Goal: Information Seeking & Learning: Learn about a topic

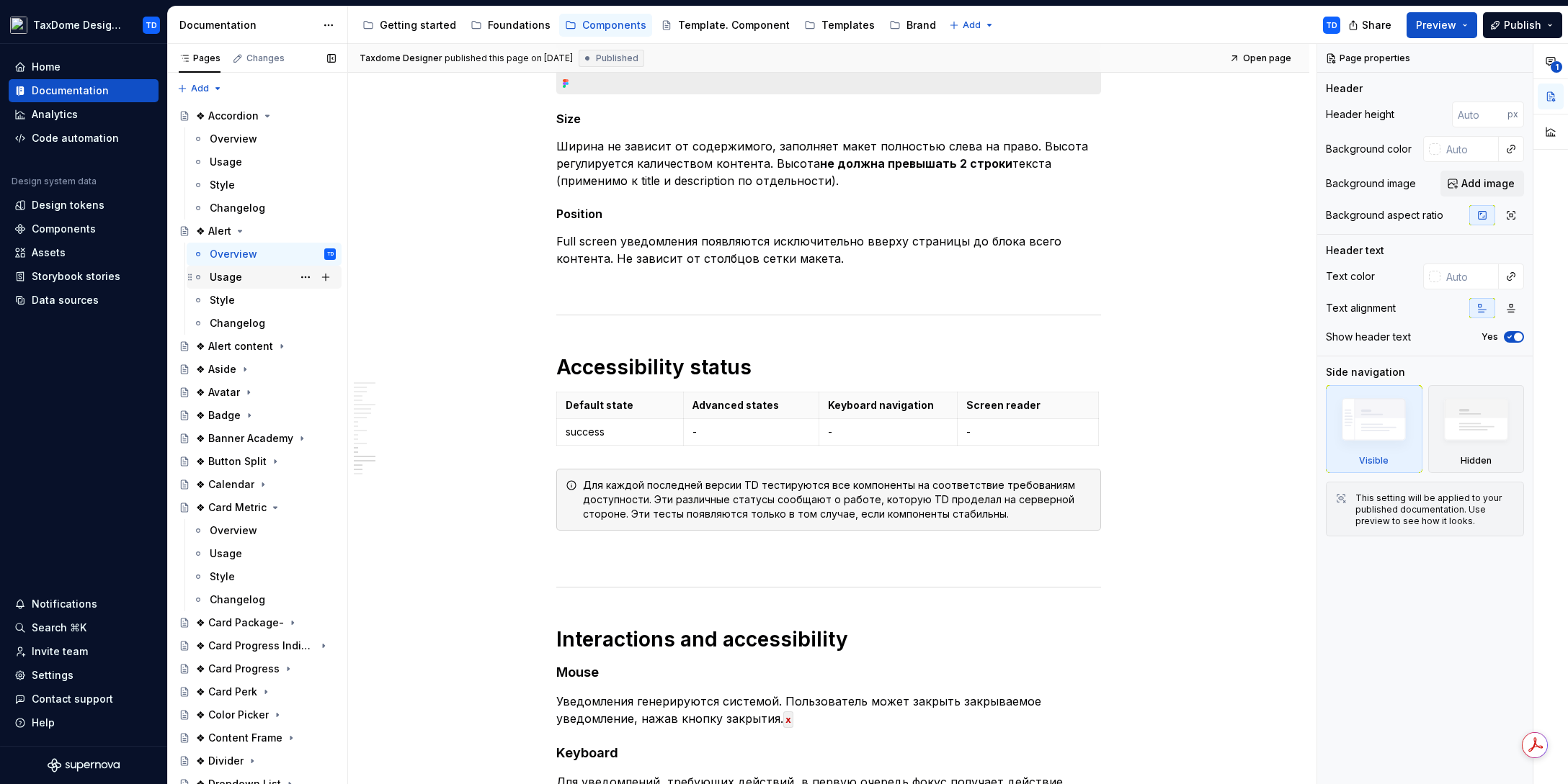
scroll to position [3698, 0]
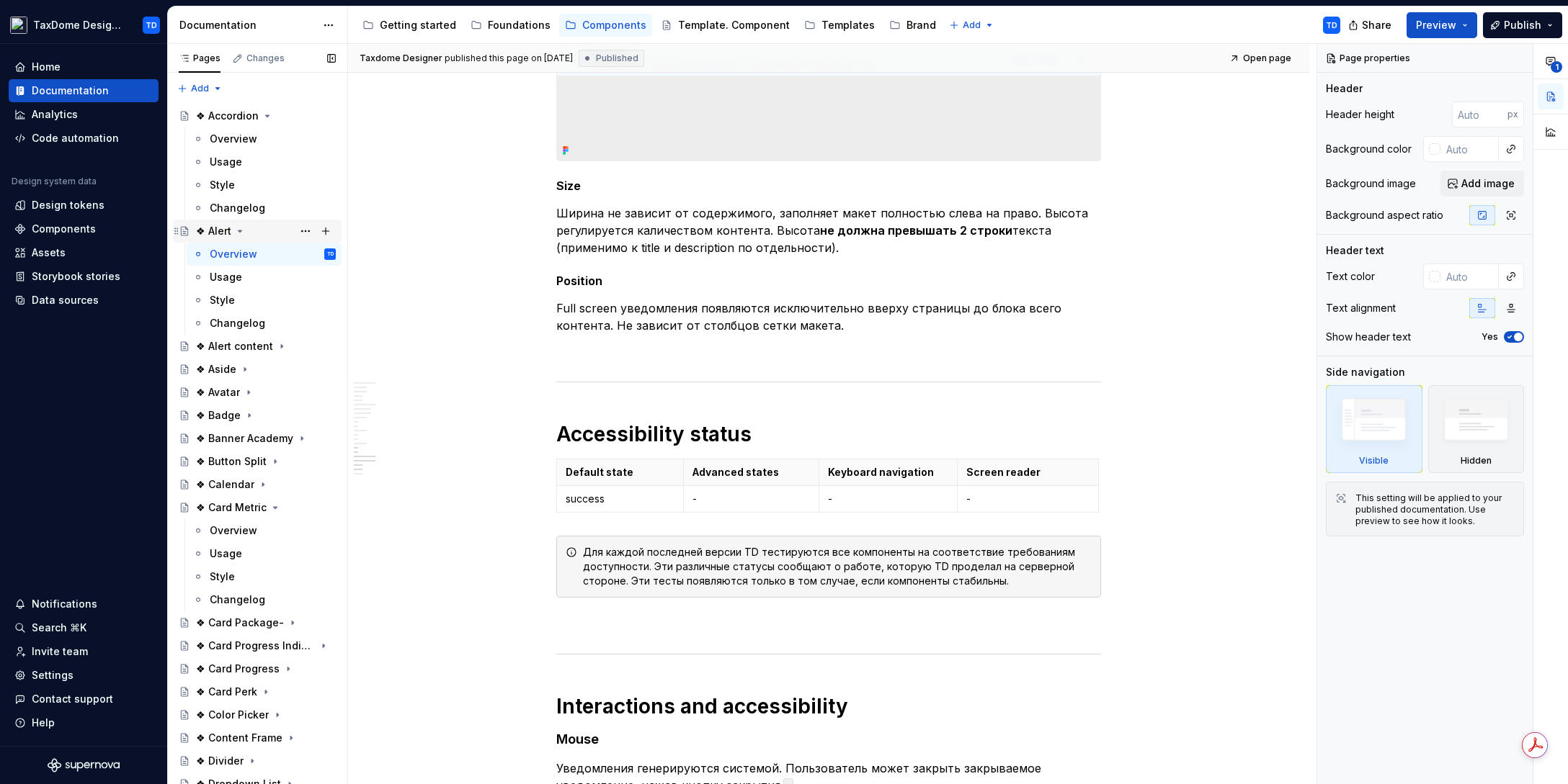
click at [253, 226] on div "❖ Alert" at bounding box center [266, 230] width 140 height 20
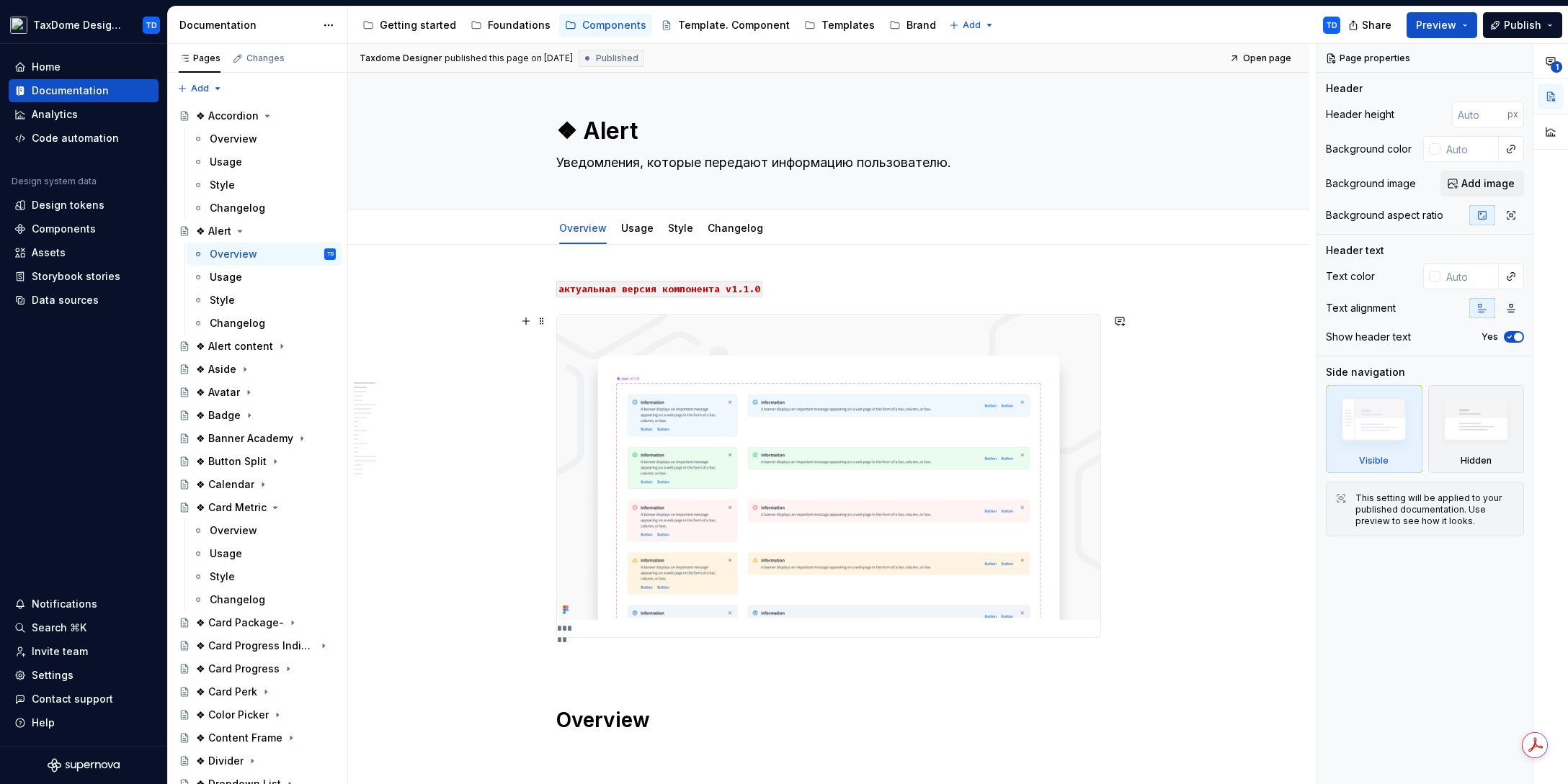
scroll to position [0, 0]
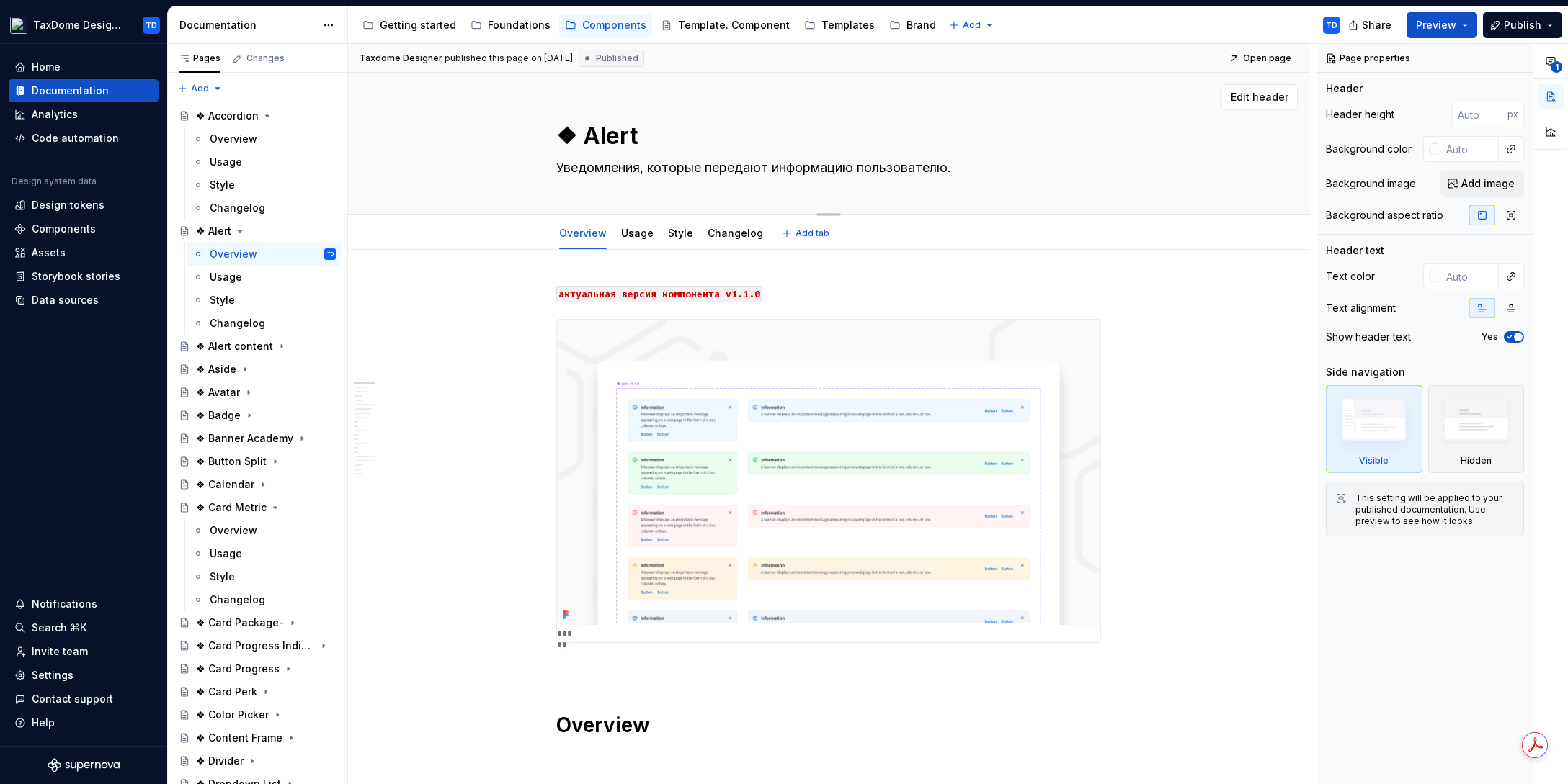
drag, startPoint x: 635, startPoint y: 134, endPoint x: 592, endPoint y: 131, distance: 43.1
click at [592, 131] on textarea "❖ Alert" at bounding box center [826, 136] width 545 height 35
click at [596, 139] on textarea "❖ Alert" at bounding box center [826, 136] width 545 height 35
drag, startPoint x: 598, startPoint y: 136, endPoint x: 558, endPoint y: 115, distance: 45.2
click at [632, 136] on textarea "❖ Alert" at bounding box center [826, 136] width 545 height 35
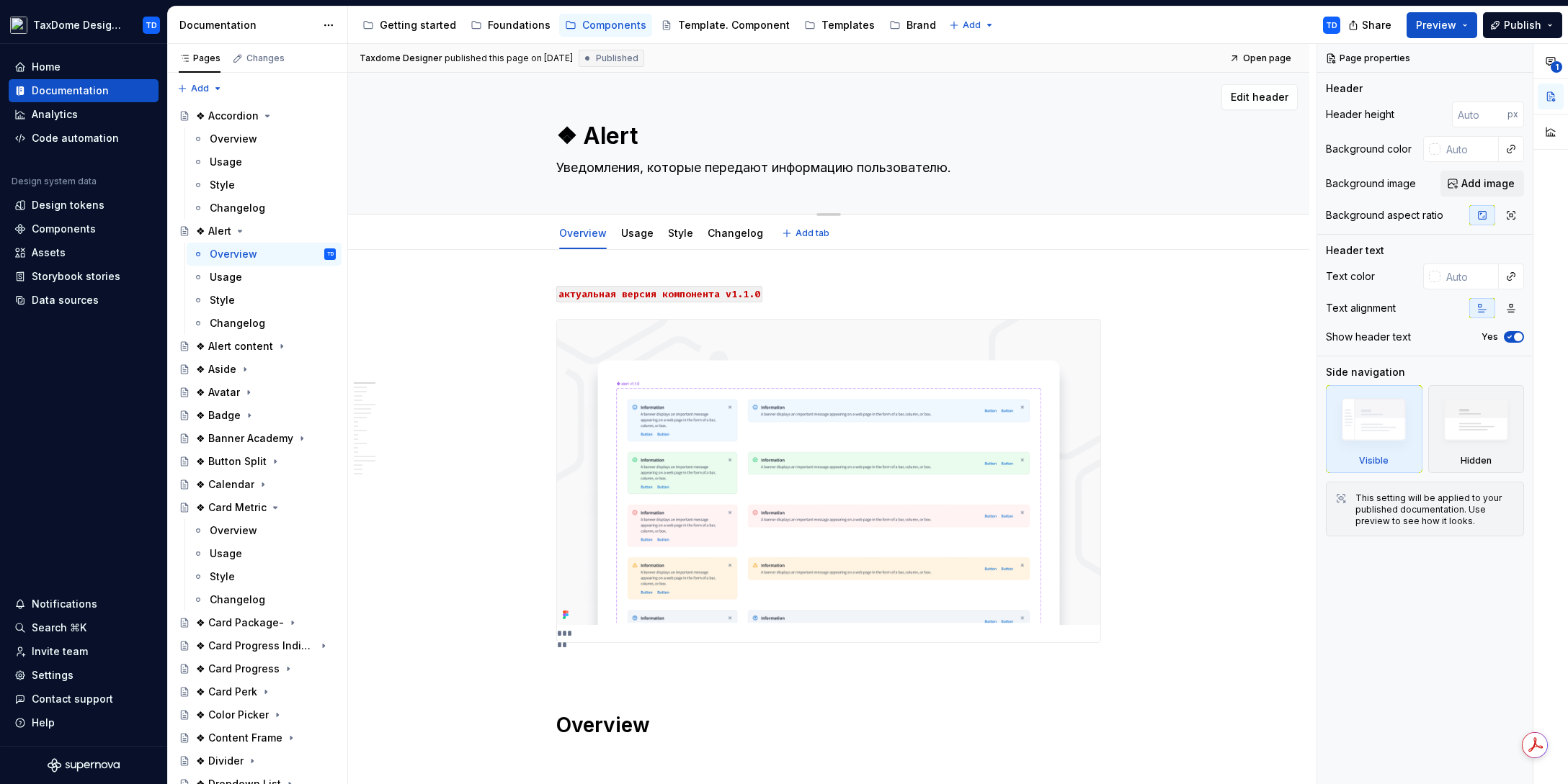
drag, startPoint x: 557, startPoint y: 164, endPoint x: 964, endPoint y: 167, distance: 407.0
click at [965, 167] on textarea "Уведомления, которые передают информацию пользователю." at bounding box center [826, 167] width 545 height 23
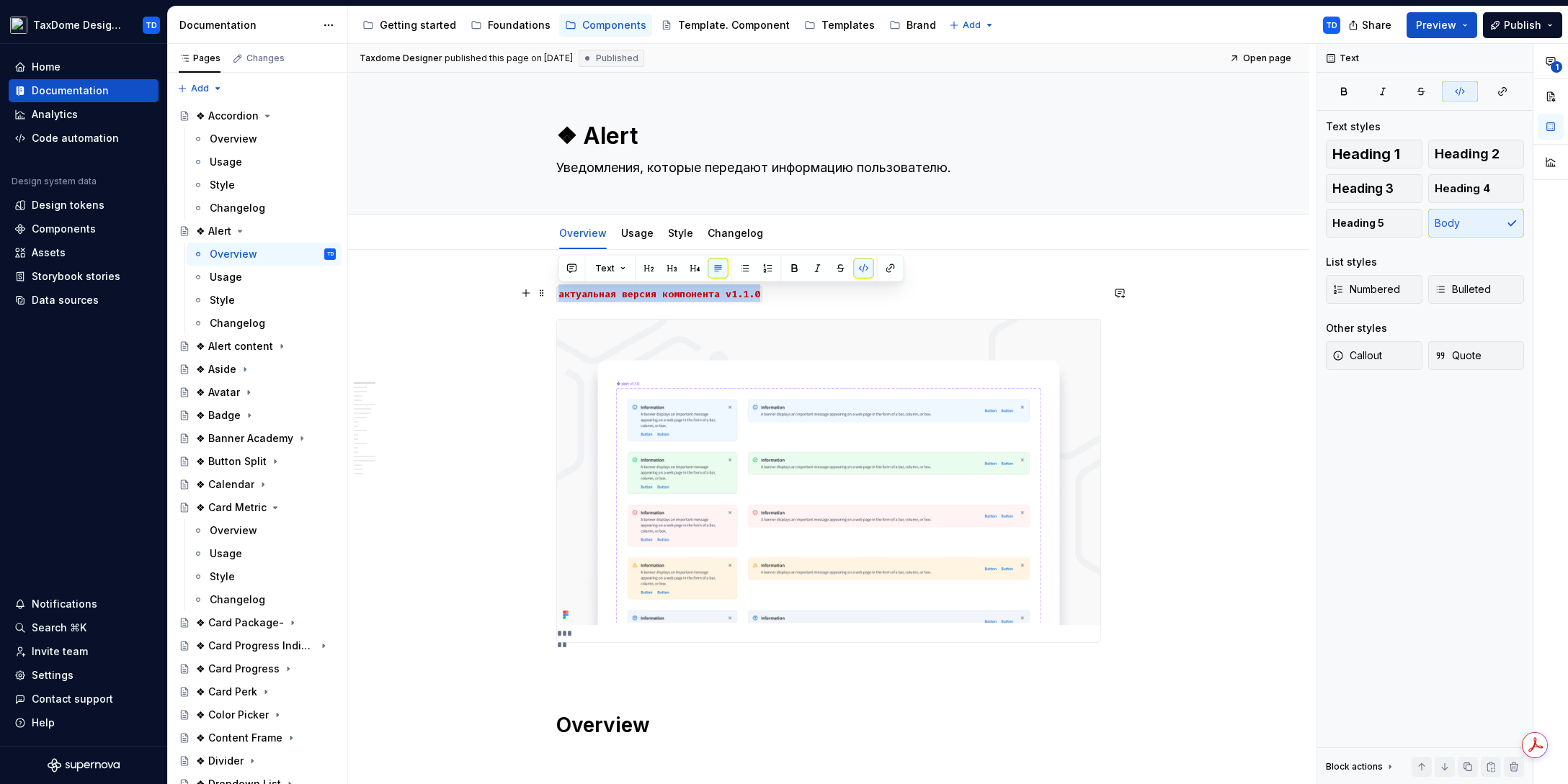
drag, startPoint x: 558, startPoint y: 295, endPoint x: 760, endPoint y: 296, distance: 202.0
click at [761, 296] on p "актуальная версия компонента v1.1.0" at bounding box center [829, 293] width 545 height 17
copy code "актуальная версия компонента v1.1.0"
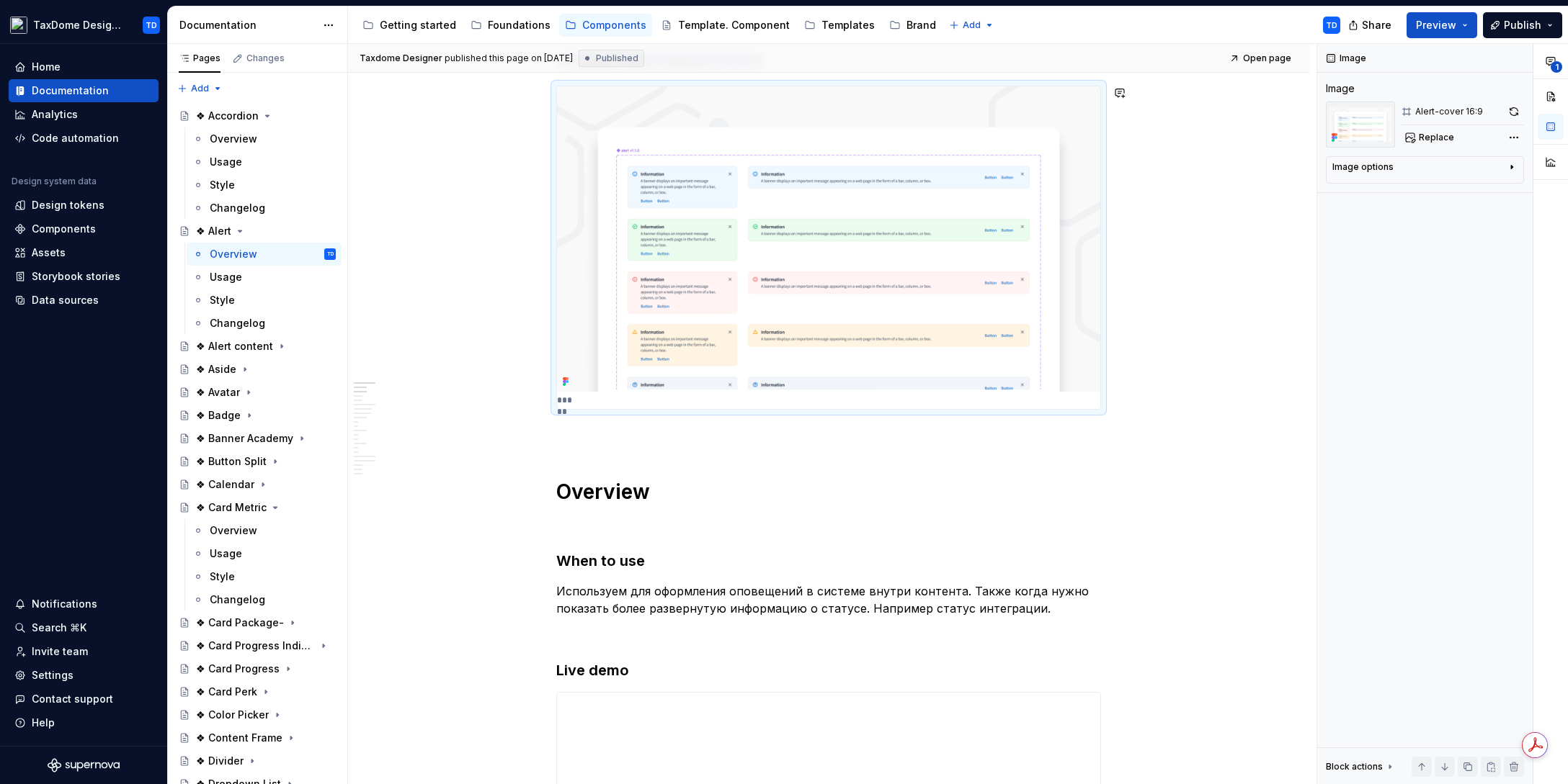
scroll to position [329, 0]
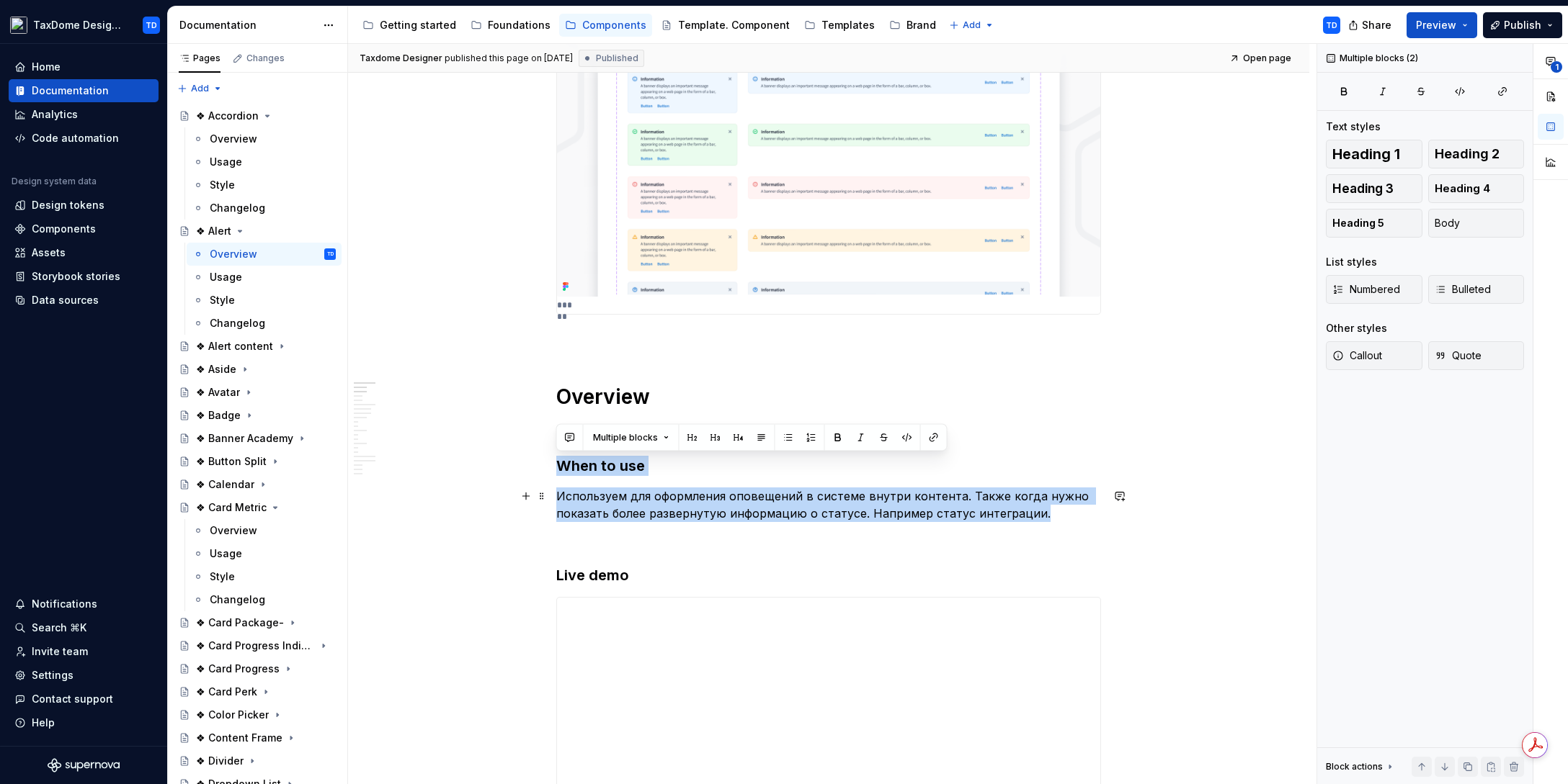
drag, startPoint x: 558, startPoint y: 462, endPoint x: 1040, endPoint y: 515, distance: 484.9
copy div "When to use Используем для оформления оповещений в системе внутри контента. Так…"
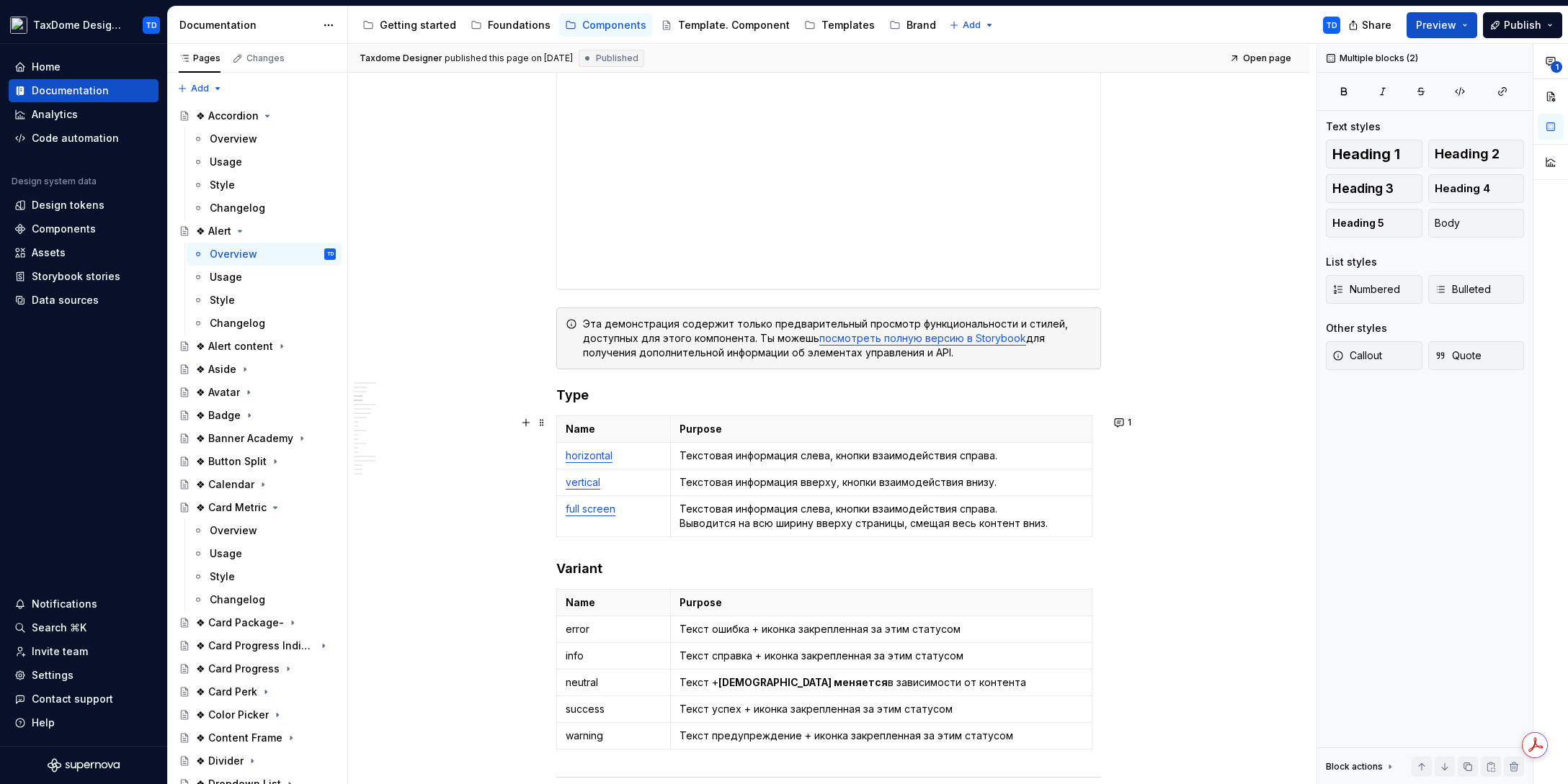
scroll to position [1022, 0]
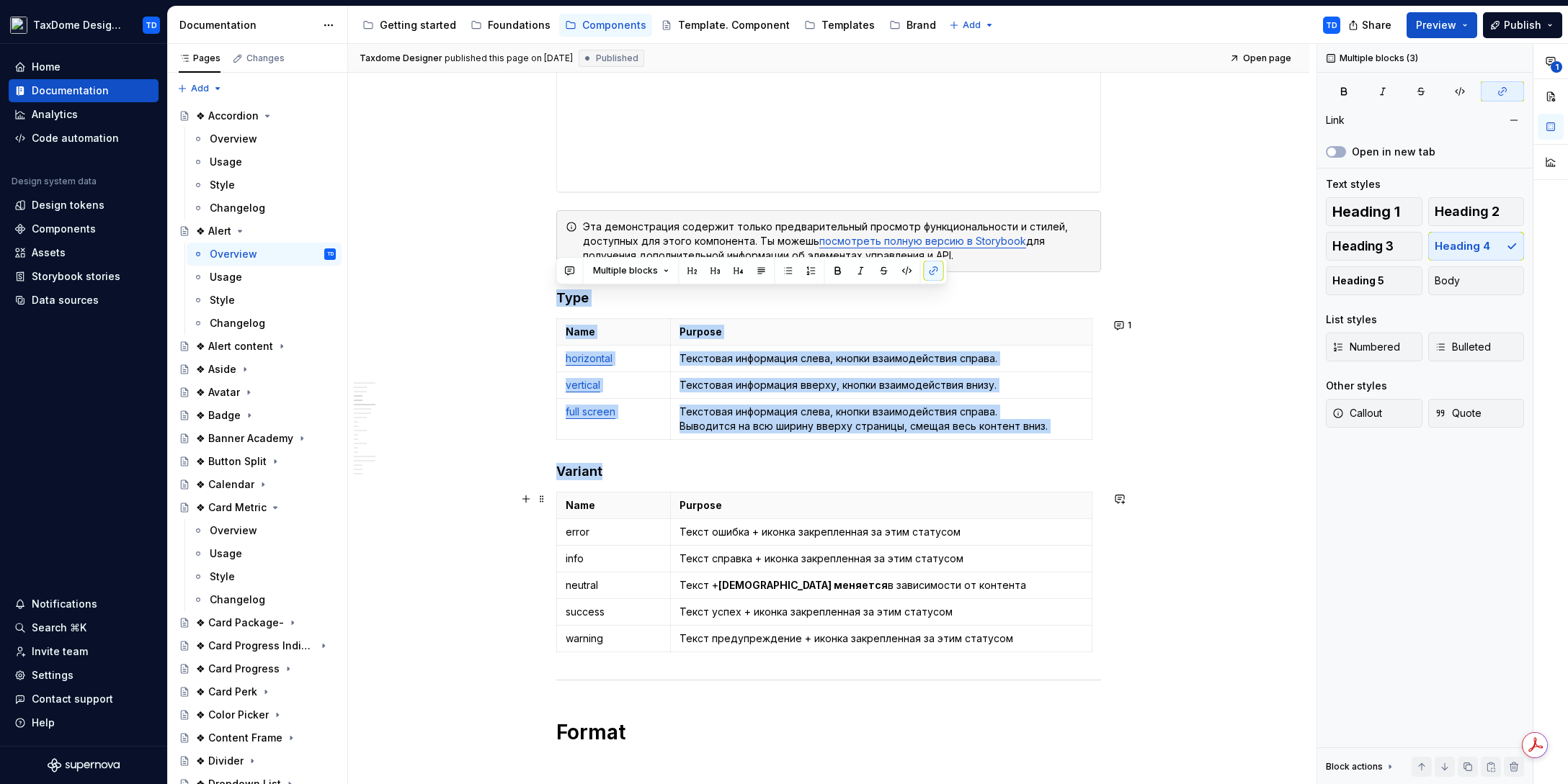
drag, startPoint x: 558, startPoint y: 297, endPoint x: 1027, endPoint y: 654, distance: 589.4
copy div "Type Name Purpose horizontal Текстовая информация слева, кнопки взаимодействия …"
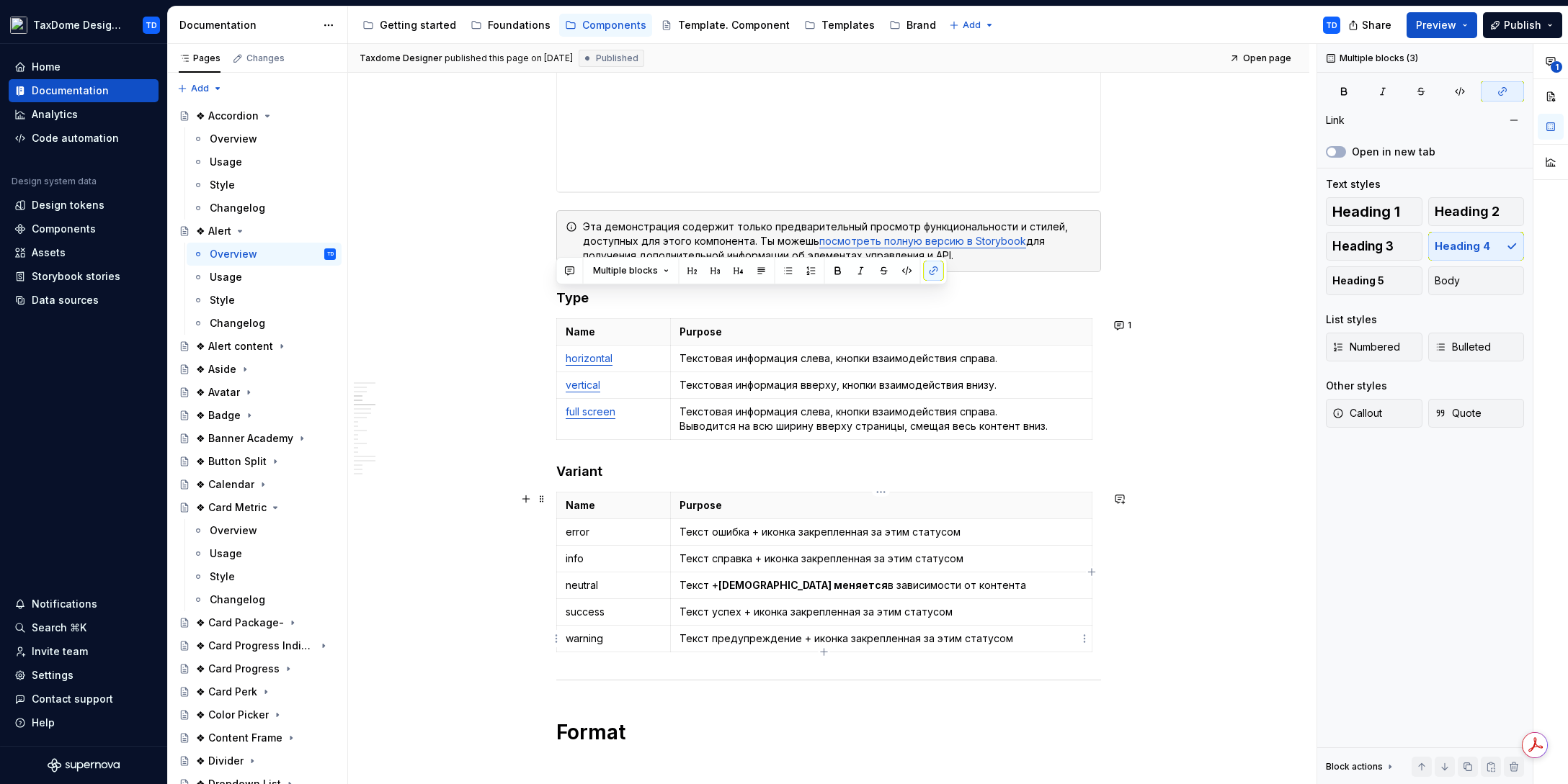
click at [1004, 640] on p "Текст предупреждение + иконка закрепленная за этим статусом" at bounding box center [880, 638] width 403 height 14
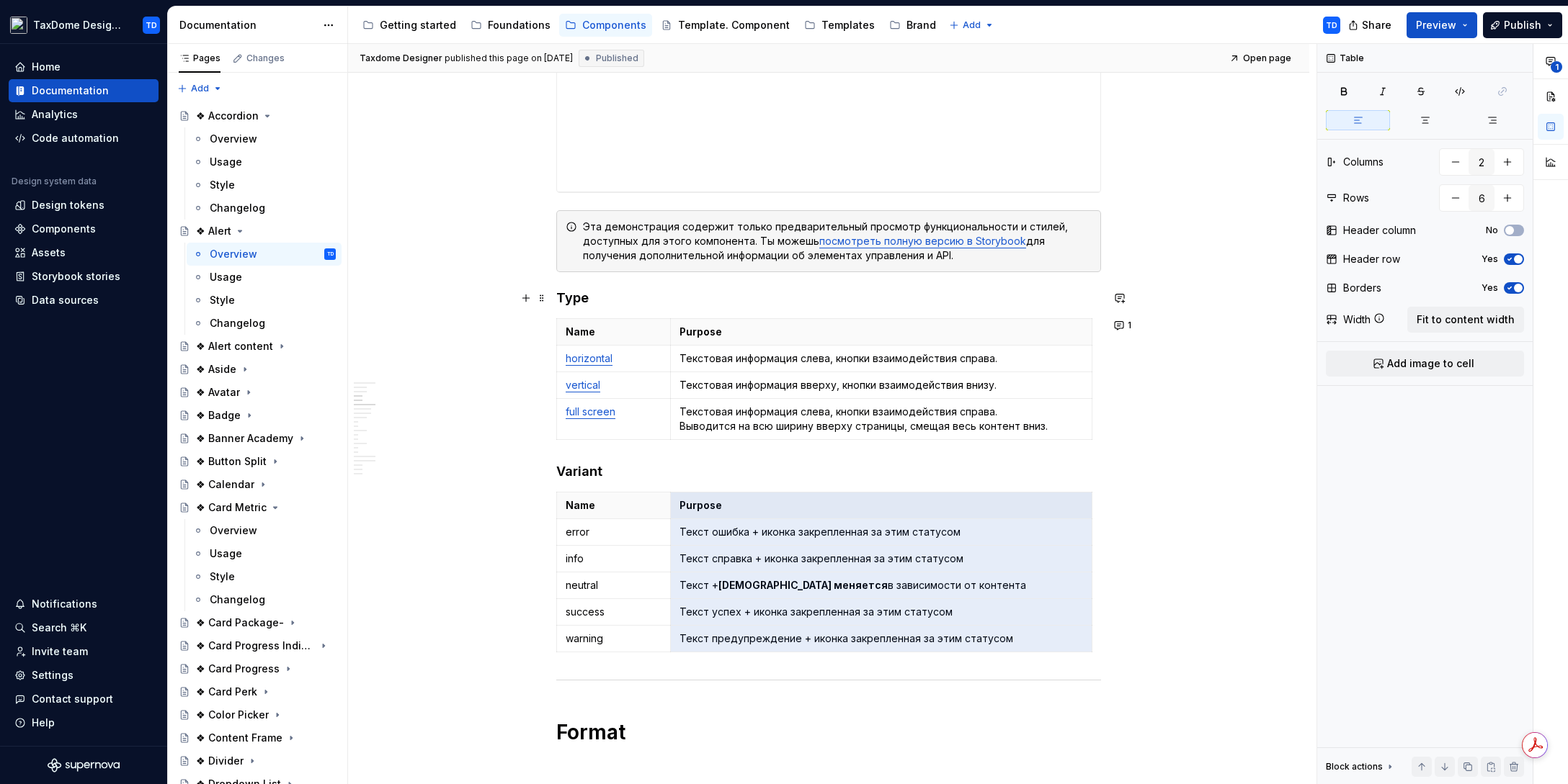
drag, startPoint x: 1022, startPoint y: 644, endPoint x: 558, endPoint y: 299, distance: 578.2
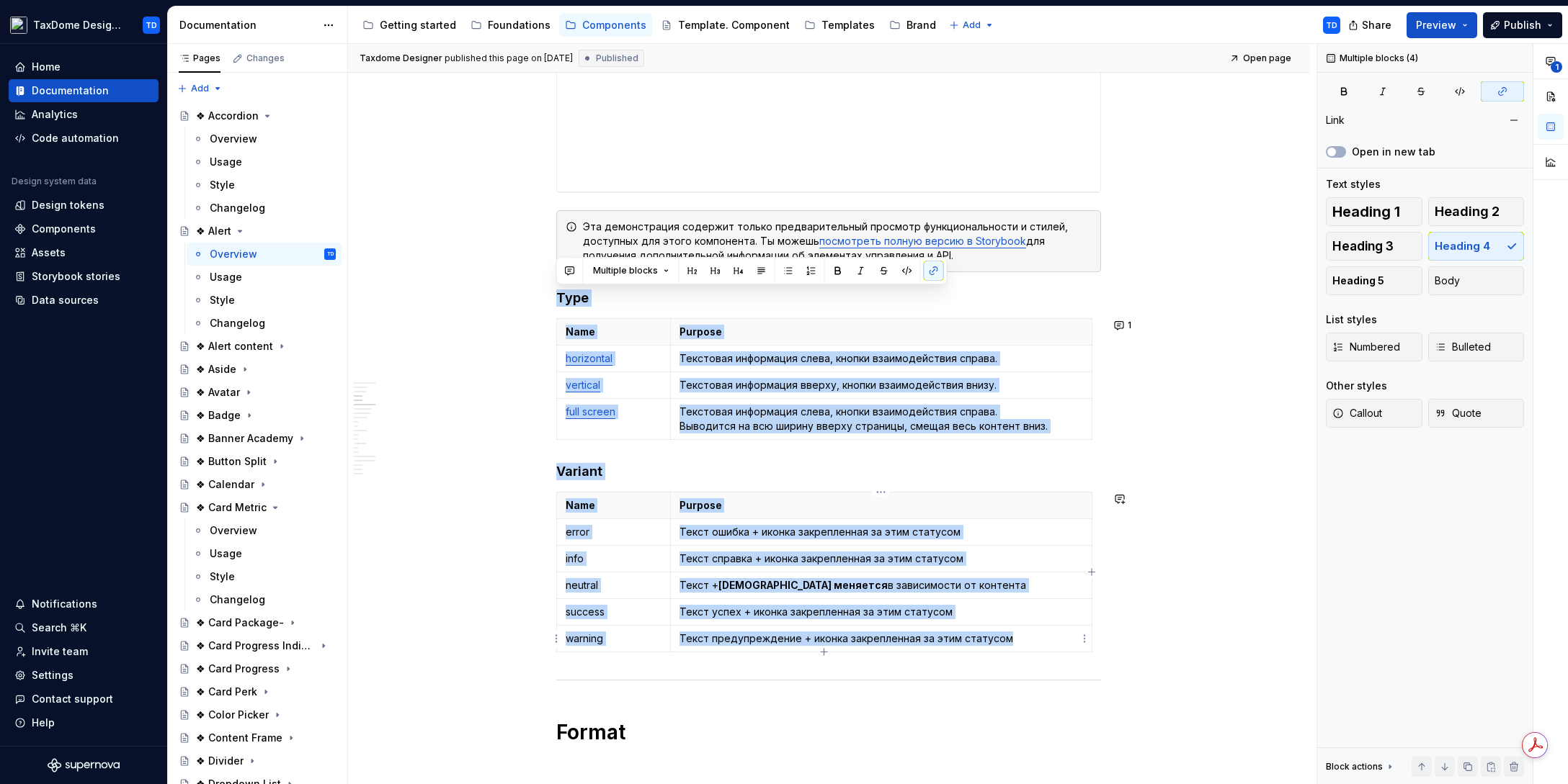
copy div "Lore Ipsu Dolorsi ametconsec Adipiscin elitseddoe tempo, incidi utlaboreetdolo …"
drag, startPoint x: 558, startPoint y: 299, endPoint x: 999, endPoint y: 636, distance: 555.0
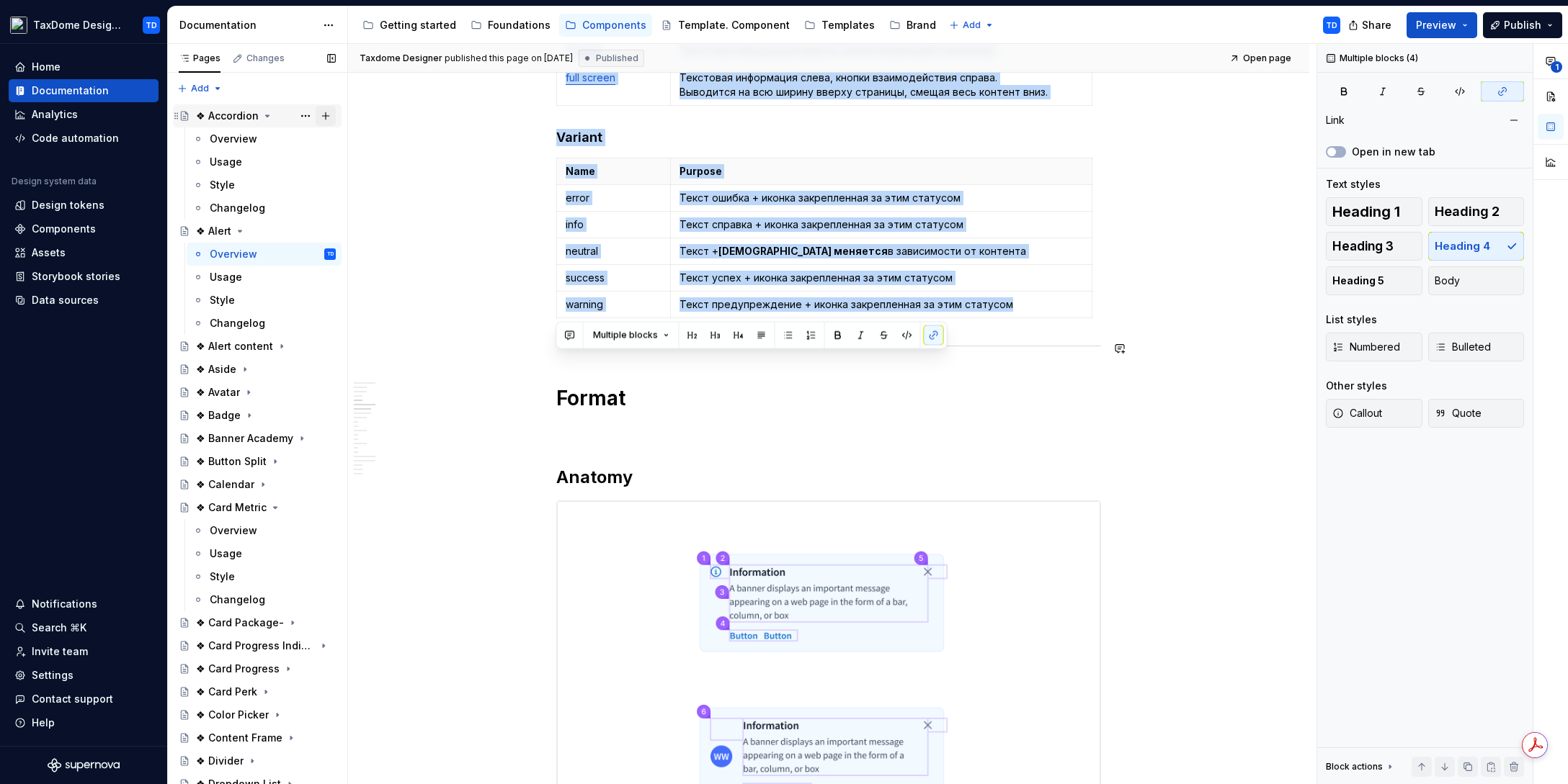
scroll to position [1357, 0]
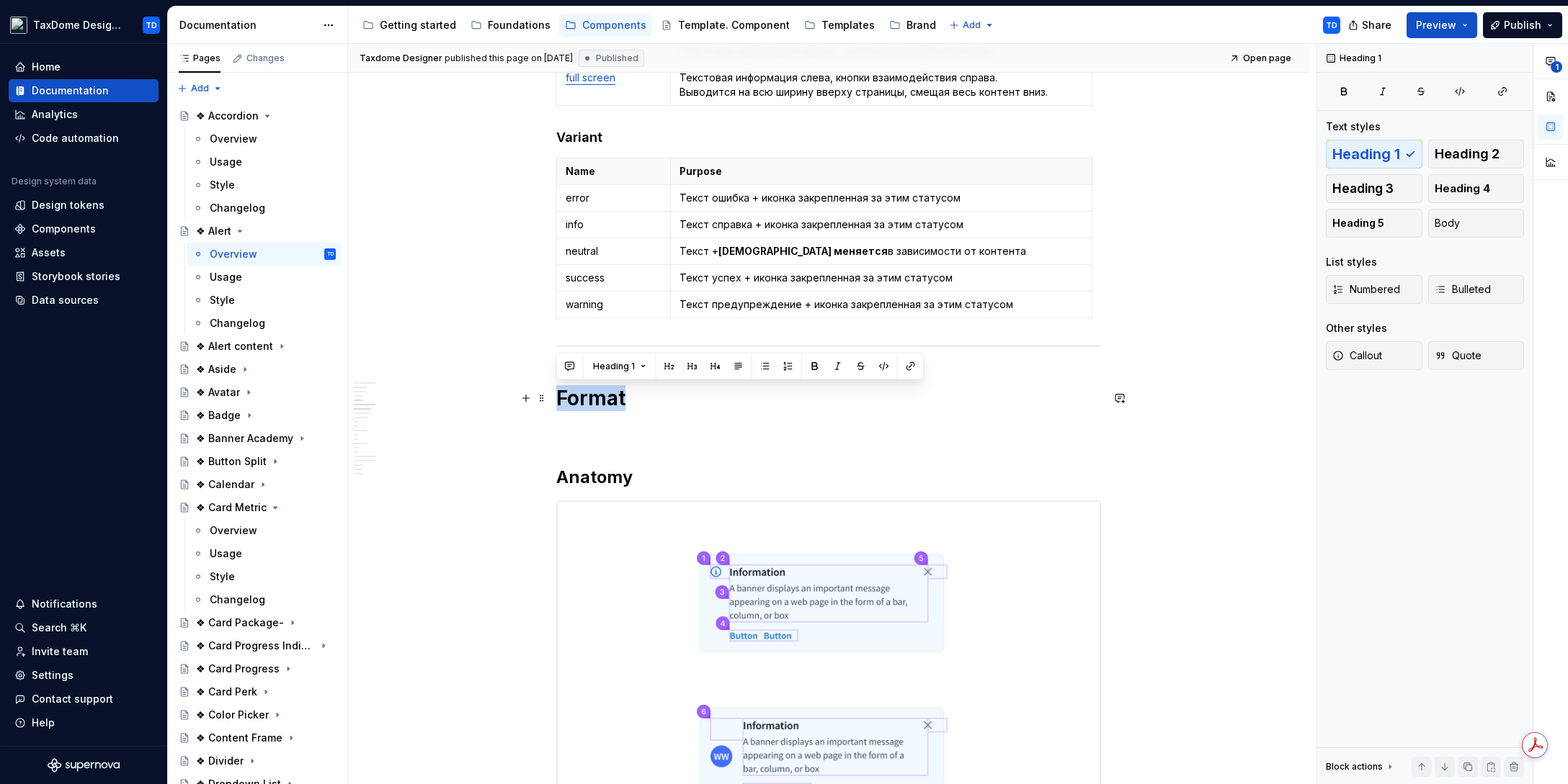
drag, startPoint x: 572, startPoint y: 400, endPoint x: 633, endPoint y: 400, distance: 61.0
click at [635, 401] on h1 "Format" at bounding box center [829, 398] width 545 height 26
copy h1 "Format"
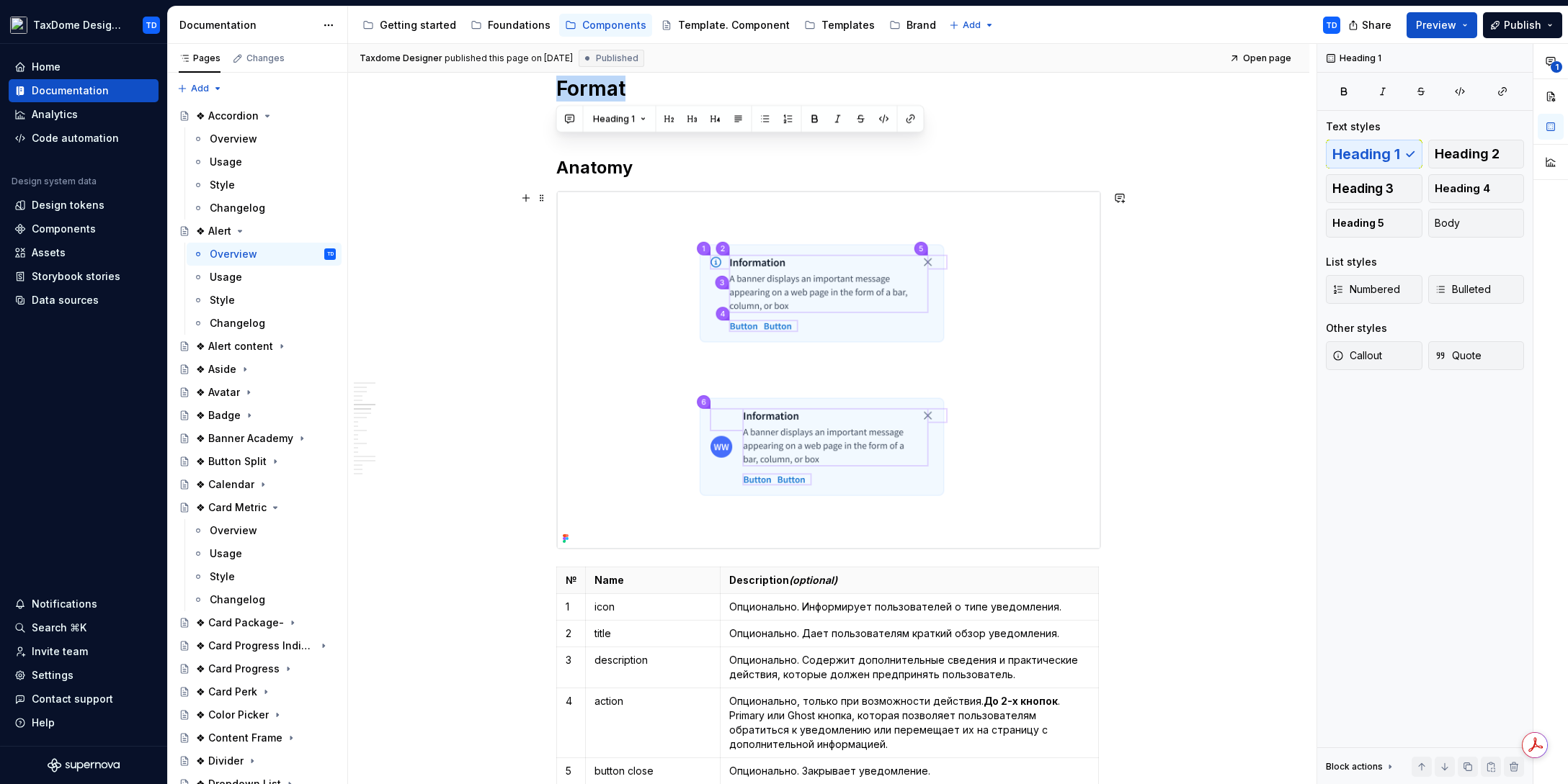
scroll to position [1708, 0]
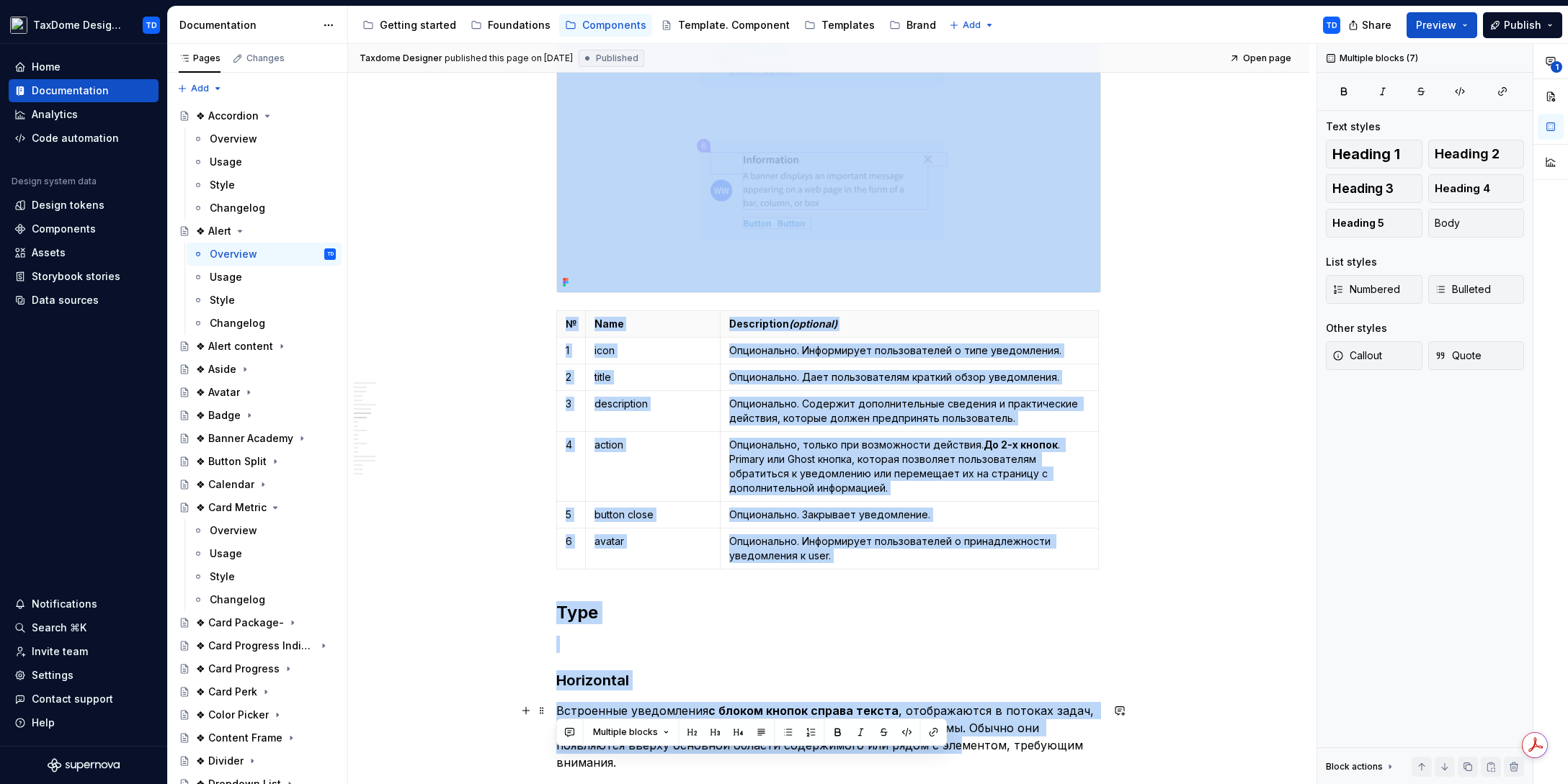
drag, startPoint x: 556, startPoint y: 121, endPoint x: 973, endPoint y: 501, distance: 564.2
click at [879, 683] on div "**********" at bounding box center [829, 563] width 545 height 4404
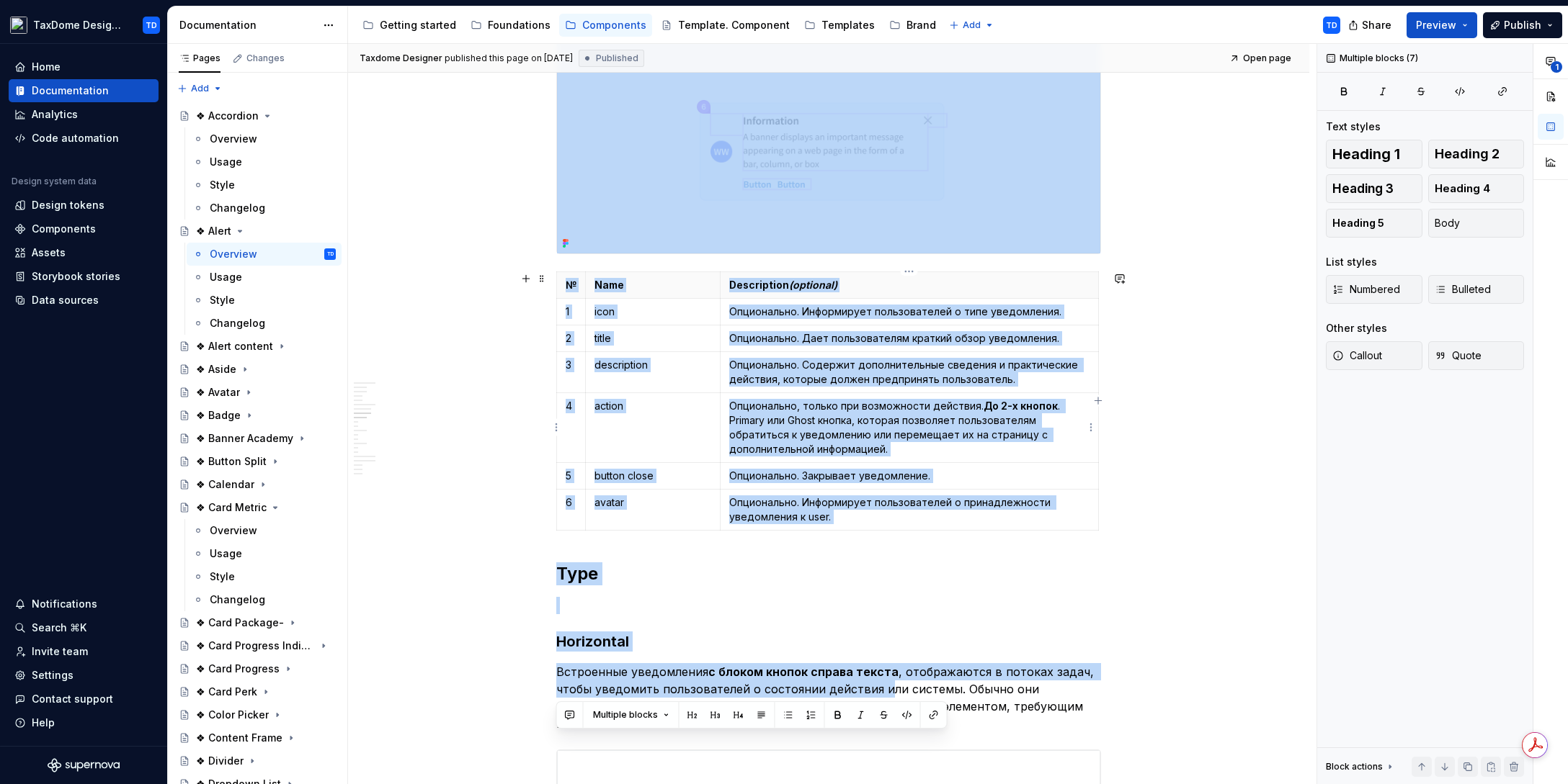
click at [1071, 399] on p "Опционально, только при возможности действия. До 2-x кнопок . Primary или Ghost…" at bounding box center [908, 427] width 360 height 57
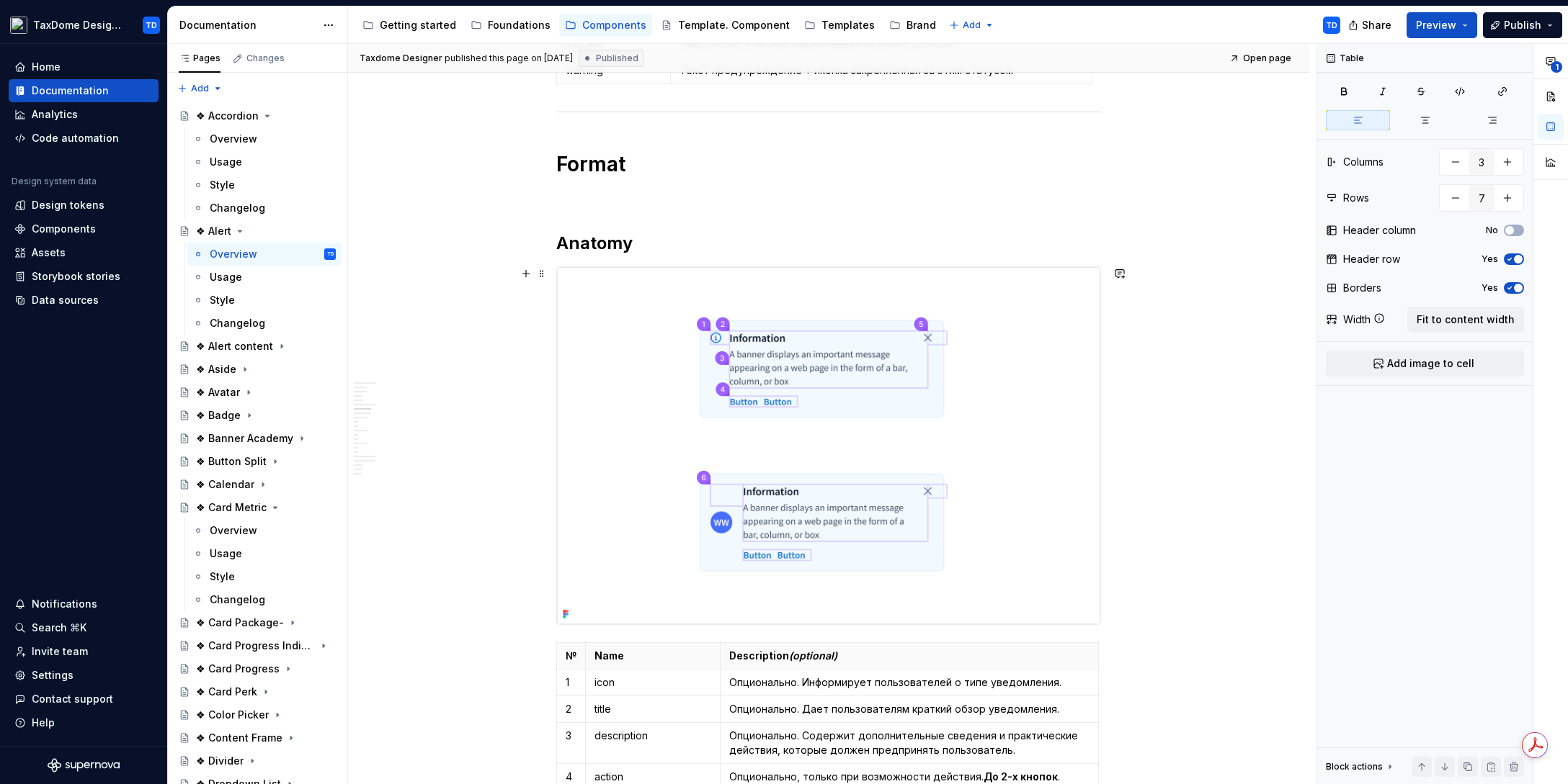
scroll to position [1511, 0]
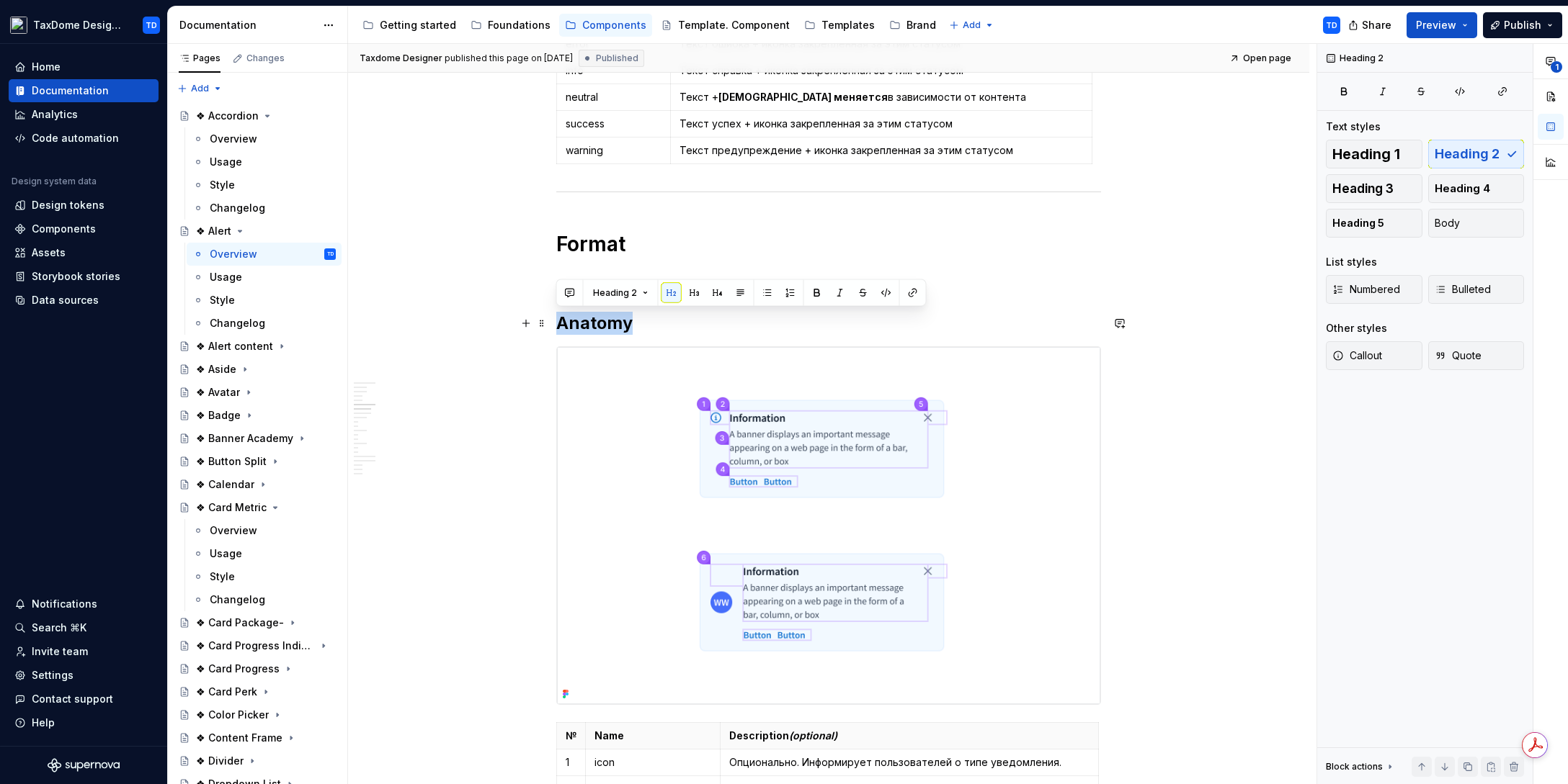
drag, startPoint x: 629, startPoint y: 329, endPoint x: 558, endPoint y: 322, distance: 71.3
click at [558, 322] on h2 "Anatomy" at bounding box center [829, 323] width 545 height 23
copy h2 "Anatomy"
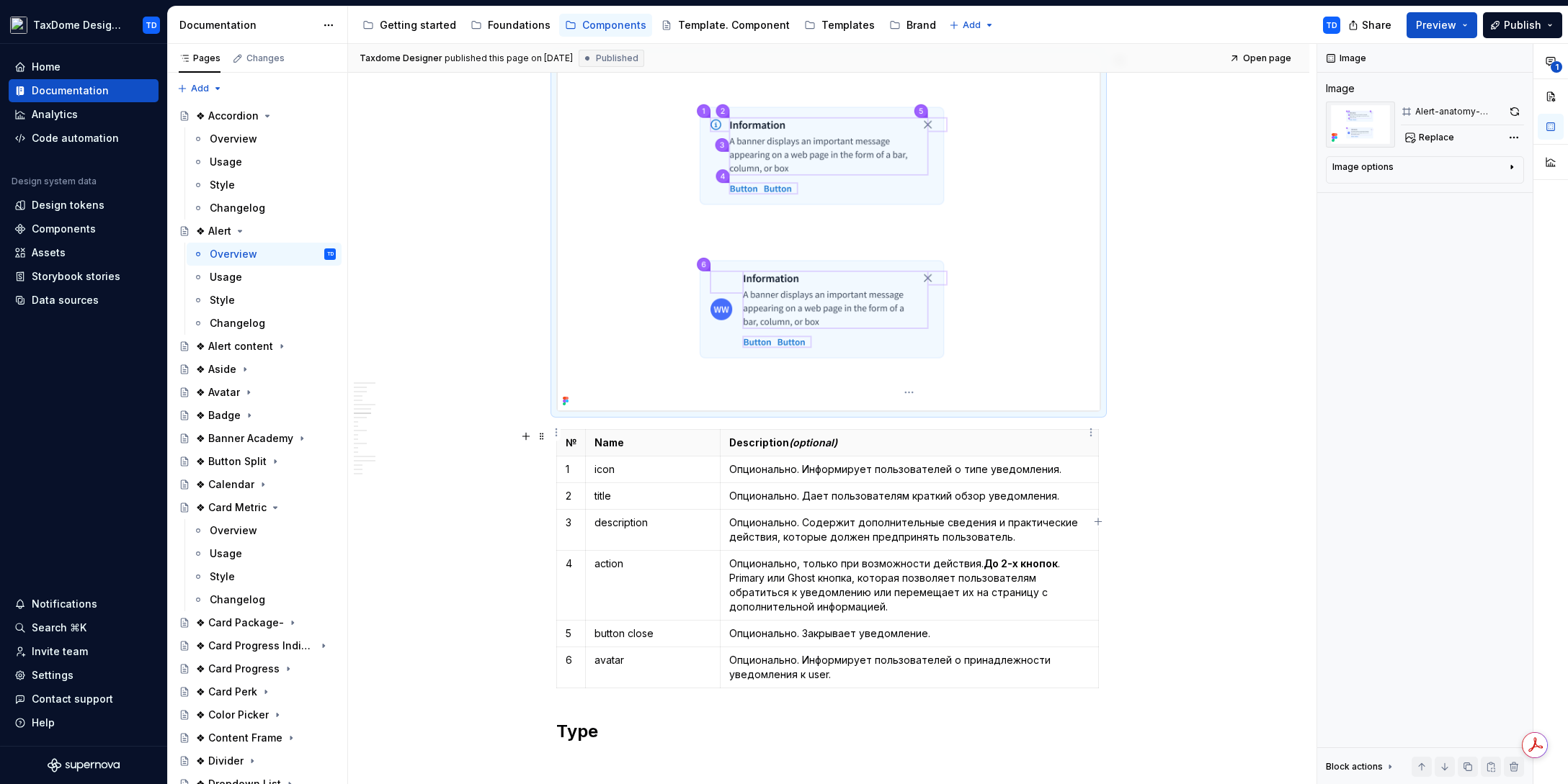
scroll to position [1860, 0]
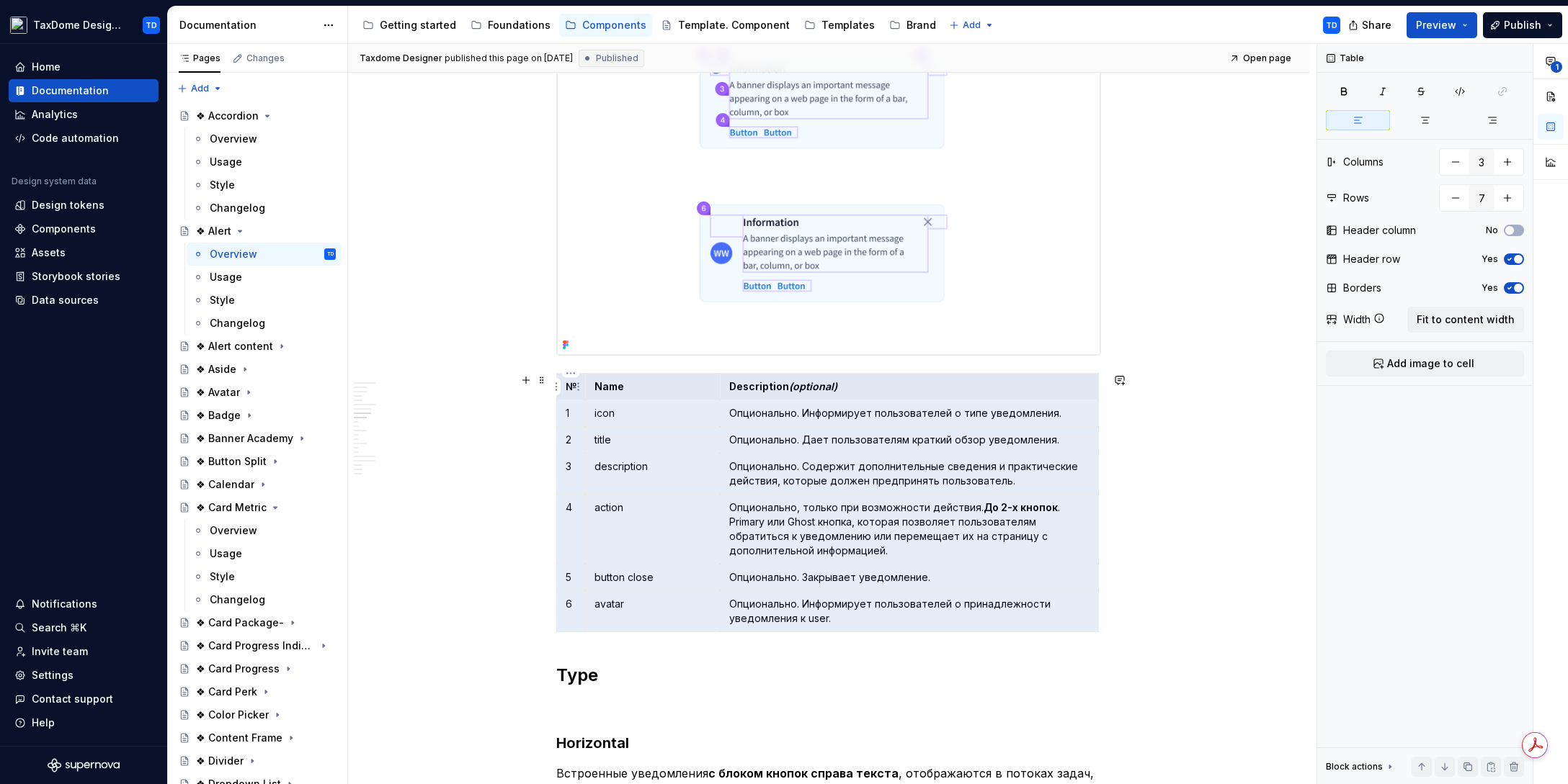
drag, startPoint x: 850, startPoint y: 622, endPoint x: 567, endPoint y: 392, distance: 364.7
click at [567, 392] on tbody "№ Name Description (optional) 1 icon Опционально. Информирует пользователей о т…" at bounding box center [828, 501] width 542 height 258
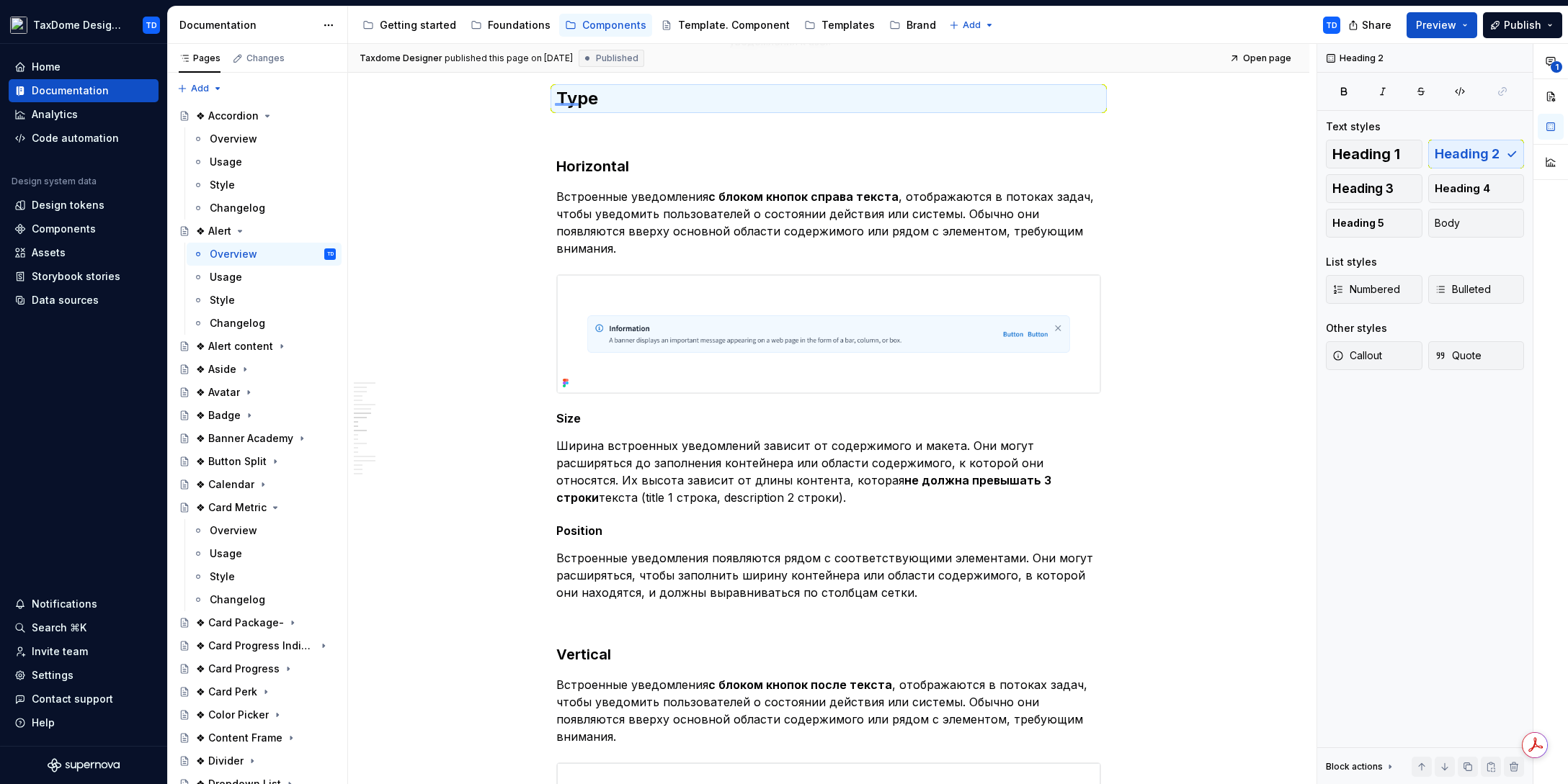
scroll to position [2429, 0]
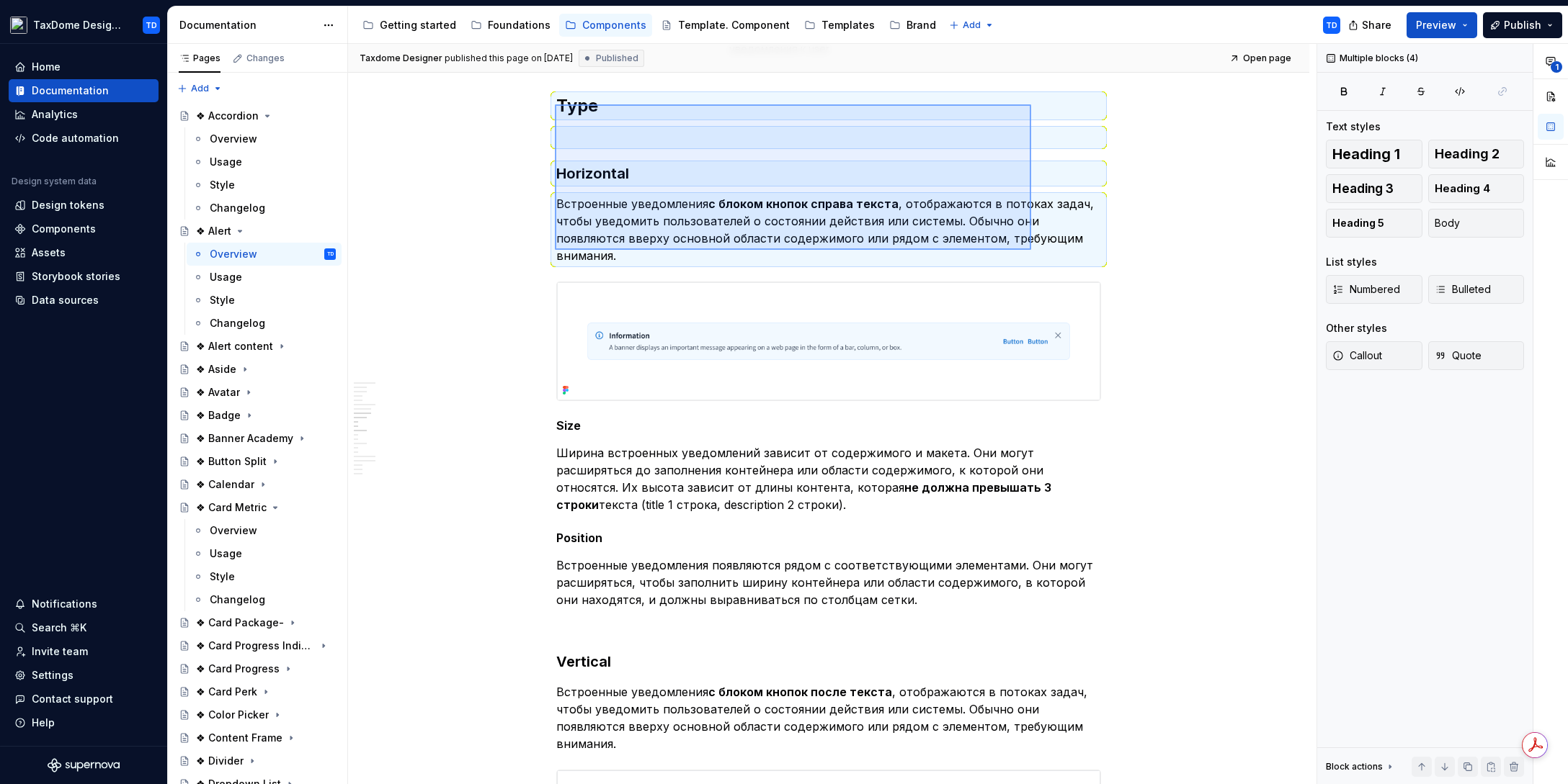
drag, startPoint x: 554, startPoint y: 98, endPoint x: 1018, endPoint y: 246, distance: 487.0
click at [1034, 250] on div "**********" at bounding box center [831, 414] width 969 height 741
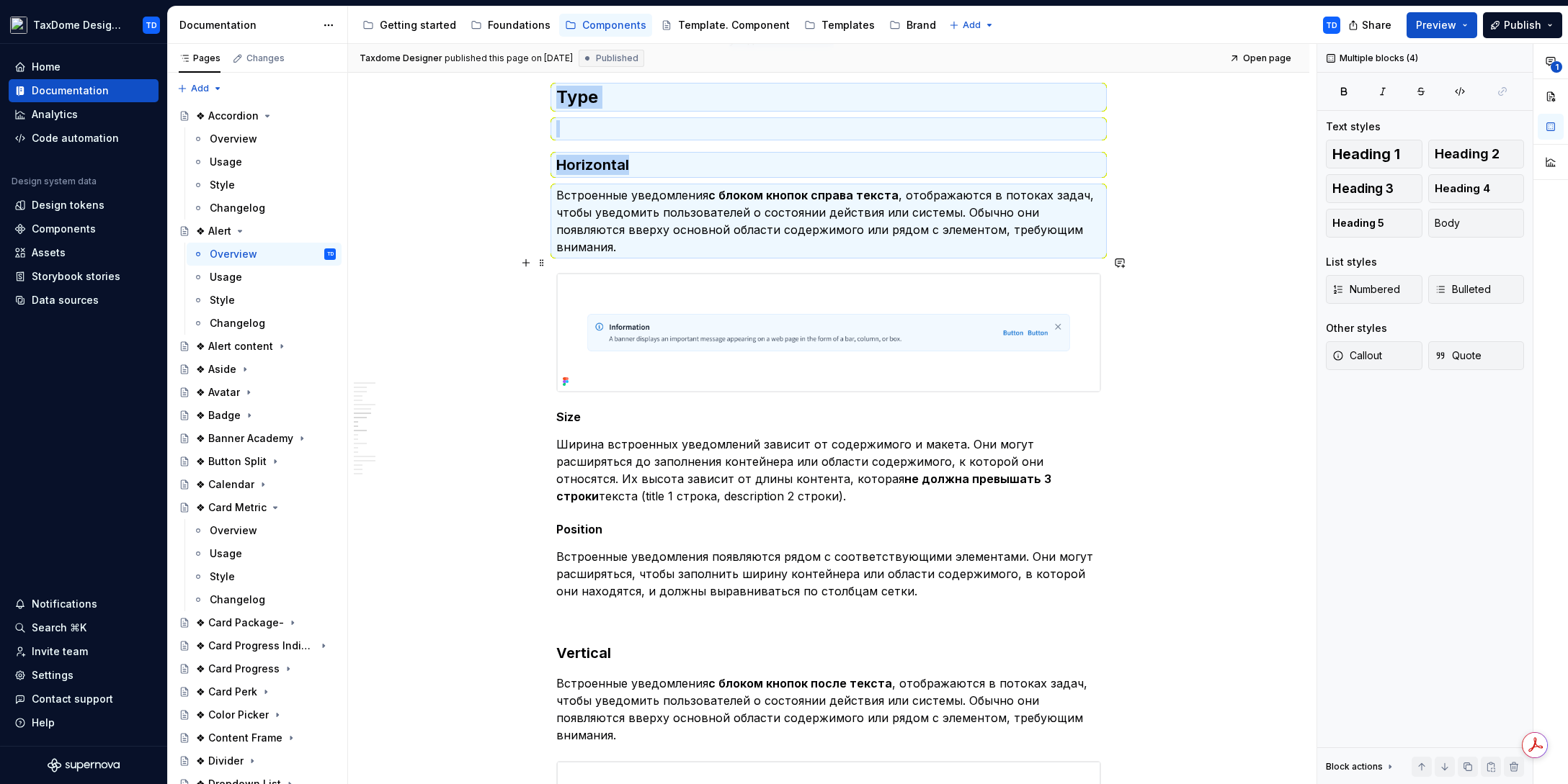
scroll to position [2453, 0]
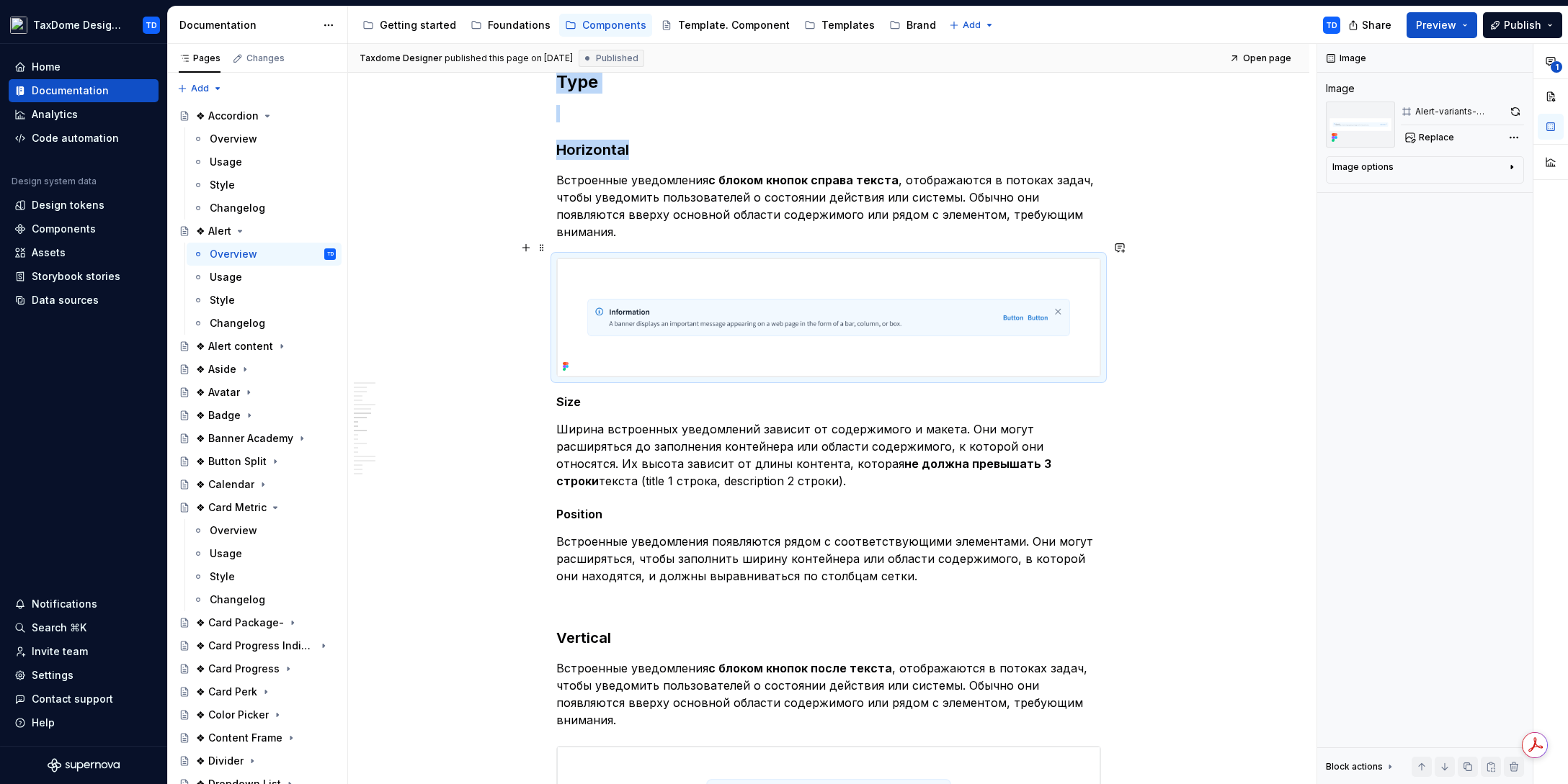
click at [879, 286] on img at bounding box center [829, 317] width 543 height 118
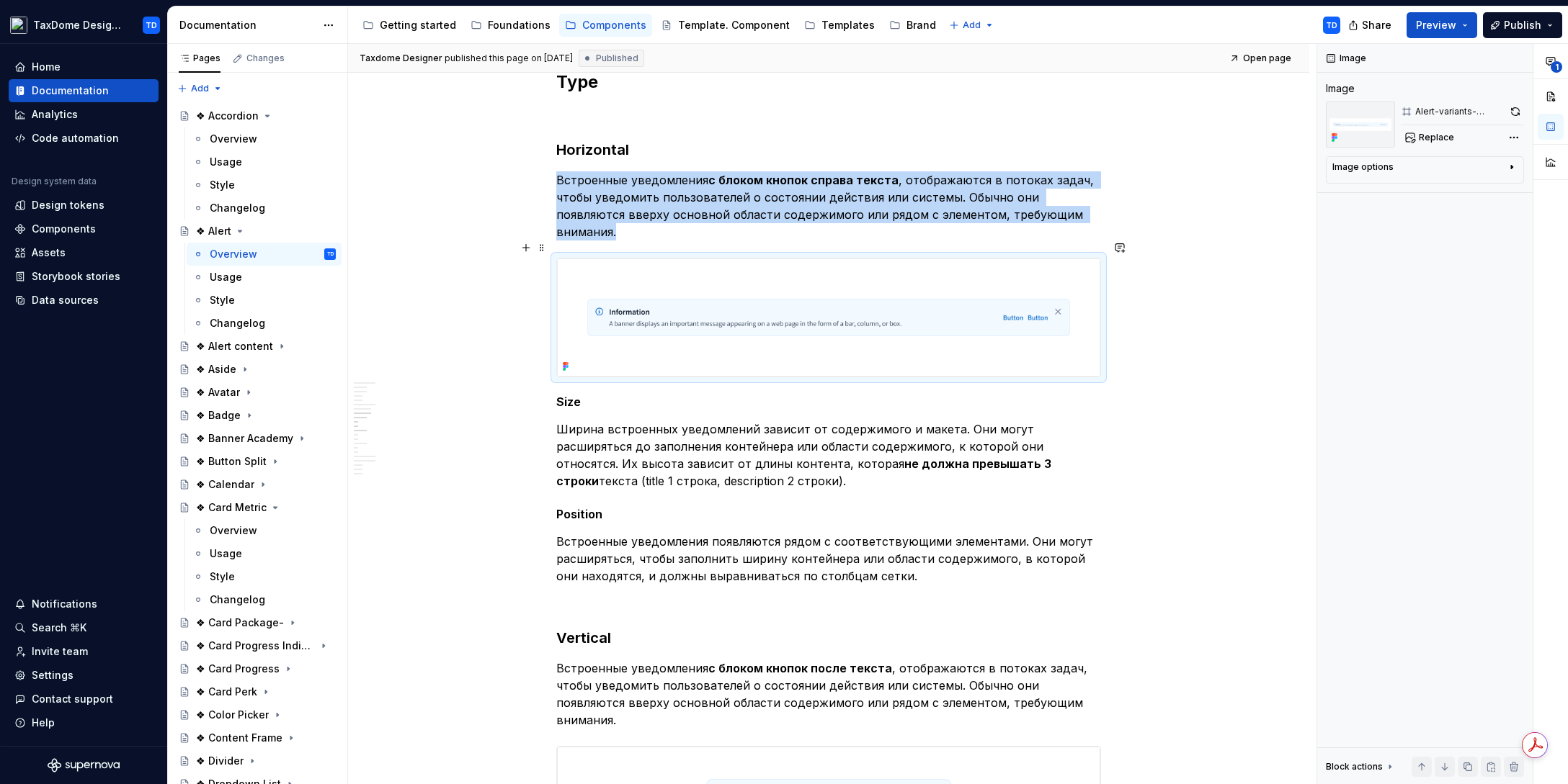
click at [1154, 270] on div "**********" at bounding box center [828, 143] width 961 height 4692
click at [994, 277] on img at bounding box center [829, 317] width 543 height 118
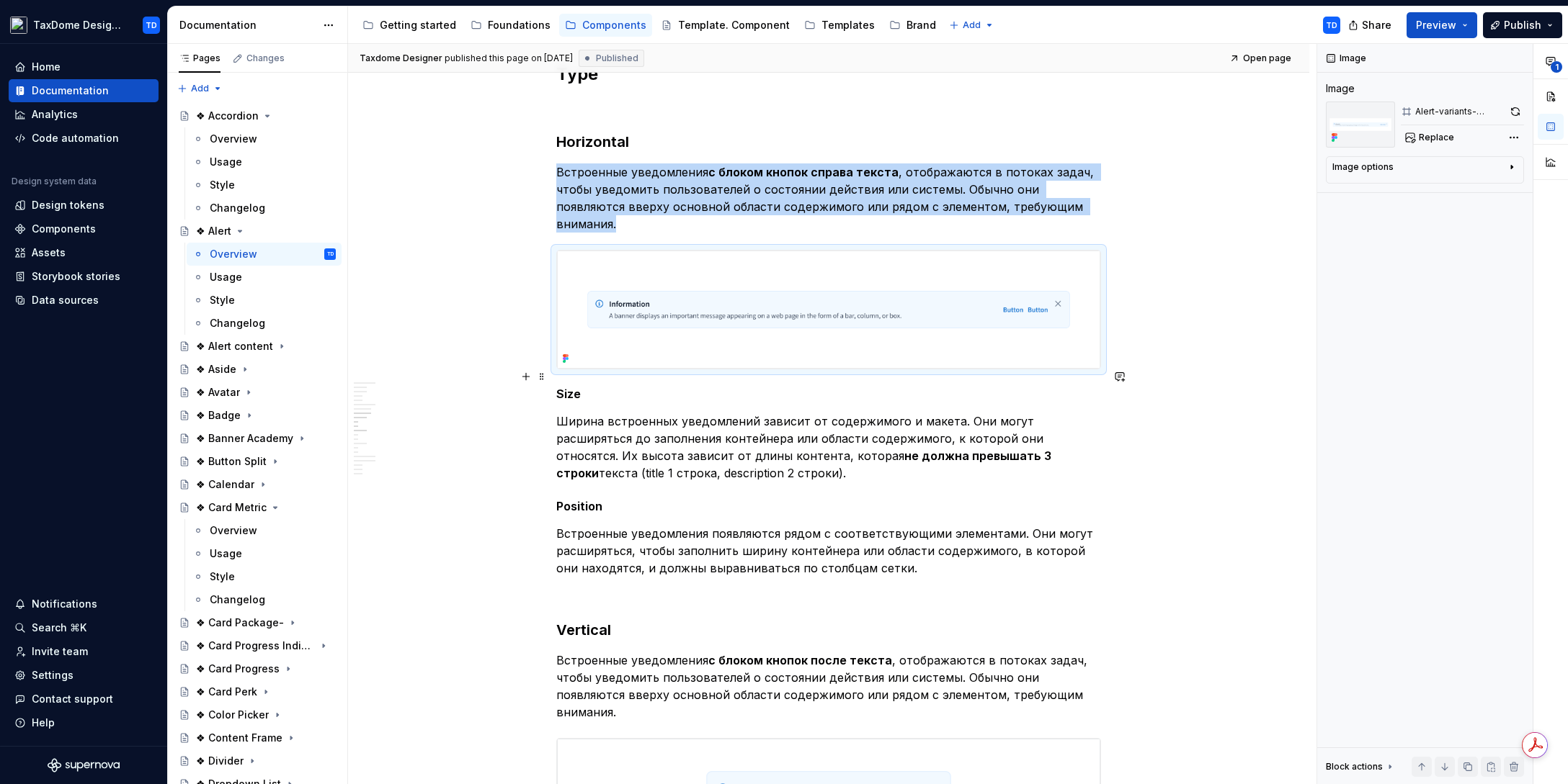
scroll to position [2512, 0]
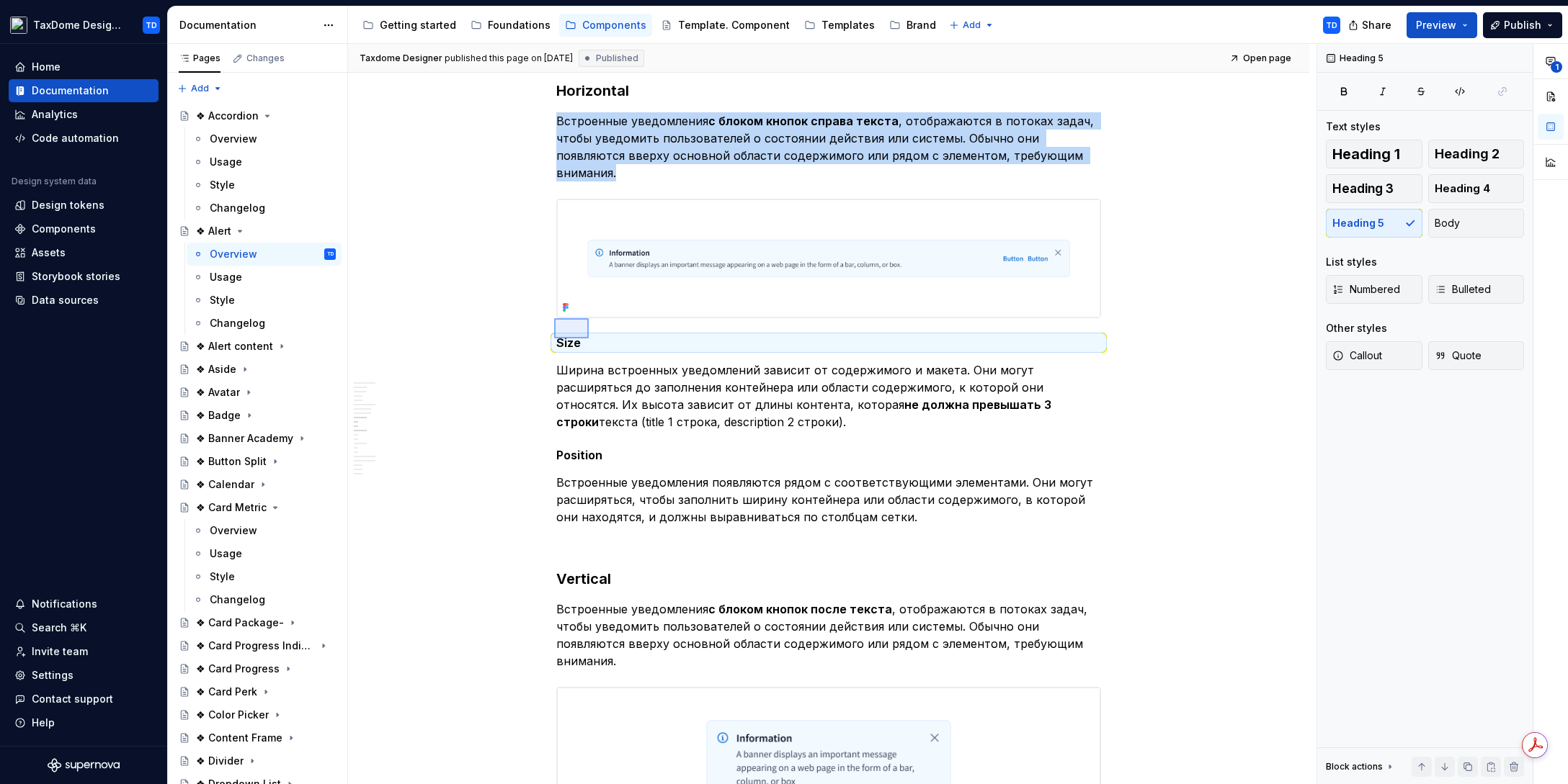
drag, startPoint x: 560, startPoint y: 319, endPoint x: 583, endPoint y: 336, distance: 28.6
click at [589, 339] on div "**********" at bounding box center [831, 414] width 969 height 741
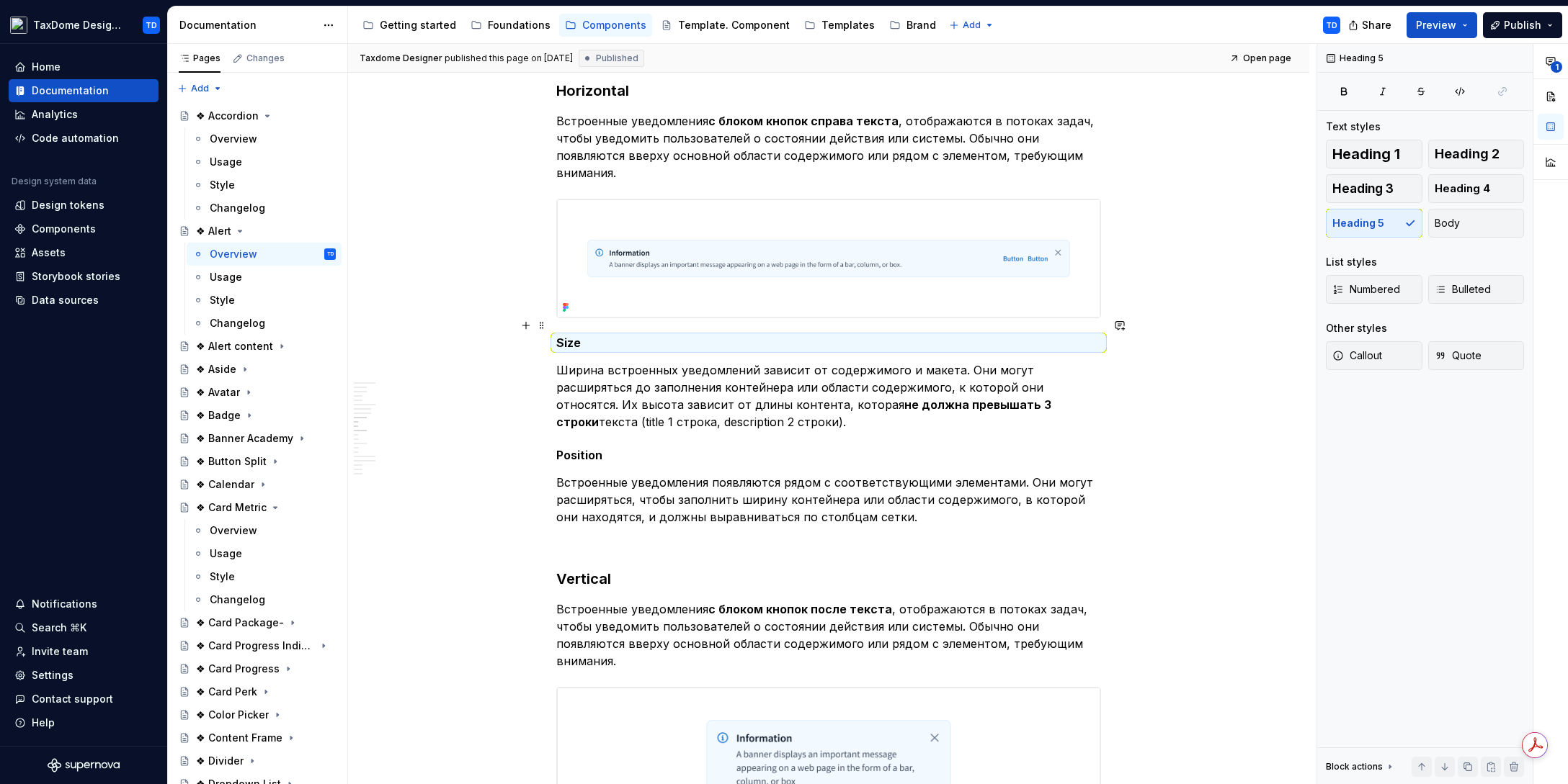
click at [573, 335] on h5 "Size" at bounding box center [829, 342] width 545 height 14
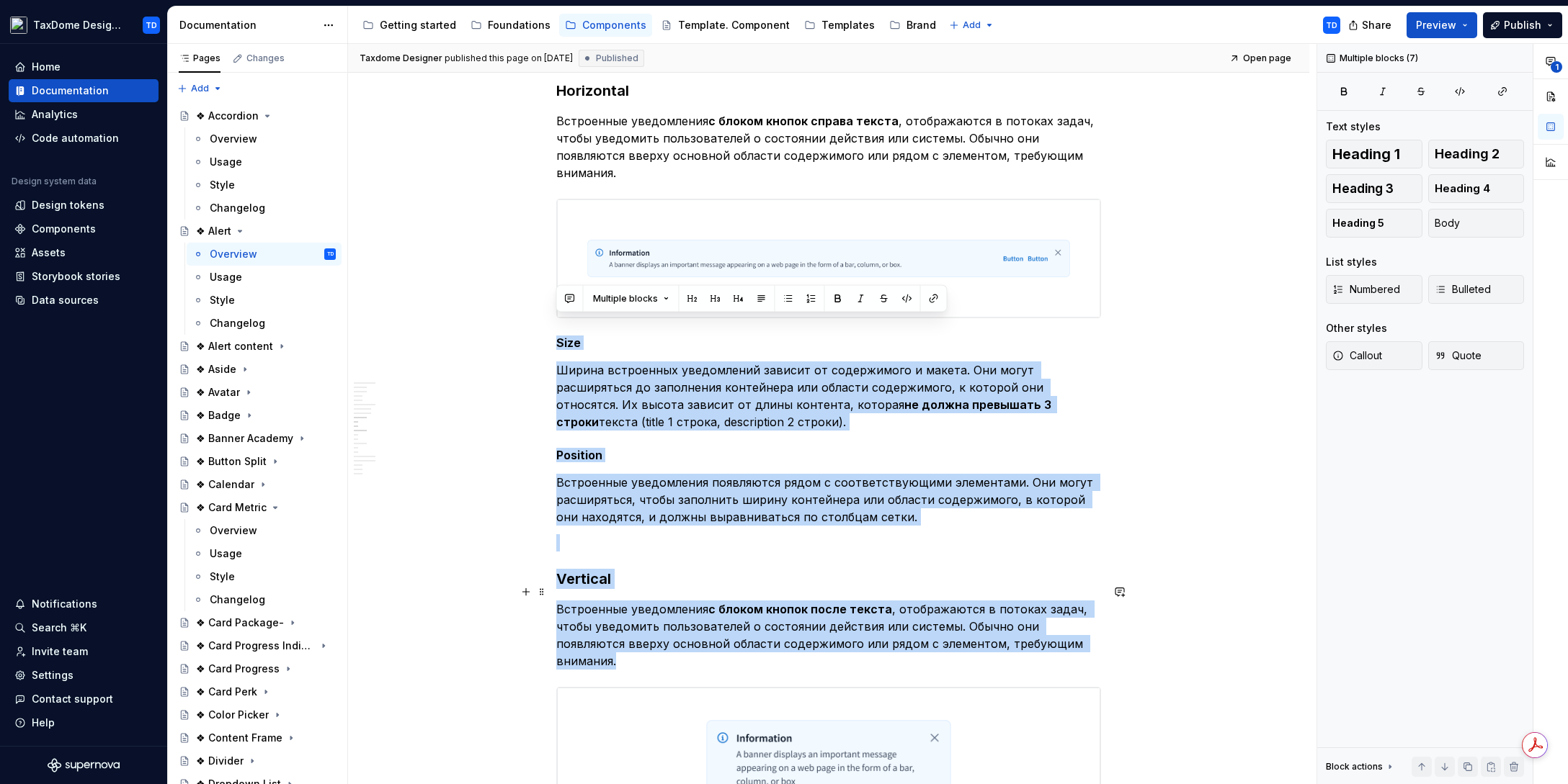
drag, startPoint x: 557, startPoint y: 323, endPoint x: 1066, endPoint y: 626, distance: 592.4
copy div "Lore Ipsumd sitametcon adipiscinge seddoei te incididuntu l etdolo. Mag aliqu e…"
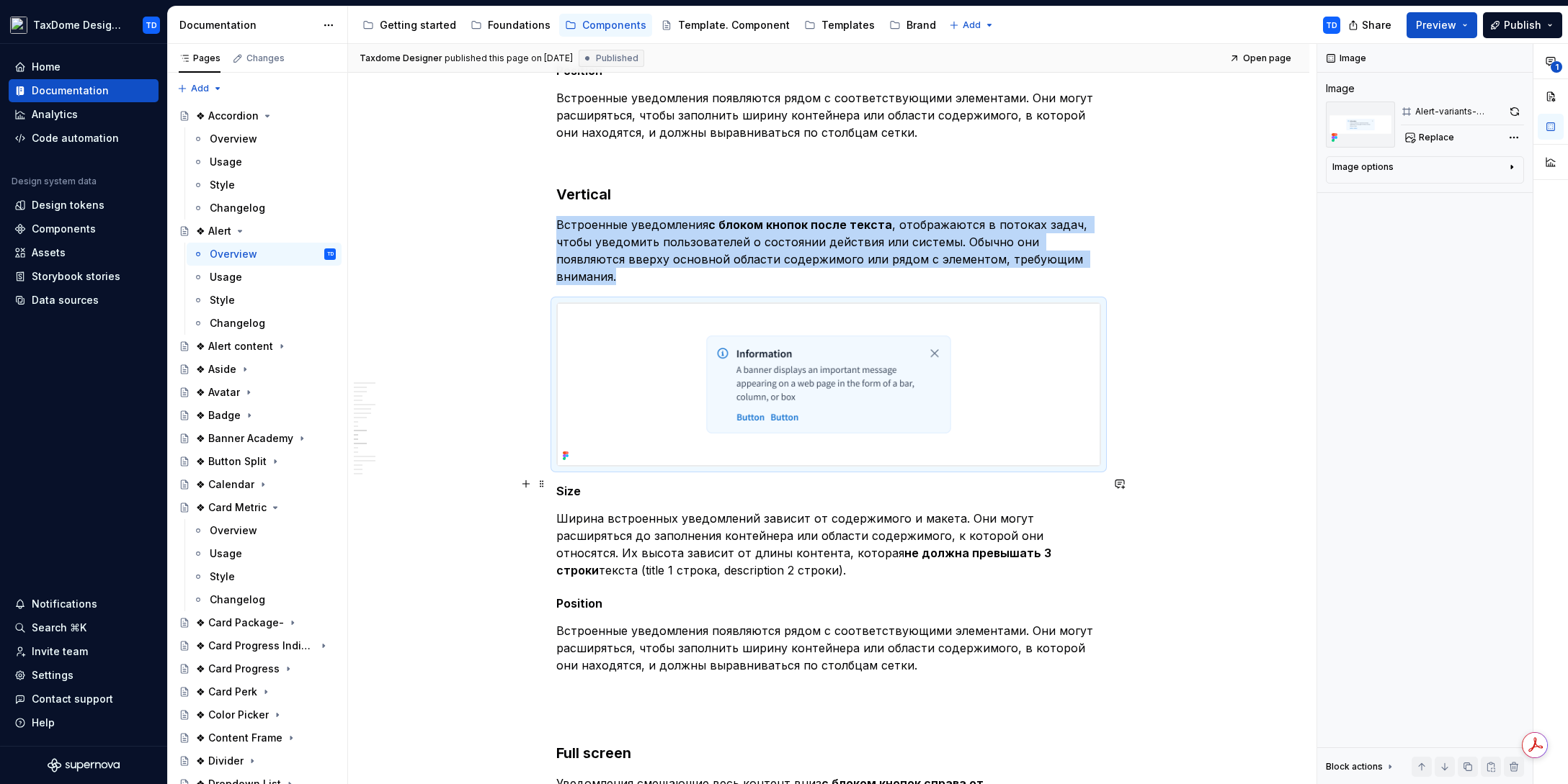
scroll to position [2966, 0]
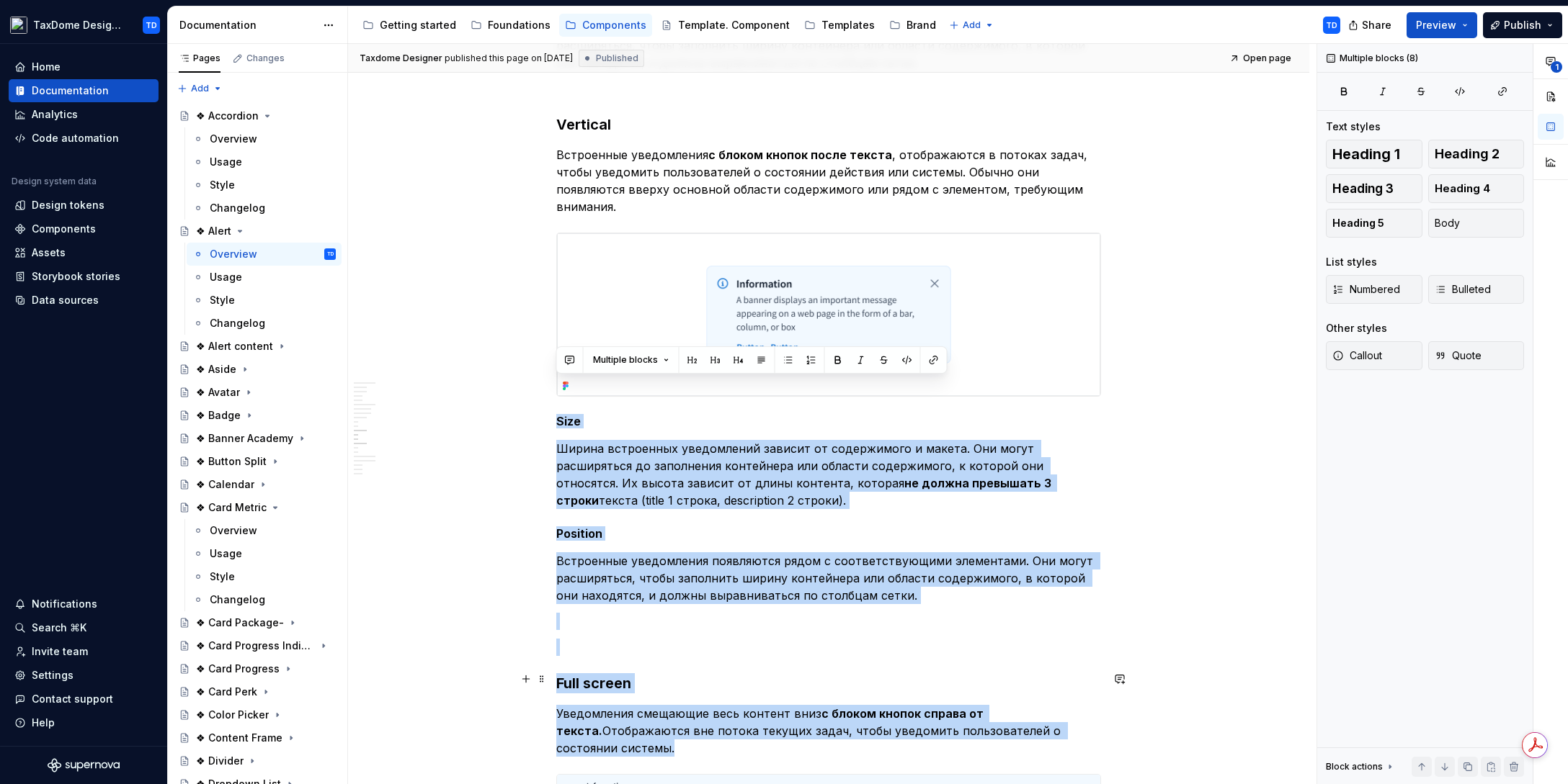
drag, startPoint x: 558, startPoint y: 383, endPoint x: 773, endPoint y: 709, distance: 390.5
copy div "Lore Ipsumd sitametcon adipiscinge seddoei te incididuntu l etdolo. Mag aliqu e…"
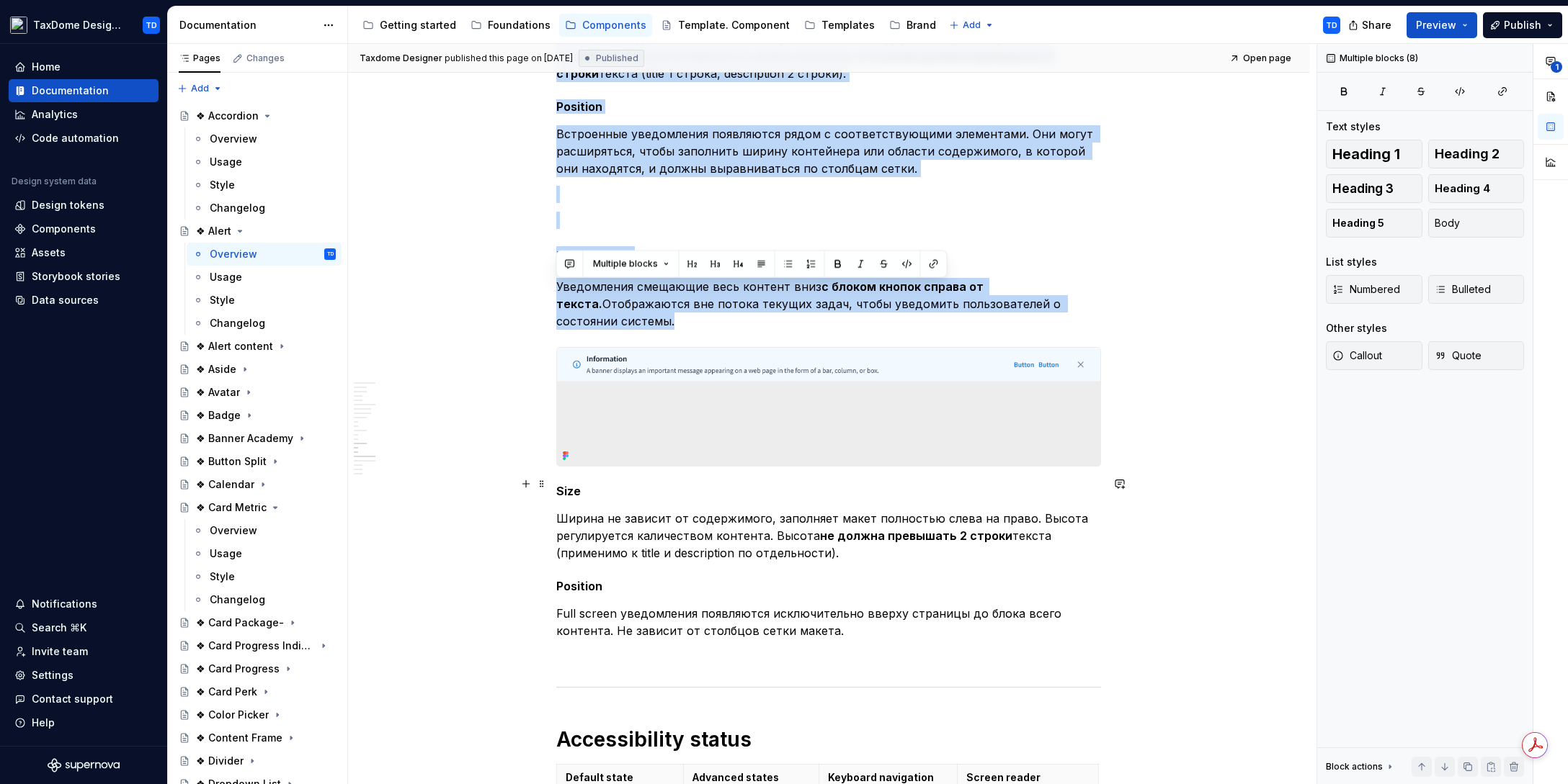
scroll to position [3442, 0]
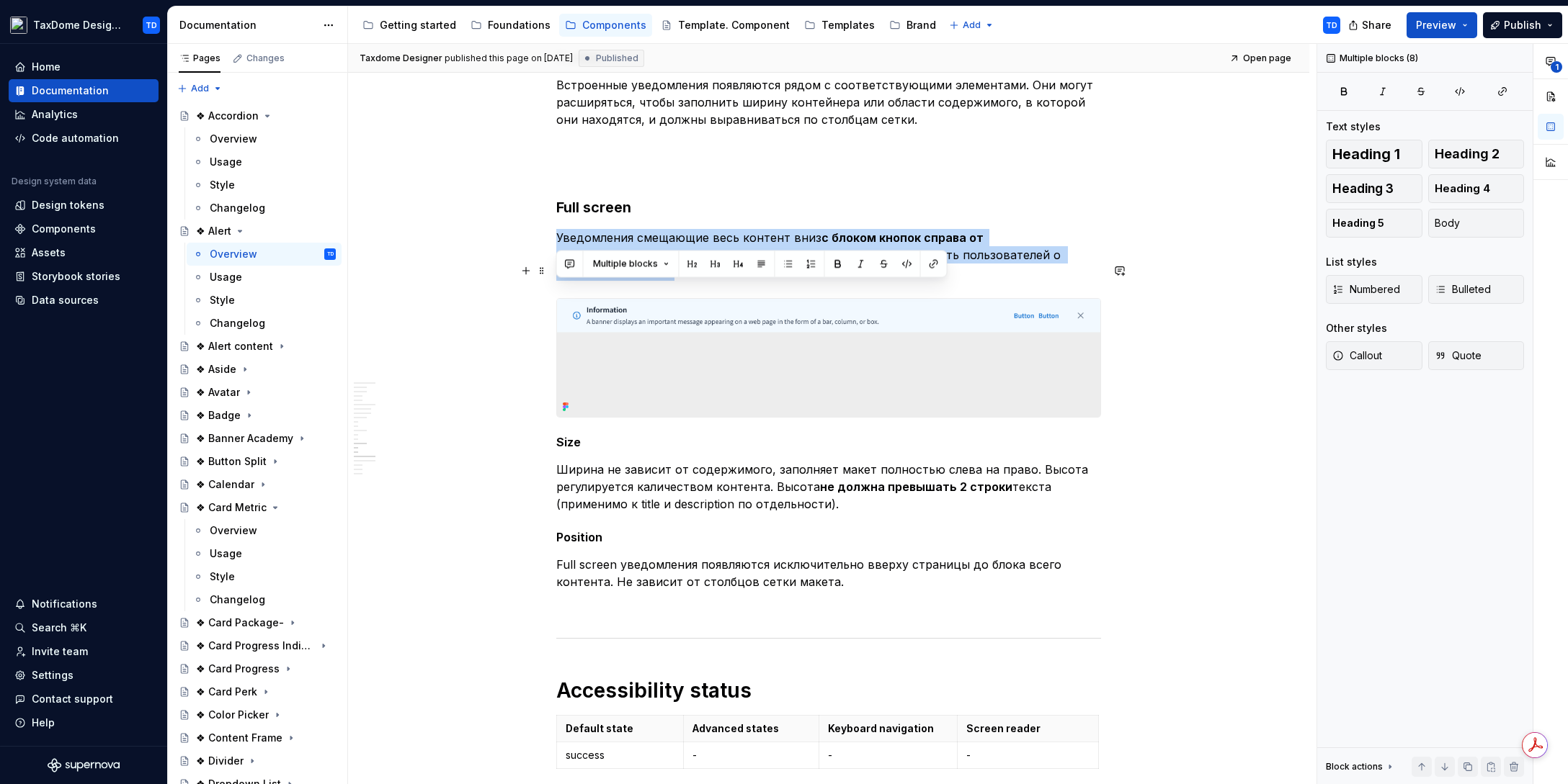
click at [845, 314] on img at bounding box center [829, 358] width 543 height 118
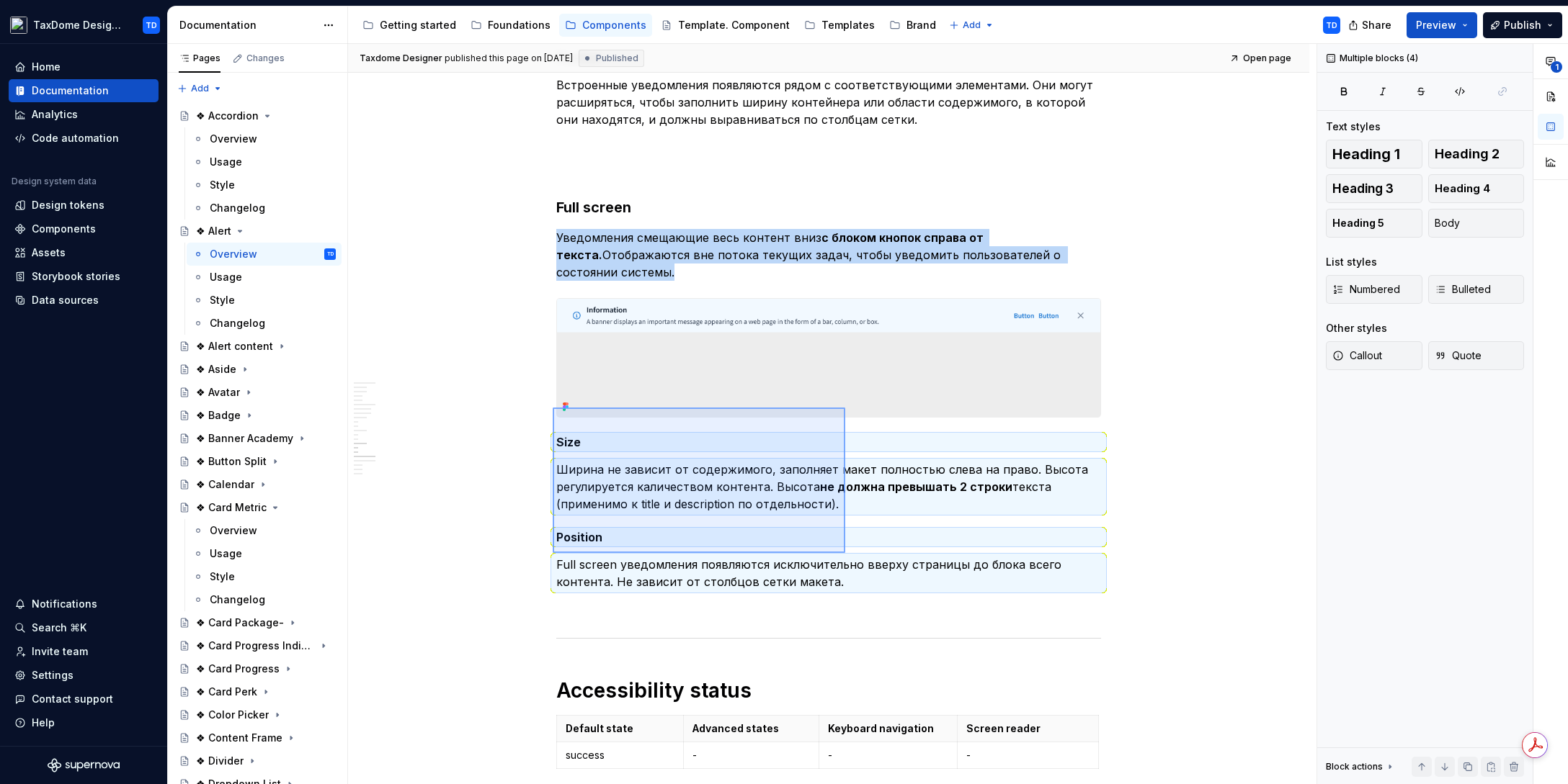
drag, startPoint x: 553, startPoint y: 407, endPoint x: 847, endPoint y: 553, distance: 328.3
click at [848, 552] on div "**********" at bounding box center [831, 414] width 969 height 741
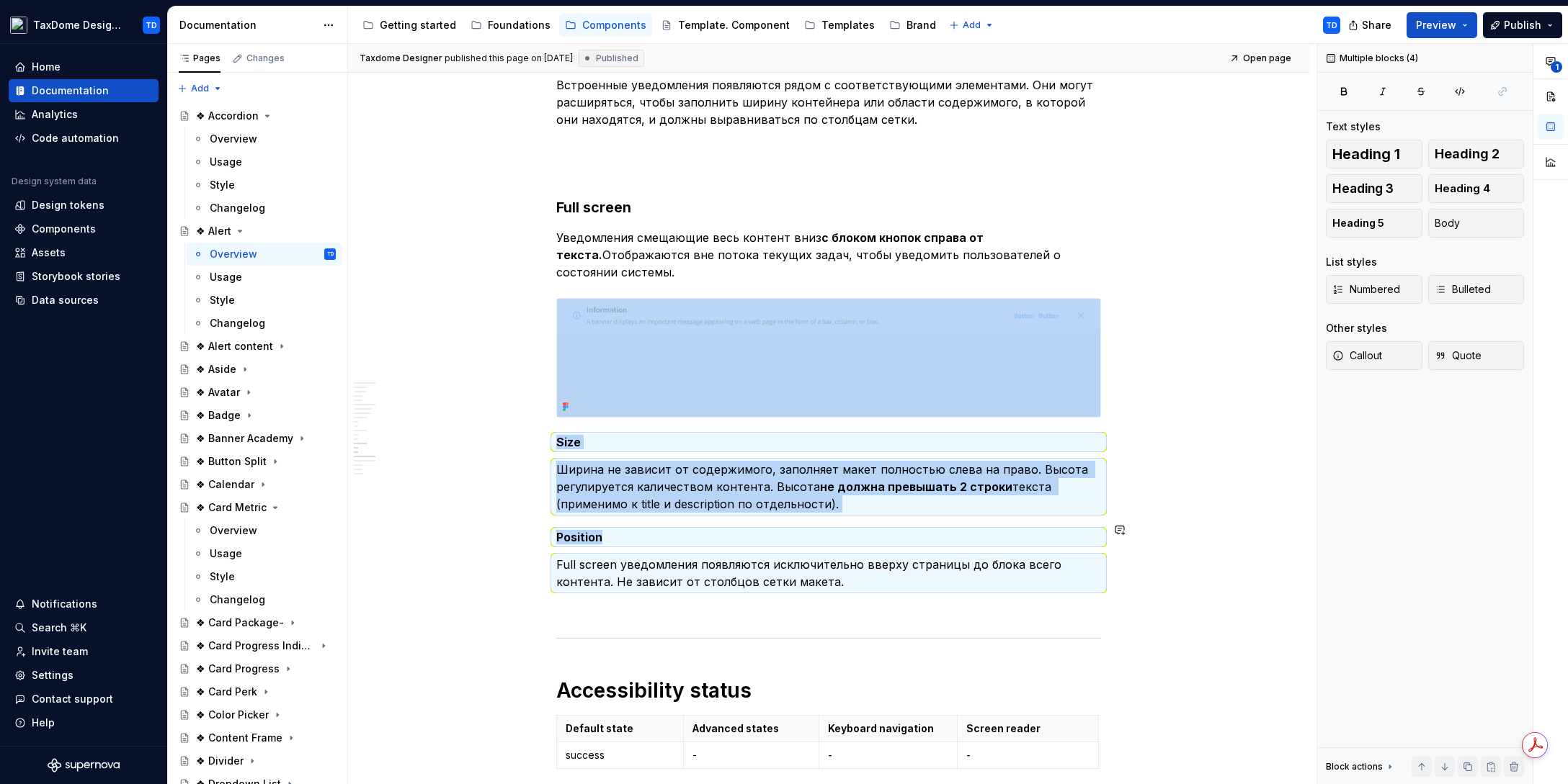
copy div "Size Ширина не зависит от содержимого, заполняет макет полностью слева на право…"
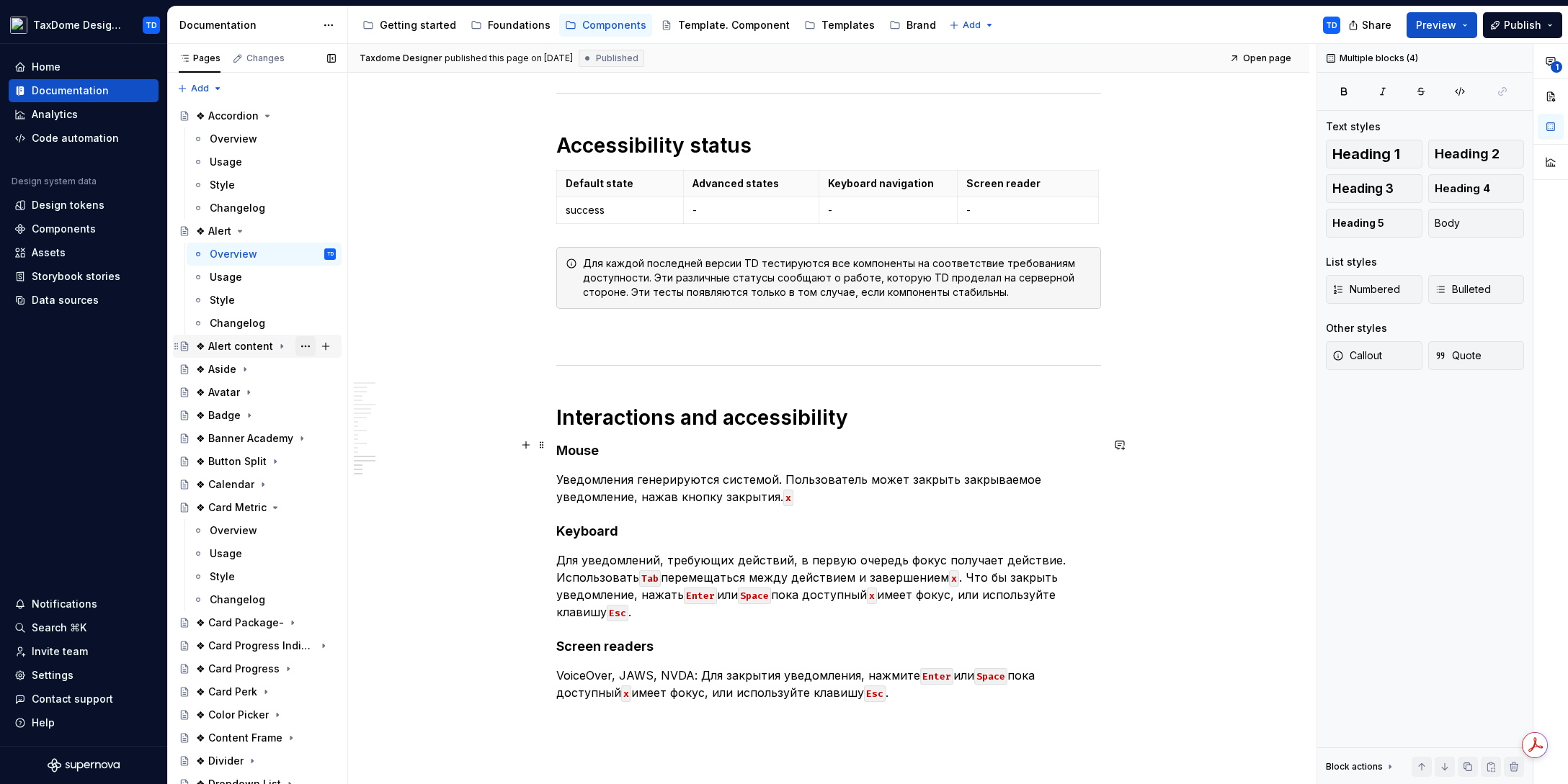
scroll to position [3988, 0]
click at [225, 283] on div "Usage" at bounding box center [225, 277] width 33 height 14
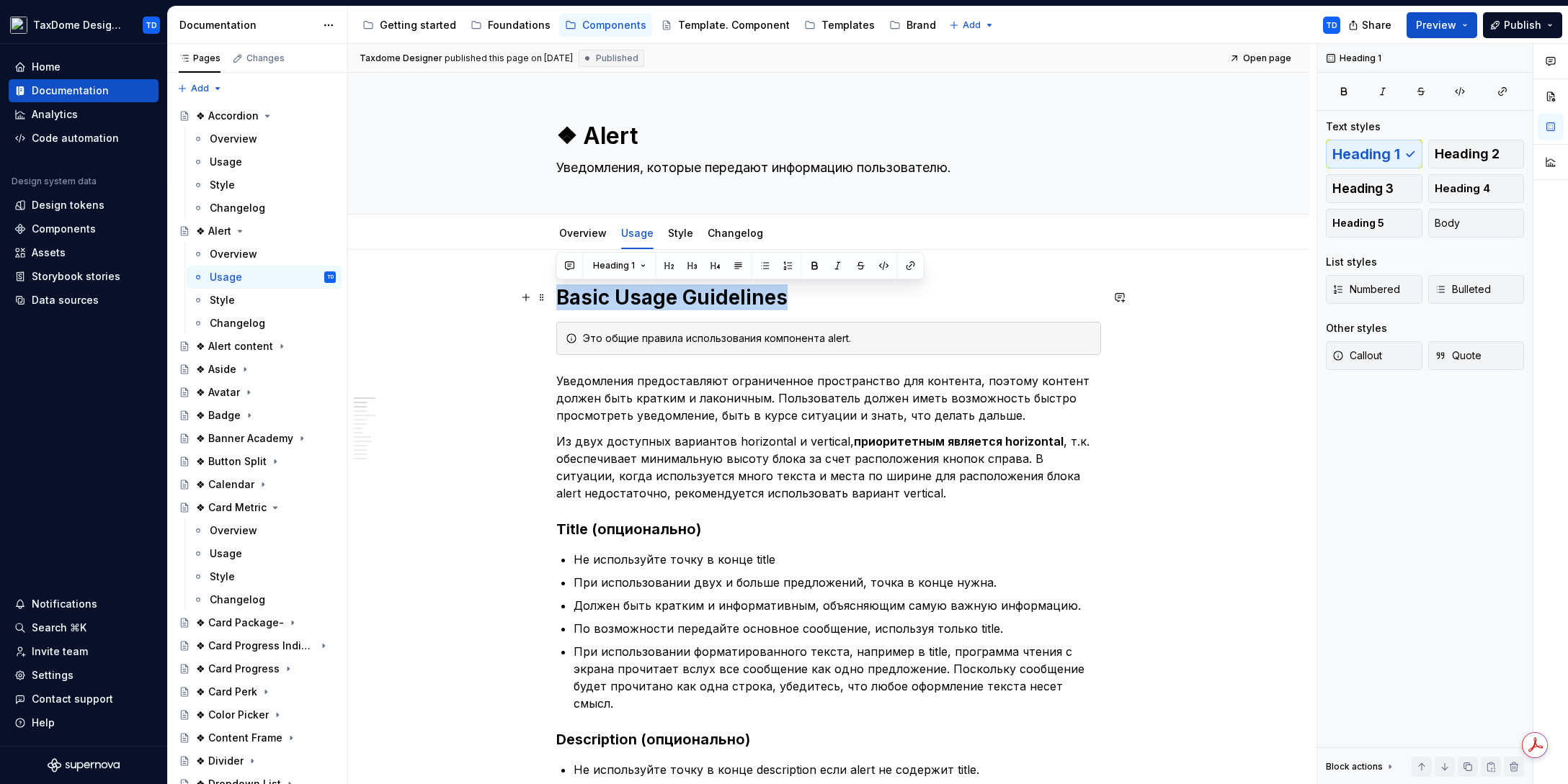
drag, startPoint x: 566, startPoint y: 299, endPoint x: 783, endPoint y: 302, distance: 217.0
click at [784, 301] on h1 "Basic Usage Guidelines" at bounding box center [829, 298] width 545 height 26
copy h1 "Basic Usage Guidelines"
click at [605, 338] on div "Это общие правила использования компонента alert." at bounding box center [836, 338] width 508 height 14
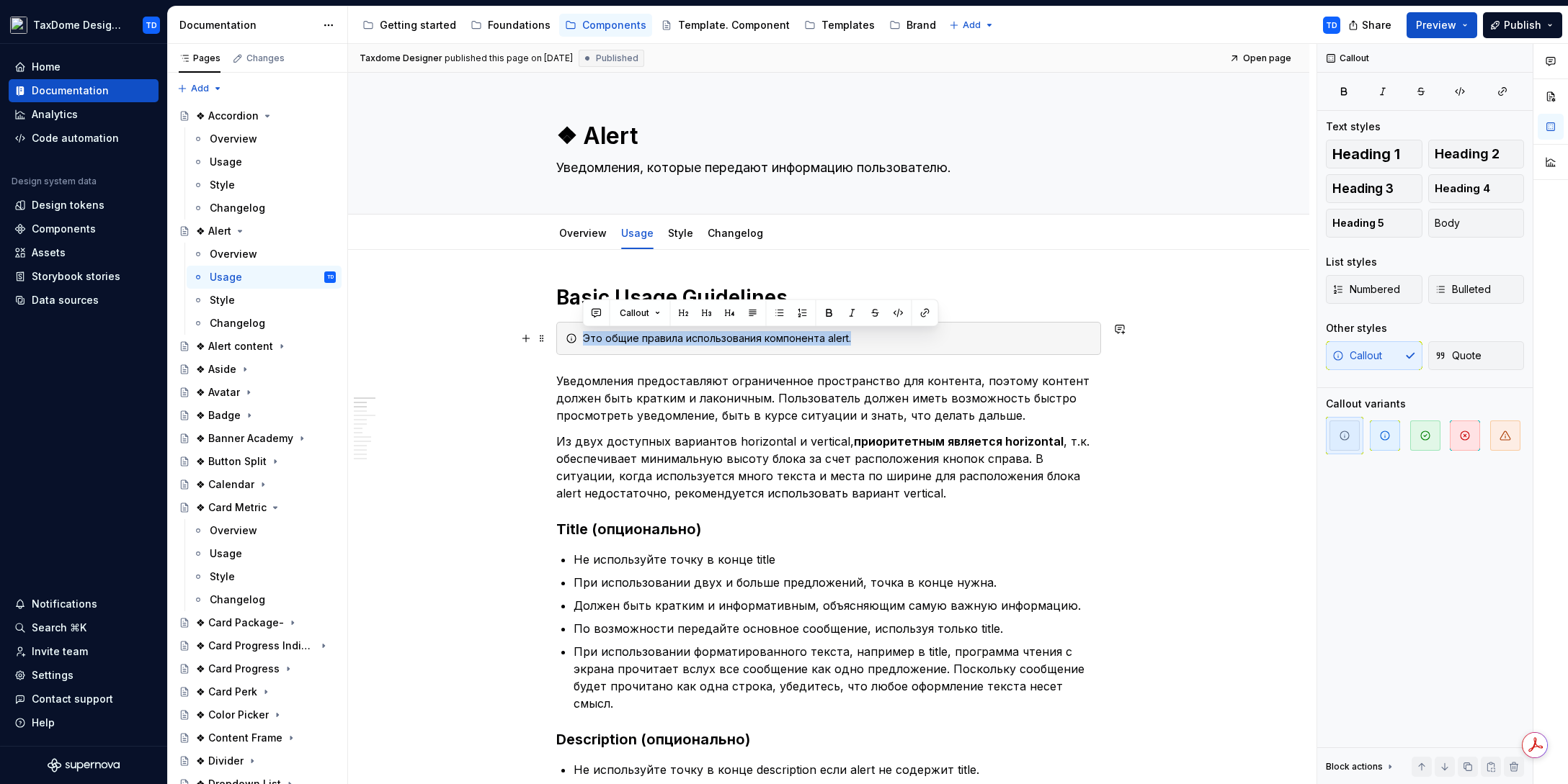
drag, startPoint x: 585, startPoint y: 341, endPoint x: 870, endPoint y: 341, distance: 285.0
click at [872, 342] on div "Это общие правила использования компонента alert." at bounding box center [829, 338] width 545 height 33
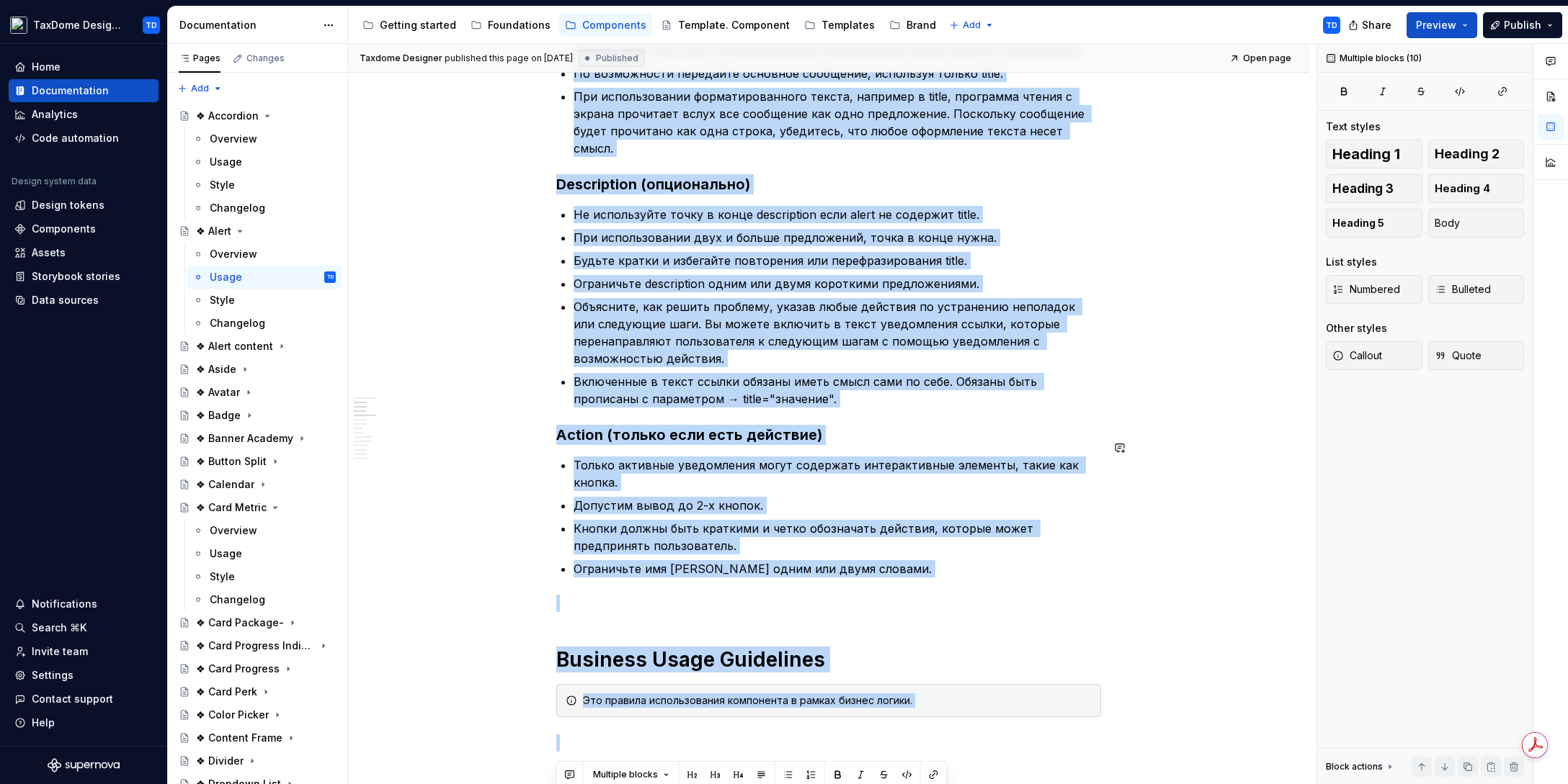
scroll to position [574, 0]
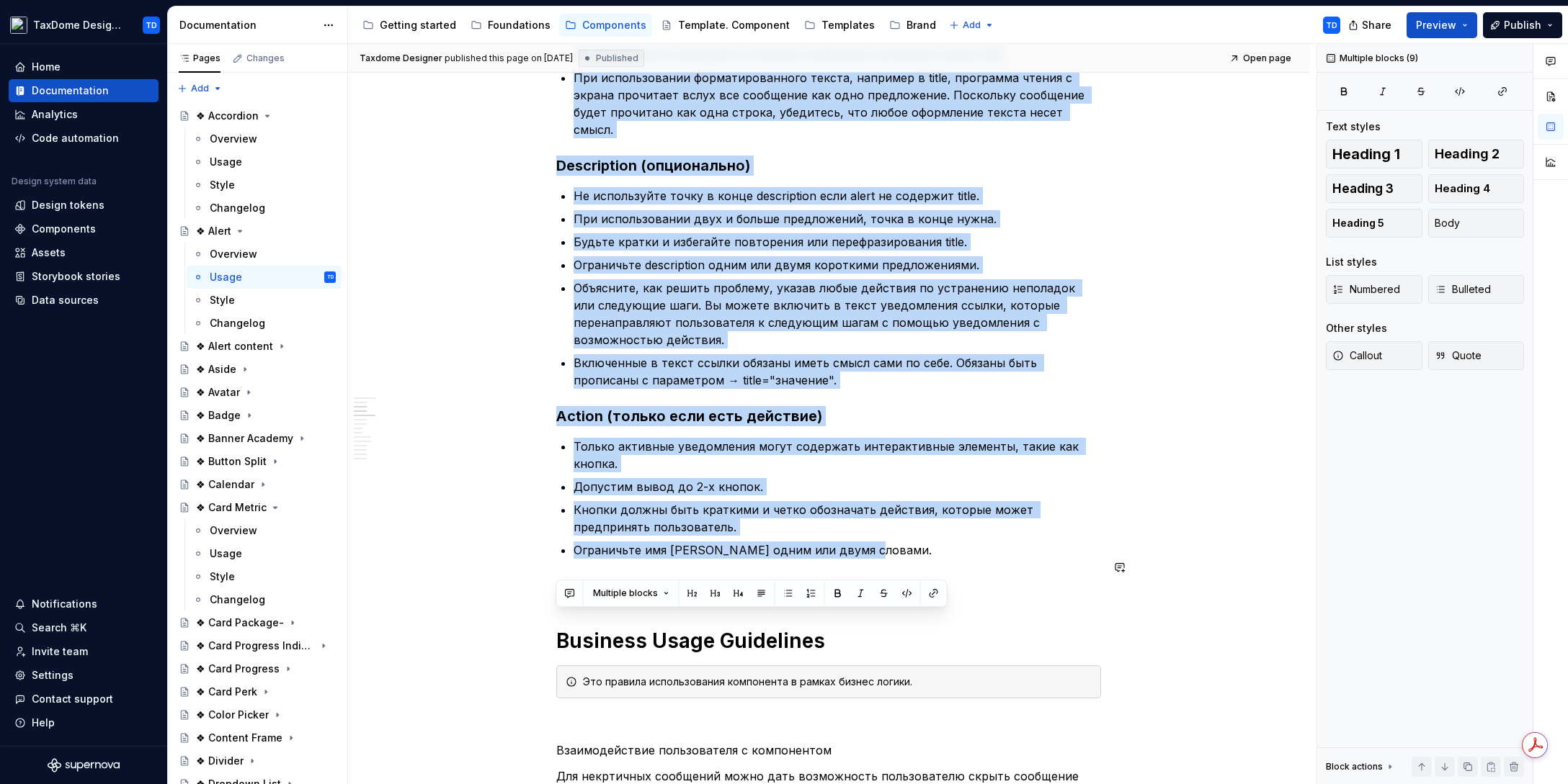
drag, startPoint x: 558, startPoint y: 277, endPoint x: 892, endPoint y: 539, distance: 424.5
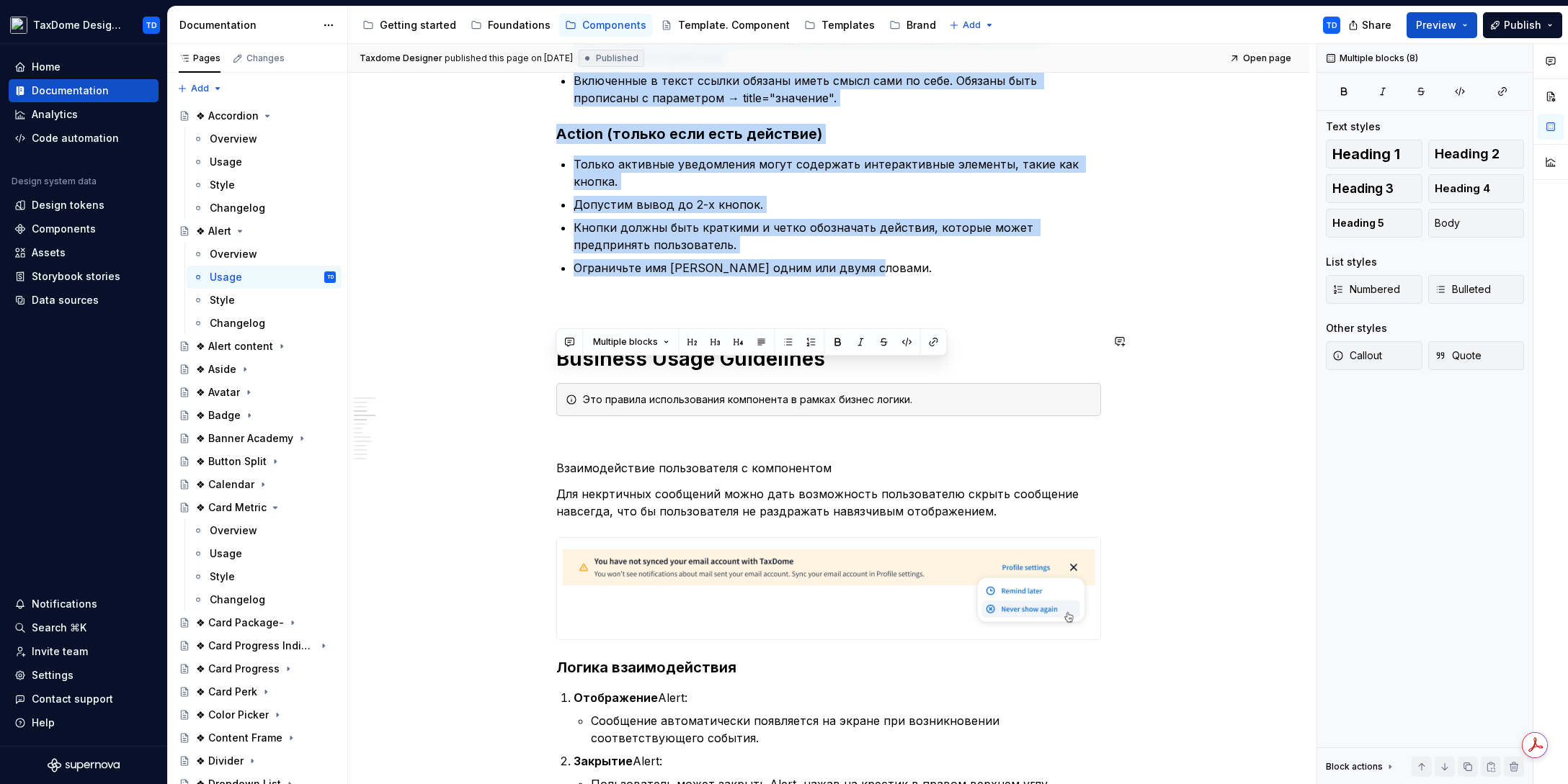
scroll to position [895, 0]
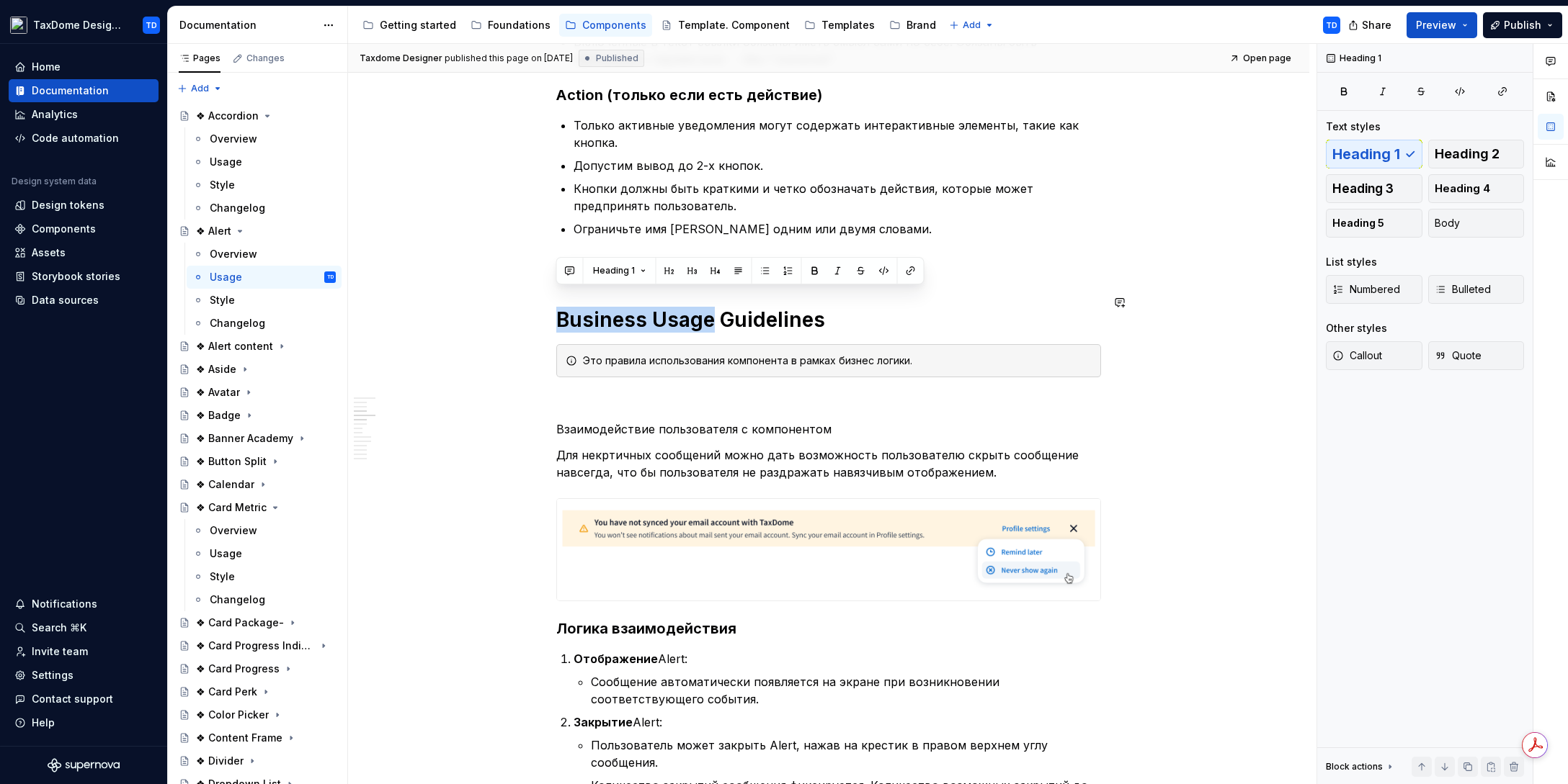
drag, startPoint x: 567, startPoint y: 301, endPoint x: 706, endPoint y: 304, distance: 139.0
click at [706, 307] on h1 "Business Usage Guidelines" at bounding box center [829, 320] width 545 height 26
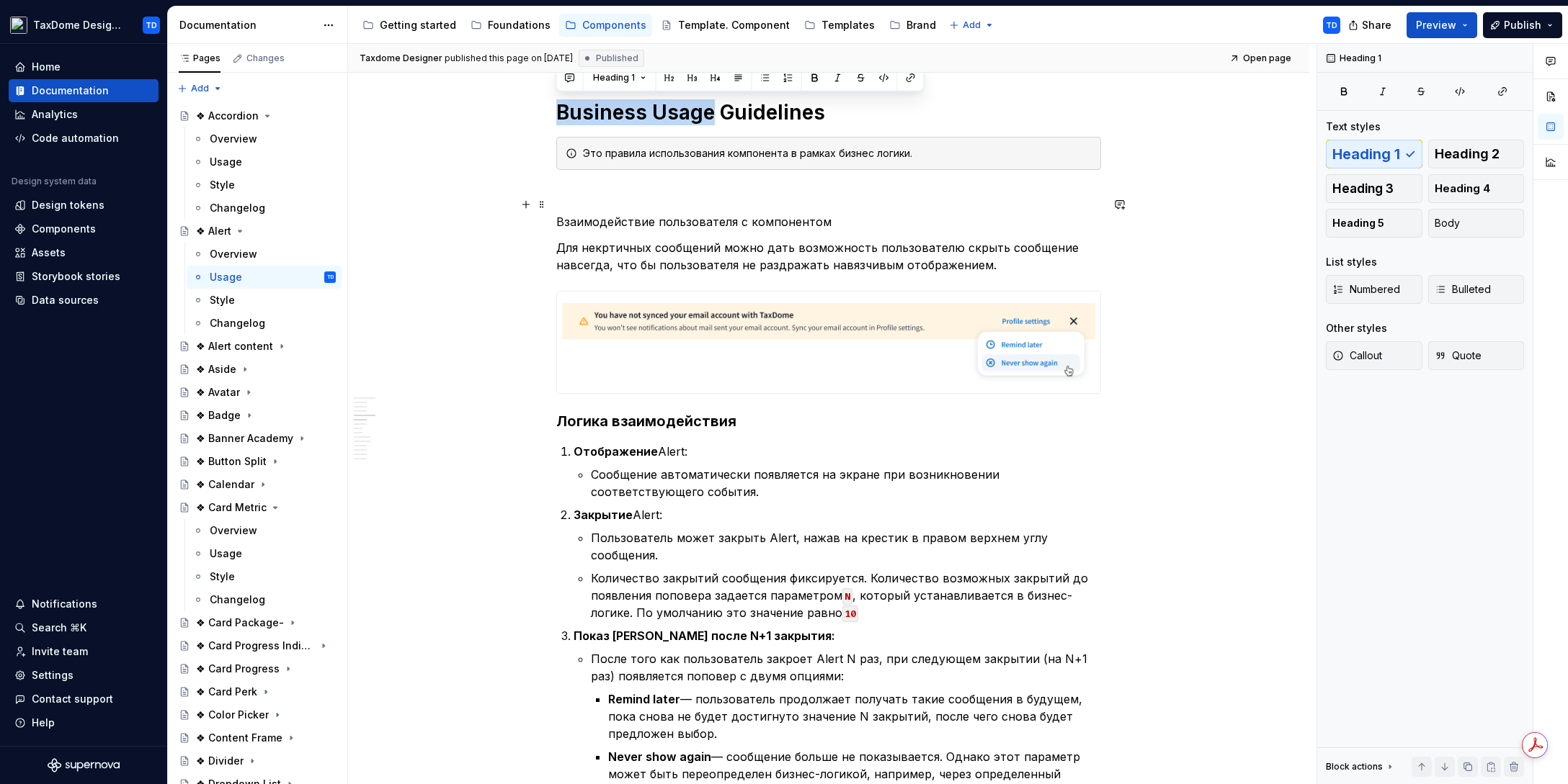
scroll to position [1036, 0]
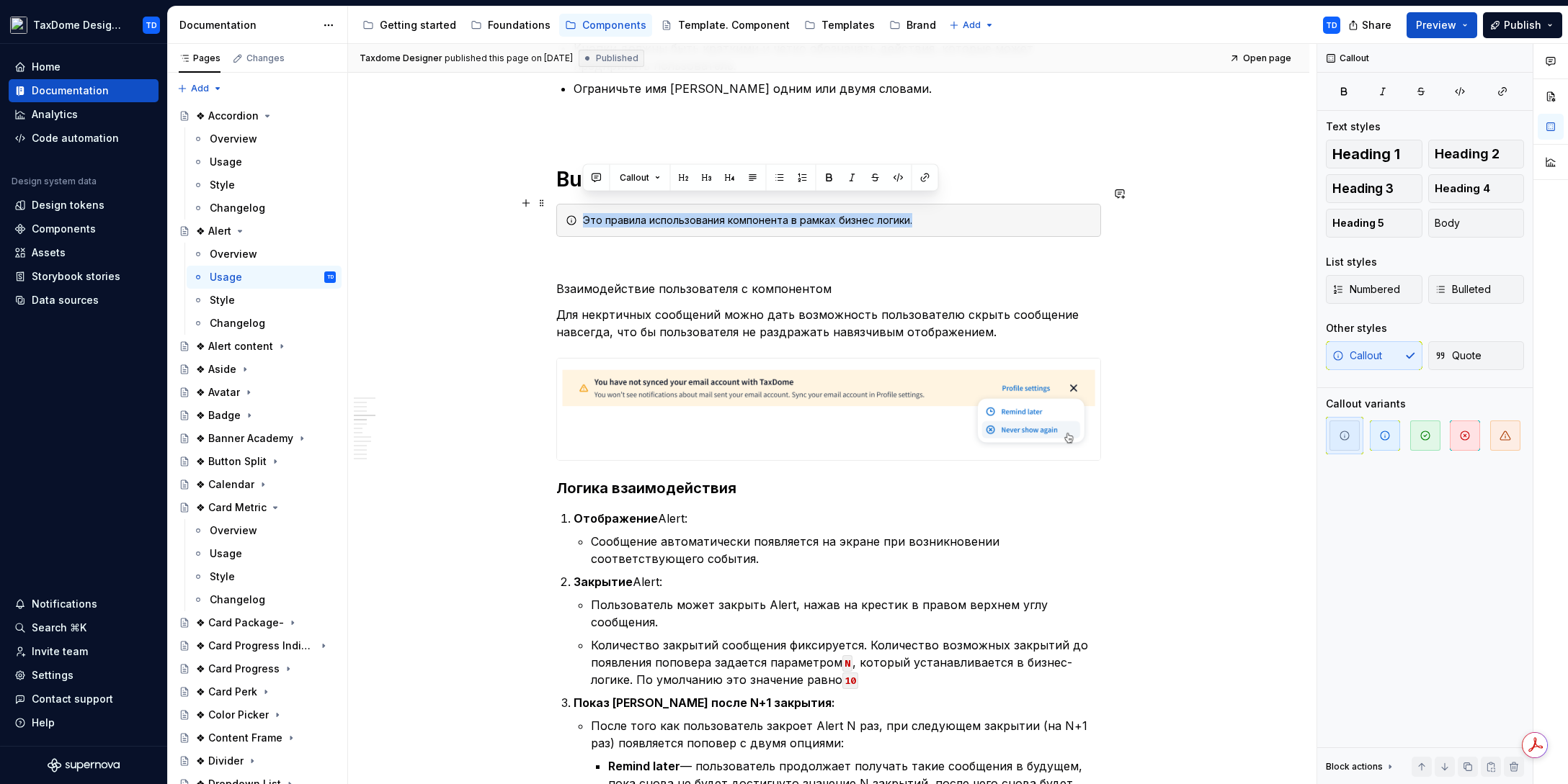
drag, startPoint x: 821, startPoint y: 209, endPoint x: 580, endPoint y: 208, distance: 241.0
click at [580, 208] on div "Это правила использования компонента в рамках бизнес логики." at bounding box center [829, 220] width 545 height 33
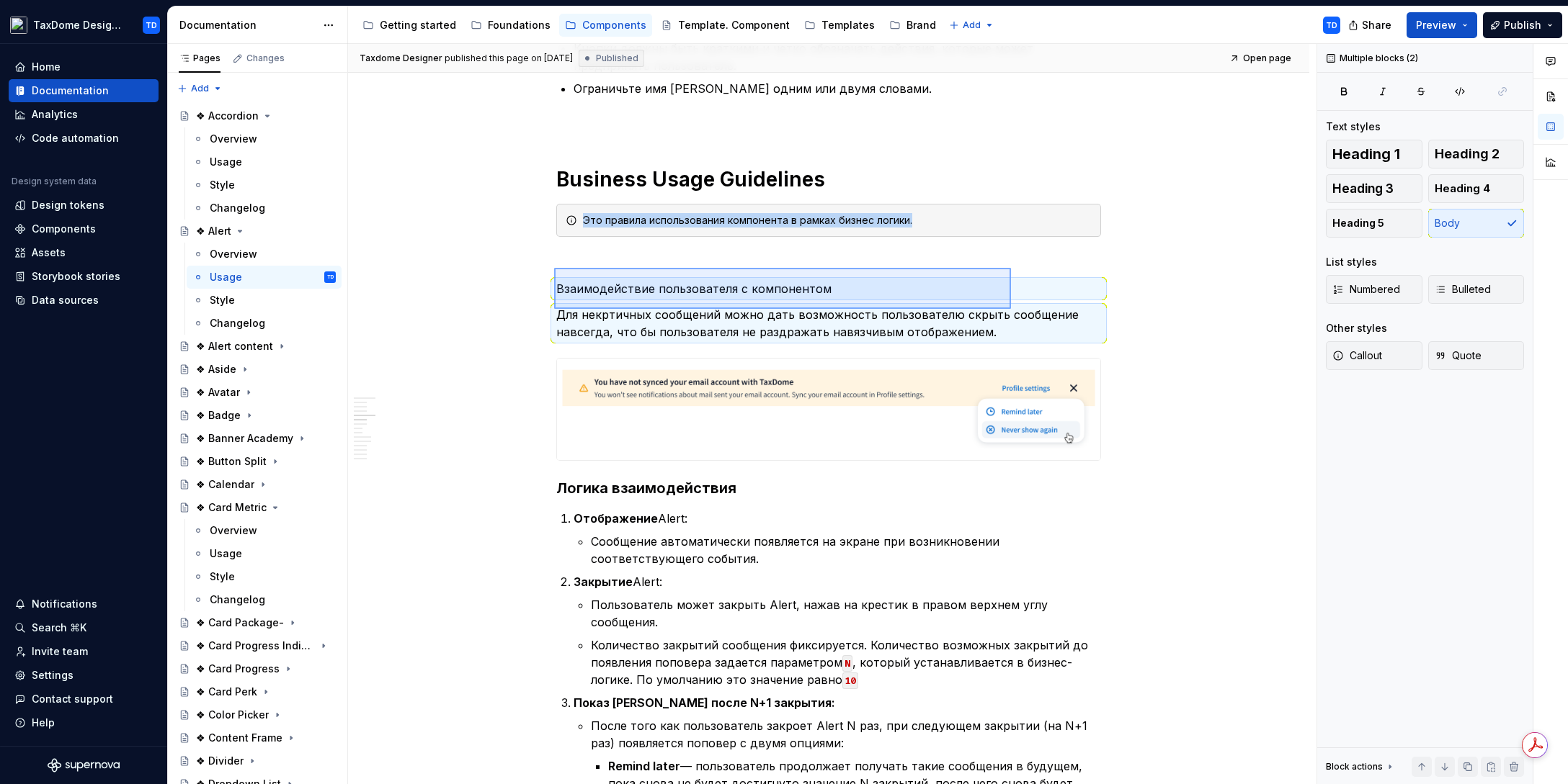
drag, startPoint x: 554, startPoint y: 268, endPoint x: 1011, endPoint y: 309, distance: 458.8
click at [1011, 309] on div "Taxdome Designer published this page on [DATE] Published Open page ❖ Alert Увед…" at bounding box center [831, 414] width 969 height 741
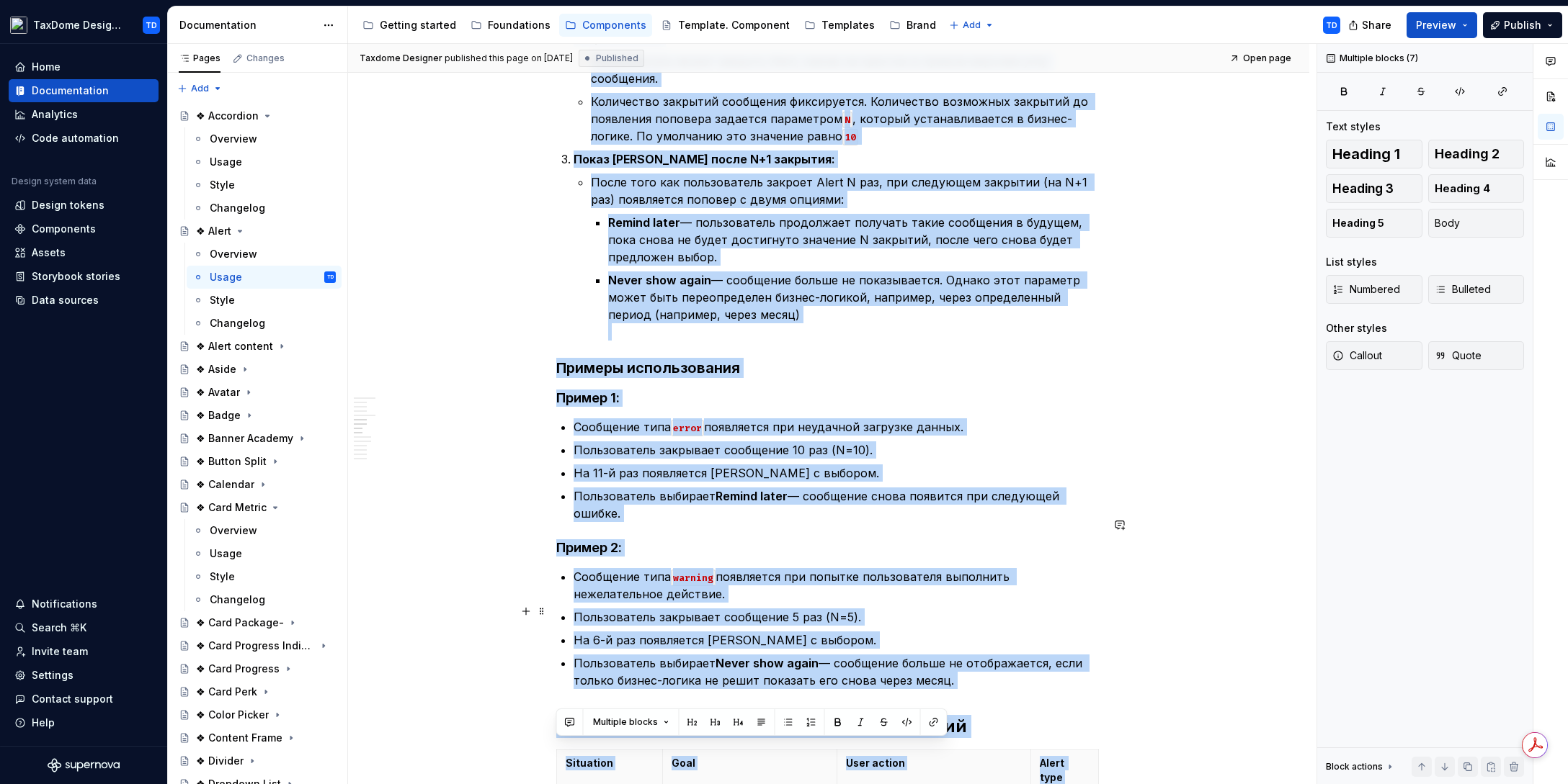
scroll to position [1605, 0]
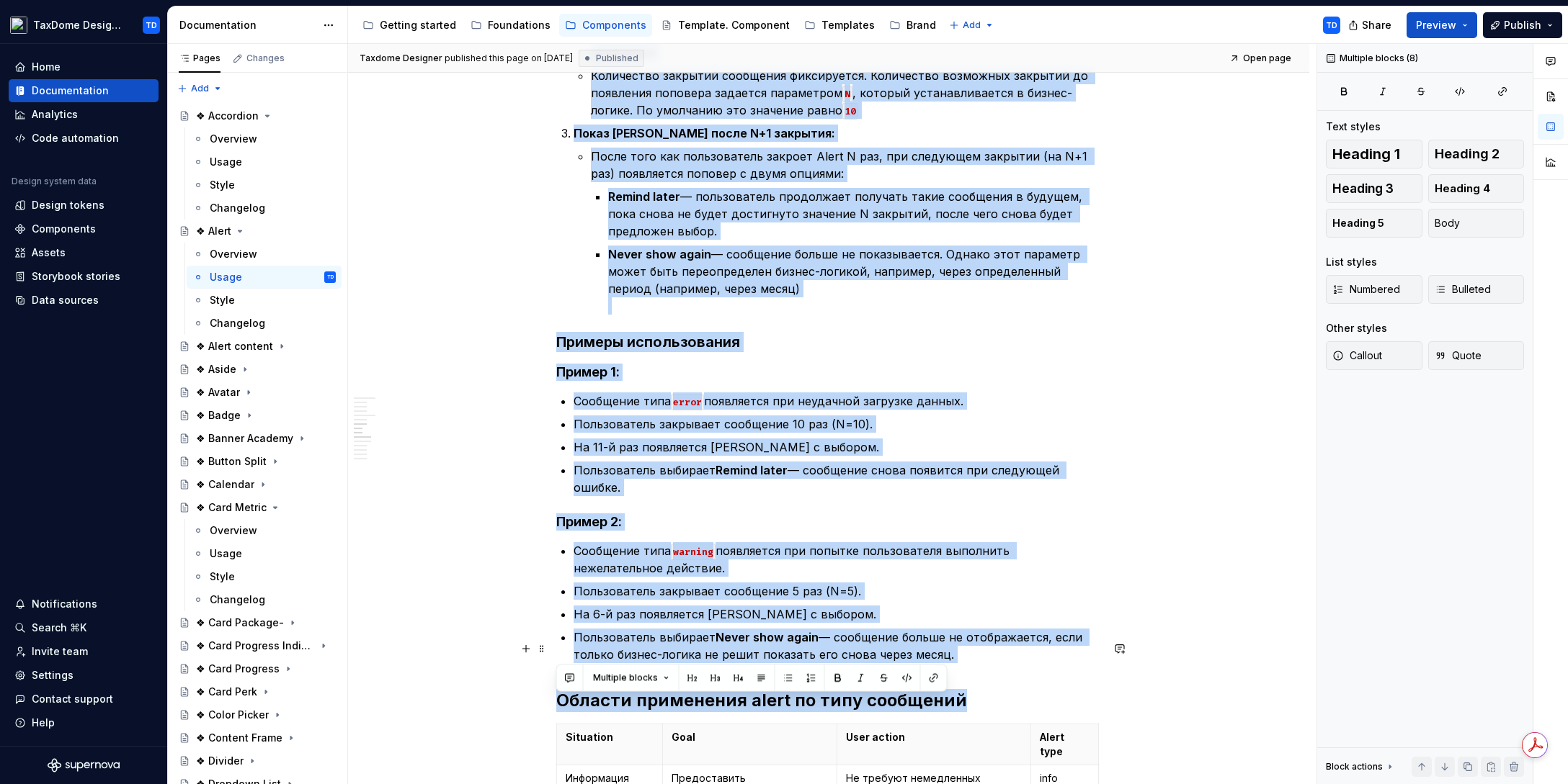
drag, startPoint x: 558, startPoint y: 225, endPoint x: 962, endPoint y: 651, distance: 587.1
click at [962, 651] on div "Basic Usage Guidelines Это общие правила использования компонента alert. Уведом…" at bounding box center [829, 634] width 545 height 3909
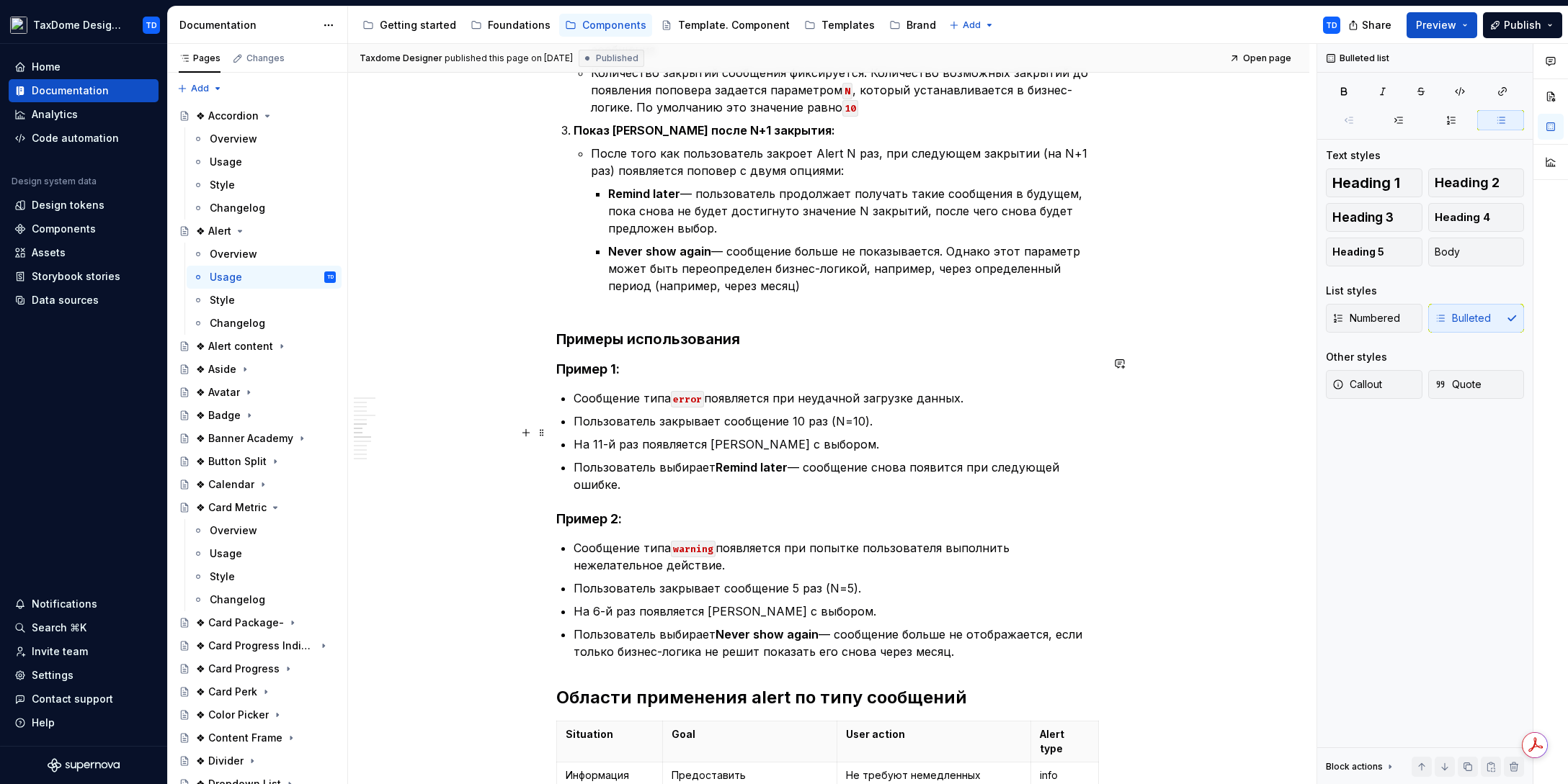
click at [867, 458] on p "Пользователь выбирает Remind later — сообщение снова появится при следующей оши…" at bounding box center [836, 475] width 527 height 35
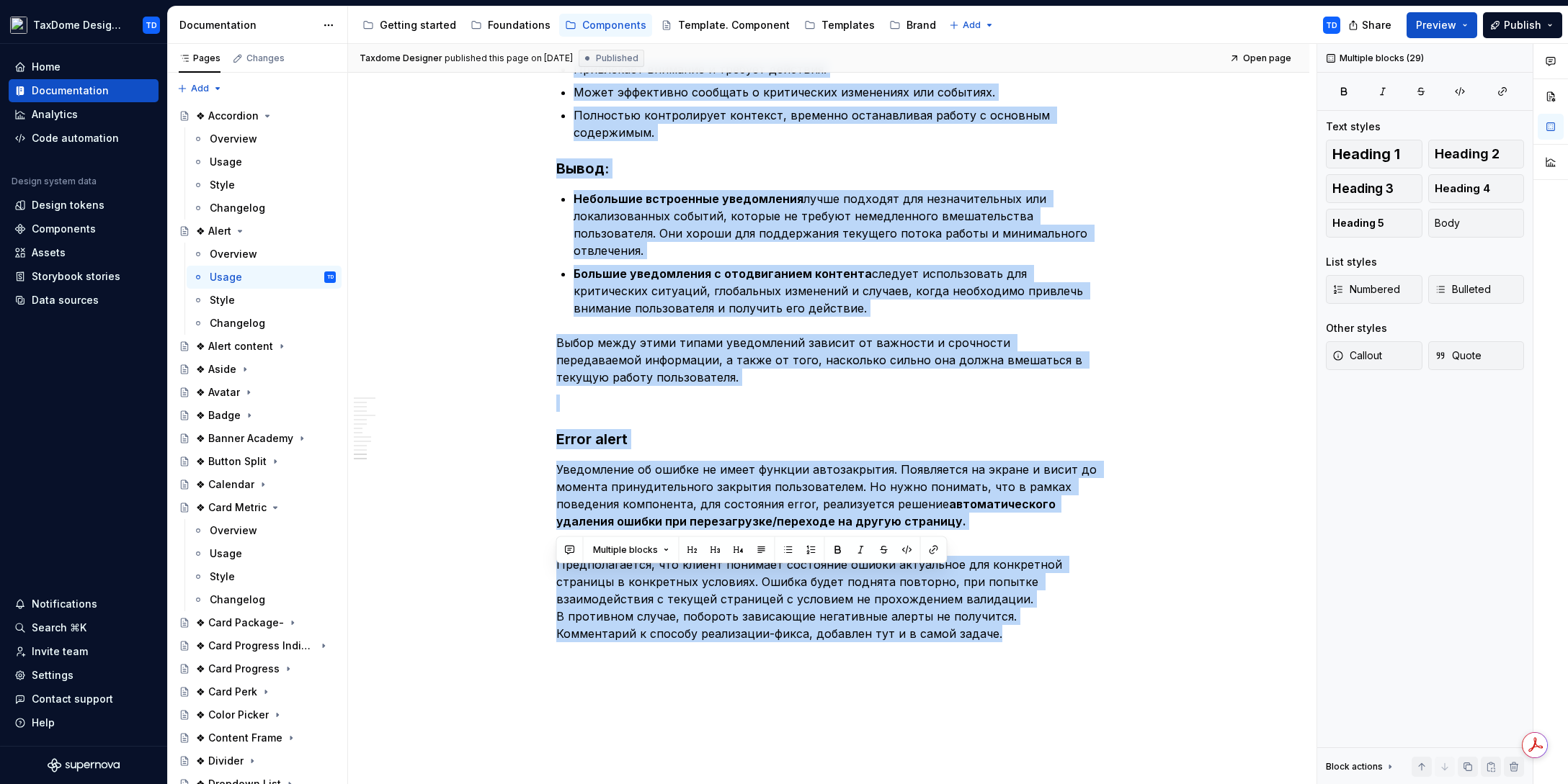
scroll to position [3562, 0]
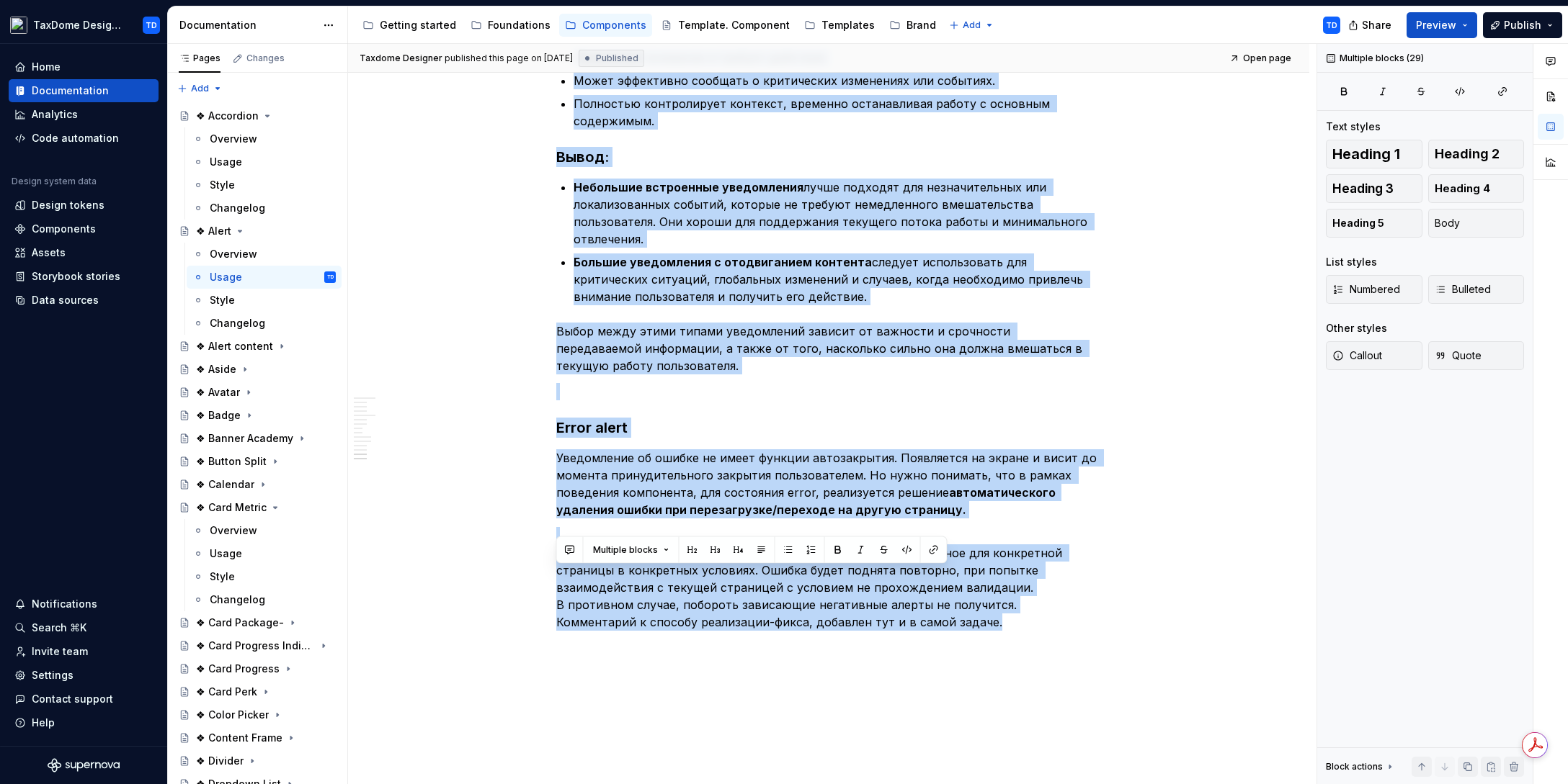
drag, startPoint x: 558, startPoint y: 286, endPoint x: 966, endPoint y: 581, distance: 503.5
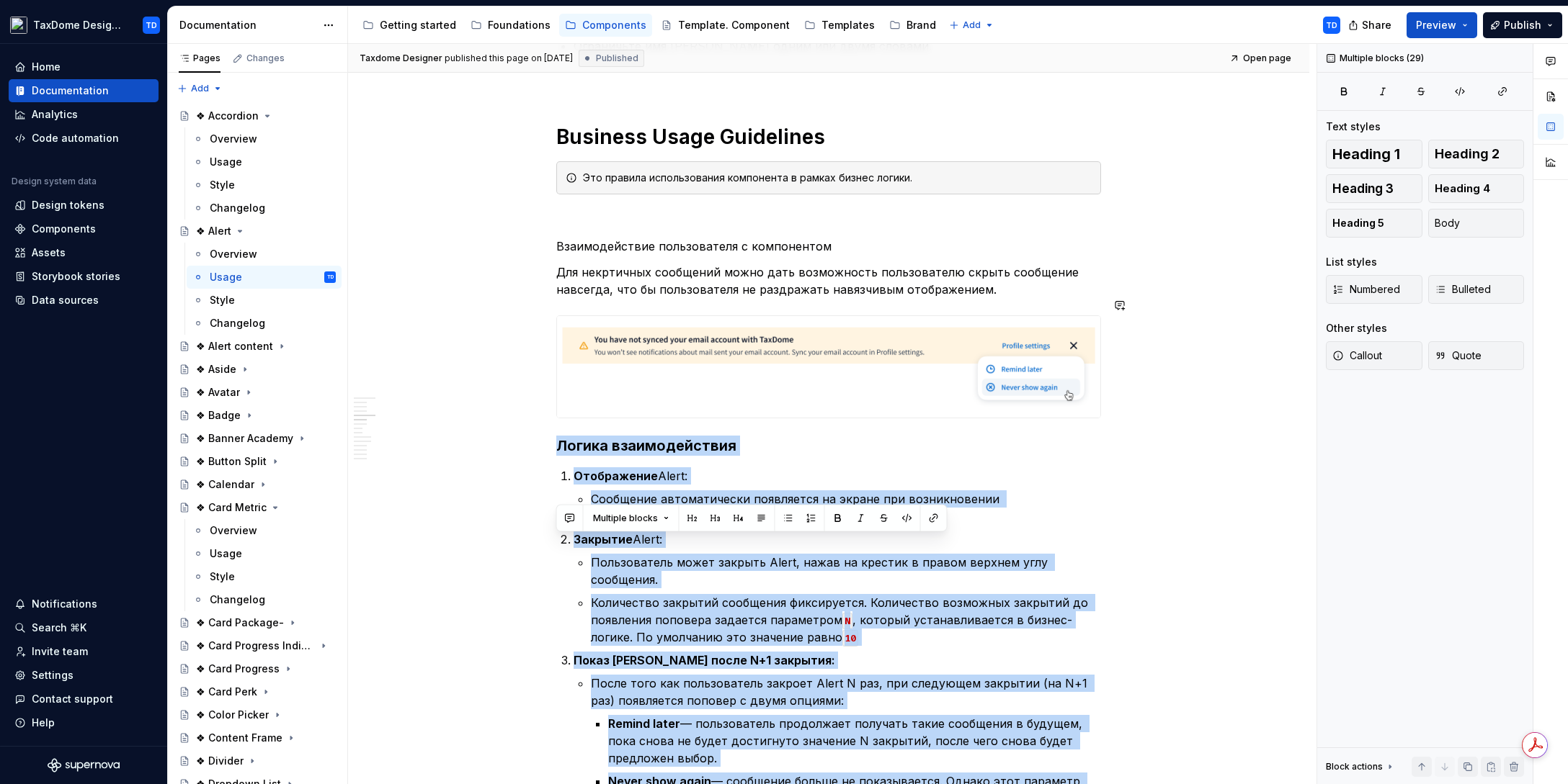
scroll to position [736, 0]
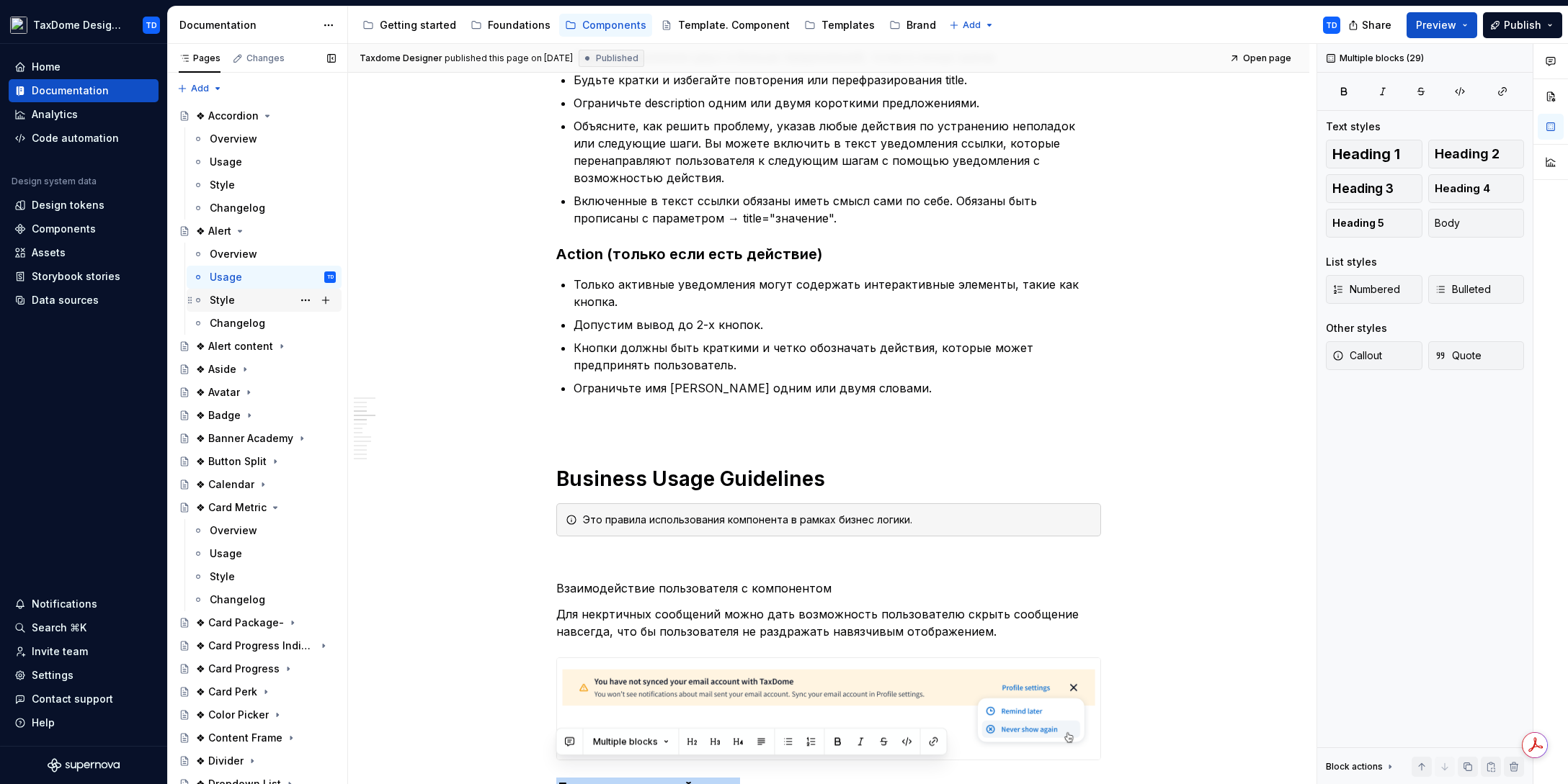
click at [229, 300] on div "Style" at bounding box center [222, 300] width 25 height 14
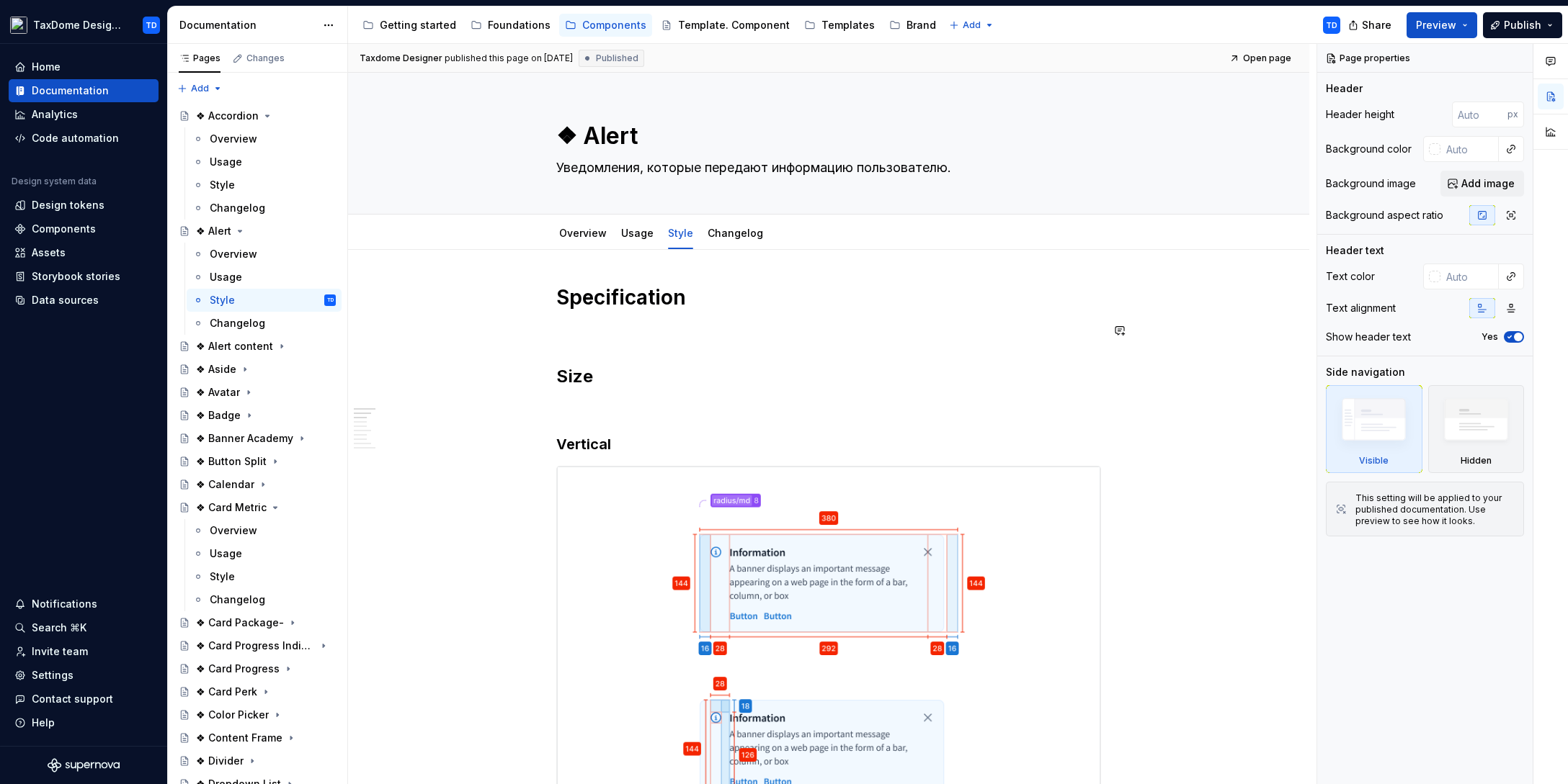
scroll to position [109, 0]
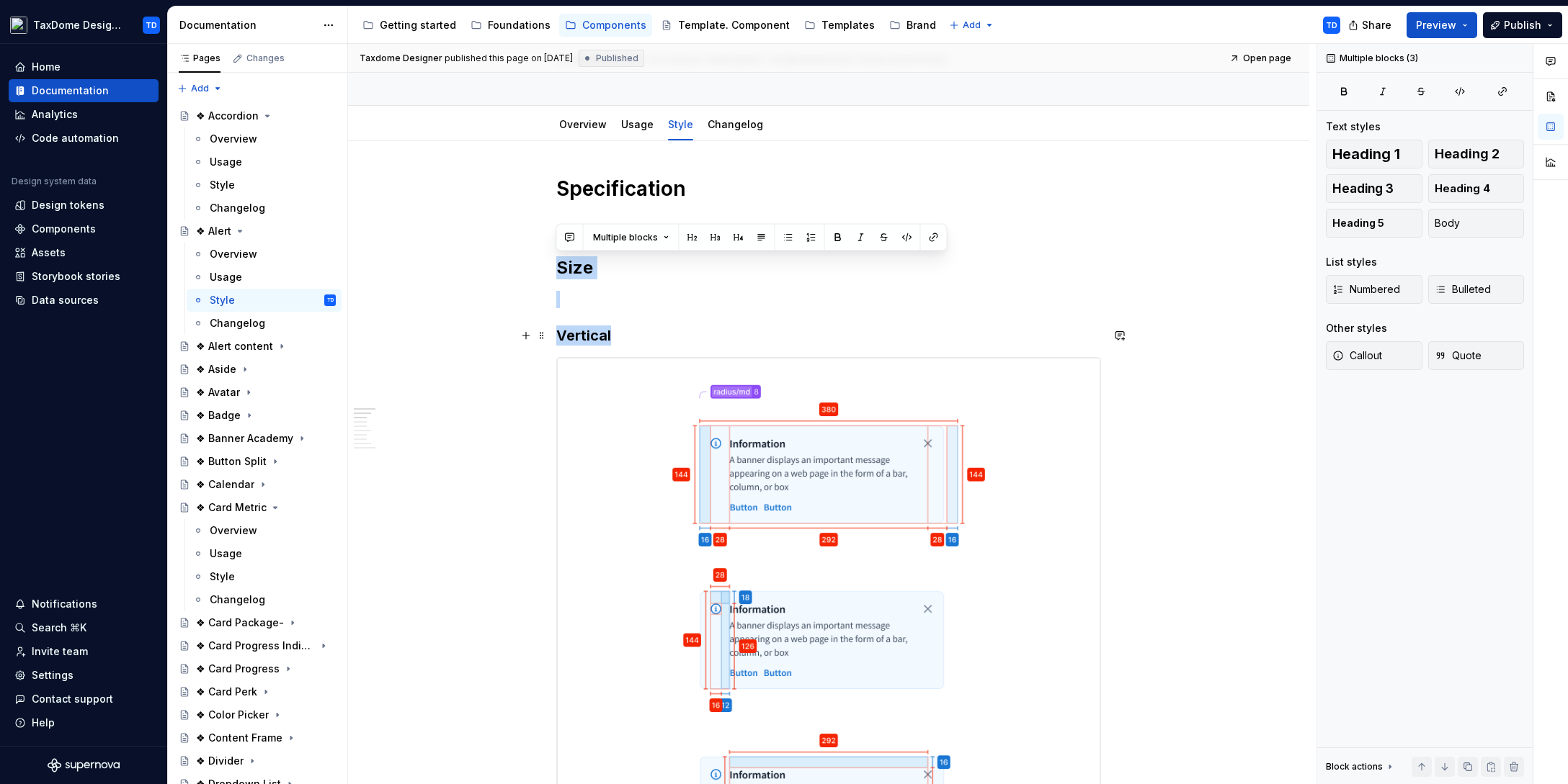
drag, startPoint x: 559, startPoint y: 264, endPoint x: 626, endPoint y: 330, distance: 94.0
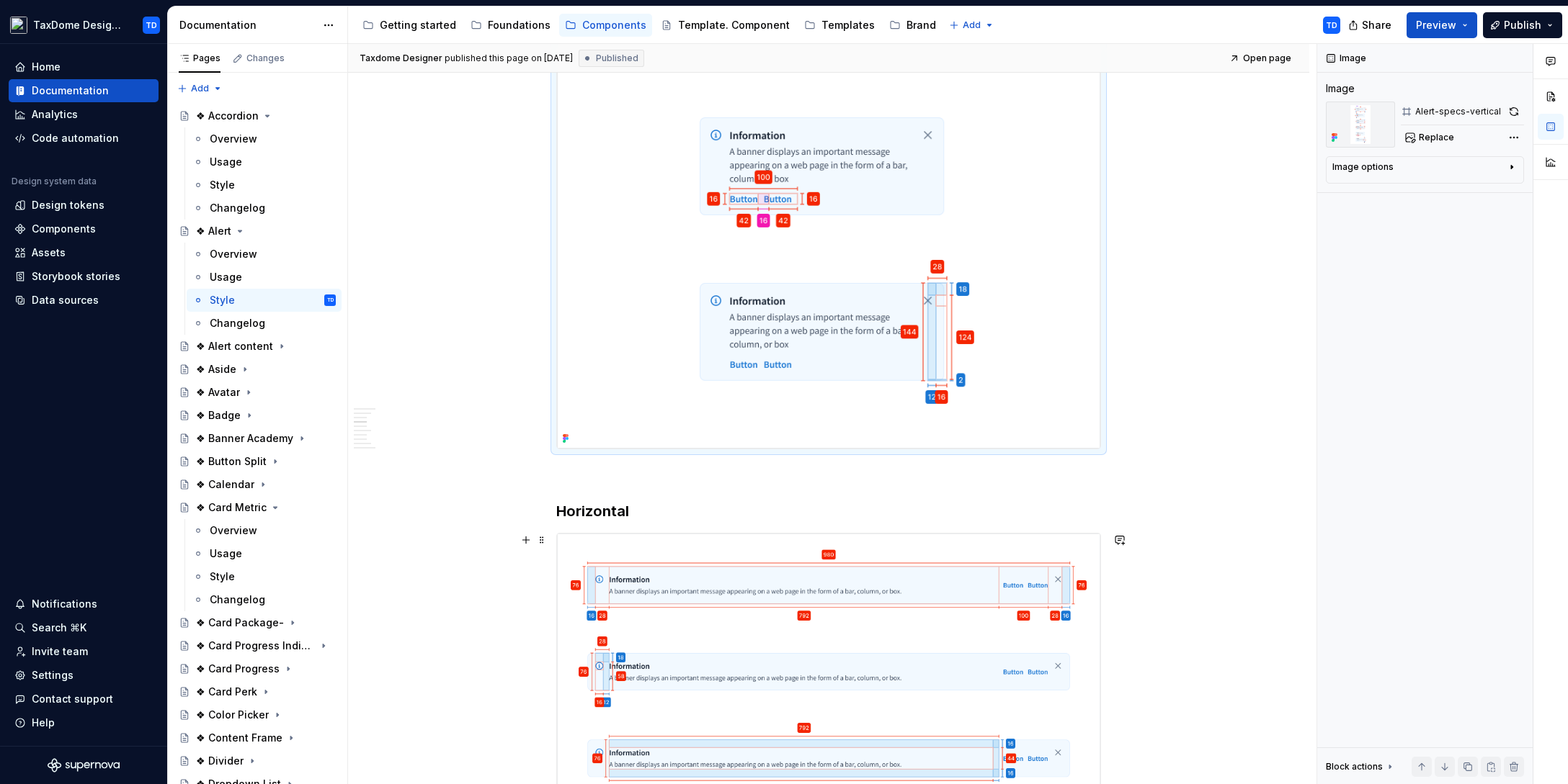
scroll to position [1100, 0]
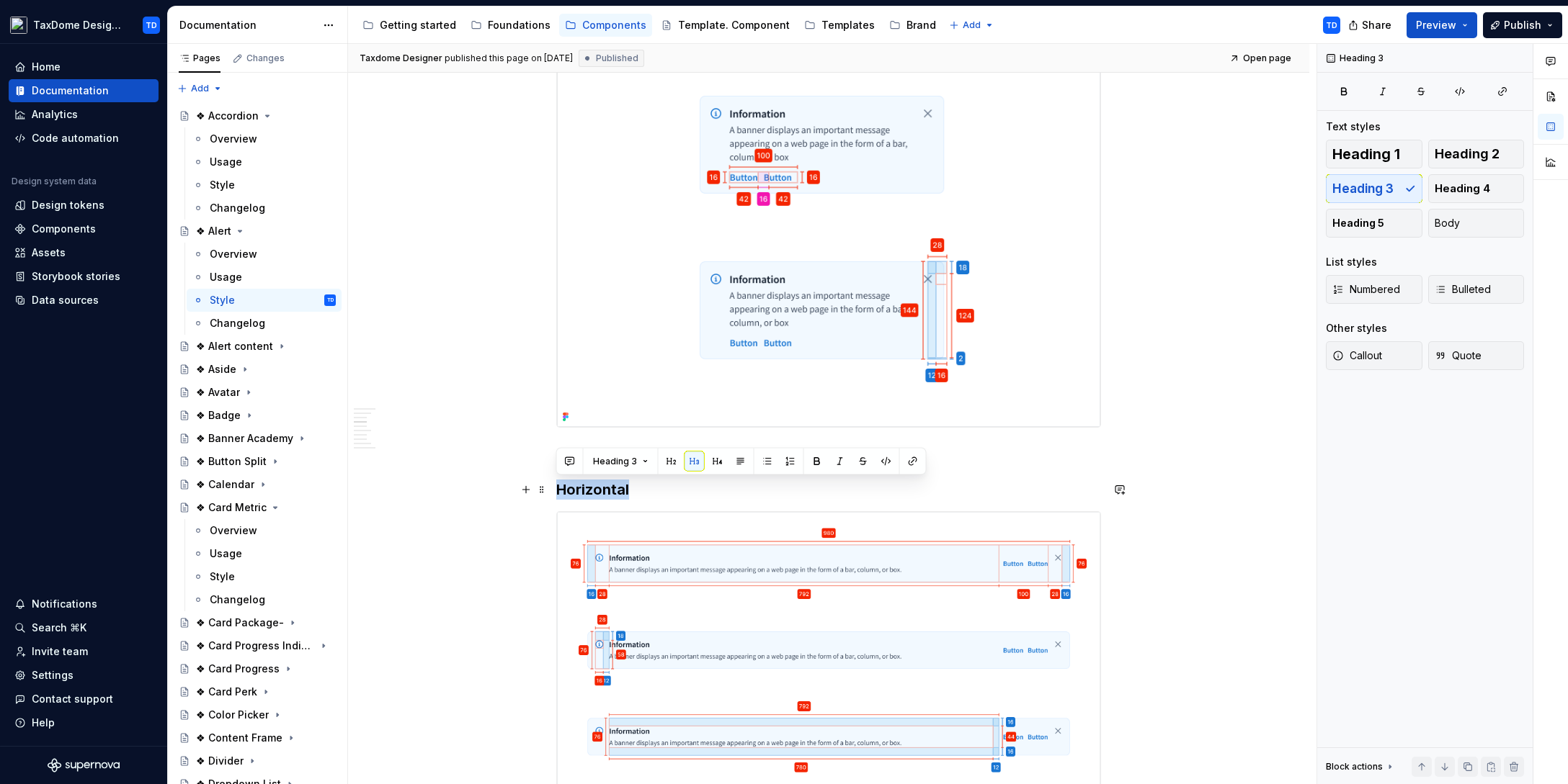
drag, startPoint x: 625, startPoint y: 487, endPoint x: 558, endPoint y: 486, distance: 67.0
click at [558, 486] on h3 "Horizontal" at bounding box center [829, 489] width 545 height 20
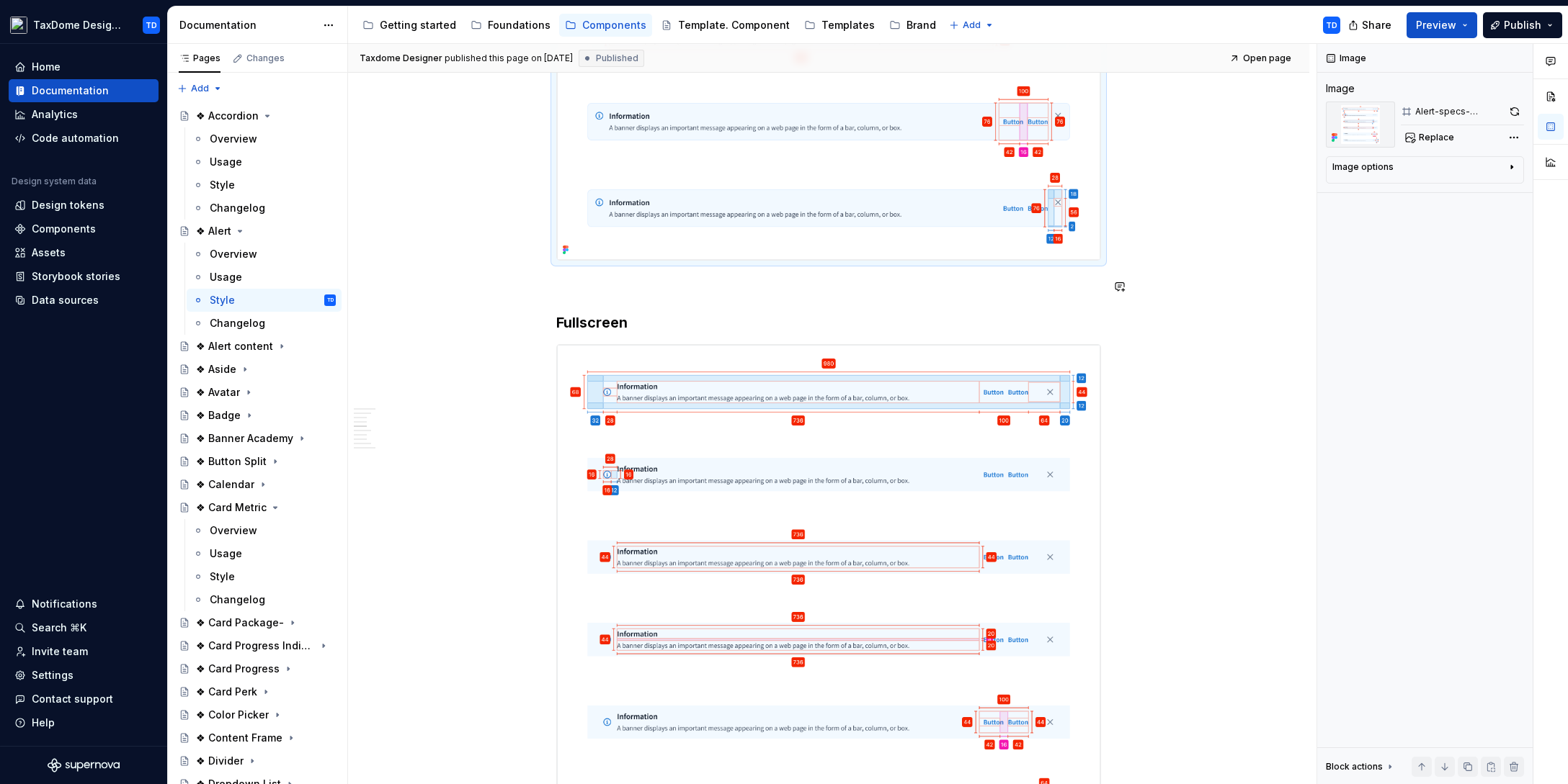
scroll to position [1969, 0]
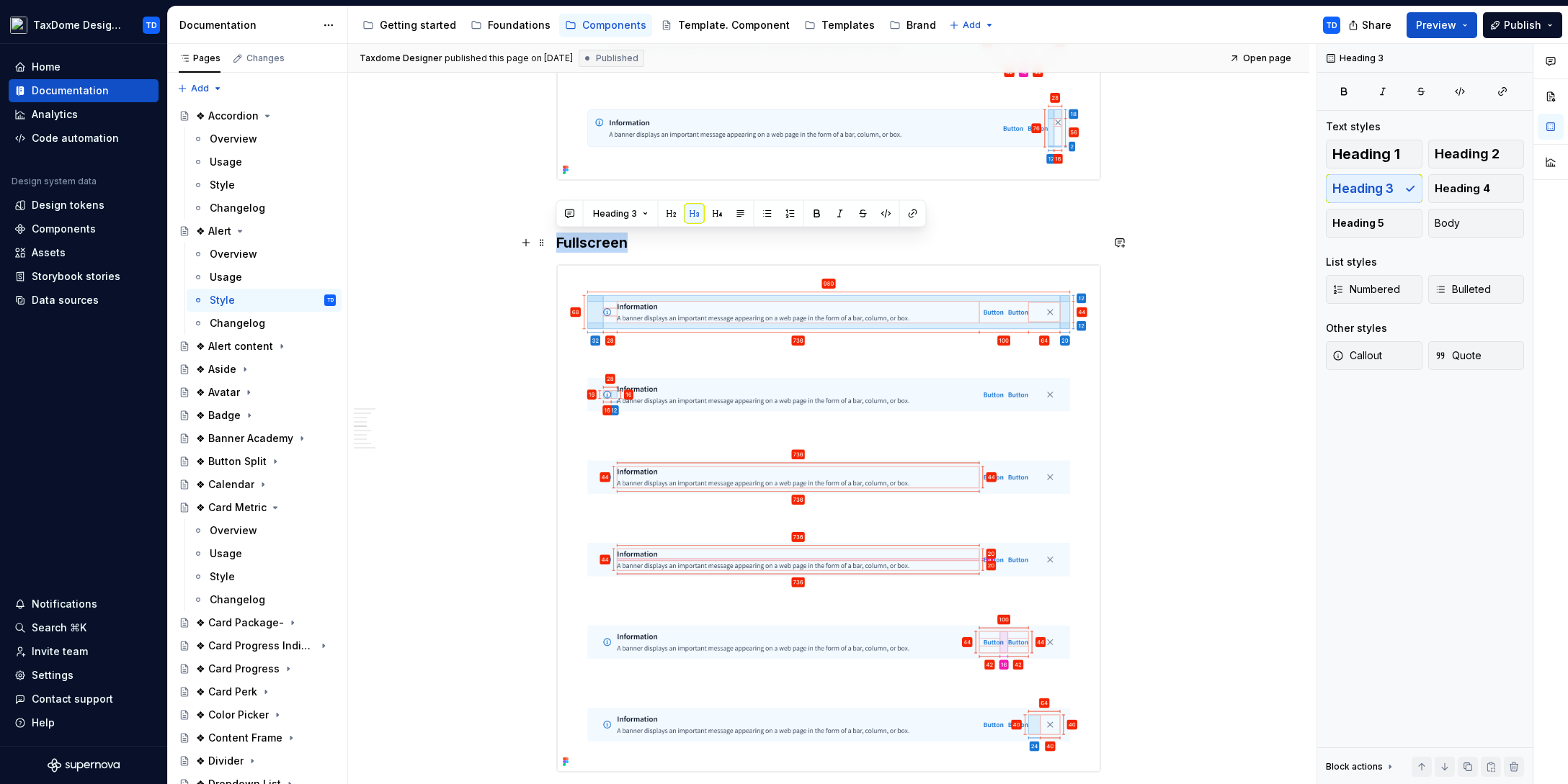
drag, startPoint x: 629, startPoint y: 243, endPoint x: 554, endPoint y: 242, distance: 75.0
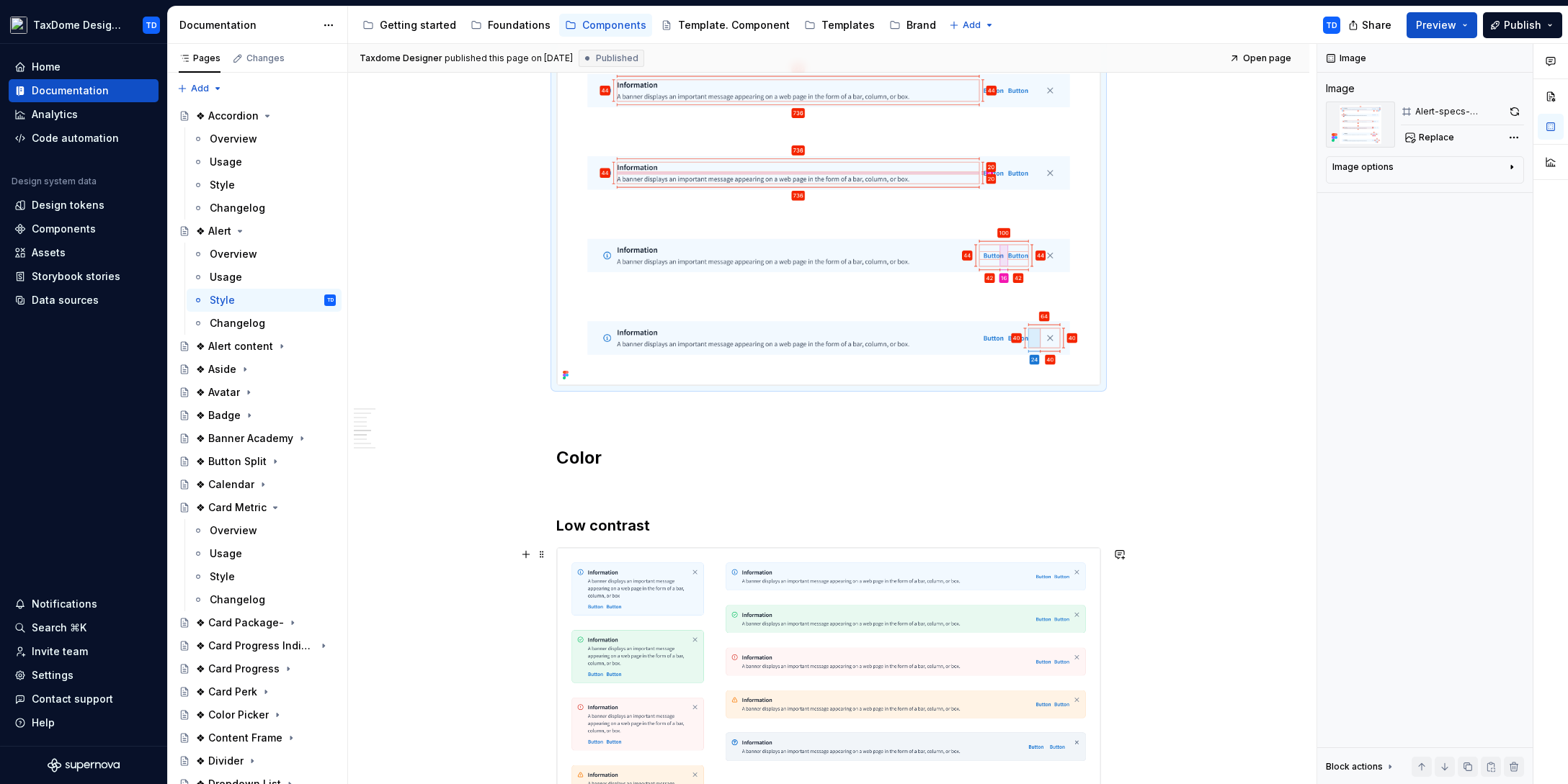
scroll to position [2454, 0]
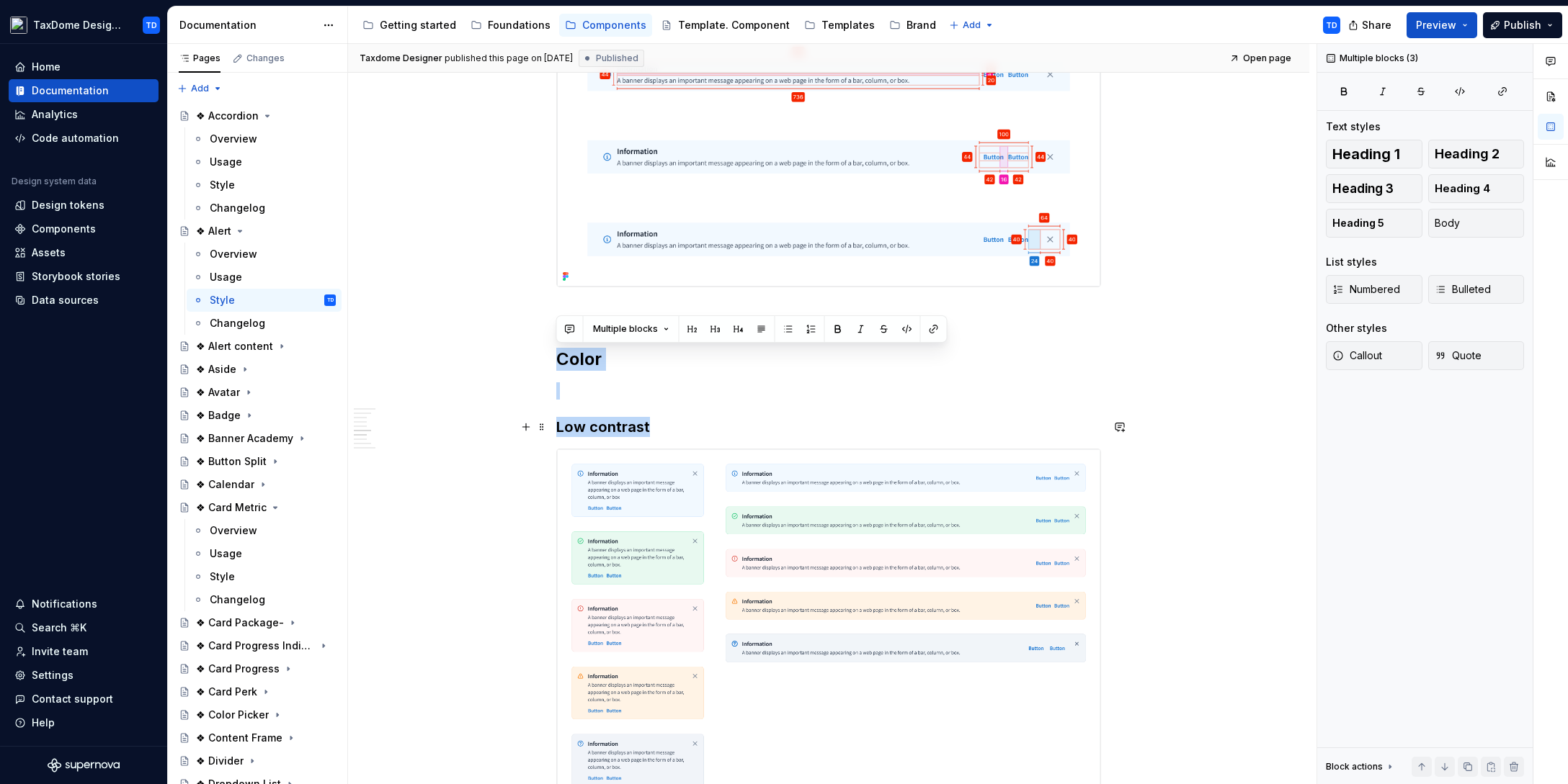
drag, startPoint x: 559, startPoint y: 356, endPoint x: 653, endPoint y: 424, distance: 116.0
click at [653, 424] on div "Specification Size Vertical Horizontal Fullscreen Color Low contrast Element Pr…" at bounding box center [829, 427] width 545 height 5195
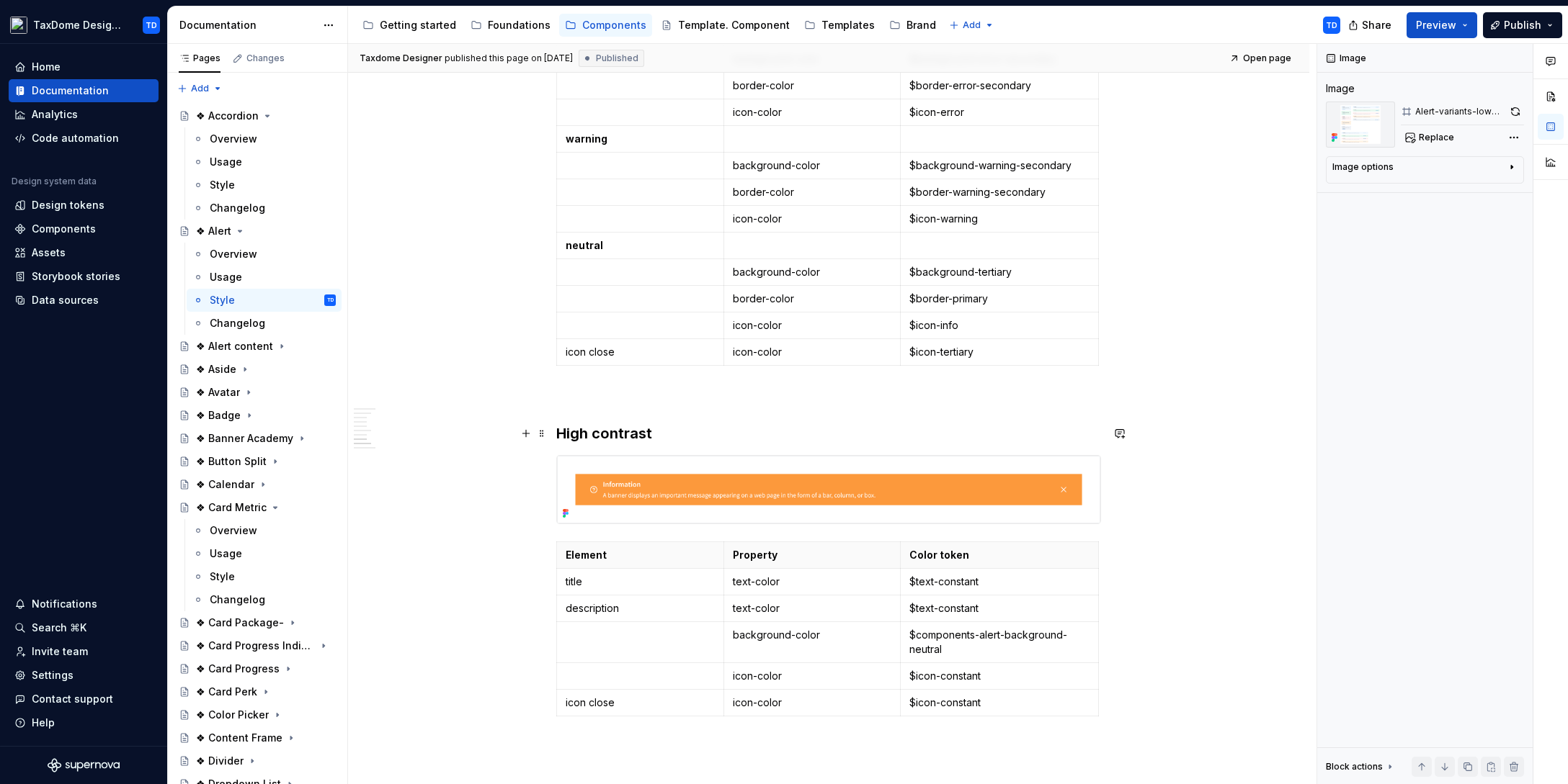
scroll to position [3739, 0]
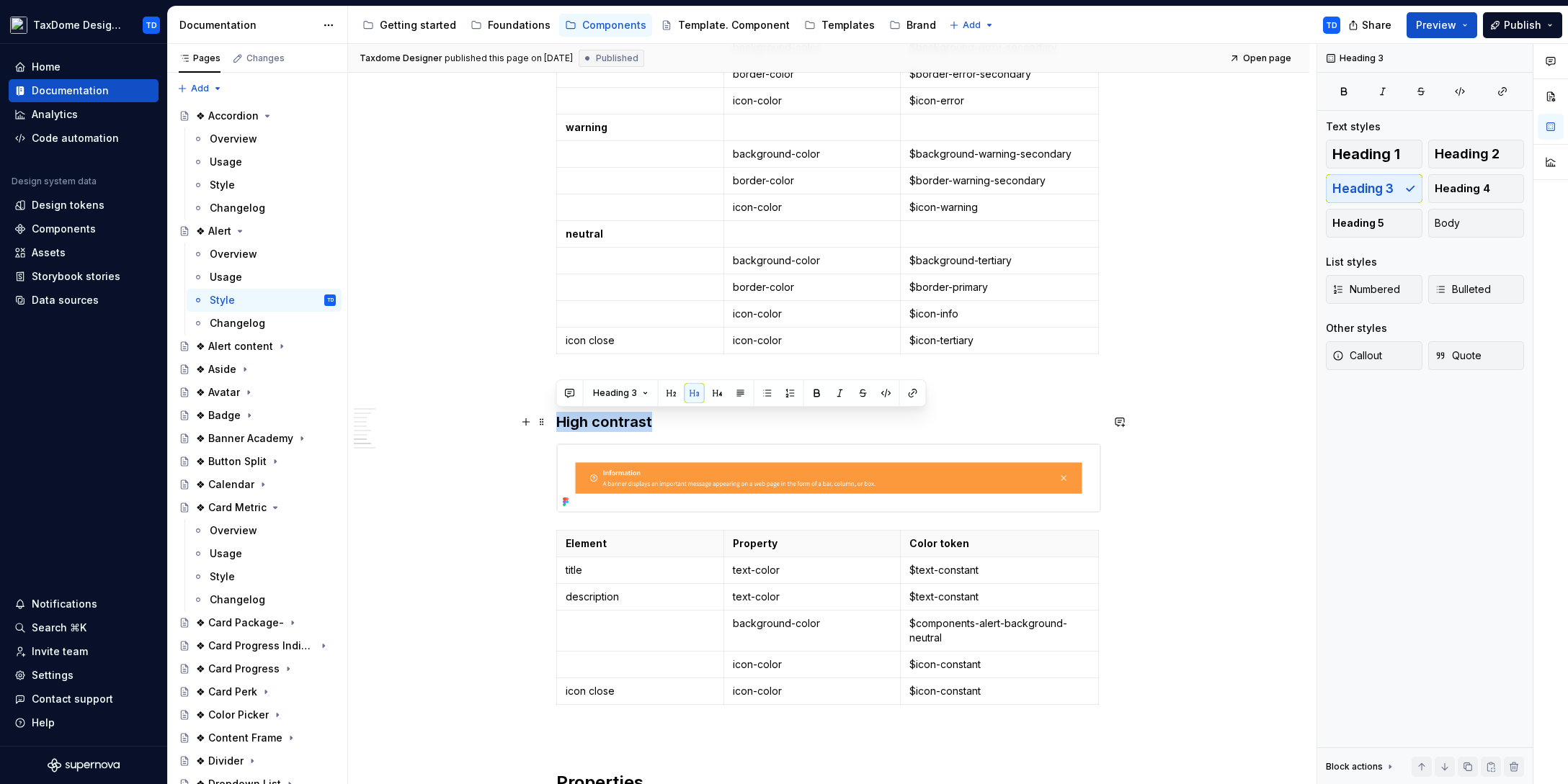
drag, startPoint x: 650, startPoint y: 423, endPoint x: 560, endPoint y: 423, distance: 90.0
click at [560, 423] on h3 "High contrast" at bounding box center [829, 422] width 545 height 20
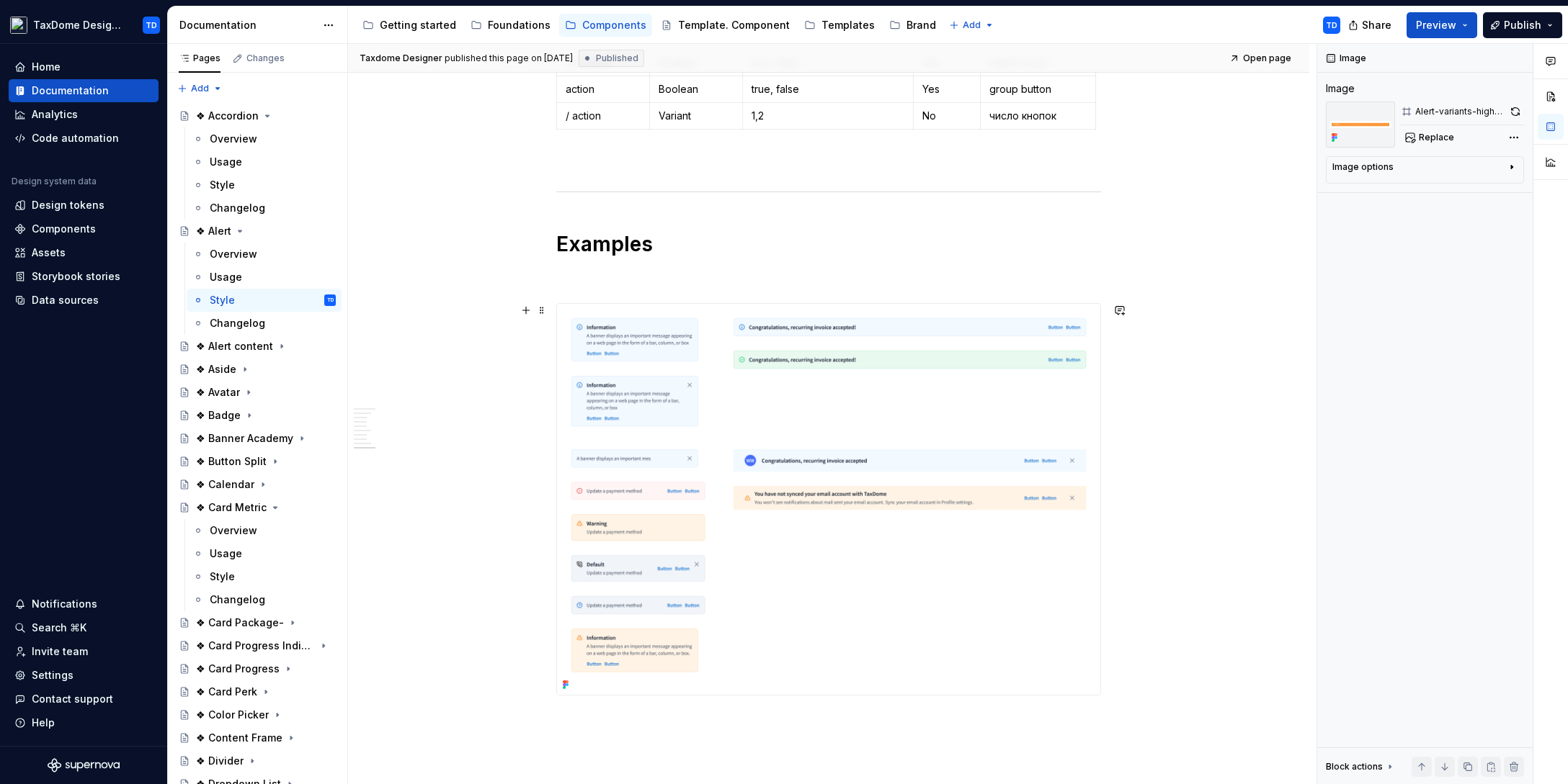
scroll to position [4797, 0]
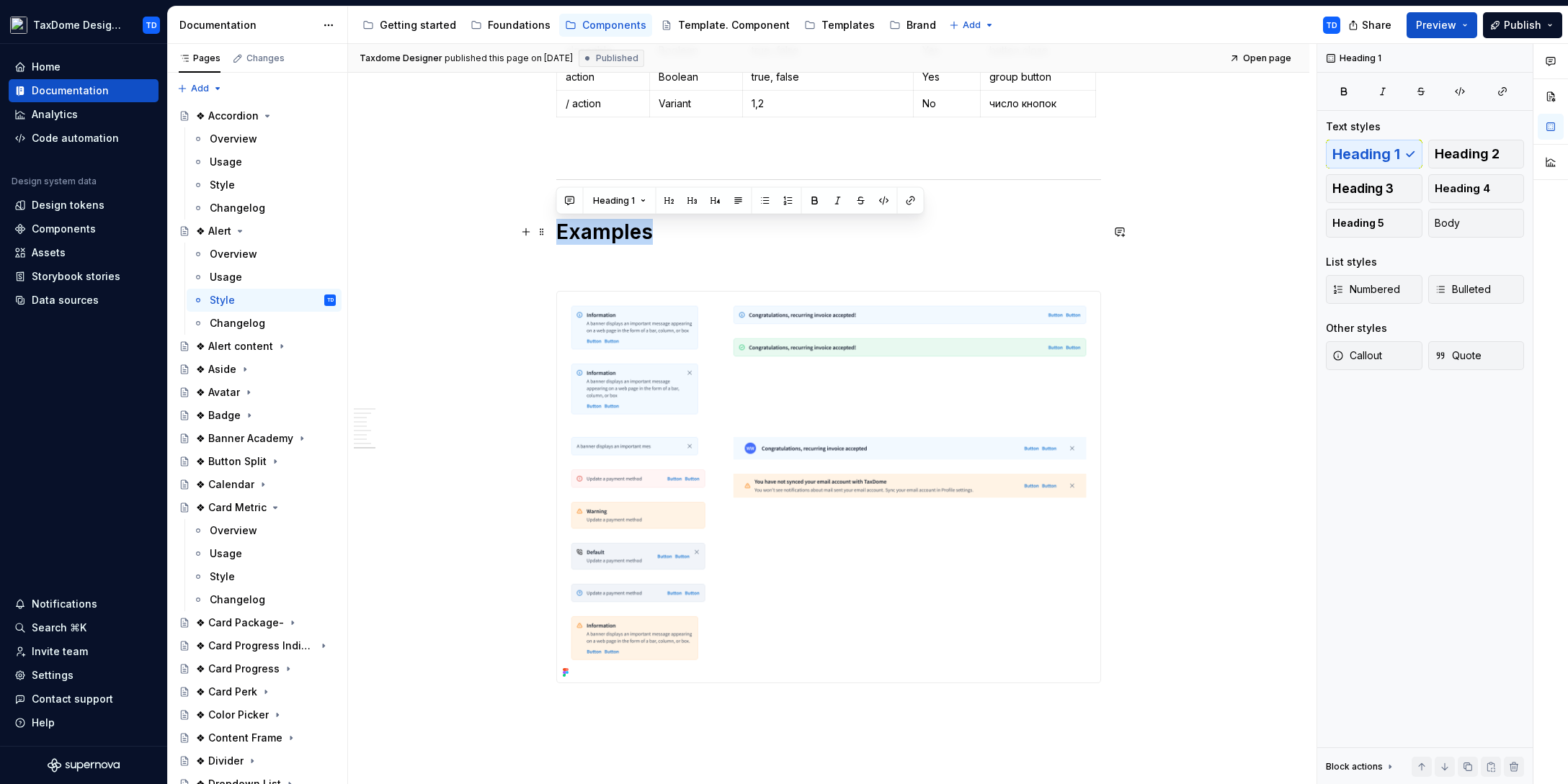
drag, startPoint x: 649, startPoint y: 237, endPoint x: 559, endPoint y: 233, distance: 90.1
click at [559, 233] on h1 "Examples" at bounding box center [829, 232] width 545 height 26
click at [243, 252] on div "Overview" at bounding box center [233, 254] width 48 height 14
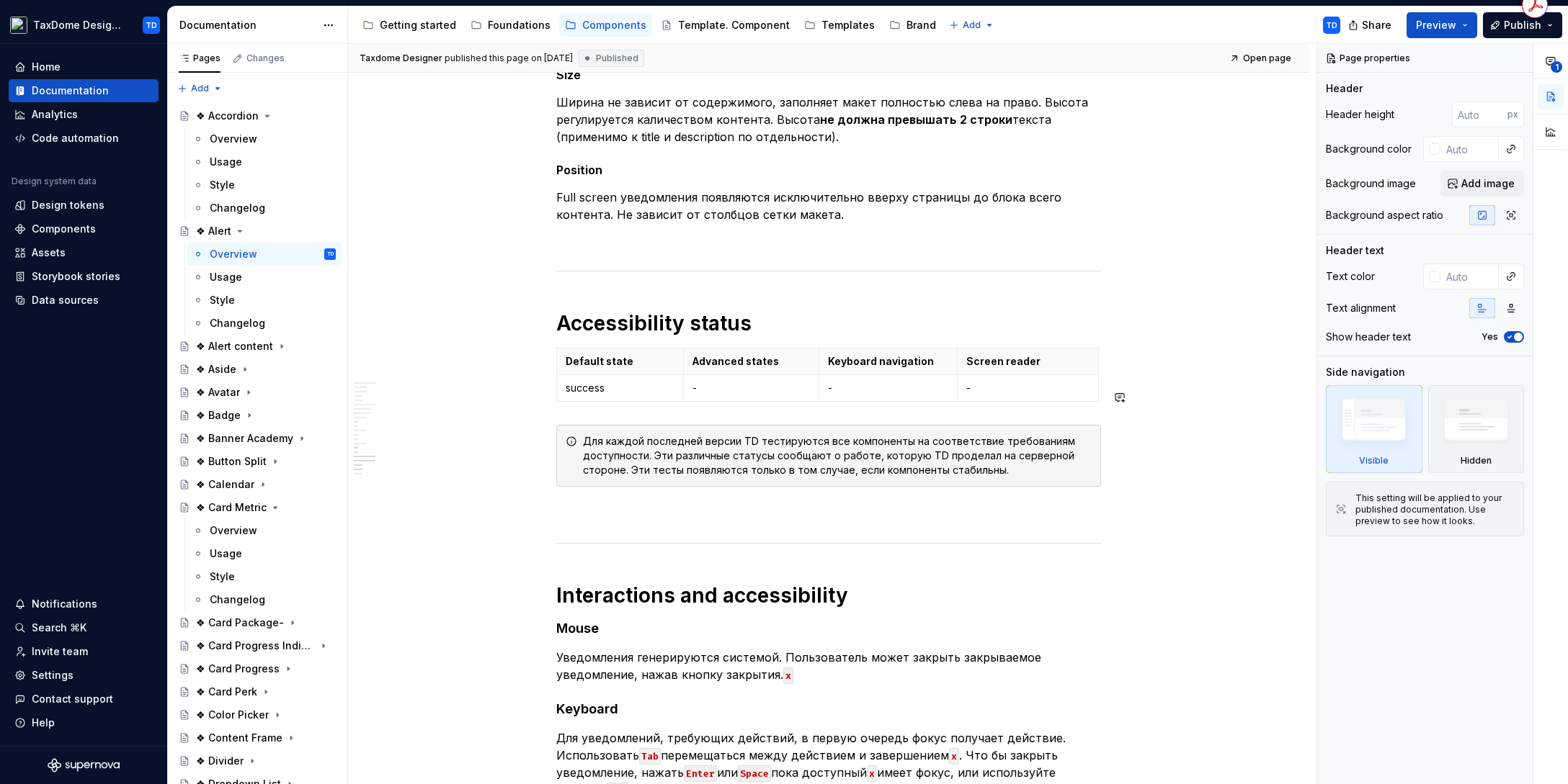
scroll to position [3964, 0]
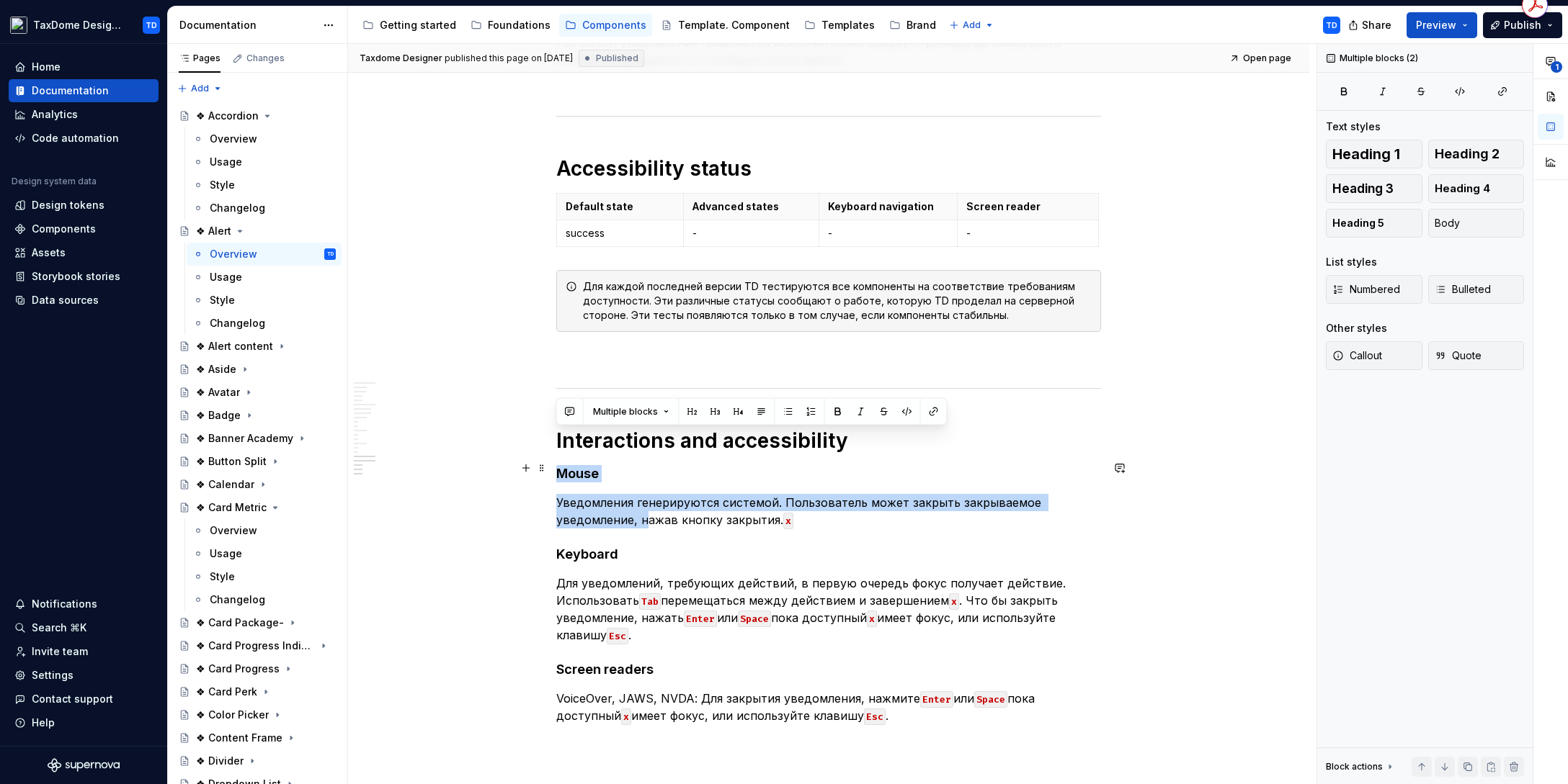
drag, startPoint x: 559, startPoint y: 438, endPoint x: 644, endPoint y: 488, distance: 98.6
click at [635, 494] on p "Уведомления генерируются системой. Пользователь может закрыть закрываемое уведо…" at bounding box center [829, 511] width 545 height 35
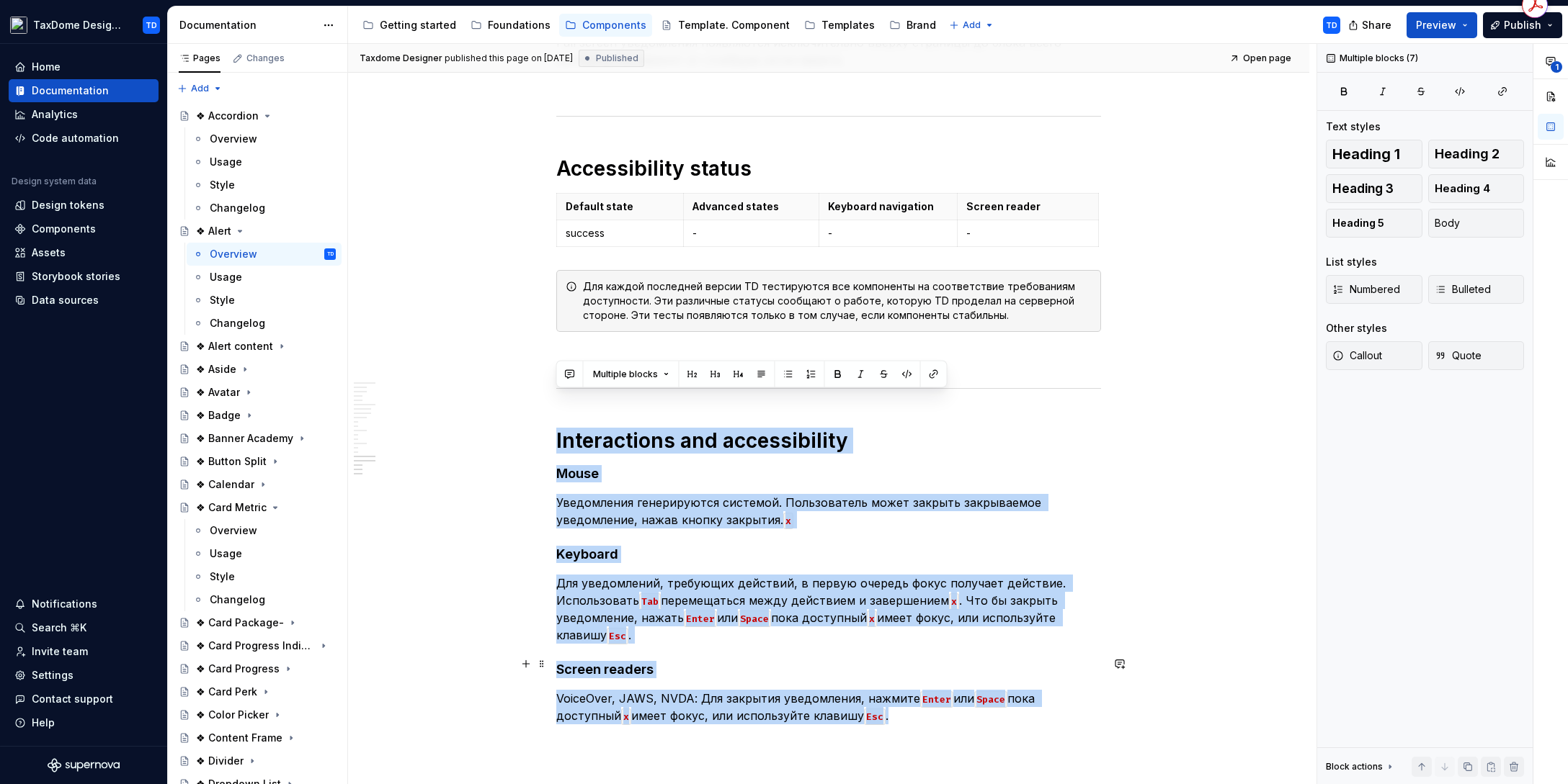
drag, startPoint x: 557, startPoint y: 403, endPoint x: 929, endPoint y: 681, distance: 464.4
click at [232, 319] on div "Changelog" at bounding box center [237, 323] width 55 height 14
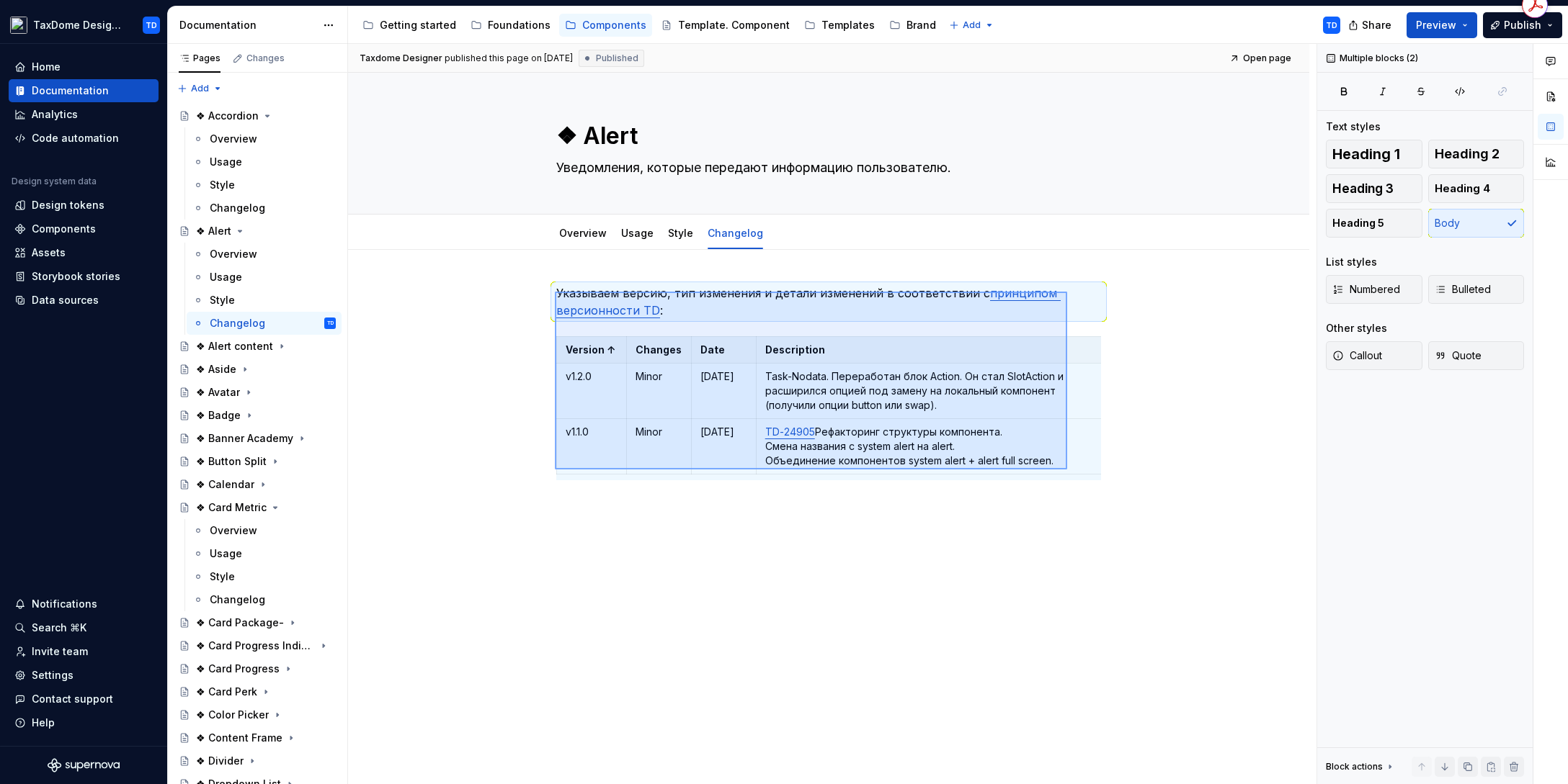
drag, startPoint x: 586, startPoint y: 300, endPoint x: 1066, endPoint y: 469, distance: 508.9
click at [1067, 469] on div "Taxdome Designer published this page on [DATE] Published Open page ❖ Alert Увед…" at bounding box center [831, 414] width 969 height 741
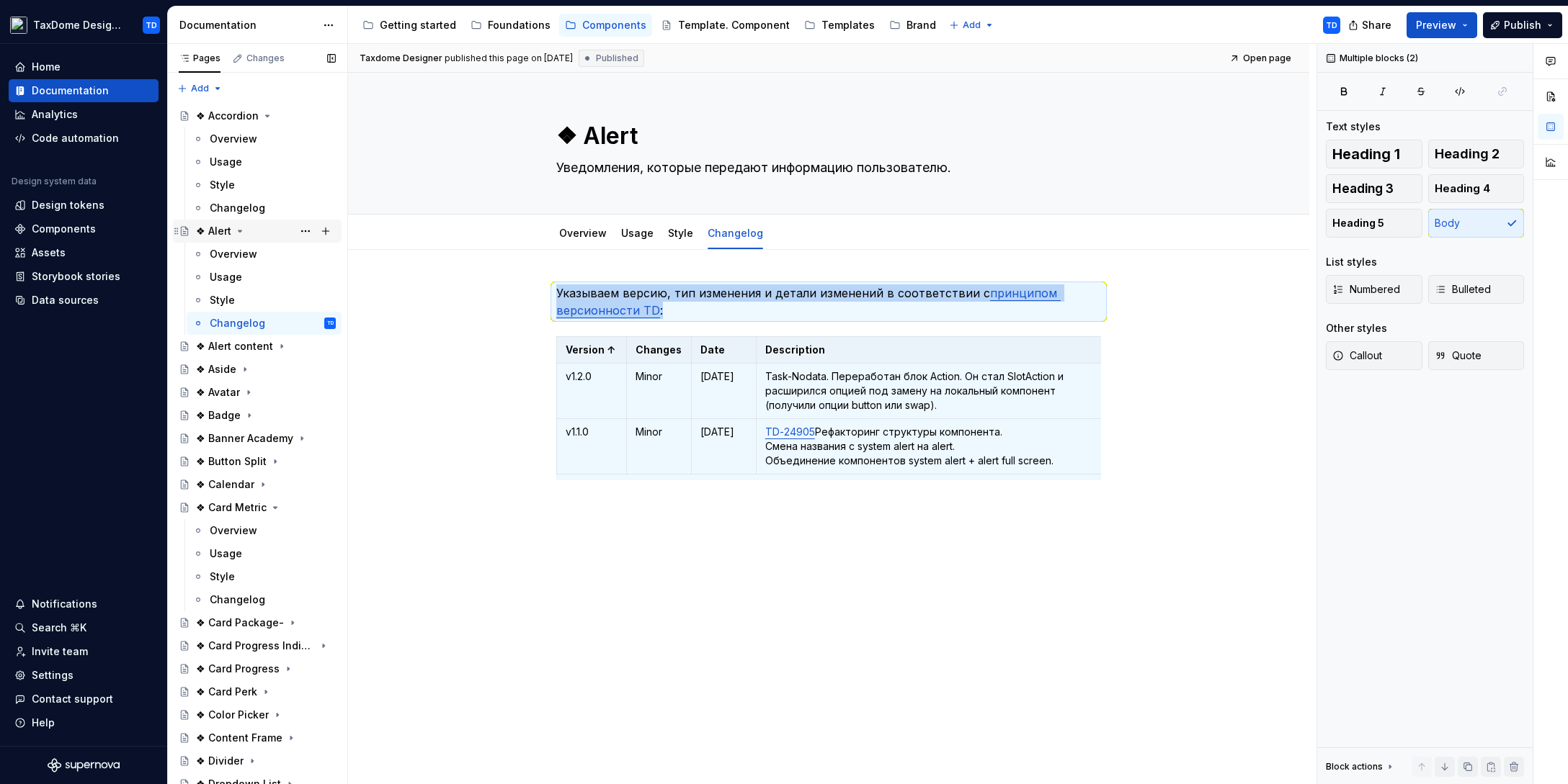
click at [208, 227] on div "❖ Alert" at bounding box center [214, 230] width 36 height 14
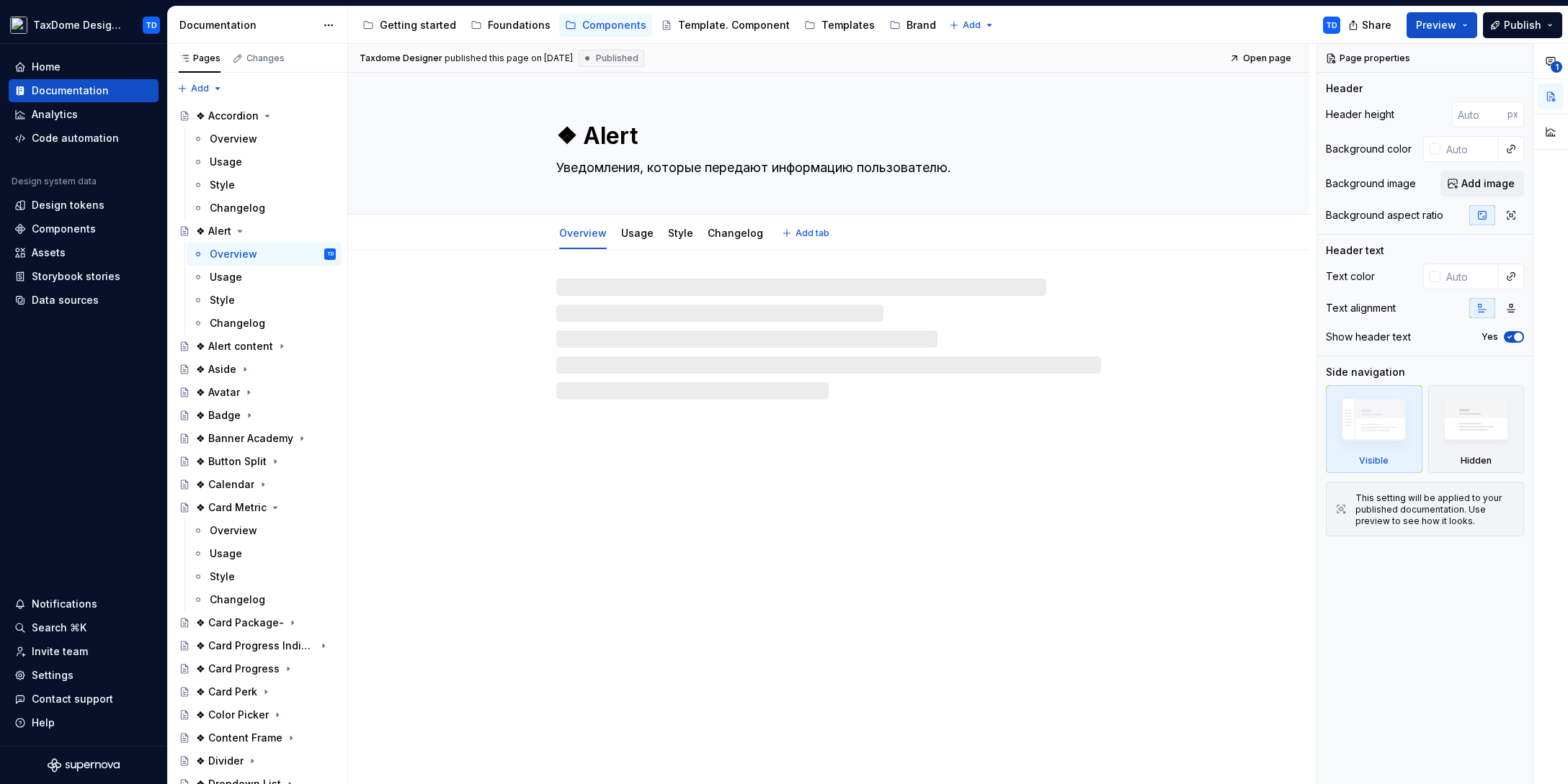
click at [601, 136] on textarea "❖ Alert" at bounding box center [826, 136] width 545 height 35
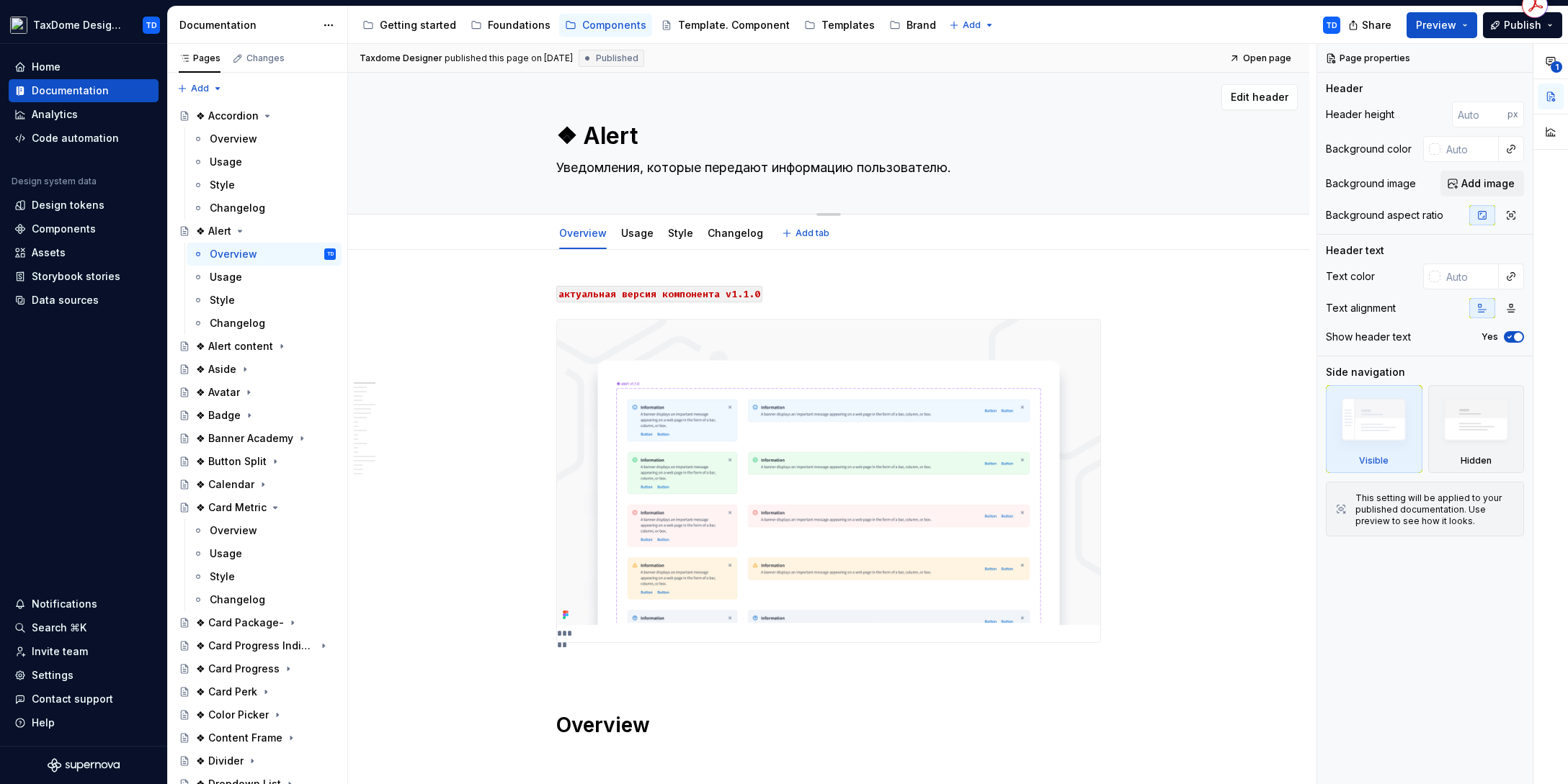
click at [584, 134] on textarea "❖ Alert" at bounding box center [826, 136] width 545 height 35
type textarea "*"
type textarea "❖Alert"
type textarea "*"
type textarea "Alert"
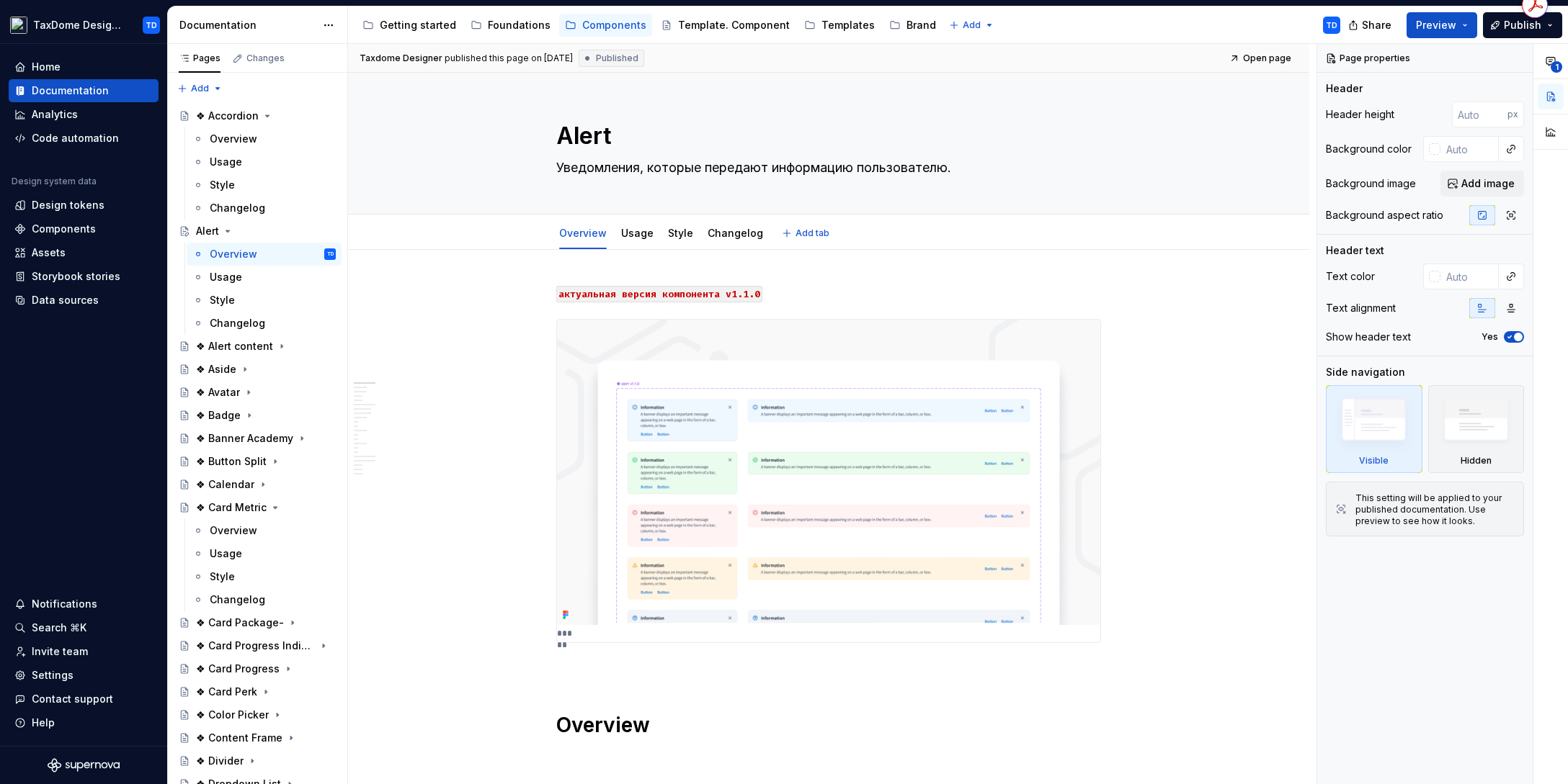
type textarea "*"
type textarea "Alert"
click at [217, 115] on div "❖ Accordion" at bounding box center [227, 115] width 63 height 14
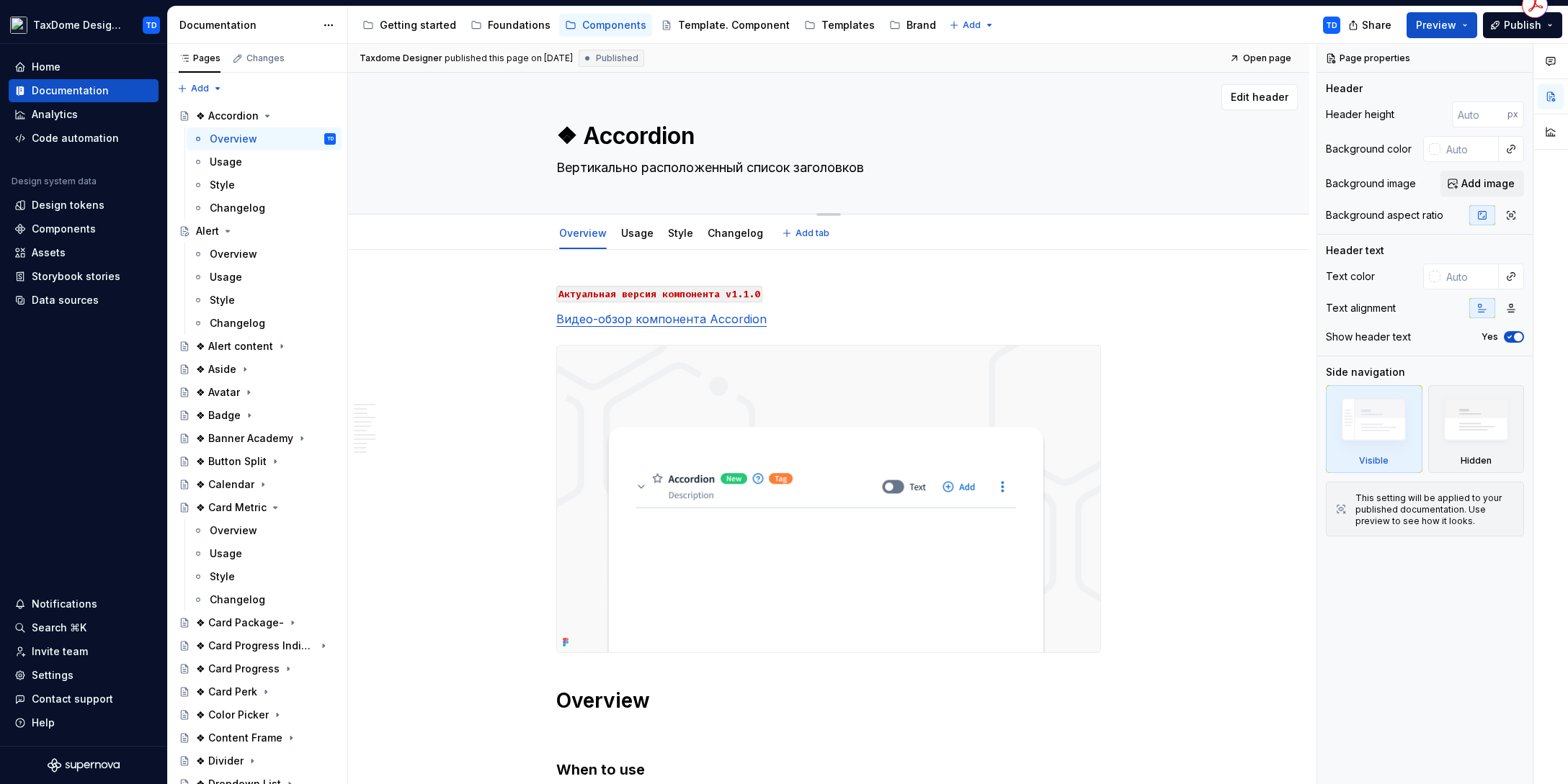
drag, startPoint x: 628, startPoint y: 141, endPoint x: 595, endPoint y: 139, distance: 33.1
click at [628, 141] on textarea "❖ Accordion" at bounding box center [826, 136] width 545 height 35
click at [580, 135] on textarea "❖ Accordion" at bounding box center [826, 136] width 545 height 35
type textarea "*"
type textarea "❖Accordion"
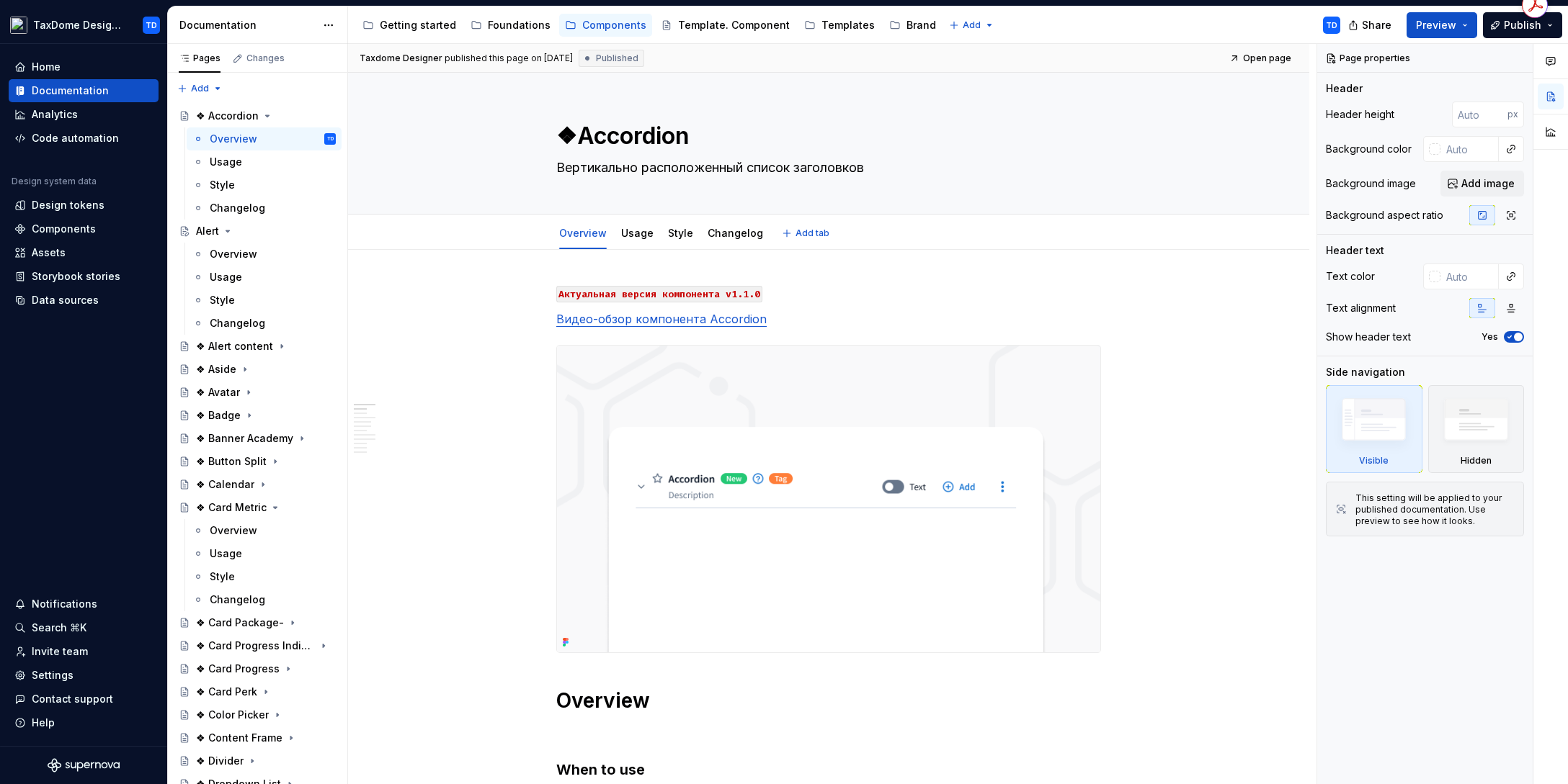
type textarea "*"
type textarea "Accordion"
type textarea "*"
type textarea "Accordion"
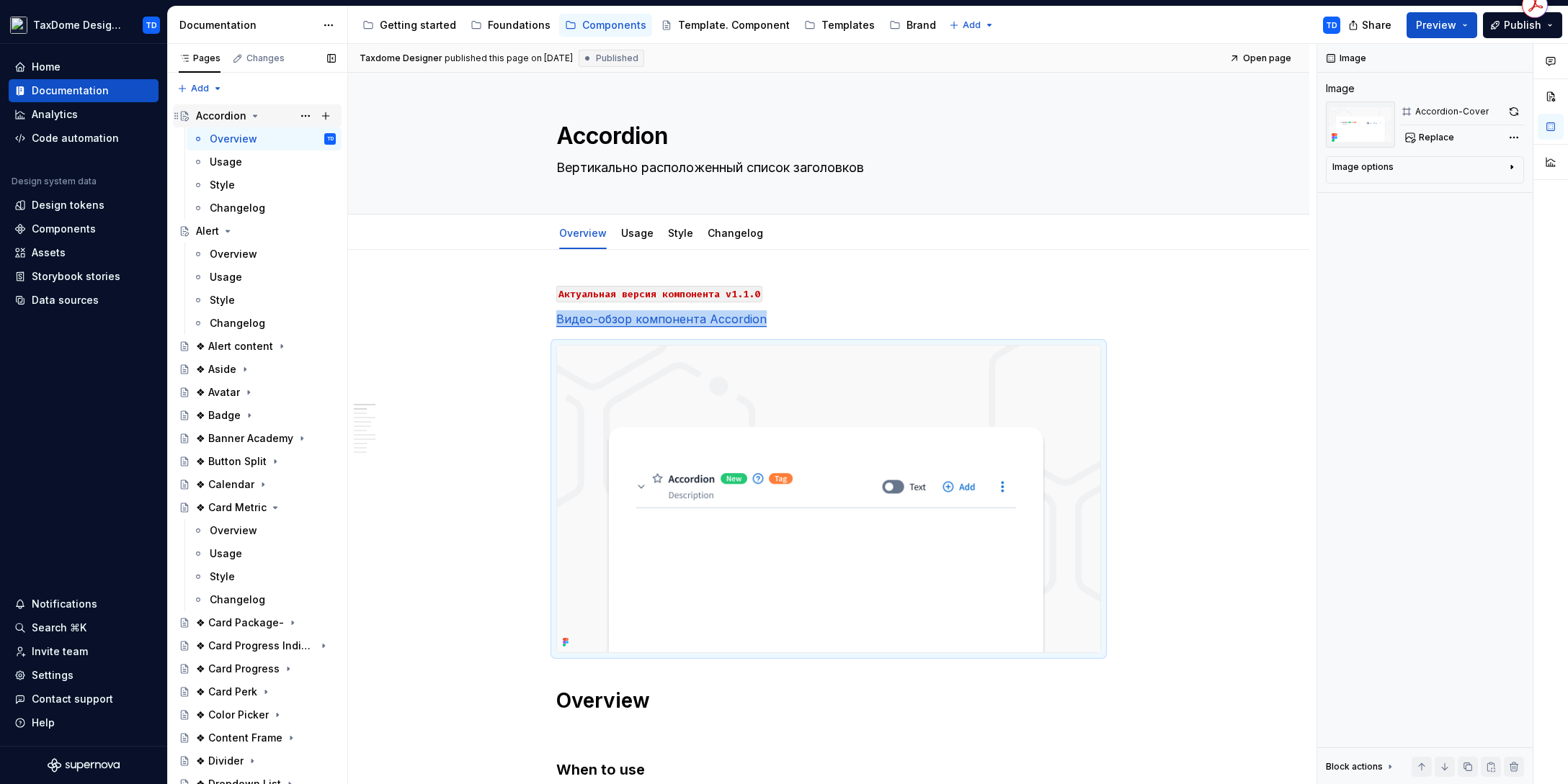
click at [255, 115] on icon "Page tree" at bounding box center [256, 116] width 4 height 2
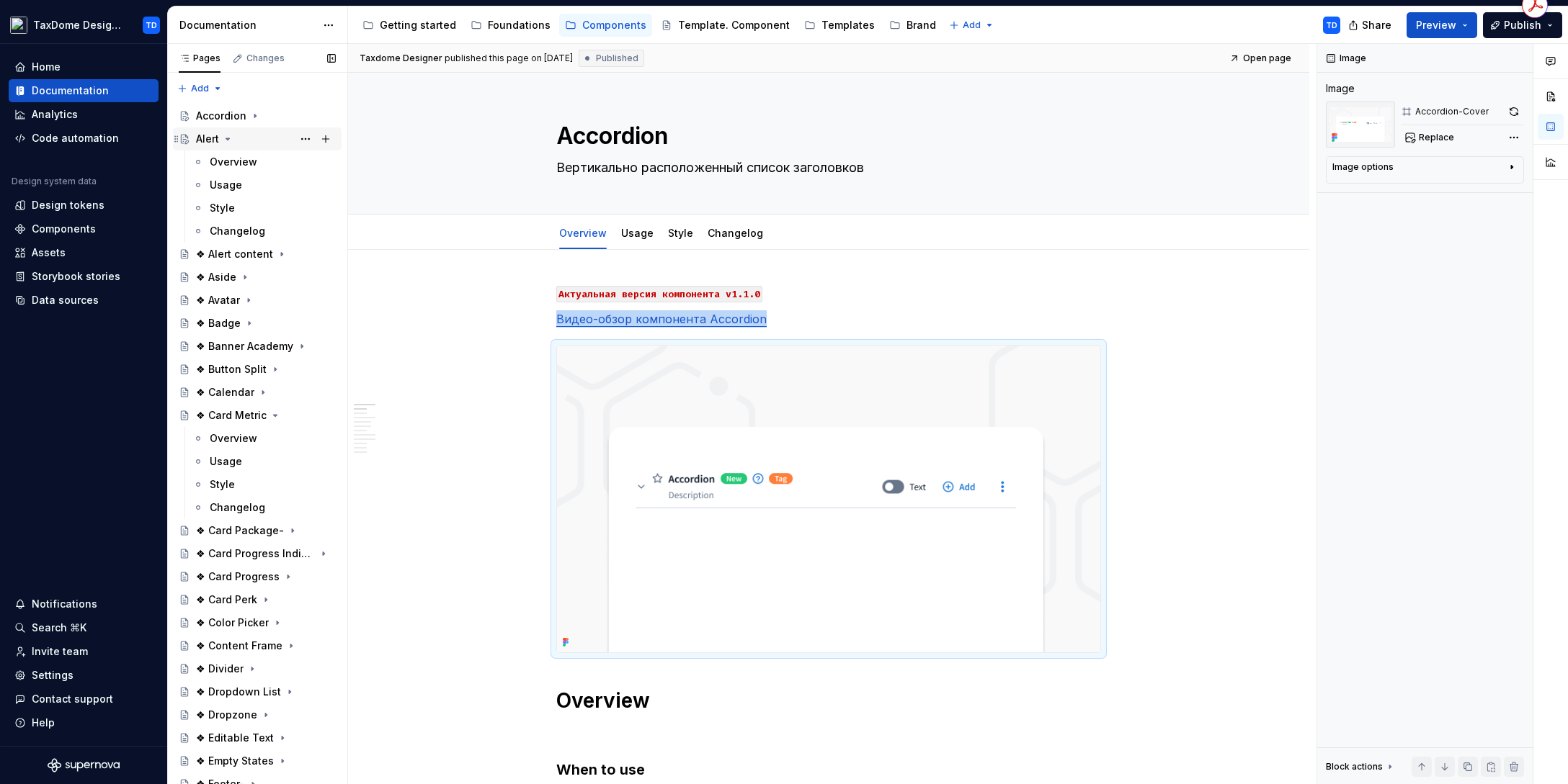
click at [227, 134] on icon "Page tree" at bounding box center [227, 139] width 11 height 11
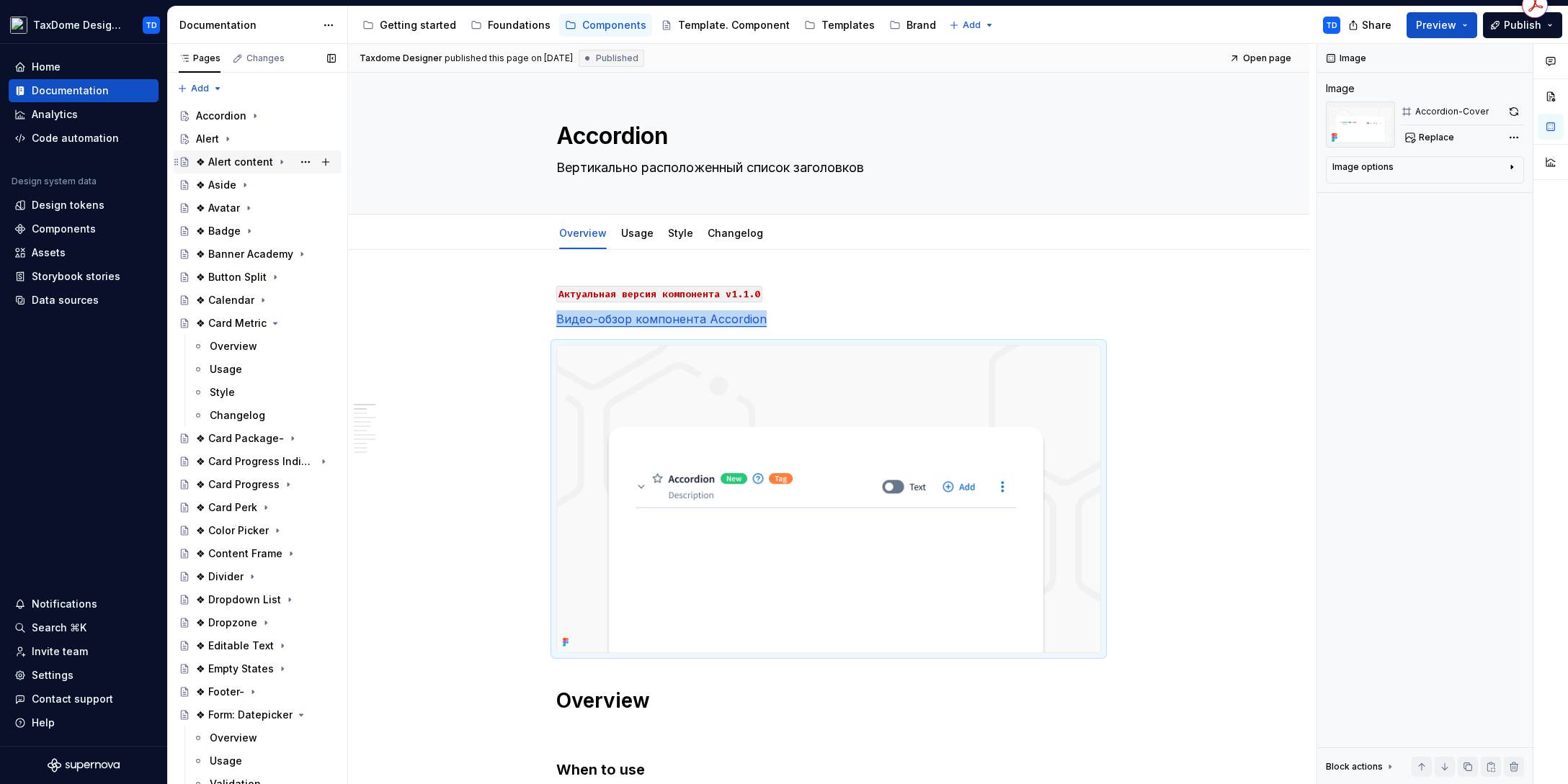
click at [228, 162] on div "❖ Alert content" at bounding box center [235, 161] width 77 height 14
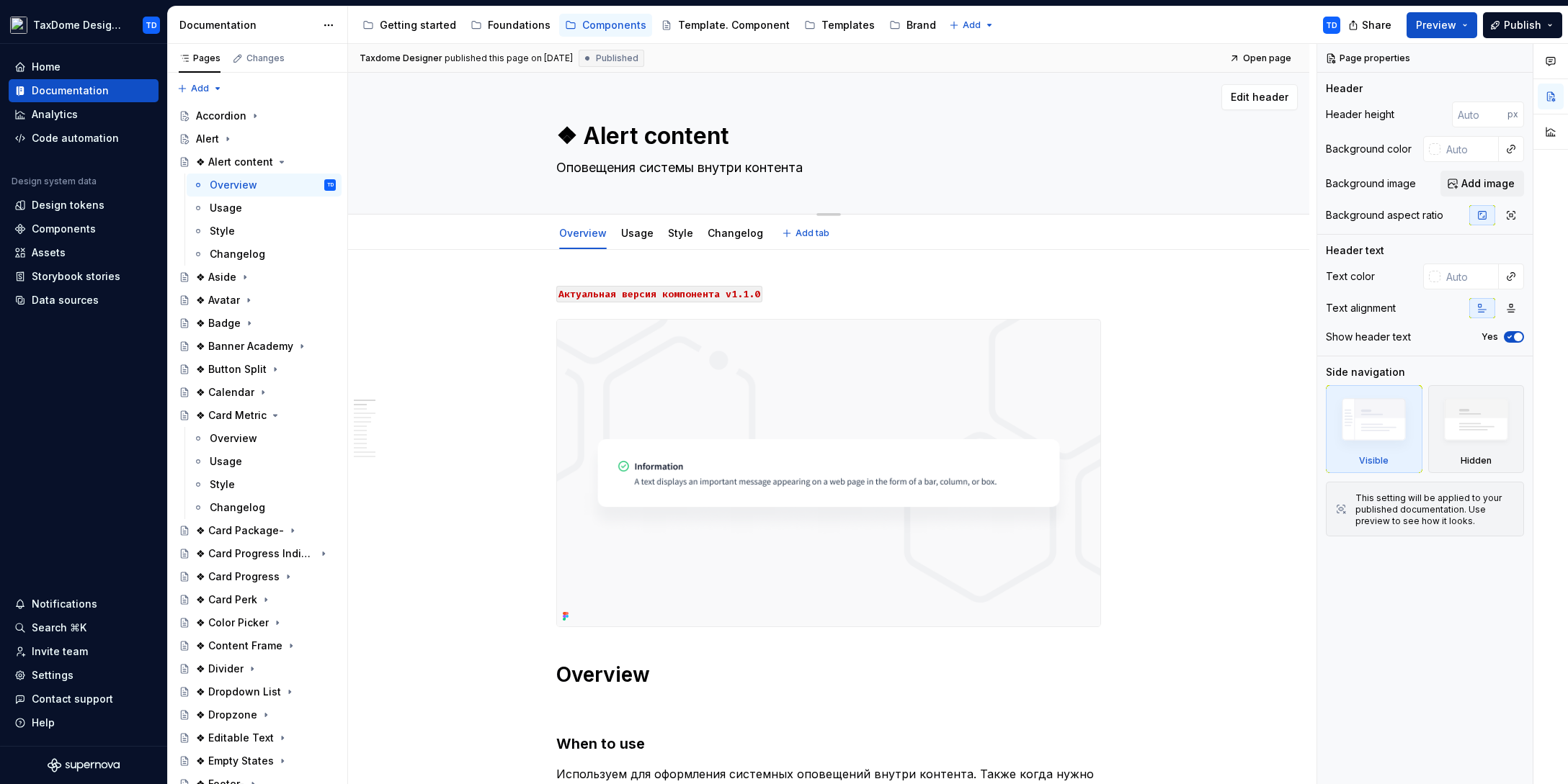
drag, startPoint x: 579, startPoint y: 139, endPoint x: 709, endPoint y: 144, distance: 130.1
click at [709, 144] on textarea "❖ Alert content" at bounding box center [826, 136] width 545 height 35
drag, startPoint x: 730, startPoint y: 141, endPoint x: 580, endPoint y: 136, distance: 150.1
click at [581, 137] on textarea "❖ Alert content" at bounding box center [826, 136] width 545 height 35
click at [567, 130] on textarea "❖ Alert content" at bounding box center [826, 136] width 545 height 35
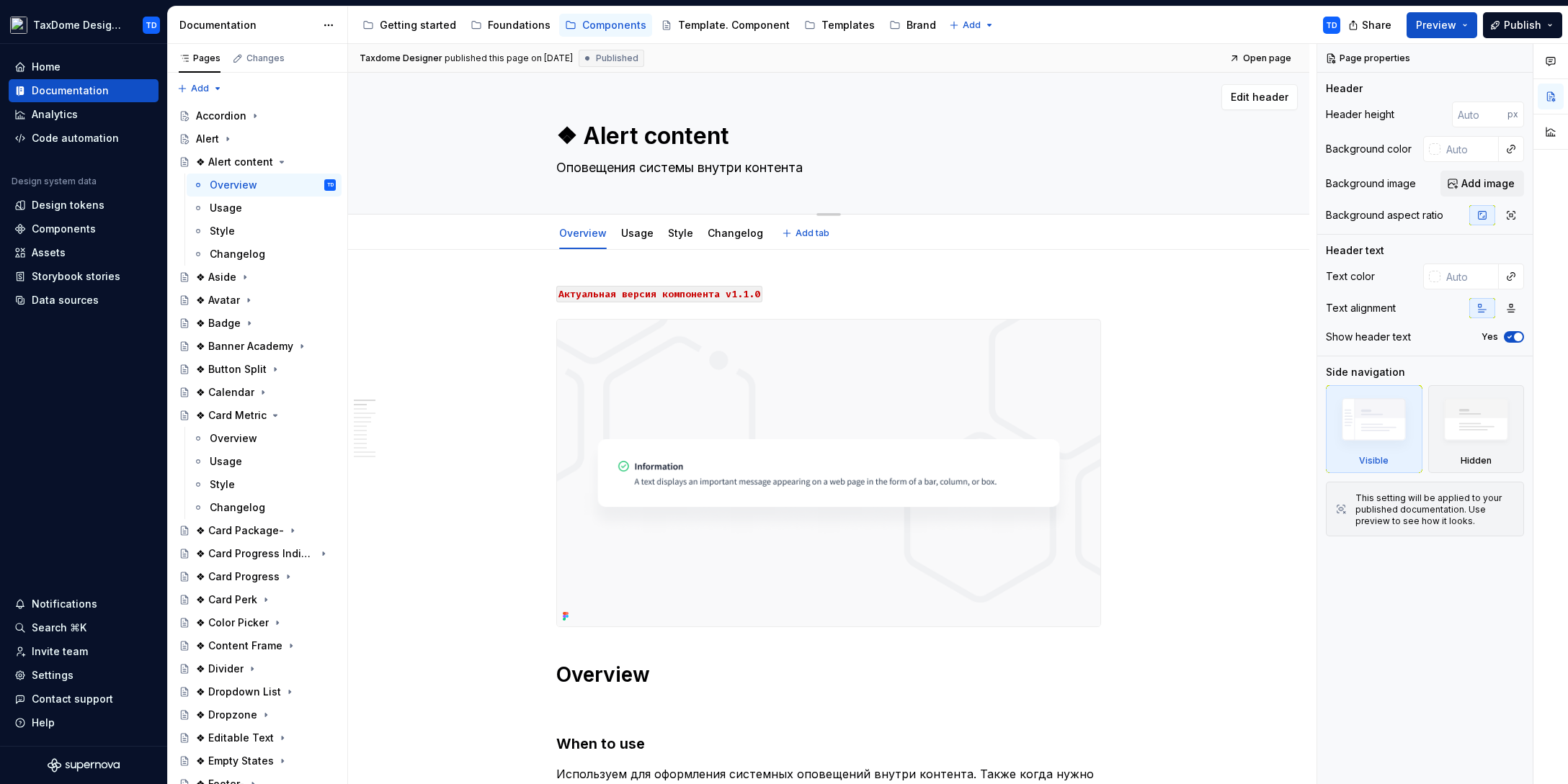
drag, startPoint x: 570, startPoint y: 131, endPoint x: 558, endPoint y: 131, distance: 12.0
click at [558, 131] on textarea "❖ Alert content" at bounding box center [826, 136] width 545 height 35
drag, startPoint x: 626, startPoint y: 134, endPoint x: 615, endPoint y: 134, distance: 11.0
click at [626, 134] on textarea "❖ Alert content" at bounding box center [826, 136] width 545 height 35
drag, startPoint x: 582, startPoint y: 131, endPoint x: 726, endPoint y: 135, distance: 144.1
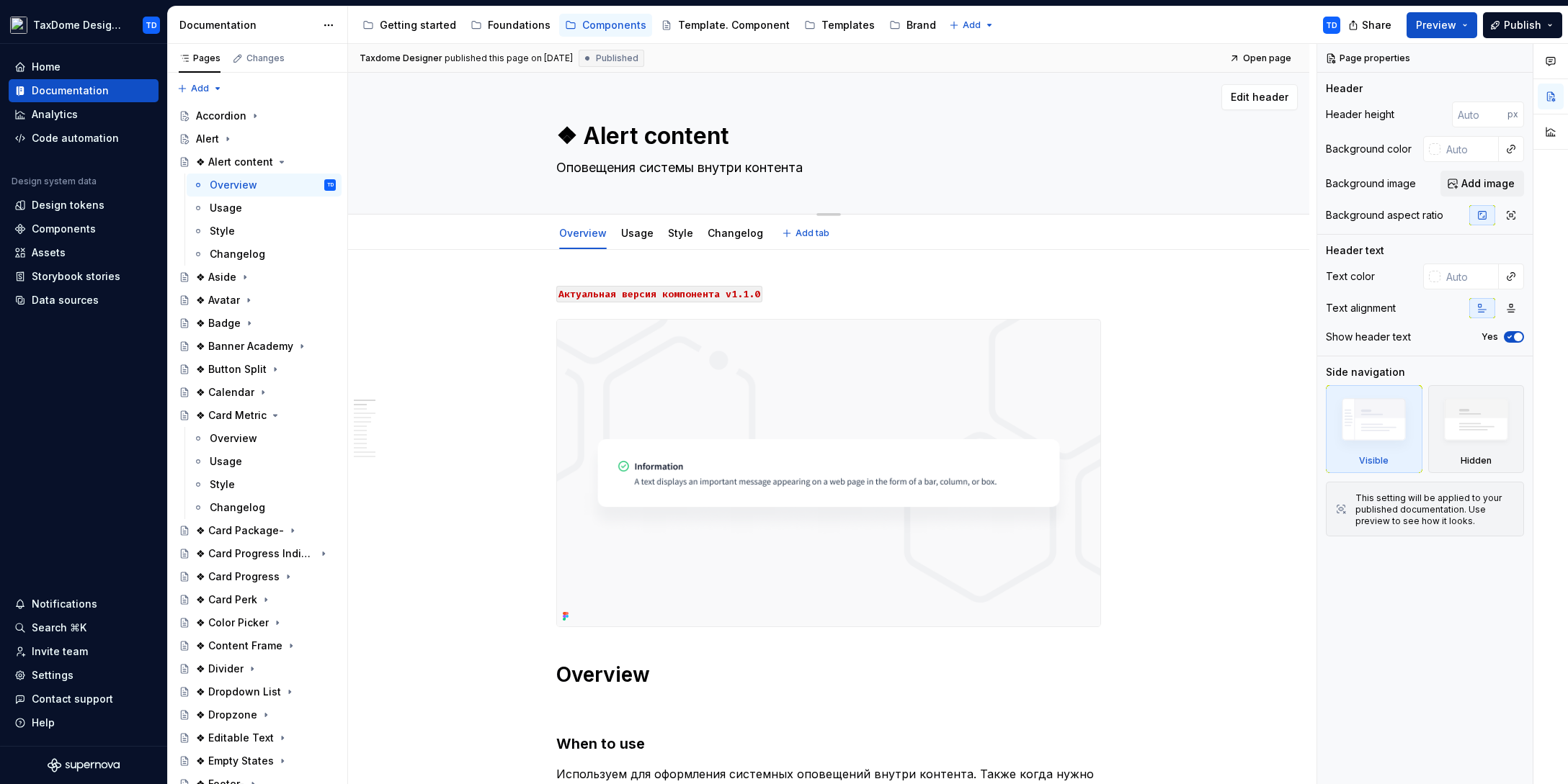
click at [726, 135] on textarea "❖ Alert content" at bounding box center [826, 136] width 545 height 35
click at [588, 136] on textarea "❖ Alert content" at bounding box center [826, 136] width 545 height 35
click at [582, 137] on textarea "❖ Alert content" at bounding box center [826, 136] width 545 height 35
type textarea "*"
type textarea "❖Alert content"
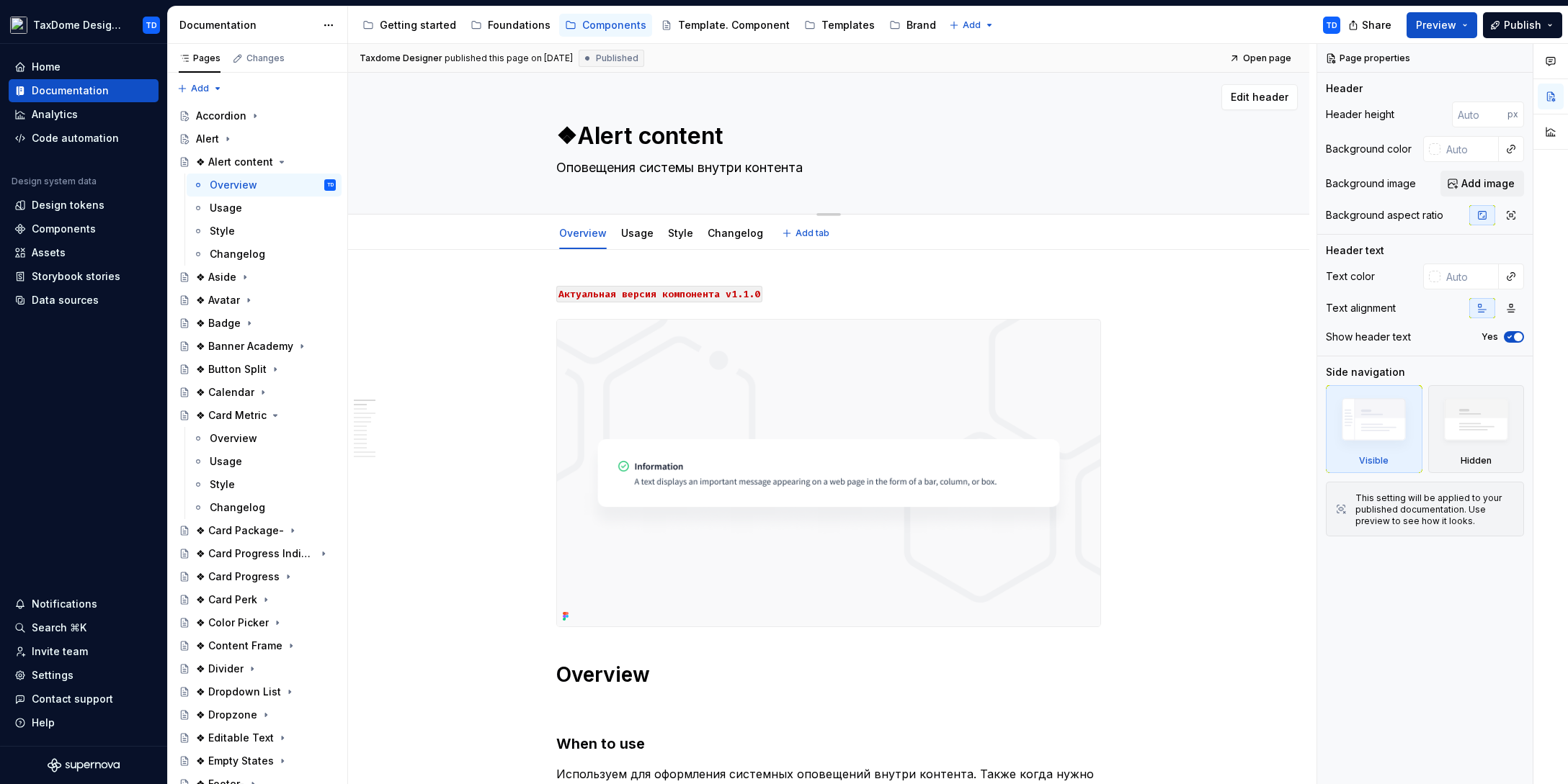
type textarea "*"
type textarea "Alert content"
type textarea "*"
type textarea "Alert content"
drag, startPoint x: 823, startPoint y: 177, endPoint x: 799, endPoint y: 164, distance: 27.3
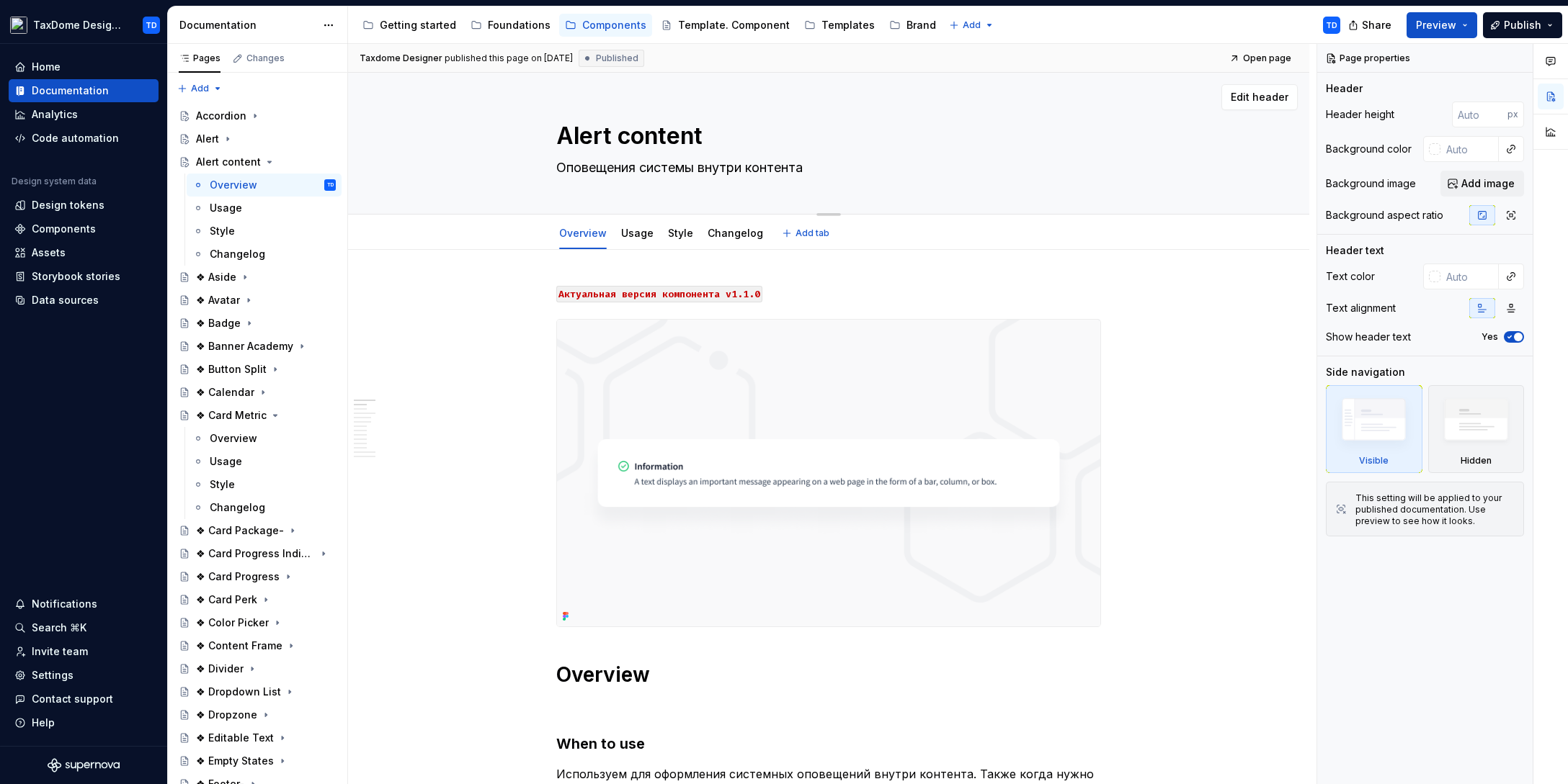
click at [849, 177] on textarea "Оповещения системы внутри контента" at bounding box center [826, 167] width 545 height 23
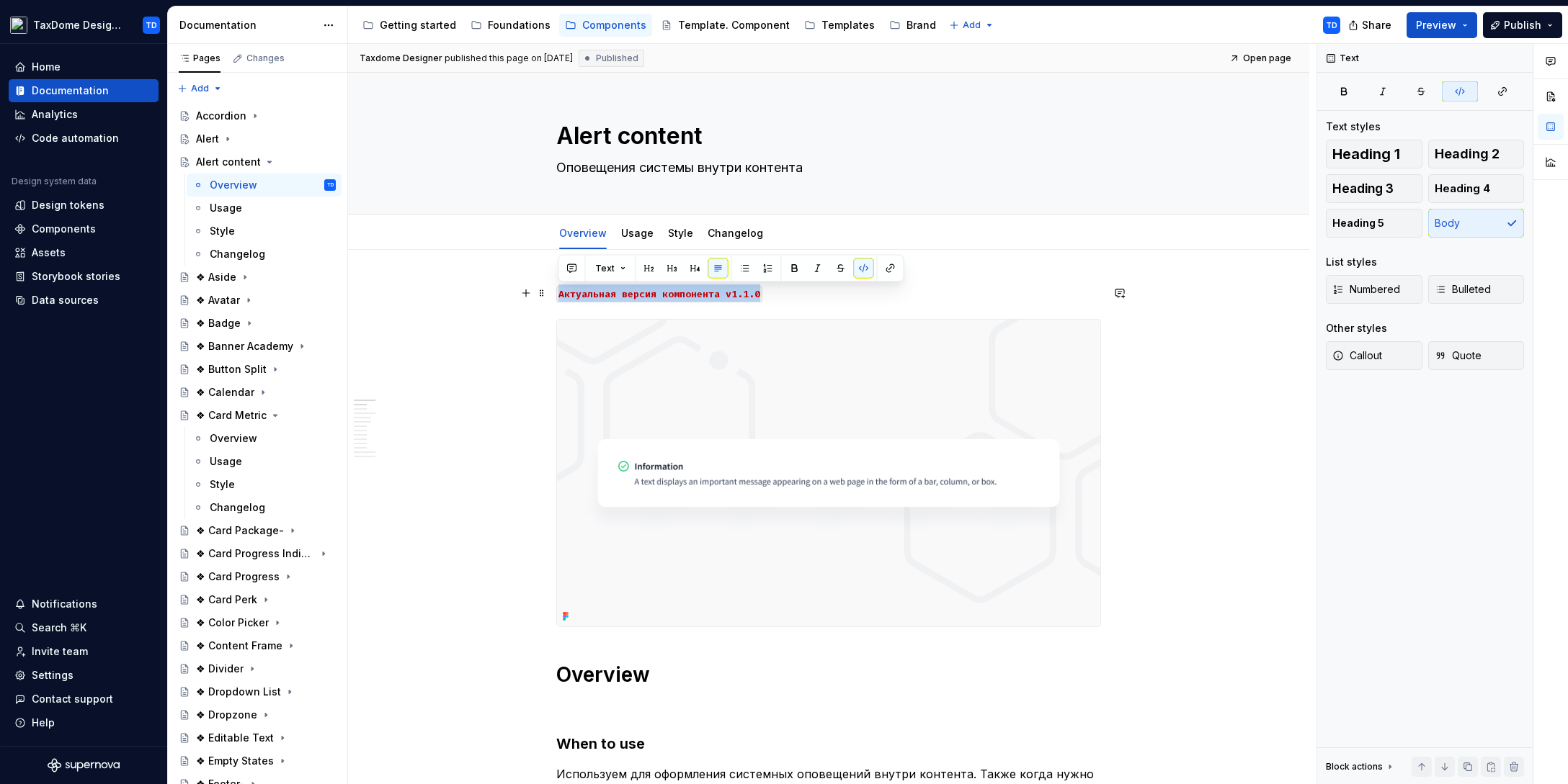
drag, startPoint x: 765, startPoint y: 295, endPoint x: 558, endPoint y: 293, distance: 207.0
click at [558, 293] on p "Aктуальная версия компонента v1.1.0" at bounding box center [829, 293] width 545 height 17
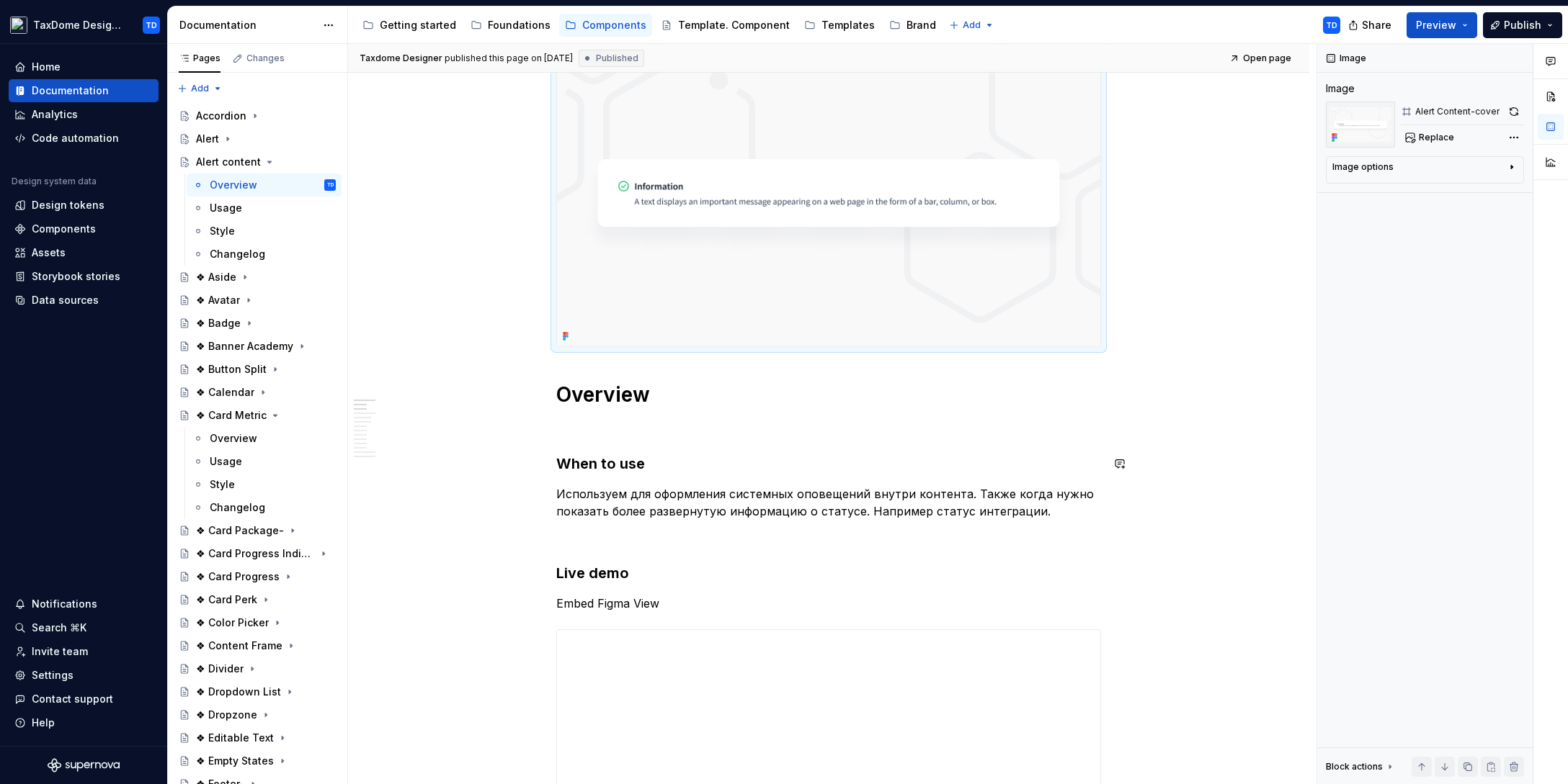
scroll to position [331, 0]
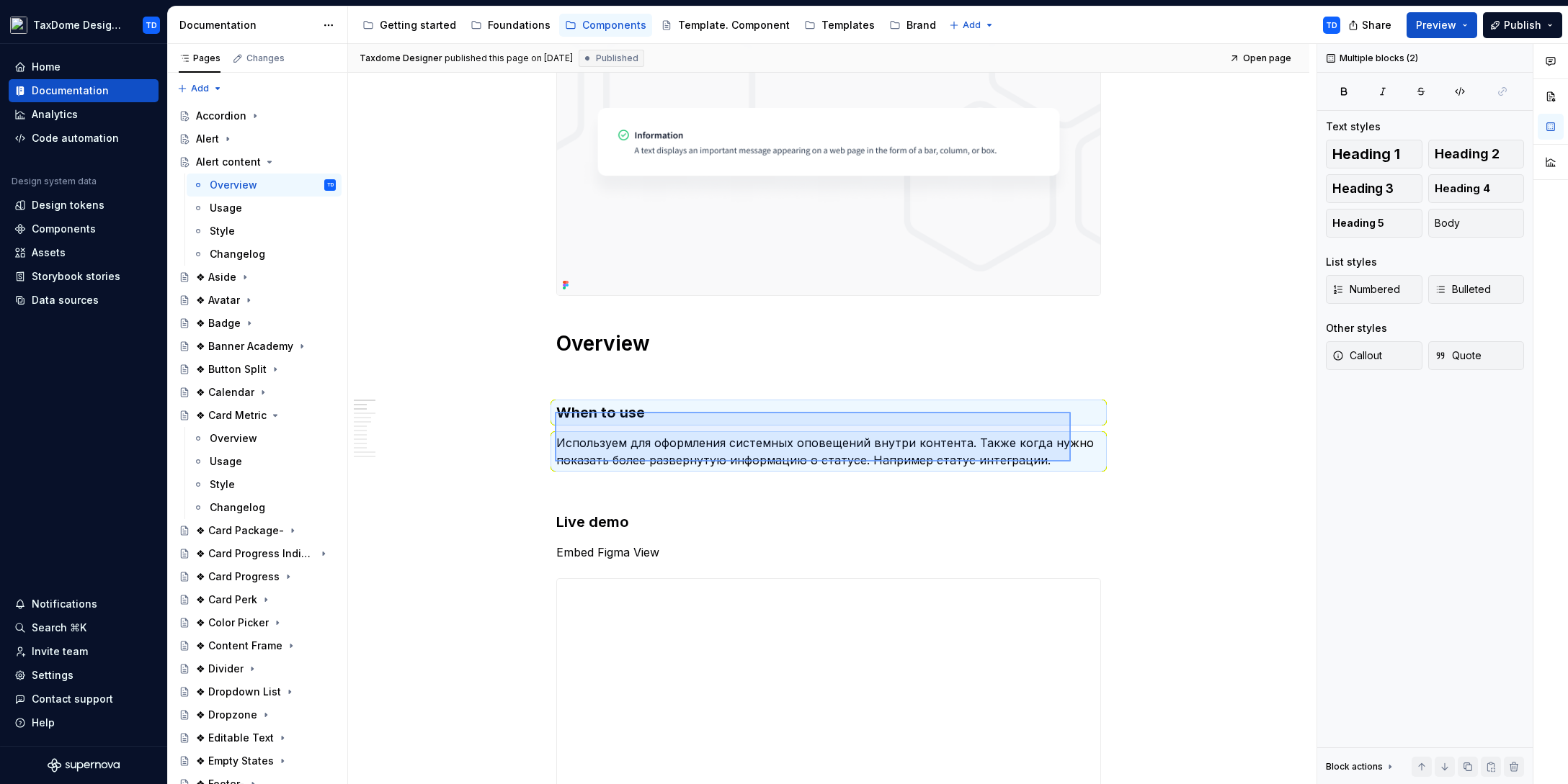
drag, startPoint x: 554, startPoint y: 412, endPoint x: 1066, endPoint y: 458, distance: 514.1
click at [1070, 462] on div "**********" at bounding box center [831, 414] width 969 height 741
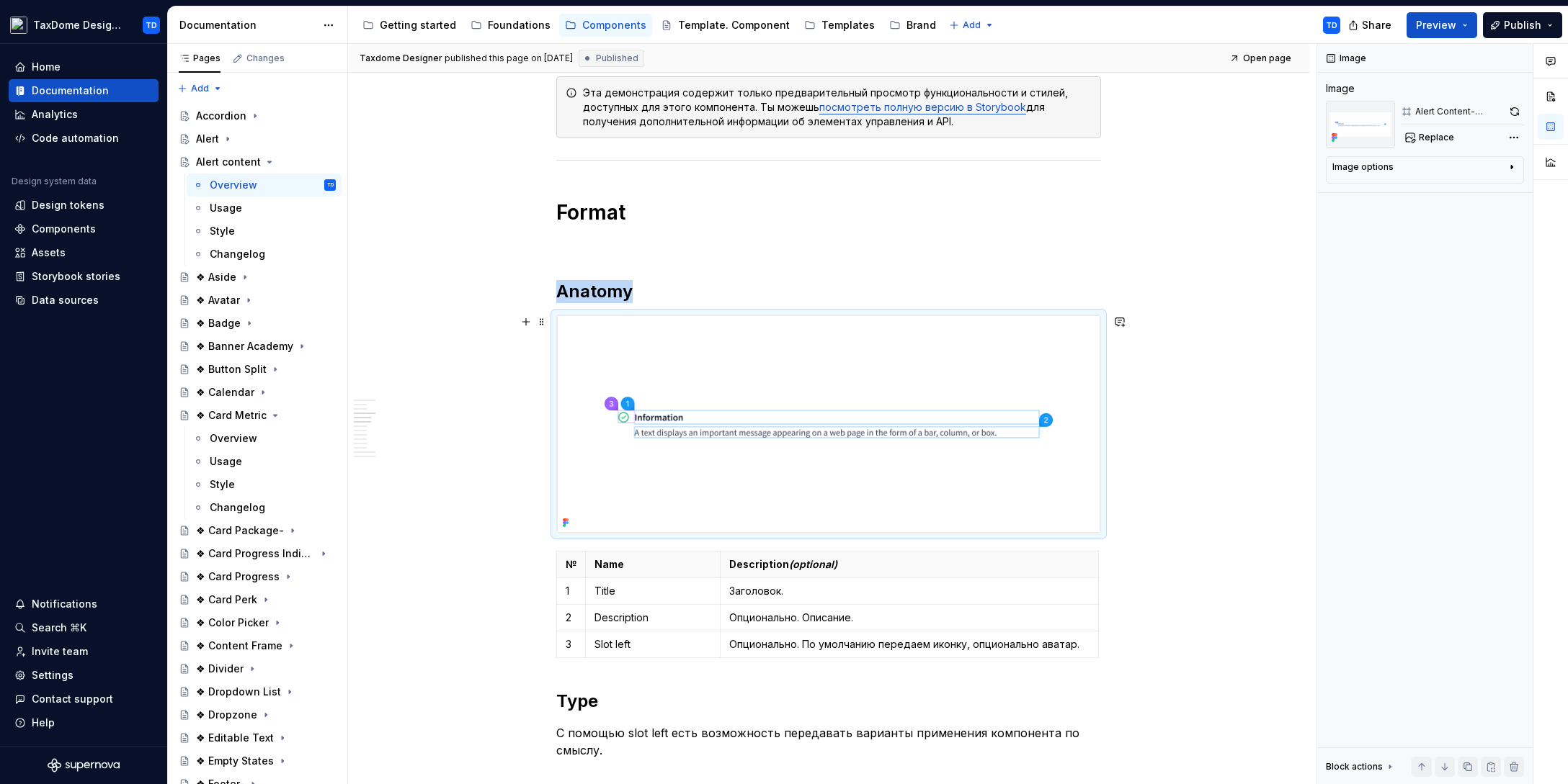
scroll to position [1225, 0]
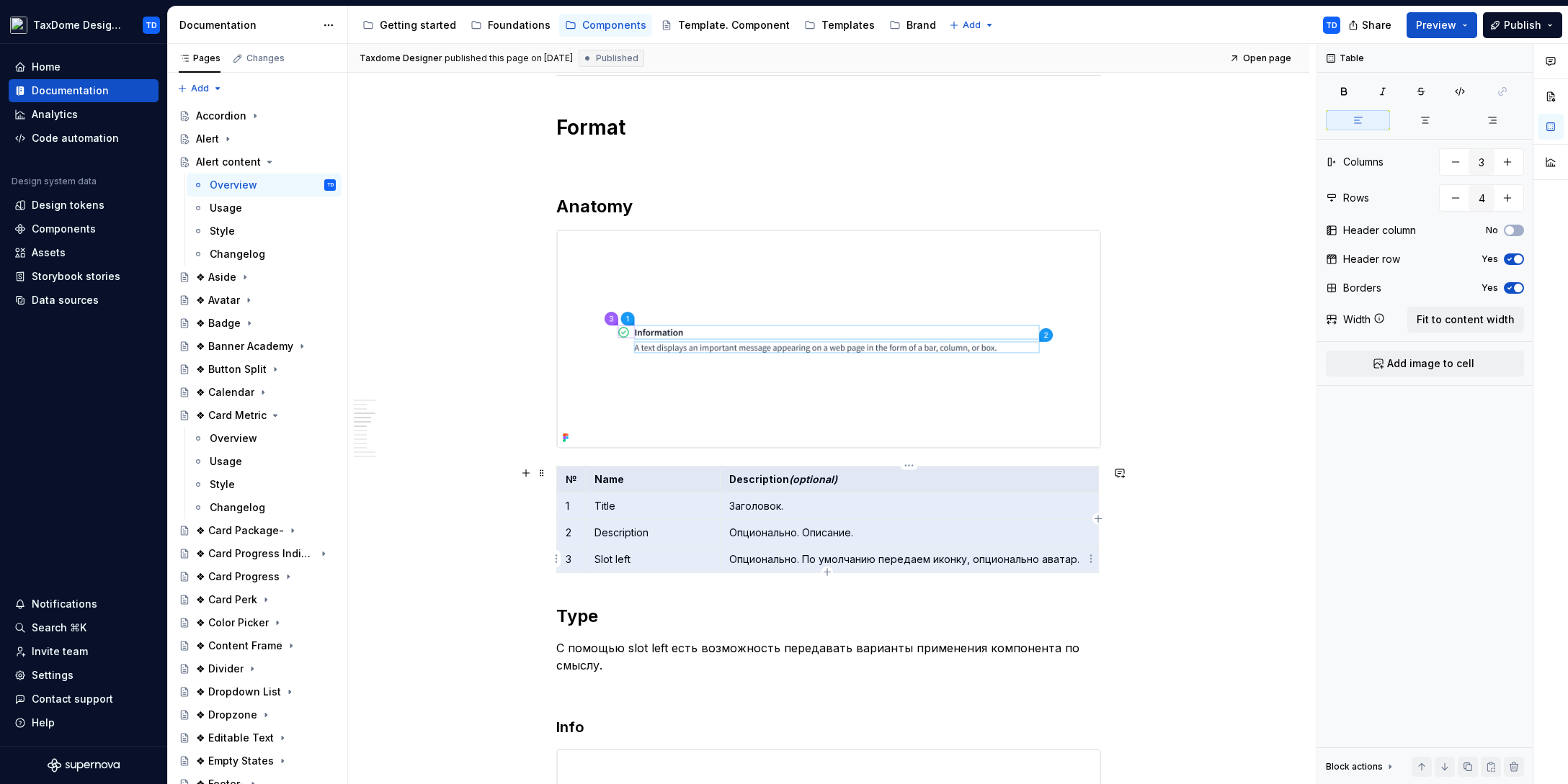
drag, startPoint x: 583, startPoint y: 477, endPoint x: 1067, endPoint y: 553, distance: 489.9
click at [1079, 557] on tbody "№ Name Description (optional) 1 Title Заголовок. 2 Description Опционально. Опи…" at bounding box center [828, 518] width 542 height 106
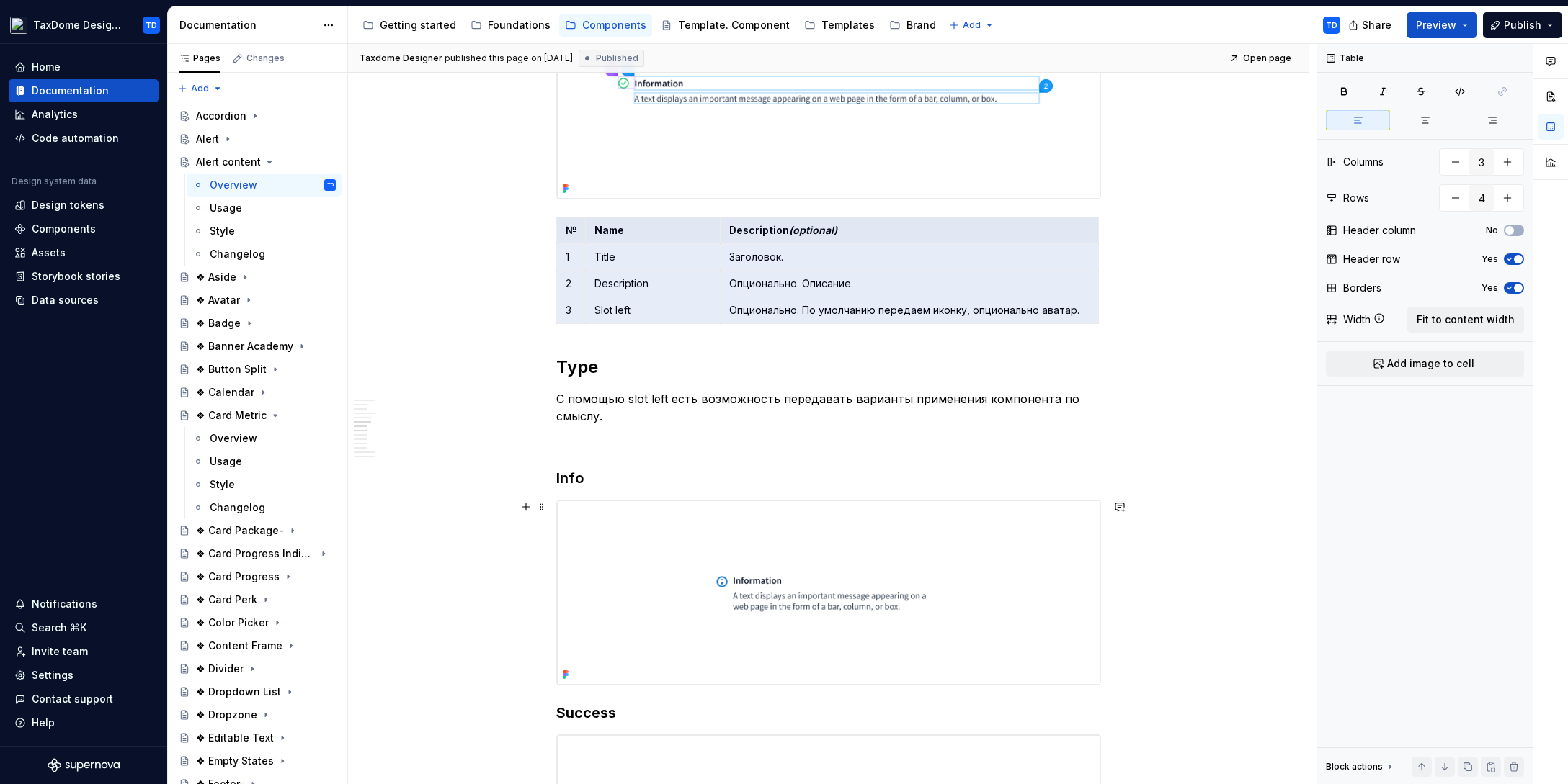
scroll to position [1484, 0]
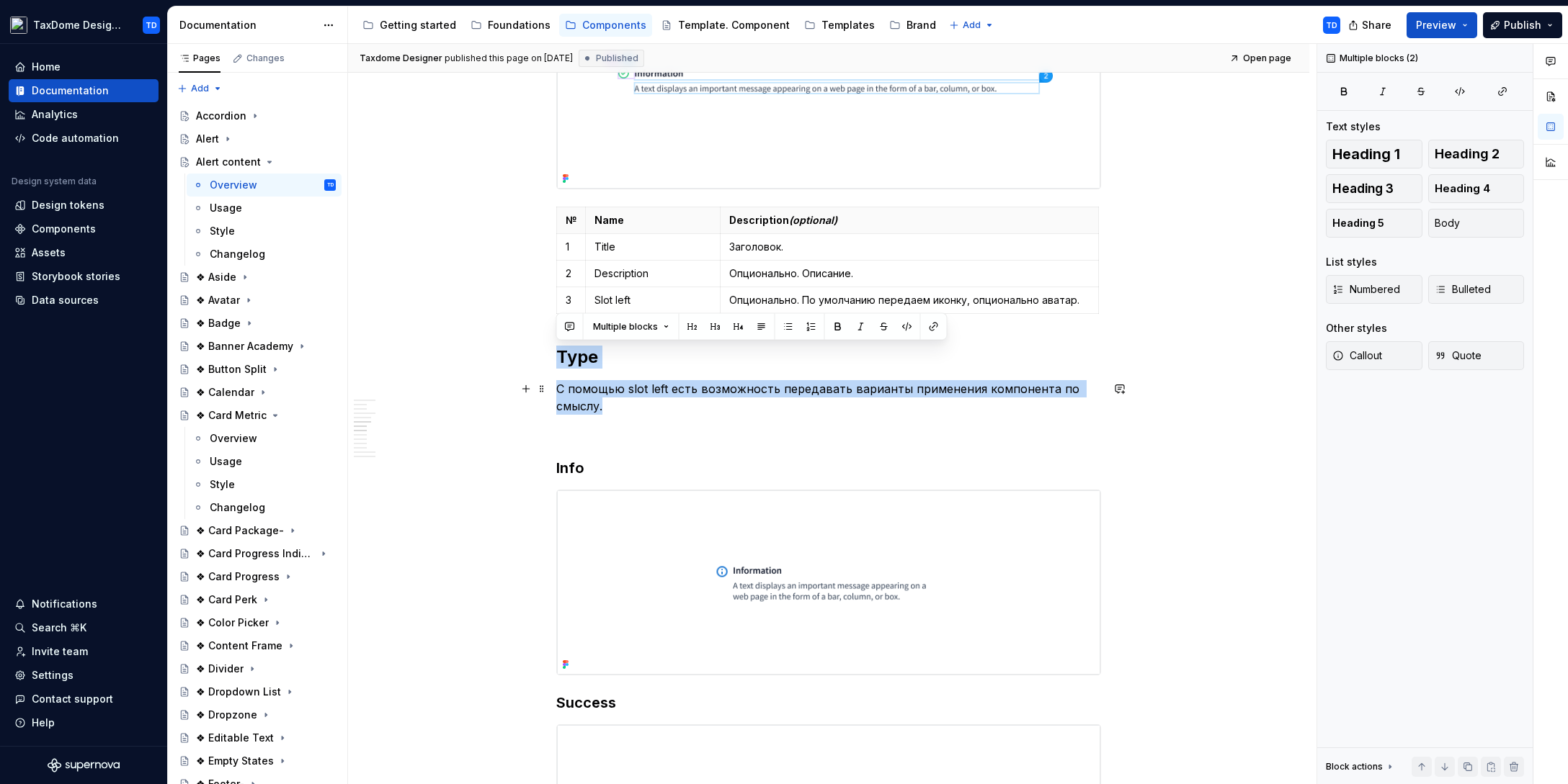
drag, startPoint x: 555, startPoint y: 357, endPoint x: 610, endPoint y: 406, distance: 73.7
click at [610, 406] on div "**********" at bounding box center [829, 546] width 545 height 3491
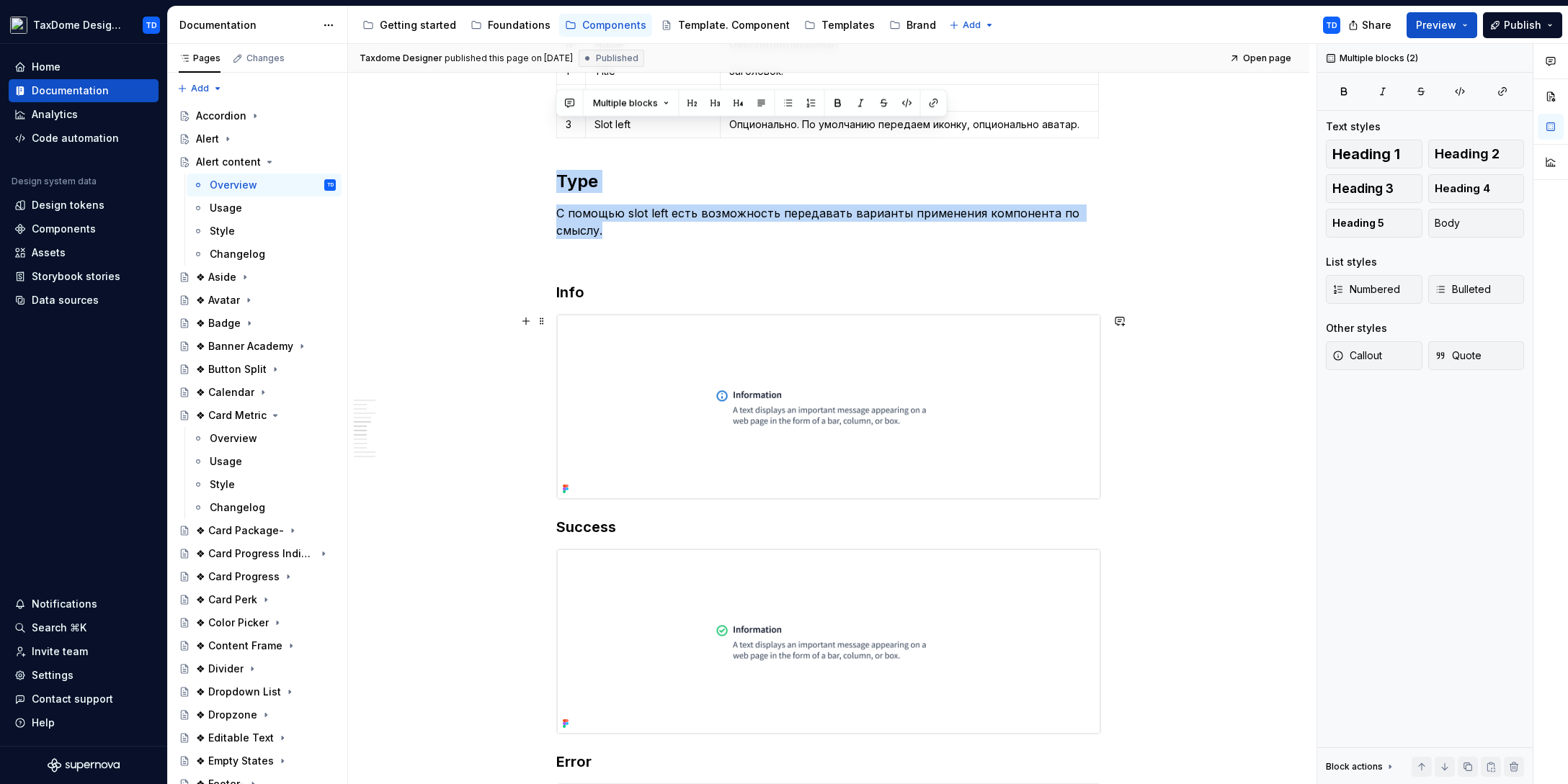
scroll to position [1730, 0]
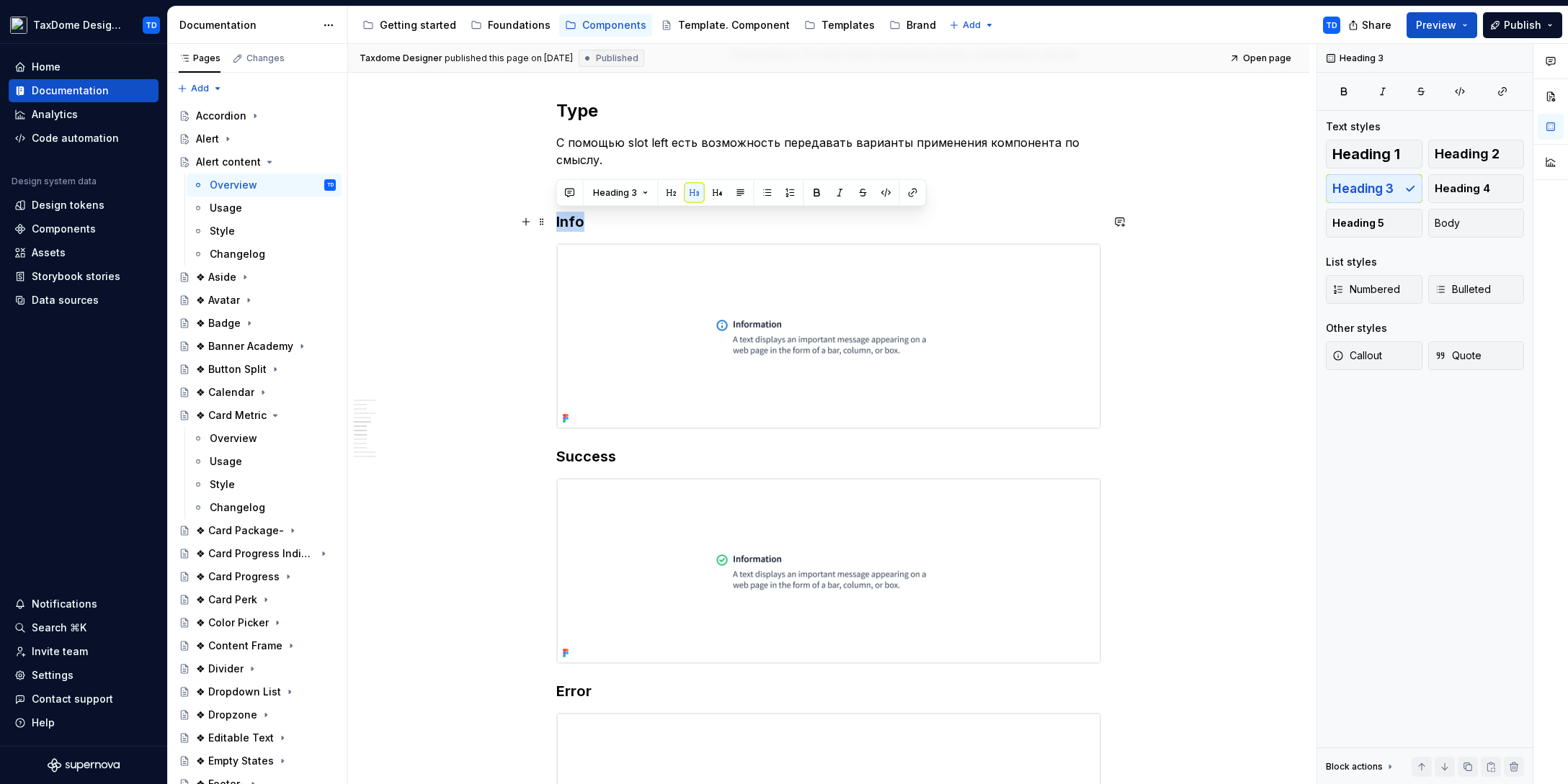
drag, startPoint x: 581, startPoint y: 223, endPoint x: 555, endPoint y: 221, distance: 26.1
click at [556, 221] on h3 "Info" at bounding box center [829, 221] width 545 height 20
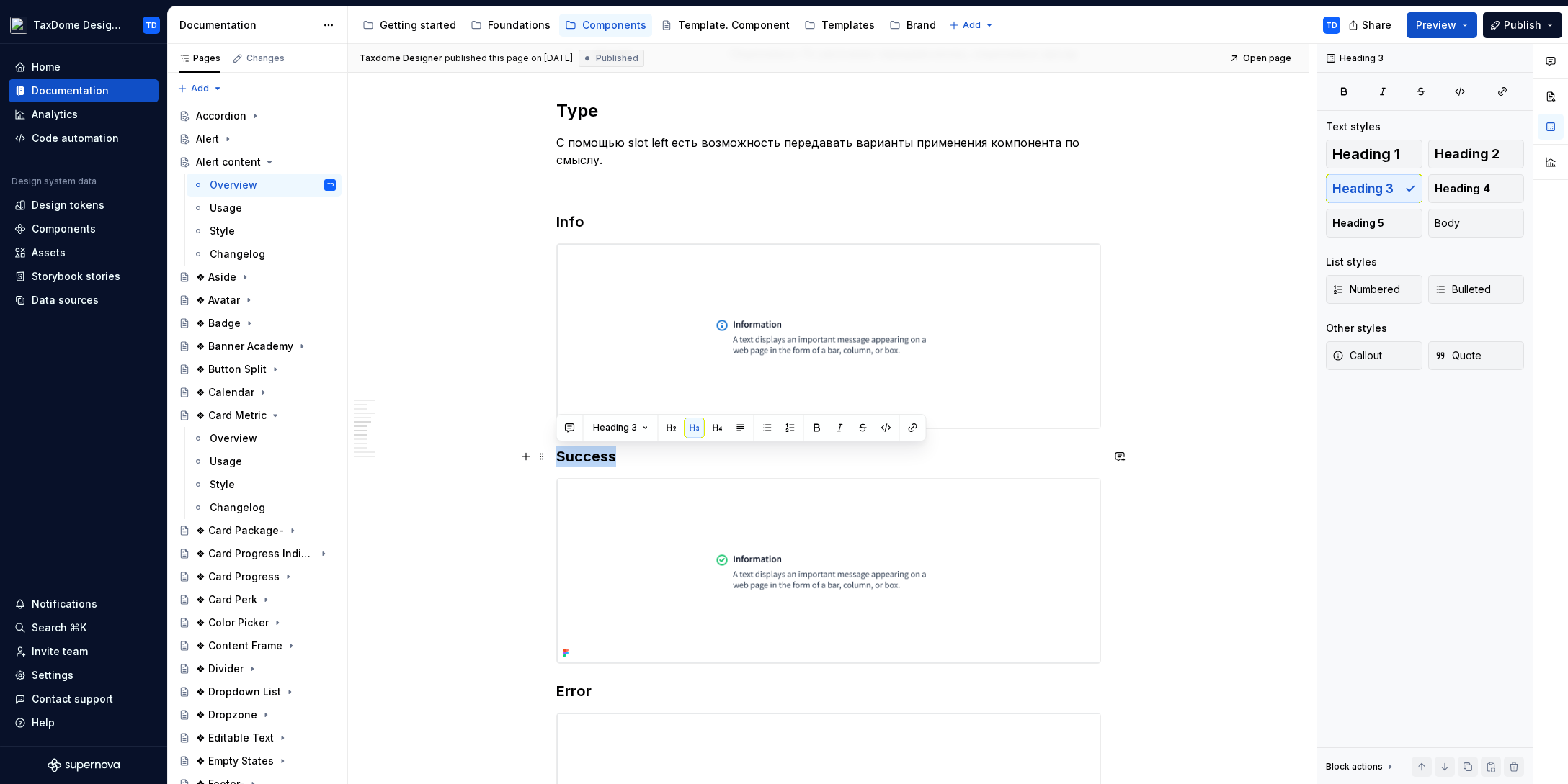
drag, startPoint x: 635, startPoint y: 458, endPoint x: 552, endPoint y: 454, distance: 83.1
click at [554, 460] on div "**********" at bounding box center [828, 407] width 961 height 3777
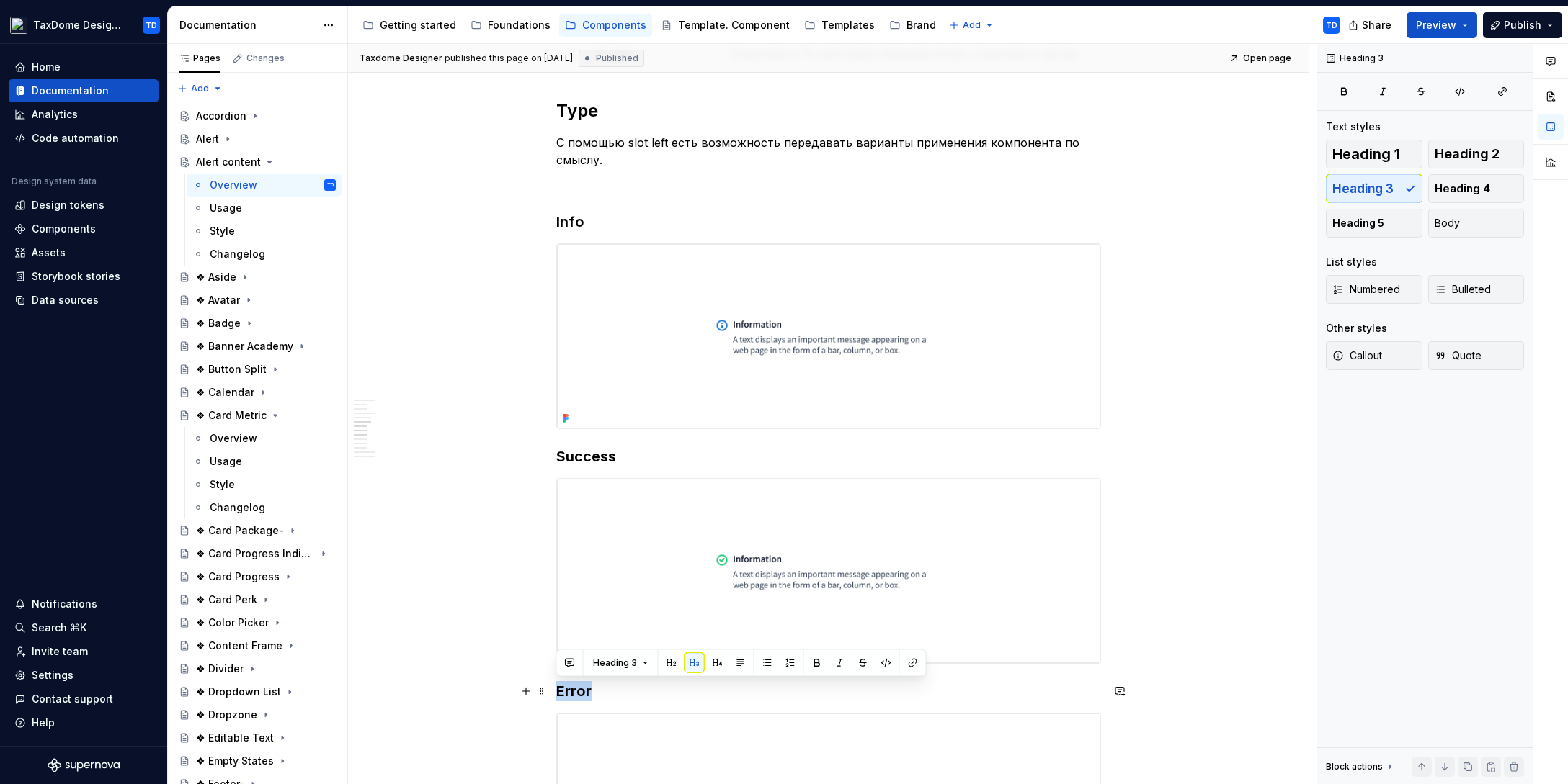
drag, startPoint x: 598, startPoint y: 690, endPoint x: 552, endPoint y: 690, distance: 46.0
click at [552, 690] on div "**********" at bounding box center [828, 407] width 961 height 3777
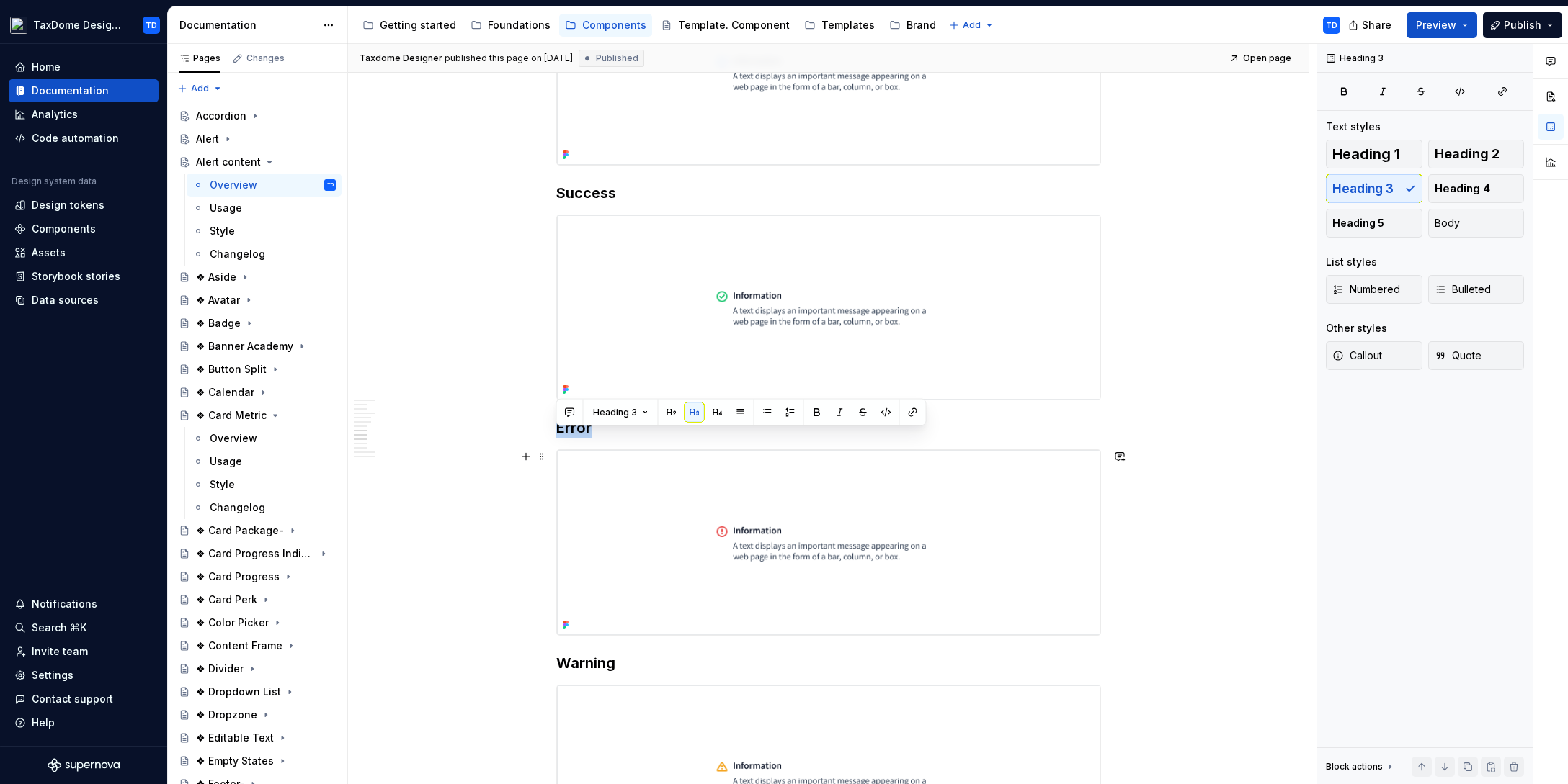
scroll to position [2068, 0]
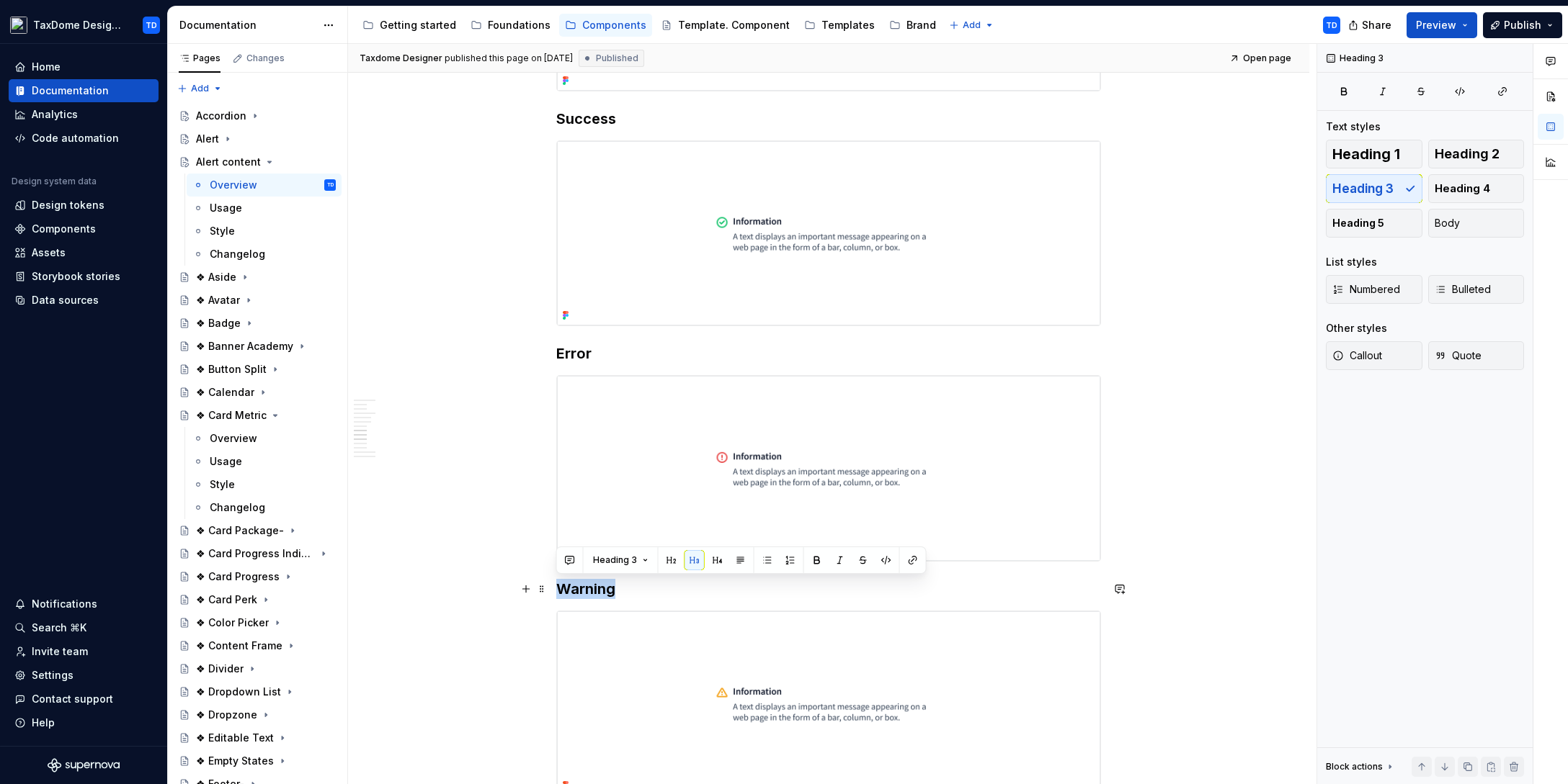
drag, startPoint x: 617, startPoint y: 590, endPoint x: 559, endPoint y: 592, distance: 58.0
click at [559, 592] on h3 "Warning" at bounding box center [829, 589] width 545 height 20
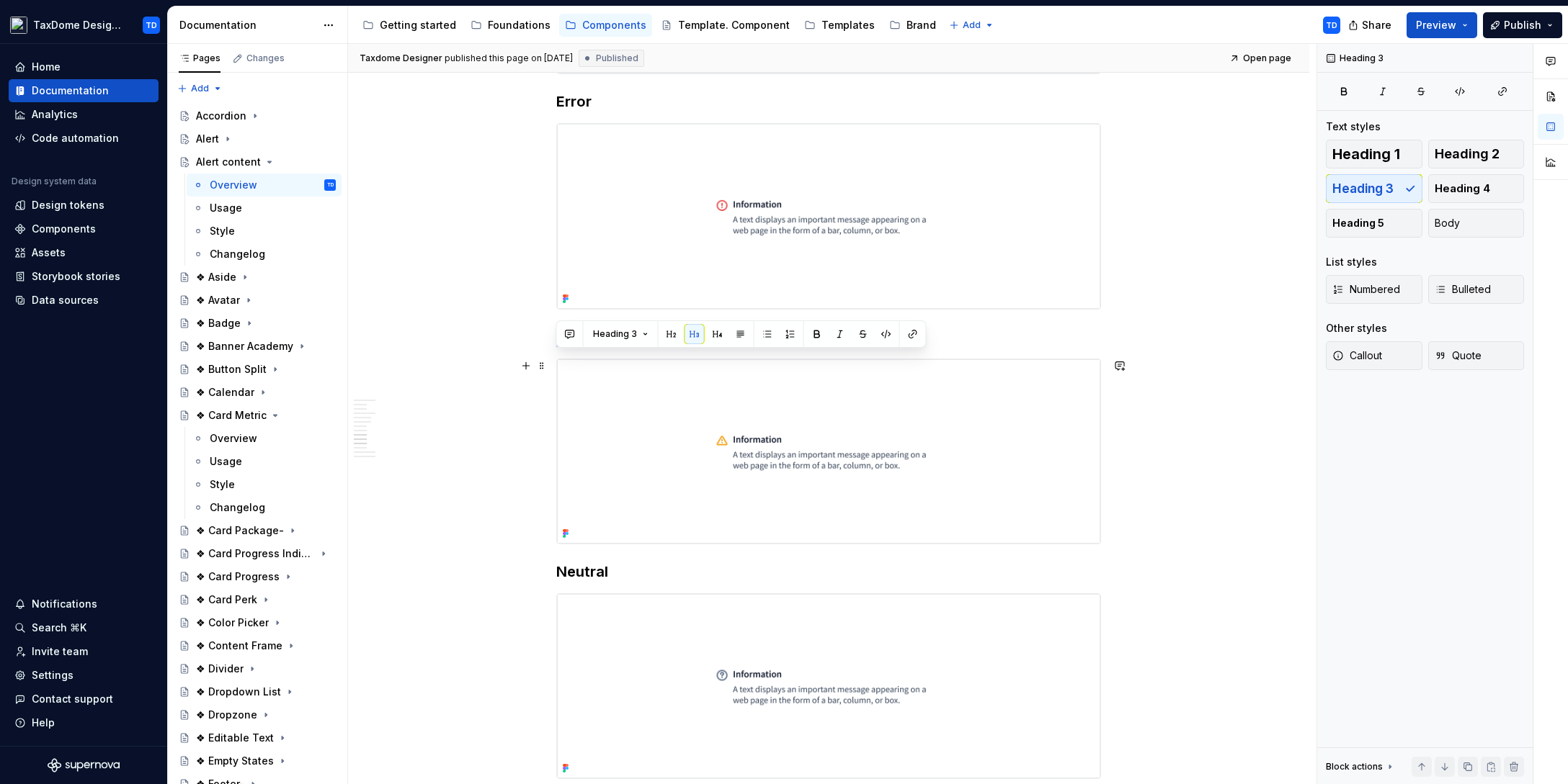
scroll to position [2394, 0]
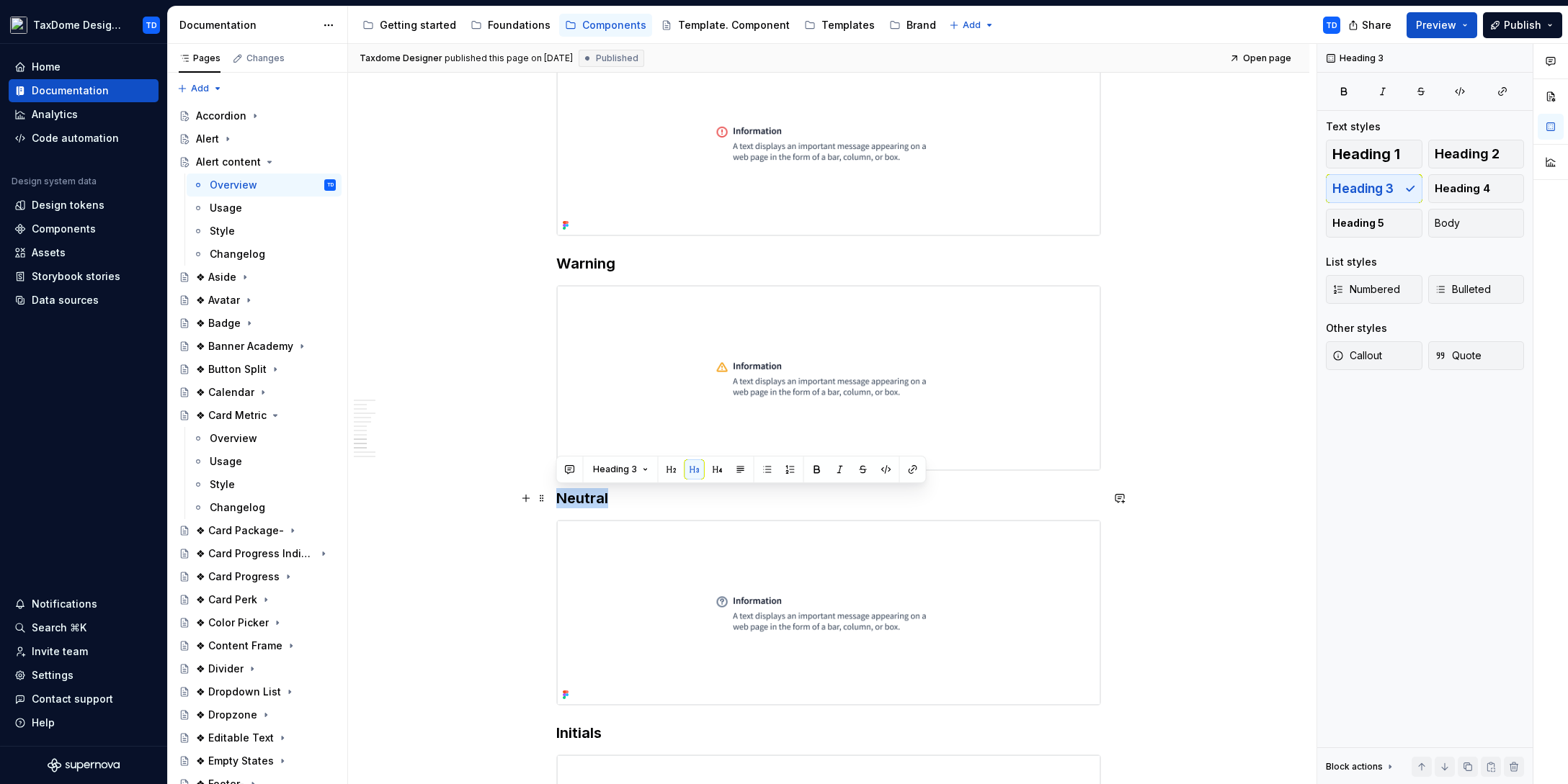
drag, startPoint x: 609, startPoint y: 499, endPoint x: 560, endPoint y: 499, distance: 49.0
click at [560, 499] on h3 "Neutral" at bounding box center [829, 498] width 545 height 20
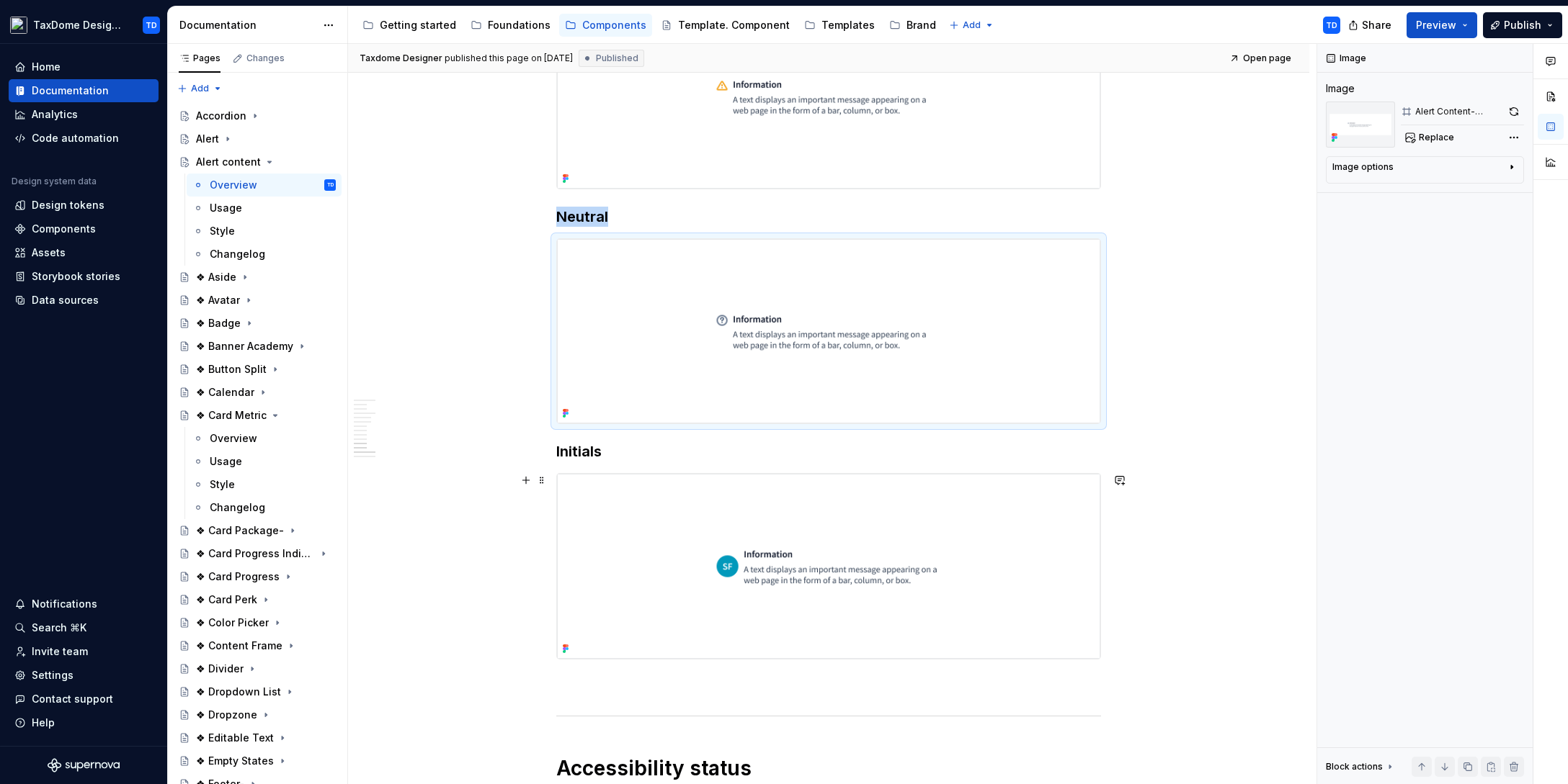
scroll to position [2745, 0]
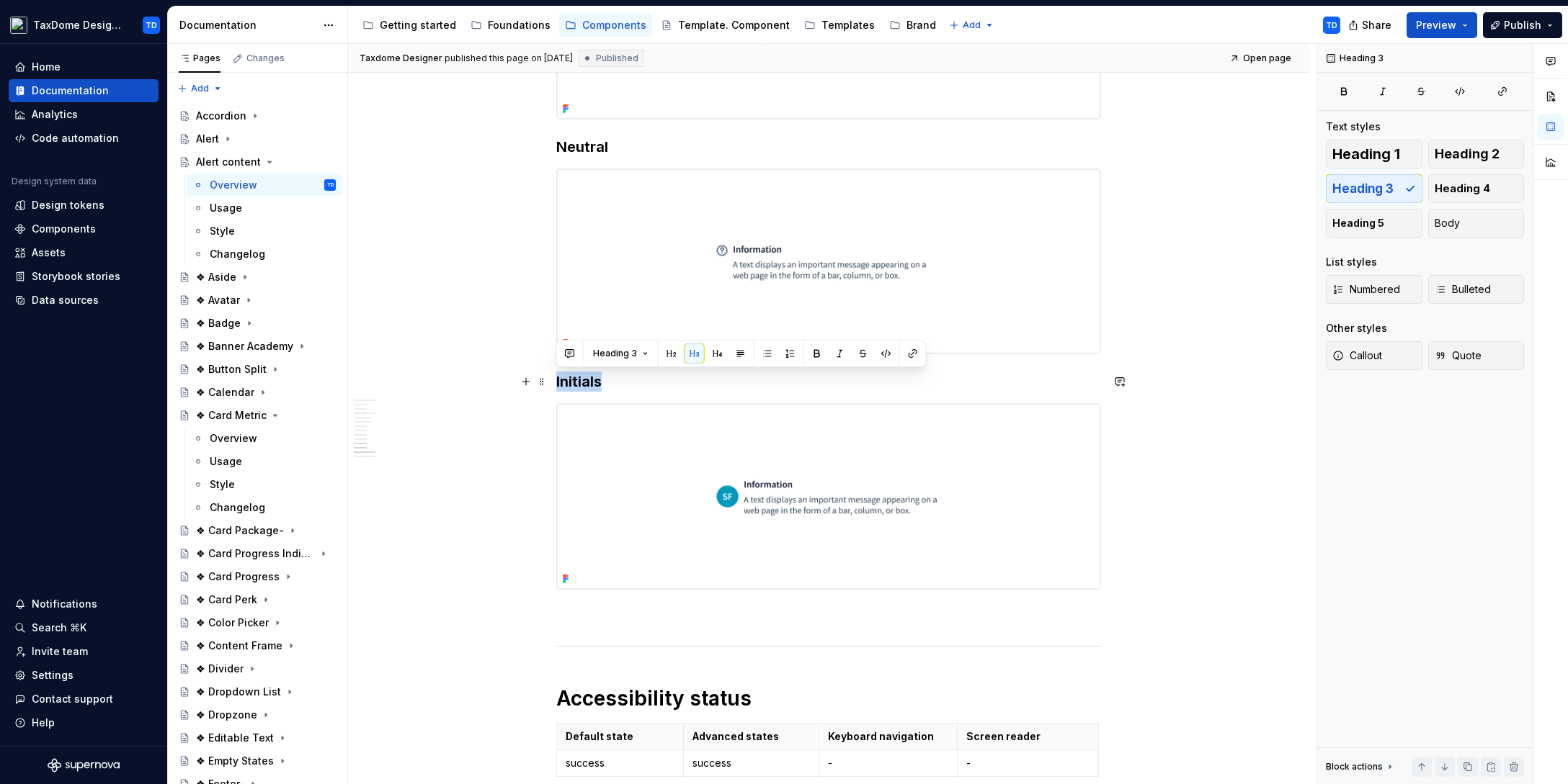
drag, startPoint x: 609, startPoint y: 384, endPoint x: 551, endPoint y: 383, distance: 58.0
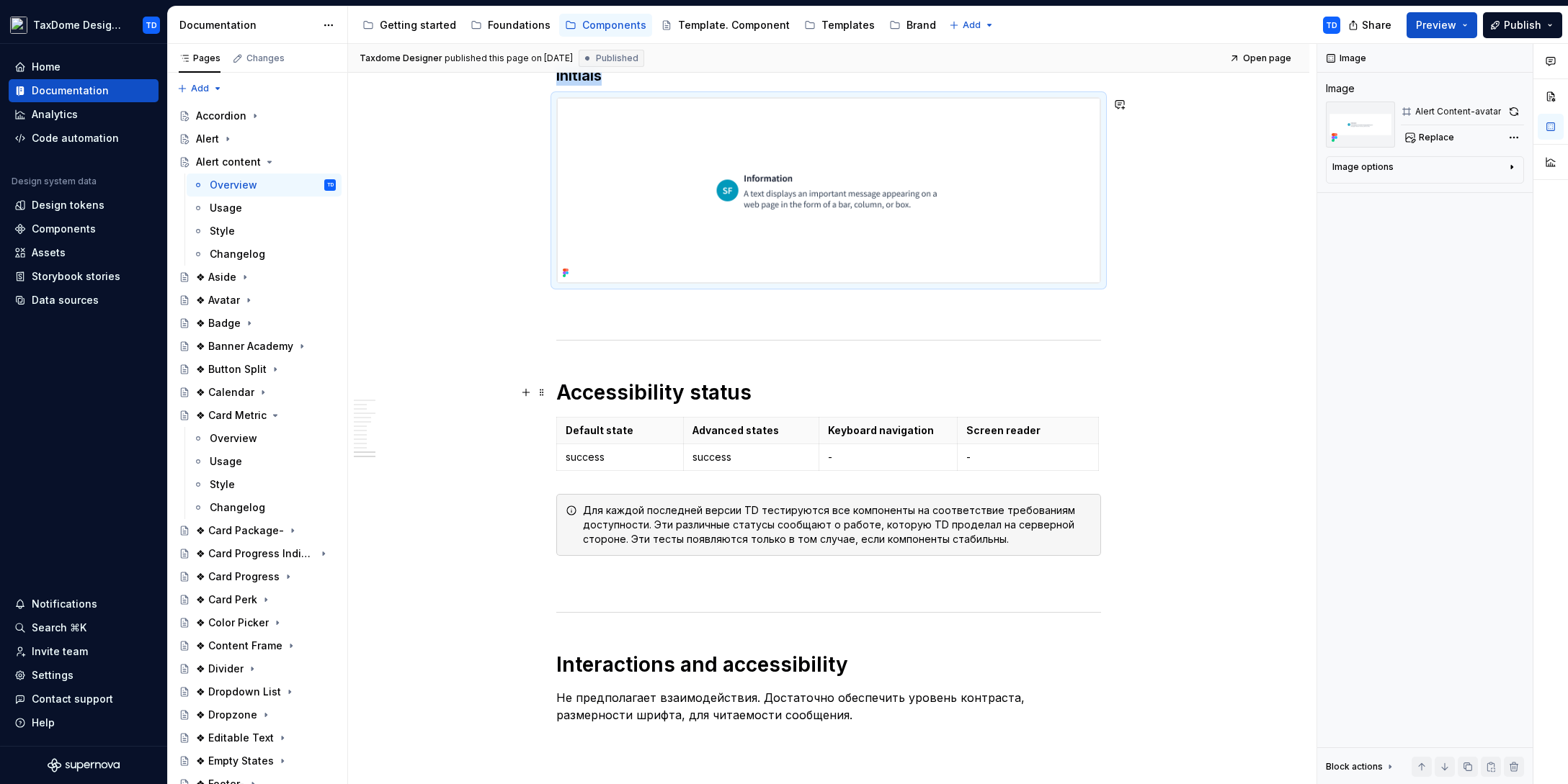
scroll to position [3113, 0]
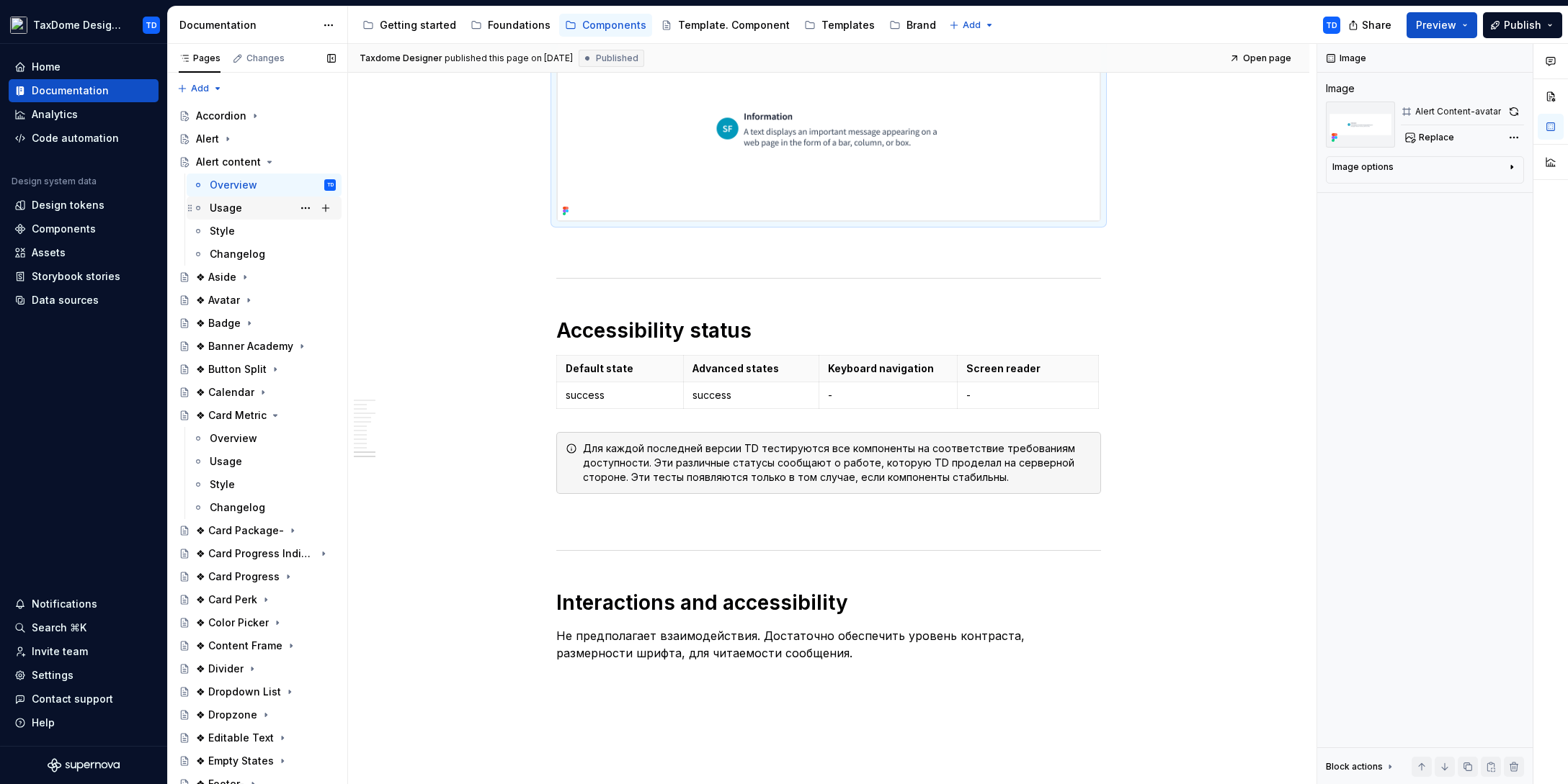
click at [230, 208] on div "Usage" at bounding box center [225, 208] width 33 height 14
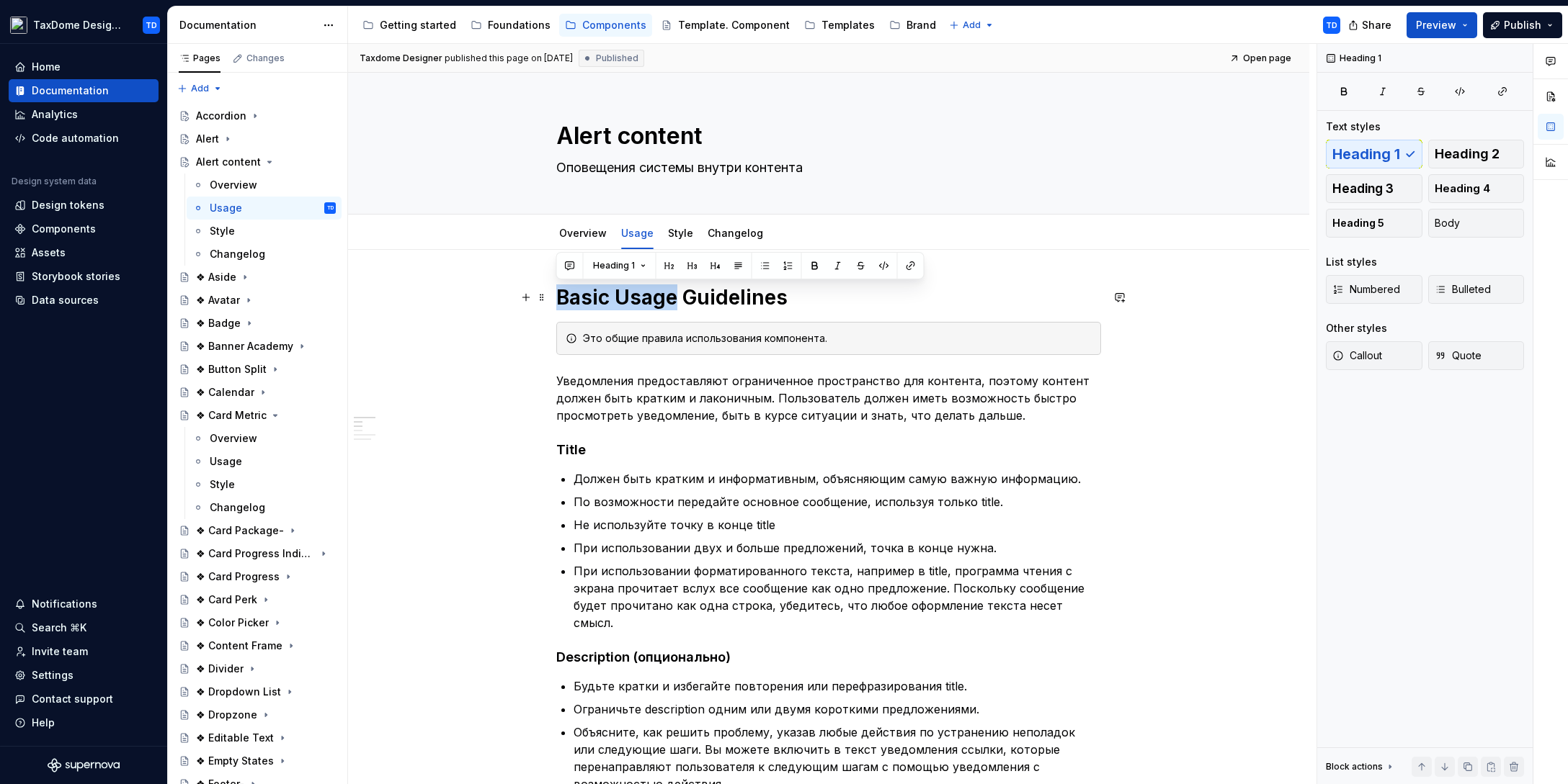
drag, startPoint x: 555, startPoint y: 300, endPoint x: 673, endPoint y: 299, distance: 118.0
click at [673, 299] on h1 "Basic Usage Guidelines" at bounding box center [829, 298] width 545 height 26
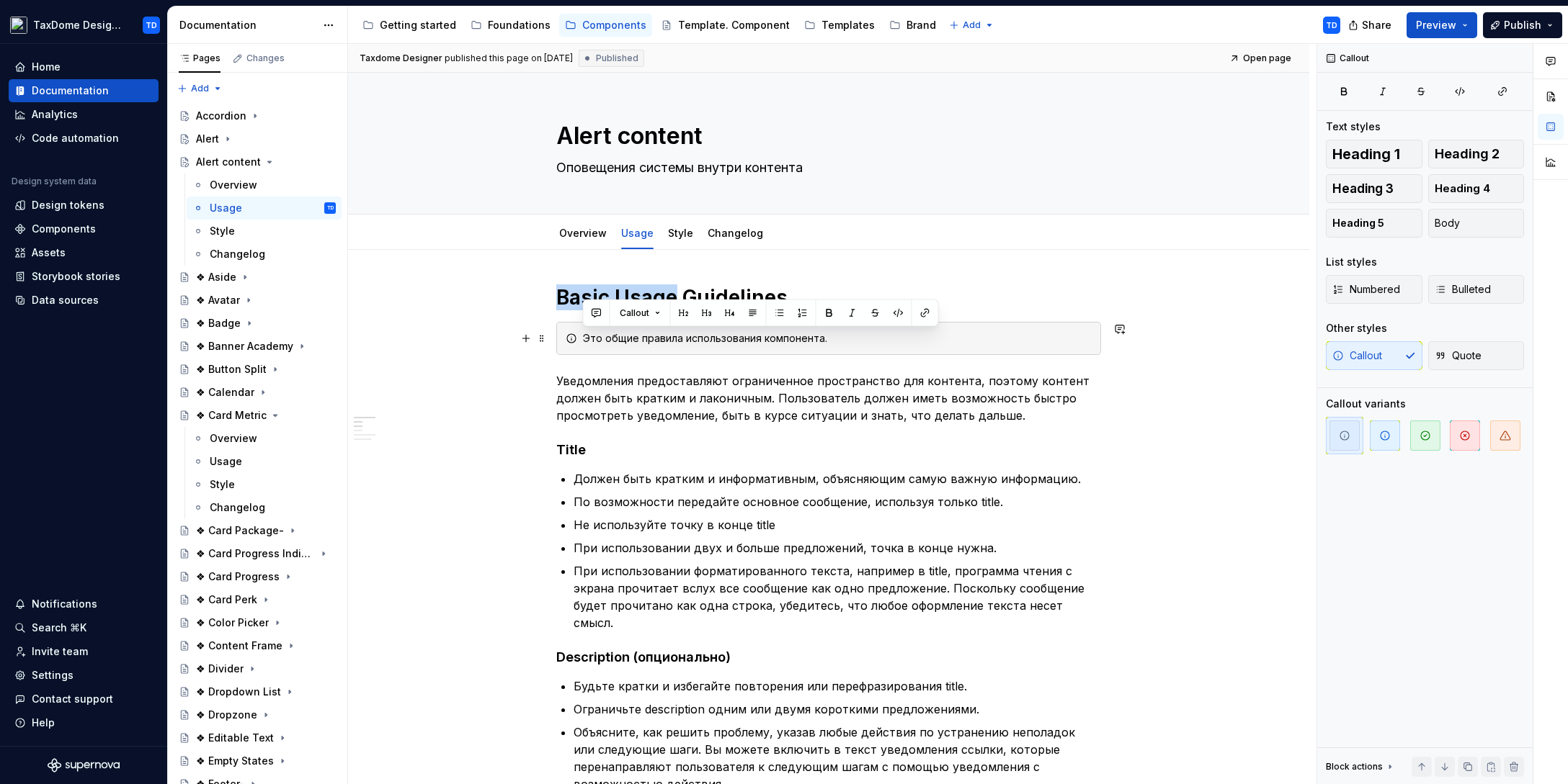
drag, startPoint x: 582, startPoint y: 338, endPoint x: 825, endPoint y: 337, distance: 243.0
click at [825, 337] on div "Это общие правила использования компонента." at bounding box center [836, 338] width 508 height 14
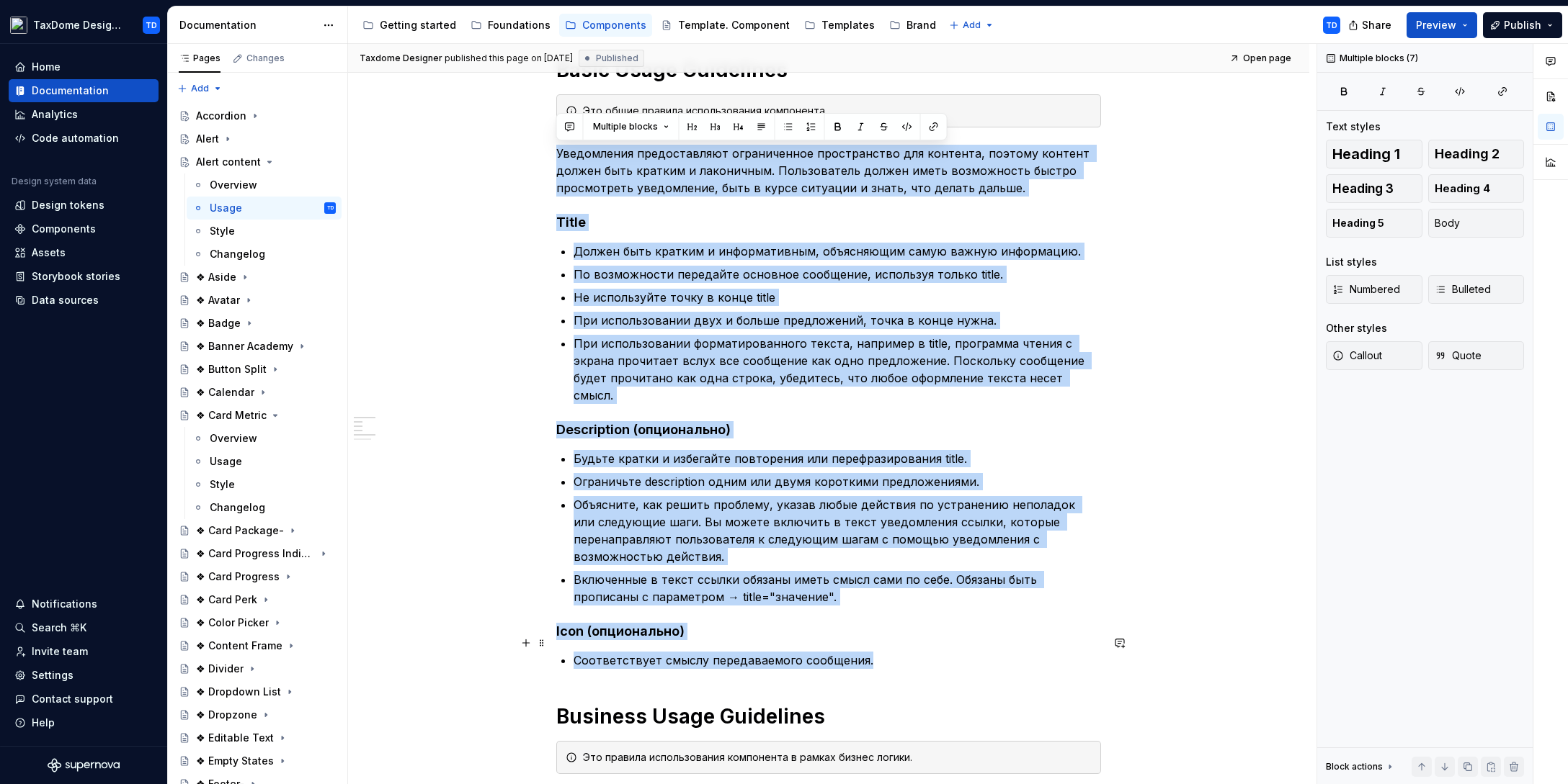
drag, startPoint x: 558, startPoint y: 154, endPoint x: 877, endPoint y: 637, distance: 578.8
click at [877, 637] on div "Basic Usage Guidelines Это общие правила использования компонента. Уведомления …" at bounding box center [829, 454] width 545 height 795
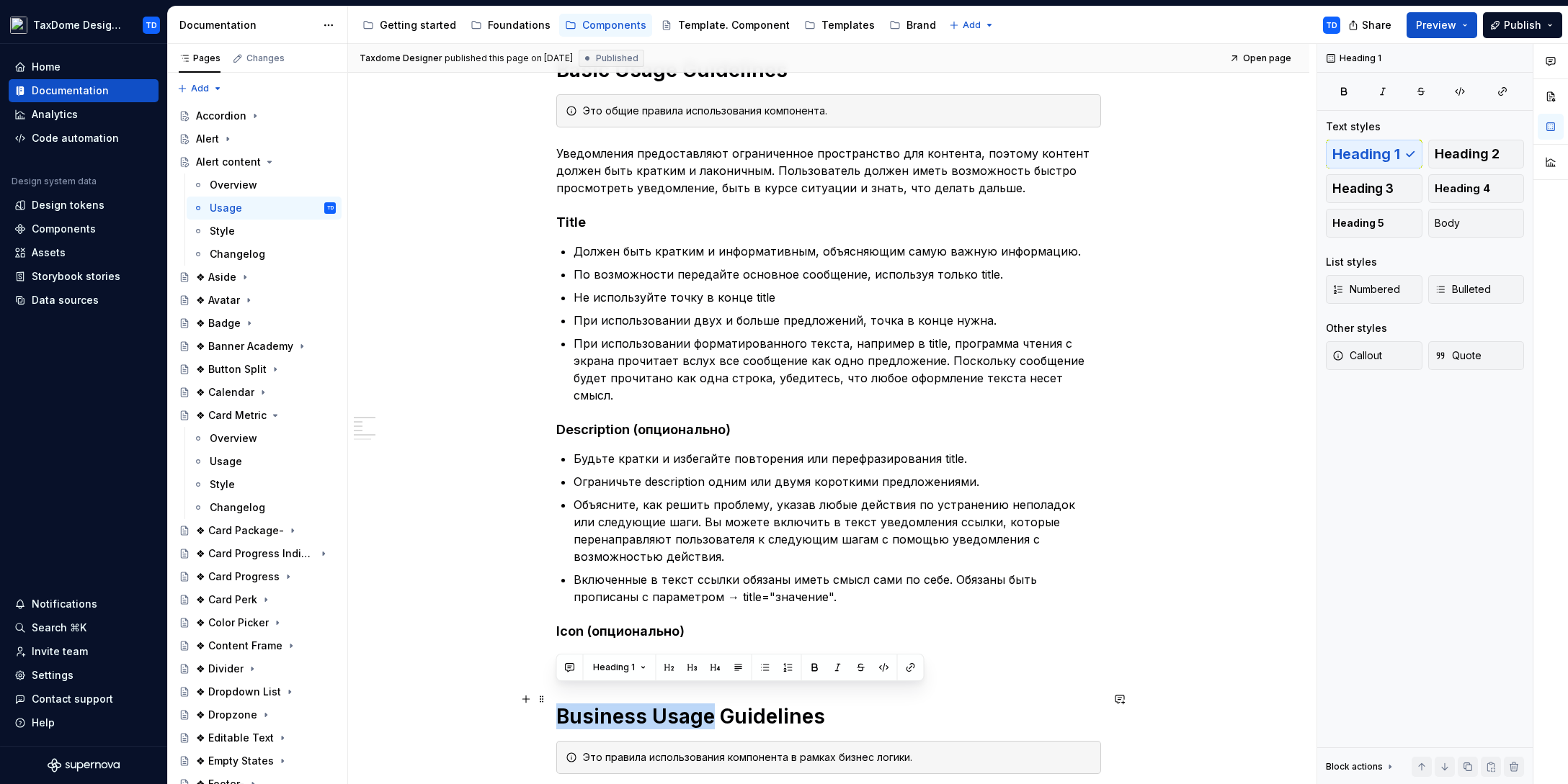
drag, startPoint x: 561, startPoint y: 694, endPoint x: 706, endPoint y: 699, distance: 145.1
click at [706, 703] on h1 "Business Usage Guidelines" at bounding box center [829, 716] width 545 height 26
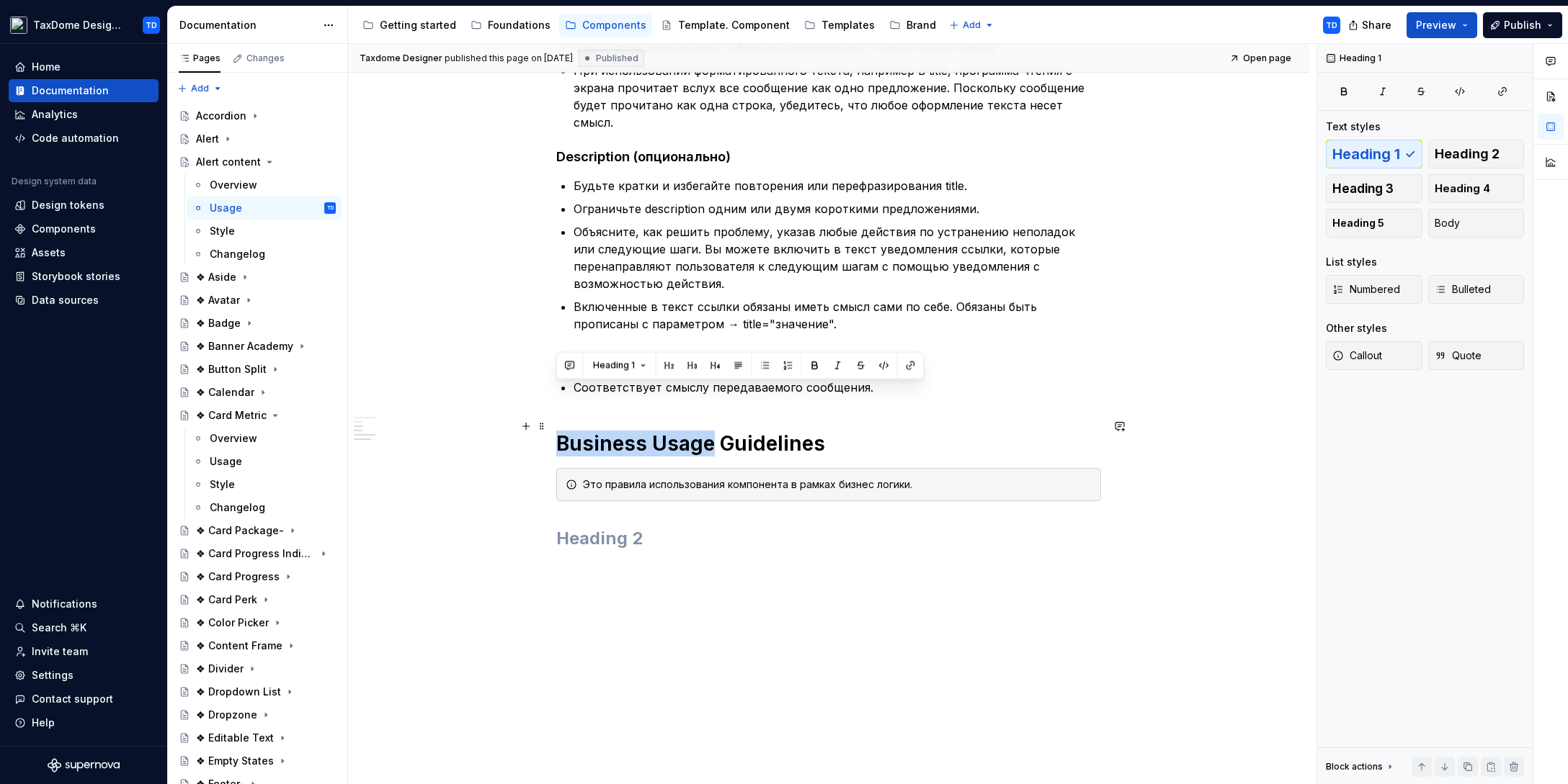
scroll to position [530, 0]
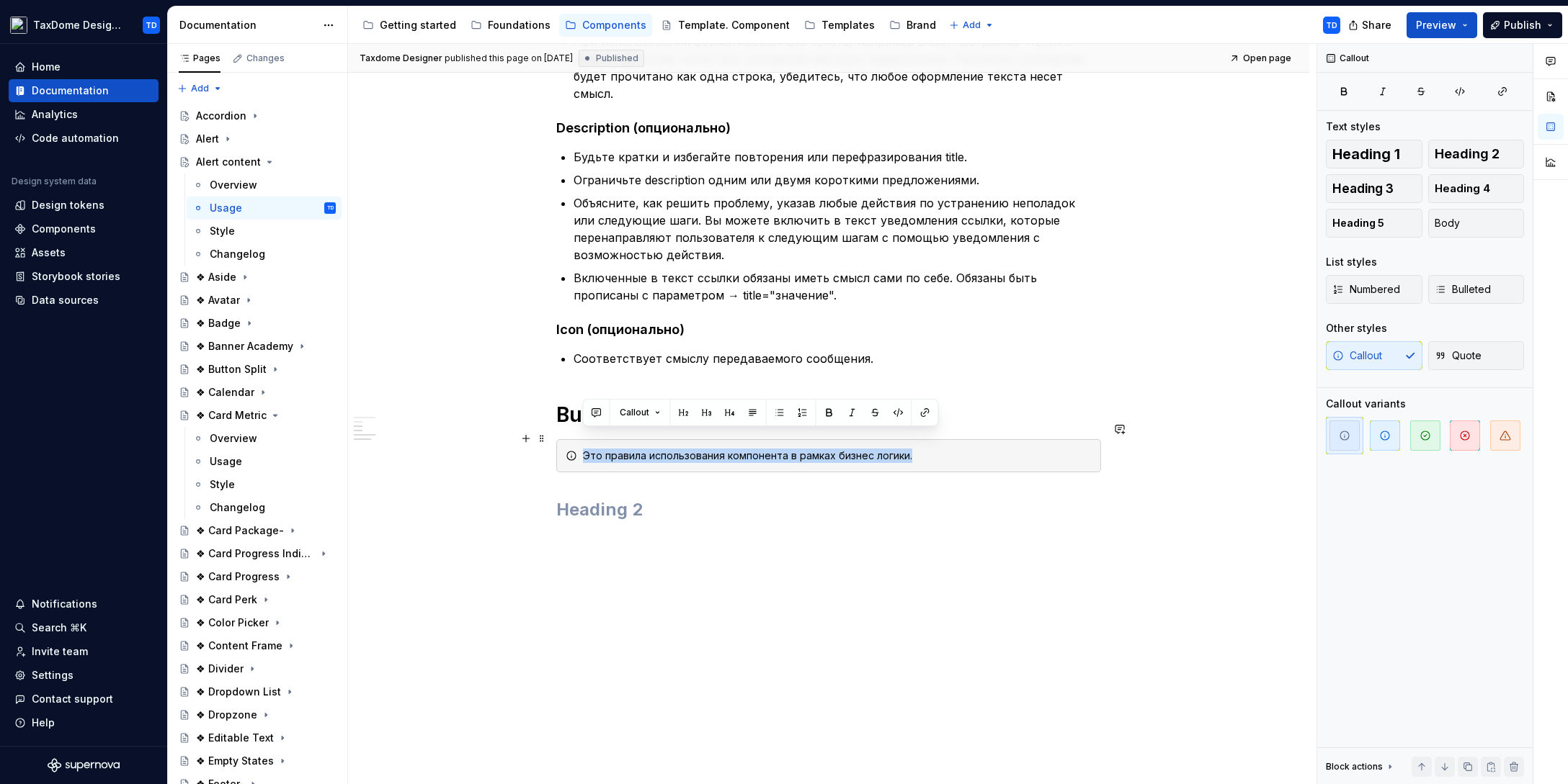
drag, startPoint x: 925, startPoint y: 440, endPoint x: 577, endPoint y: 438, distance: 348.0
click at [577, 439] on div "Это правила использования компонента в рамках бизнес логики." at bounding box center [829, 455] width 545 height 33
click at [238, 236] on div "Style" at bounding box center [272, 230] width 126 height 20
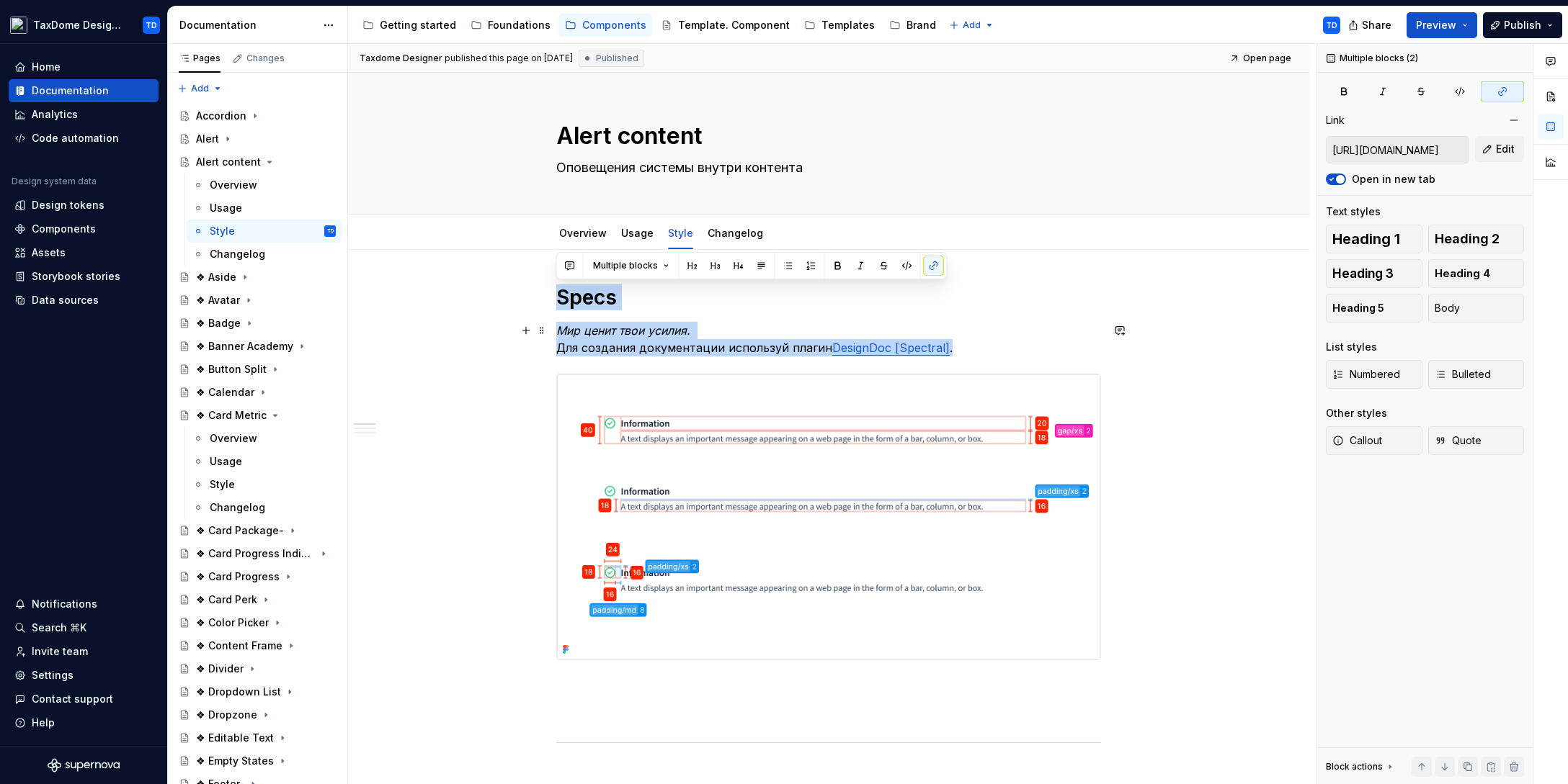
drag, startPoint x: 558, startPoint y: 297, endPoint x: 961, endPoint y: 346, distance: 406.0
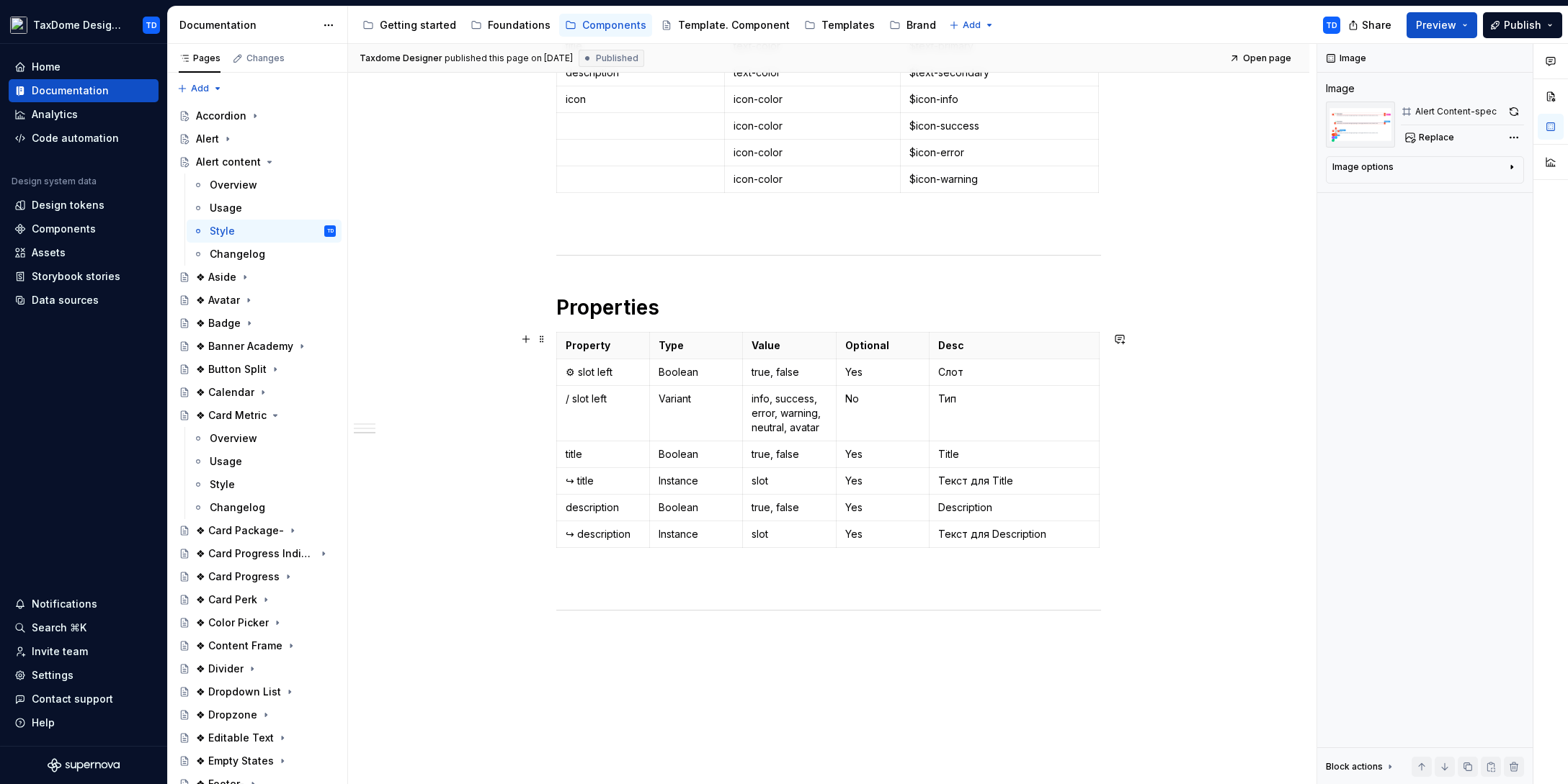
scroll to position [1169, 0]
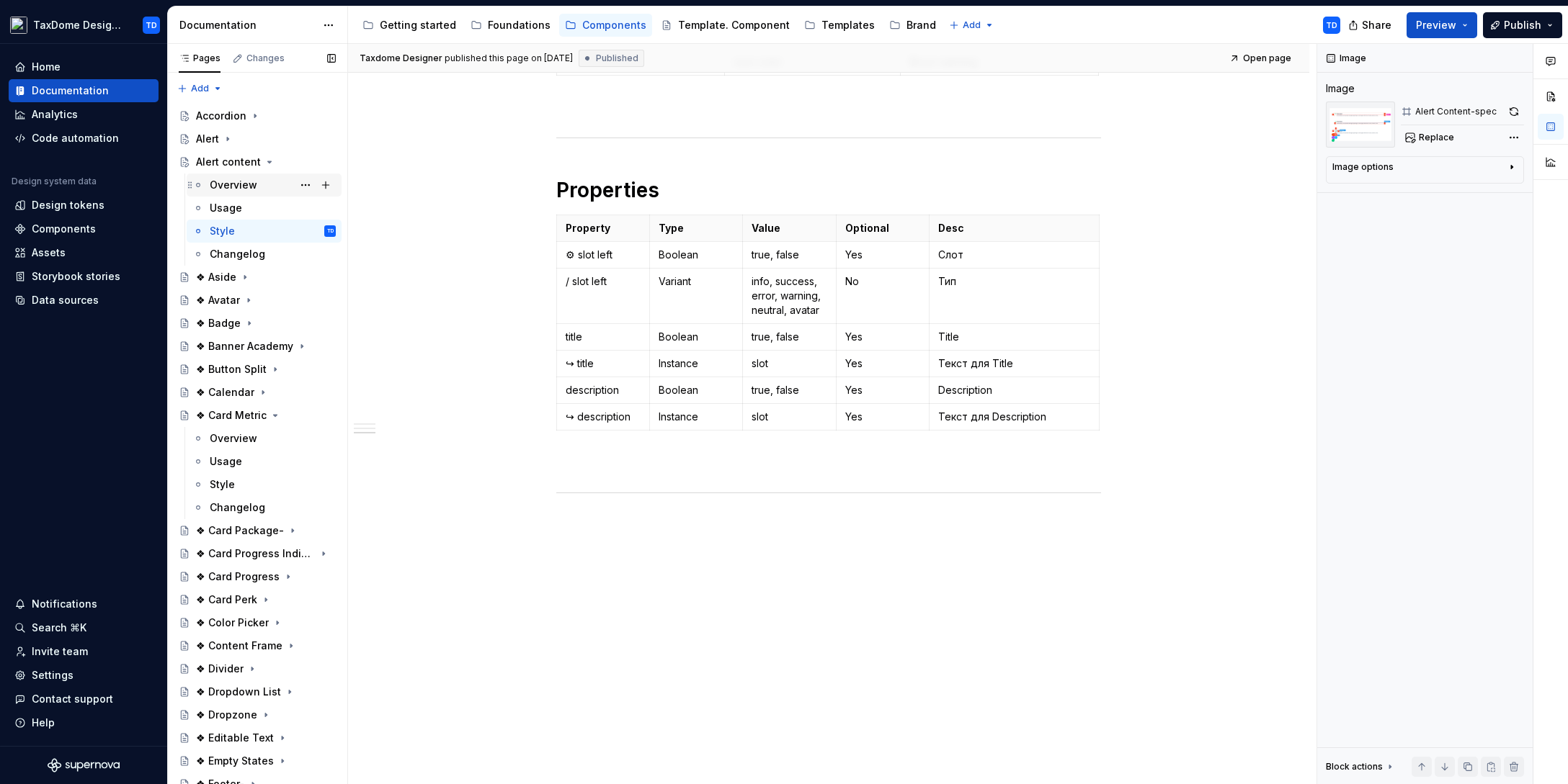
click at [230, 187] on div "Overview" at bounding box center [233, 184] width 48 height 14
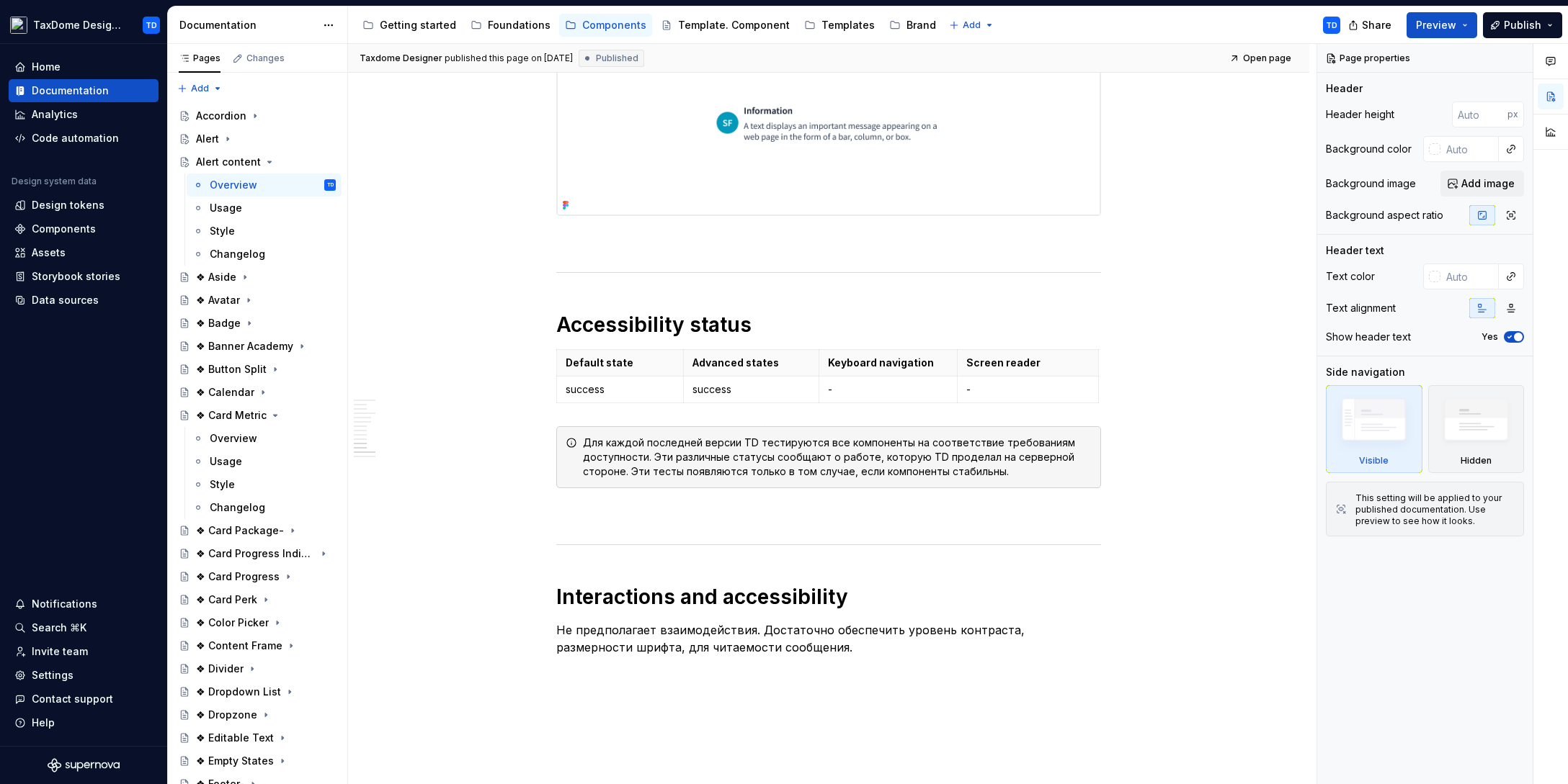
scroll to position [3242, 0]
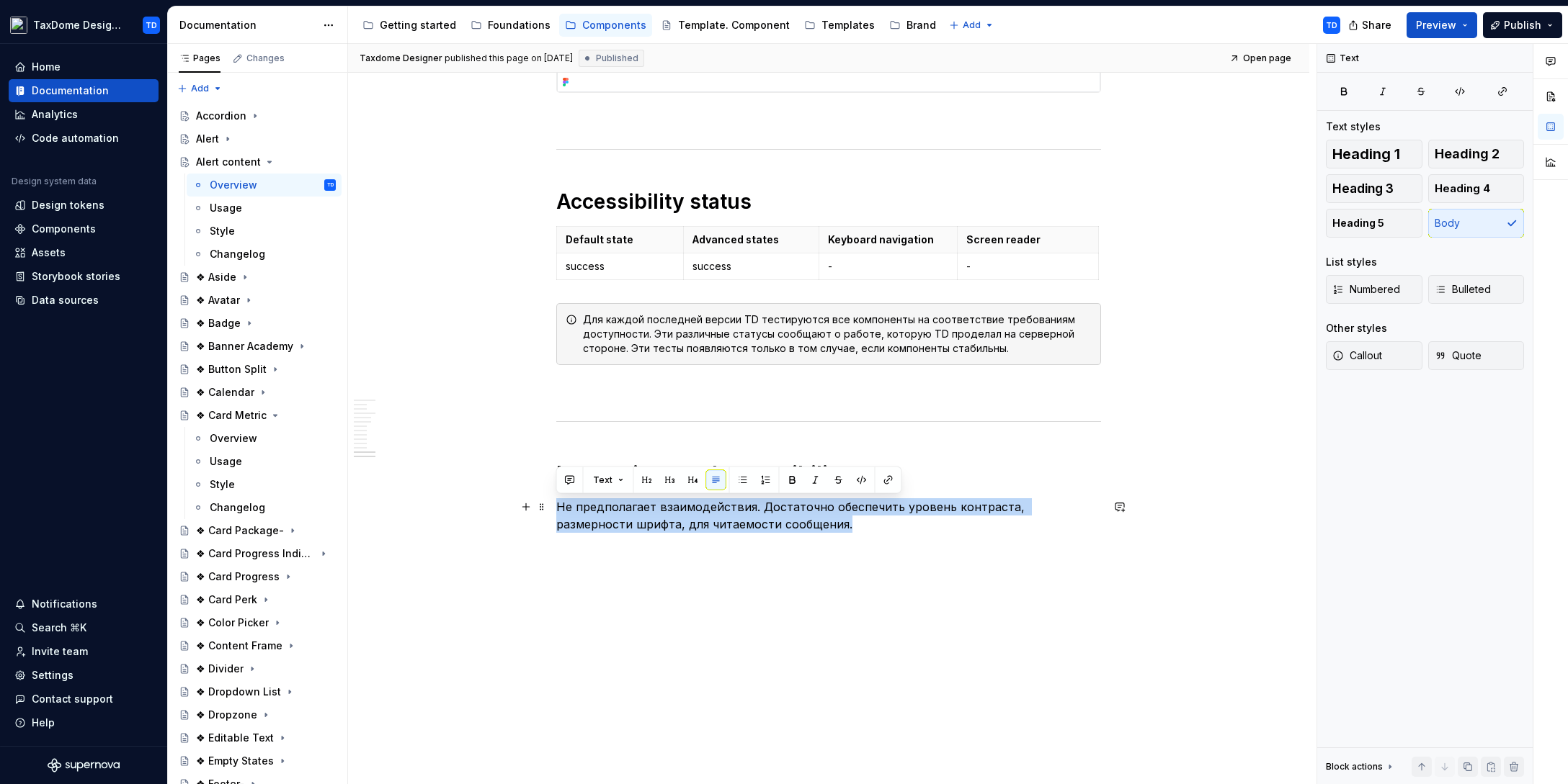
drag, startPoint x: 754, startPoint y: 530, endPoint x: 553, endPoint y: 502, distance: 202.9
click at [229, 253] on div "Changelog" at bounding box center [237, 254] width 55 height 14
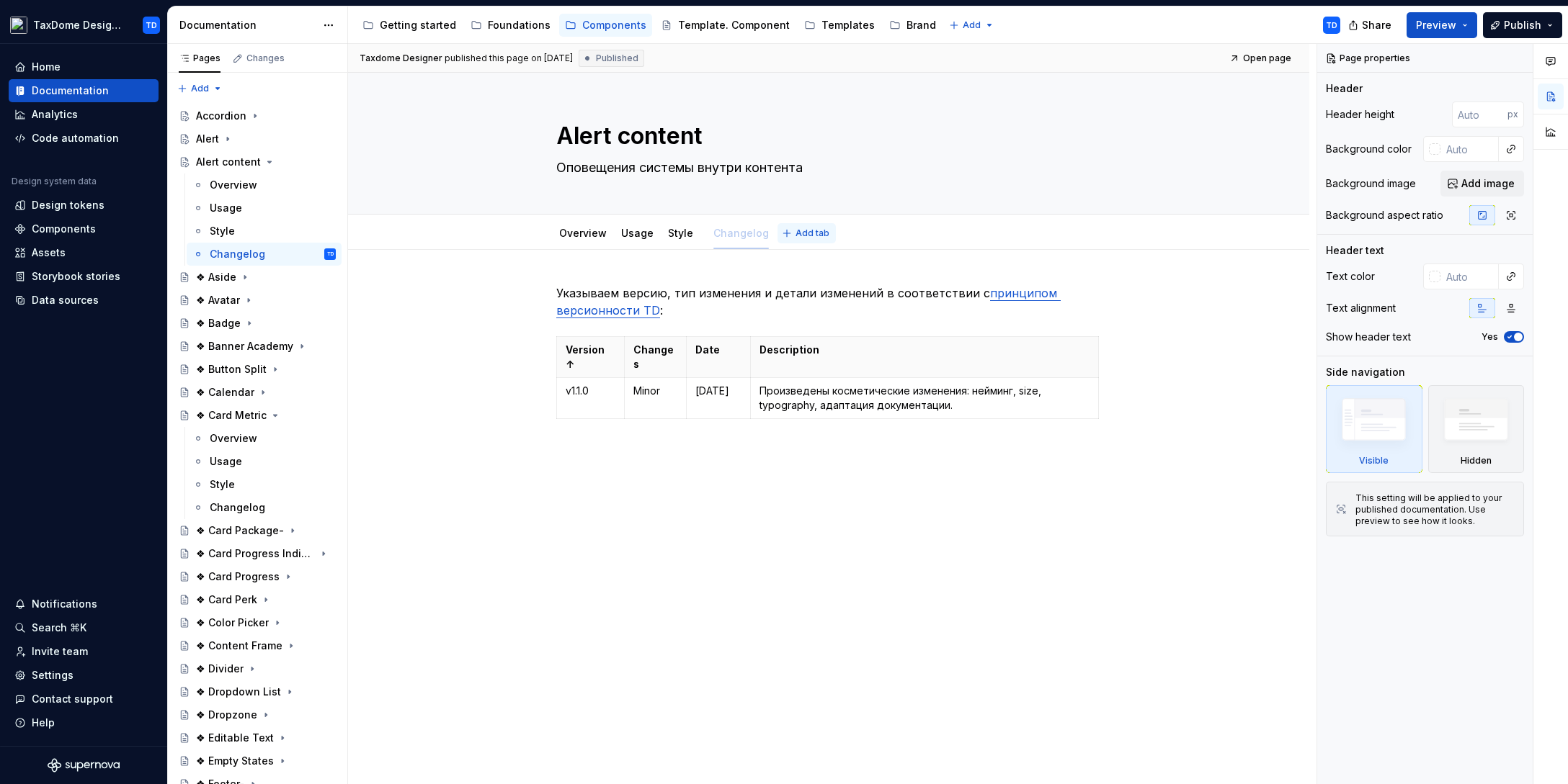
drag, startPoint x: 759, startPoint y: 233, endPoint x: 774, endPoint y: 232, distance: 15.0
click at [774, 232] on div "Overview Usage Style Changelog Add tab" at bounding box center [829, 234] width 562 height 32
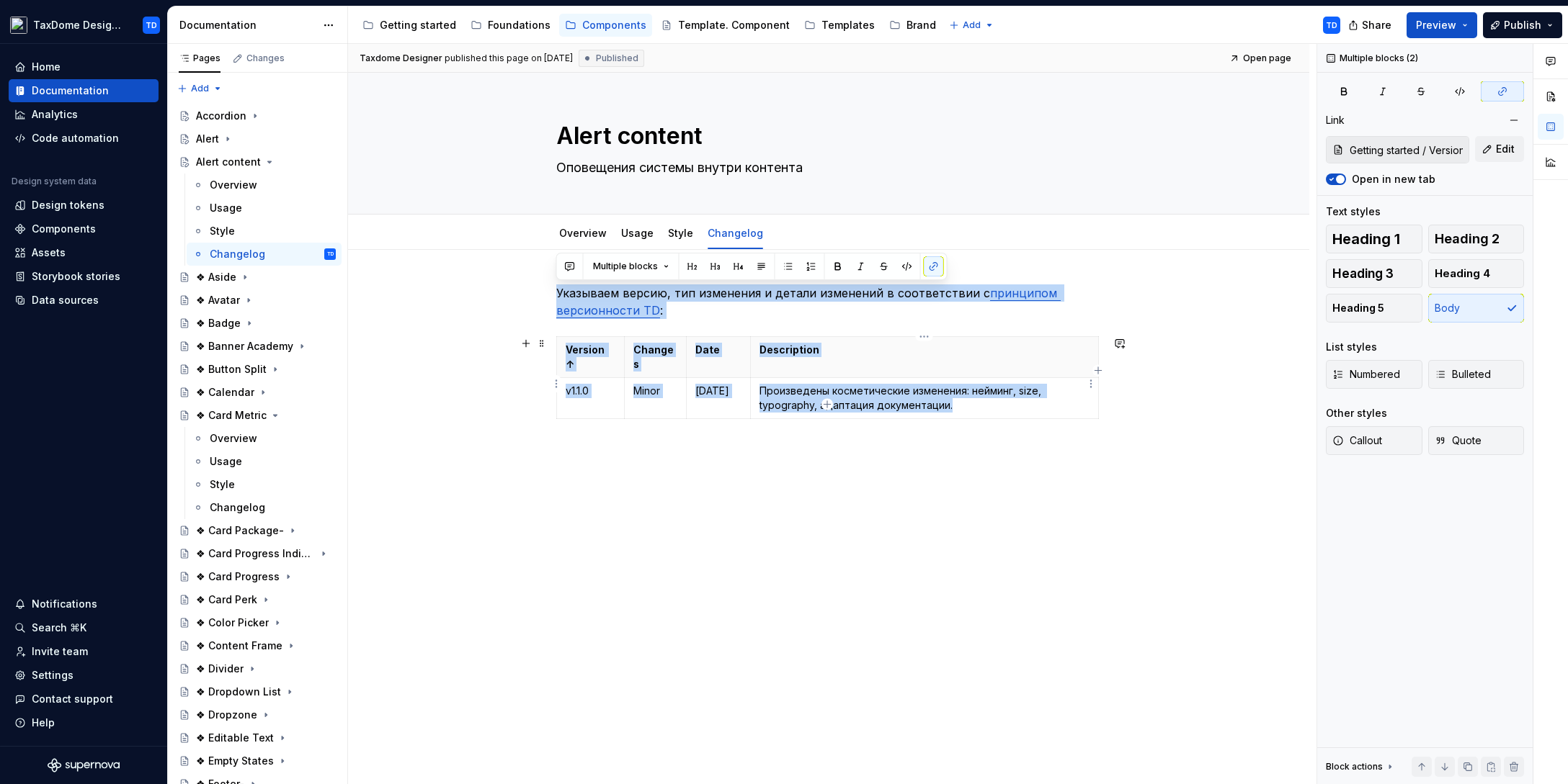
drag, startPoint x: 556, startPoint y: 292, endPoint x: 1027, endPoint y: 392, distance: 481.5
click at [1027, 392] on div "Указываем версию, тип изменения и детали изменений в соответствии с принципом в…" at bounding box center [829, 372] width 545 height 175
click at [268, 161] on icon "Page tree" at bounding box center [270, 162] width 4 height 2
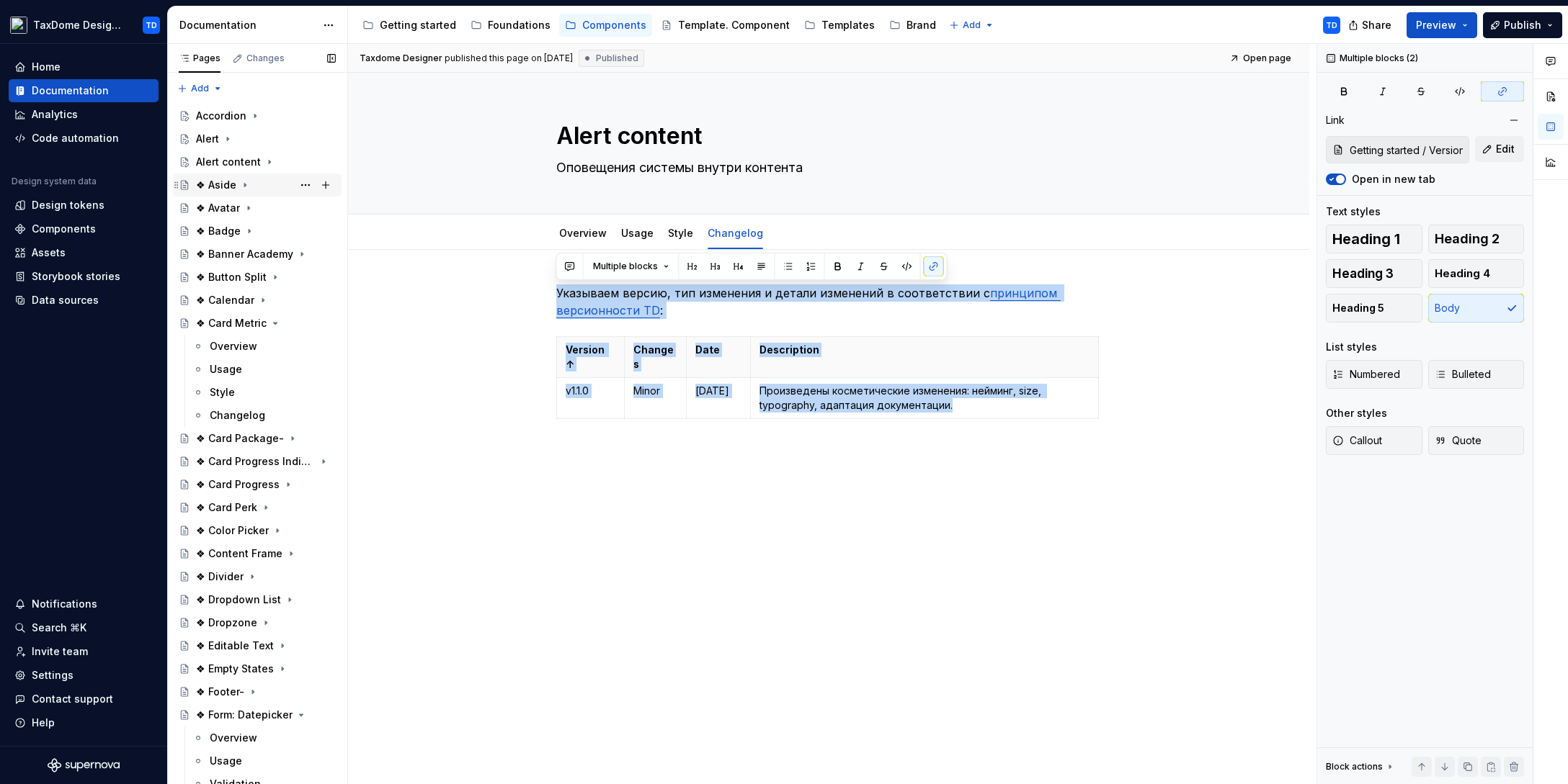
click at [218, 186] on div "❖ Aside" at bounding box center [216, 184] width 40 height 14
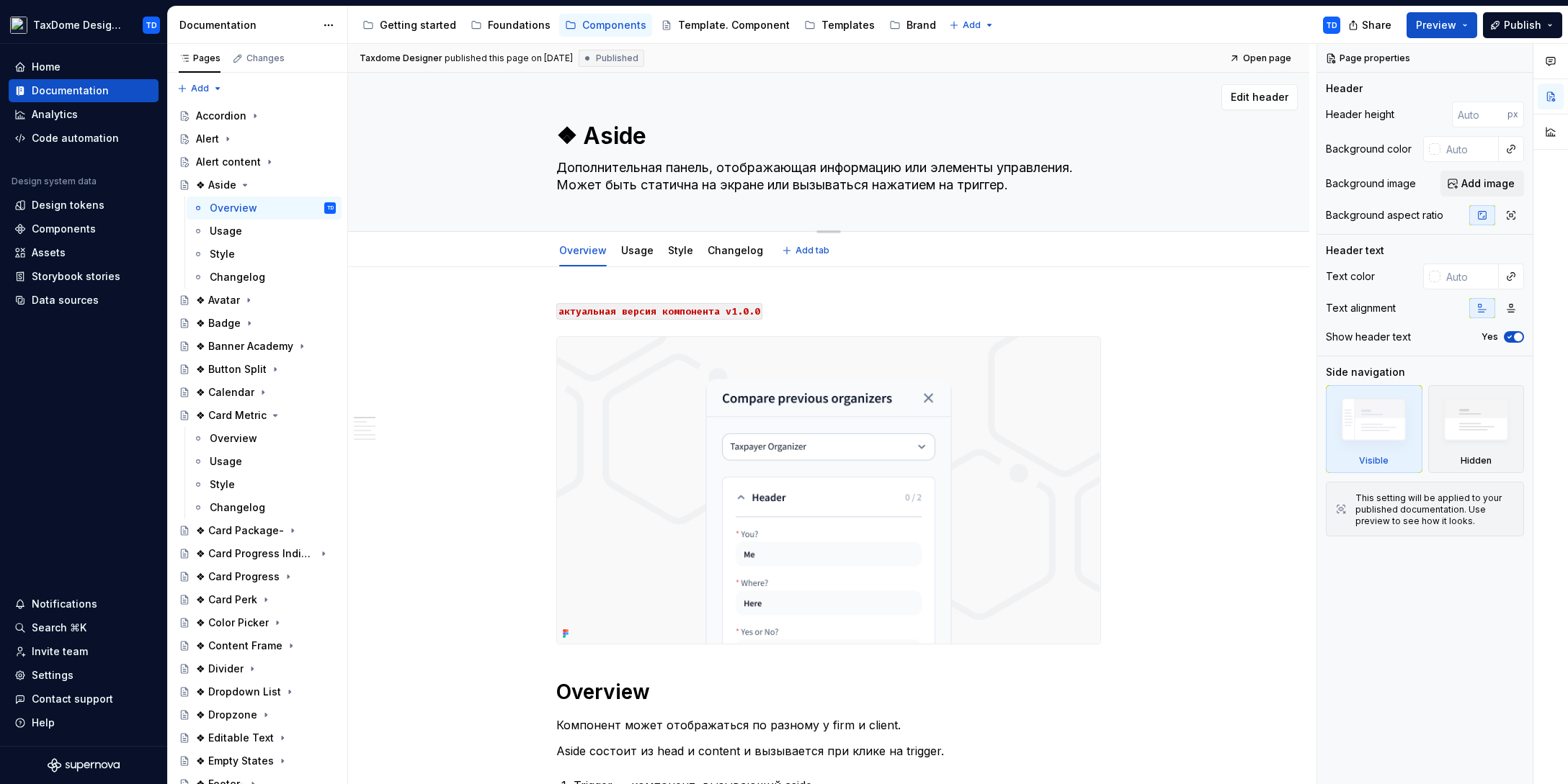
click at [596, 138] on textarea "❖ Aside" at bounding box center [826, 136] width 545 height 35
click at [613, 136] on textarea "❖ Aside" at bounding box center [826, 136] width 545 height 35
drag, startPoint x: 585, startPoint y: 132, endPoint x: 638, endPoint y: 131, distance: 53.0
click at [638, 131] on textarea "❖ Aside" at bounding box center [826, 136] width 545 height 35
drag, startPoint x: 559, startPoint y: 166, endPoint x: 1038, endPoint y: 184, distance: 479.3
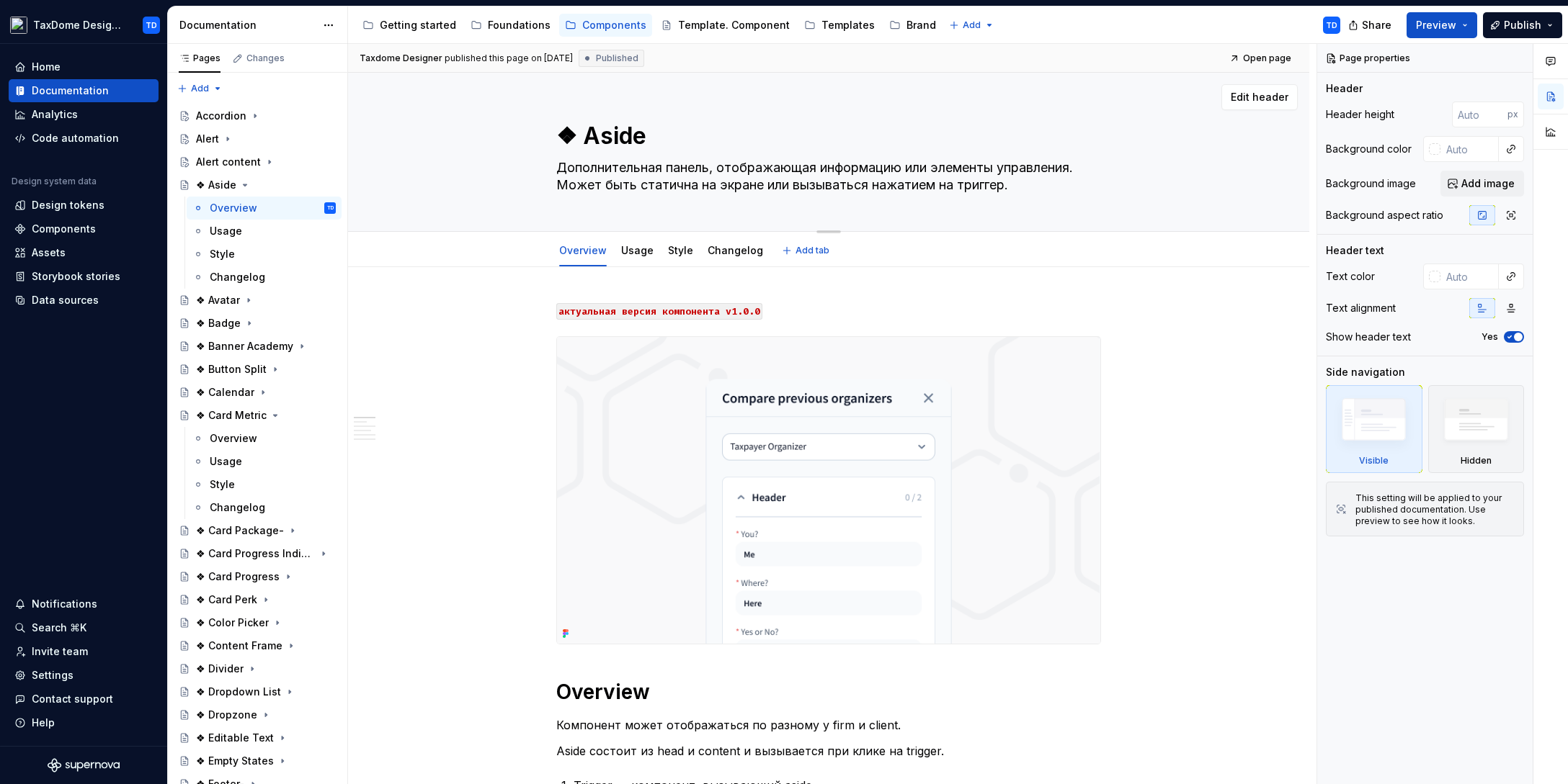
click at [1040, 184] on textarea "Дополнительная панель, отображающая информацию или элементы управления. Может б…" at bounding box center [826, 176] width 545 height 40
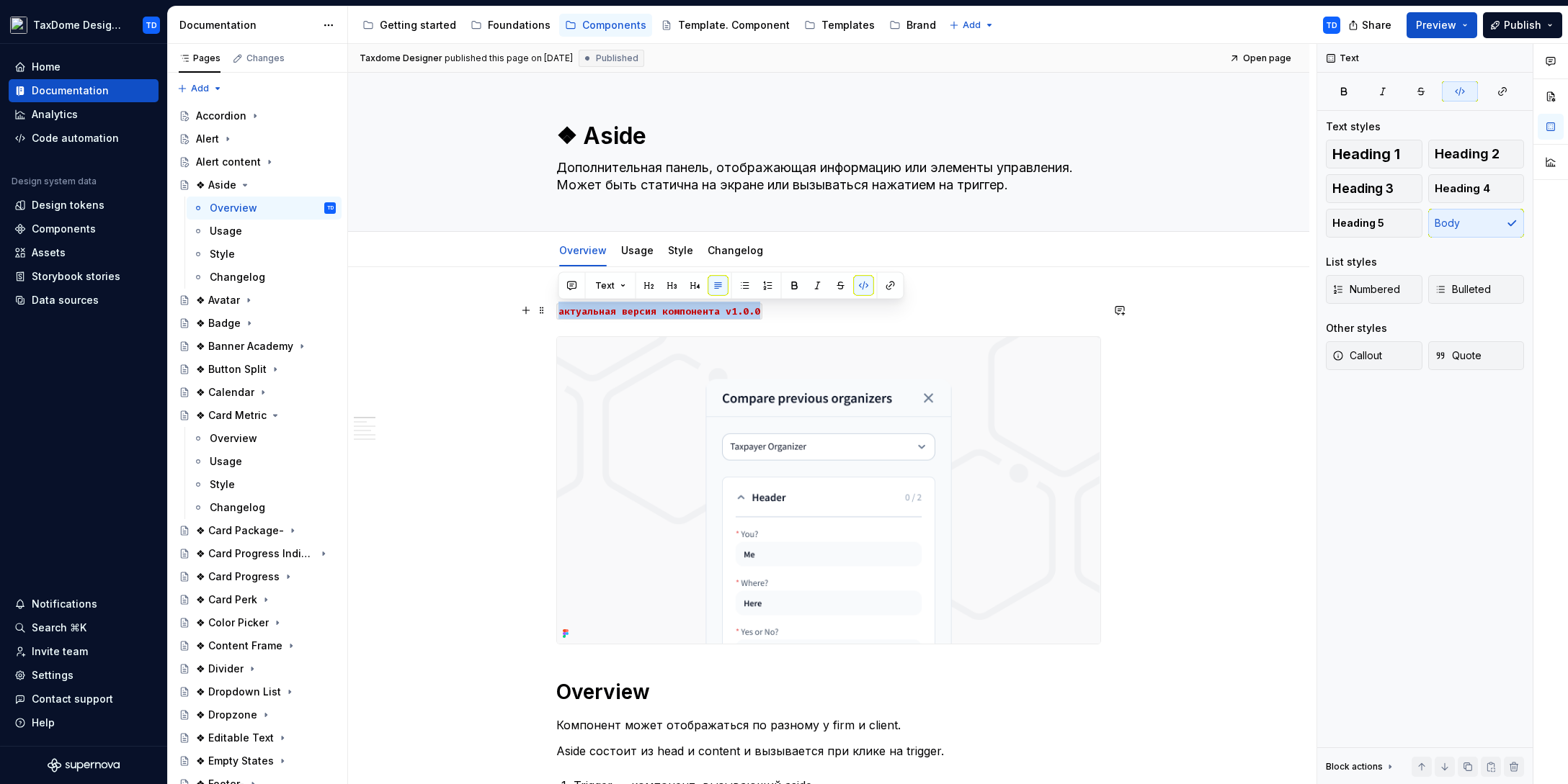
drag, startPoint x: 765, startPoint y: 310, endPoint x: 555, endPoint y: 312, distance: 210.0
click at [556, 312] on p "актуальная версия компонента v1.0.0" at bounding box center [829, 310] width 545 height 17
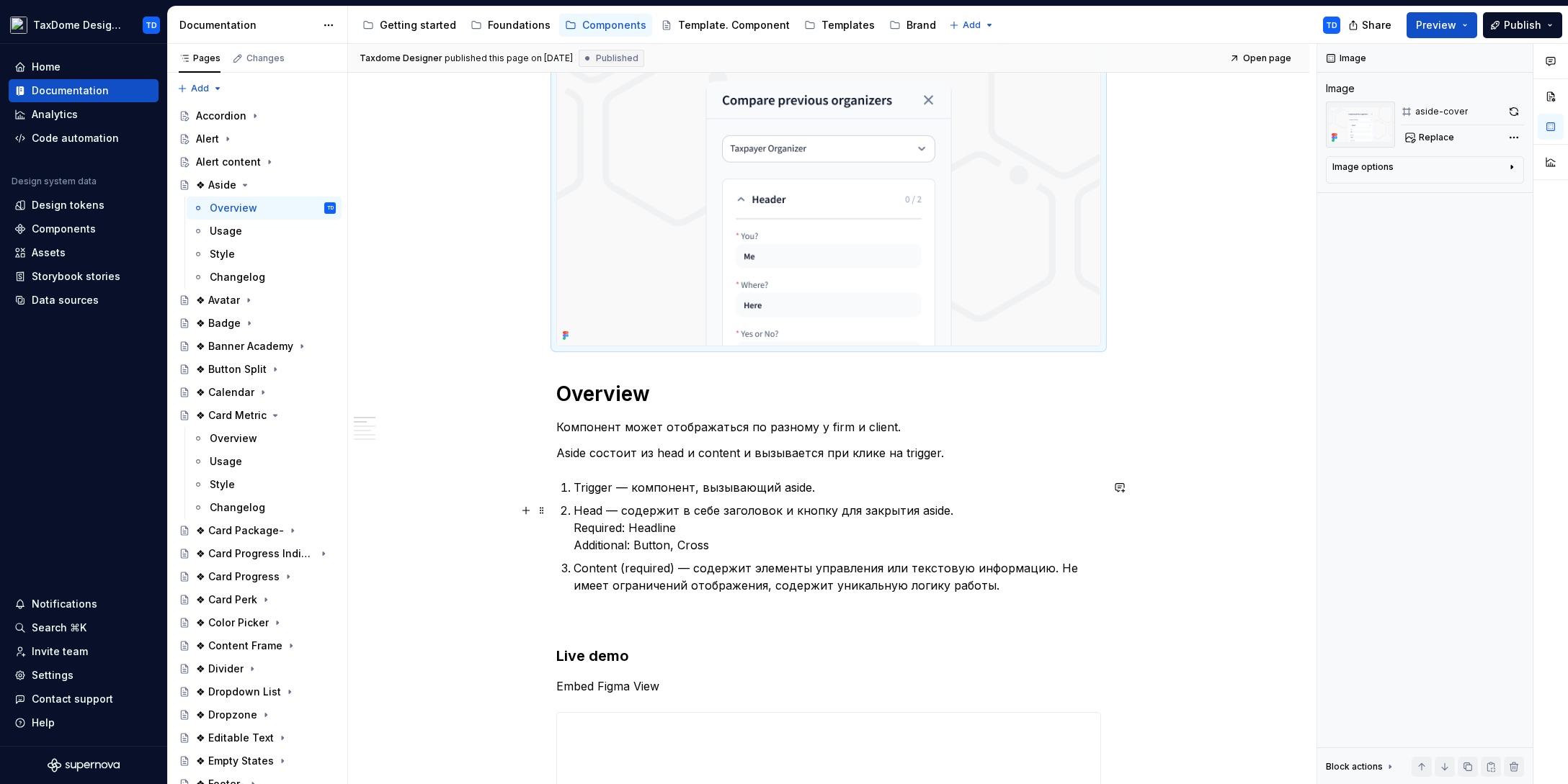
scroll to position [360, 0]
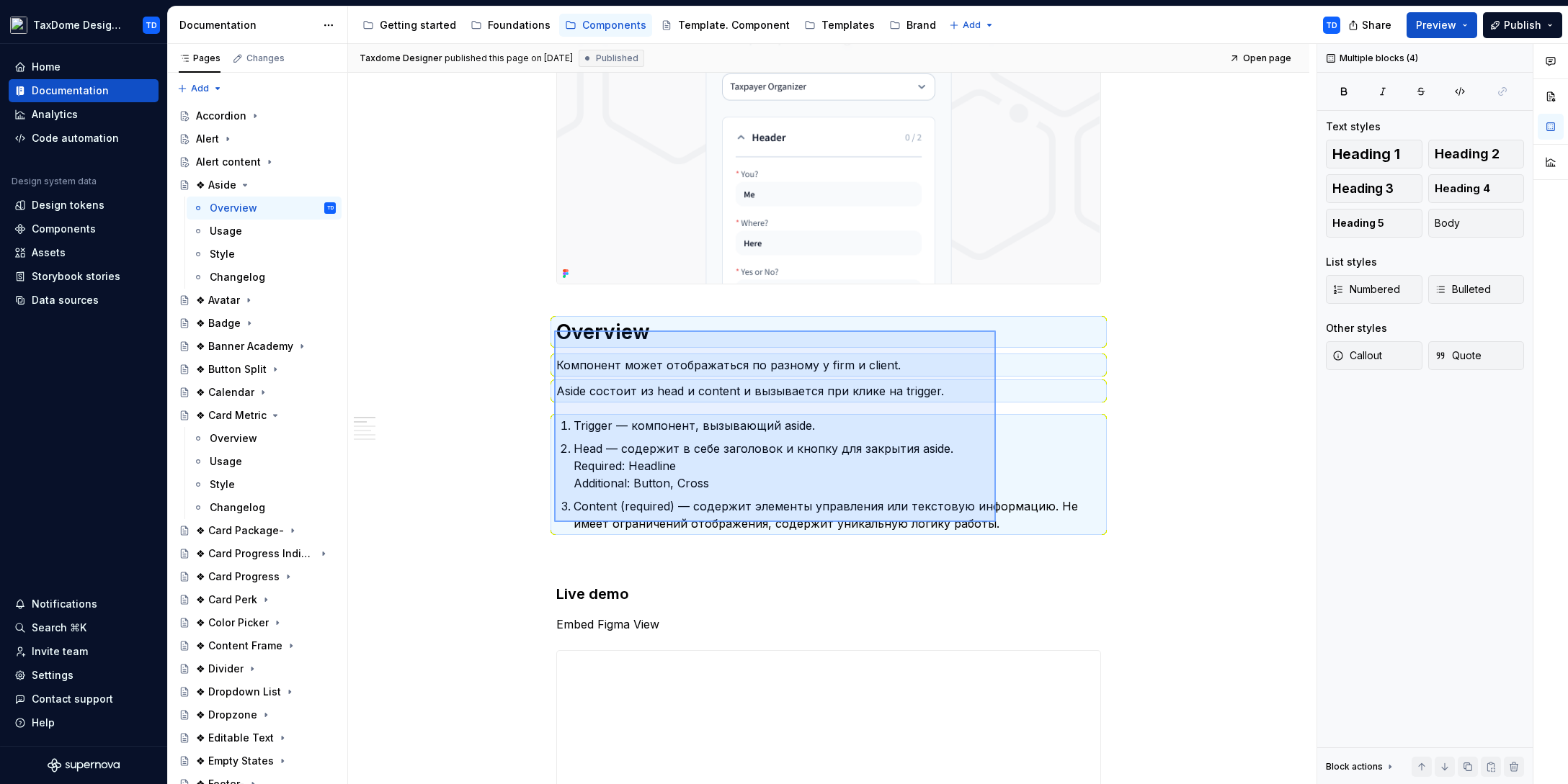
drag, startPoint x: 554, startPoint y: 331, endPoint x: 996, endPoint y: 522, distance: 481.5
click at [996, 522] on div "**********" at bounding box center [831, 414] width 969 height 741
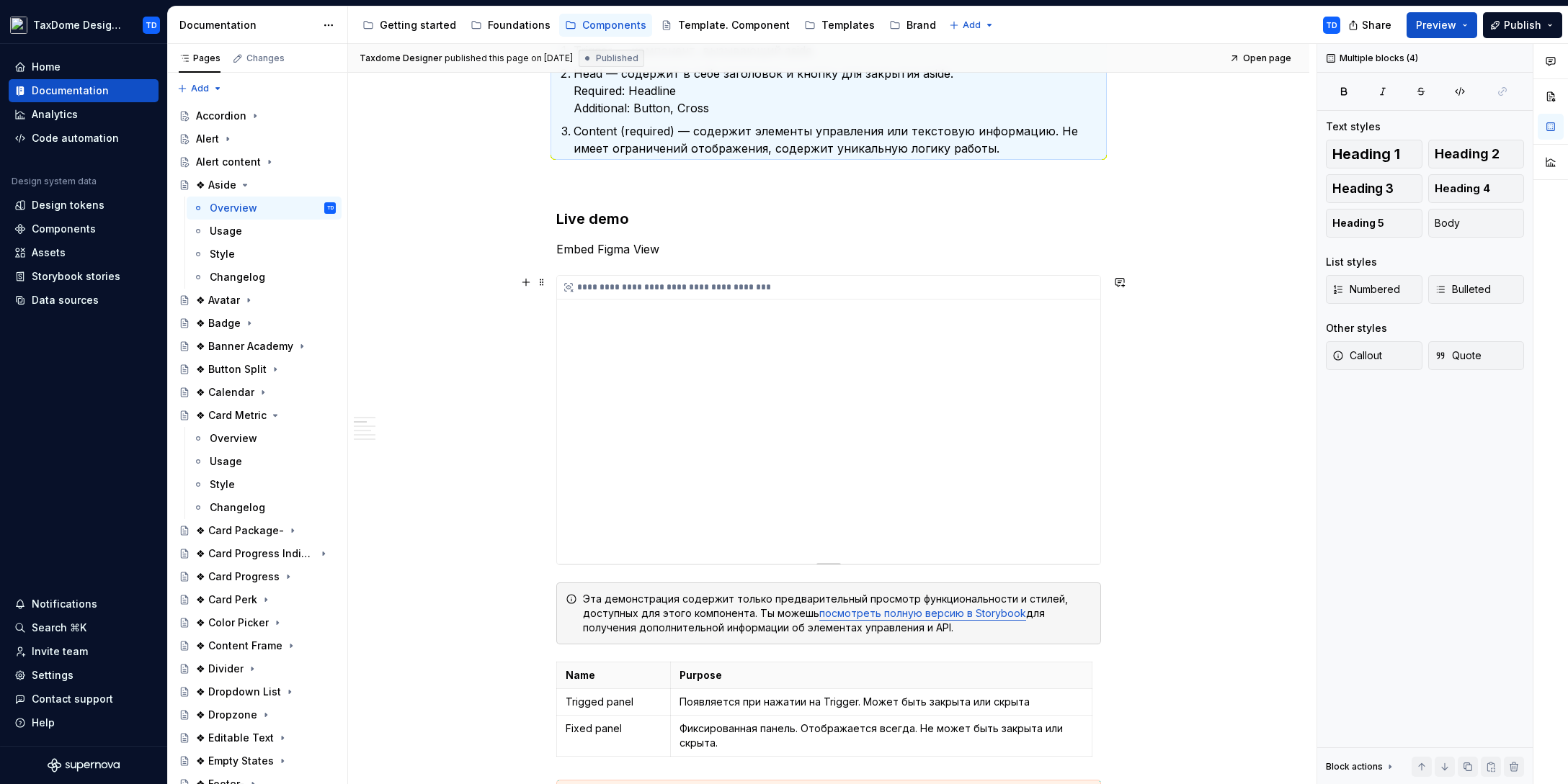
scroll to position [977, 0]
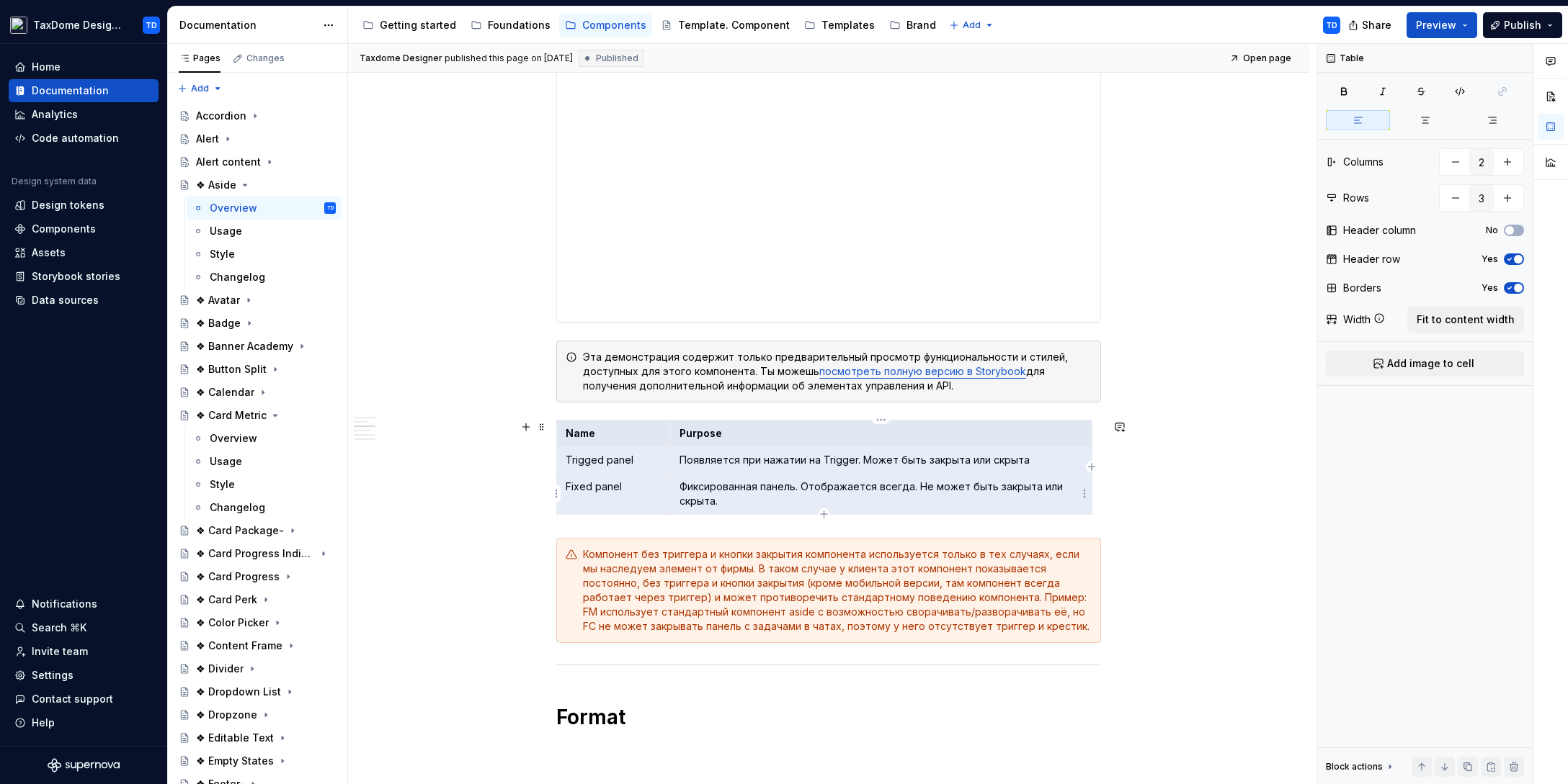
drag, startPoint x: 567, startPoint y: 431, endPoint x: 765, endPoint y: 500, distance: 209.7
click at [765, 500] on tbody "Name Purpose Trigged panel Появляется при нажатии на Trigger. Может быть закрыт…" at bounding box center [825, 468] width 536 height 94
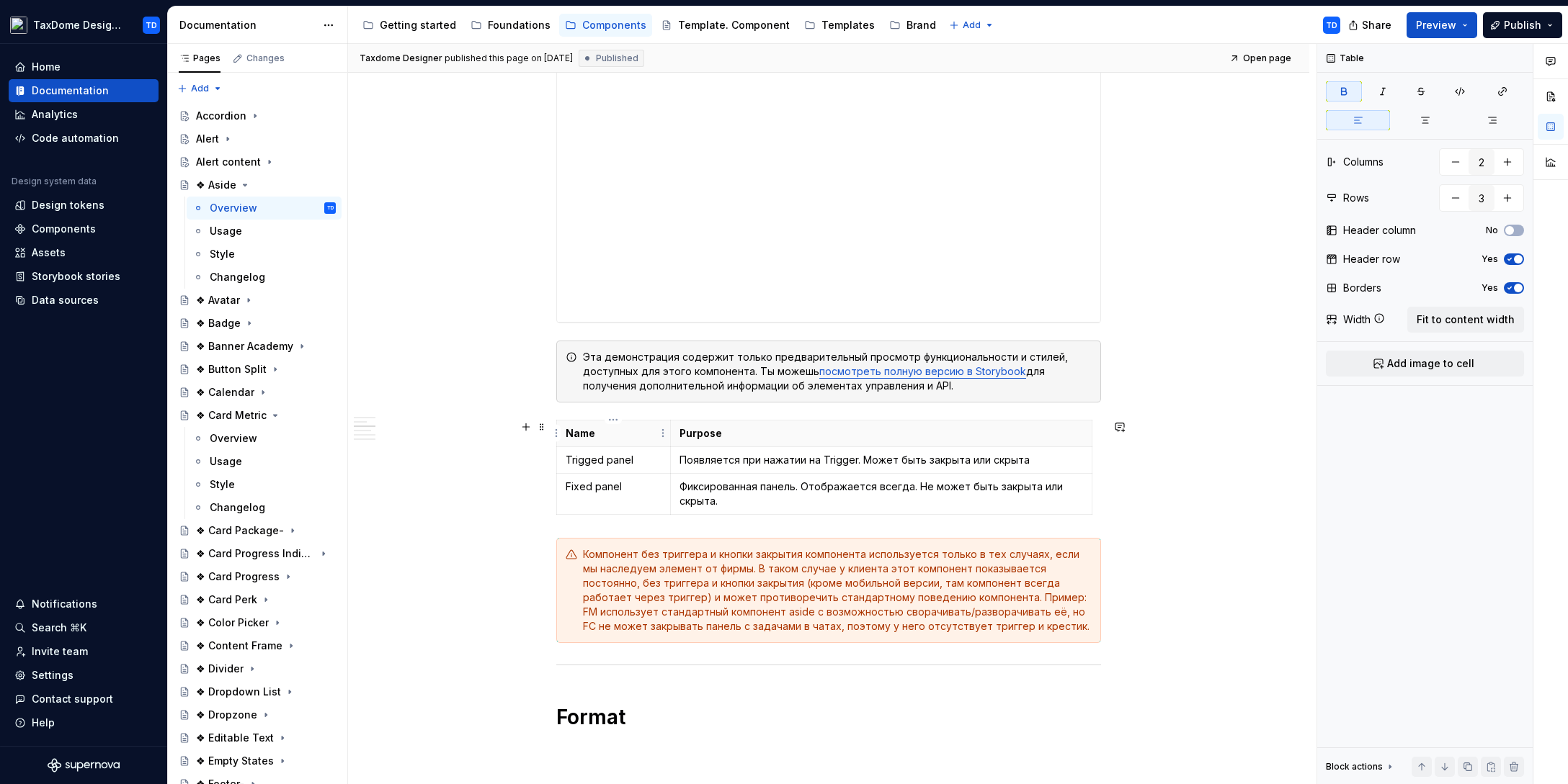
click at [587, 432] on strong "Name" at bounding box center [580, 433] width 29 height 12
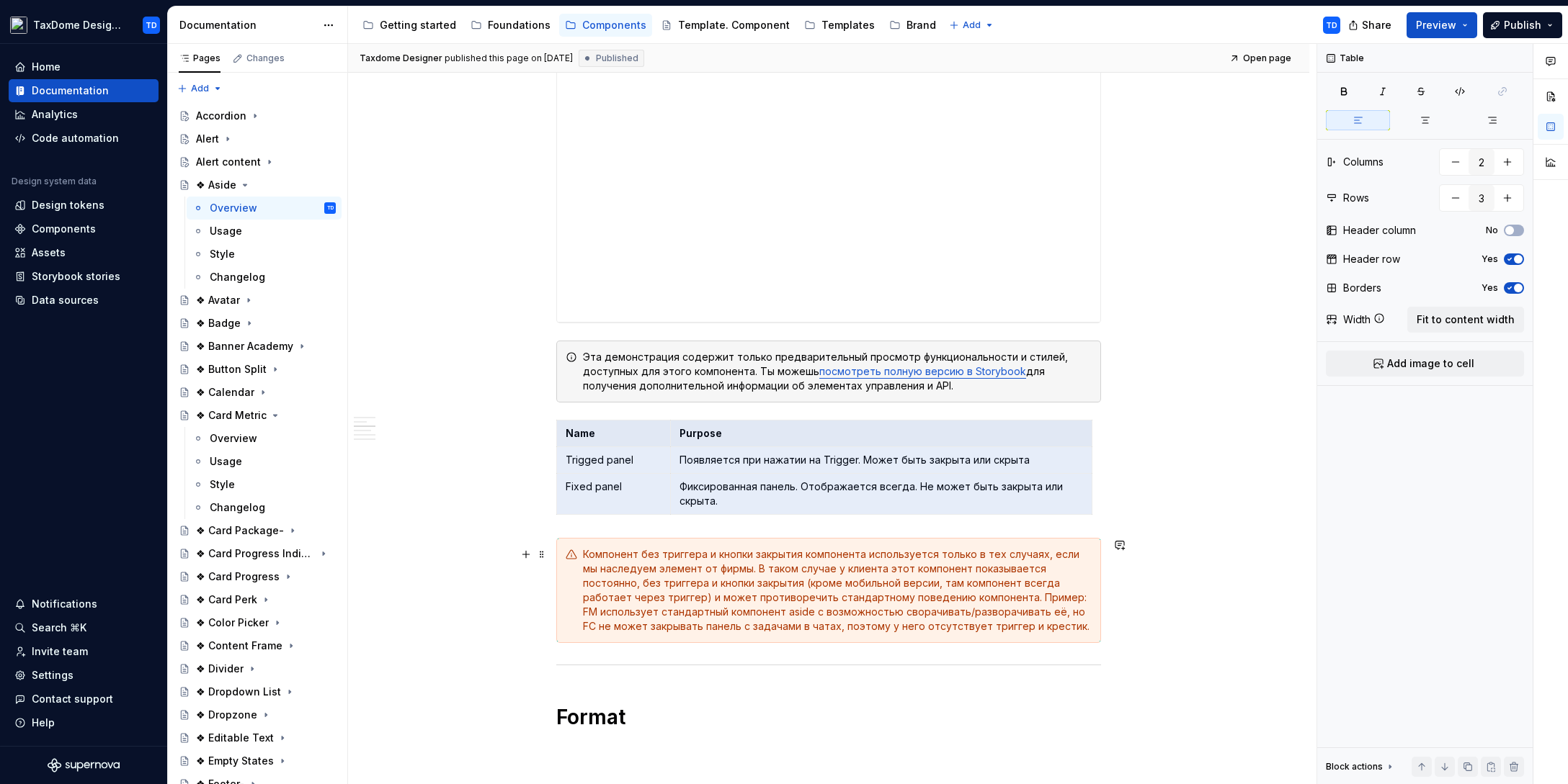
drag, startPoint x: 573, startPoint y: 432, endPoint x: 1007, endPoint y: 632, distance: 477.9
click at [1007, 632] on div "**********" at bounding box center [829, 673] width 545 height 2698
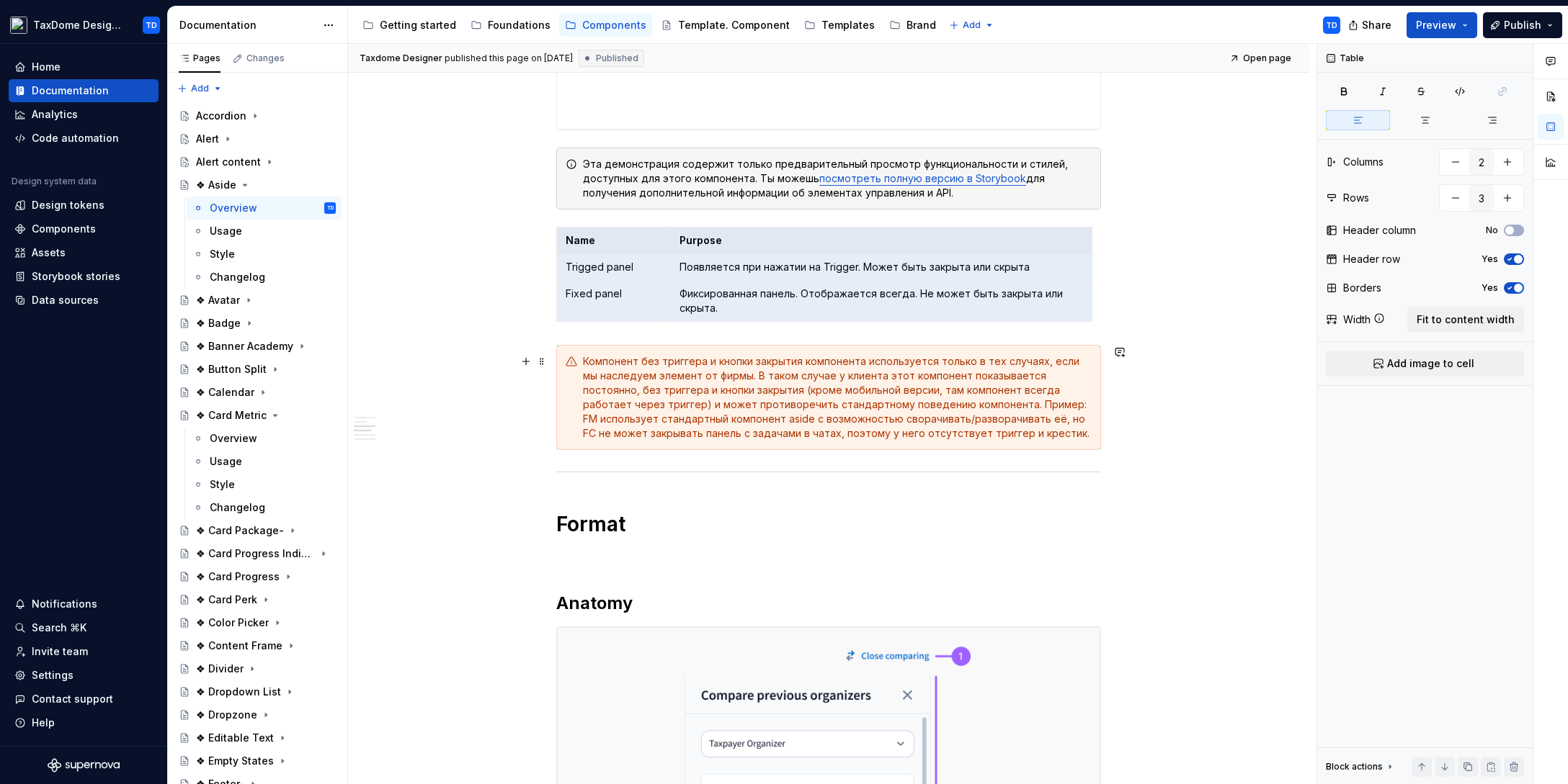
scroll to position [1178, 0]
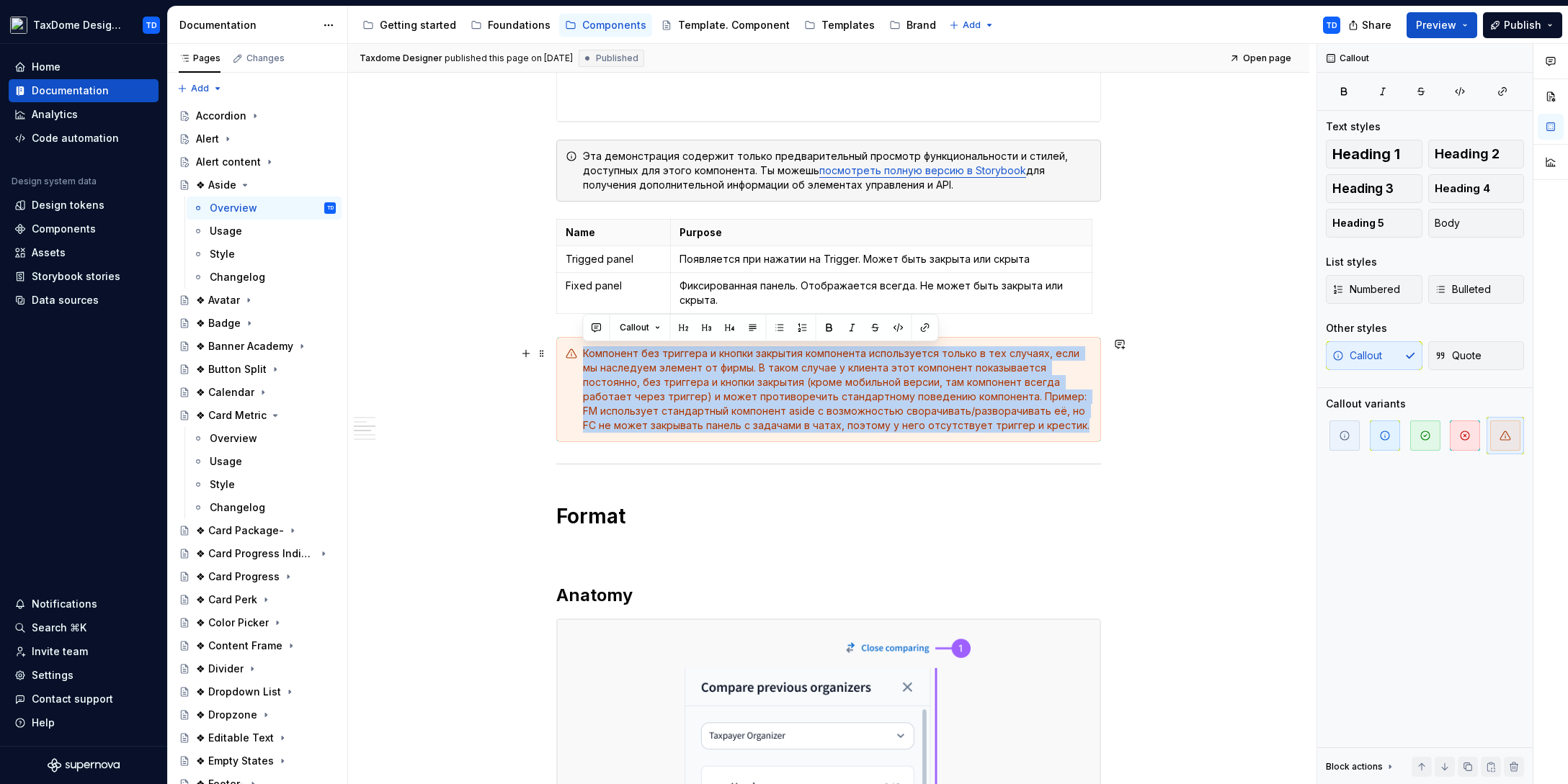
drag, startPoint x: 582, startPoint y: 350, endPoint x: 1020, endPoint y: 437, distance: 446.6
click at [1020, 437] on div "Компонент без триггера и кнопки закрытия компонента используется только в тех с…" at bounding box center [829, 390] width 545 height 105
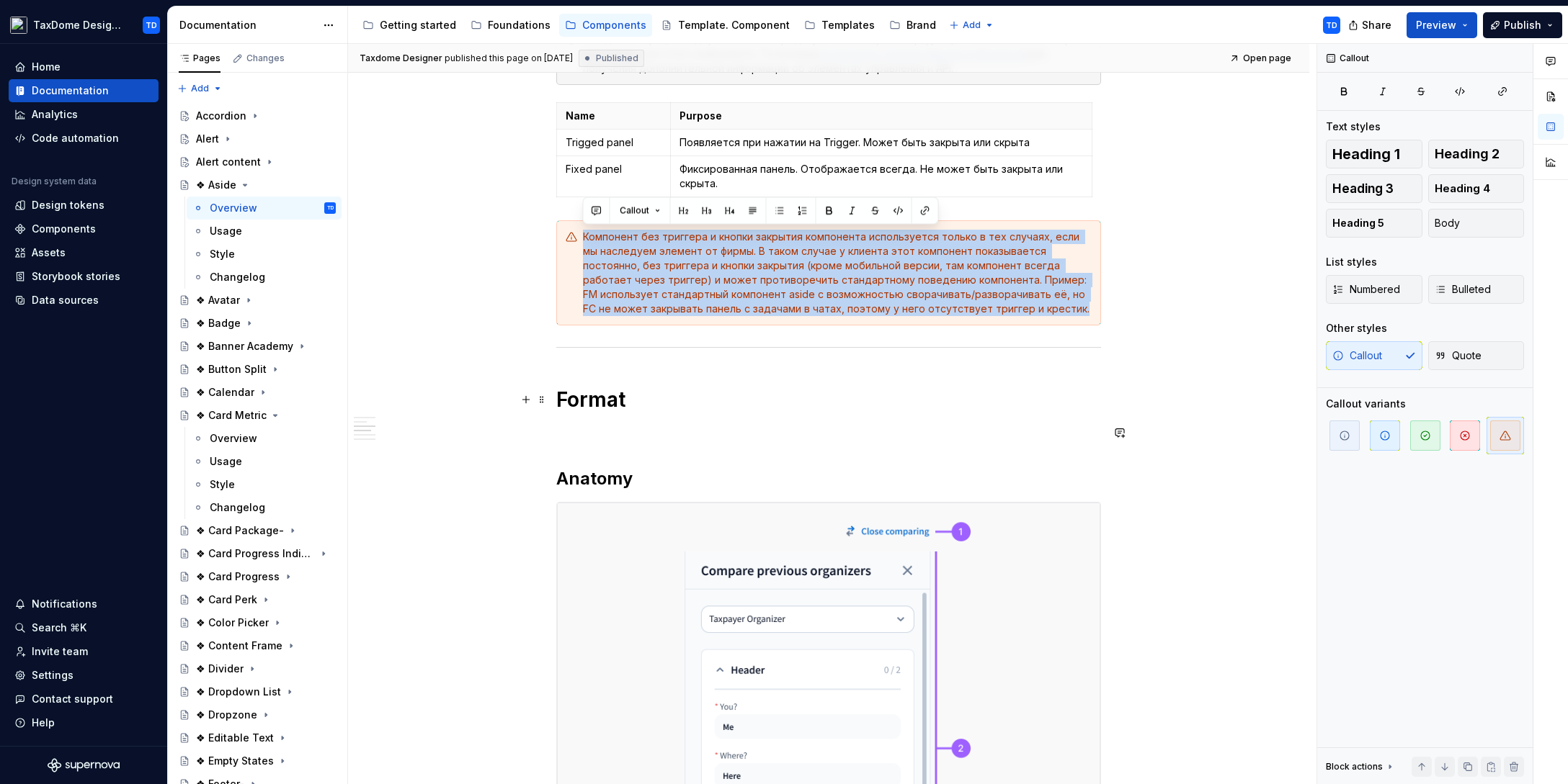
scroll to position [1296, 0]
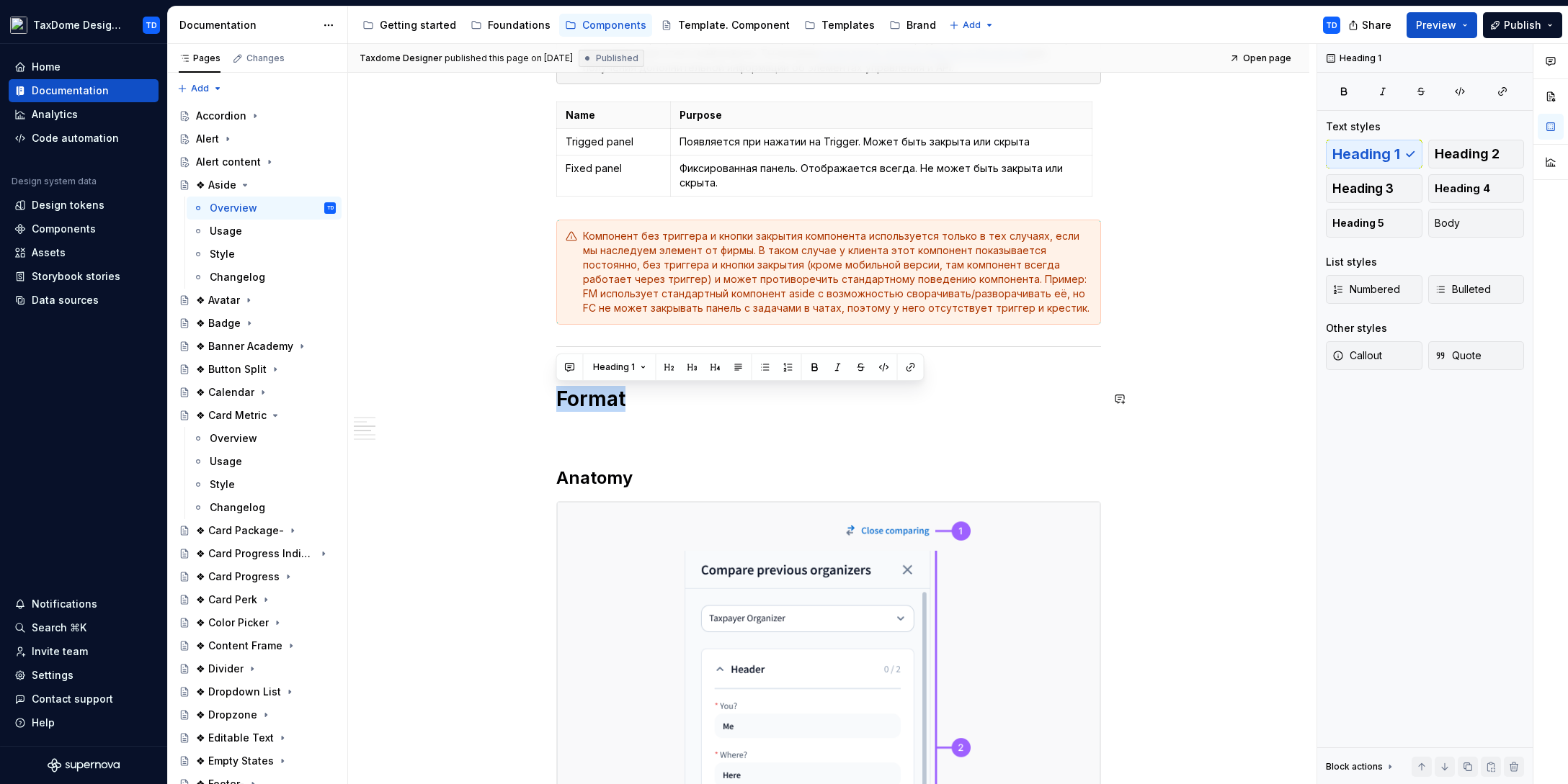
drag, startPoint x: 620, startPoint y: 403, endPoint x: 561, endPoint y: 399, distance: 59.1
click at [561, 399] on h1 "Format" at bounding box center [829, 399] width 545 height 26
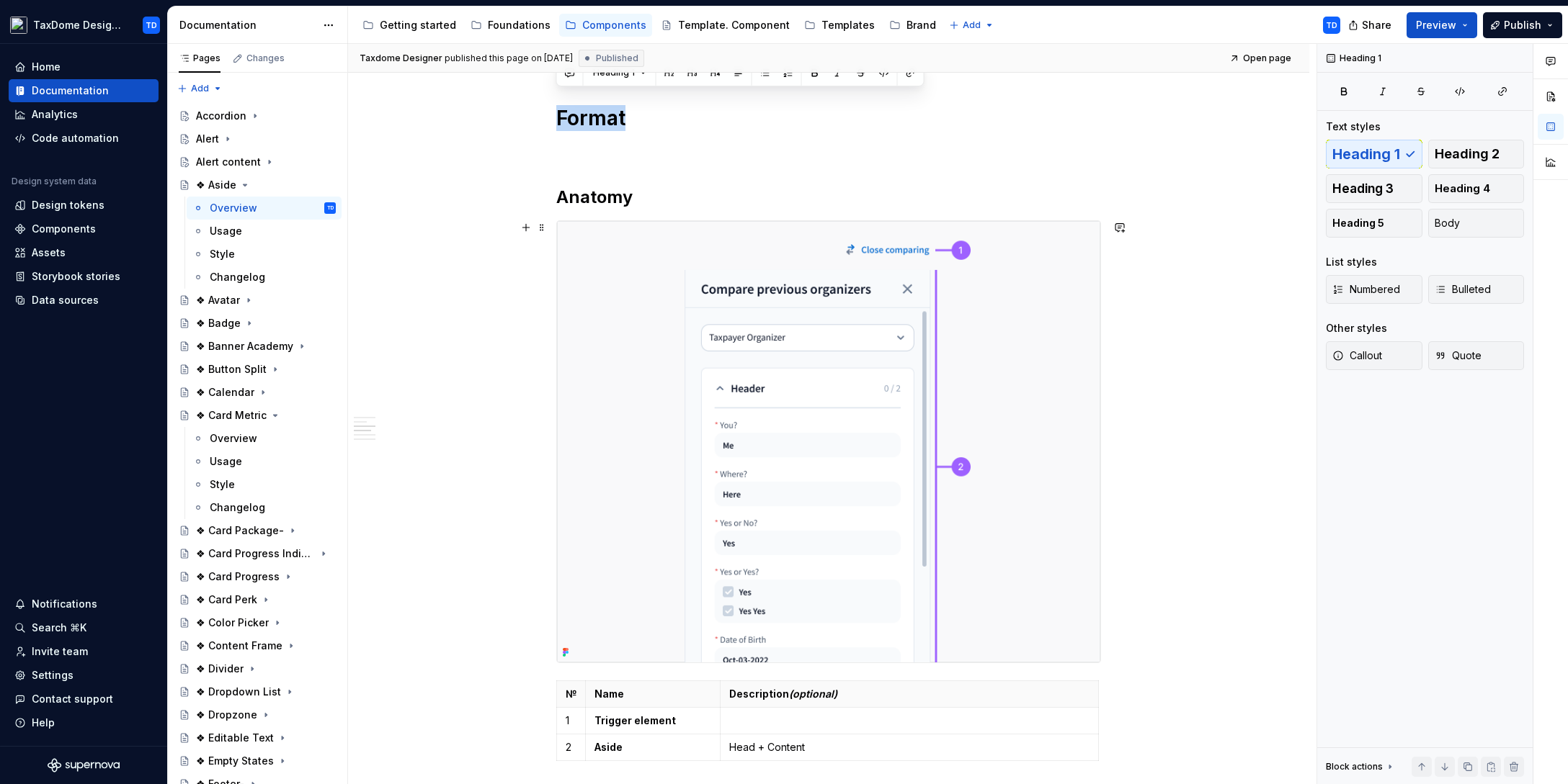
scroll to position [1590, 0]
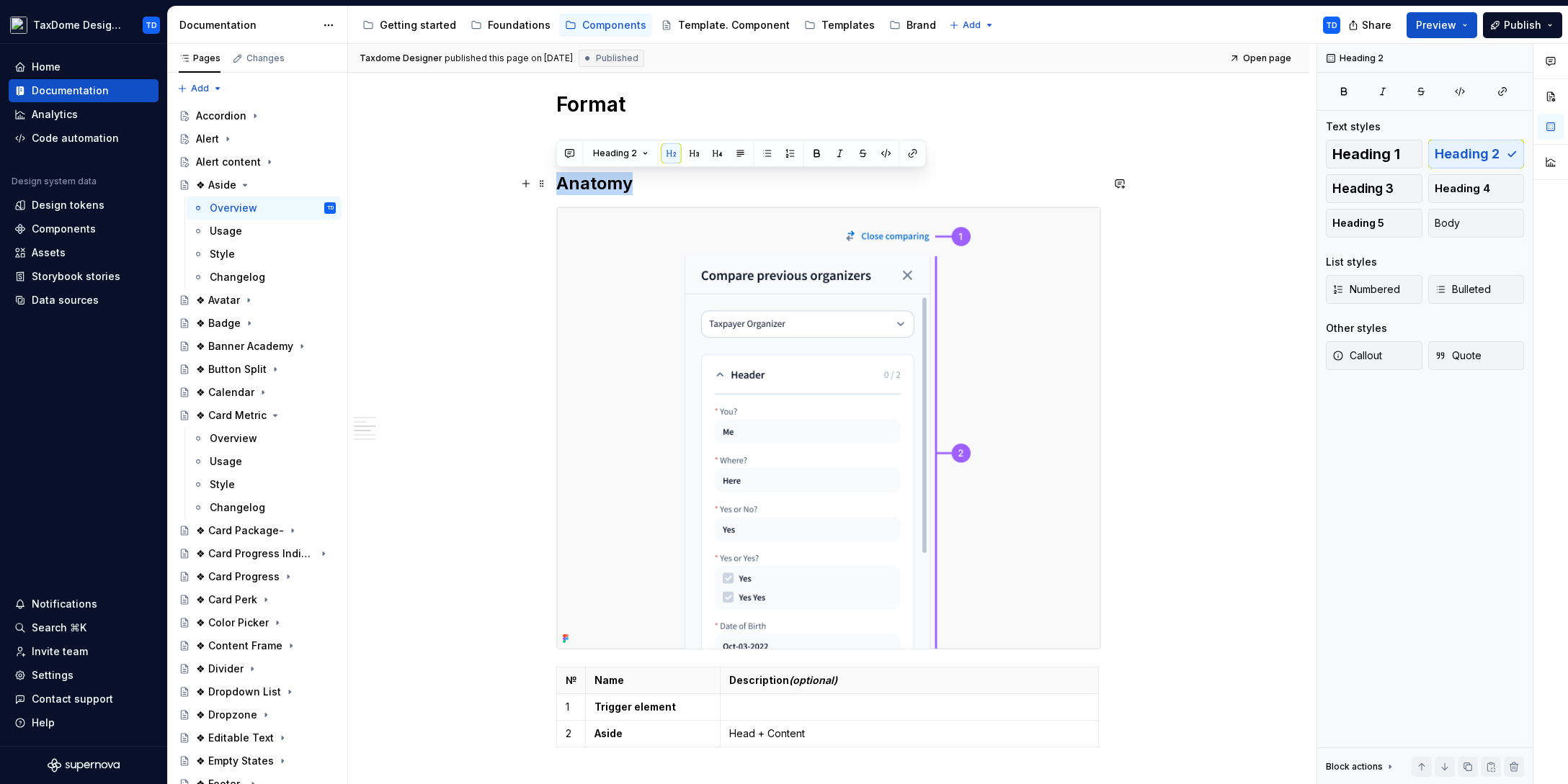
drag, startPoint x: 613, startPoint y: 187, endPoint x: 560, endPoint y: 187, distance: 53.0
click at [560, 187] on h2 "Anatomy" at bounding box center [829, 183] width 545 height 23
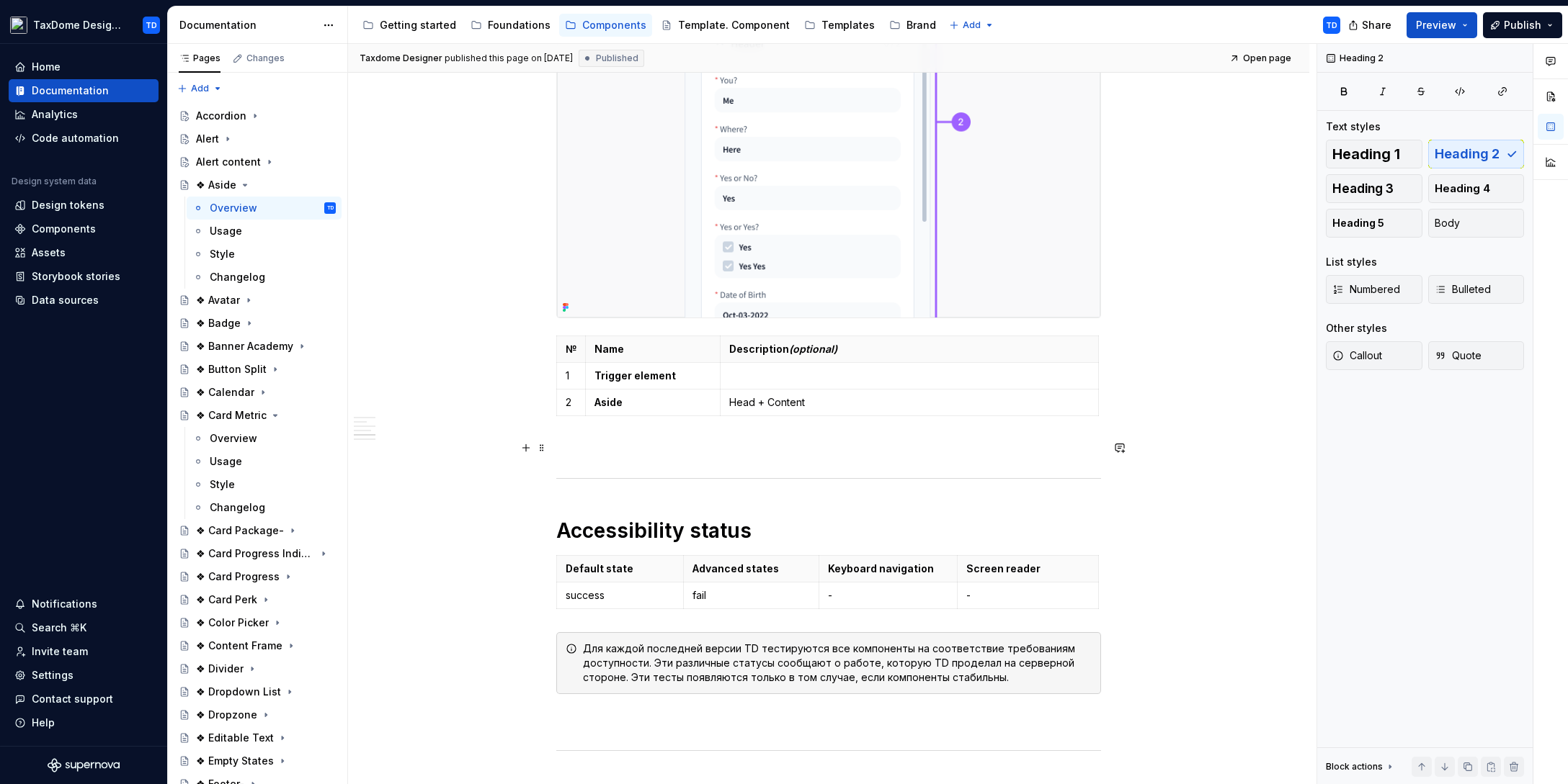
scroll to position [1943, 0]
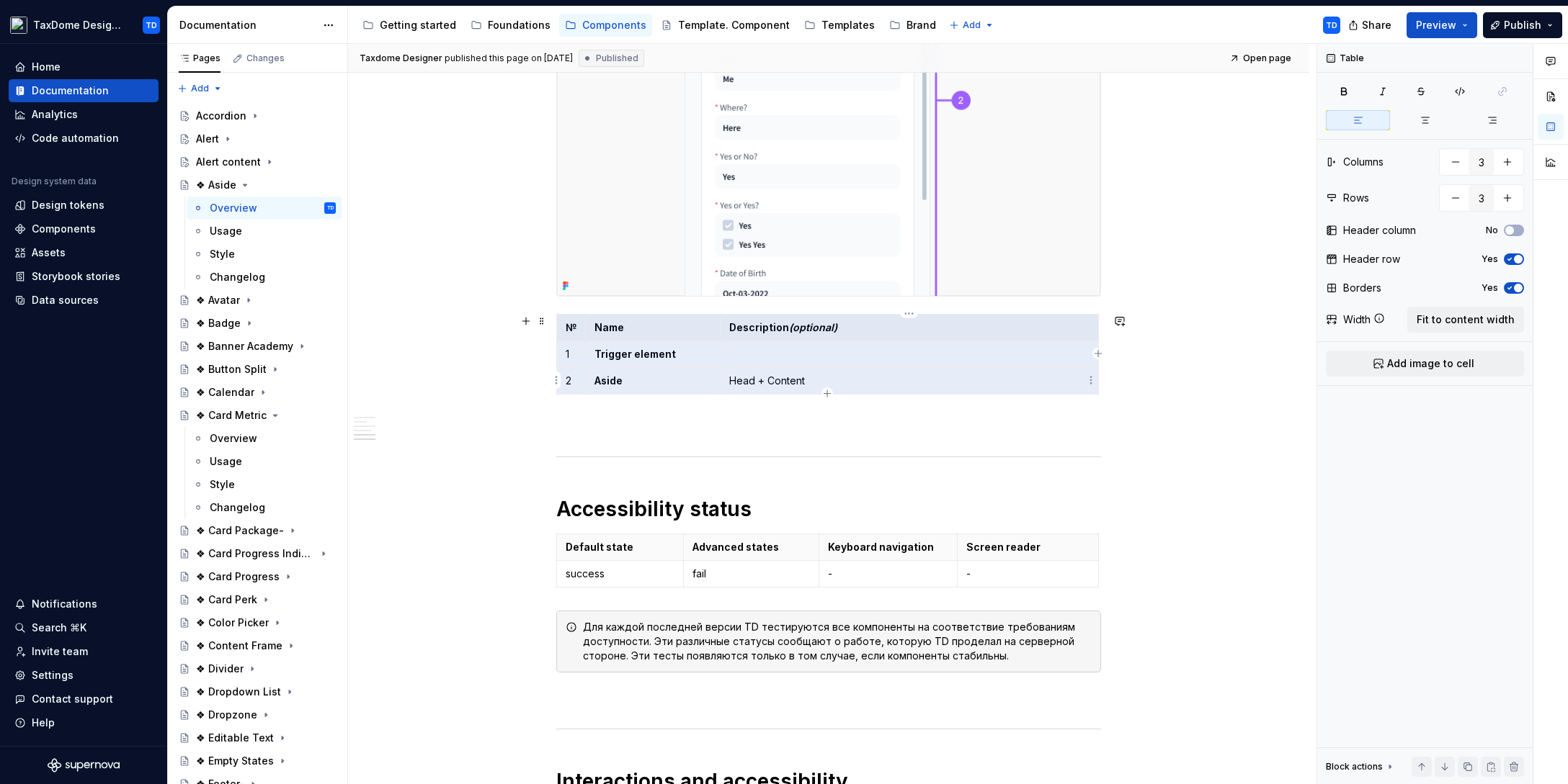
drag, startPoint x: 564, startPoint y: 326, endPoint x: 815, endPoint y: 379, distance: 256.5
click at [815, 379] on tbody "№ Name Description (optional) 1 Trigger element 2 Aside Head + Content" at bounding box center [828, 353] width 542 height 80
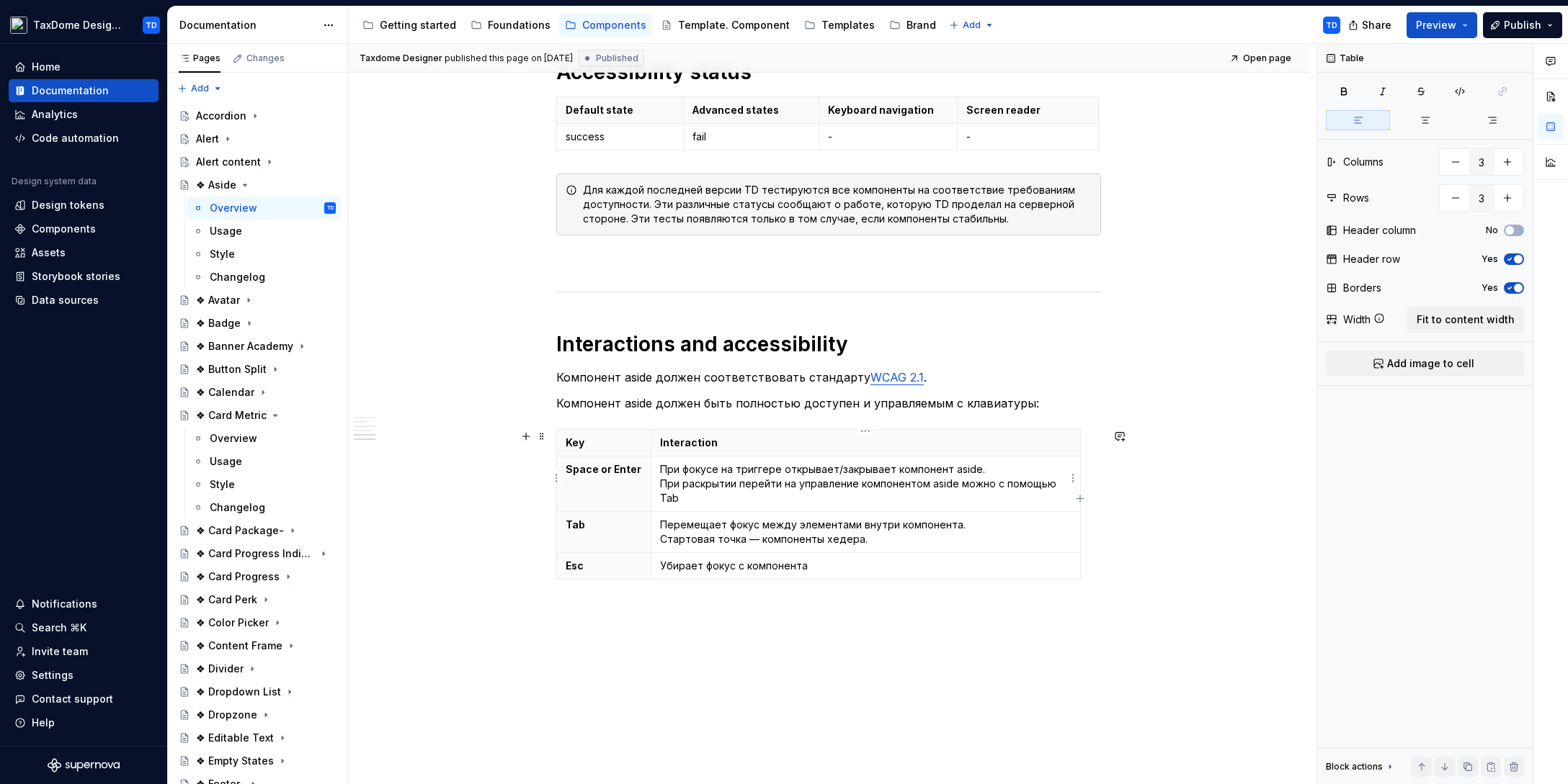
scroll to position [2380, 0]
click at [240, 235] on div "Usage" at bounding box center [225, 230] width 33 height 14
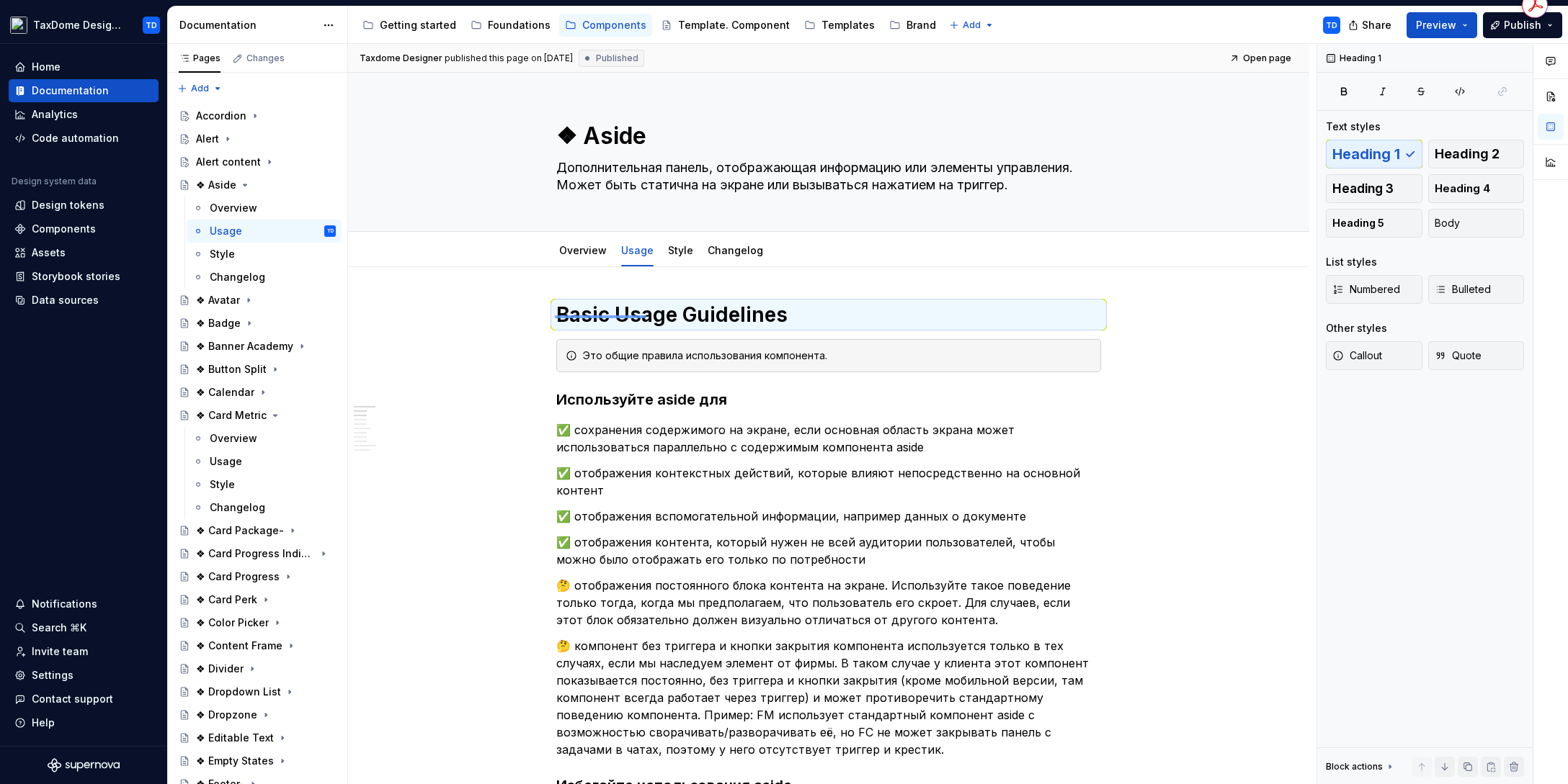
drag, startPoint x: 561, startPoint y: 316, endPoint x: 660, endPoint y: 315, distance: 99.0
click at [660, 315] on div "Taxdome Designer published this page on [DATE] Published Open page ❖ Aside Допо…" at bounding box center [831, 414] width 969 height 741
click at [666, 315] on h1 "Basic Usage Guidelines" at bounding box center [829, 315] width 545 height 26
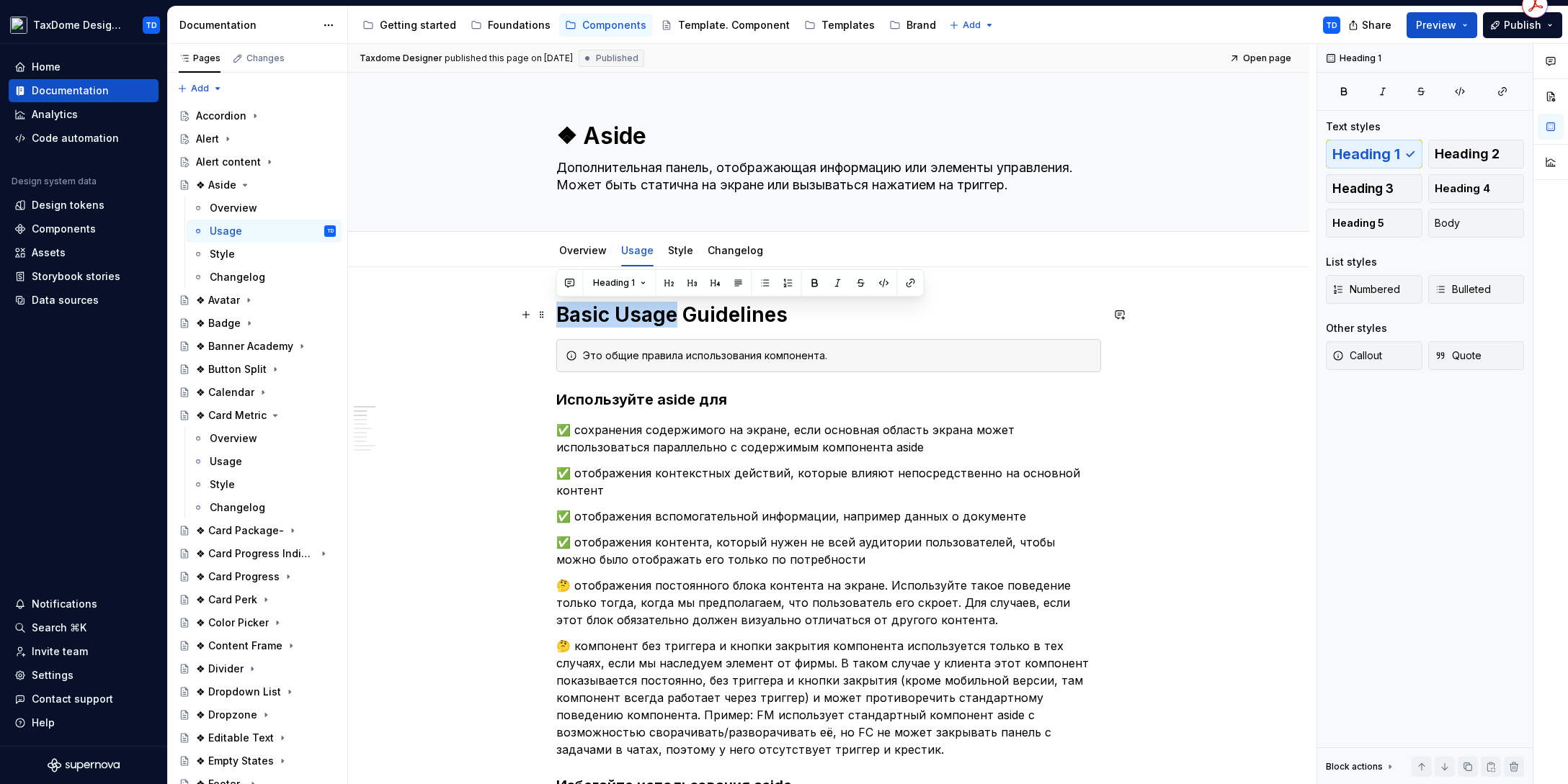
drag, startPoint x: 673, startPoint y: 312, endPoint x: 560, endPoint y: 313, distance: 113.0
click at [560, 313] on h1 "Basic Usage Guidelines" at bounding box center [829, 315] width 545 height 26
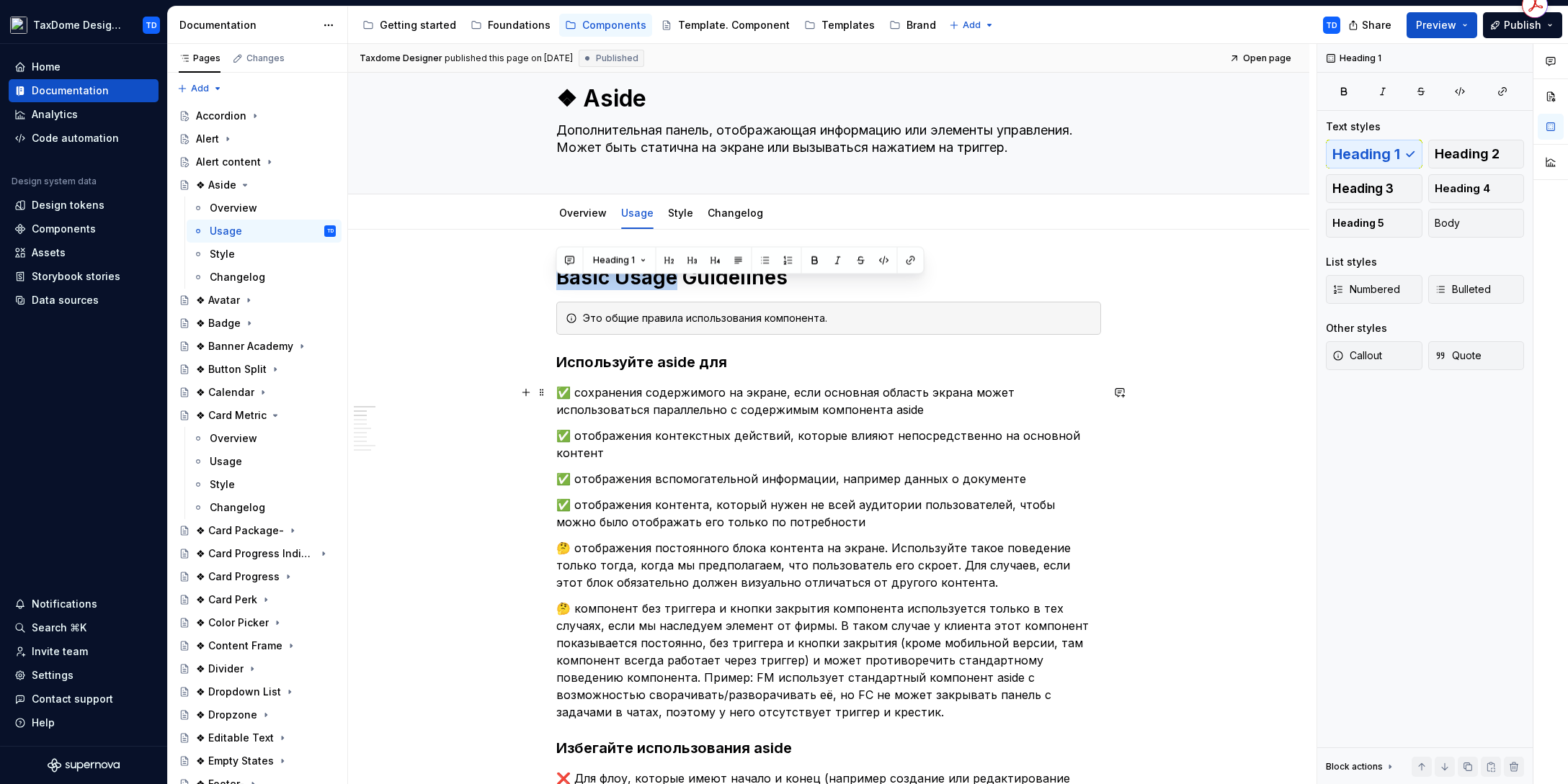
scroll to position [98, 0]
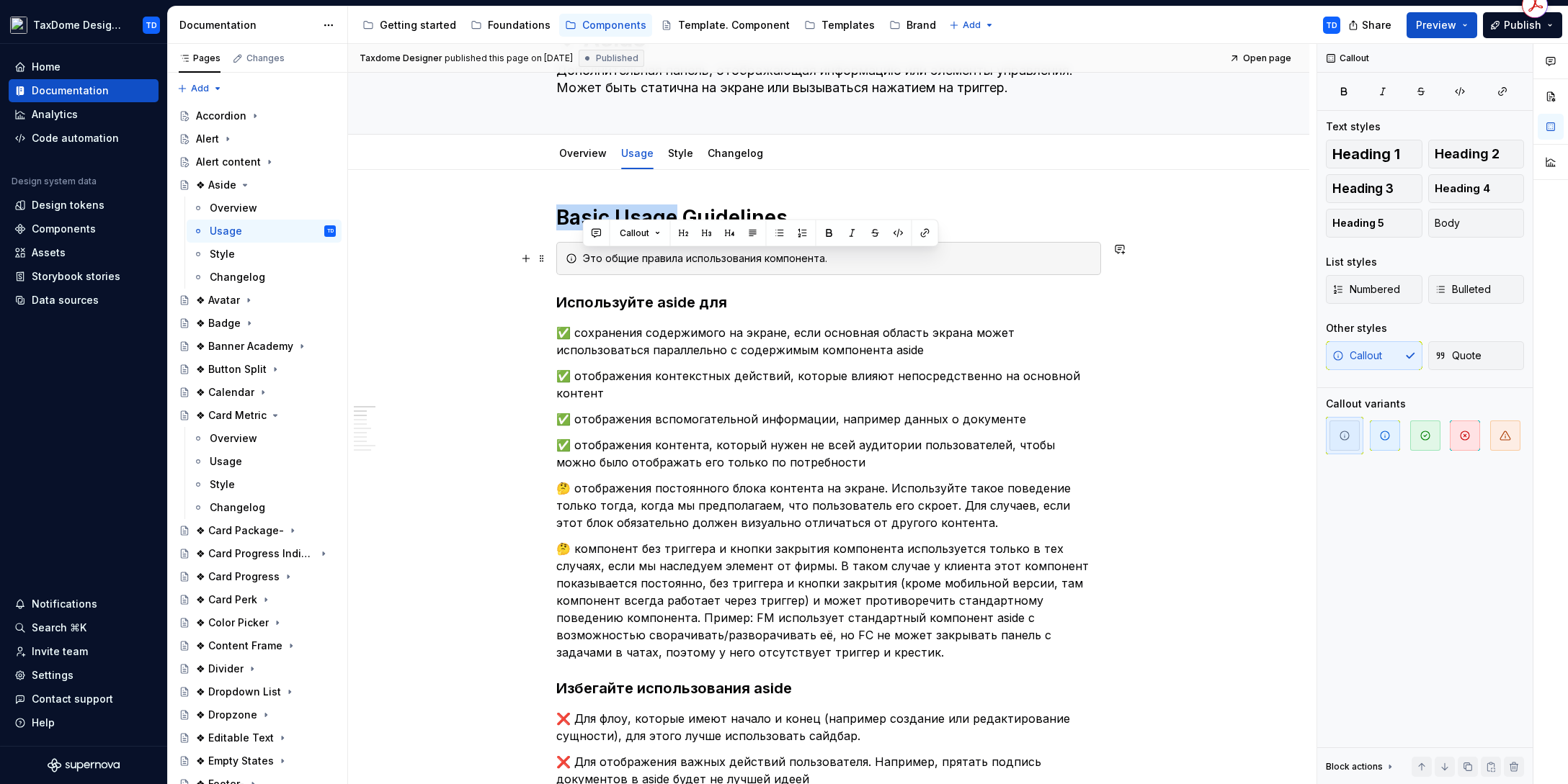
drag, startPoint x: 825, startPoint y: 262, endPoint x: 577, endPoint y: 259, distance: 248.0
click at [577, 259] on div "Это общие правила использования компонента." at bounding box center [829, 258] width 545 height 33
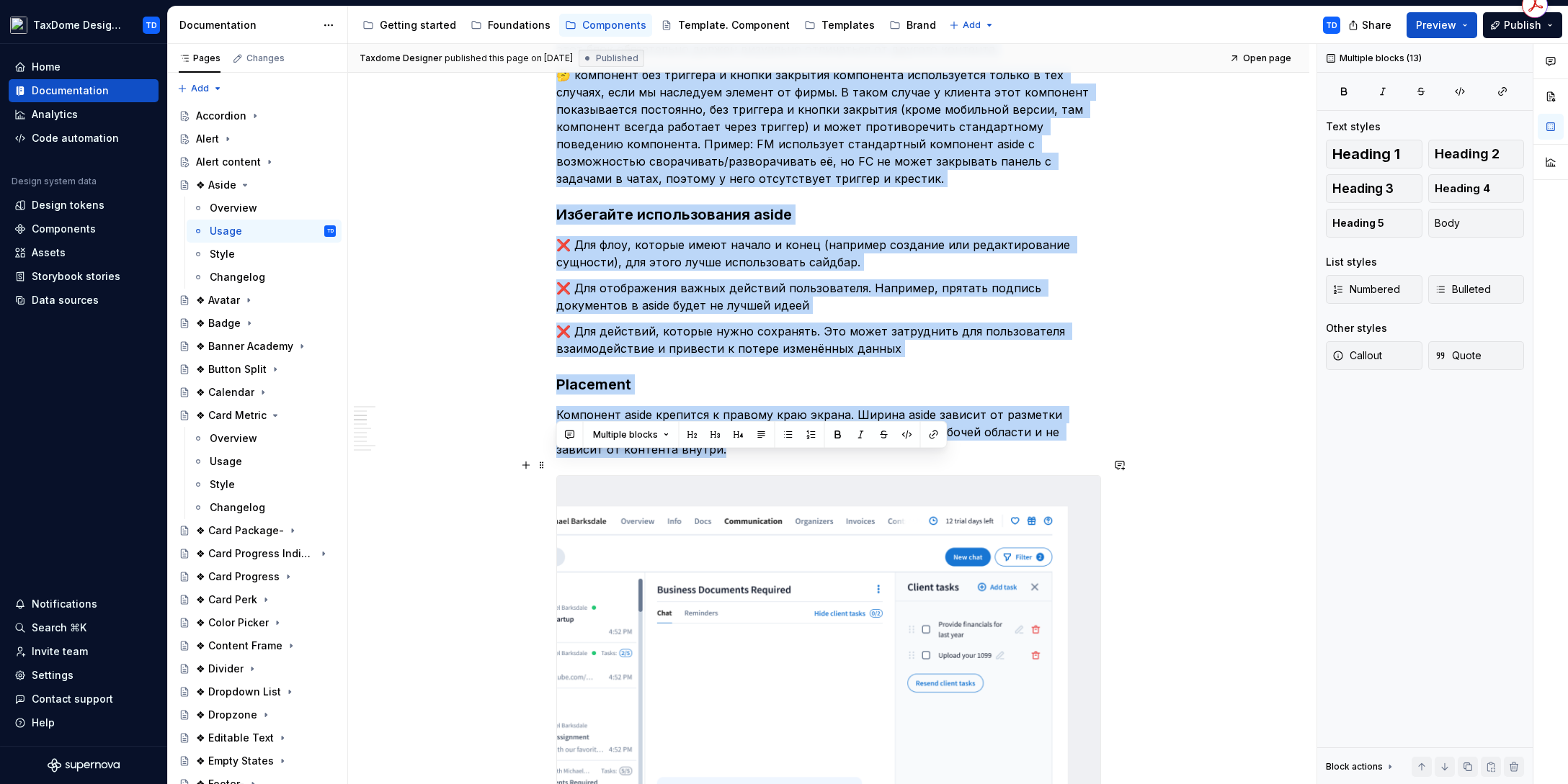
scroll to position [606, 0]
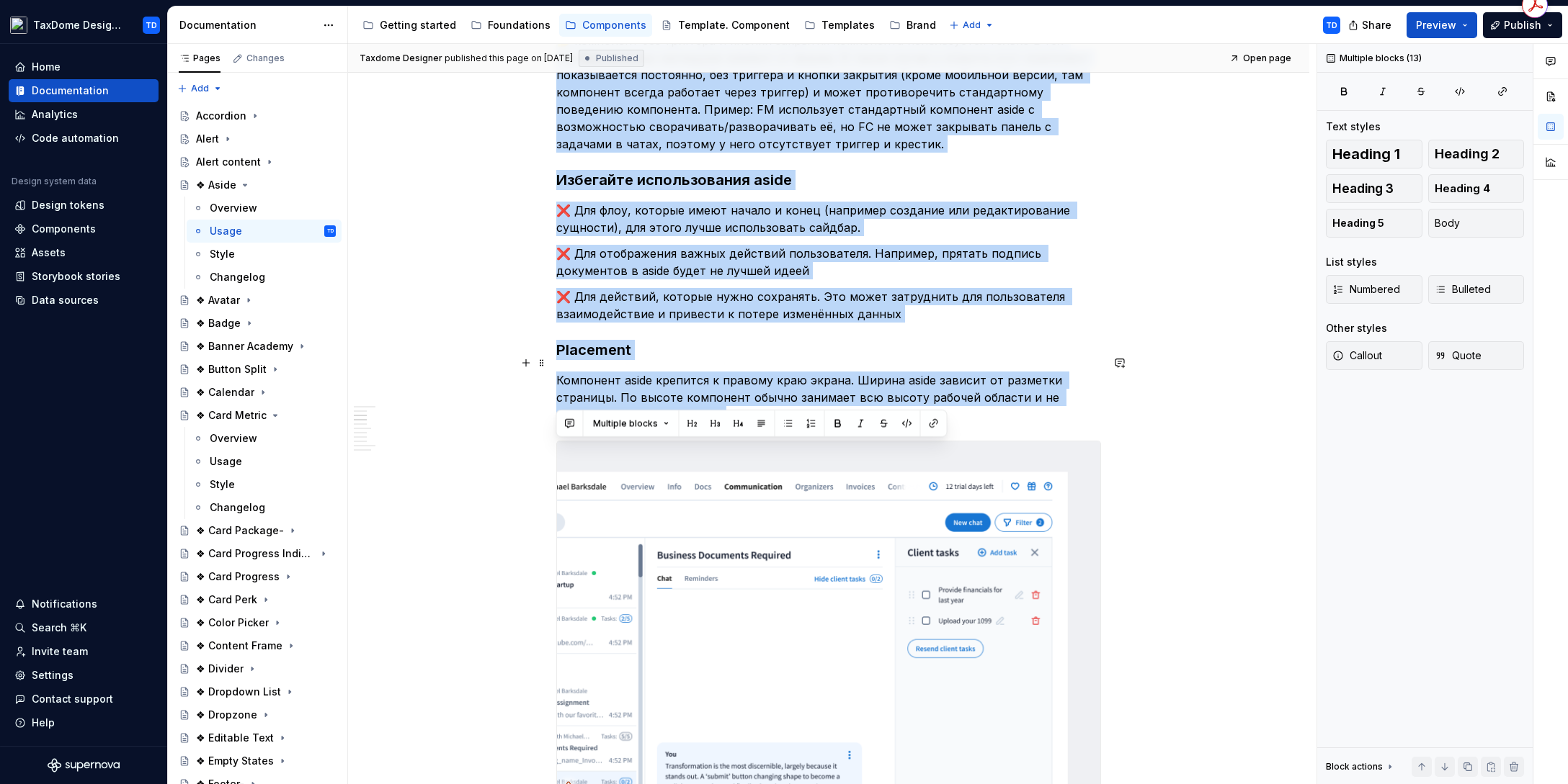
drag, startPoint x: 557, startPoint y: 196, endPoint x: 790, endPoint y: 400, distance: 309.7
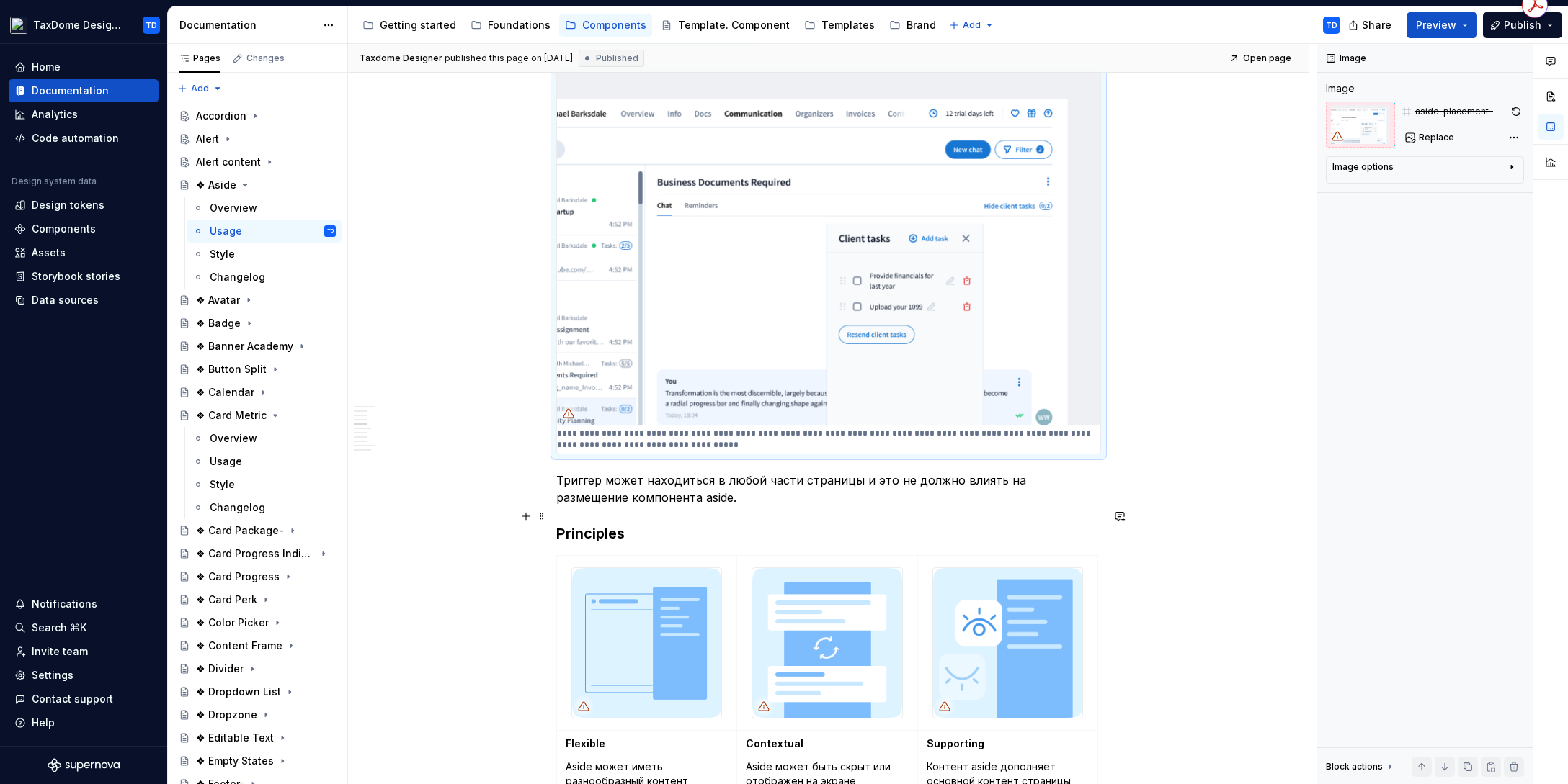
scroll to position [1376, 0]
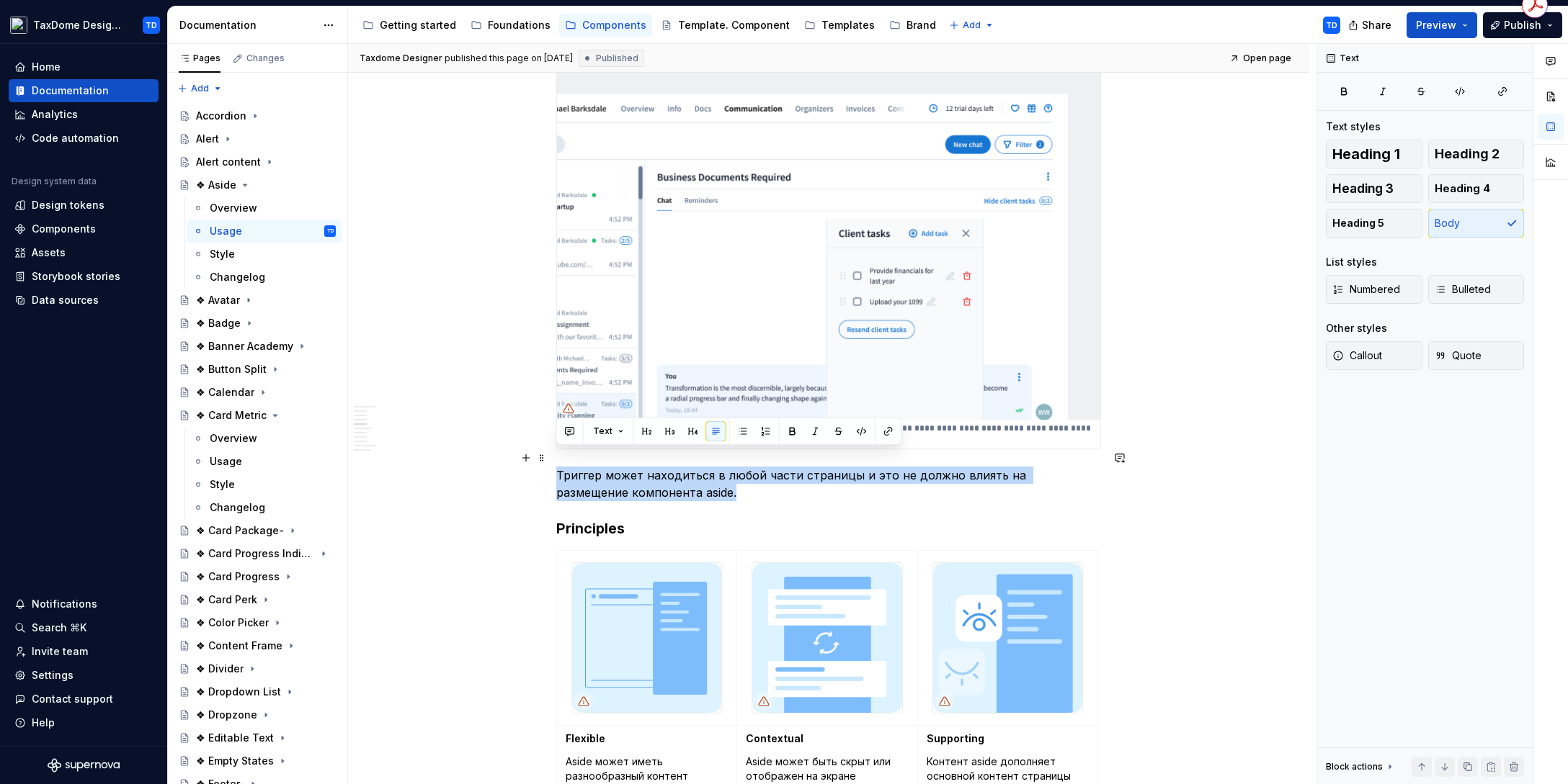
drag, startPoint x: 557, startPoint y: 455, endPoint x: 669, endPoint y: 473, distance: 113.4
click at [669, 473] on p "Триггер может находиться в любой части страницы и это не должно влиять на разме…" at bounding box center [829, 484] width 545 height 35
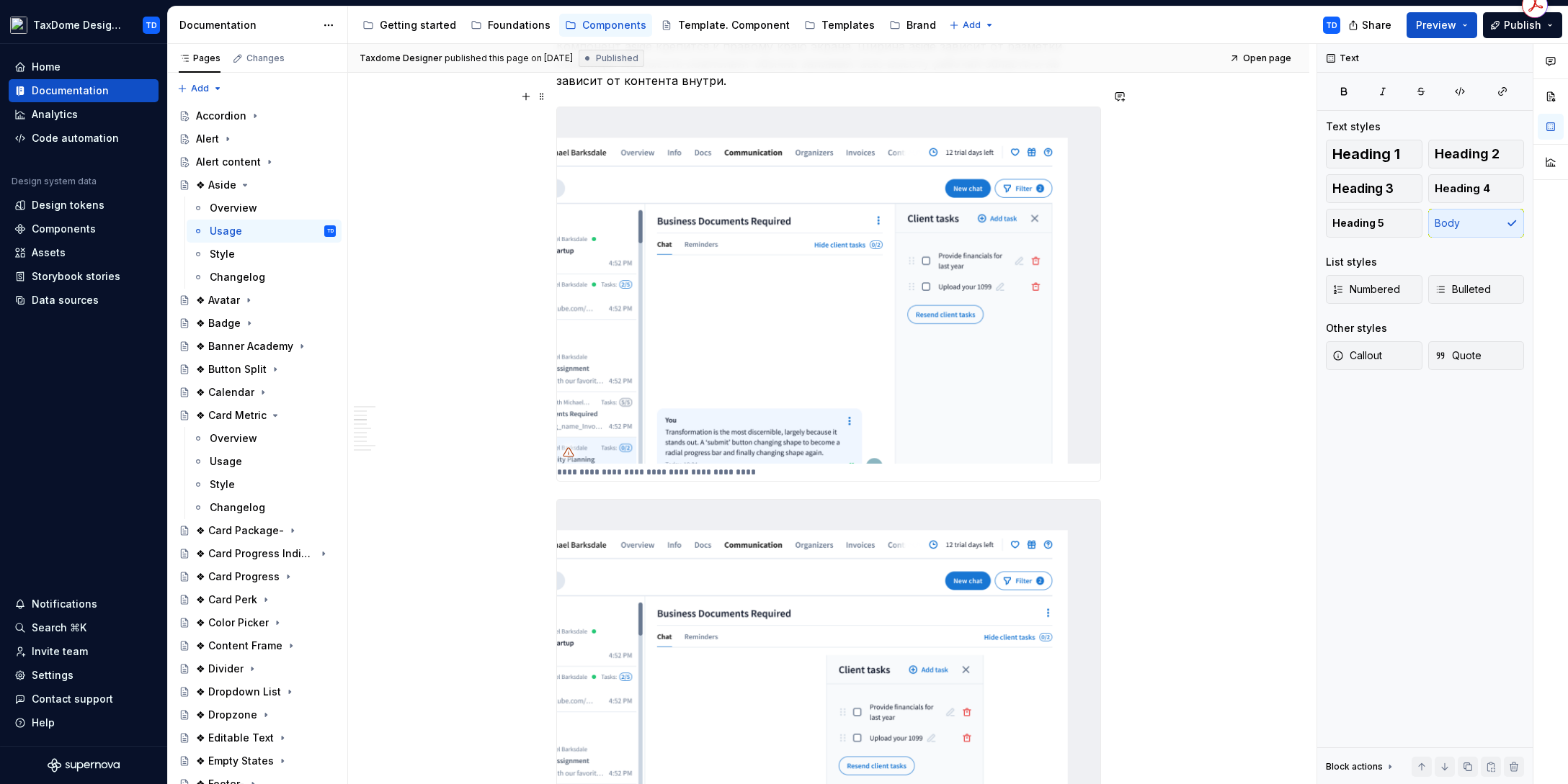
scroll to position [977, 0]
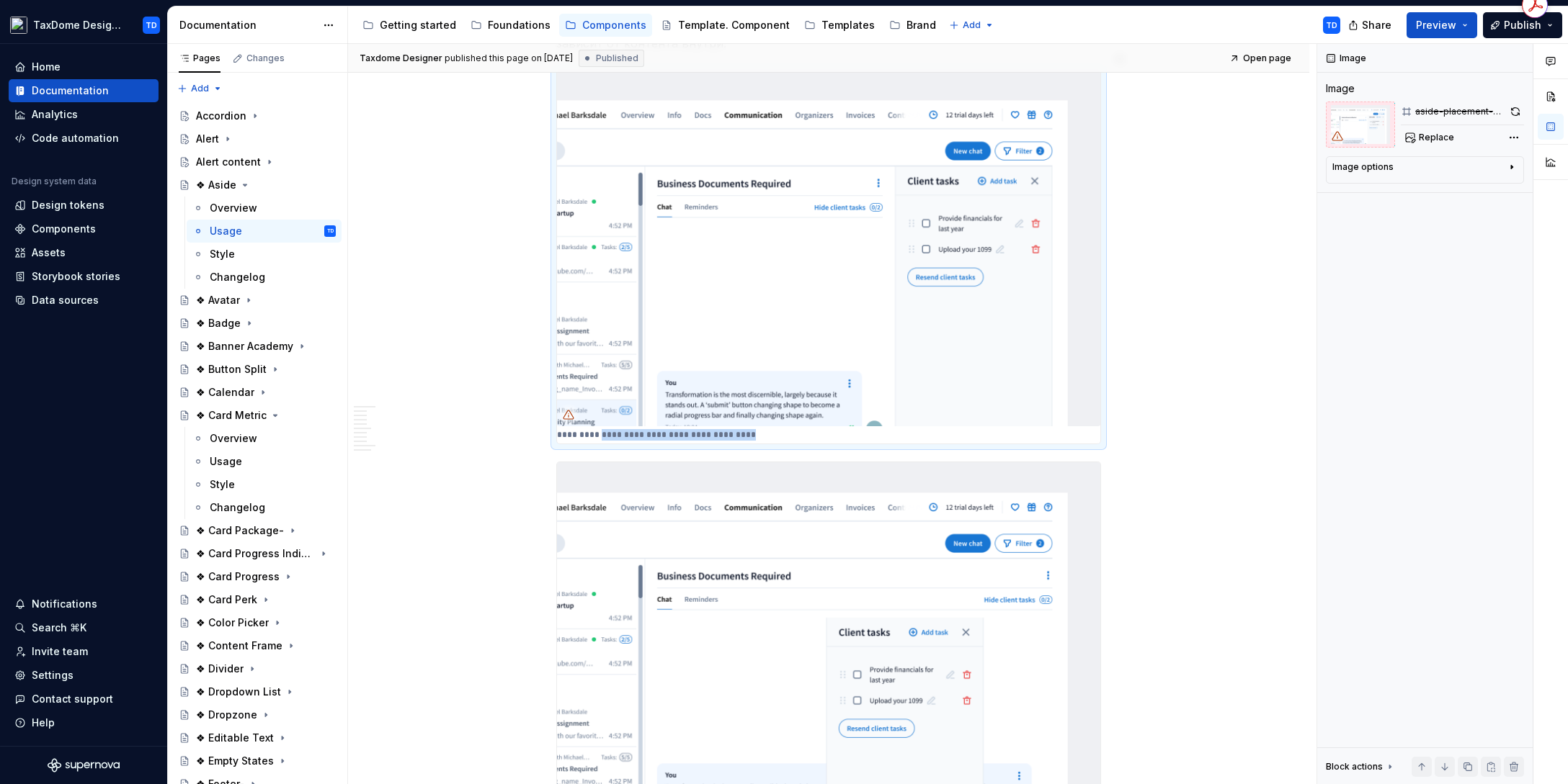
drag, startPoint x: 771, startPoint y: 419, endPoint x: 613, endPoint y: 422, distance: 158.0
click at [613, 422] on div "**********" at bounding box center [829, 256] width 543 height 374
click at [707, 429] on p "**********" at bounding box center [660, 435] width 206 height 11
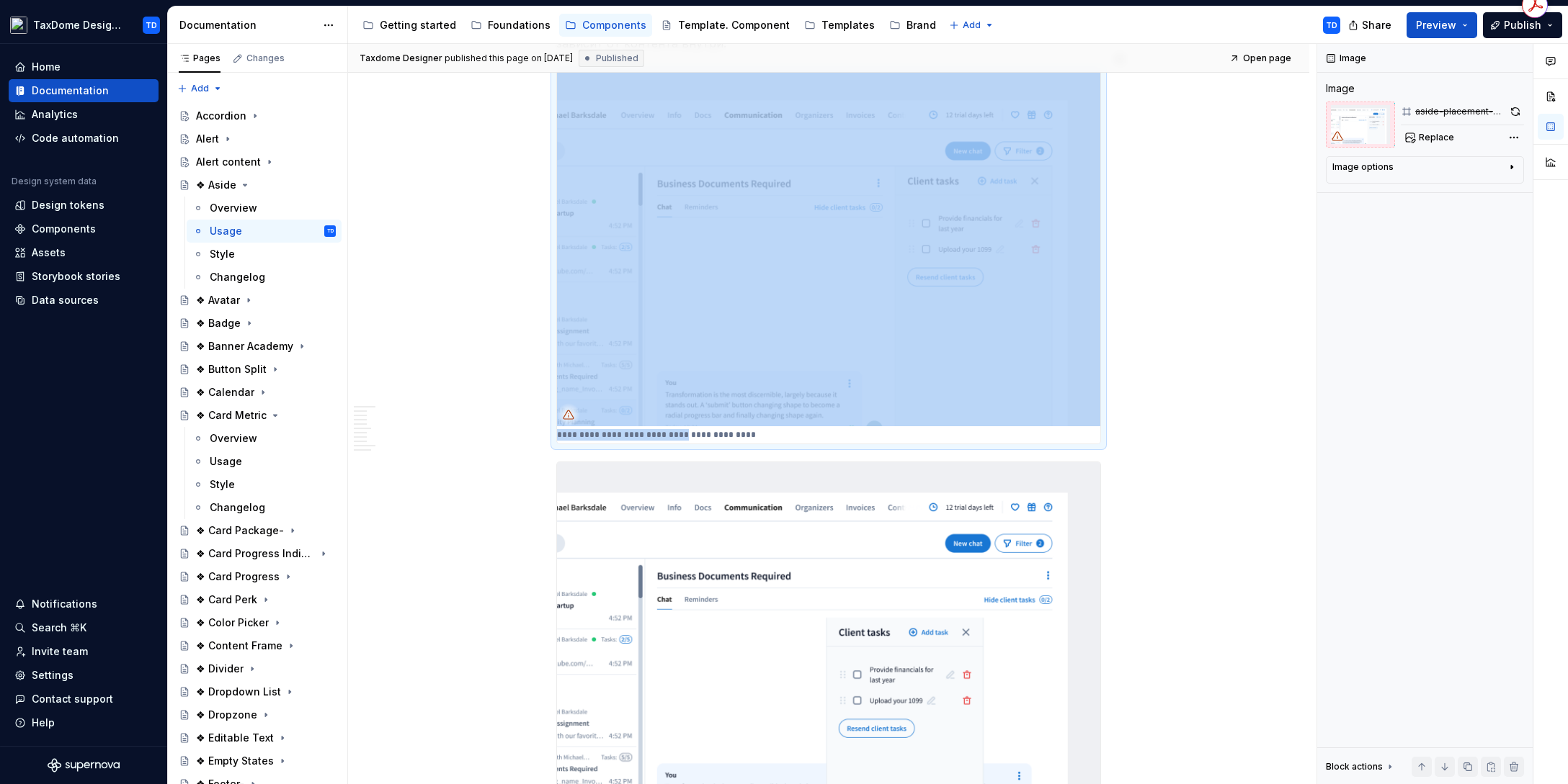
drag, startPoint x: 768, startPoint y: 417, endPoint x: 680, endPoint y: 417, distance: 88.0
click at [690, 419] on div "**********" at bounding box center [829, 256] width 543 height 374
click at [675, 429] on p "**********" at bounding box center [660, 435] width 206 height 11
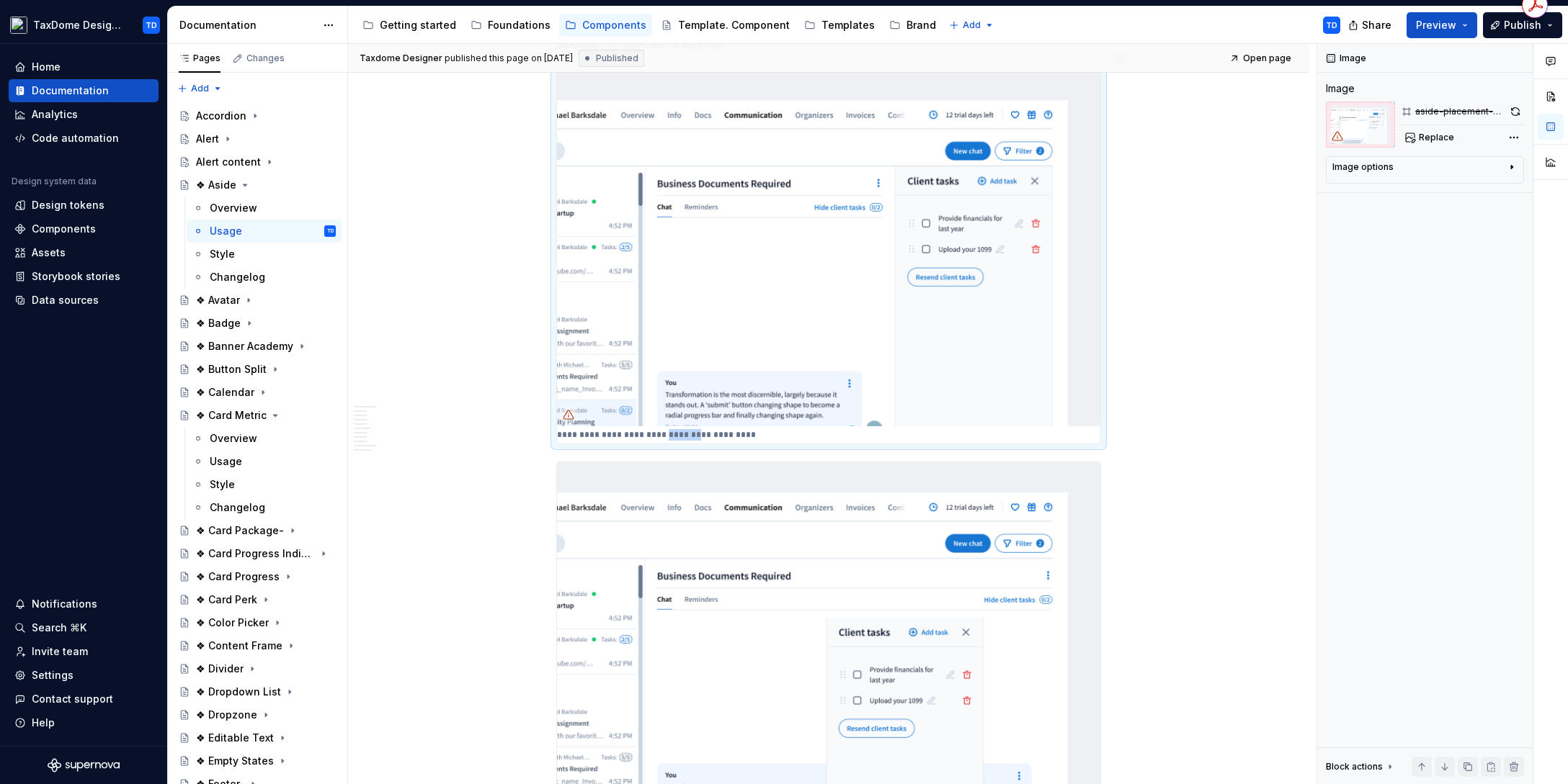
click at [675, 429] on p "**********" at bounding box center [660, 435] width 206 height 11
click at [605, 429] on p "**********" at bounding box center [660, 435] width 206 height 11
click at [574, 429] on p "**********" at bounding box center [660, 435] width 206 height 11
drag, startPoint x: 551, startPoint y: 418, endPoint x: 633, endPoint y: 412, distance: 82.2
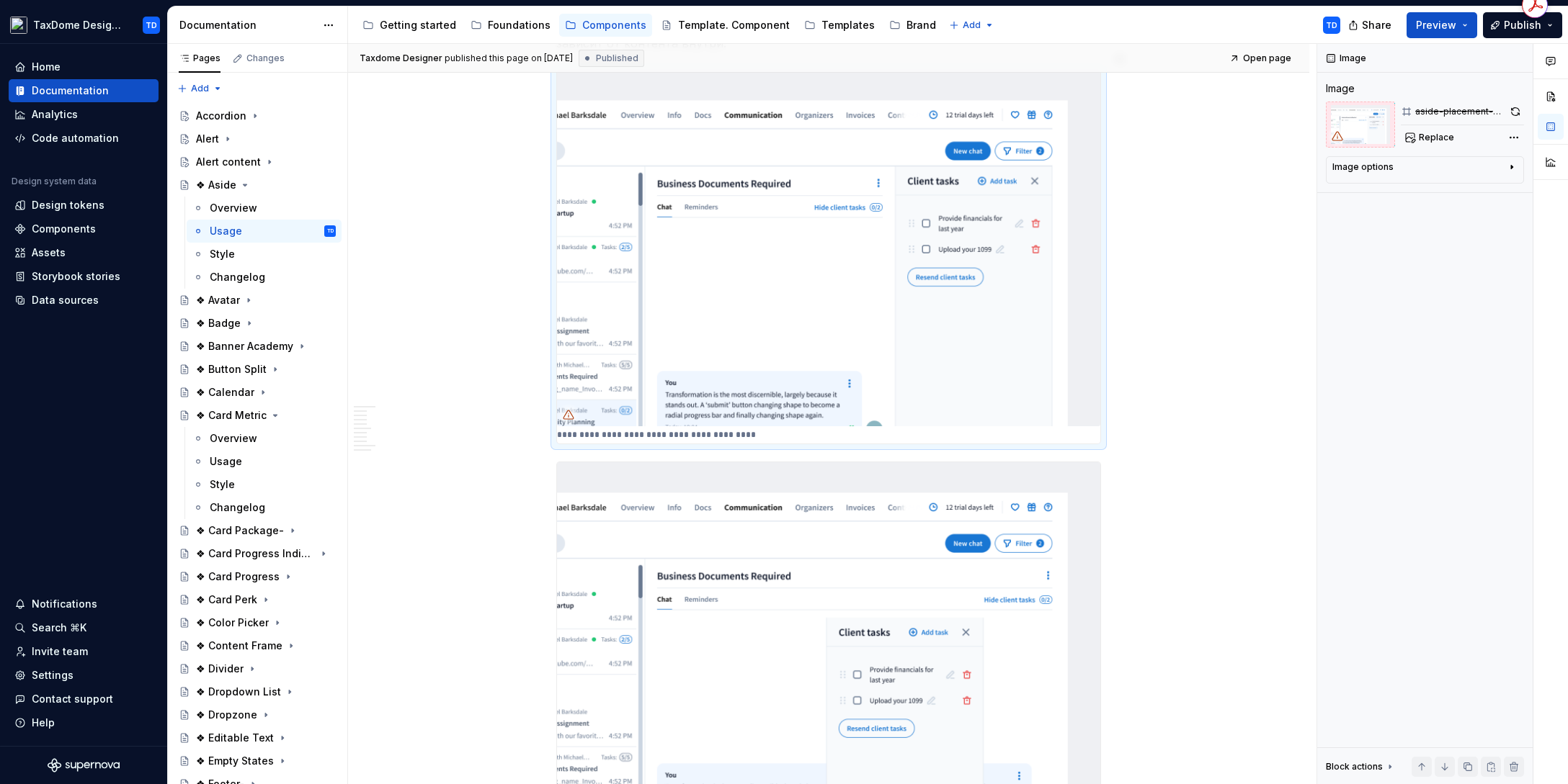
click at [557, 418] on div "**********" at bounding box center [829, 257] width 545 height 376
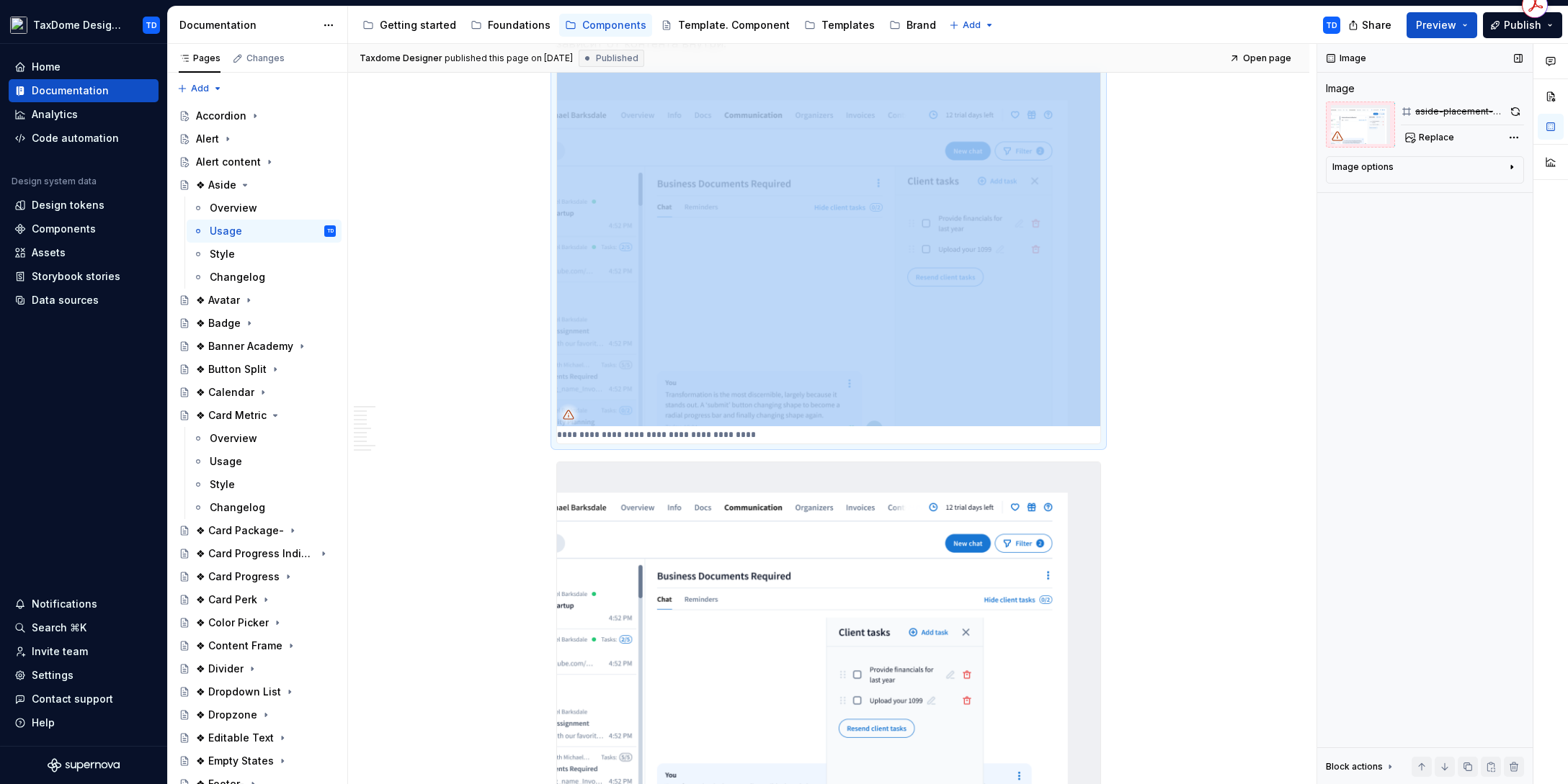
click at [1417, 169] on div "Image options" at bounding box center [1419, 170] width 174 height 17
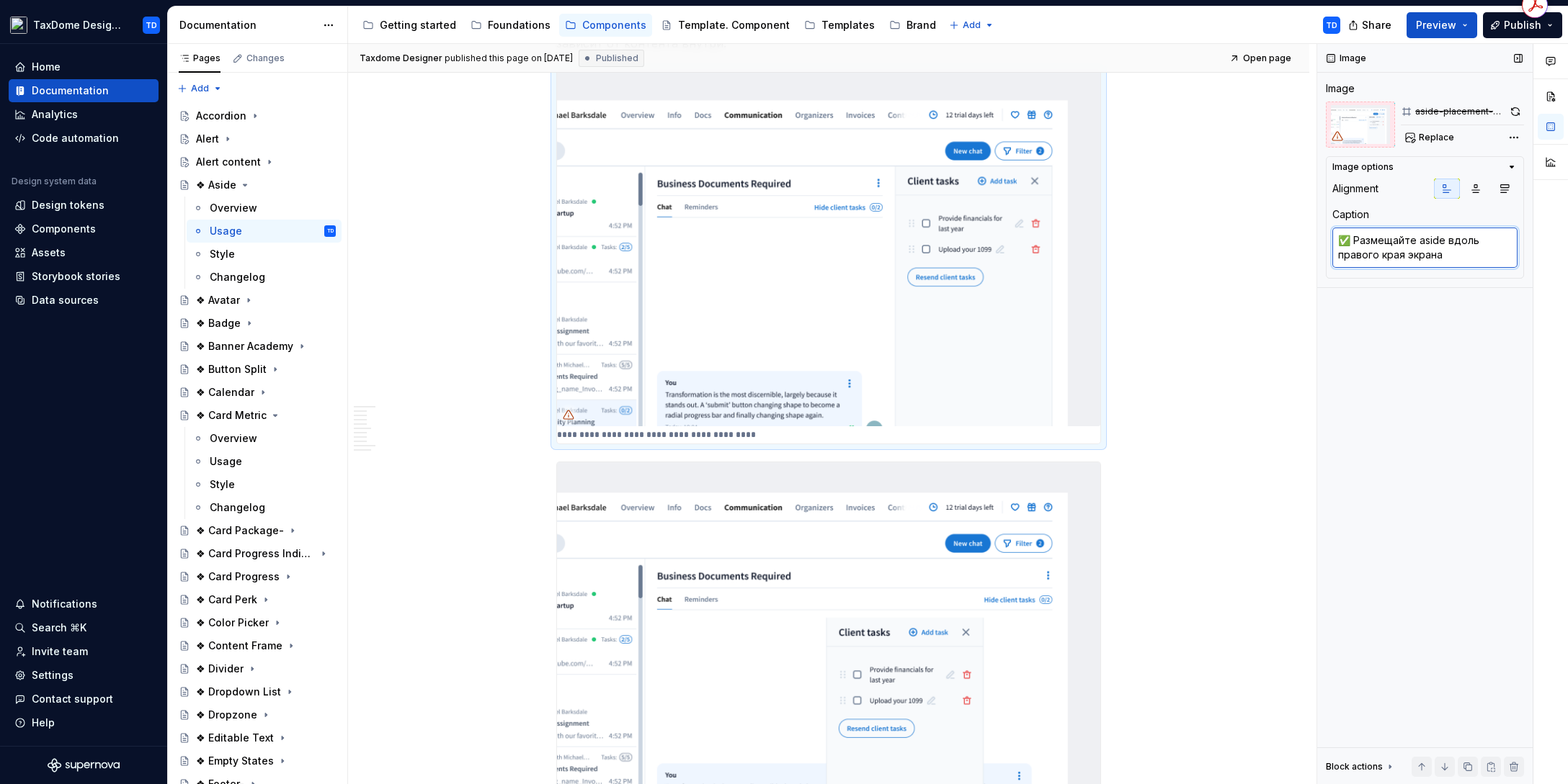
drag, startPoint x: 1436, startPoint y: 255, endPoint x: 1448, endPoint y: 261, distance: 13.4
click at [1446, 258] on textarea "✅ Размещайте aside вдоль правого края экрана" at bounding box center [1424, 247] width 185 height 40
drag, startPoint x: 1448, startPoint y: 260, endPoint x: 1340, endPoint y: 245, distance: 109.0
click at [1340, 245] on textarea "✅ Размещайте aside вдоль правого края экрана" at bounding box center [1424, 247] width 185 height 40
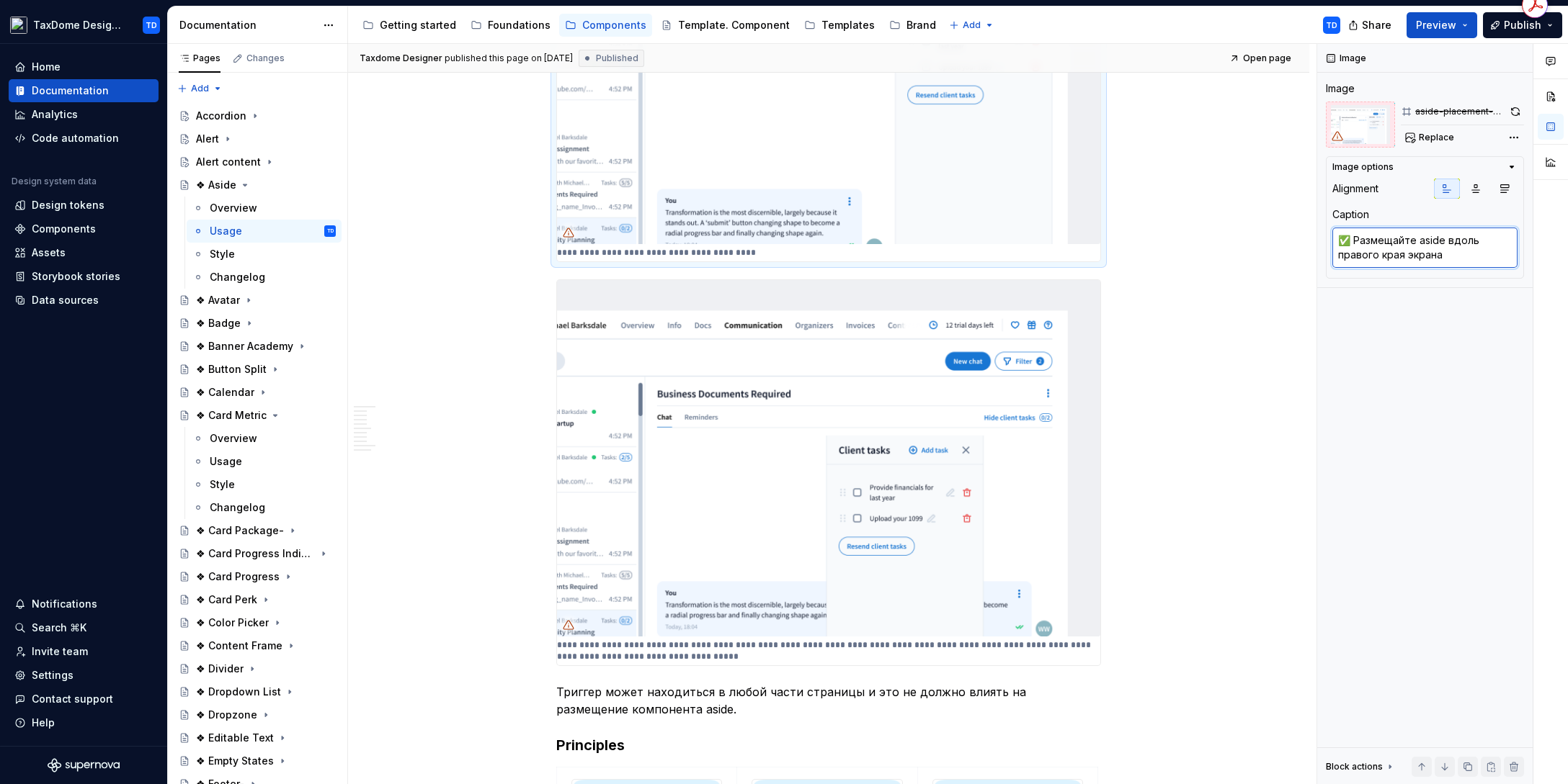
scroll to position [1206, 0]
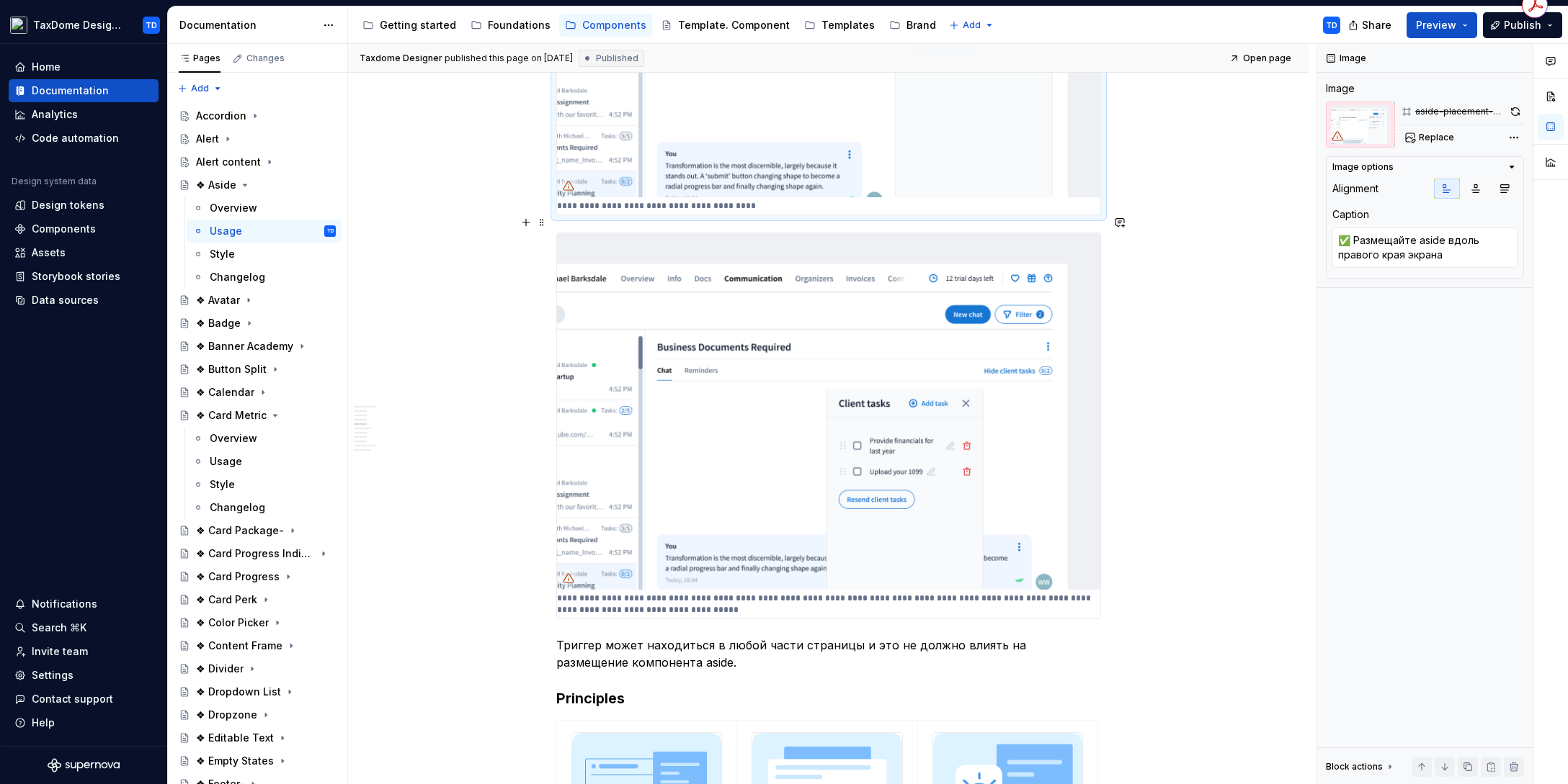
type textarea "*"
type textarea "❌ Не размещайте aside с абсолютным позиционированием на экране. Это делает поло…"
click at [804, 471] on img at bounding box center [829, 411] width 543 height 357
click at [1420, 259] on textarea "❌ Не размещайте aside с абсолютным позиционированием на экране. Это делает поло…" at bounding box center [1424, 276] width 185 height 98
click at [1353, 244] on textarea "❌ Не размещайте aside с абсолютным позиционированием на экране. Это делает поло…" at bounding box center [1424, 276] width 185 height 98
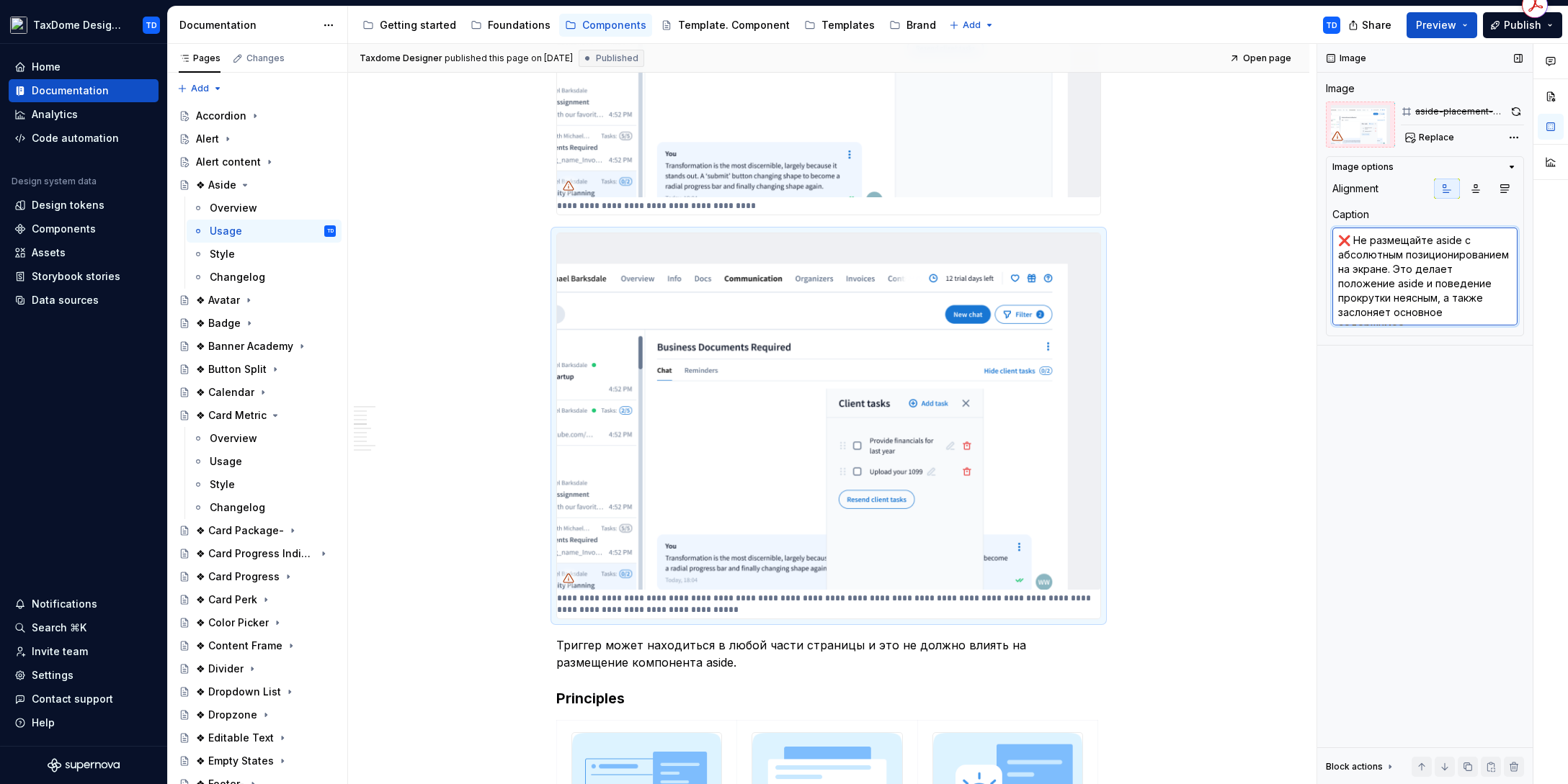
scroll to position [14, 0]
drag, startPoint x: 1341, startPoint y: 238, endPoint x: 1492, endPoint y: 333, distance: 178.4
click at [1493, 333] on div "Image options Alignment Caption ❌ Не размещайте aside с абсолютным позициониров…" at bounding box center [1424, 246] width 198 height 180
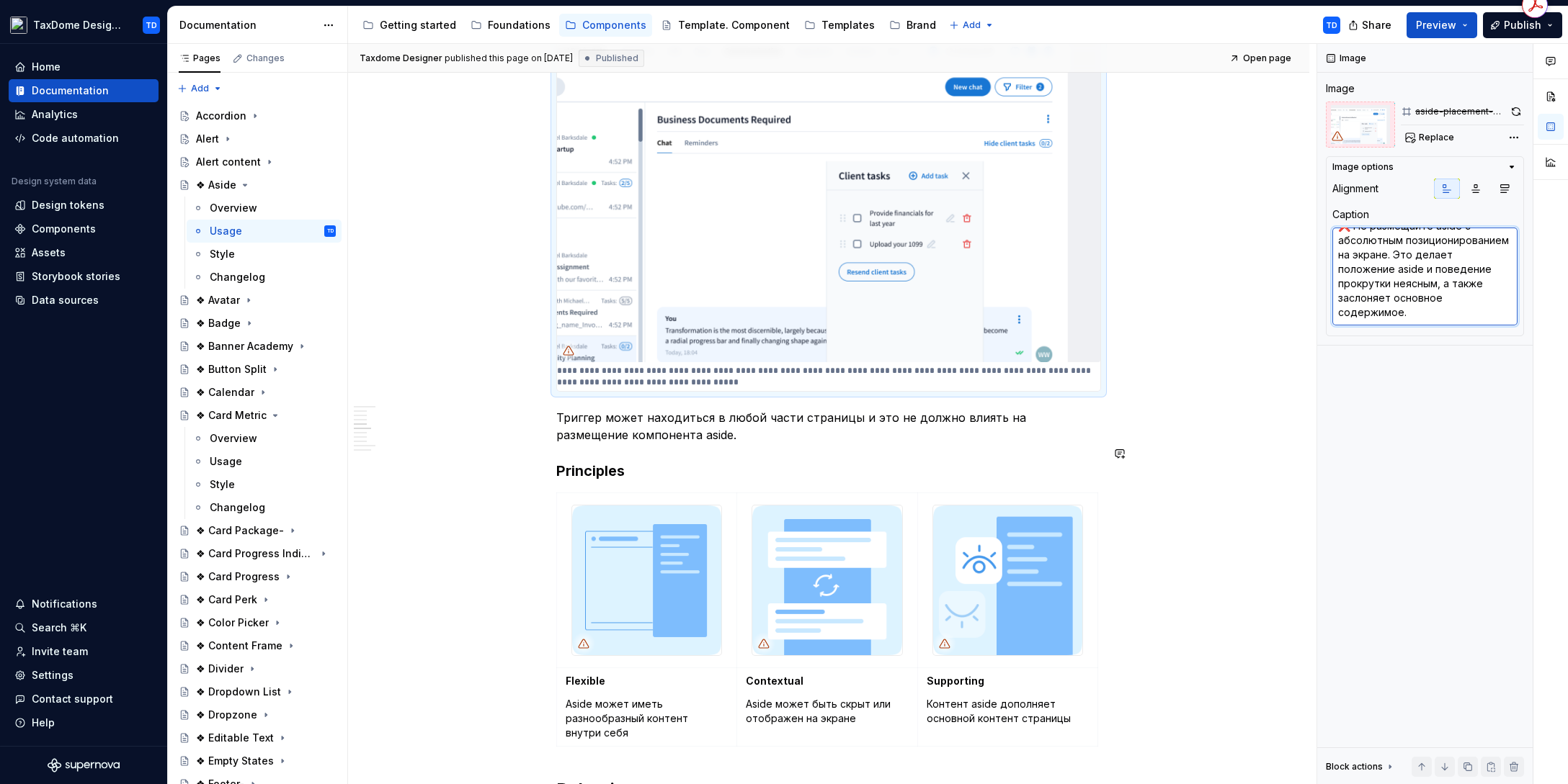
scroll to position [1434, 0]
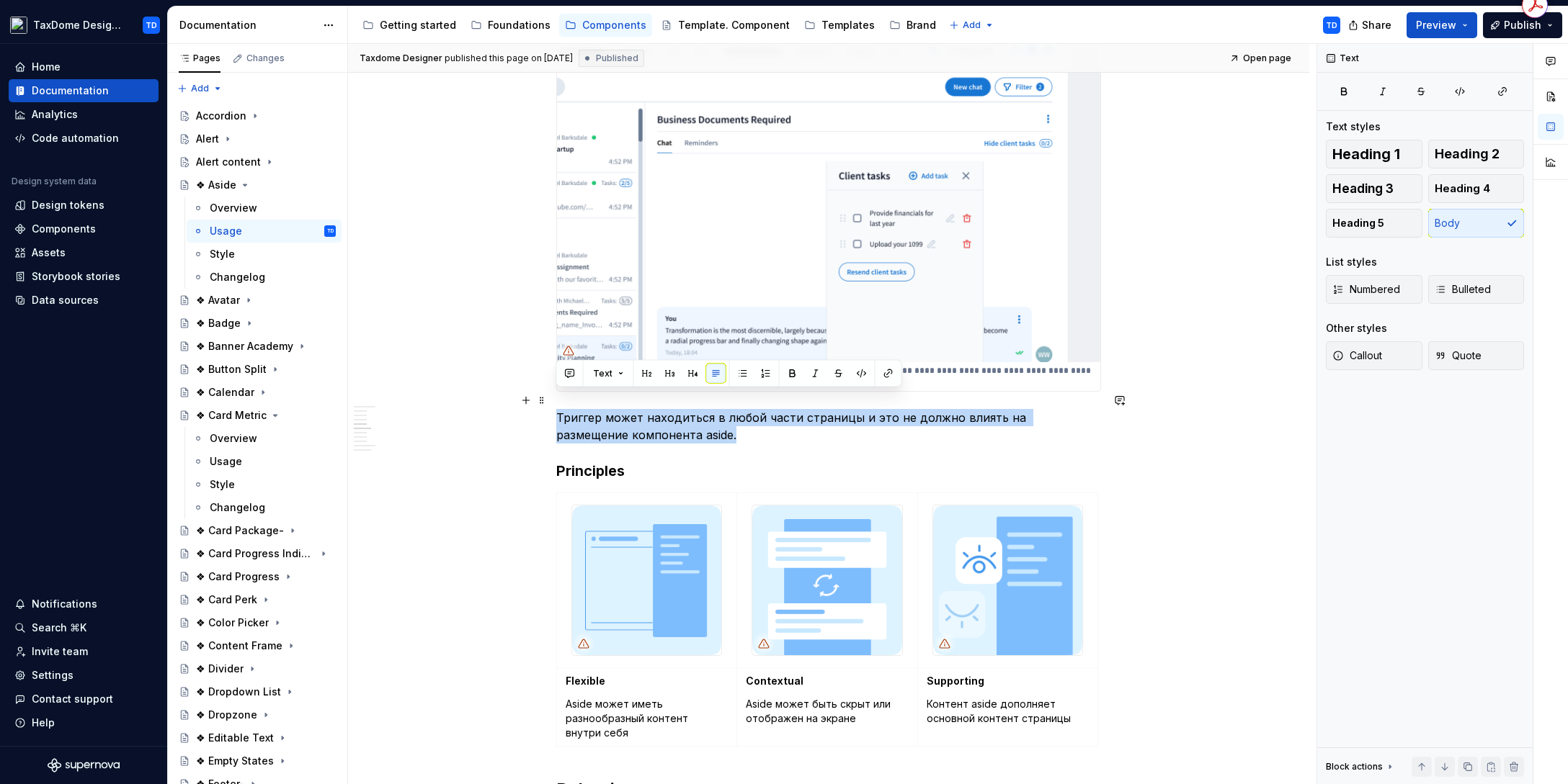
drag, startPoint x: 681, startPoint y: 419, endPoint x: 557, endPoint y: 400, distance: 125.4
click at [557, 409] on p "Триггер может находиться в любой части страницы и это не должно влиять на разме…" at bounding box center [829, 426] width 545 height 35
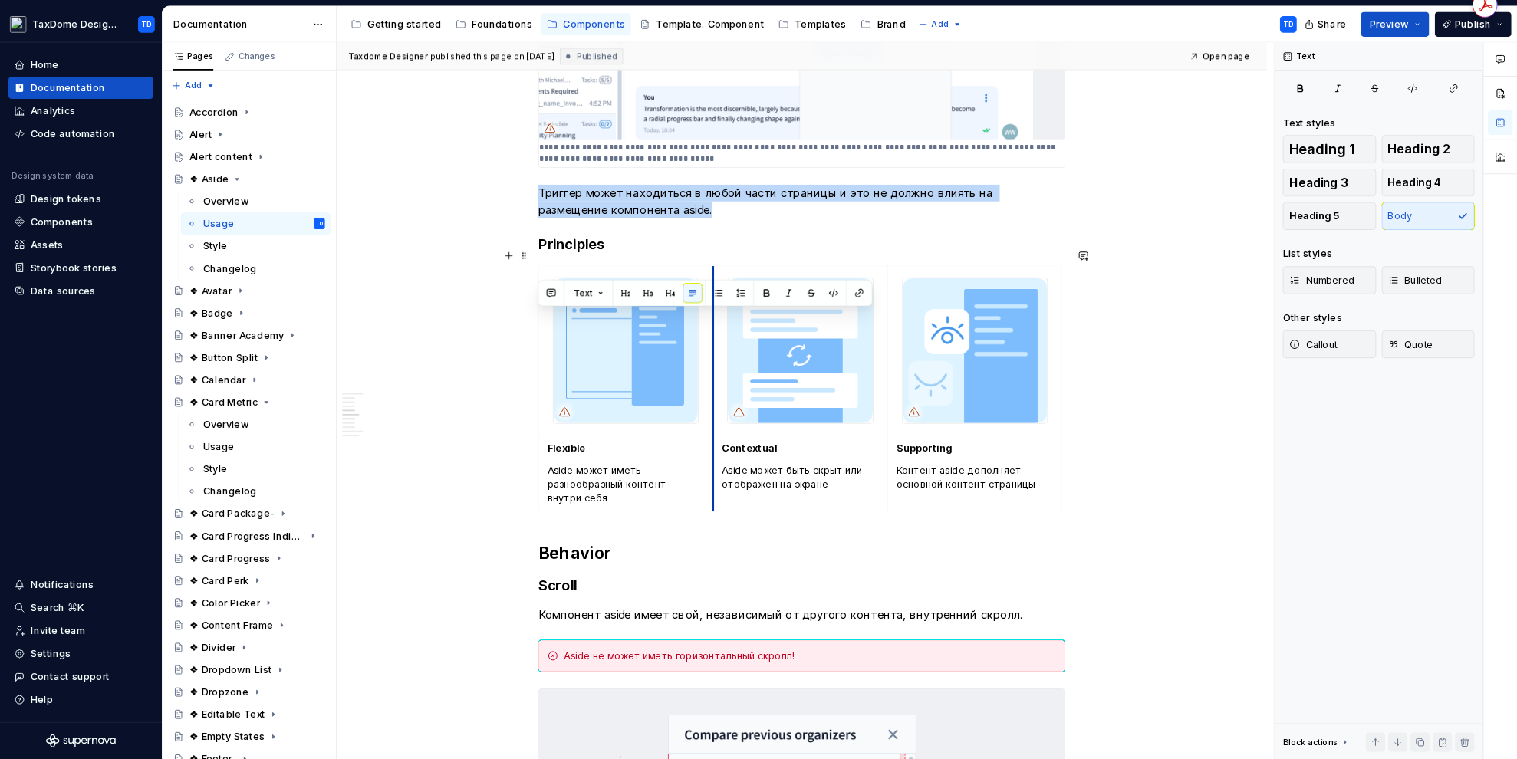
scroll to position [1770, 0]
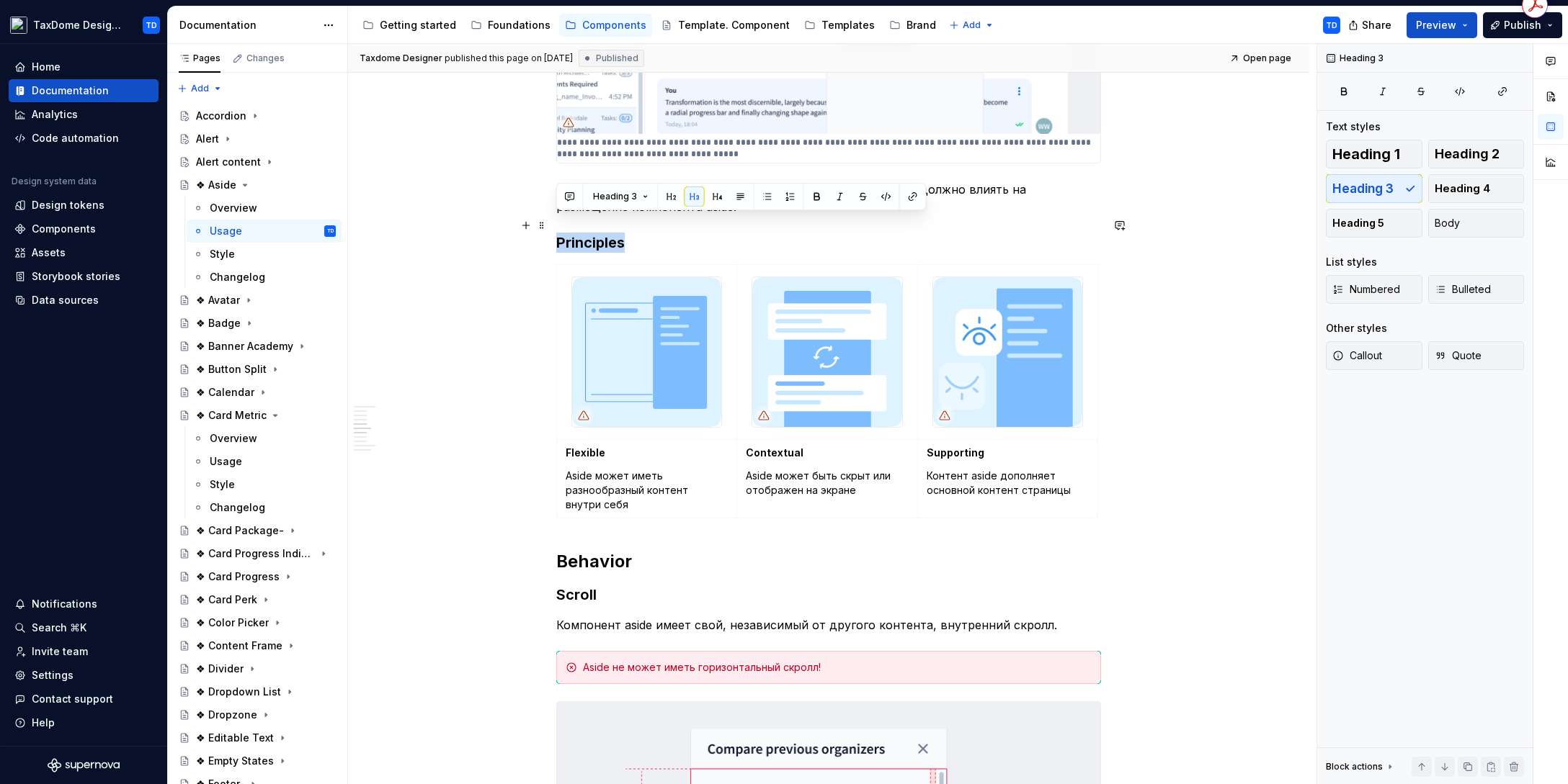
drag, startPoint x: 628, startPoint y: 228, endPoint x: 561, endPoint y: 227, distance: 67.0
click at [558, 233] on h3 "Principles" at bounding box center [829, 242] width 545 height 20
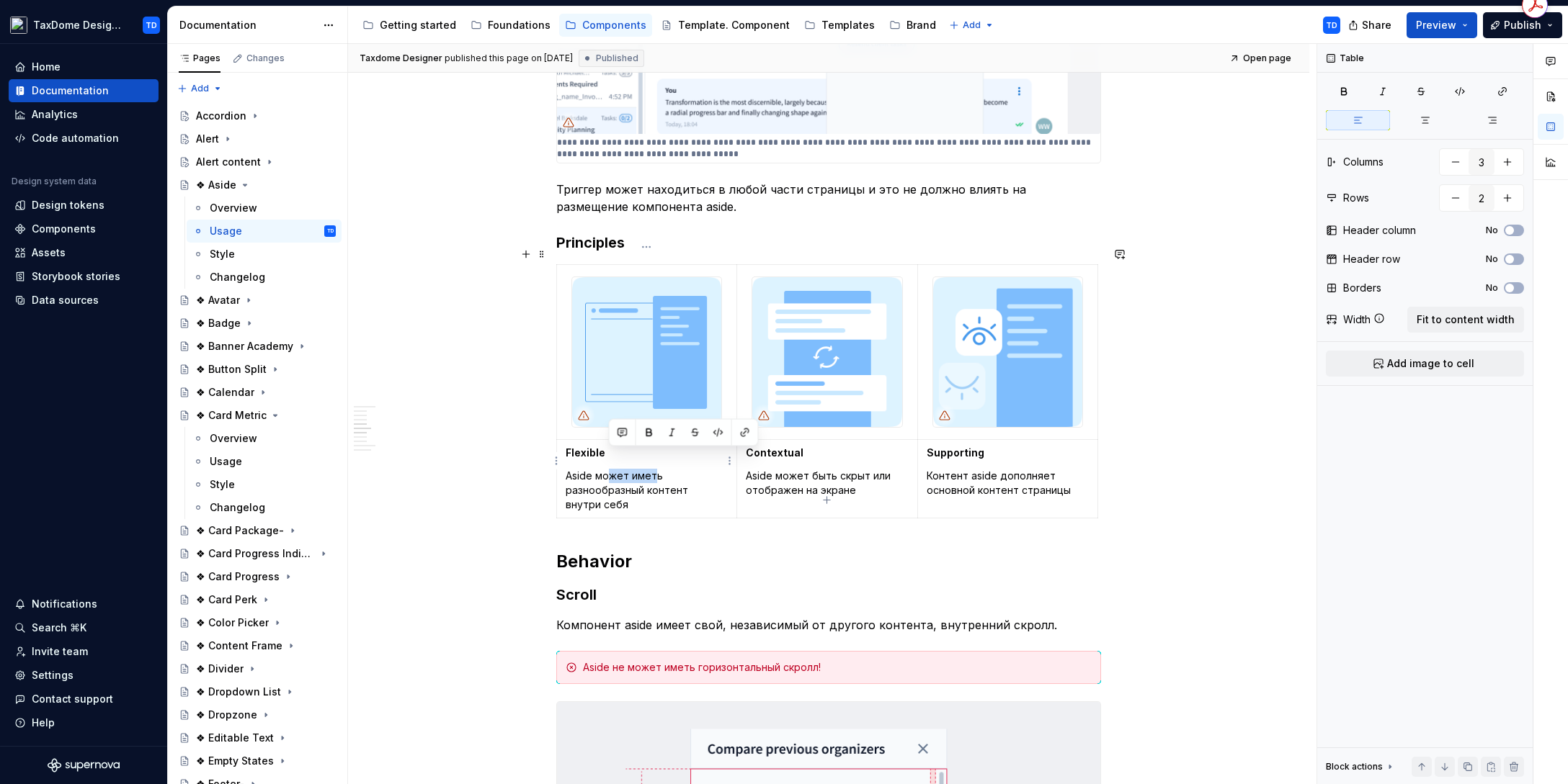
drag, startPoint x: 654, startPoint y: 463, endPoint x: 605, endPoint y: 453, distance: 50.0
click at [605, 469] on p "Aside может иметь разнообразный контент внутри себя" at bounding box center [646, 490] width 163 height 43
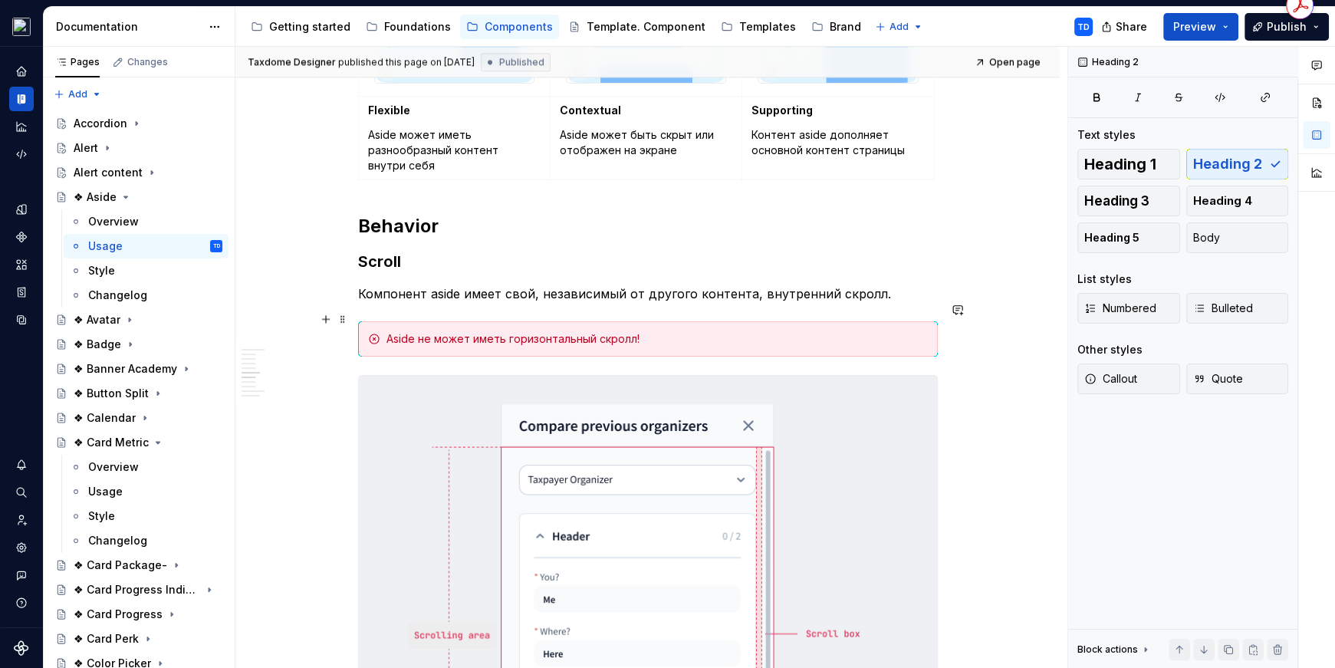
scroll to position [2143, 0]
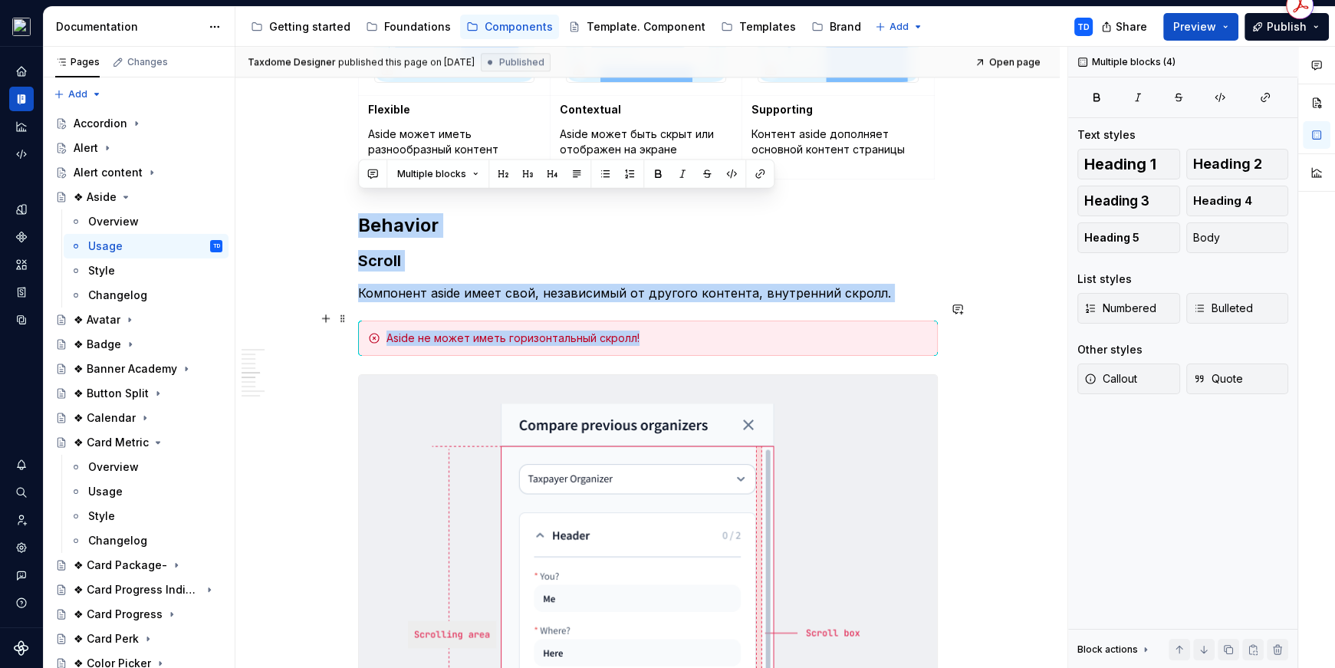
drag, startPoint x: 361, startPoint y: 202, endPoint x: 646, endPoint y: 324, distance: 309.5
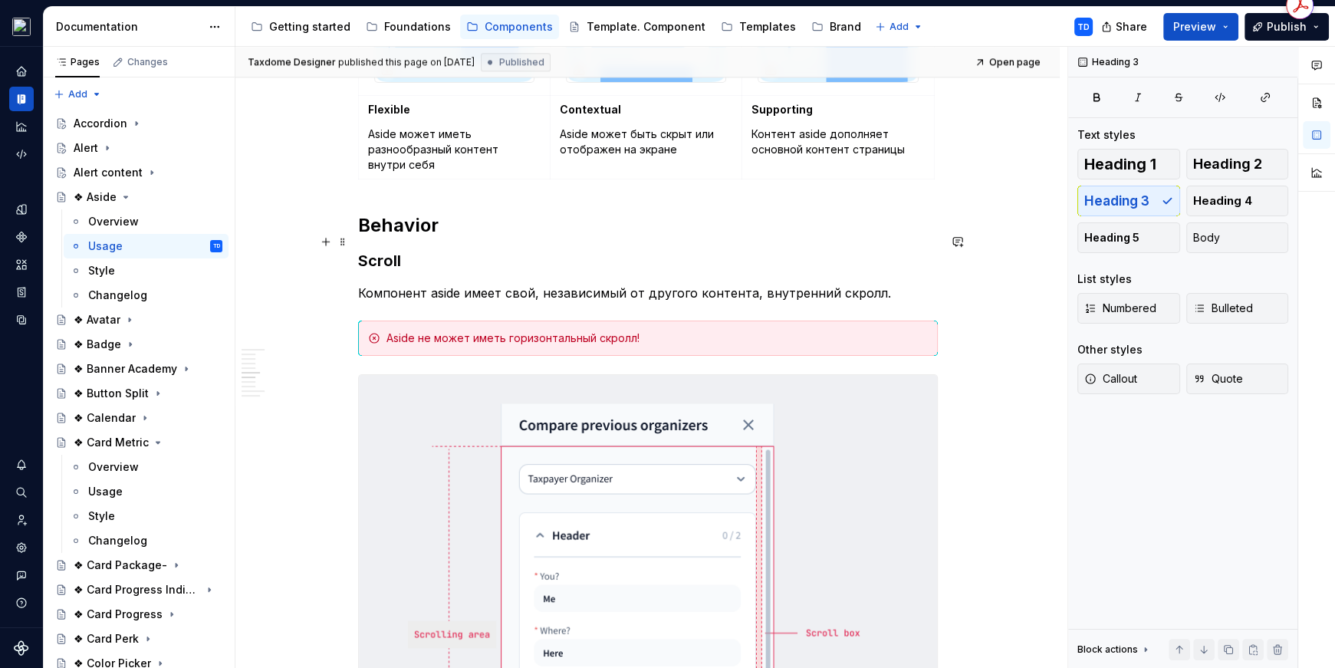
drag, startPoint x: 506, startPoint y: 250, endPoint x: 429, endPoint y: 220, distance: 83.0
click at [506, 250] on h3 "Scroll" at bounding box center [648, 260] width 580 height 21
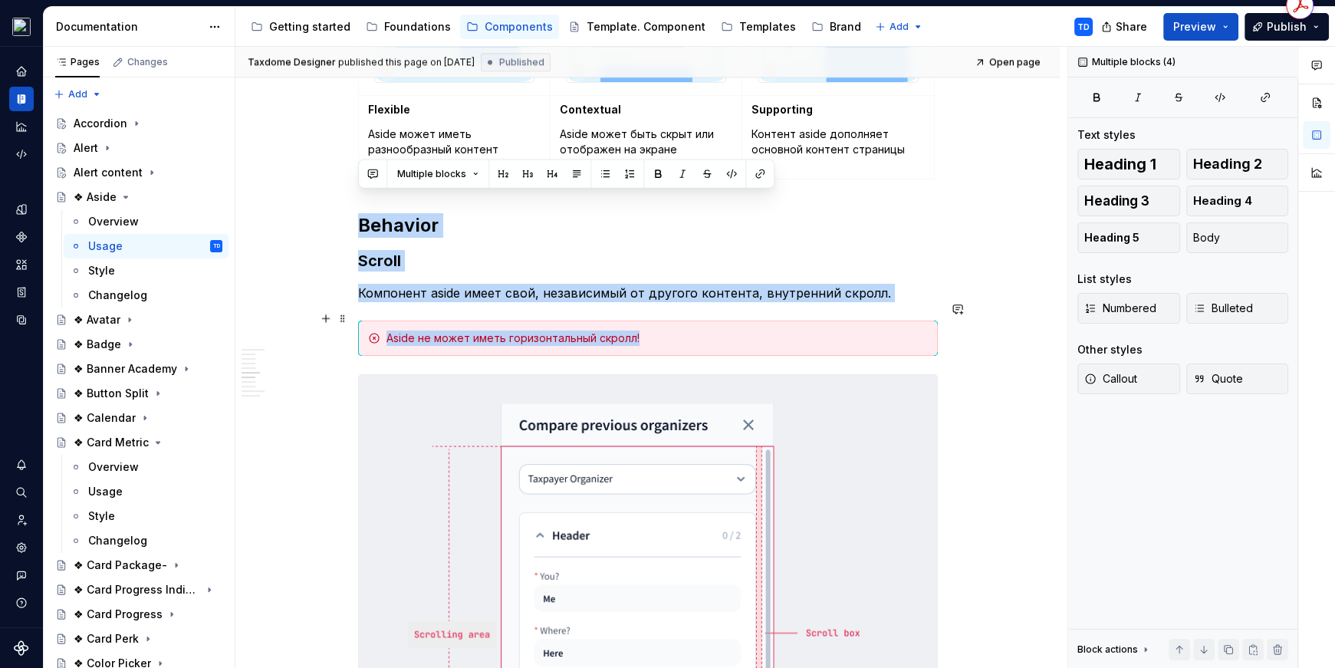
drag, startPoint x: 362, startPoint y: 205, endPoint x: 640, endPoint y: 323, distance: 302.4
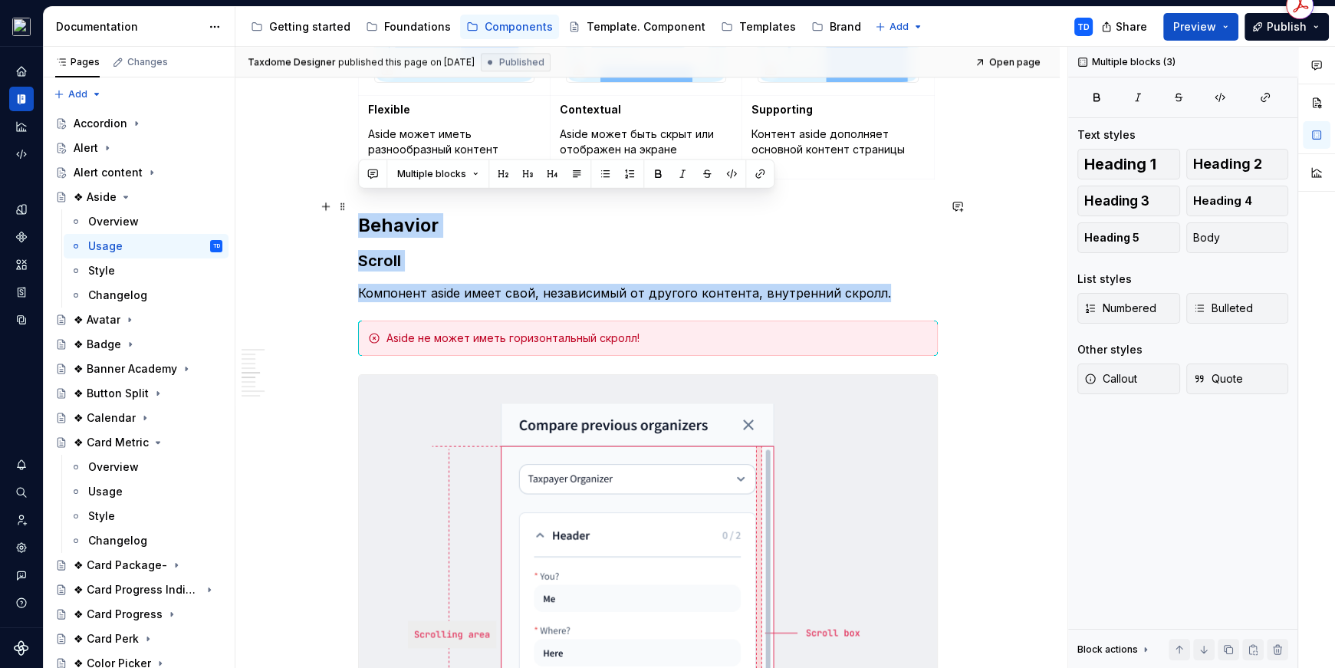
drag, startPoint x: 877, startPoint y: 275, endPoint x: 361, endPoint y: 198, distance: 521.9
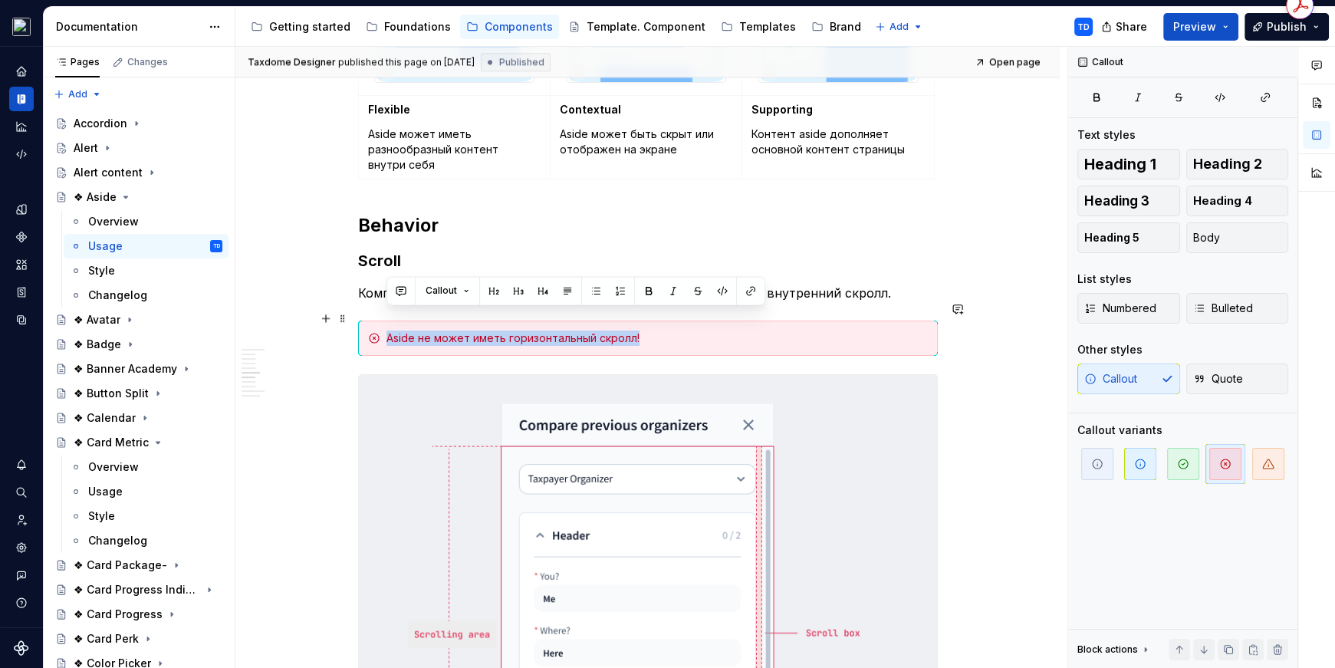
drag, startPoint x: 647, startPoint y: 318, endPoint x: 384, endPoint y: 314, distance: 263.0
click at [384, 321] on div "Aside не может иметь горизонтальный скролл!" at bounding box center [648, 338] width 580 height 35
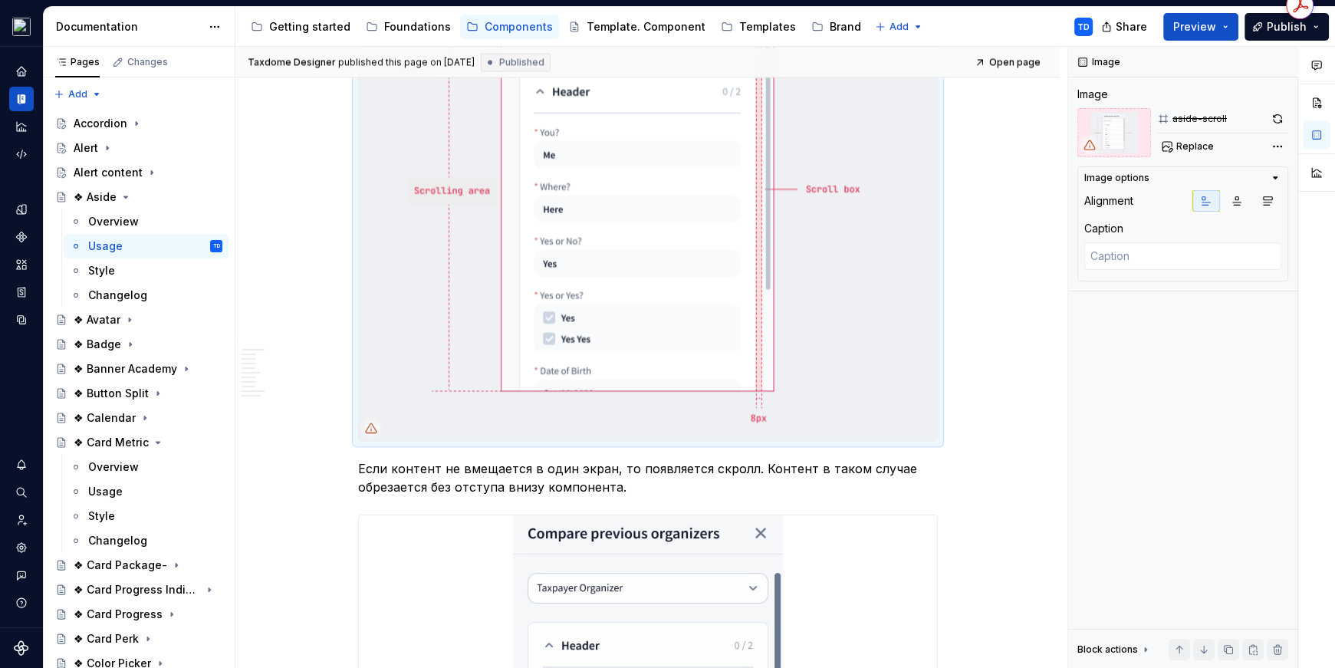
scroll to position [2607, 0]
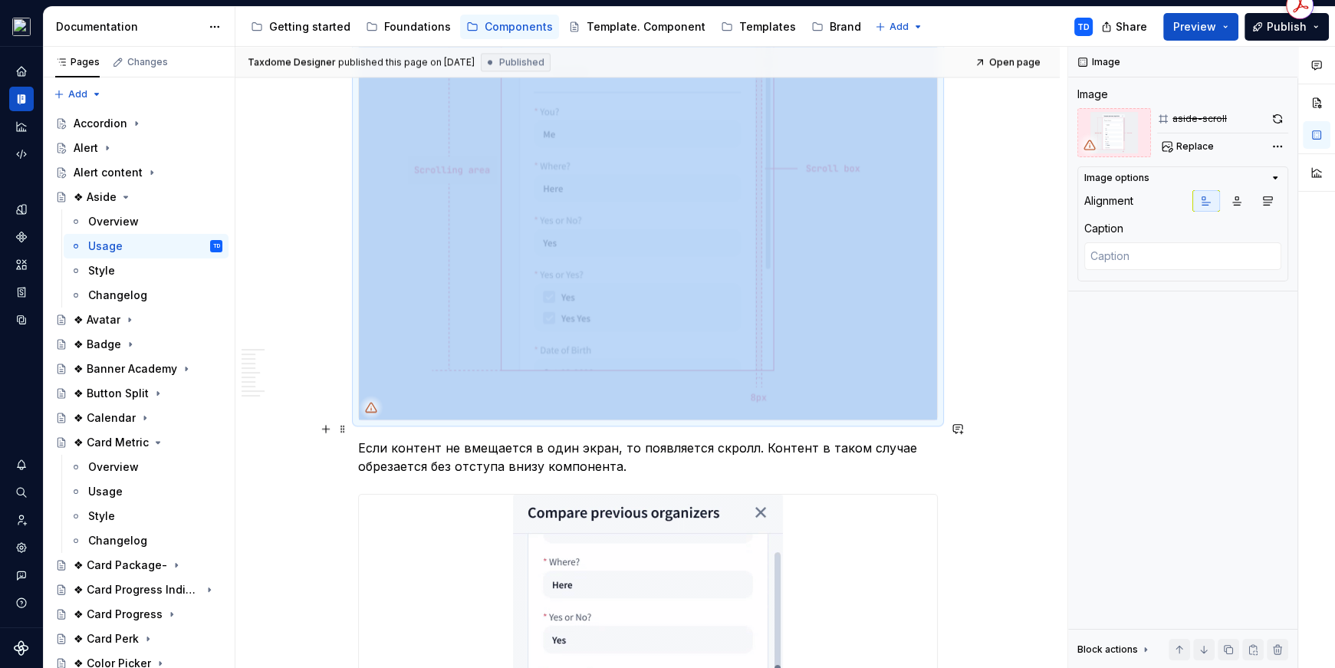
drag, startPoint x: 625, startPoint y: 443, endPoint x: 357, endPoint y: 423, distance: 268.4
click at [358, 439] on p "Если контент не вмещается в один экран, то появляется скролл. Контент в таком с…" at bounding box center [648, 457] width 580 height 37
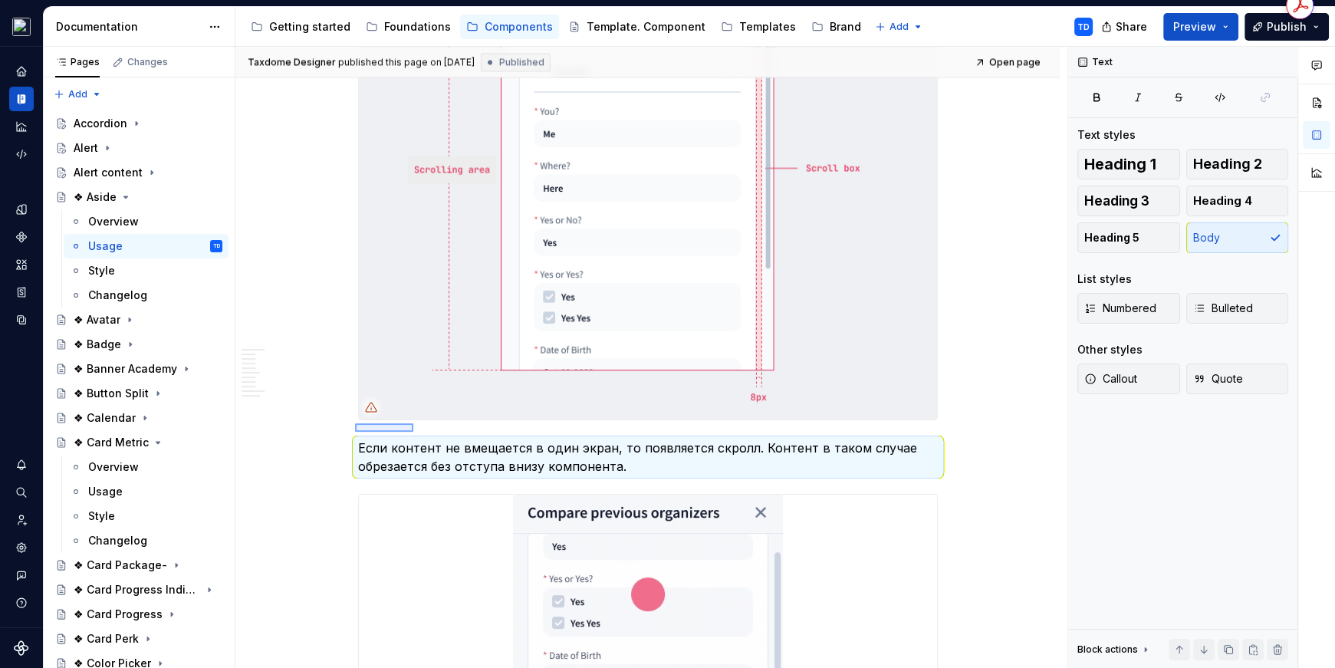
drag, startPoint x: 359, startPoint y: 423, endPoint x: 504, endPoint y: 433, distance: 145.3
click at [494, 432] on div "Taxdome Designer published this page on [DATE] Published Open page ❖ Aside Допо…" at bounding box center [651, 358] width 832 height 622
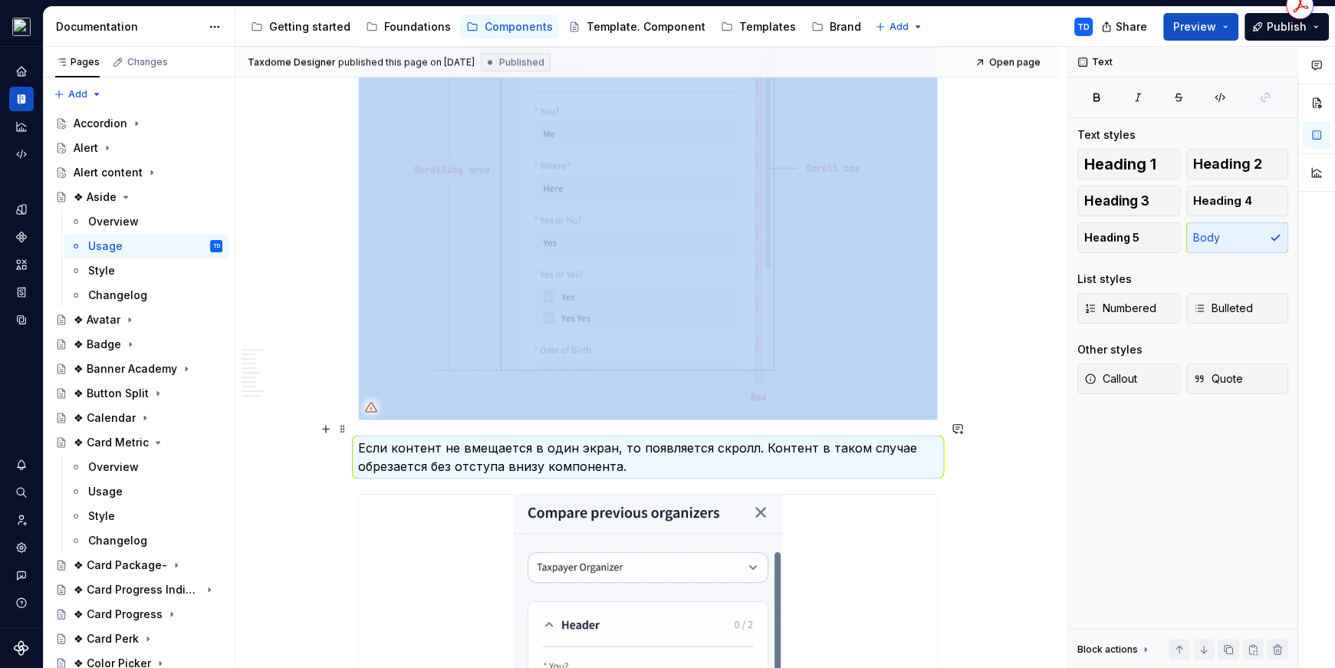
drag, startPoint x: 558, startPoint y: 439, endPoint x: 567, endPoint y: 441, distance: 8.6
click at [558, 439] on p "Если контент не вмещается в один экран, то появляется скролл. Контент в таком с…" at bounding box center [648, 457] width 580 height 37
click at [625, 449] on p "Если контент не вмещается в один экран, то появляется скролл. Контент в таком с…" at bounding box center [648, 457] width 580 height 37
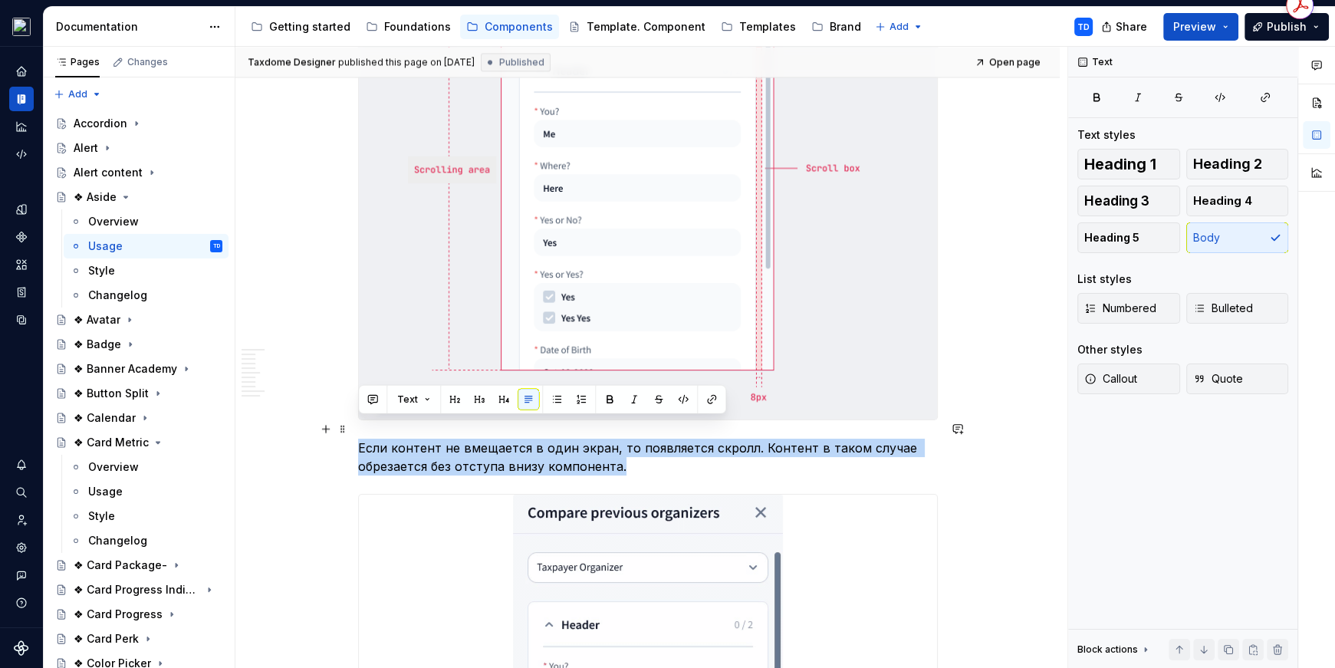
drag, startPoint x: 621, startPoint y: 446, endPoint x: 357, endPoint y: 432, distance: 264.1
click at [357, 432] on div "**********" at bounding box center [647, 588] width 824 height 5823
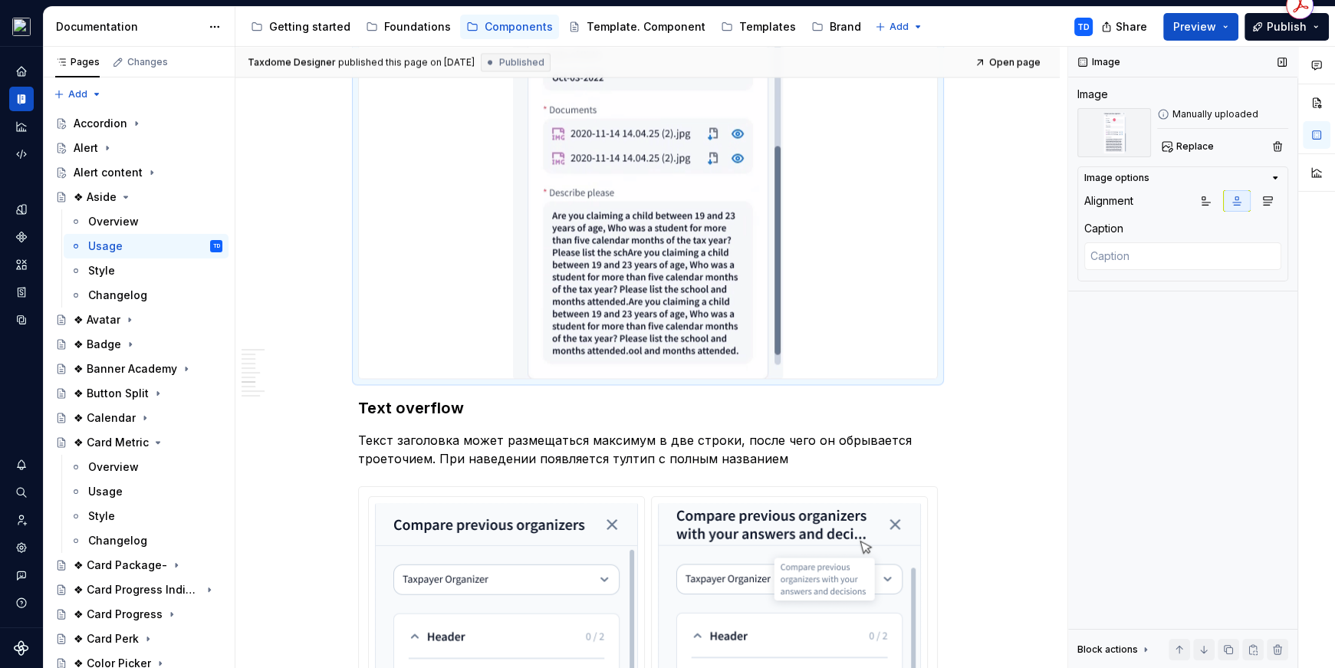
scroll to position [3231, 0]
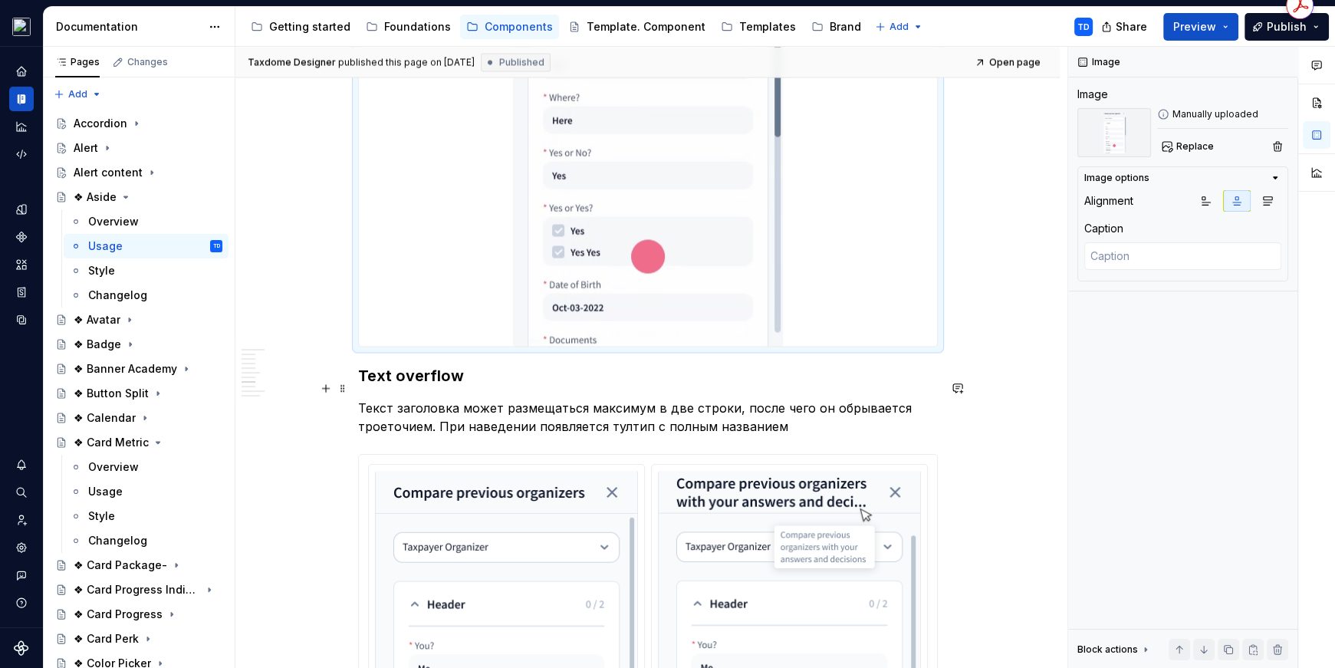
drag, startPoint x: 367, startPoint y: 352, endPoint x: 722, endPoint y: 397, distance: 357.1
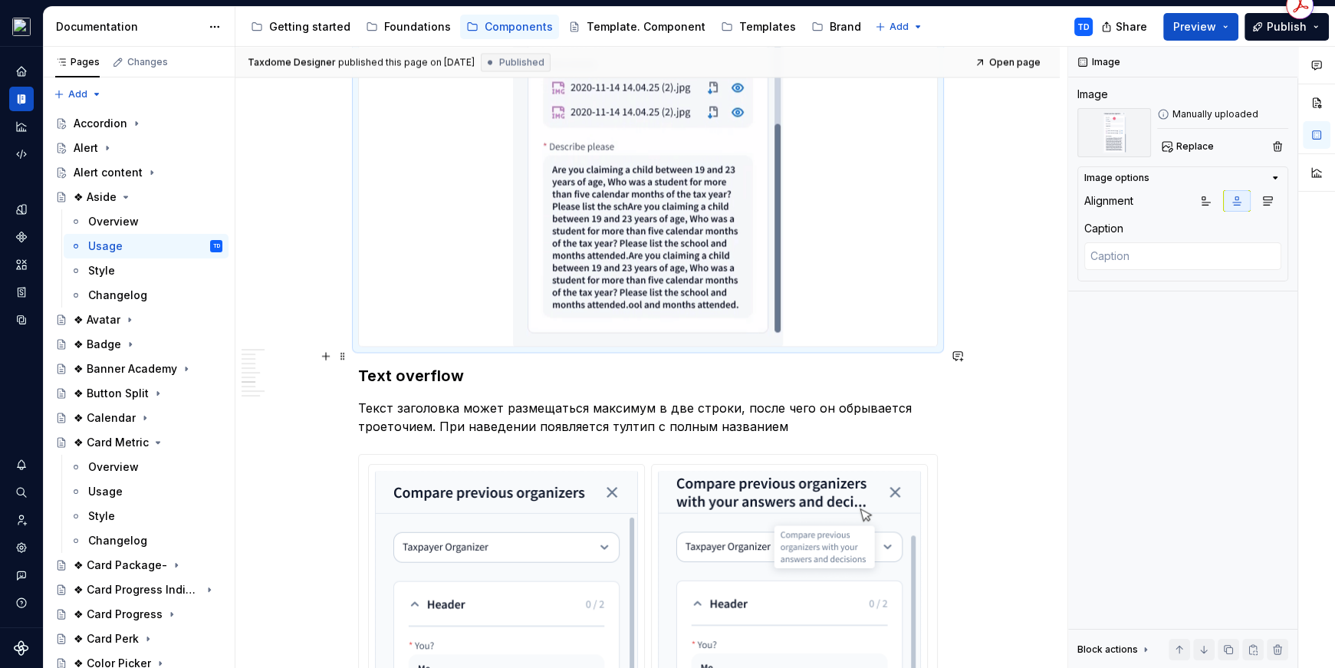
drag, startPoint x: 773, startPoint y: 406, endPoint x: 393, endPoint y: 356, distance: 383.6
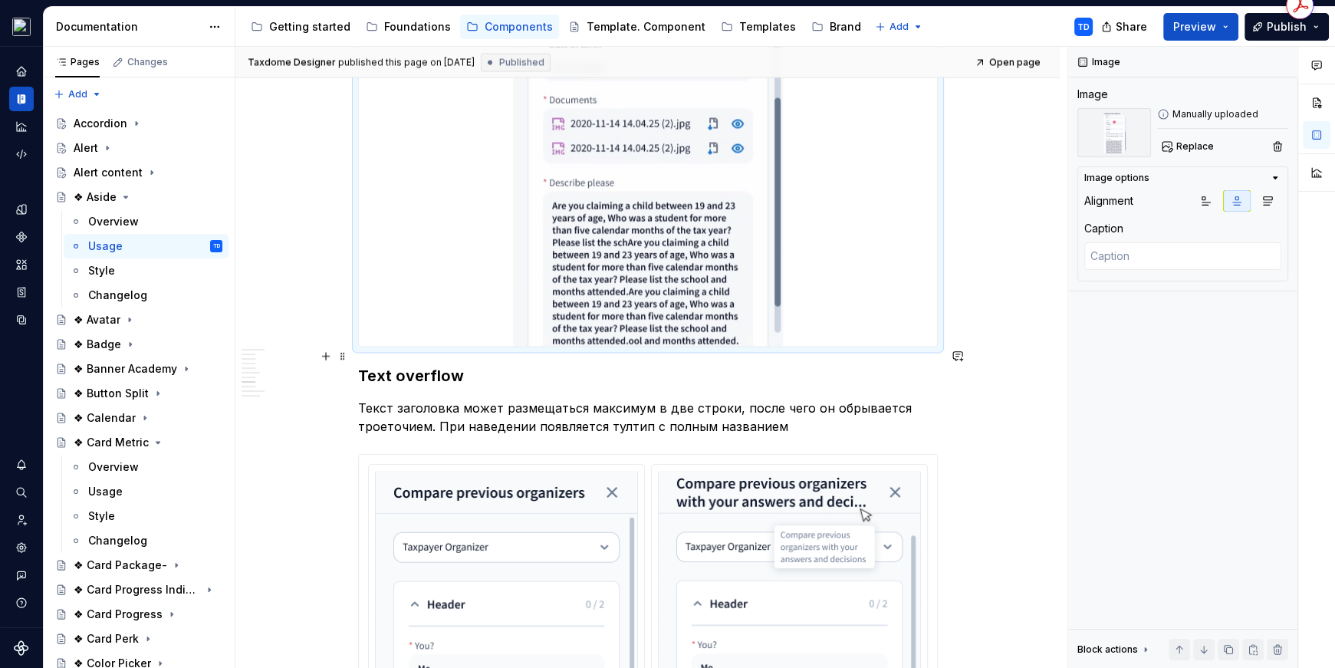
drag, startPoint x: 360, startPoint y: 354, endPoint x: 424, endPoint y: 369, distance: 65.5
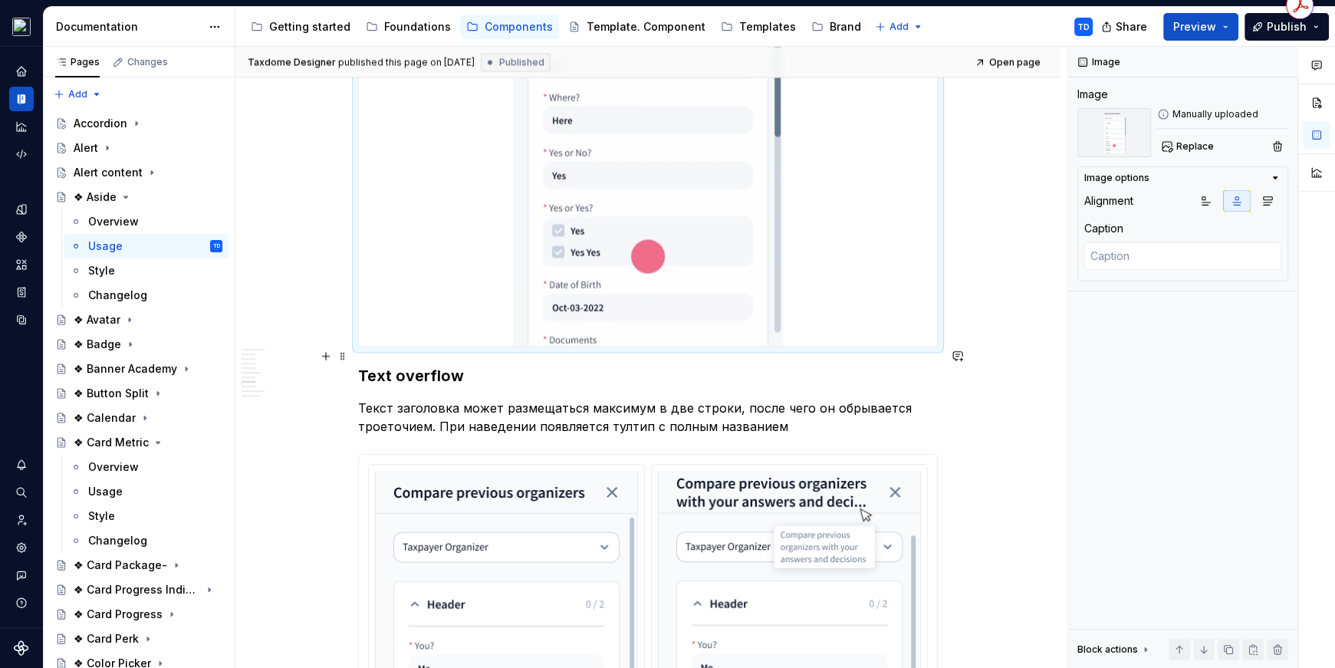
drag, startPoint x: 359, startPoint y: 353, endPoint x: 607, endPoint y: 397, distance: 251.6
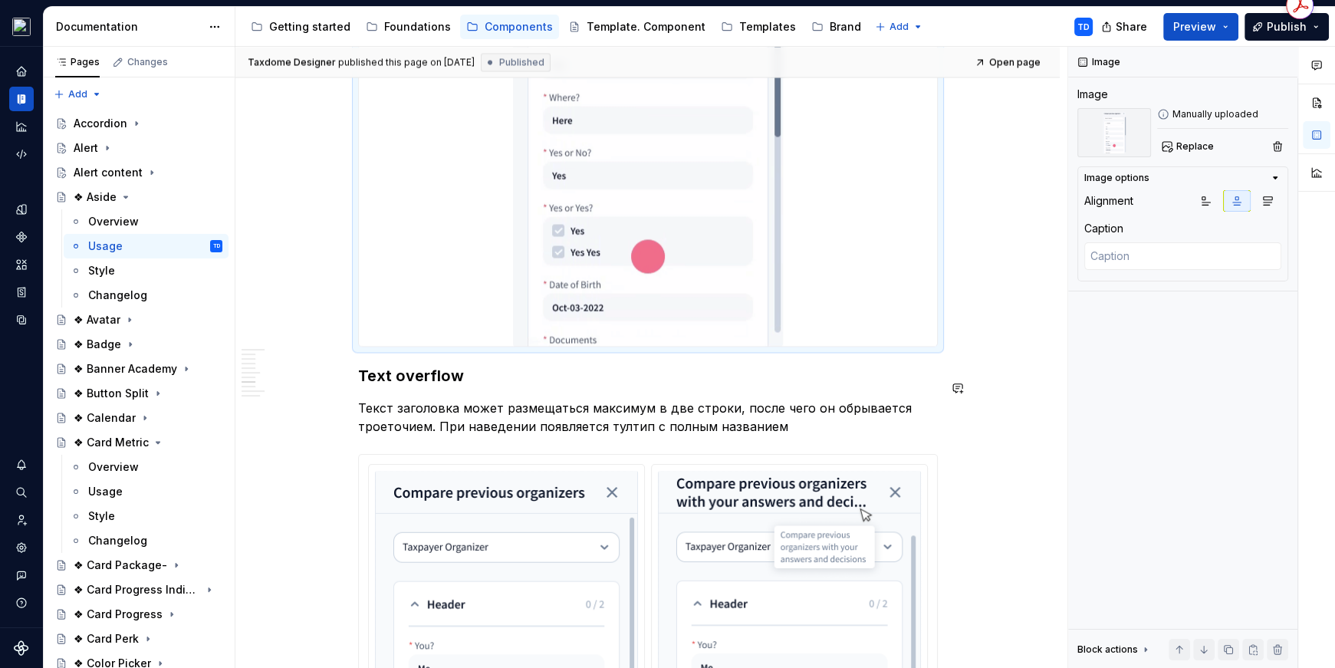
drag, startPoint x: 762, startPoint y: 406, endPoint x: 438, endPoint y: 373, distance: 326.1
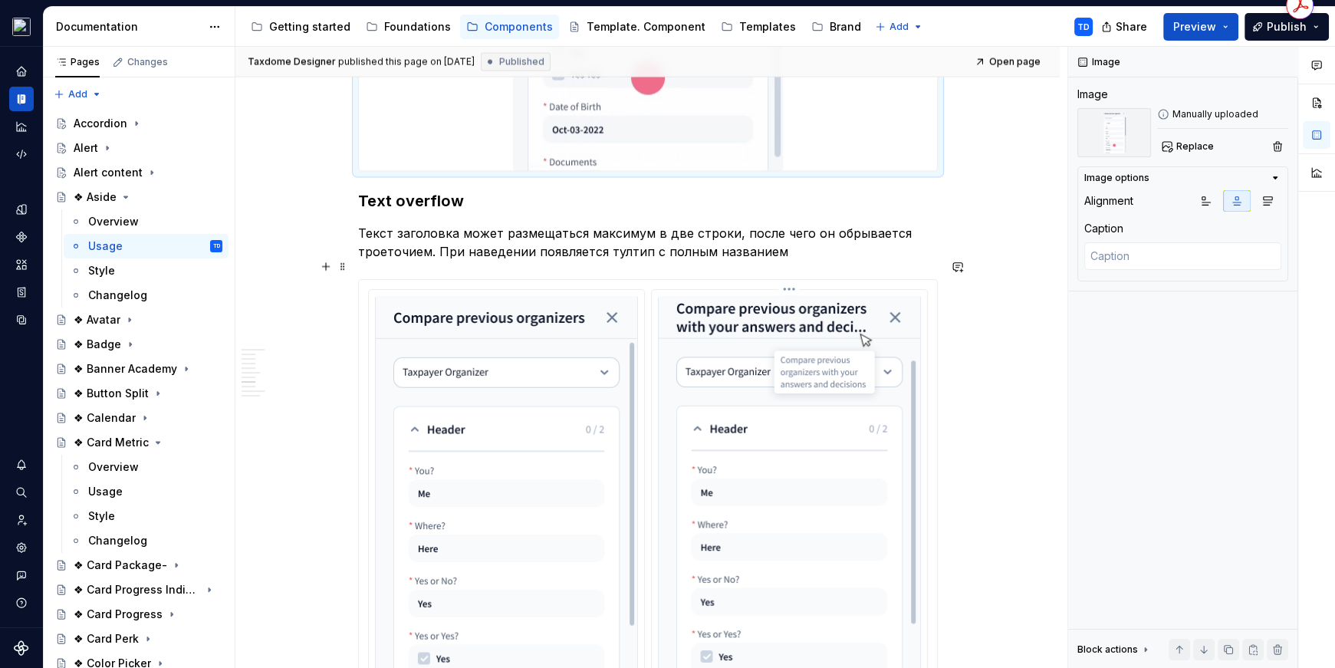
scroll to position [3366, 0]
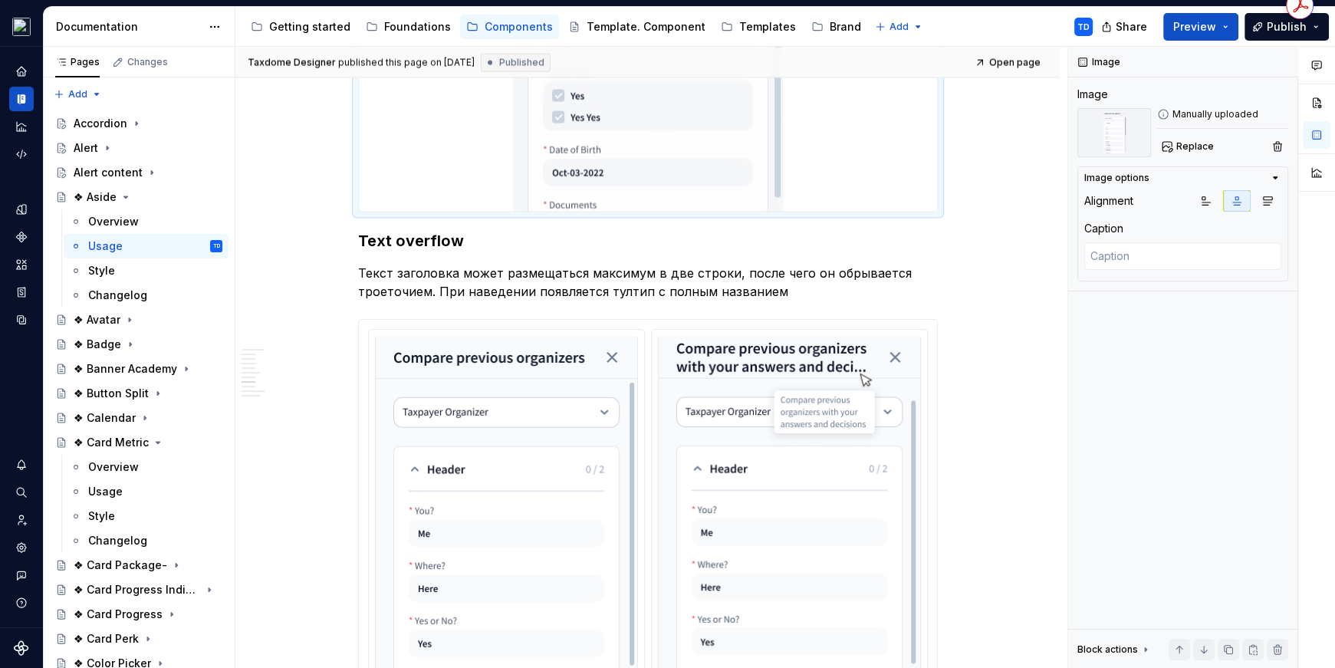
type textarea "*"
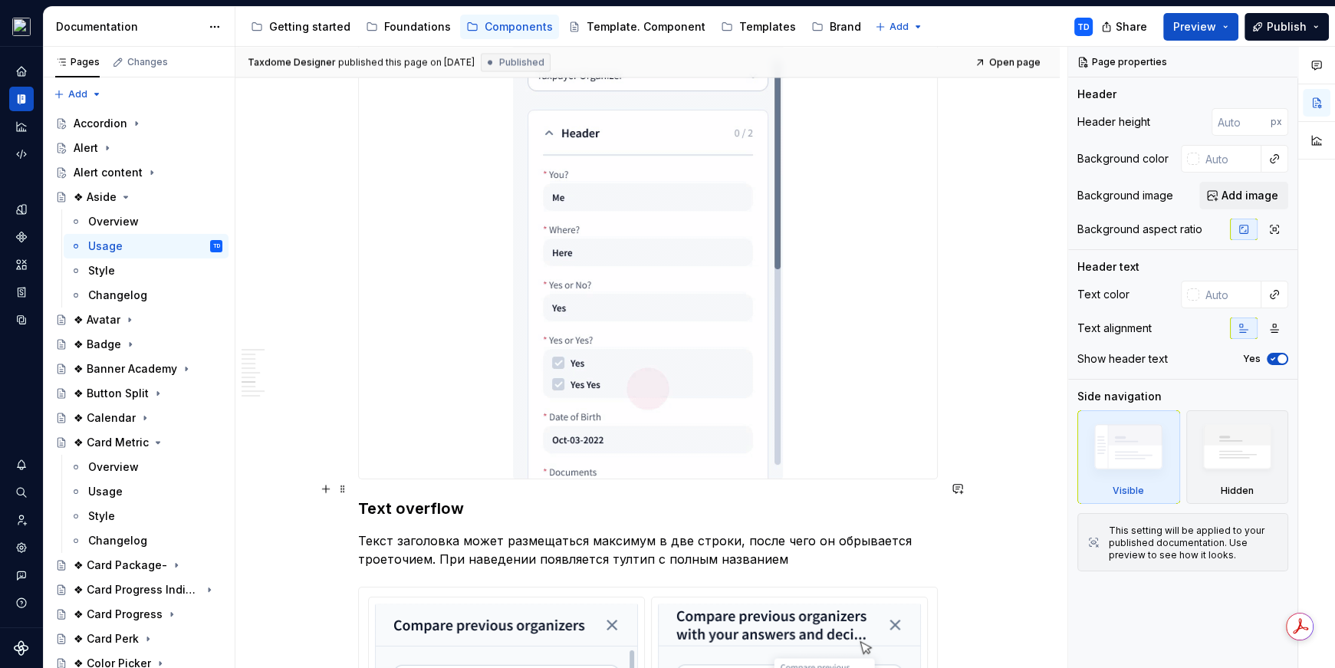
scroll to position [3297, 0]
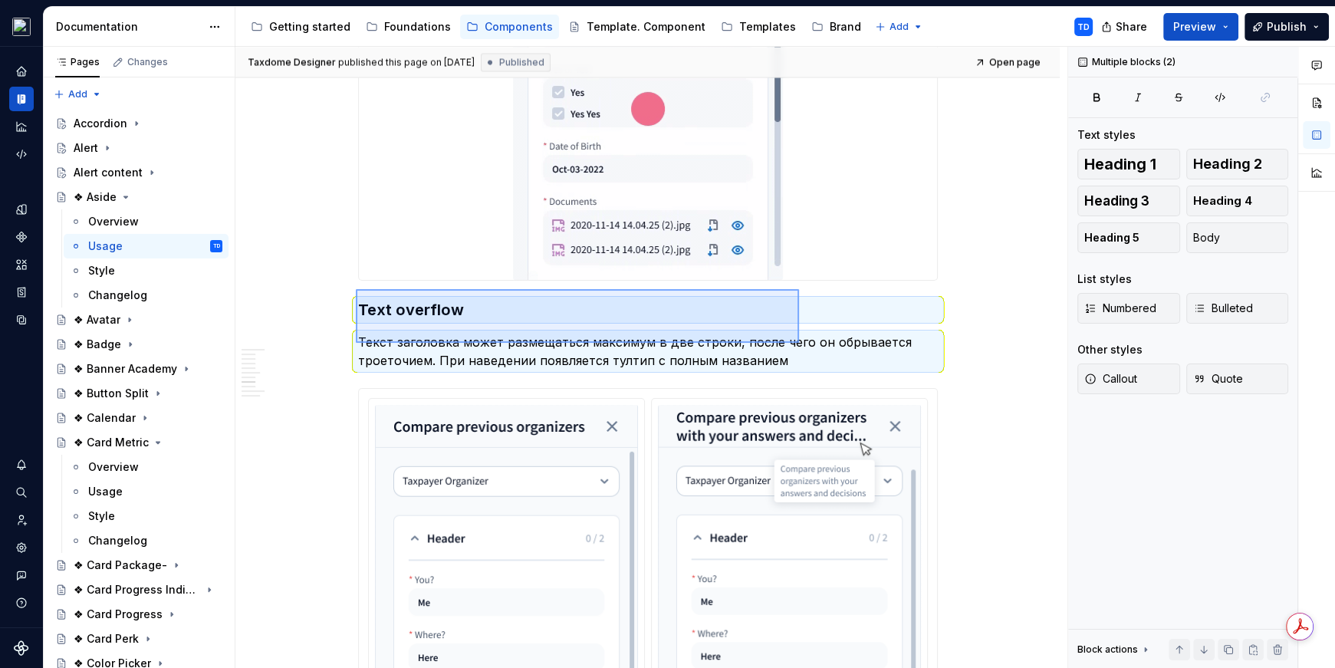
drag, startPoint x: 356, startPoint y: 289, endPoint x: 799, endPoint y: 343, distance: 446.5
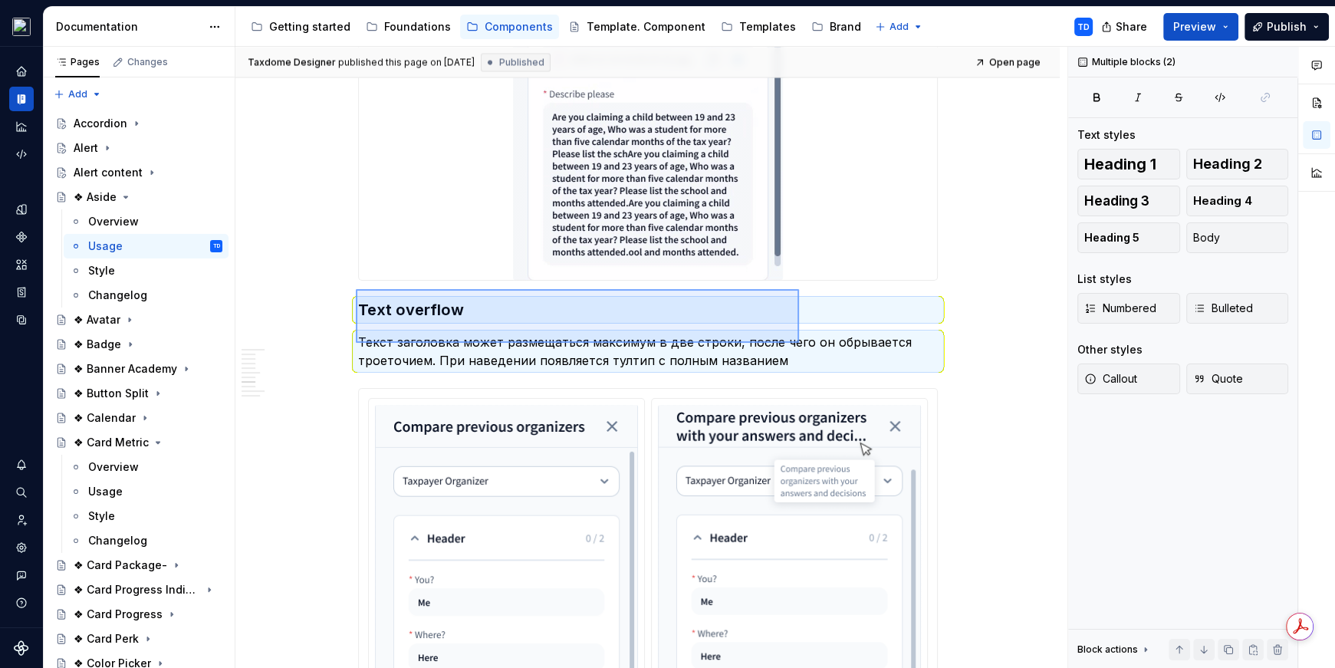
click at [799, 343] on div "Taxdome Designer published this page on [DATE] Published Open page ❖ Aside Допо…" at bounding box center [651, 358] width 832 height 622
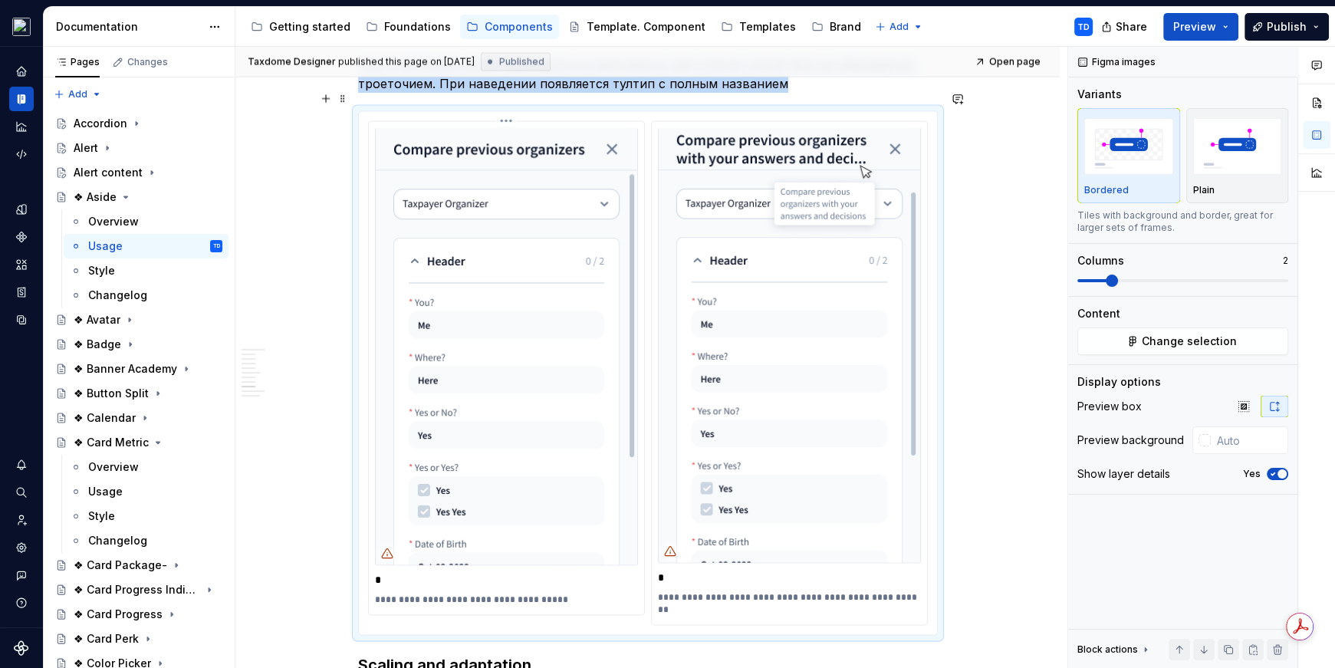
scroll to position [3576, 0]
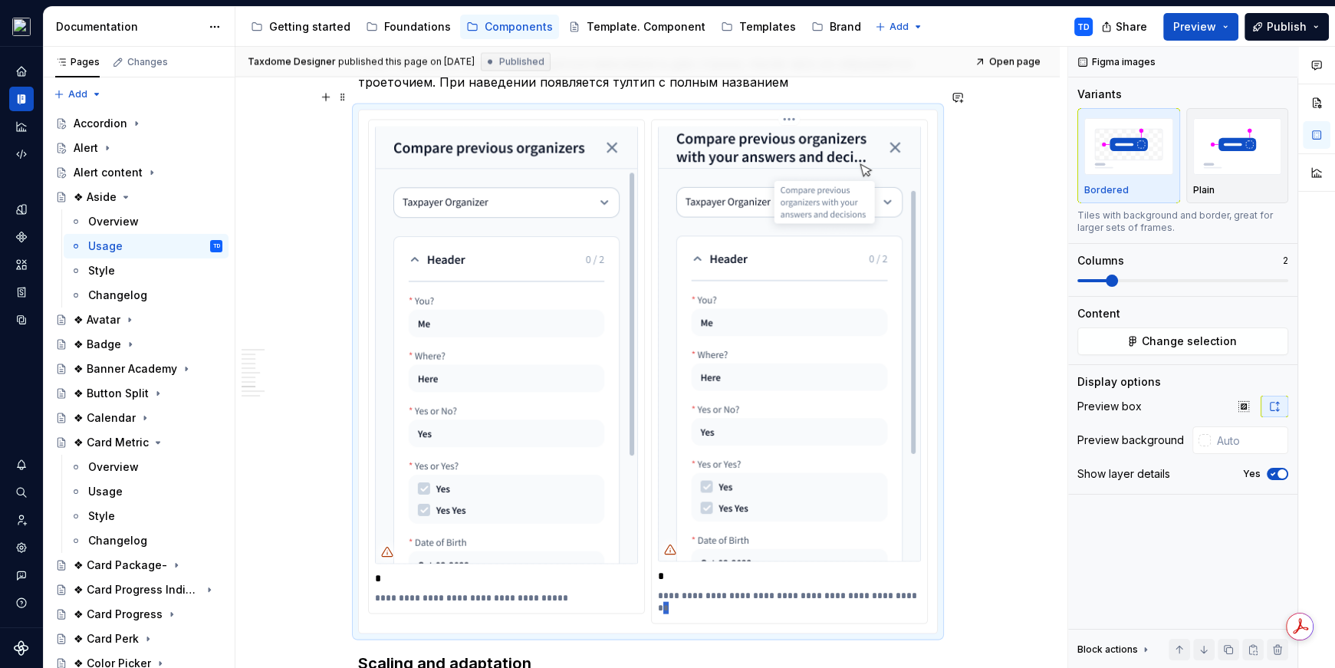
scroll to position [3576, 0]
drag, startPoint x: 702, startPoint y: 591, endPoint x: 675, endPoint y: 572, distance: 33.0
click at [672, 589] on p "**********" at bounding box center [790, 601] width 264 height 25
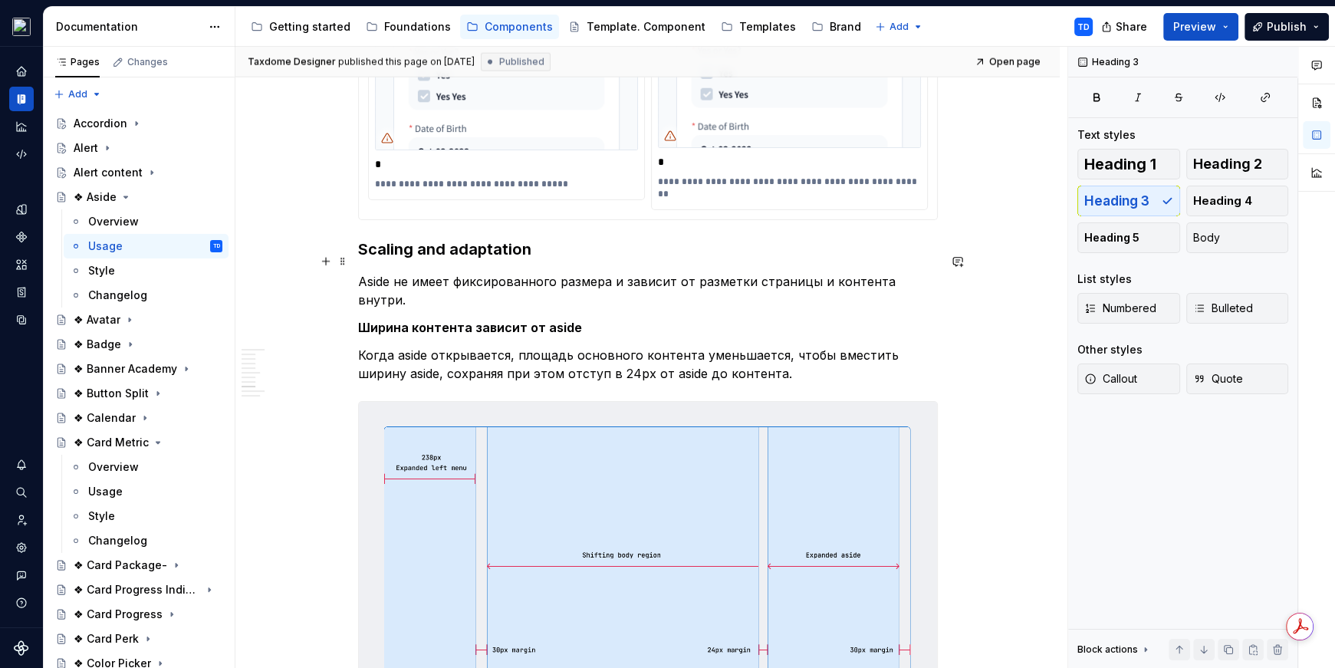
scroll to position [3991, 0]
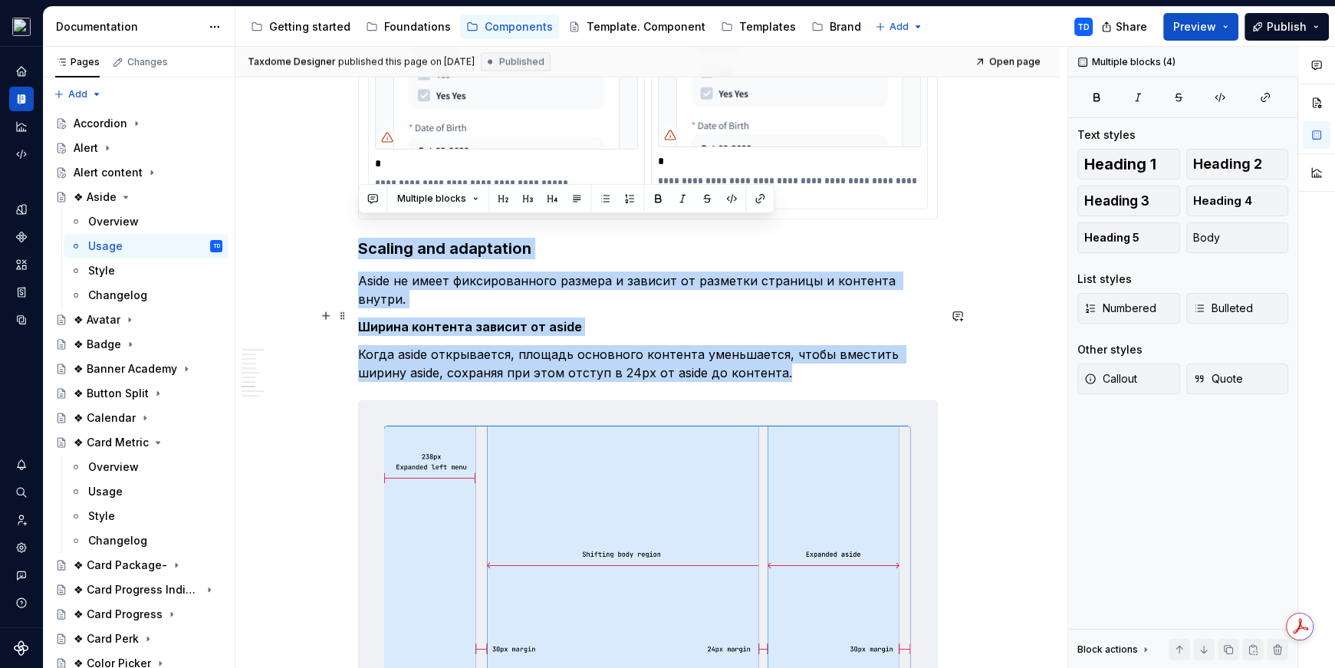
drag, startPoint x: 361, startPoint y: 227, endPoint x: 773, endPoint y: 340, distance: 427.1
copy div "Scaling and adaptation Aside не имеет фиксированного размера и зависит от разме…"
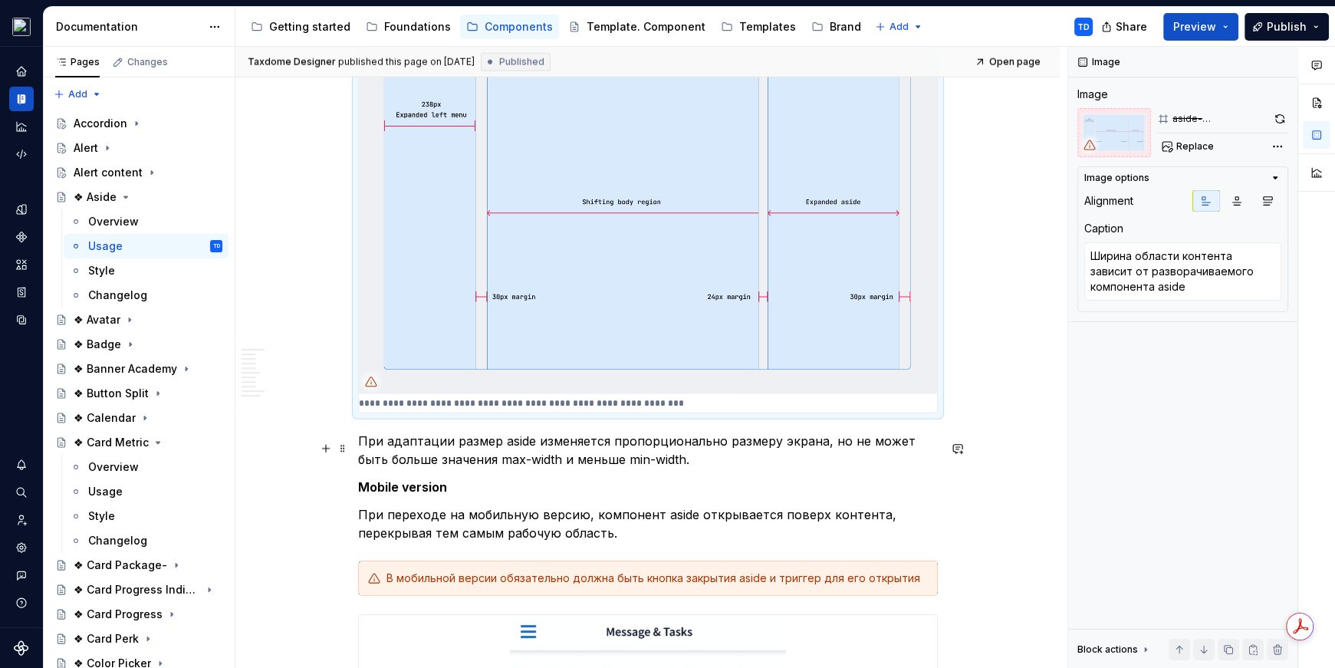
scroll to position [4482, 0]
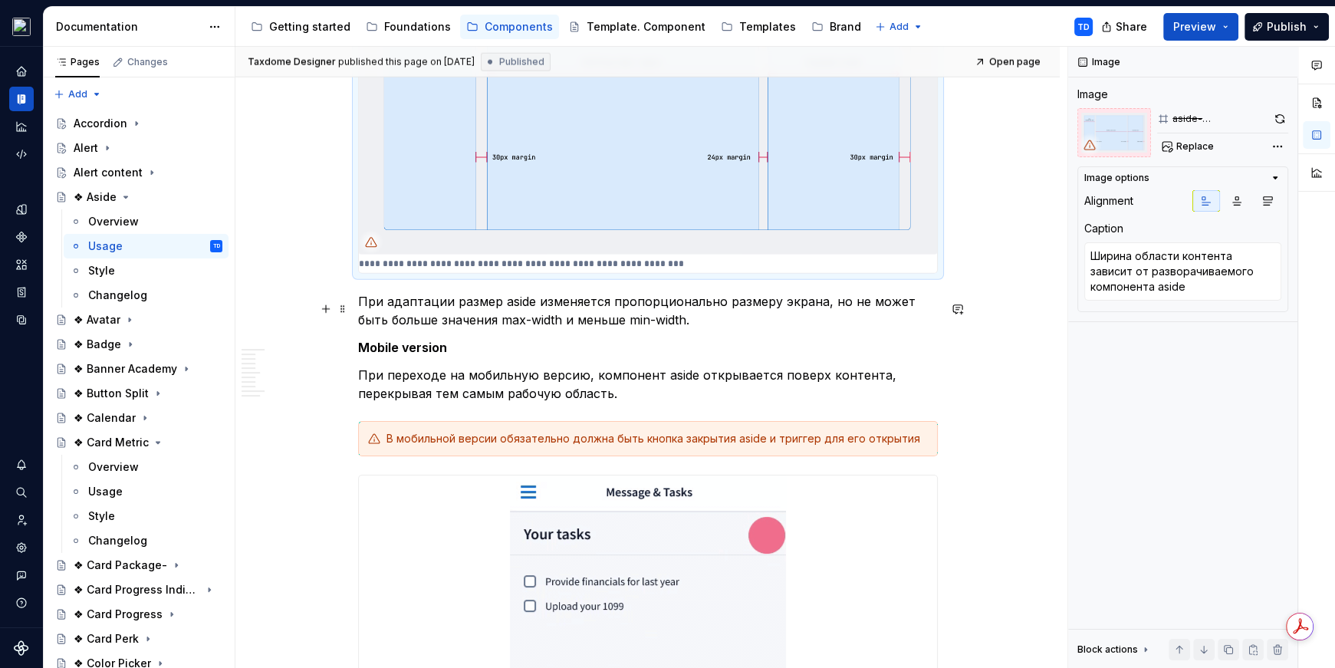
click at [404, 338] on p "Mobile version" at bounding box center [648, 347] width 580 height 18
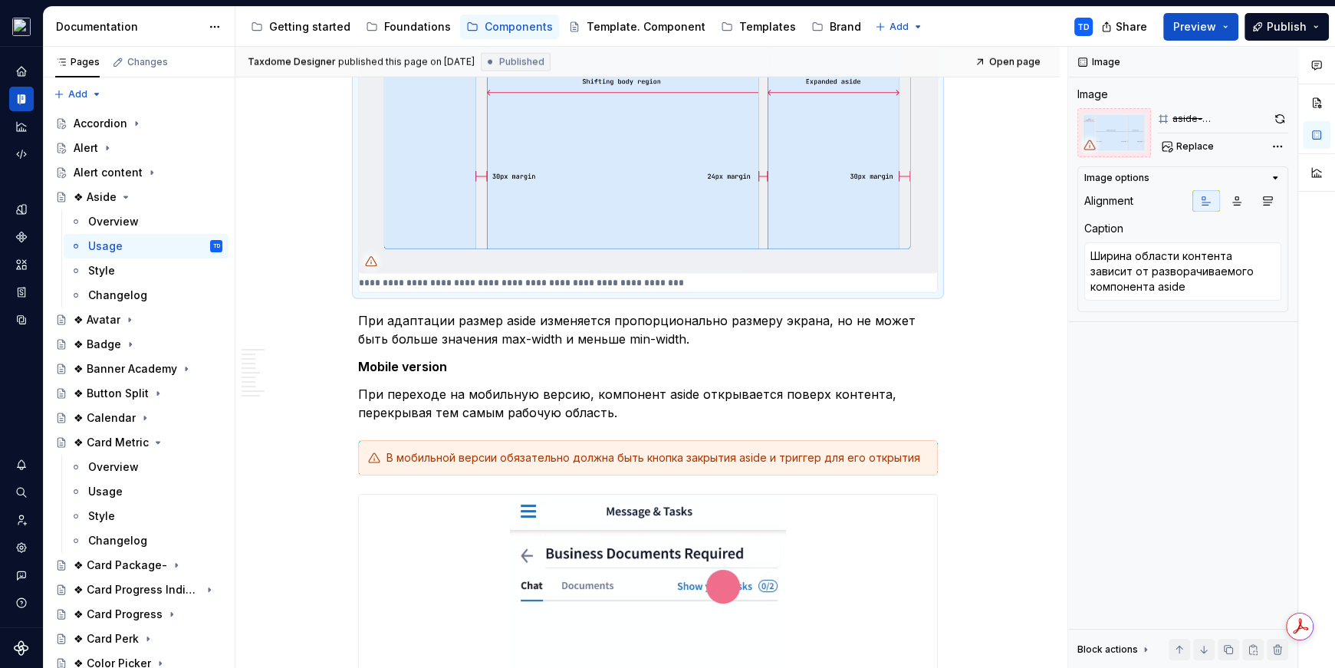
scroll to position [4403, 0]
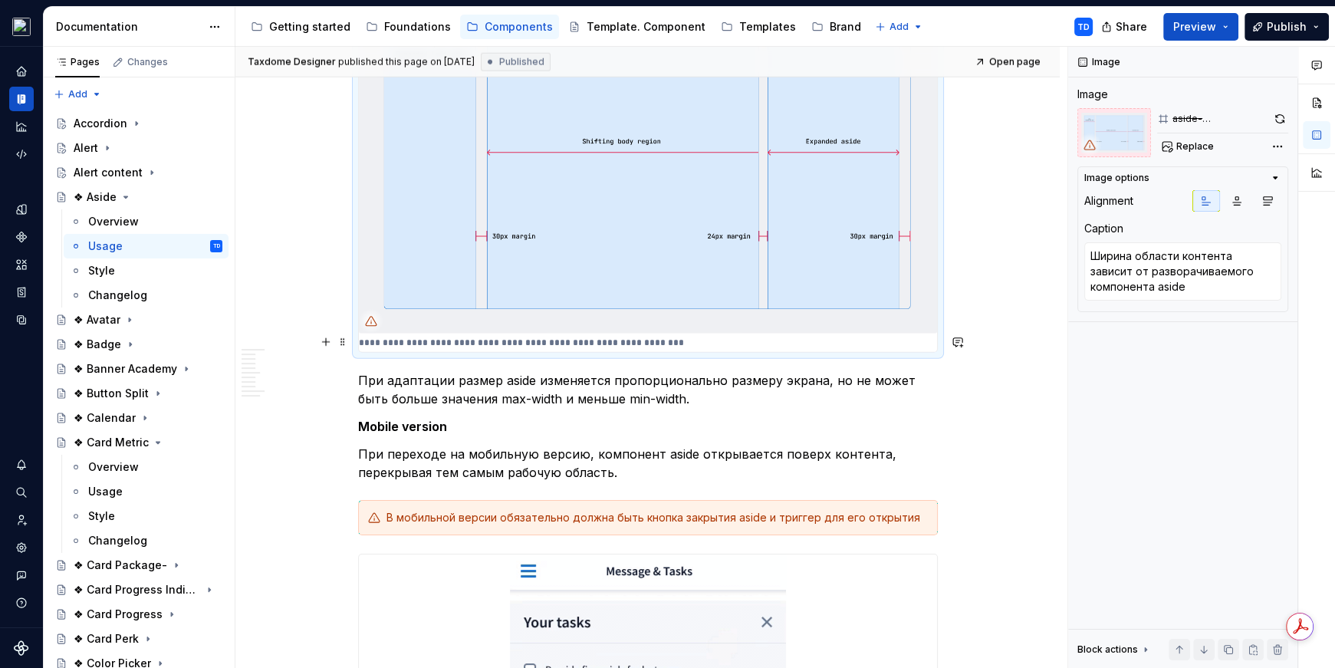
drag, startPoint x: 358, startPoint y: 340, endPoint x: 458, endPoint y: 349, distance: 100.1
click at [469, 371] on p "При адаптации размер aside изменяется пропорционально размеру экрана, но не мож…" at bounding box center [648, 389] width 580 height 37
drag, startPoint x: 397, startPoint y: 337, endPoint x: 377, endPoint y: 340, distance: 20.3
click at [396, 371] on p "При адаптации размер aside изменяется пропорционально размеру экрана, но не мож…" at bounding box center [648, 389] width 580 height 37
drag, startPoint x: 360, startPoint y: 341, endPoint x: 502, endPoint y: 367, distance: 144.2
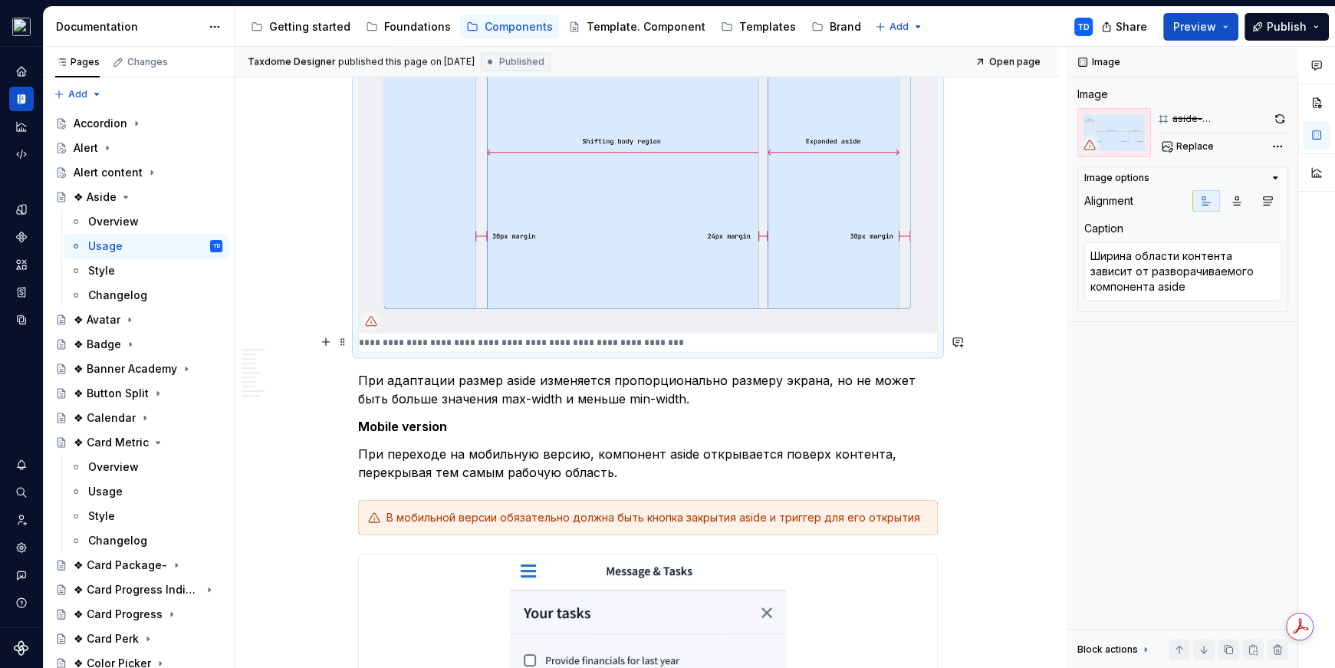
click at [495, 371] on p "При адаптации размер aside изменяется пропорционально размеру экрана, но не мож…" at bounding box center [648, 389] width 580 height 37
click at [587, 445] on p "При переходе на мобильную версию, компонент aside открывается поверх контента, …" at bounding box center [648, 463] width 580 height 37
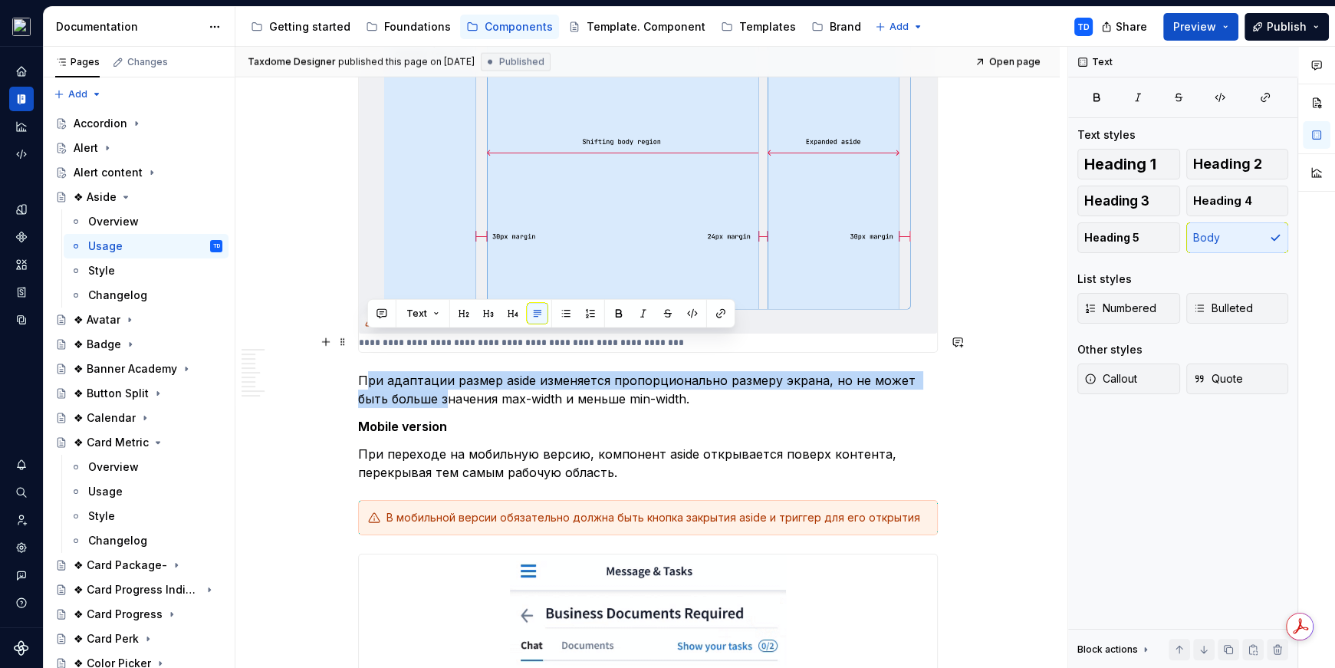
drag, startPoint x: 363, startPoint y: 339, endPoint x: 408, endPoint y: 354, distance: 46.8
click at [415, 371] on p "При адаптации размер aside изменяется пропорционально размеру экрана, но не мож…" at bounding box center [648, 389] width 580 height 37
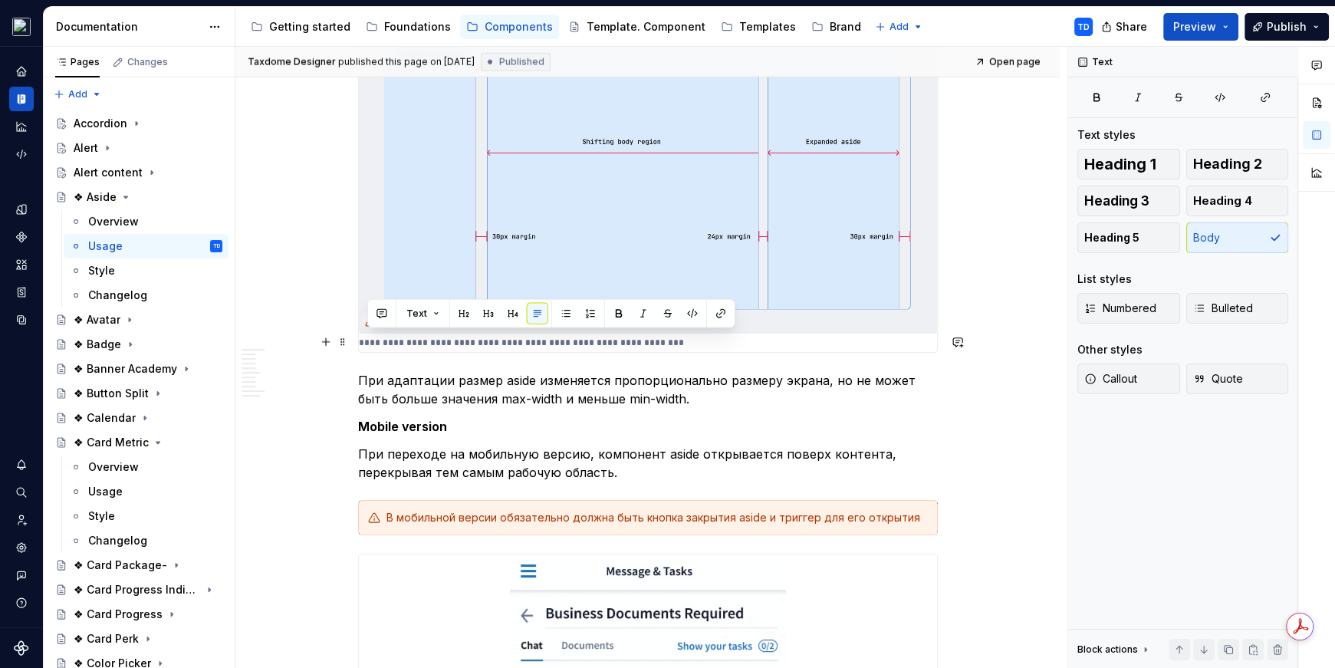
click at [379, 371] on p "При адаптации размер aside изменяется пропорционально размеру экрана, но не мож…" at bounding box center [648, 389] width 580 height 37
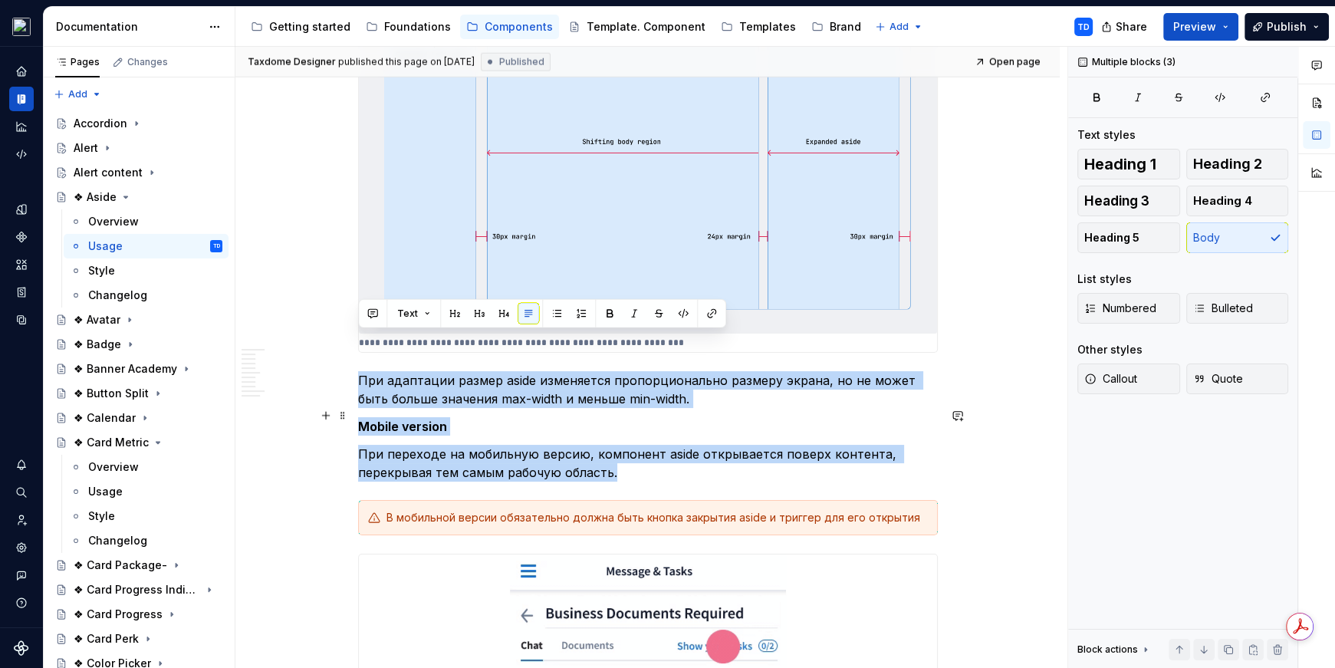
drag, startPoint x: 367, startPoint y: 341, endPoint x: 617, endPoint y: 438, distance: 268.0
copy div "При адаптации размер aside изменяется пропорционально размеру экрана, но не мож…"
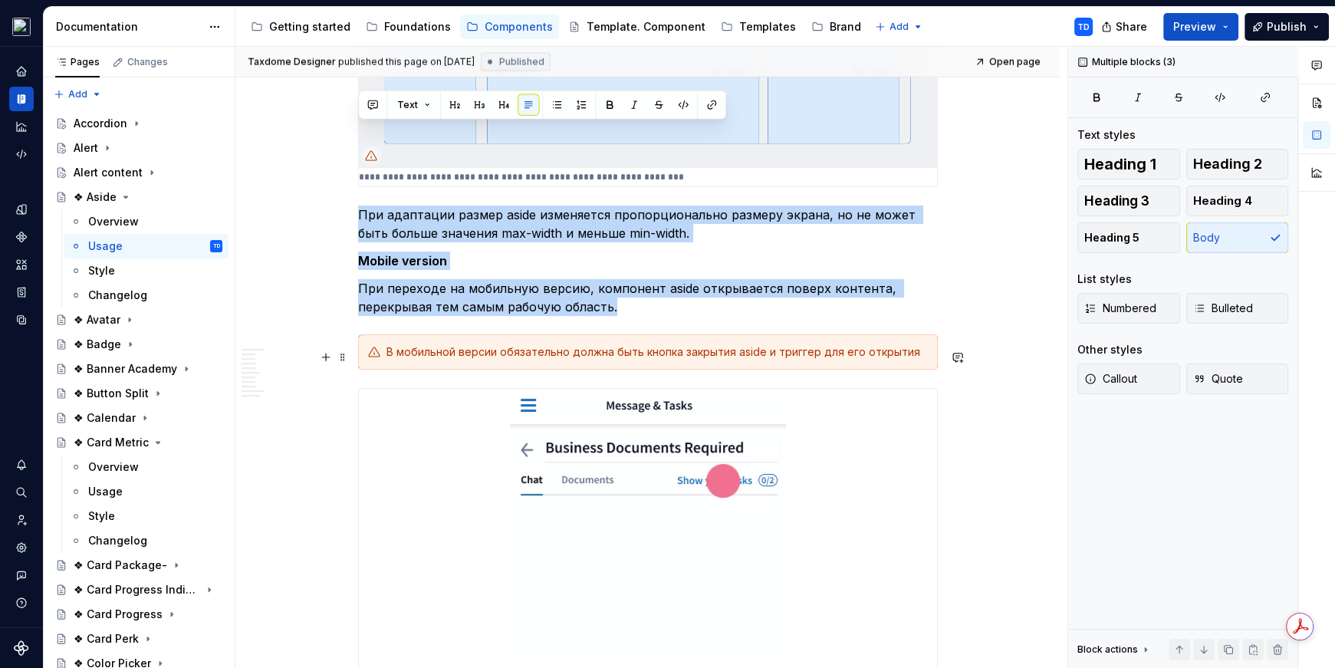
scroll to position [4612, 0]
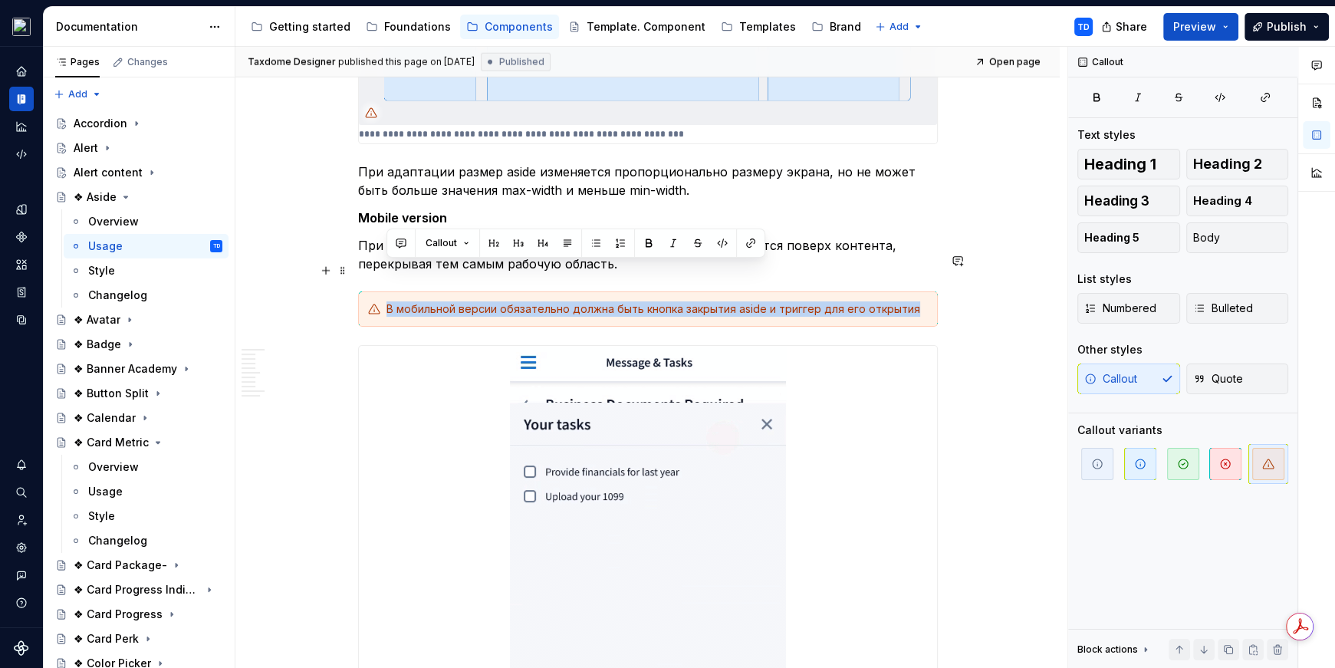
drag, startPoint x: 904, startPoint y: 269, endPoint x: 392, endPoint y: 268, distance: 512.2
click at [388, 301] on div "В мобильной версии обязательно должна быть кнопка закрытия aside и триггер для …" at bounding box center [656, 308] width 541 height 15
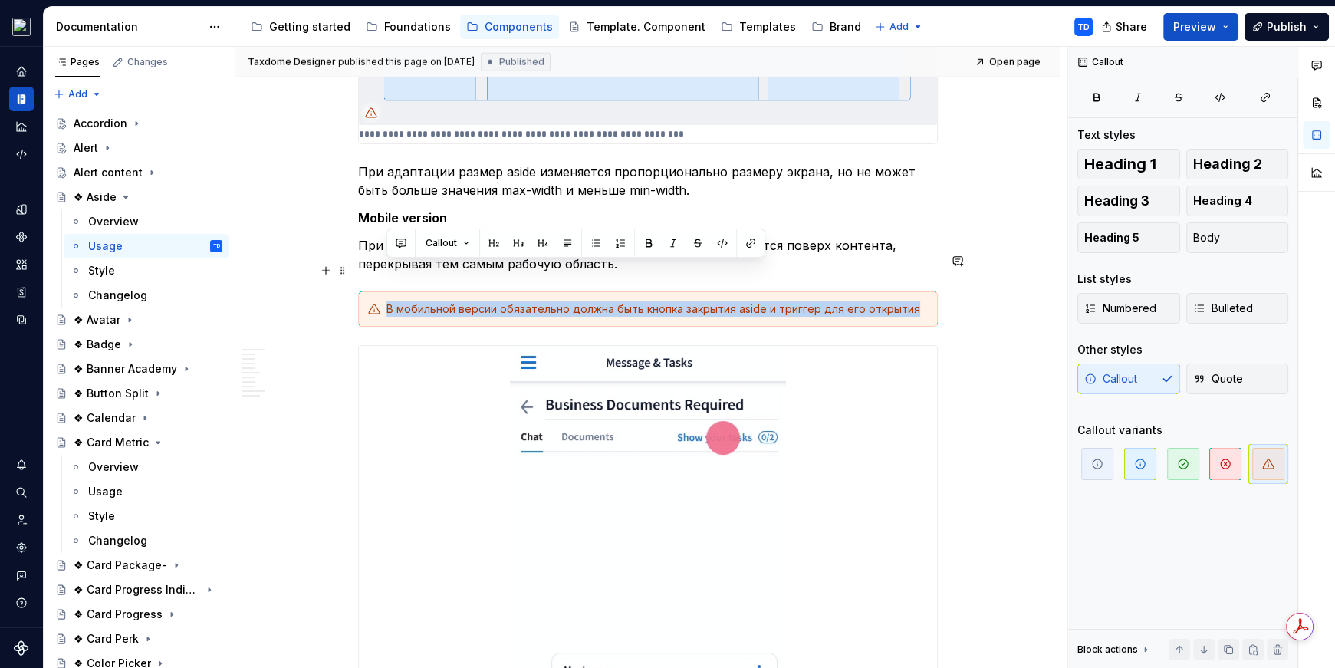
copy div "В мобильной версии обязательно должна быть кнопка закрытия aside и триггер для …"
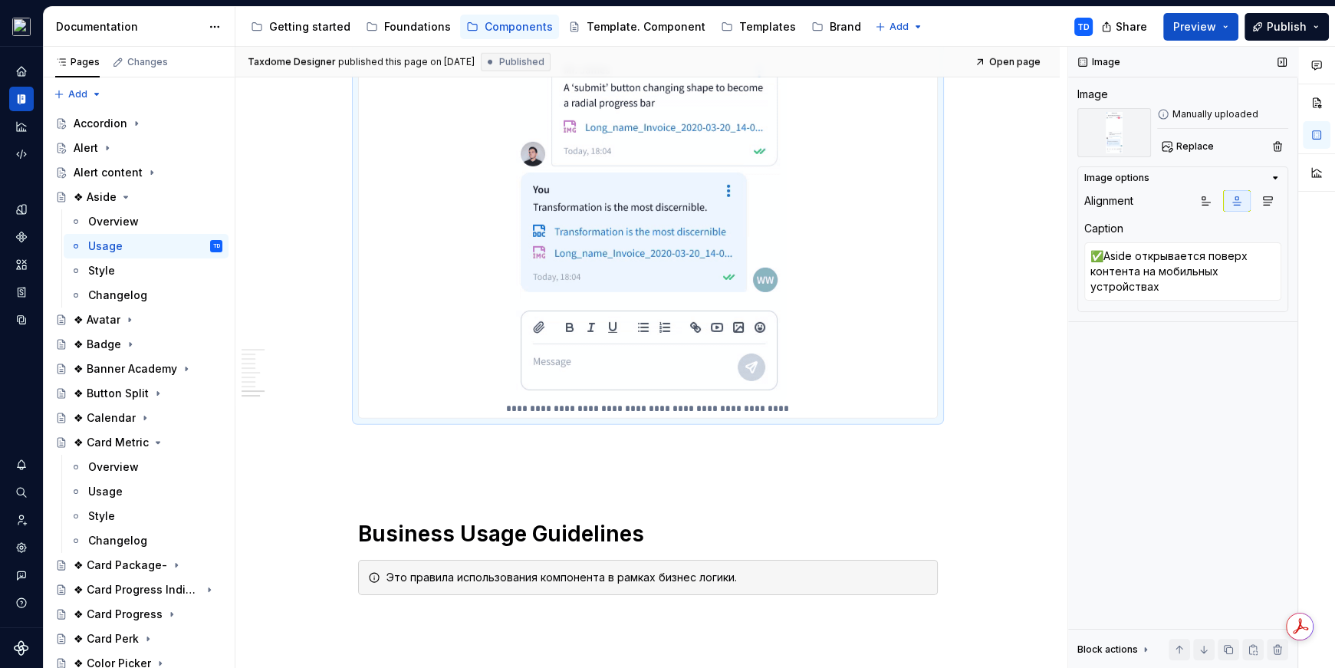
scroll to position [5306, 0]
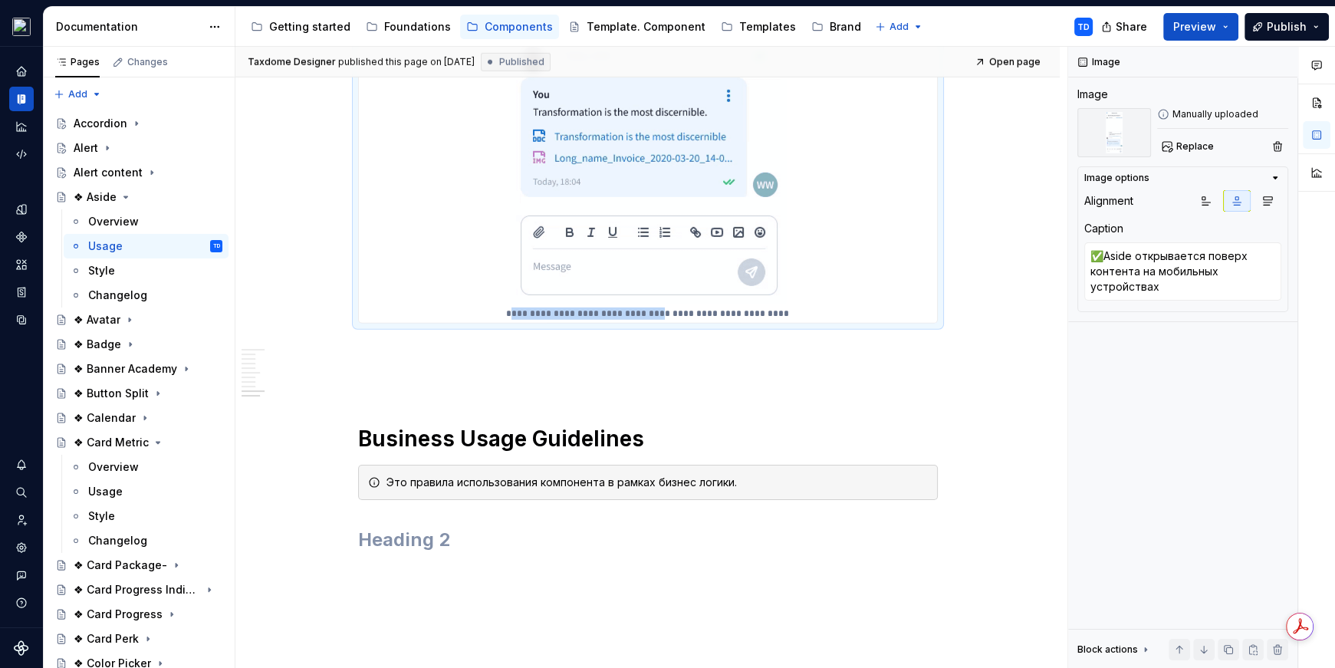
drag, startPoint x: 508, startPoint y: 274, endPoint x: 684, endPoint y: 271, distance: 176.4
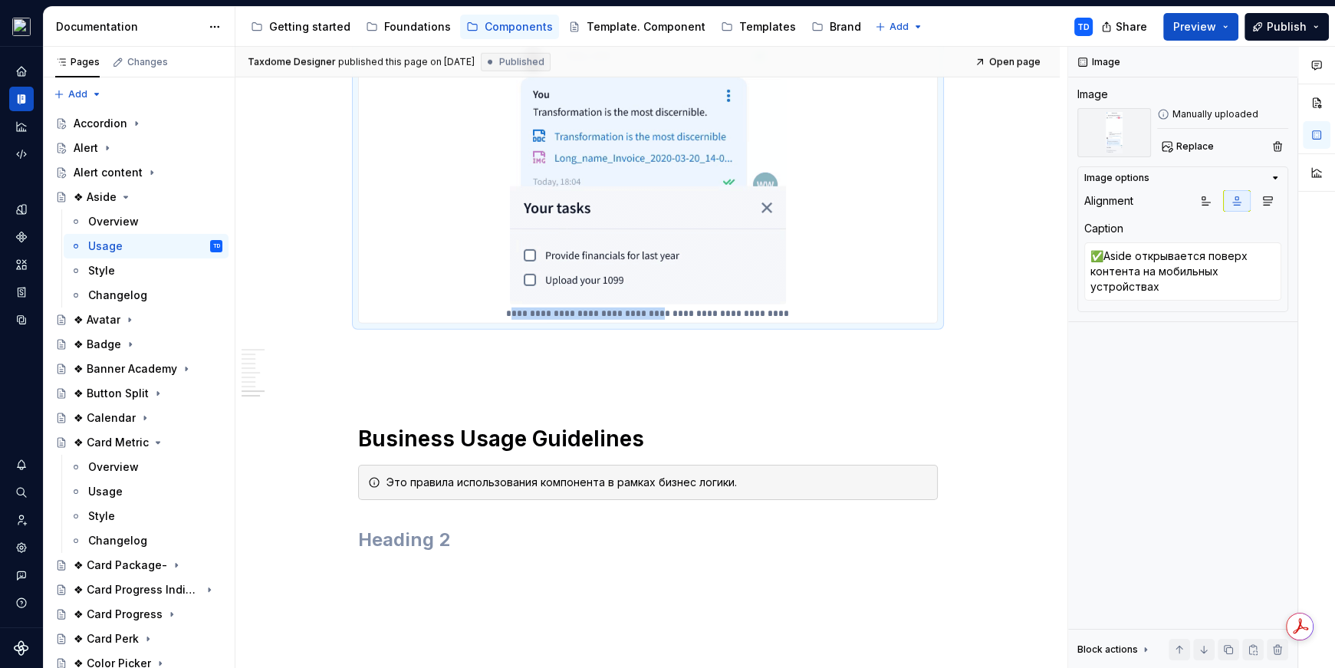
click at [671, 307] on p "**********" at bounding box center [647, 313] width 297 height 12
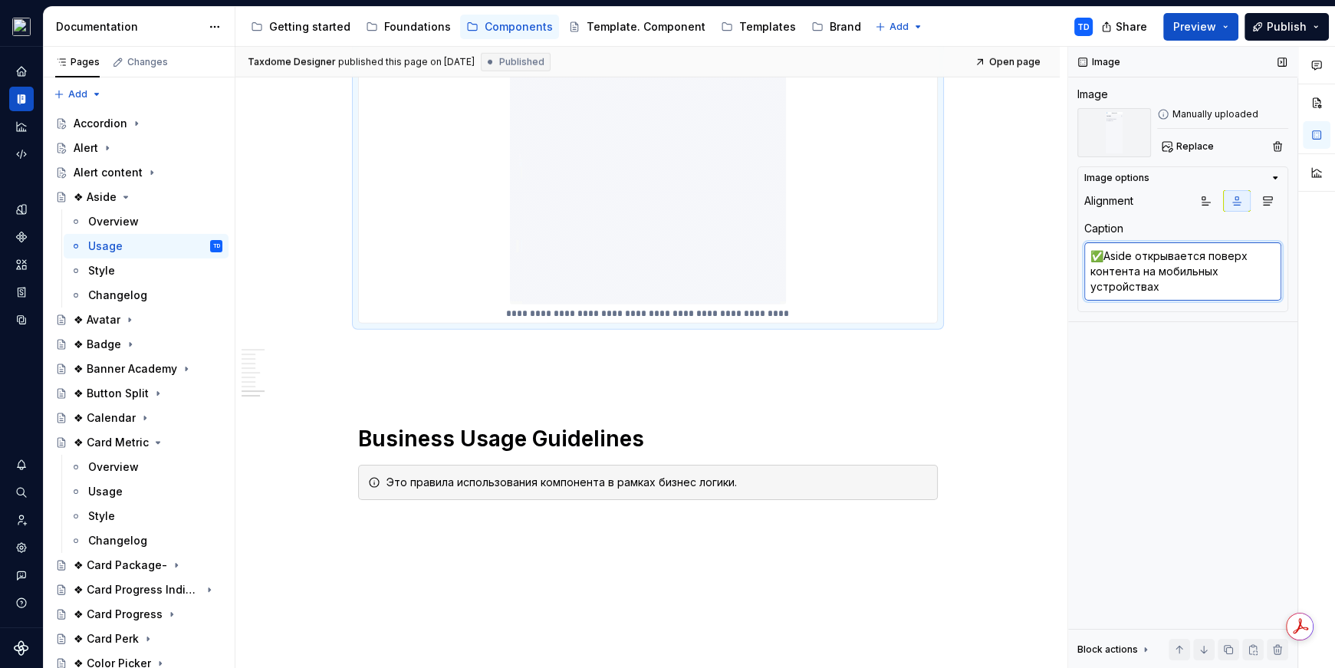
click at [1169, 290] on textarea "✅Aside открывается поверх контента на мобильных устройствах" at bounding box center [1182, 271] width 197 height 58
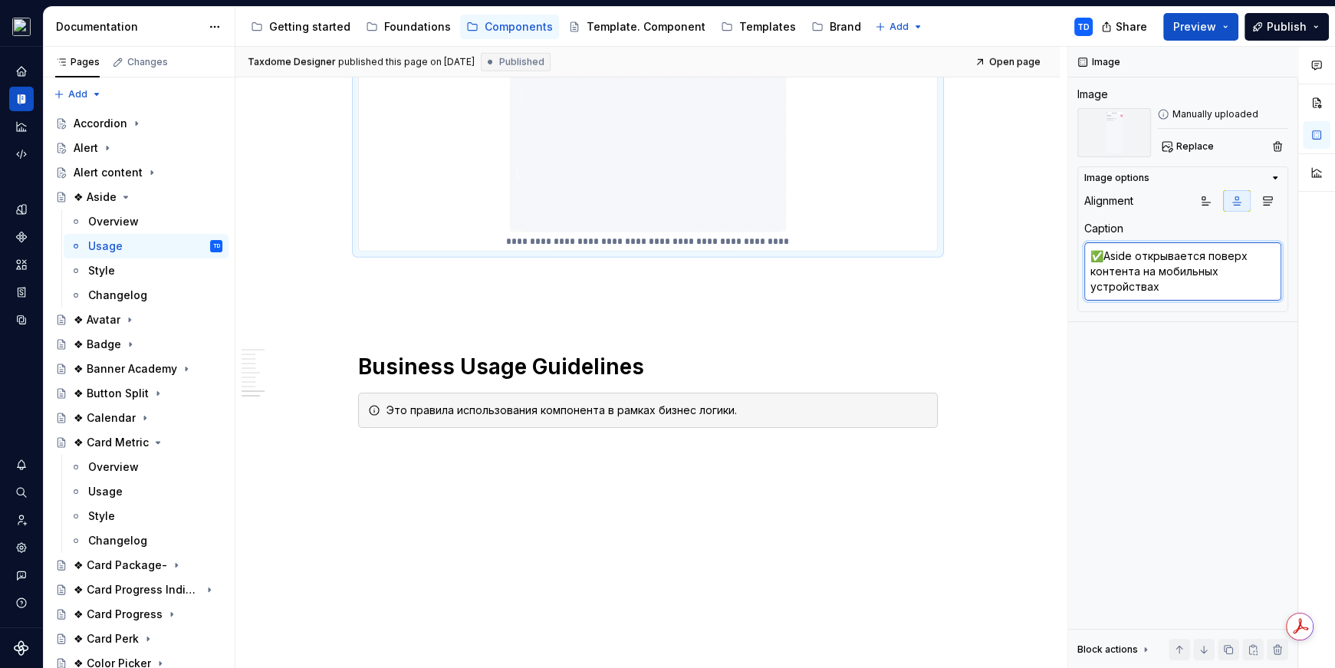
scroll to position [5399, 0]
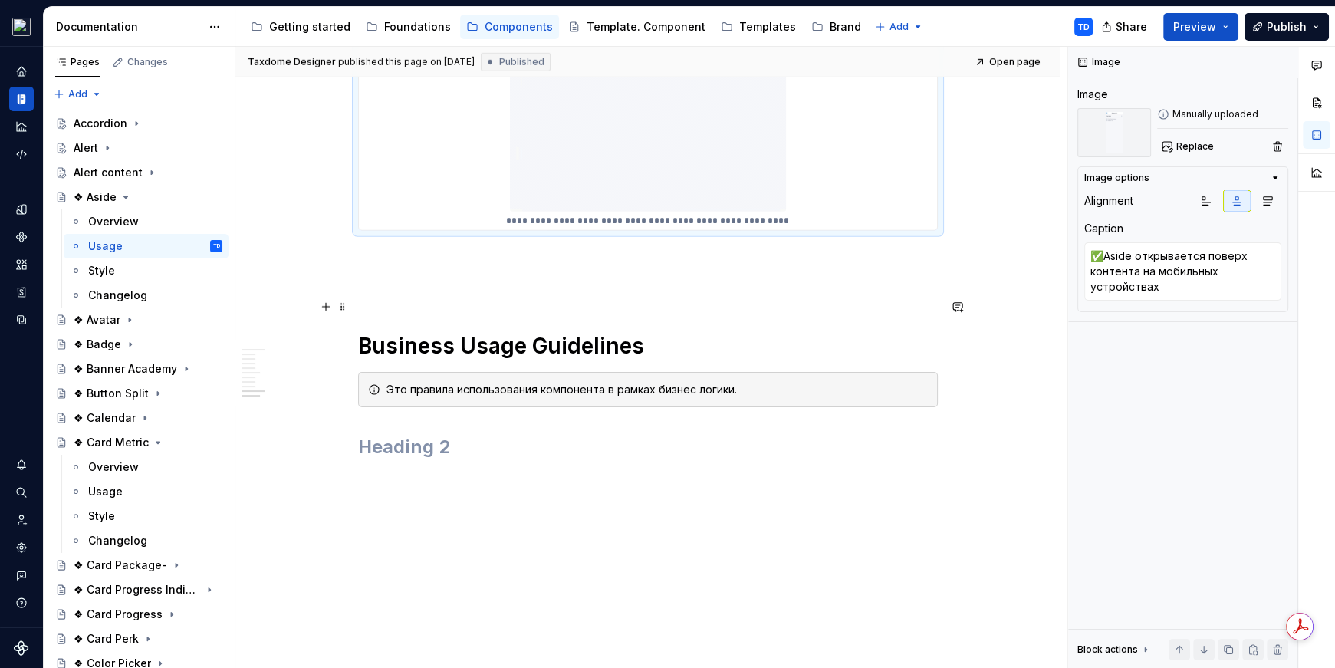
drag, startPoint x: 373, startPoint y: 306, endPoint x: 530, endPoint y: 307, distance: 157.2
click at [531, 332] on h1 "Business Usage Guidelines" at bounding box center [648, 346] width 580 height 28
drag, startPoint x: 526, startPoint y: 307, endPoint x: 391, endPoint y: 304, distance: 135.0
click at [393, 332] on h1 "Business Usage Guidelines" at bounding box center [648, 346] width 580 height 28
drag, startPoint x: 363, startPoint y: 303, endPoint x: 542, endPoint y: 302, distance: 179.4
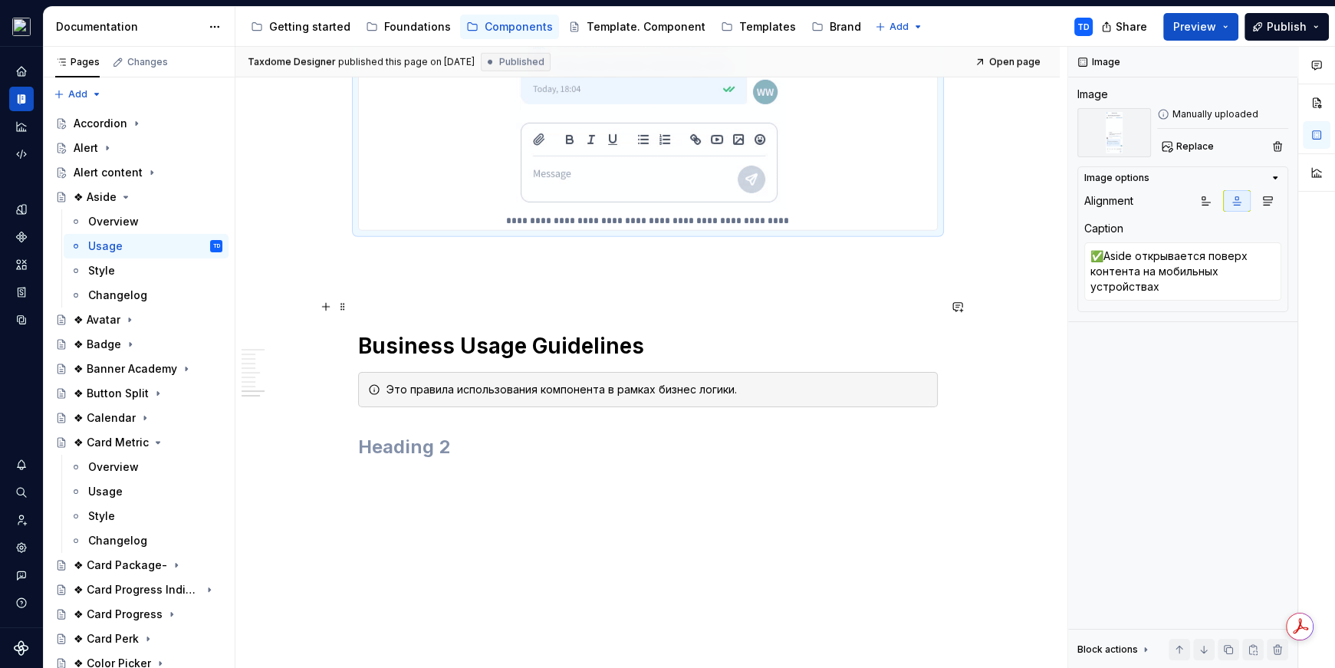
click at [542, 332] on h1 "Business Usage Guidelines" at bounding box center [648, 346] width 580 height 28
drag, startPoint x: 367, startPoint y: 305, endPoint x: 449, endPoint y: 305, distance: 82.1
click at [449, 332] on h1 "Business Usage Guidelines" at bounding box center [648, 346] width 580 height 28
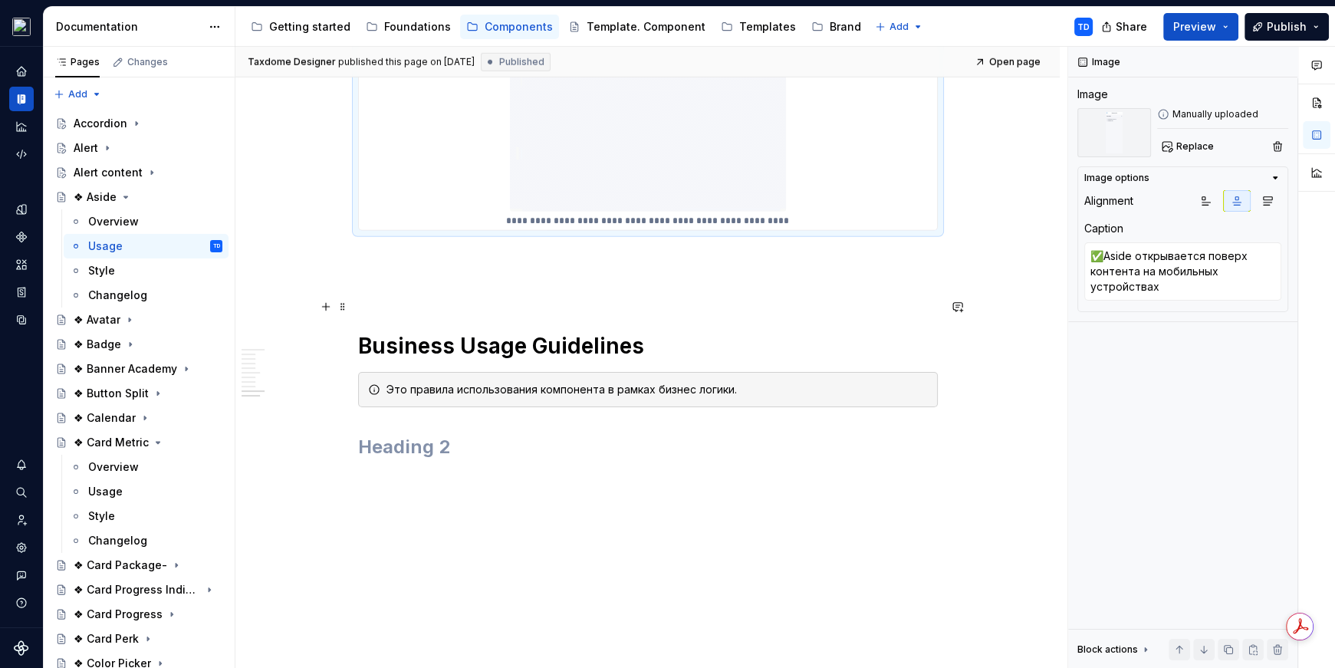
drag, startPoint x: 360, startPoint y: 310, endPoint x: 515, endPoint y: 306, distance: 154.2
click at [515, 332] on h1 "Business Usage Guidelines" at bounding box center [648, 346] width 580 height 28
drag, startPoint x: 524, startPoint y: 305, endPoint x: 350, endPoint y: 304, distance: 174.1
drag, startPoint x: 462, startPoint y: 302, endPoint x: 495, endPoint y: 302, distance: 33.7
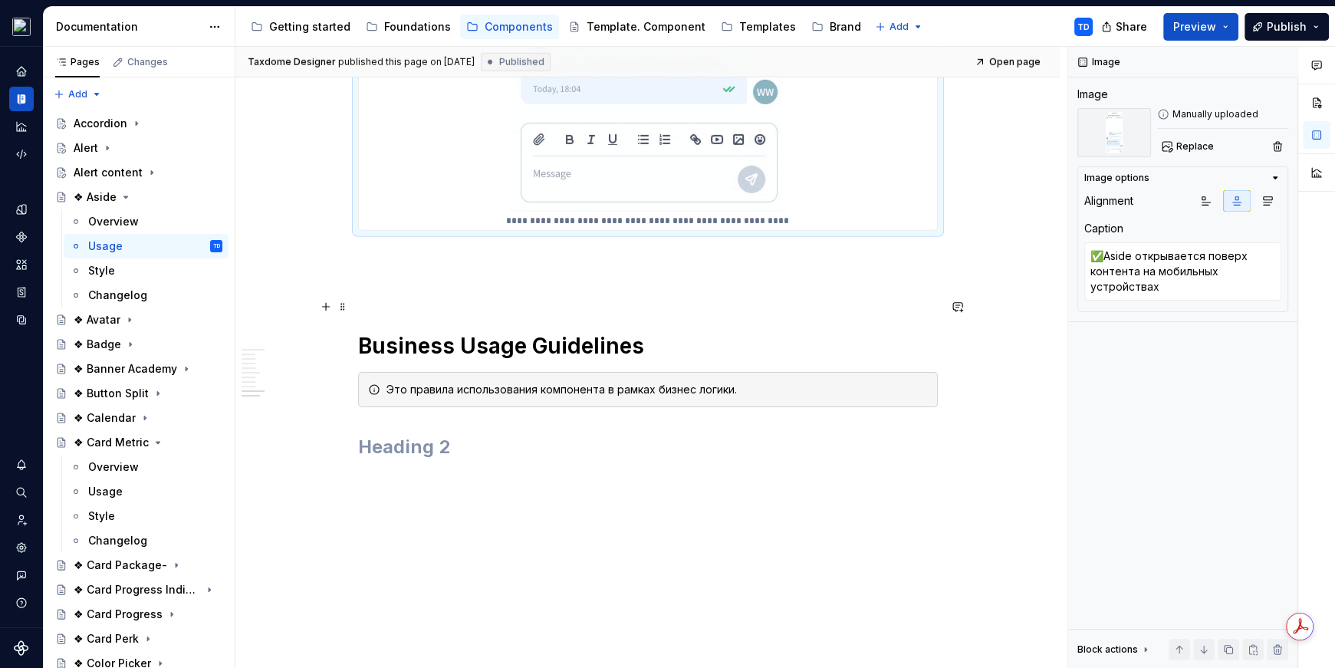
click at [462, 332] on h1 "Business Usage Guidelines" at bounding box center [648, 346] width 580 height 28
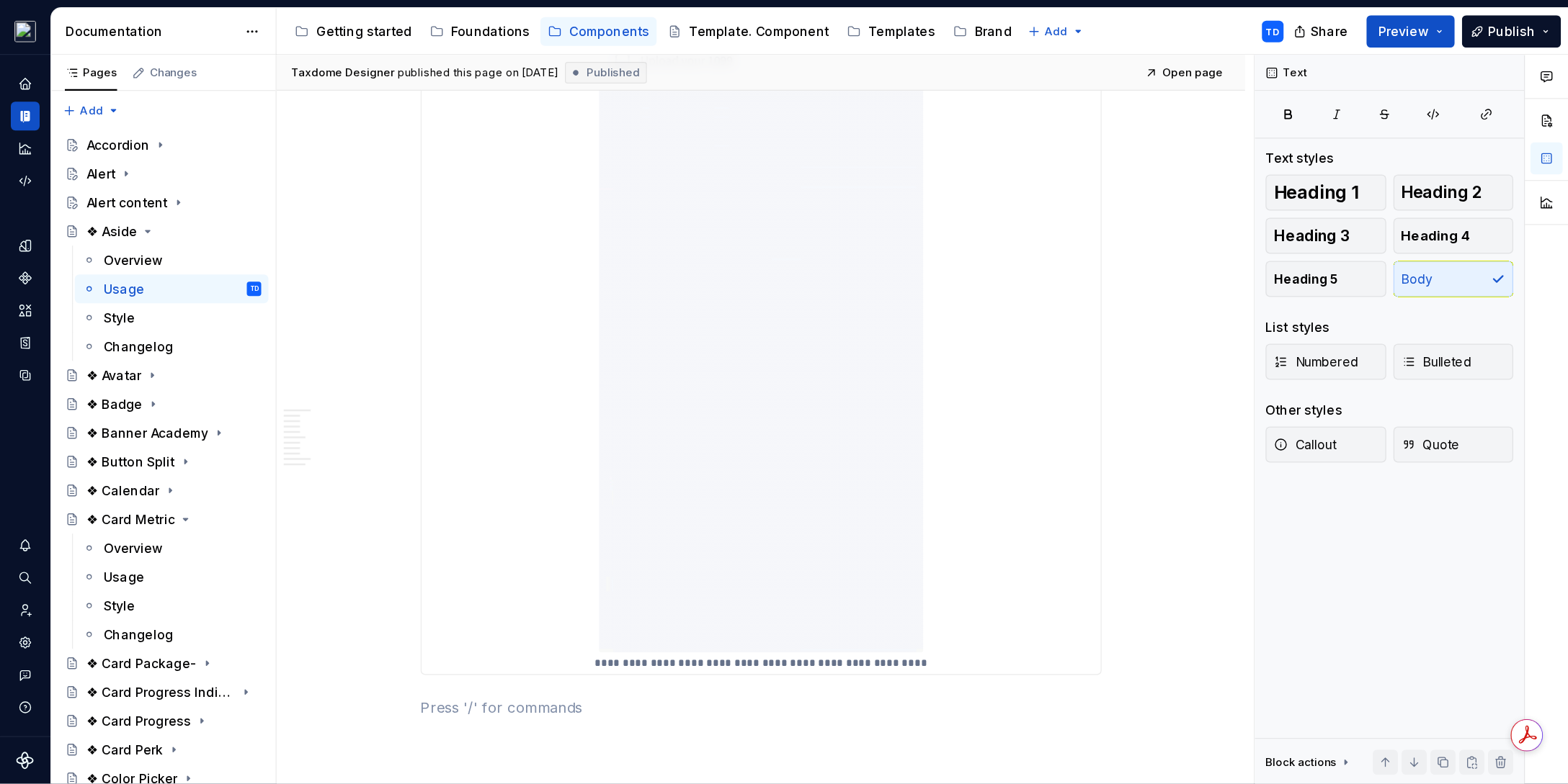
scroll to position [4974, 0]
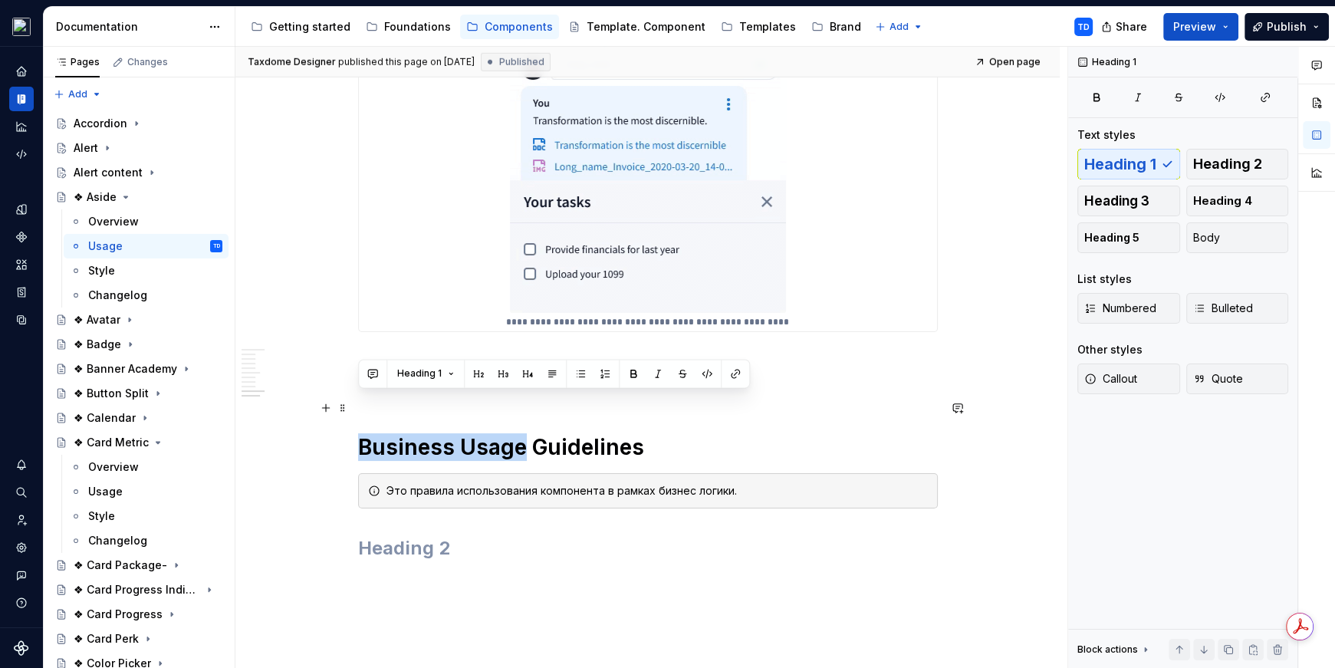
drag, startPoint x: 363, startPoint y: 409, endPoint x: 521, endPoint y: 411, distance: 157.2
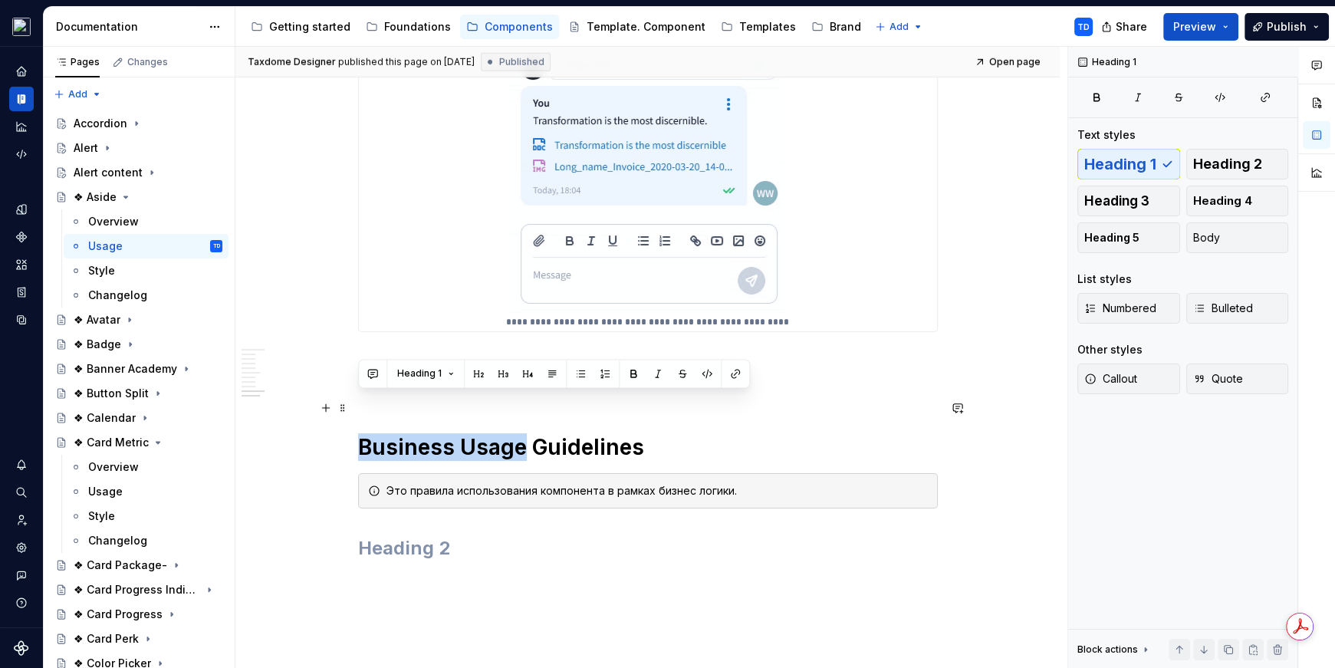
click at [521, 433] on h1 "Business Usage Guidelines" at bounding box center [648, 447] width 580 height 28
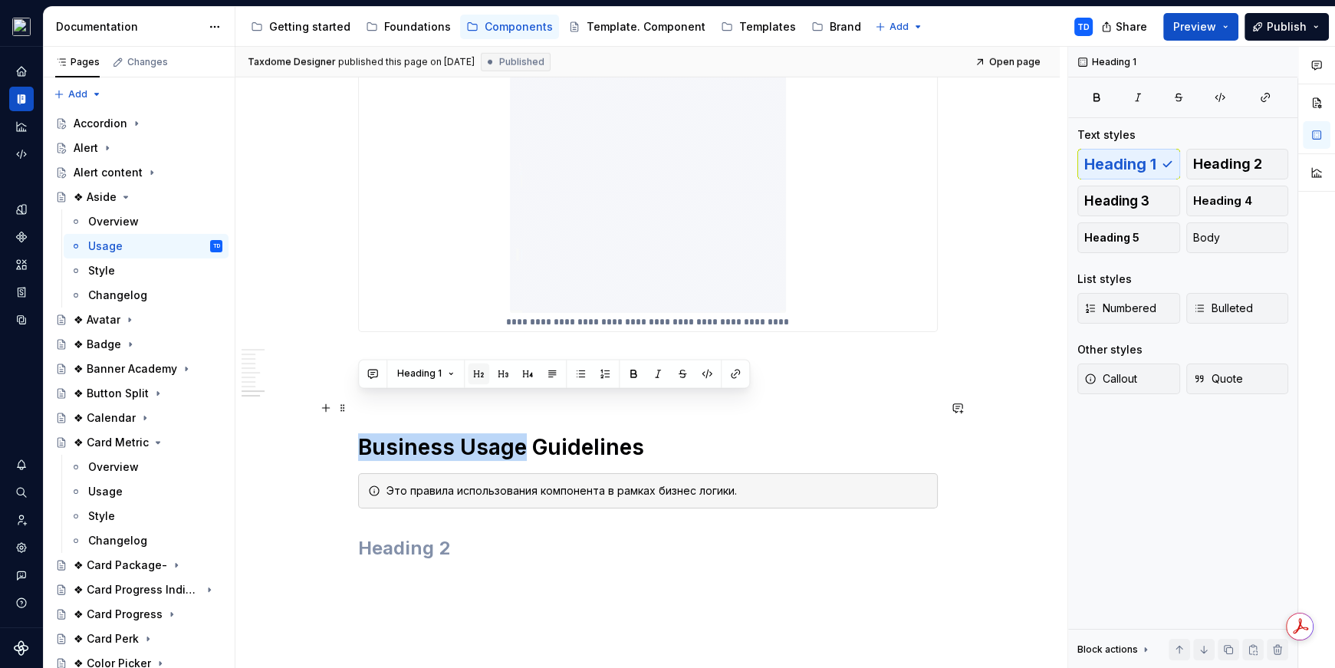
copy h1 "Business Usage"
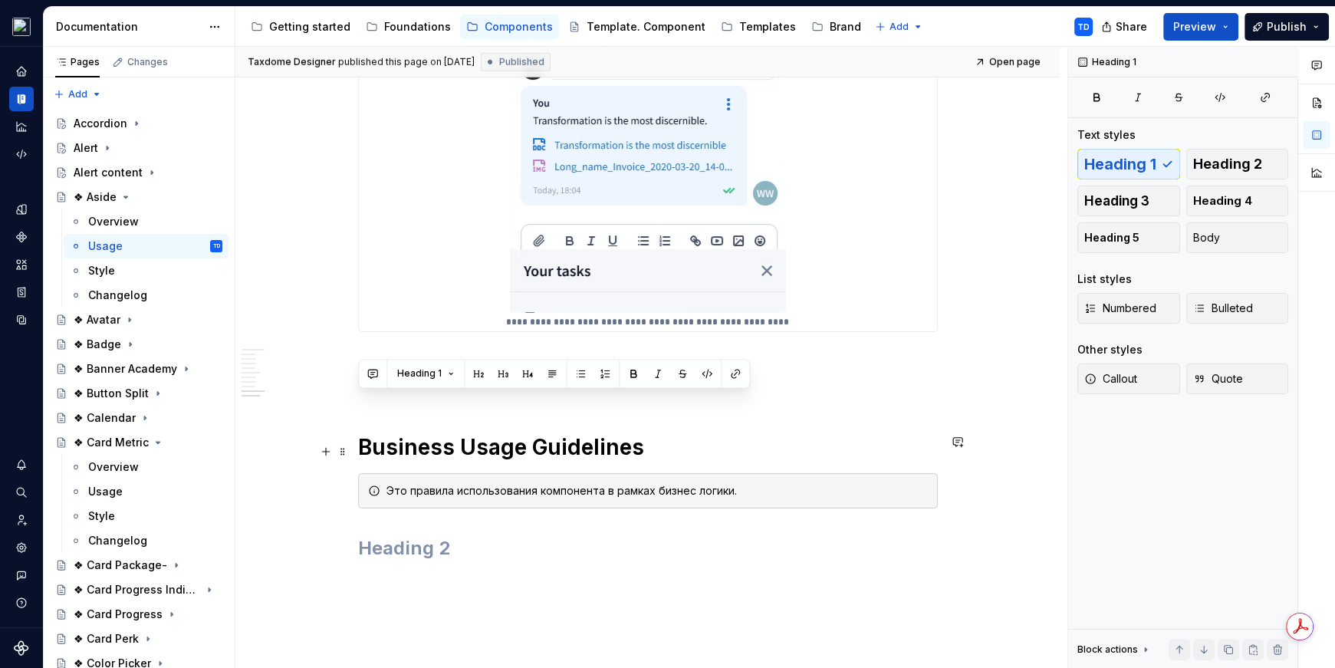
click at [571, 483] on div "Это правила использования компонента в рамках бизнес логики." at bounding box center [656, 490] width 541 height 15
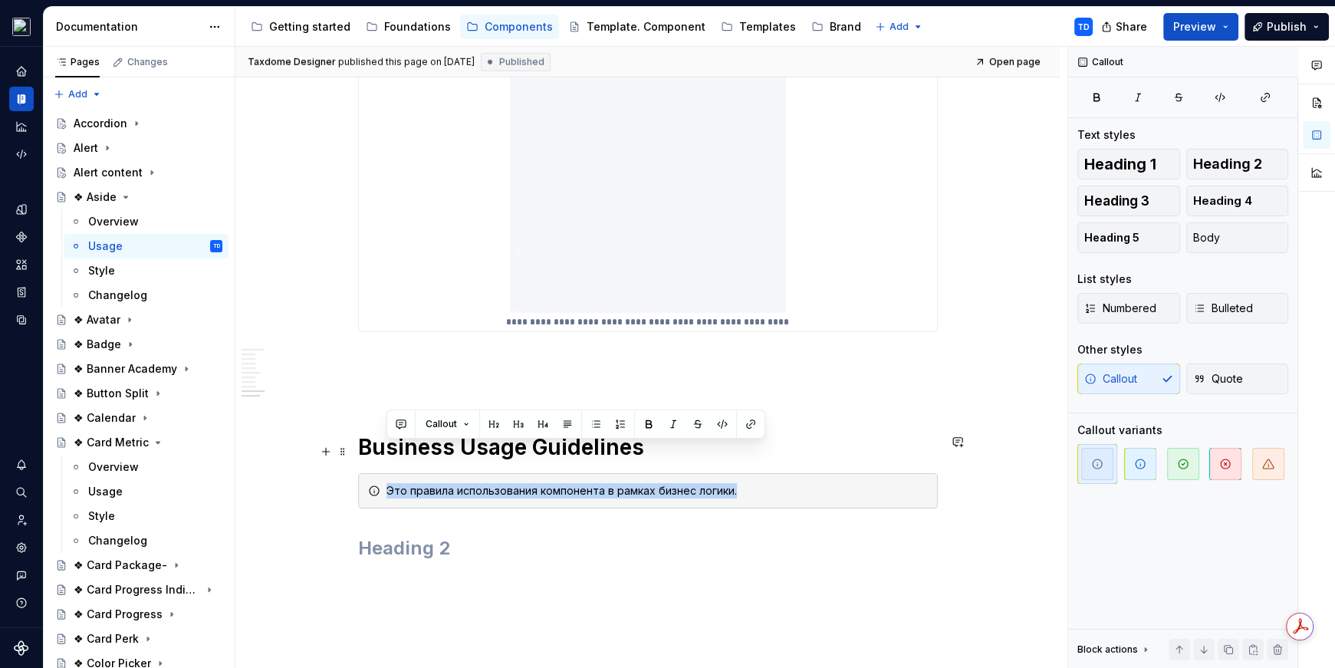
drag, startPoint x: 734, startPoint y: 450, endPoint x: 380, endPoint y: 426, distance: 354.4
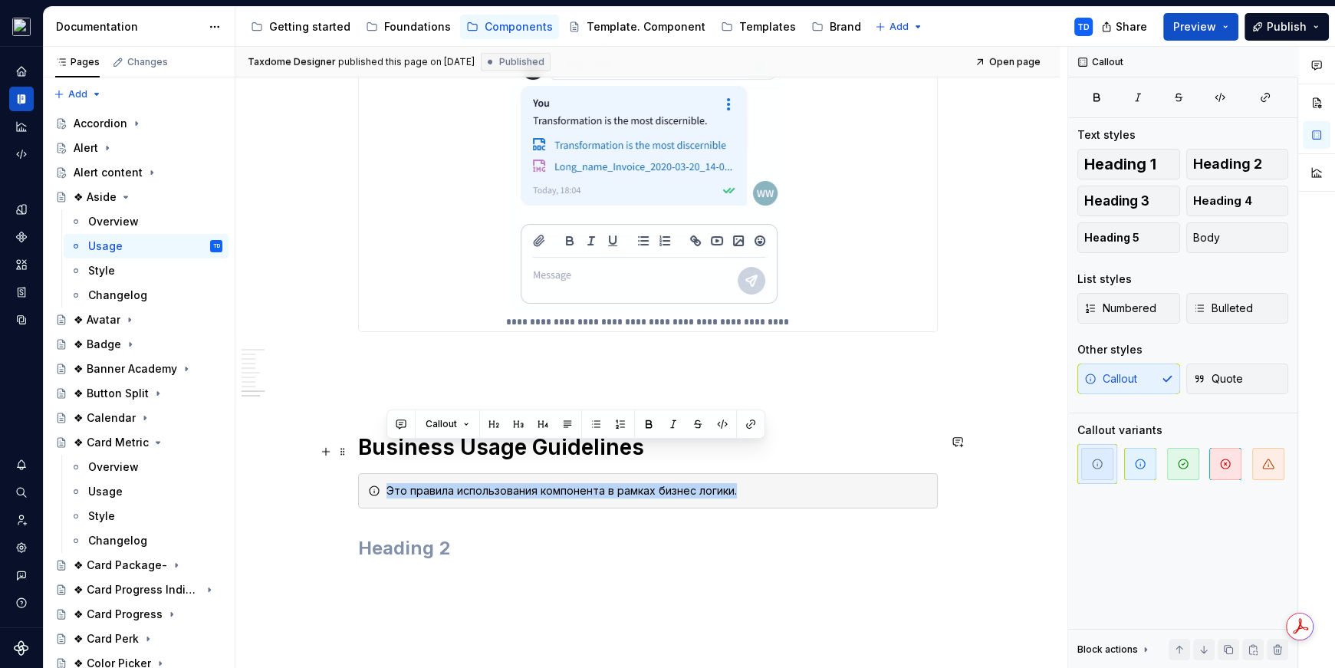
click at [377, 473] on div "Это правила использования компонента в рамках бизнес логики." at bounding box center [648, 490] width 580 height 35
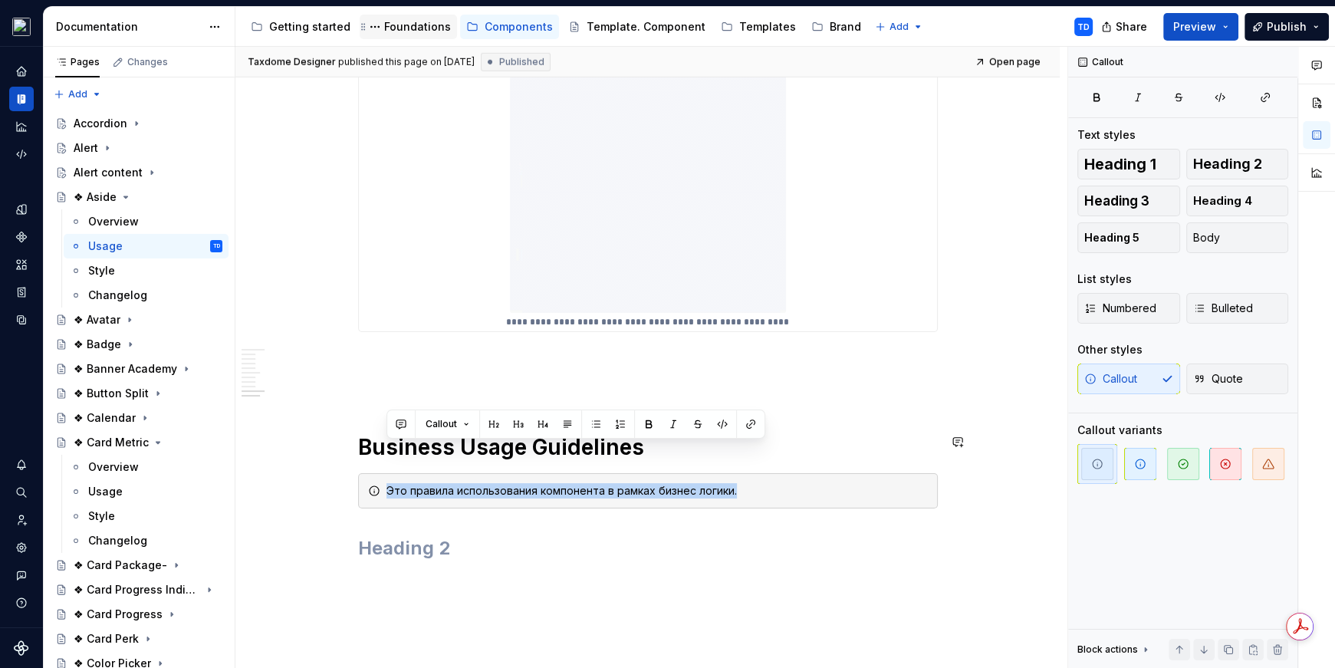
copy div "Это правила использования компонента в рамках бизнес логики."
click at [111, 265] on div "Style" at bounding box center [101, 270] width 27 height 15
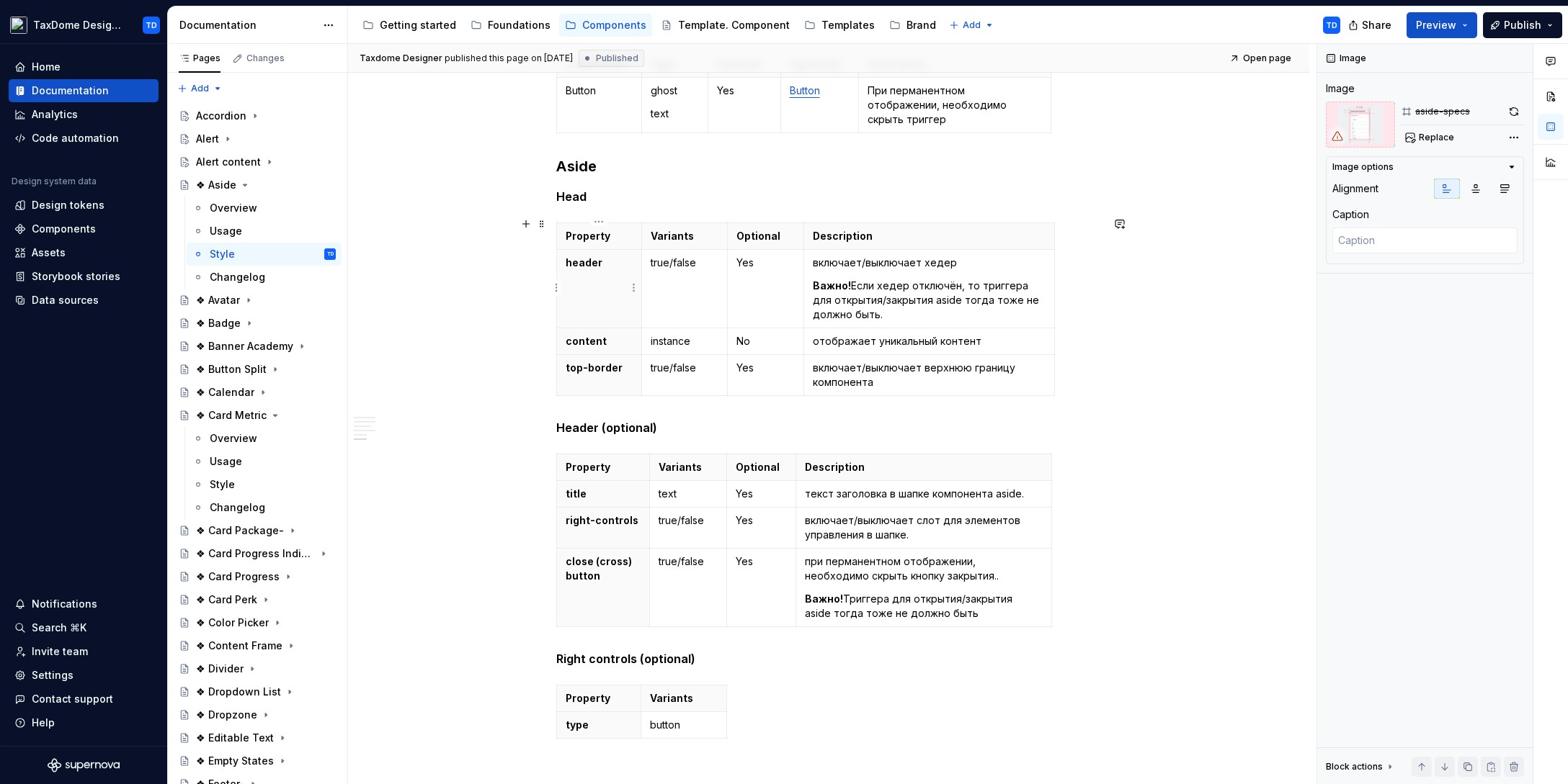
scroll to position [1100, 0]
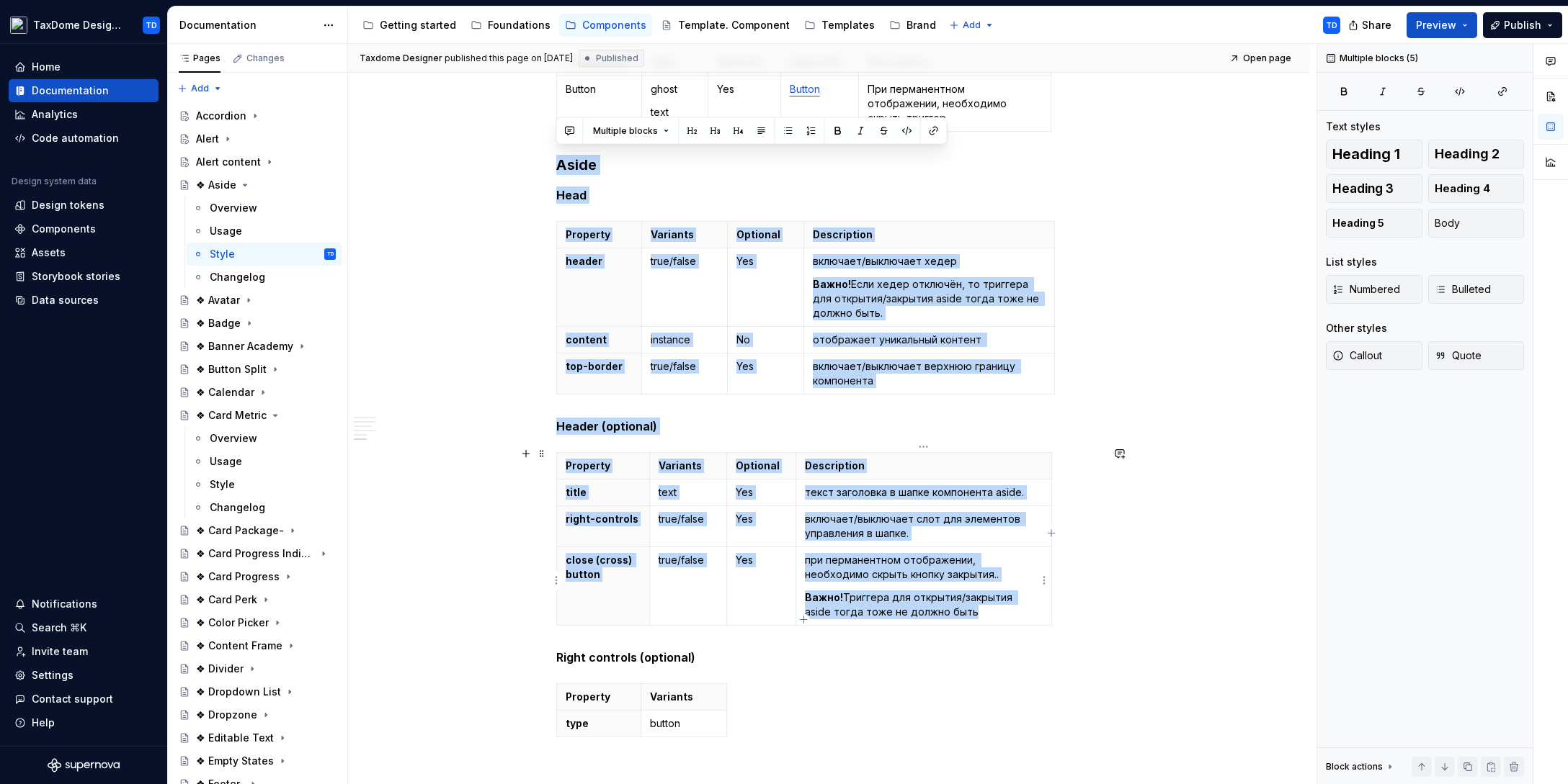
drag, startPoint x: 561, startPoint y: 159, endPoint x: 965, endPoint y: 607, distance: 603.3
copy div "Aside Head Property Variants Optional Description header true/false Yes включае…"
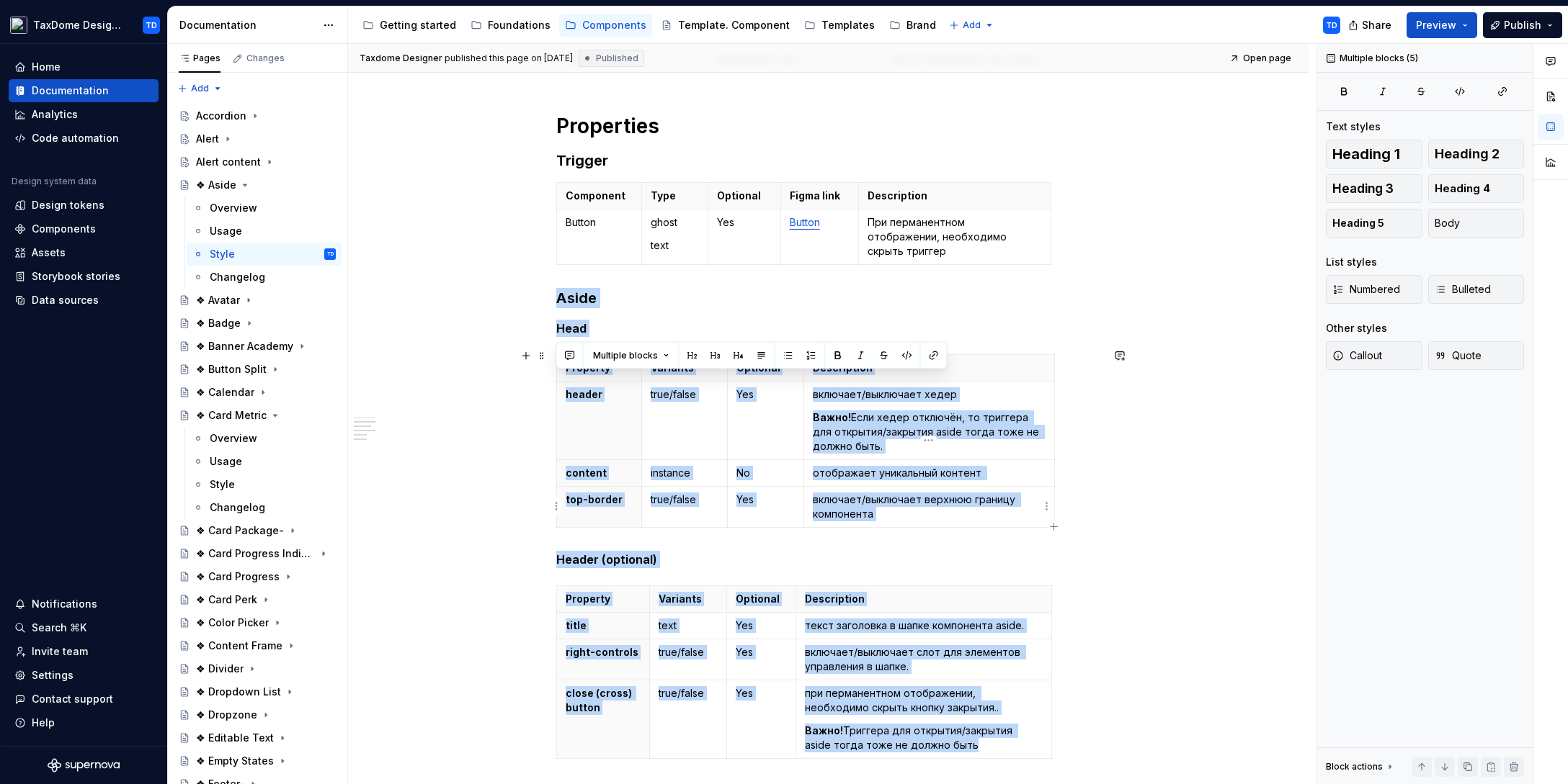
scroll to position [867, 0]
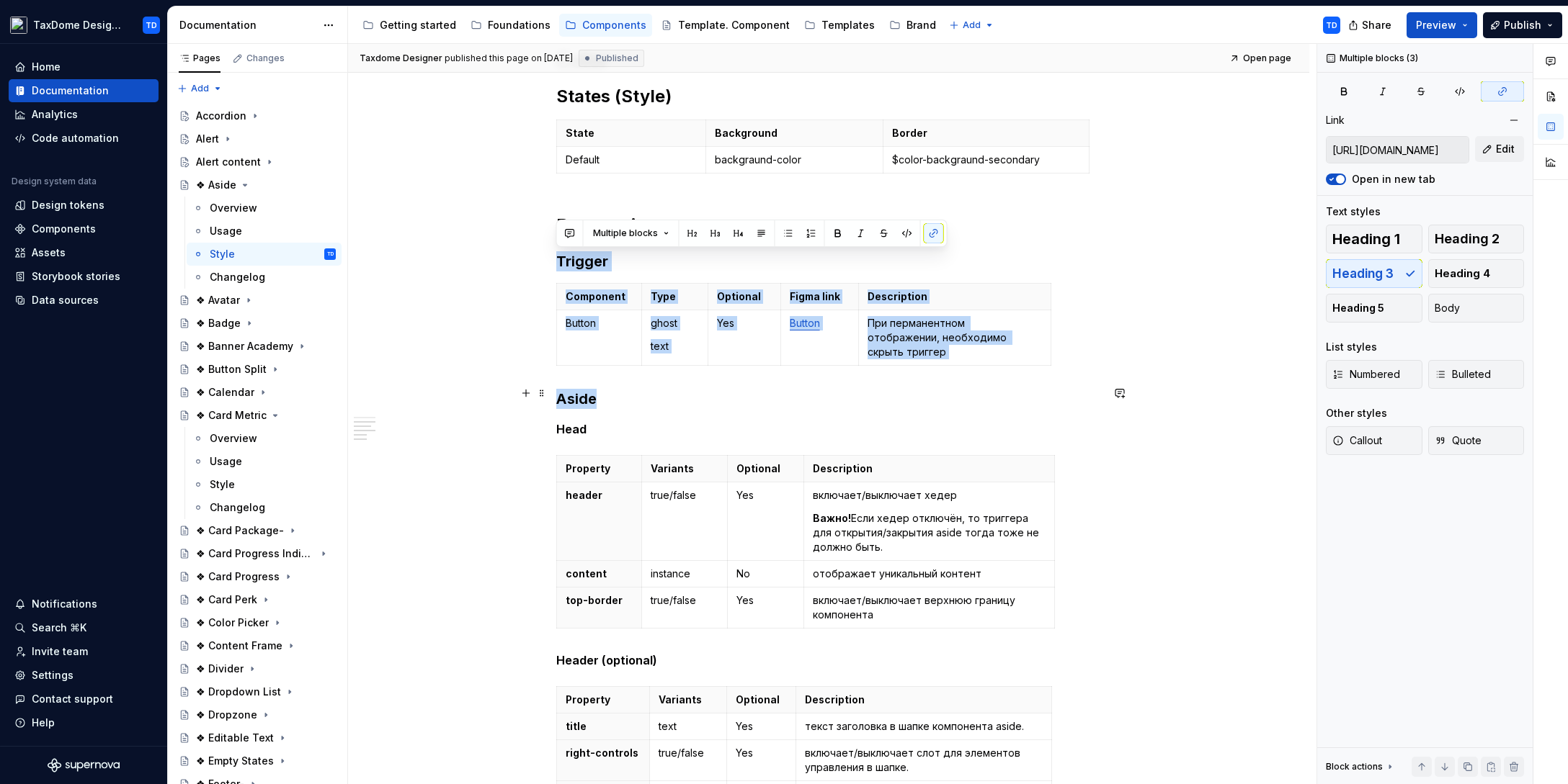
drag, startPoint x: 558, startPoint y: 254, endPoint x: 722, endPoint y: 402, distance: 220.9
click at [722, 402] on div "Specs Color States (Style) State Background Border Default backgraund-color $co…" at bounding box center [829, 223] width 545 height 1576
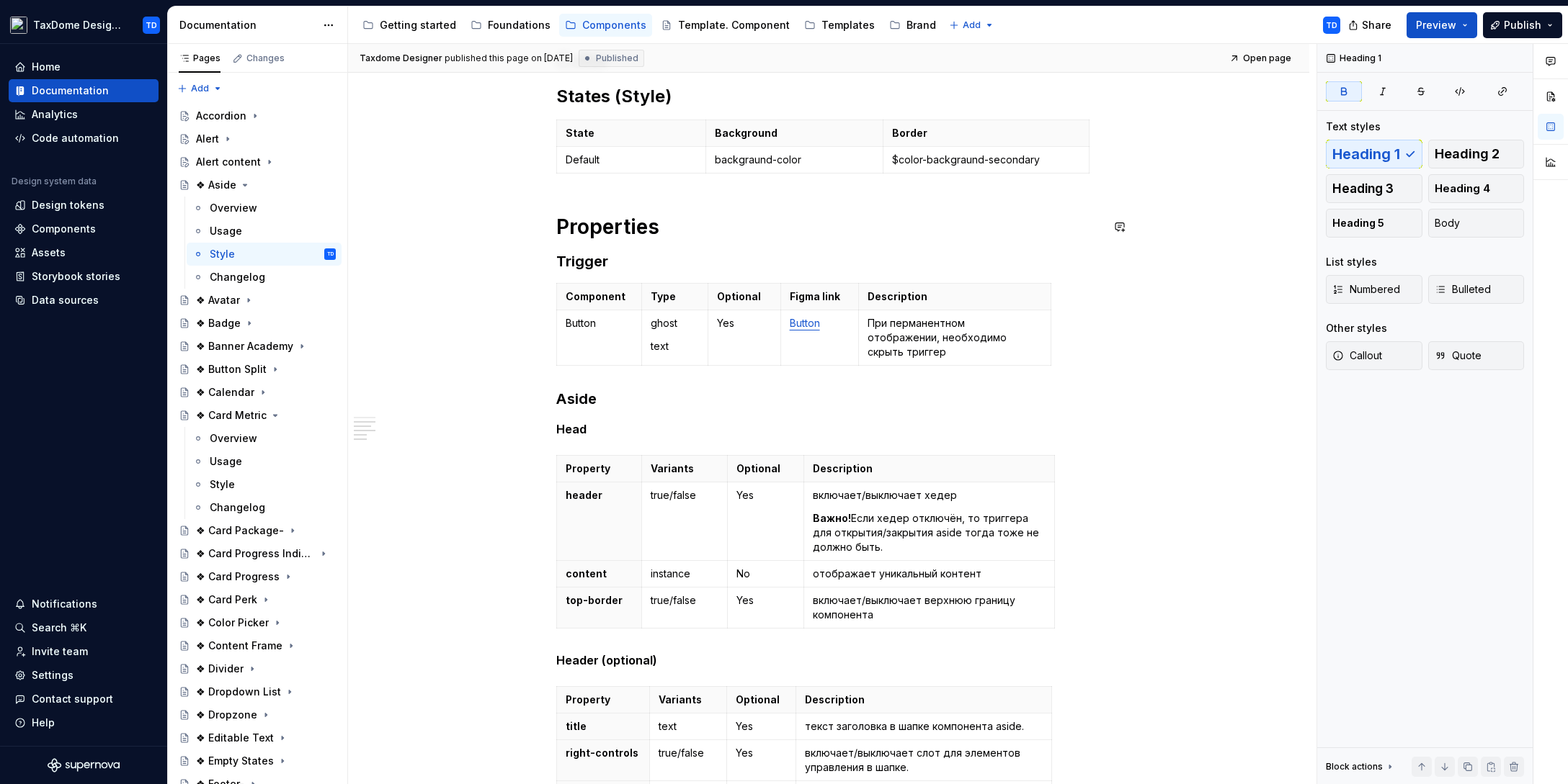
click at [623, 196] on div "Specs Color States (Style) State Background Border Default backgraund-color $co…" at bounding box center [829, 223] width 545 height 1576
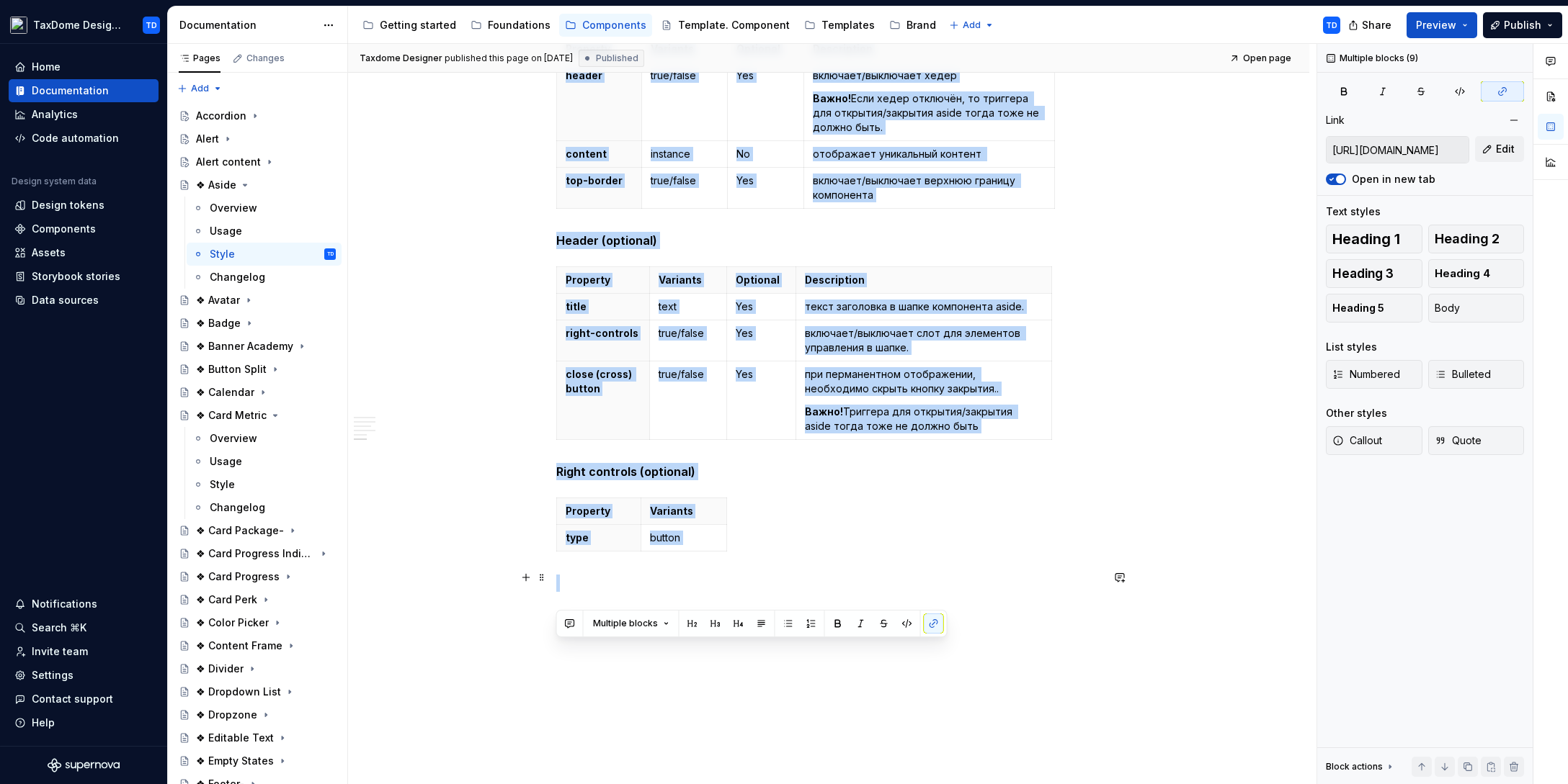
scroll to position [1341, 0]
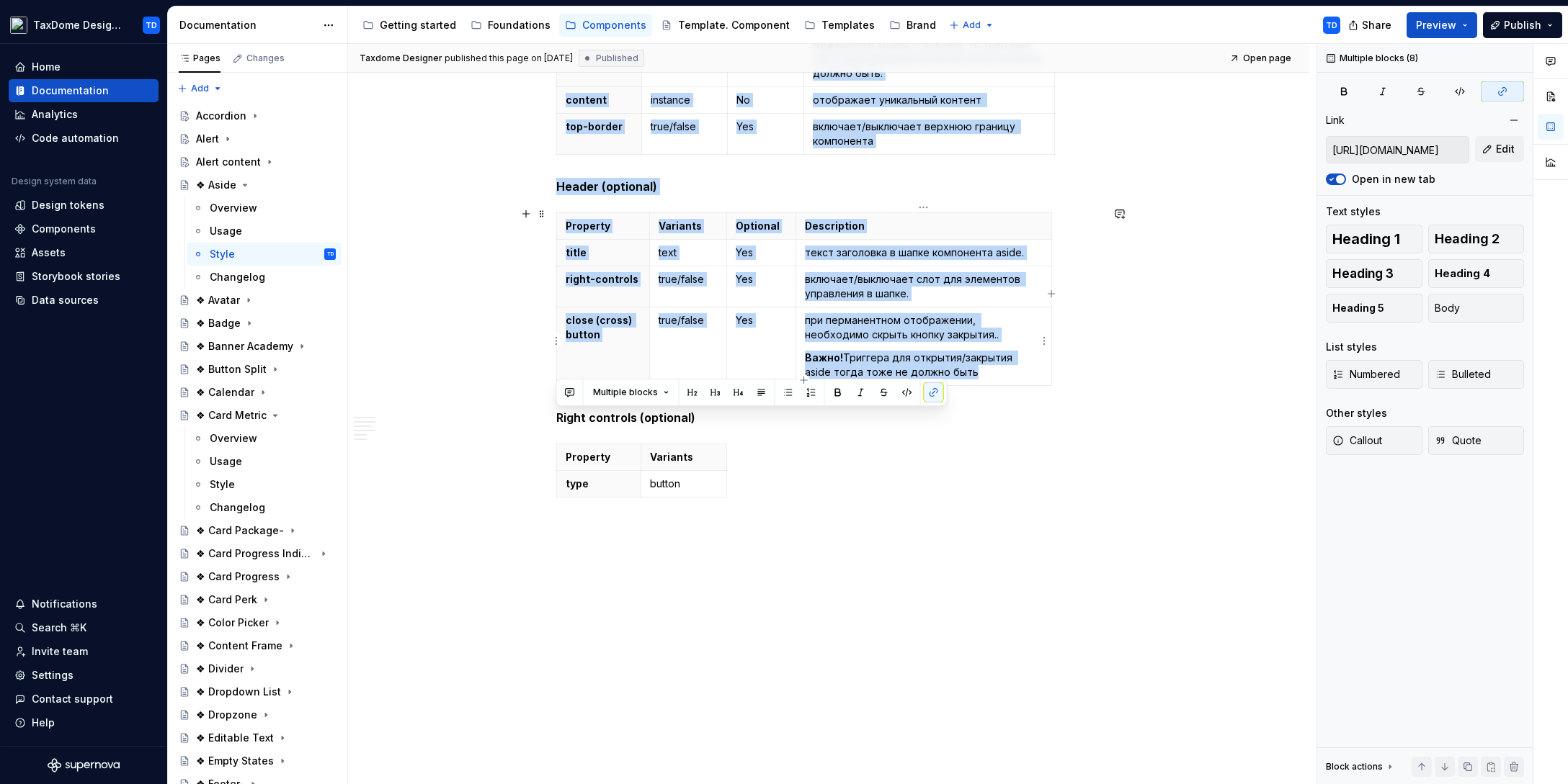
drag, startPoint x: 558, startPoint y: 230, endPoint x: 960, endPoint y: 378, distance: 428.4
copy div "Properties Trigger Component Type Optional Figma link Description Button ghost …"
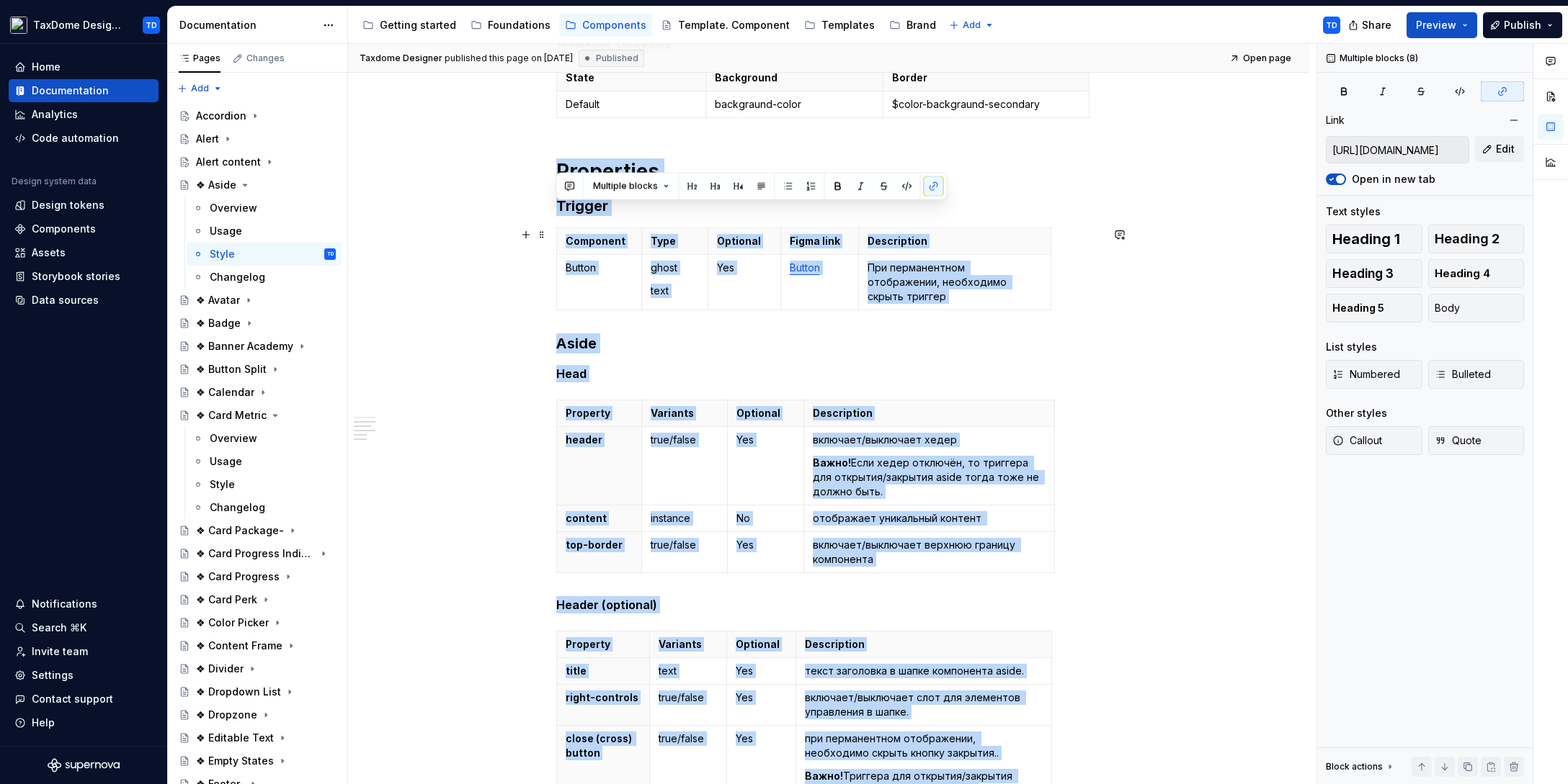
scroll to position [876, 0]
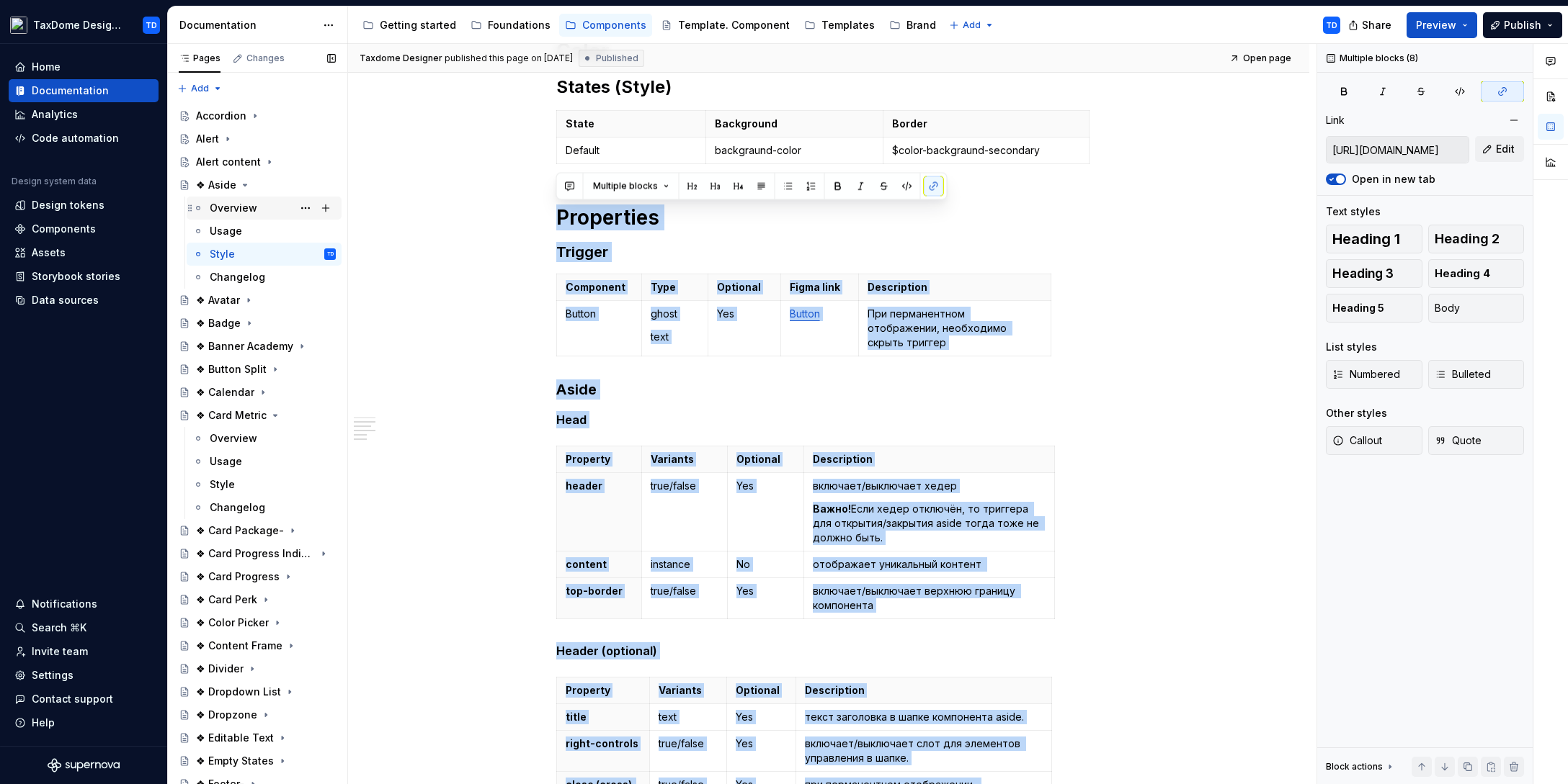
click at [234, 206] on div "Overview" at bounding box center [233, 208] width 48 height 14
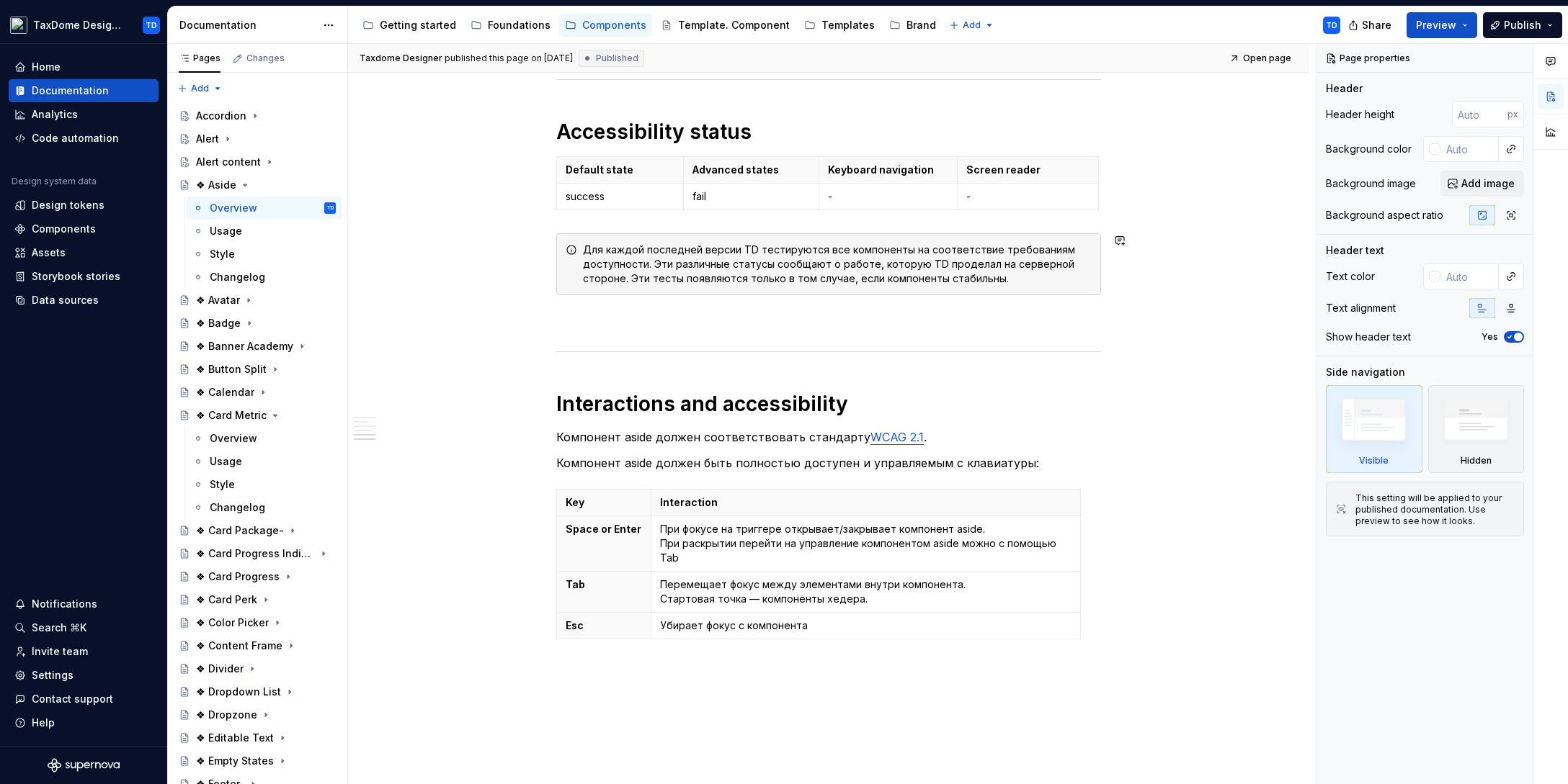
scroll to position [2355, 0]
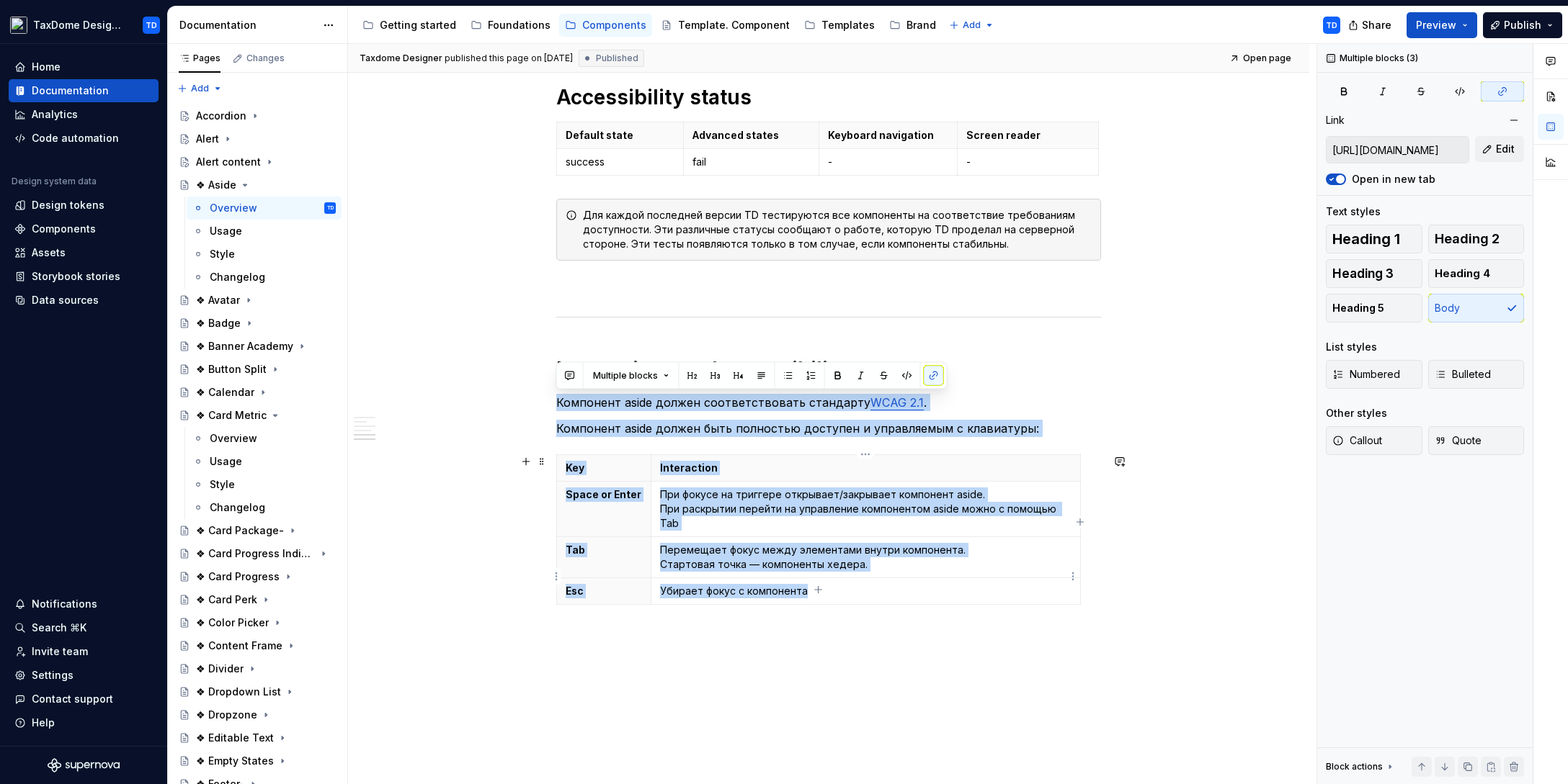
drag, startPoint x: 556, startPoint y: 400, endPoint x: 846, endPoint y: 579, distance: 340.8
copy div "Компонент aside должен соответствовать стандарту WCAG 2.1 . Компонент aside дол…"
click at [227, 273] on div "Changelog" at bounding box center [237, 277] width 55 height 14
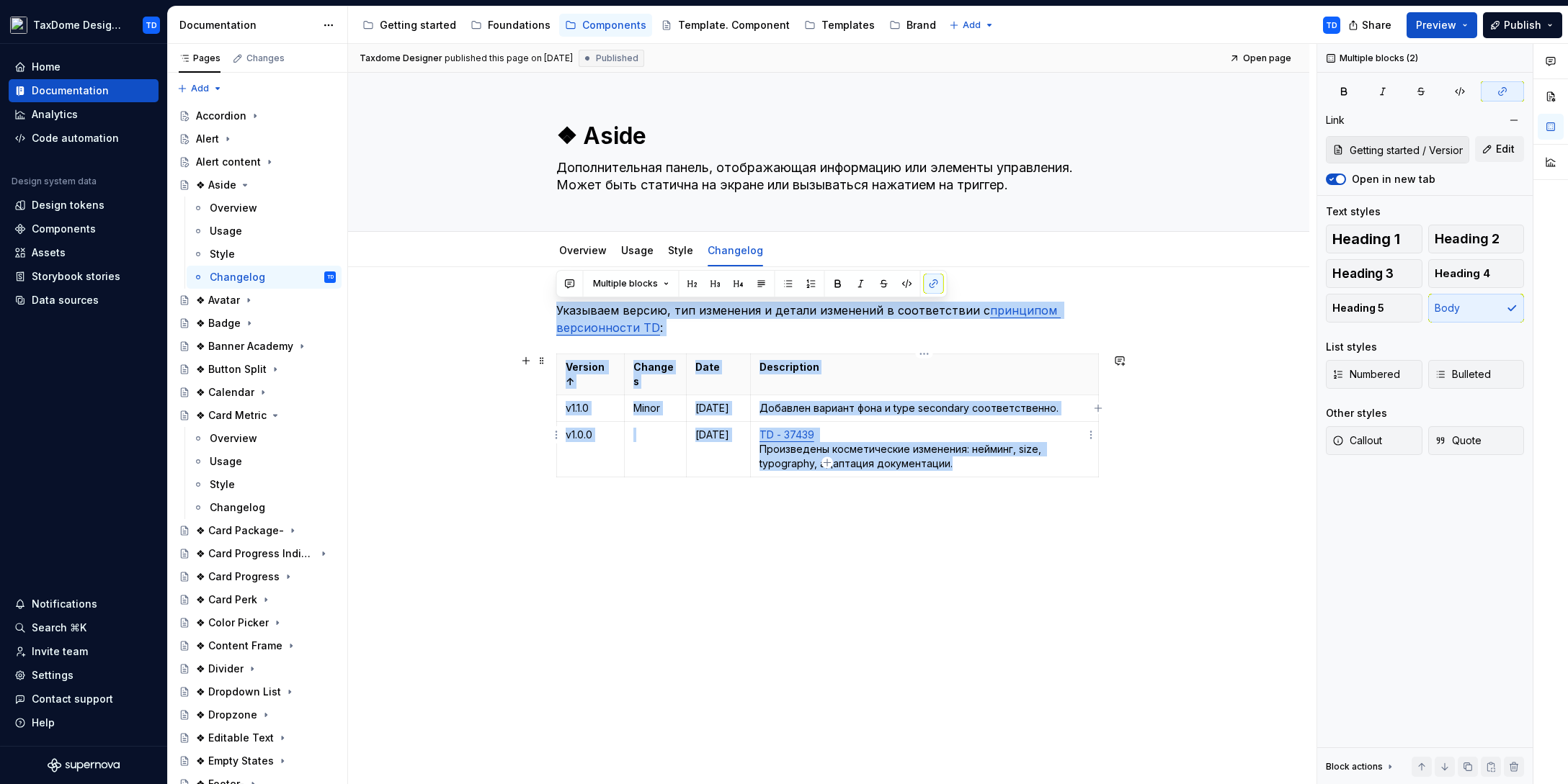
drag, startPoint x: 558, startPoint y: 307, endPoint x: 971, endPoint y: 451, distance: 437.4
click at [971, 451] on div "Указываем версию, тип изменения и детали изменений в соответствии с принципом в…" at bounding box center [829, 409] width 545 height 216
copy div "Указываем версию, тип изменения и детали изменений в соответствии с принципом в…"
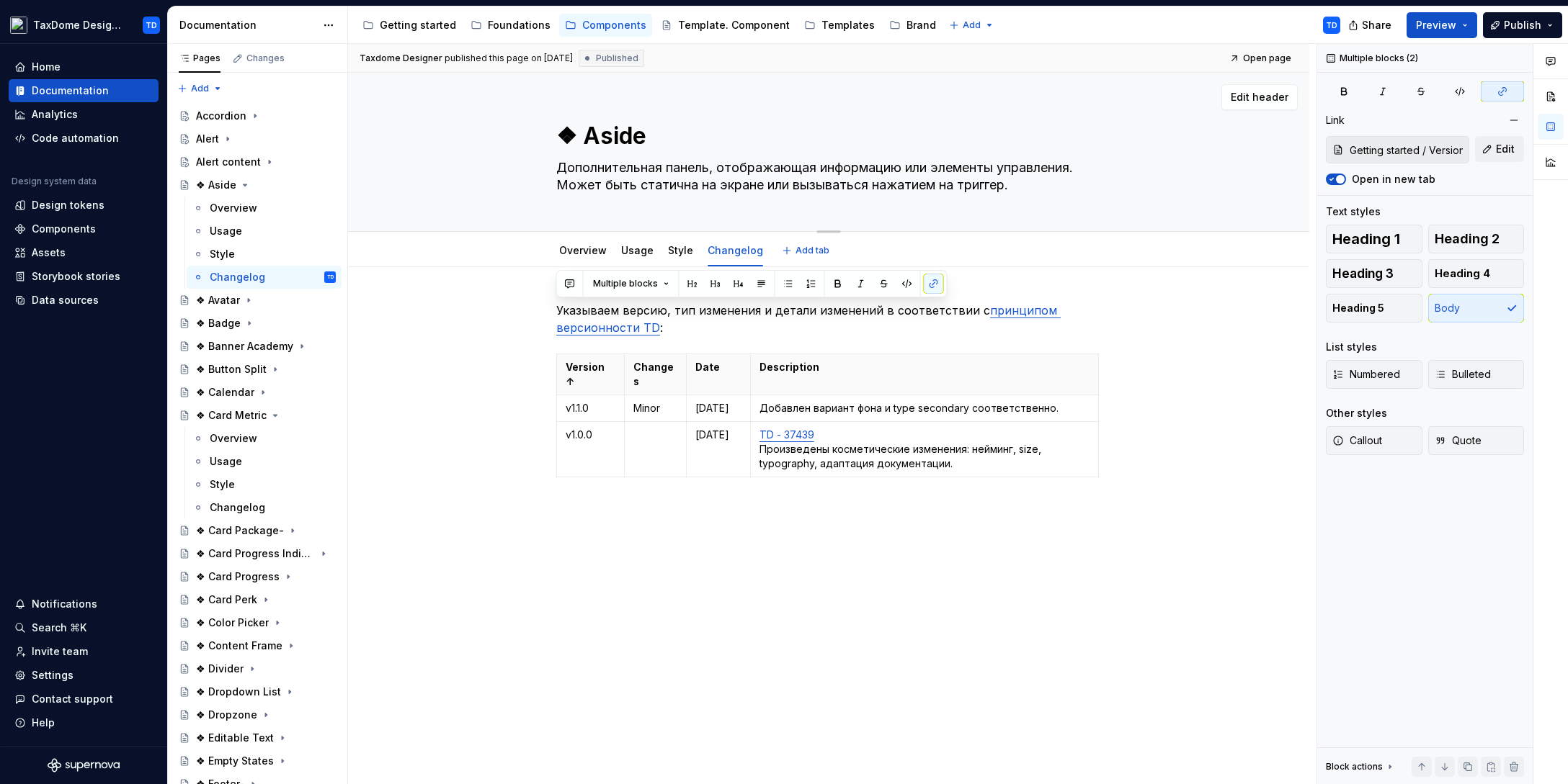
click at [625, 146] on textarea "❖ Aside" at bounding box center [826, 136] width 545 height 35
click at [580, 141] on textarea "❖ Aside" at bounding box center [826, 136] width 545 height 35
type textarea "*"
type textarea "❖Aside"
type textarea "*"
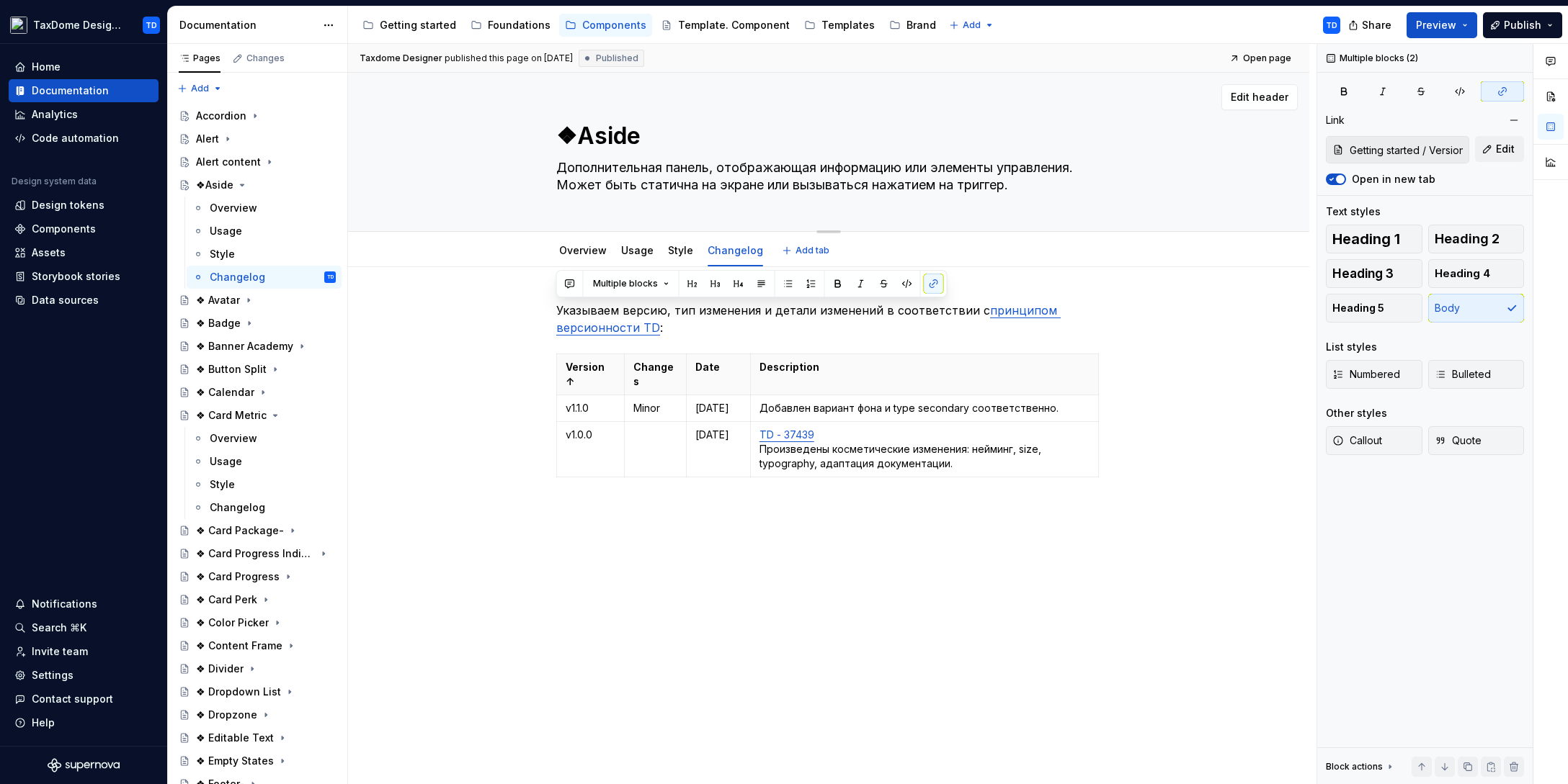
type textarea "Aside"
type textarea "*"
type textarea "Aside"
click at [1151, 342] on div "Указываем версию, тип изменения и детали изменений в соответствии с принципом в…" at bounding box center [828, 518] width 961 height 503
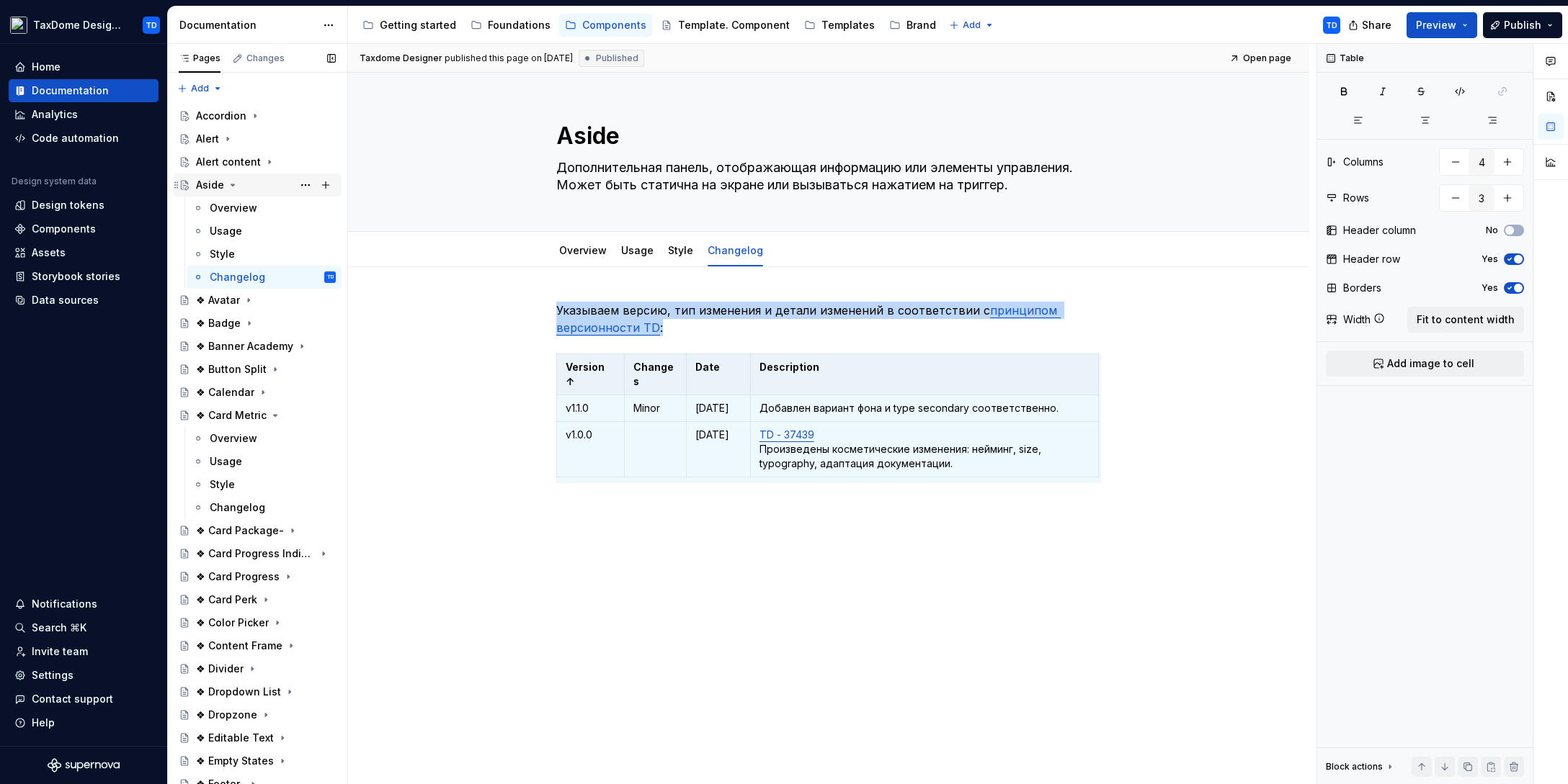
click at [232, 179] on icon "Page tree" at bounding box center [233, 185] width 11 height 11
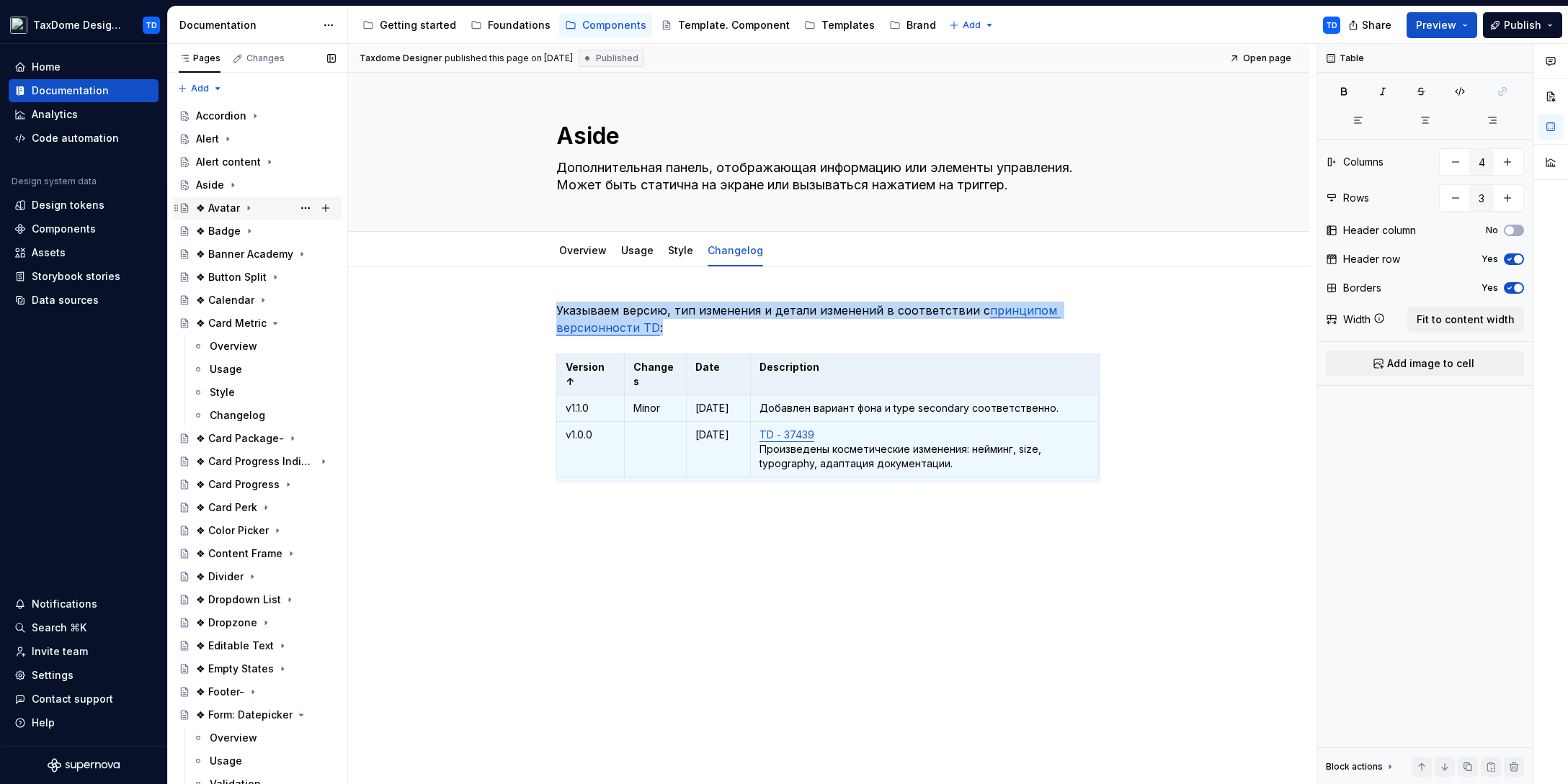
click at [219, 206] on div "❖ Avatar" at bounding box center [218, 208] width 44 height 14
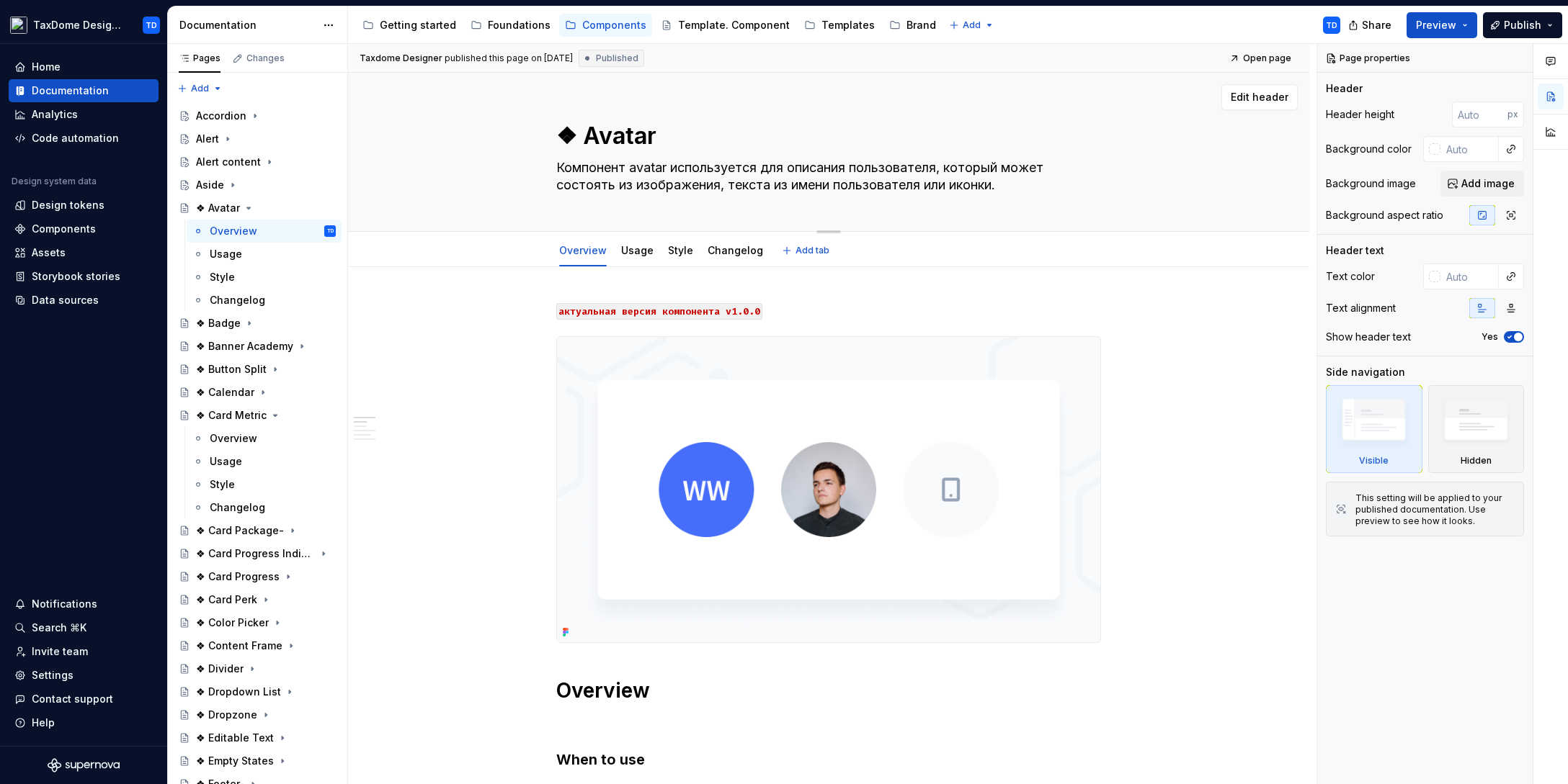
drag, startPoint x: 656, startPoint y: 140, endPoint x: 588, endPoint y: 135, distance: 68.2
click at [588, 135] on textarea "❖ Avatar" at bounding box center [826, 136] width 545 height 35
click at [587, 136] on textarea "❖ Avatar" at bounding box center [826, 136] width 545 height 35
drag, startPoint x: 584, startPoint y: 135, endPoint x: 653, endPoint y: 134, distance: 69.0
click at [653, 134] on textarea "❖ Avatar" at bounding box center [826, 136] width 545 height 35
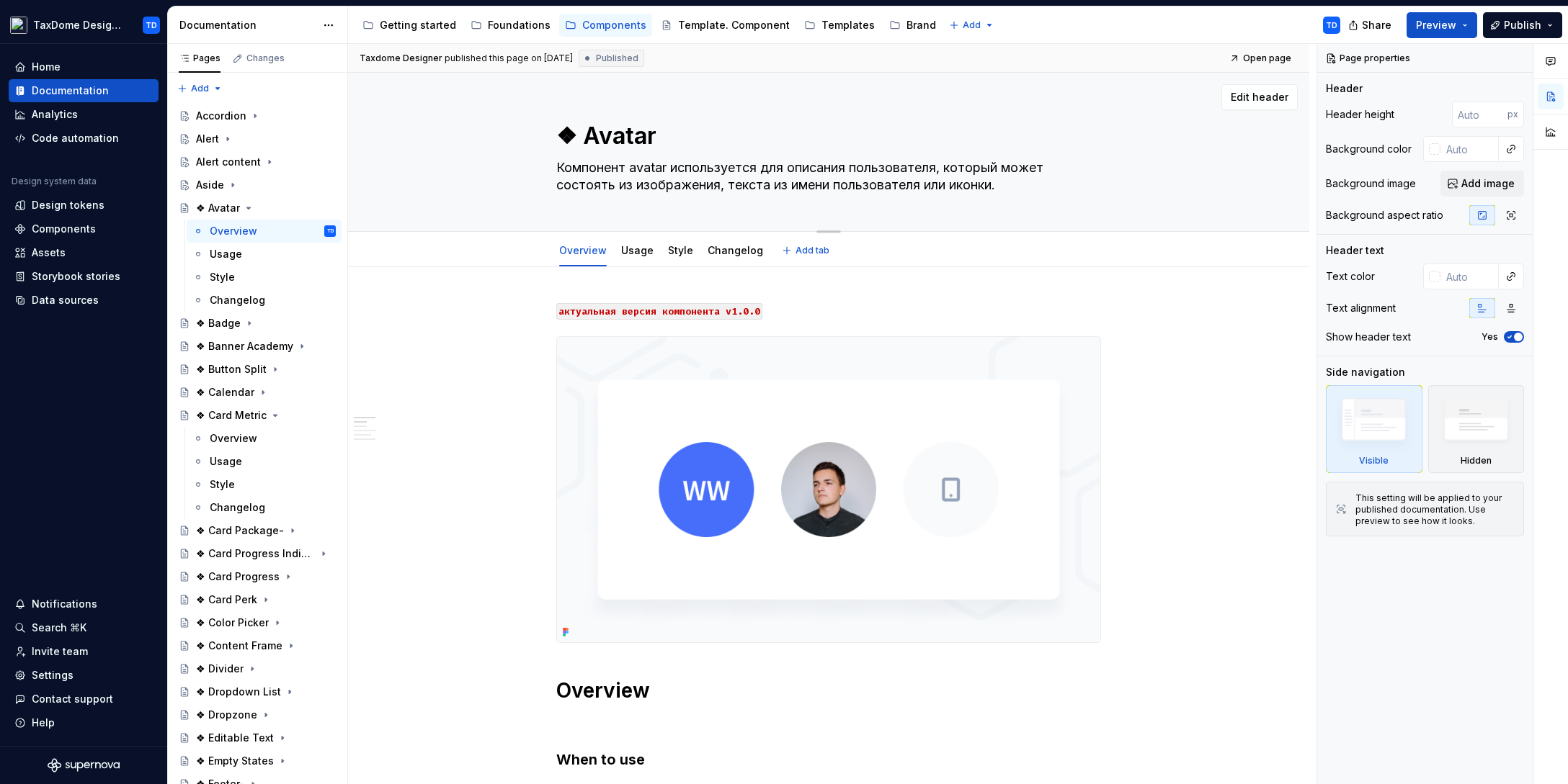
drag, startPoint x: 560, startPoint y: 165, endPoint x: 1000, endPoint y: 183, distance: 440.4
click at [1000, 183] on textarea "Компонент avatar используется для описания пользователя, который может состоять…" at bounding box center [826, 176] width 545 height 40
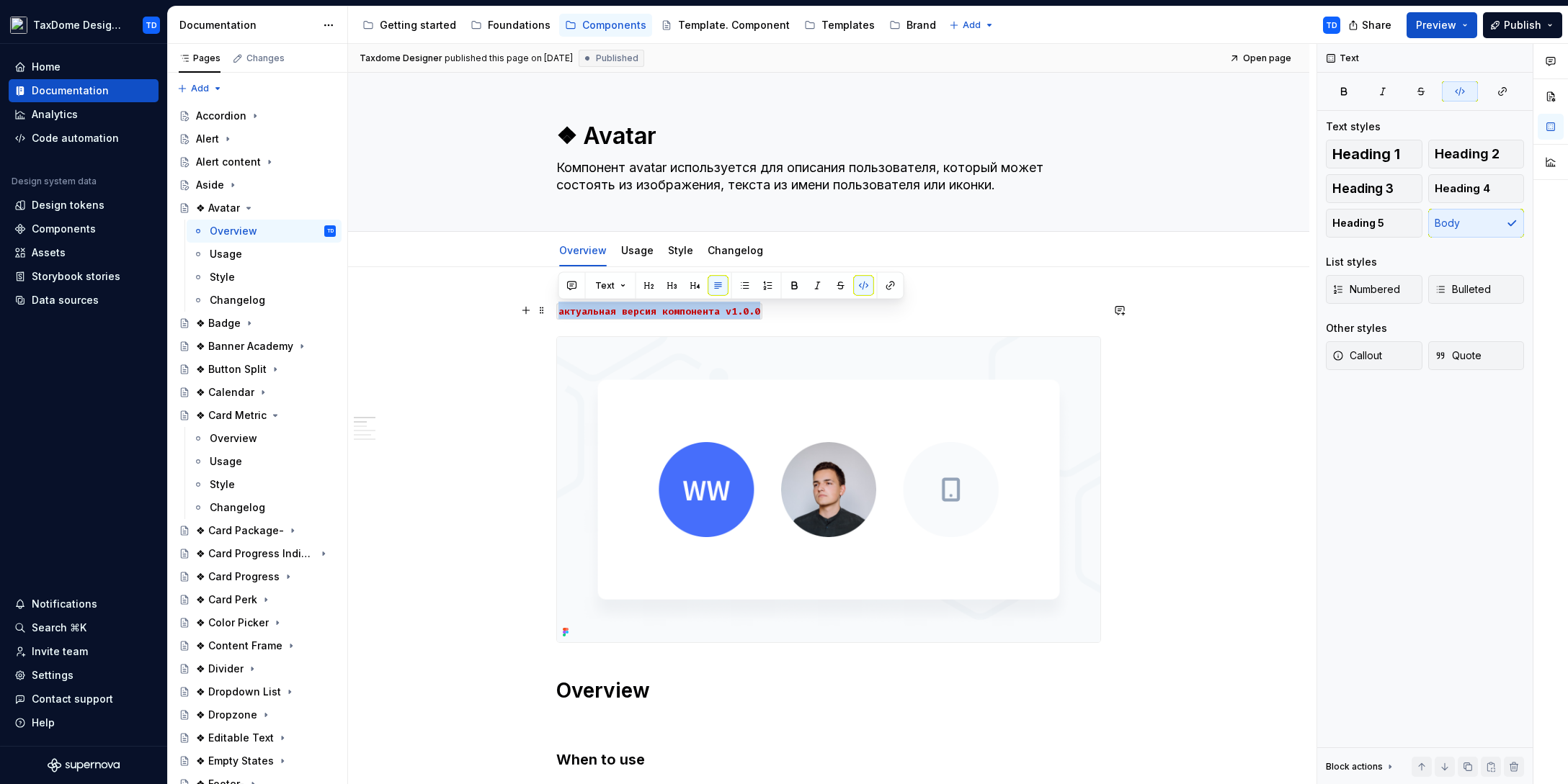
drag, startPoint x: 737, startPoint y: 316, endPoint x: 559, endPoint y: 315, distance: 178.0
click at [559, 315] on p "актуальная версия компонента v1.0.0" at bounding box center [829, 310] width 545 height 17
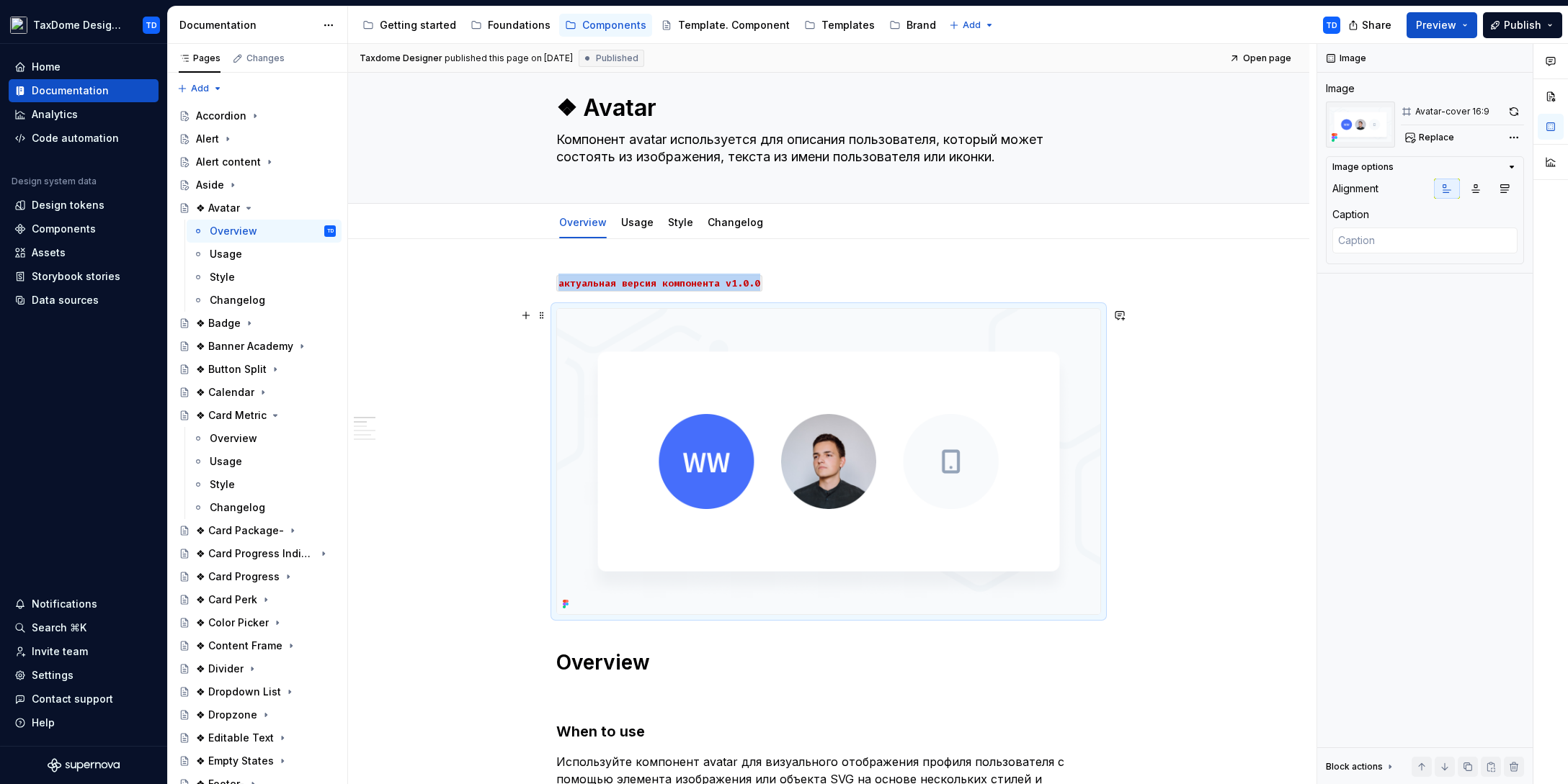
scroll to position [199, 0]
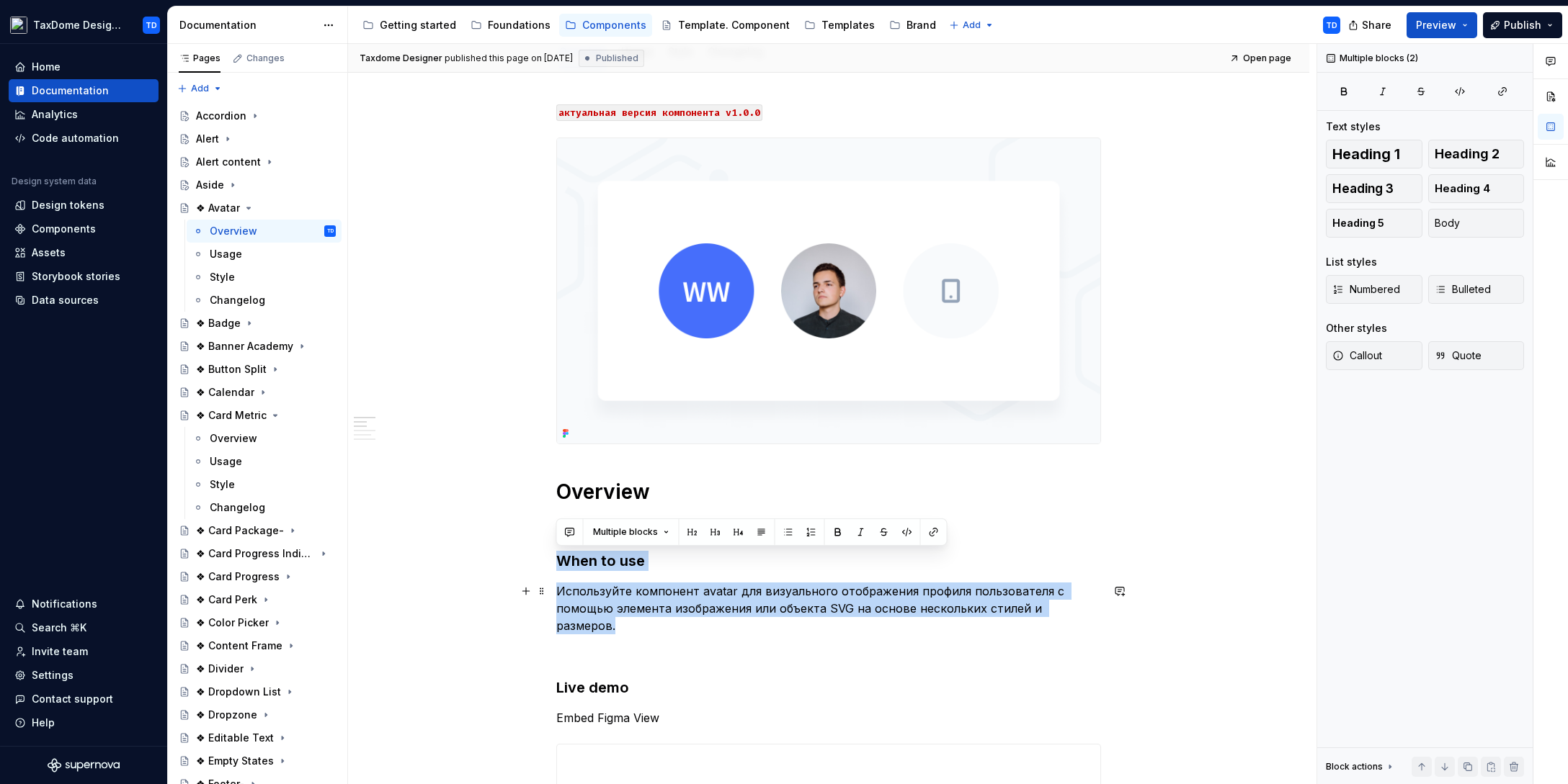
drag, startPoint x: 561, startPoint y: 558, endPoint x: 1098, endPoint y: 608, distance: 539.3
copy div "When to use Используйте компонент avatar для визуального отображения профиля по…"
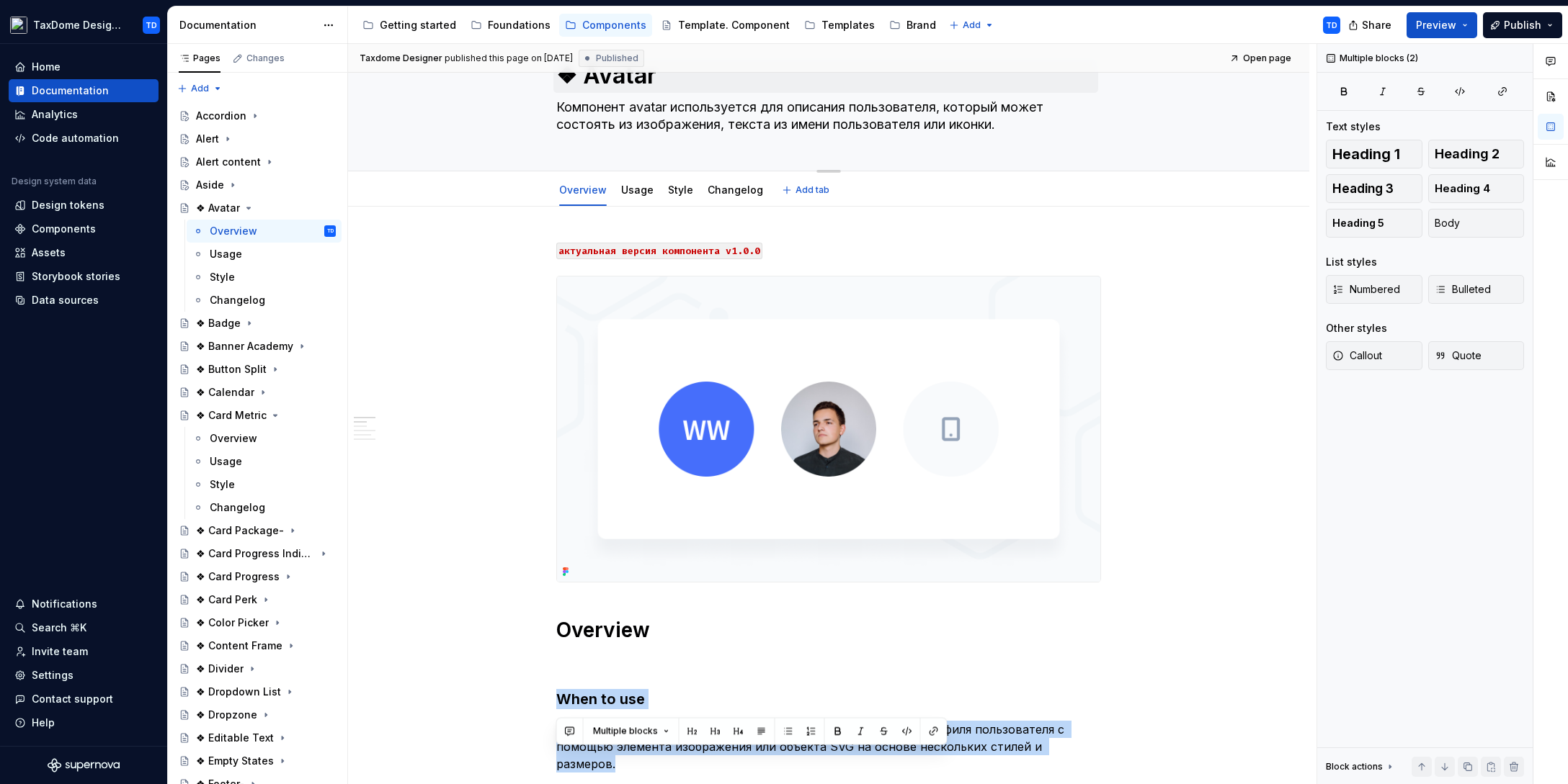
scroll to position [0, 0]
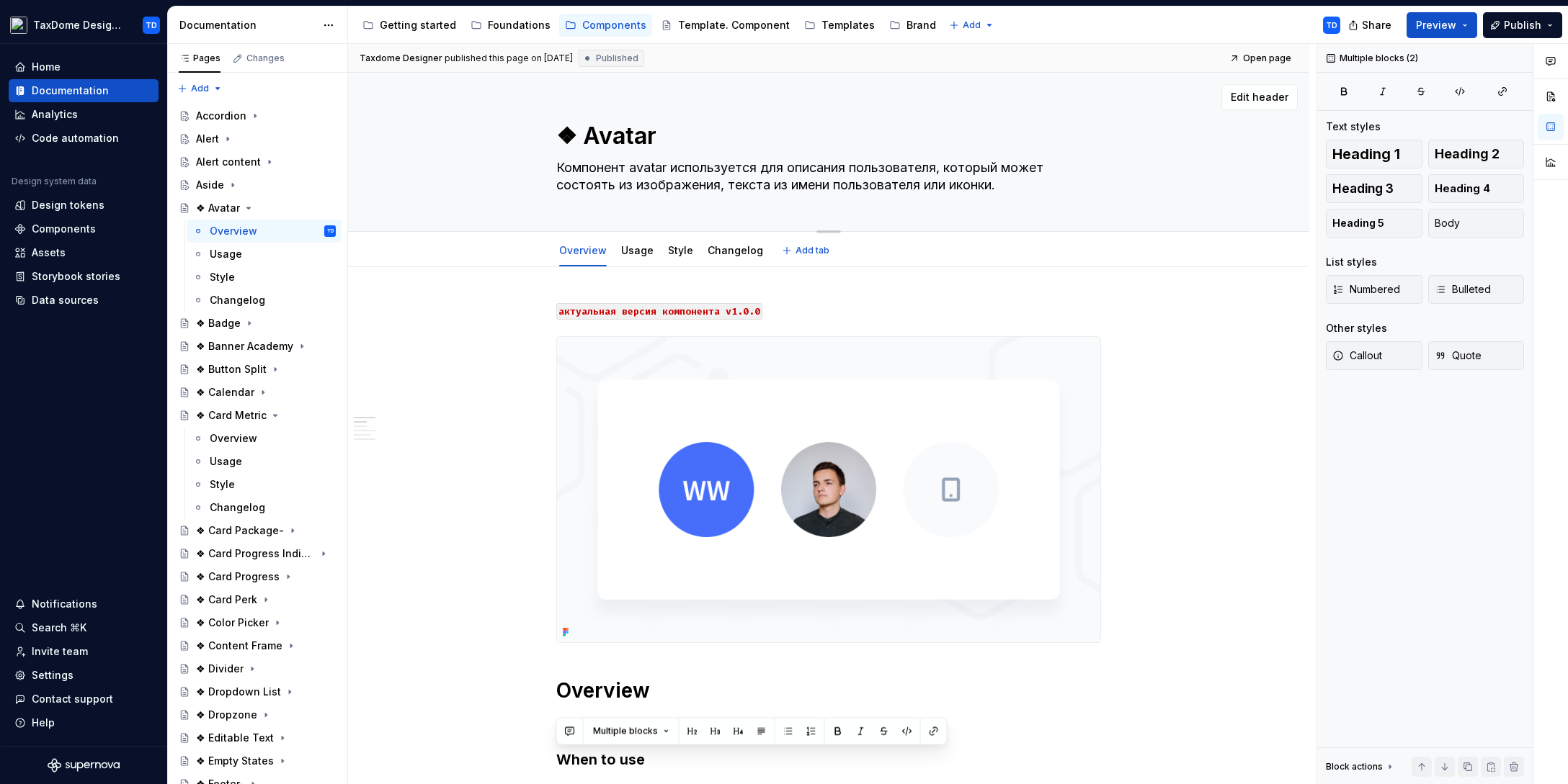
click at [584, 134] on textarea "❖ Avatar" at bounding box center [826, 136] width 545 height 35
type textarea "*"
type textarea "Untitled group"
type textarea "*"
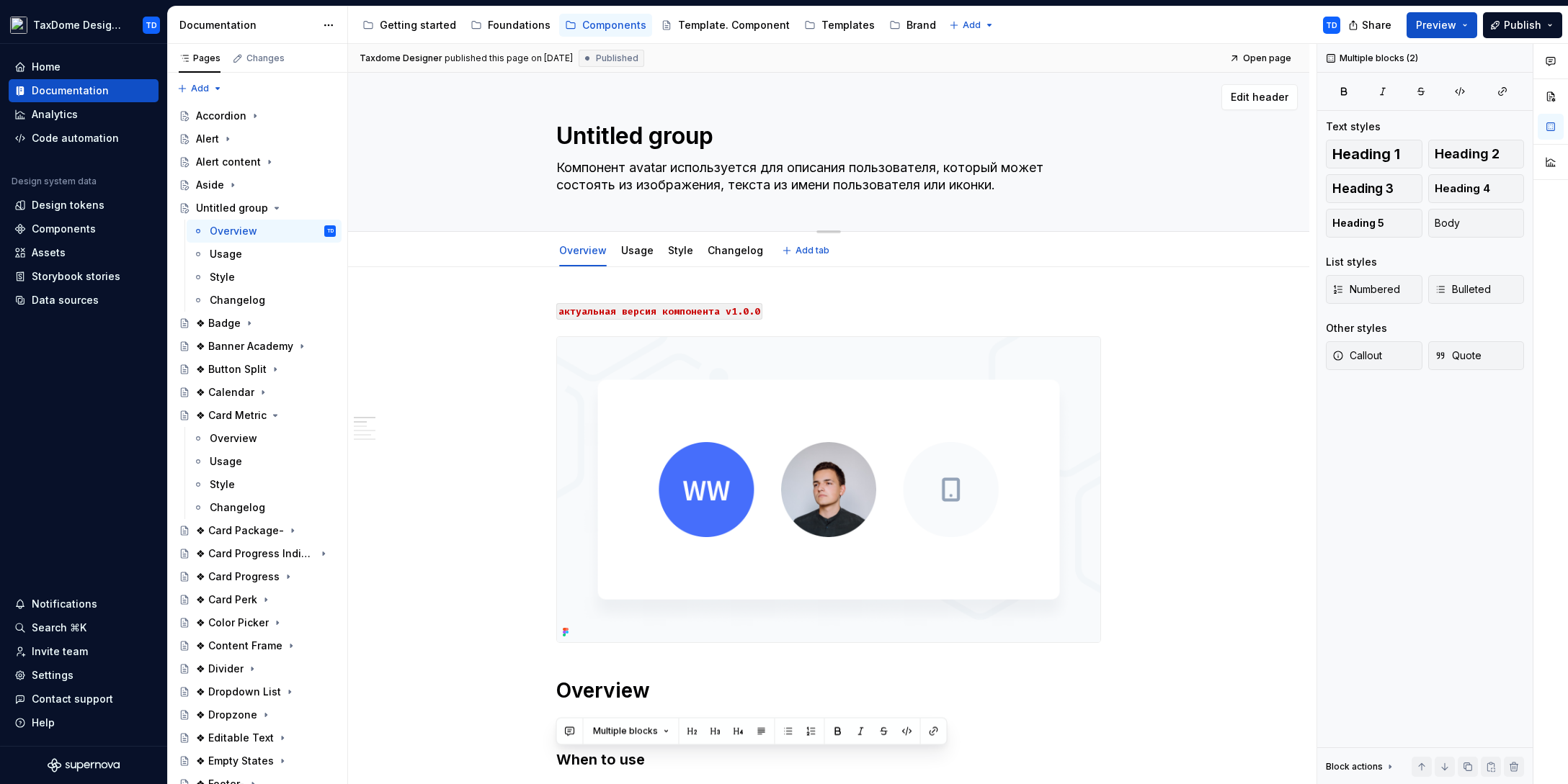
type textarea "Untitled group❖ Avatar"
click at [709, 132] on textarea "Untitled group❖ Avatar" at bounding box center [826, 136] width 545 height 35
drag, startPoint x: 728, startPoint y: 139, endPoint x: 595, endPoint y: 142, distance: 133.0
click at [595, 142] on textarea "Untitled group❖ Avatar" at bounding box center [826, 136] width 545 height 35
type textarea "*"
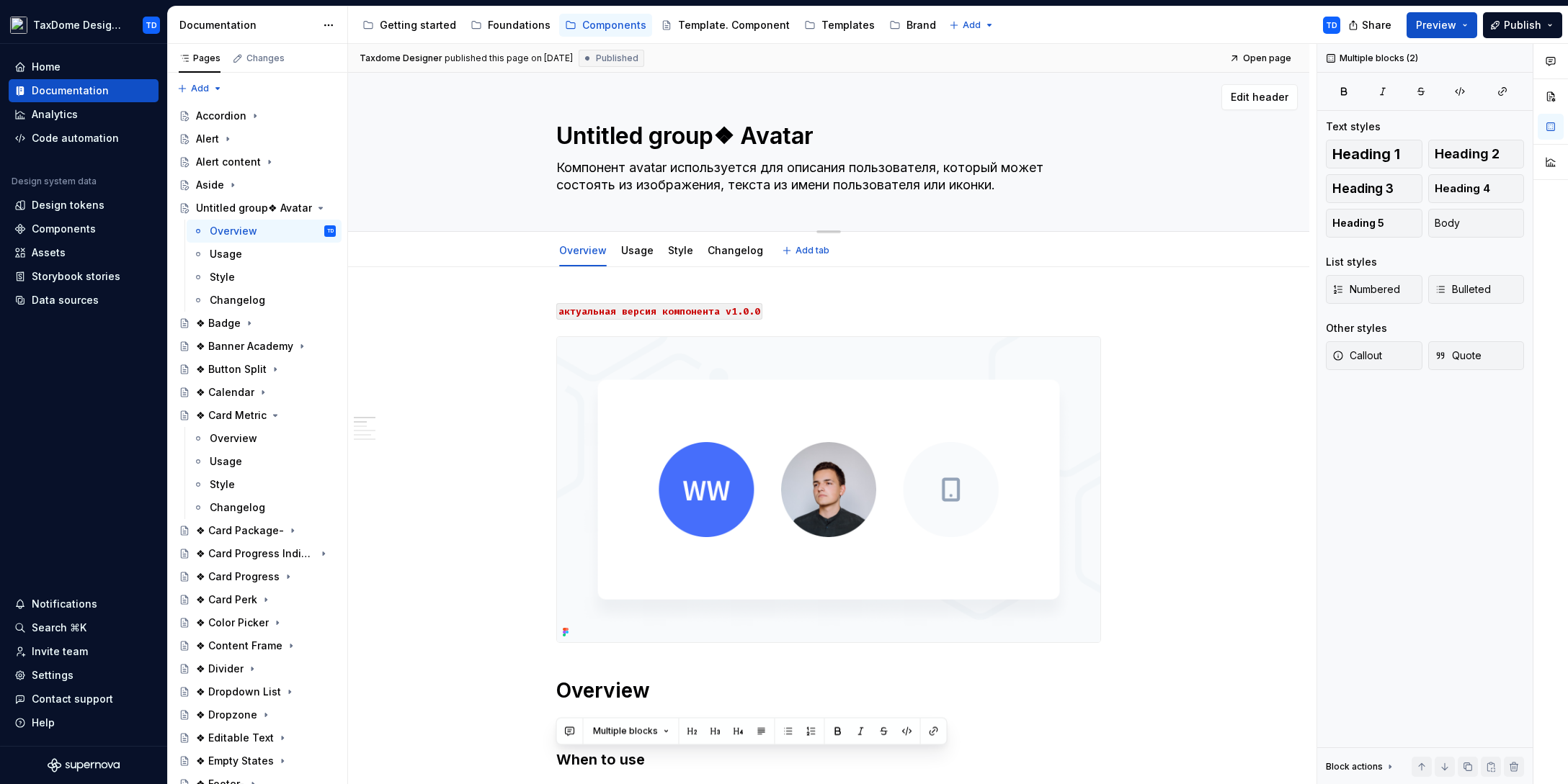
type textarea "UntAvatar"
type textarea "*"
type textarea "UnAvatar"
type textarea "*"
type textarea "UAvatar"
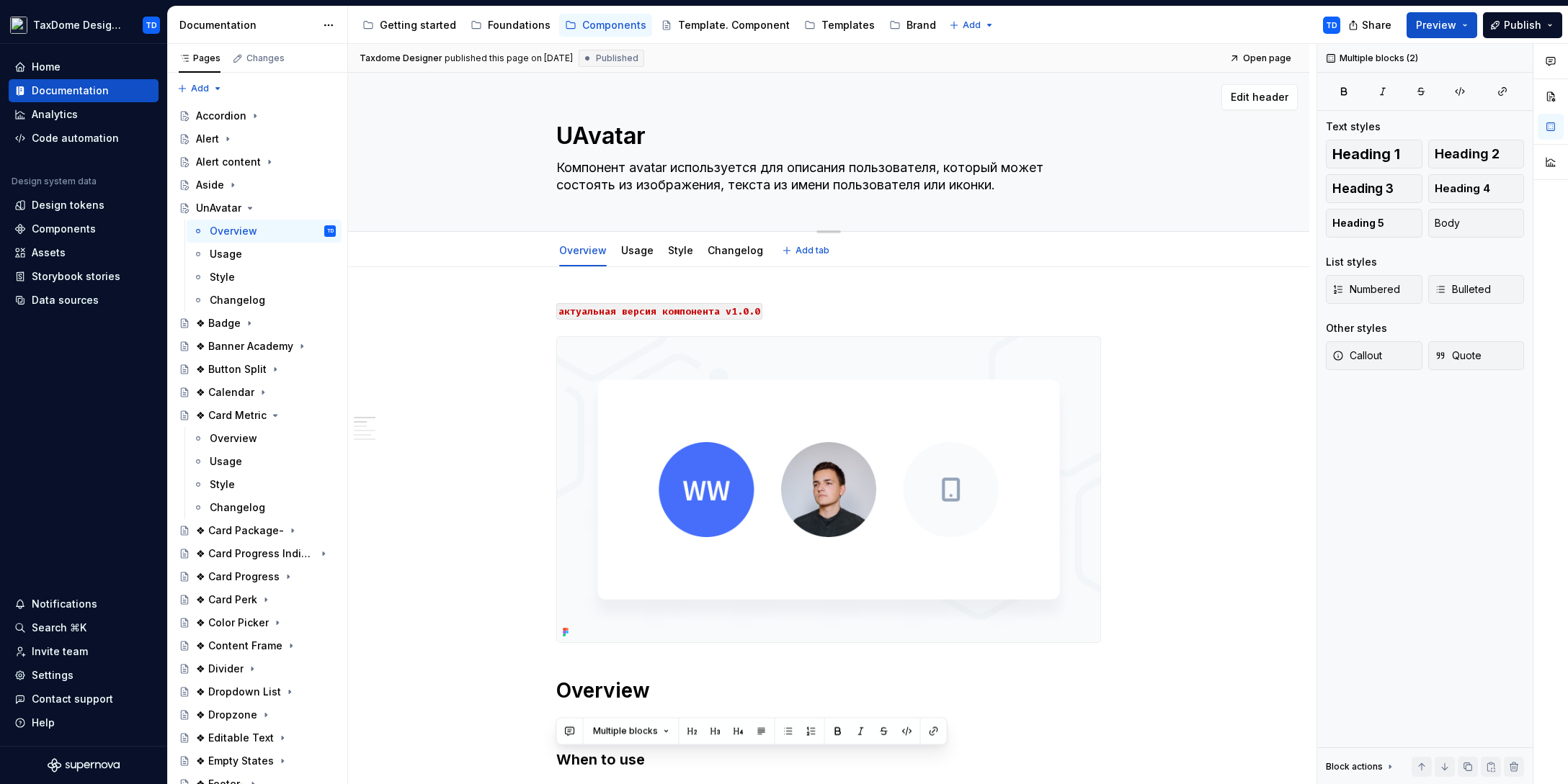
type textarea "*"
type textarea "Avatar"
type textarea "*"
type textarea "Avatar"
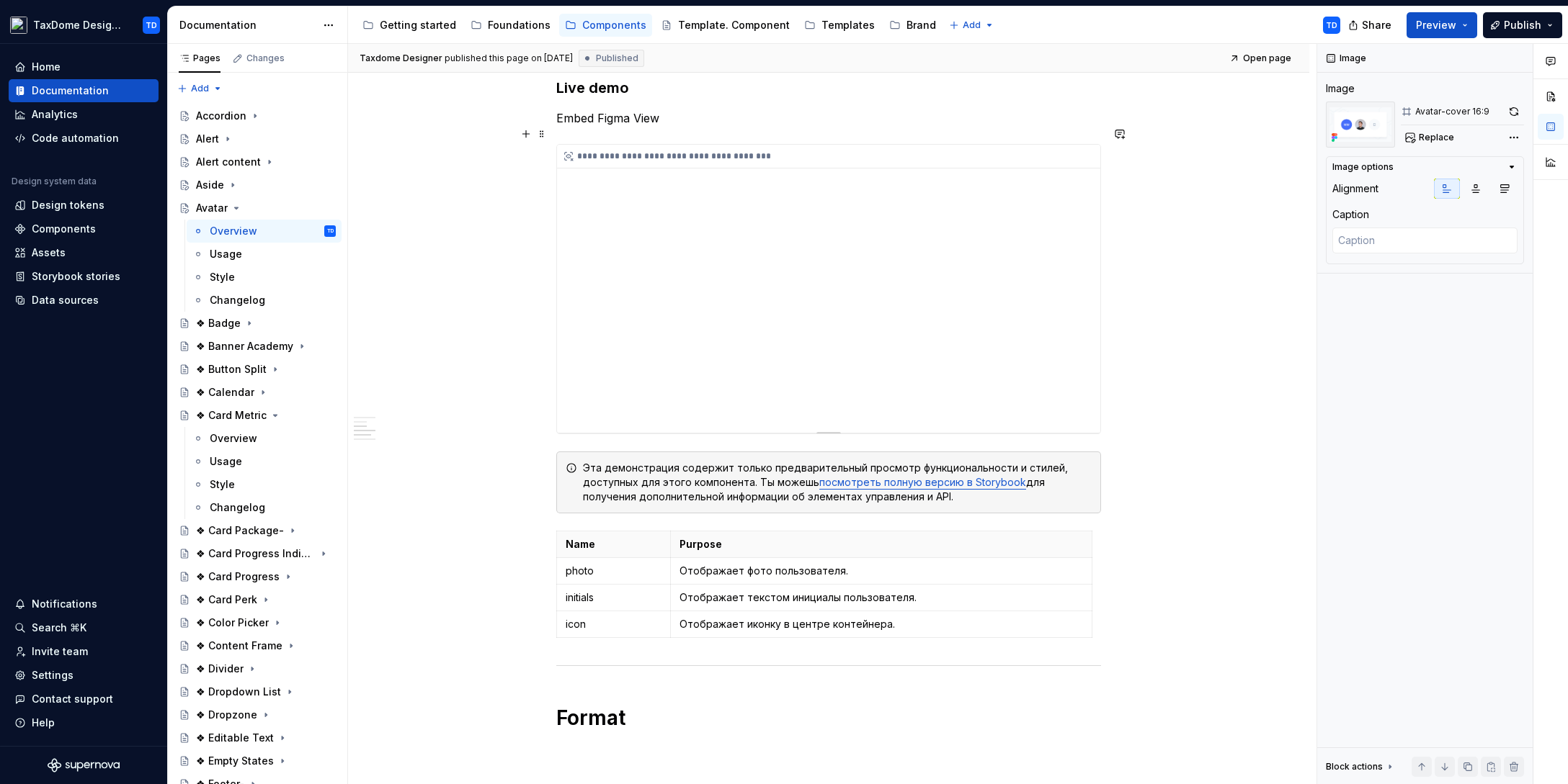
scroll to position [823, 0]
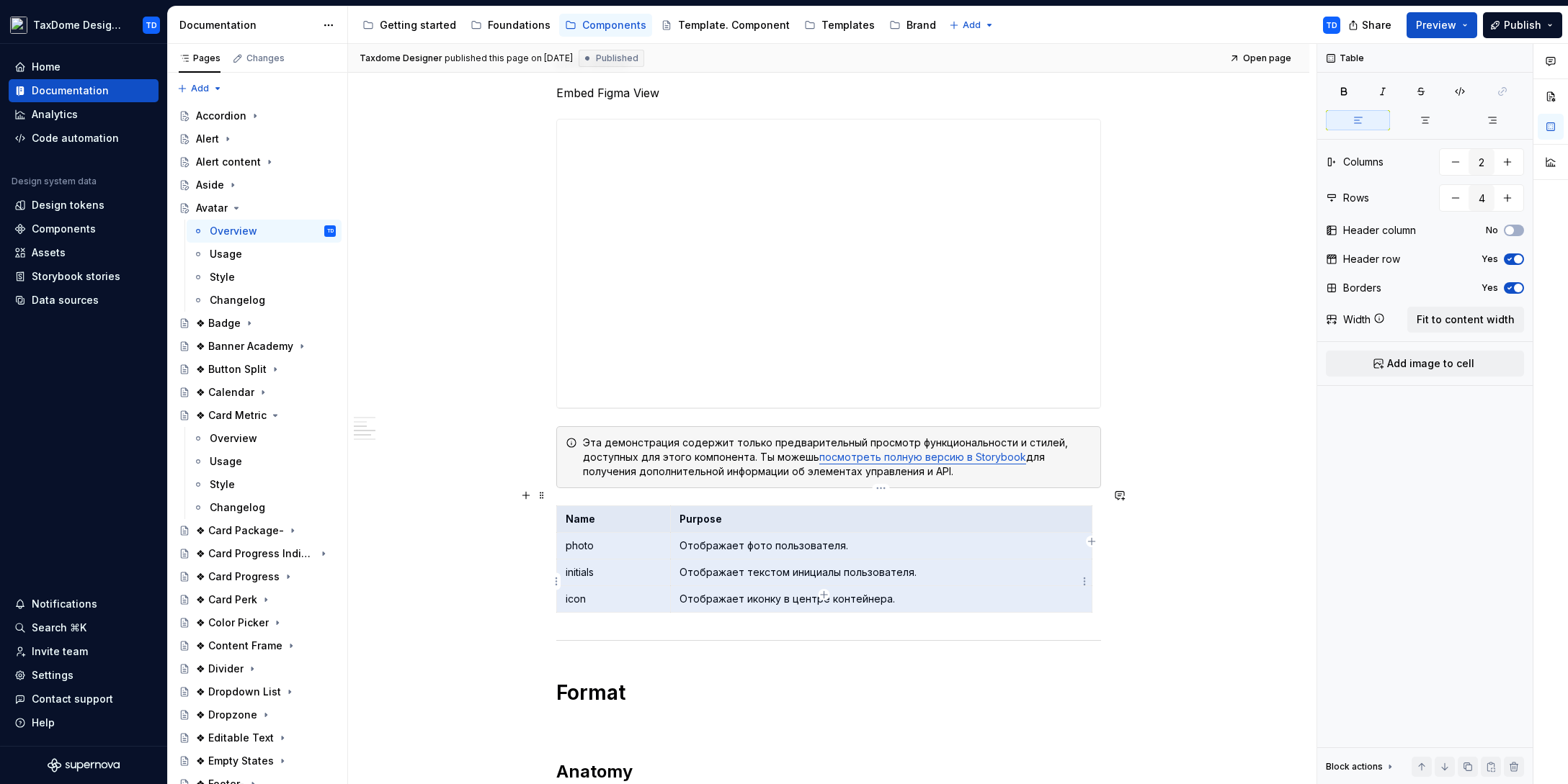
drag, startPoint x: 567, startPoint y: 505, endPoint x: 901, endPoint y: 576, distance: 341.5
click at [901, 576] on tbody "Name Purpose photo Отображает фото пользователя. initials Отображает текстом ин…" at bounding box center [825, 559] width 536 height 106
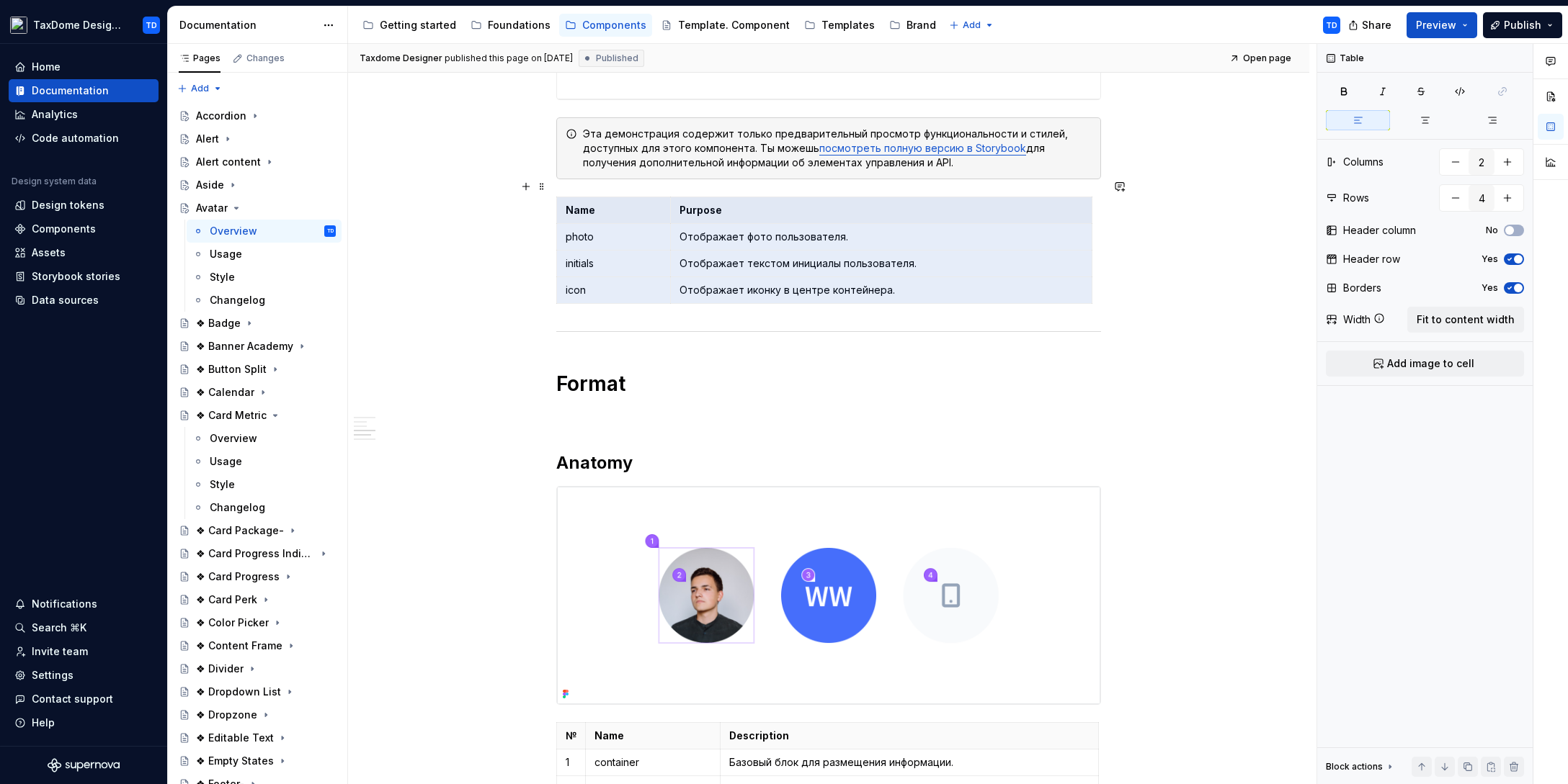
scroll to position [1139, 0]
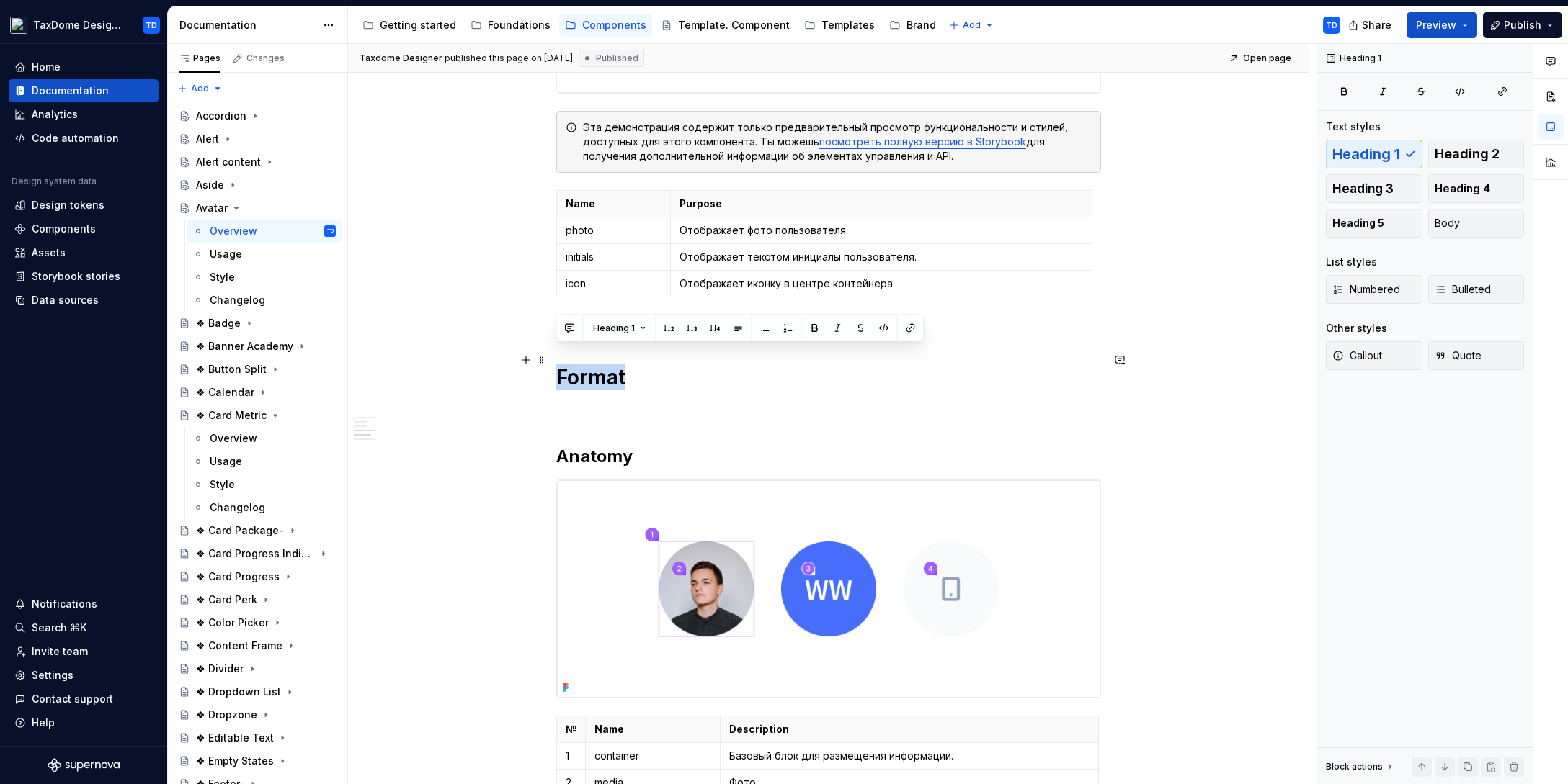
drag, startPoint x: 621, startPoint y: 369, endPoint x: 551, endPoint y: 366, distance: 70.1
click at [551, 366] on div "**********" at bounding box center [828, 236] width 961 height 2217
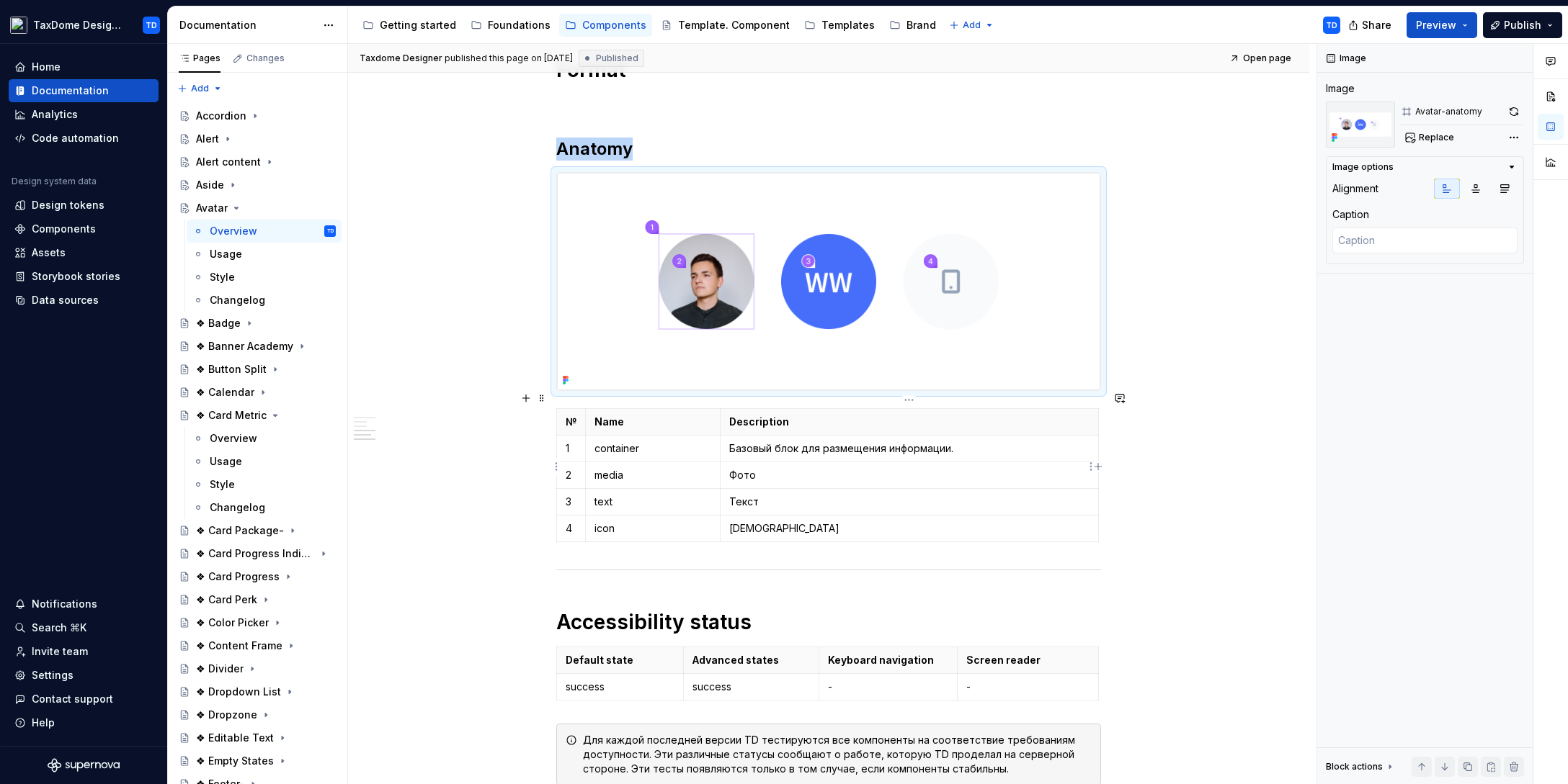
scroll to position [1449, 0]
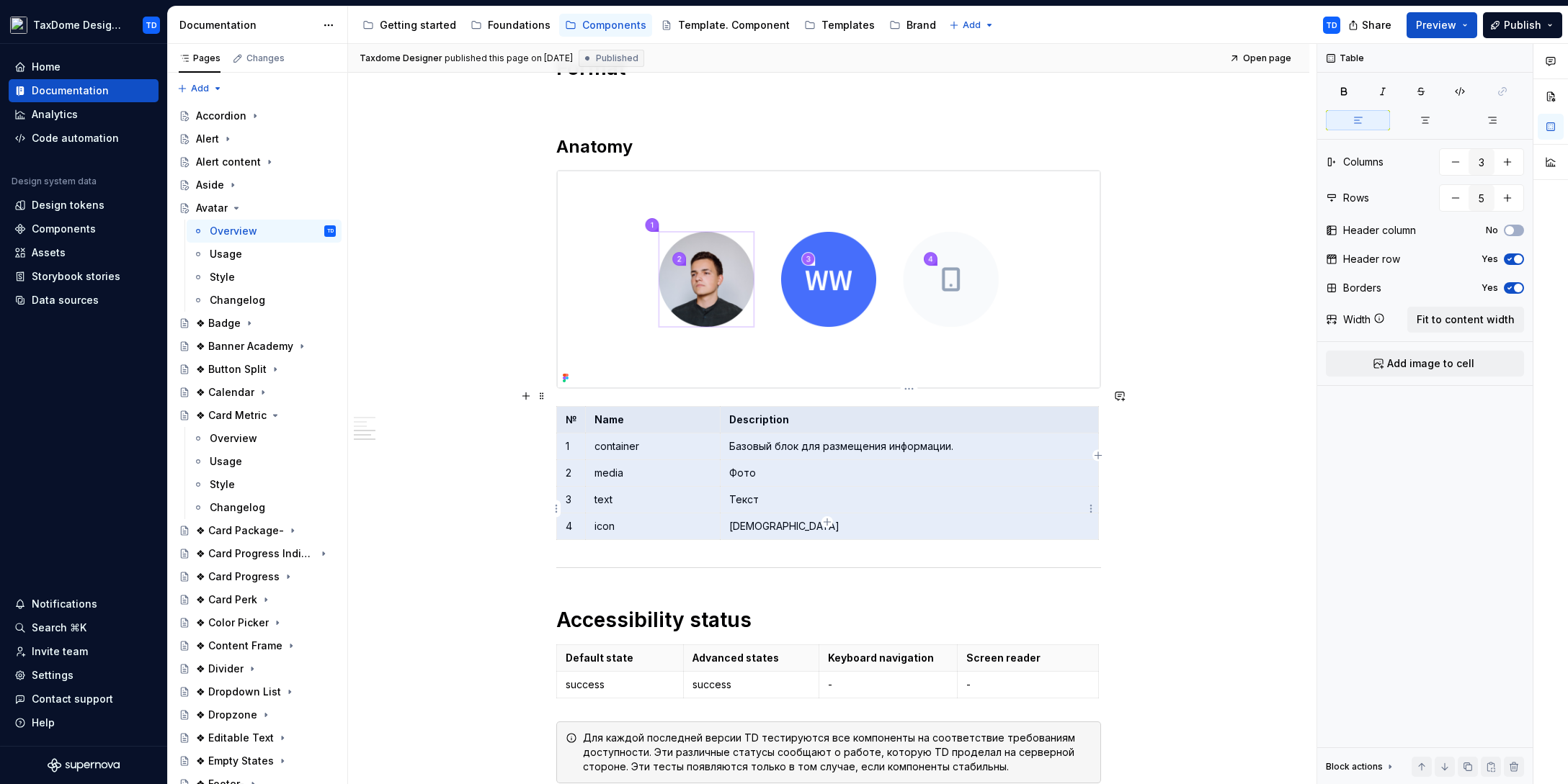
drag, startPoint x: 586, startPoint y: 402, endPoint x: 800, endPoint y: 500, distance: 235.4
click at [800, 500] on tbody "№ Name Description 1 container Базовый блок для размещения информации. 2 media …" at bounding box center [828, 472] width 542 height 133
drag, startPoint x: 776, startPoint y: 510, endPoint x: 570, endPoint y: 409, distance: 229.4
click at [570, 409] on tbody "№ Name Description 1 container Базовый блок для размещения информации. 2 media …" at bounding box center [828, 472] width 542 height 133
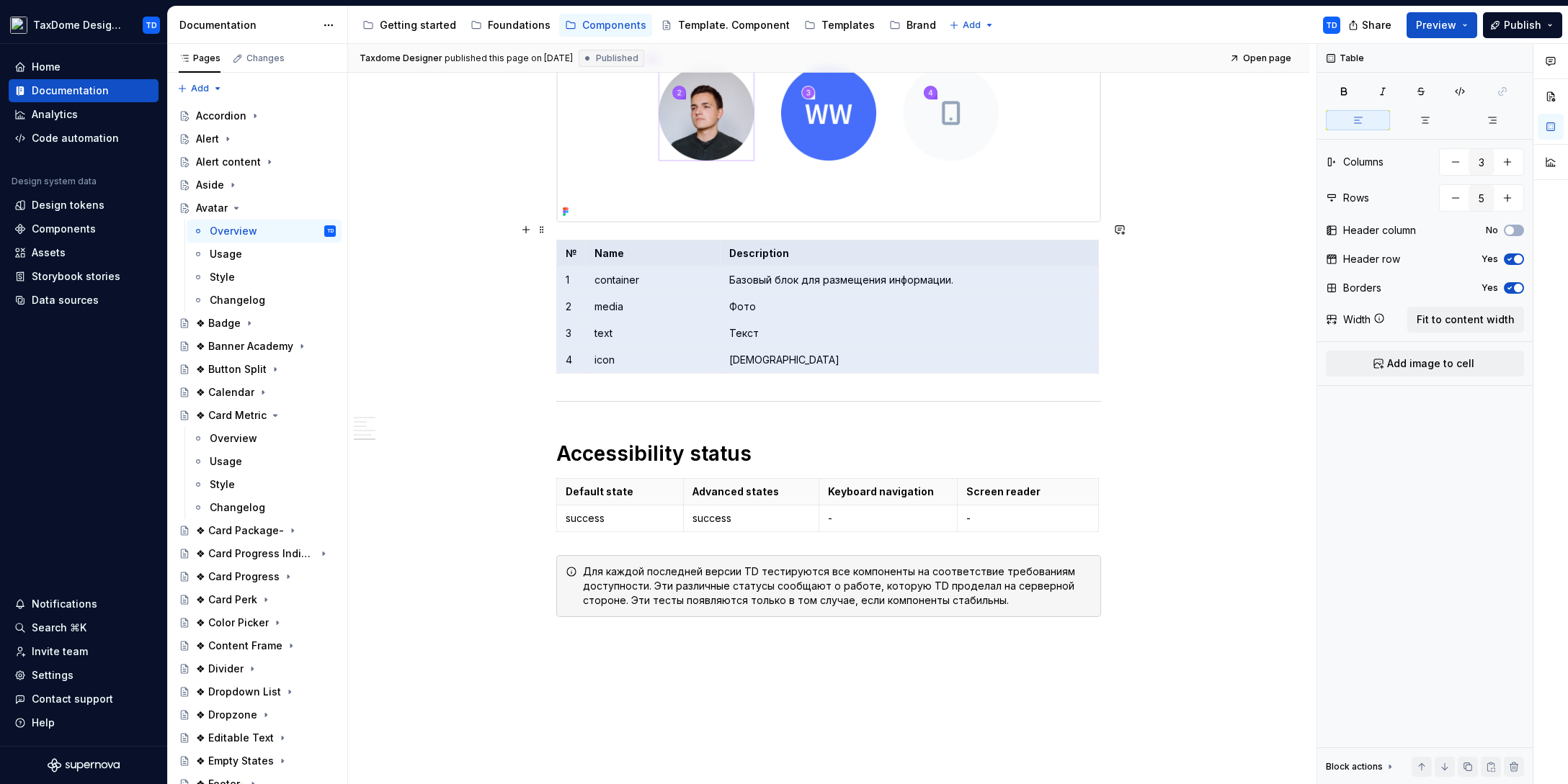
scroll to position [1576, 0]
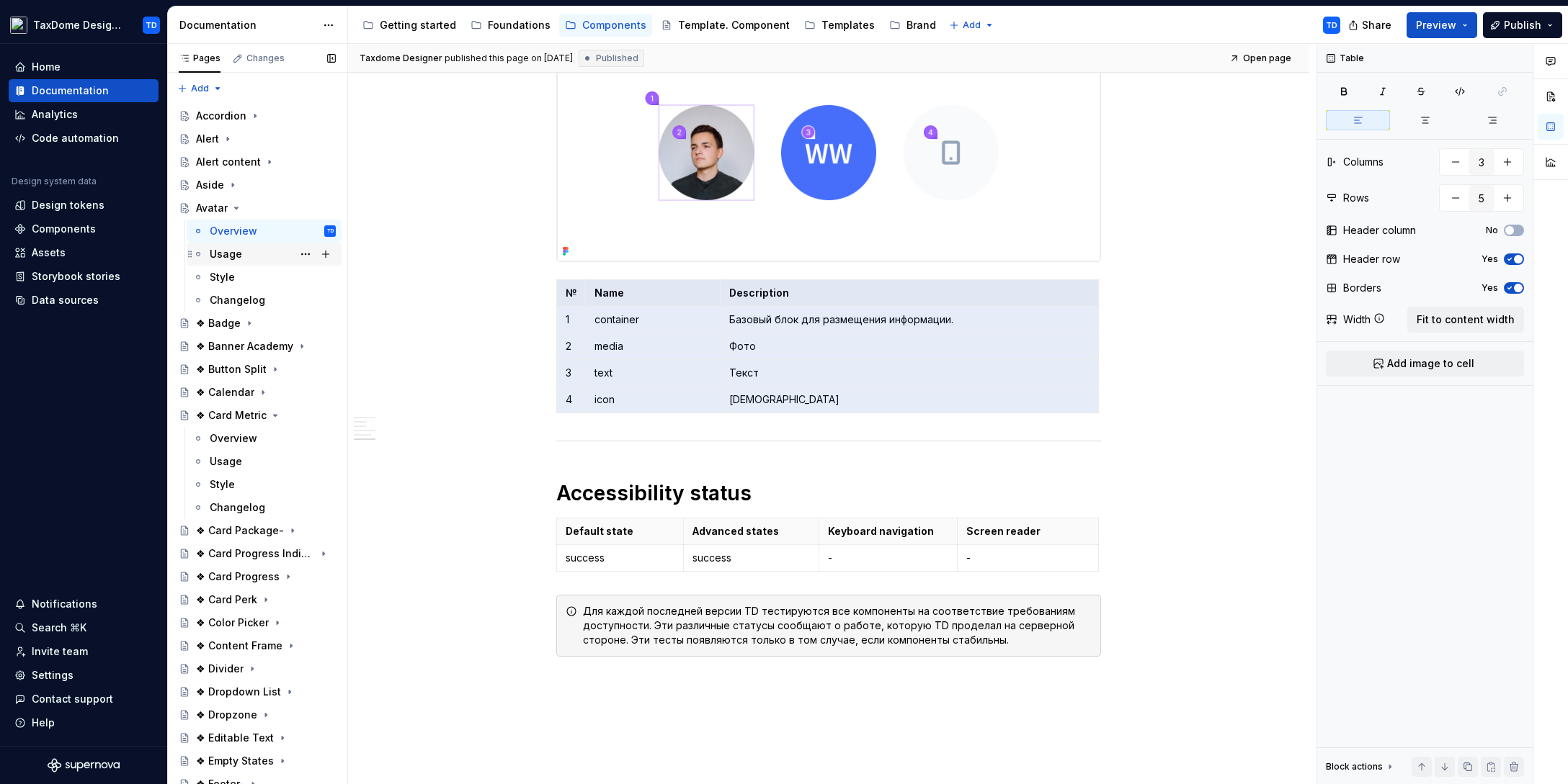
click at [222, 254] on div "Usage" at bounding box center [225, 254] width 33 height 14
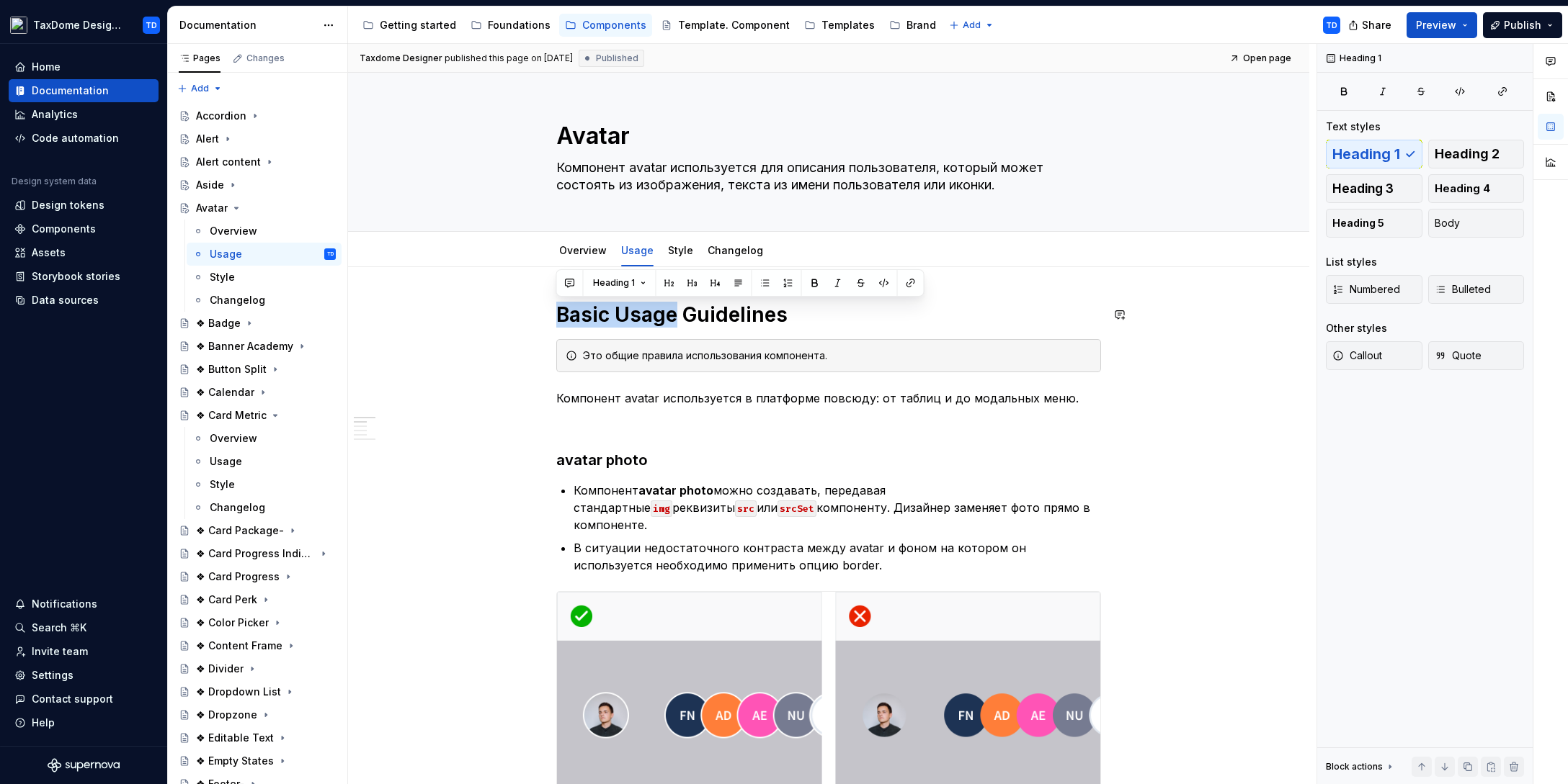
drag, startPoint x: 564, startPoint y: 315, endPoint x: 675, endPoint y: 315, distance: 111.0
click at [675, 315] on h1 "Basic Usage Guidelines" at bounding box center [829, 315] width 545 height 26
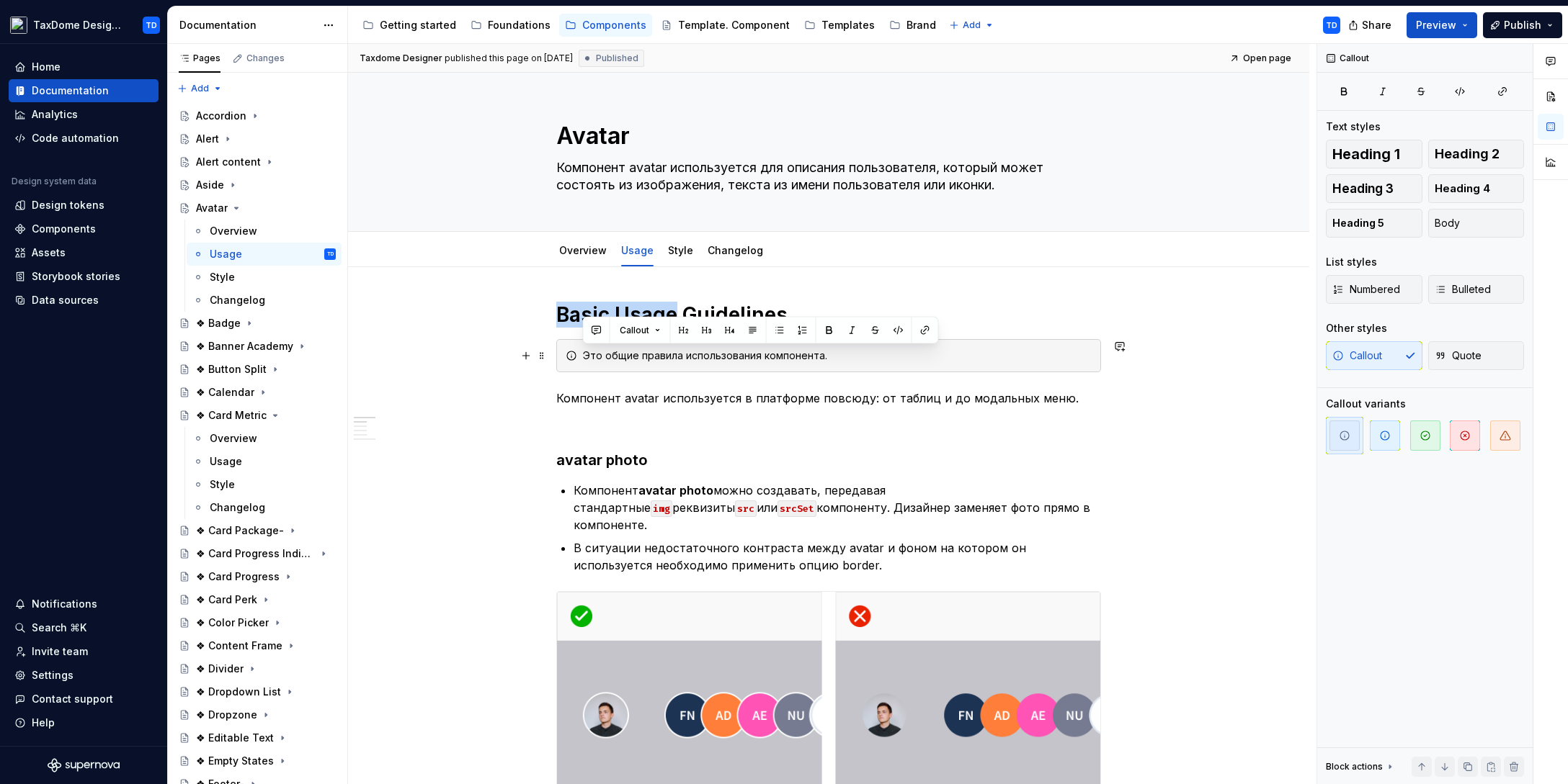
drag, startPoint x: 584, startPoint y: 356, endPoint x: 831, endPoint y: 357, distance: 247.0
click at [831, 357] on div "Это общие правила использования компонента." at bounding box center [836, 355] width 508 height 14
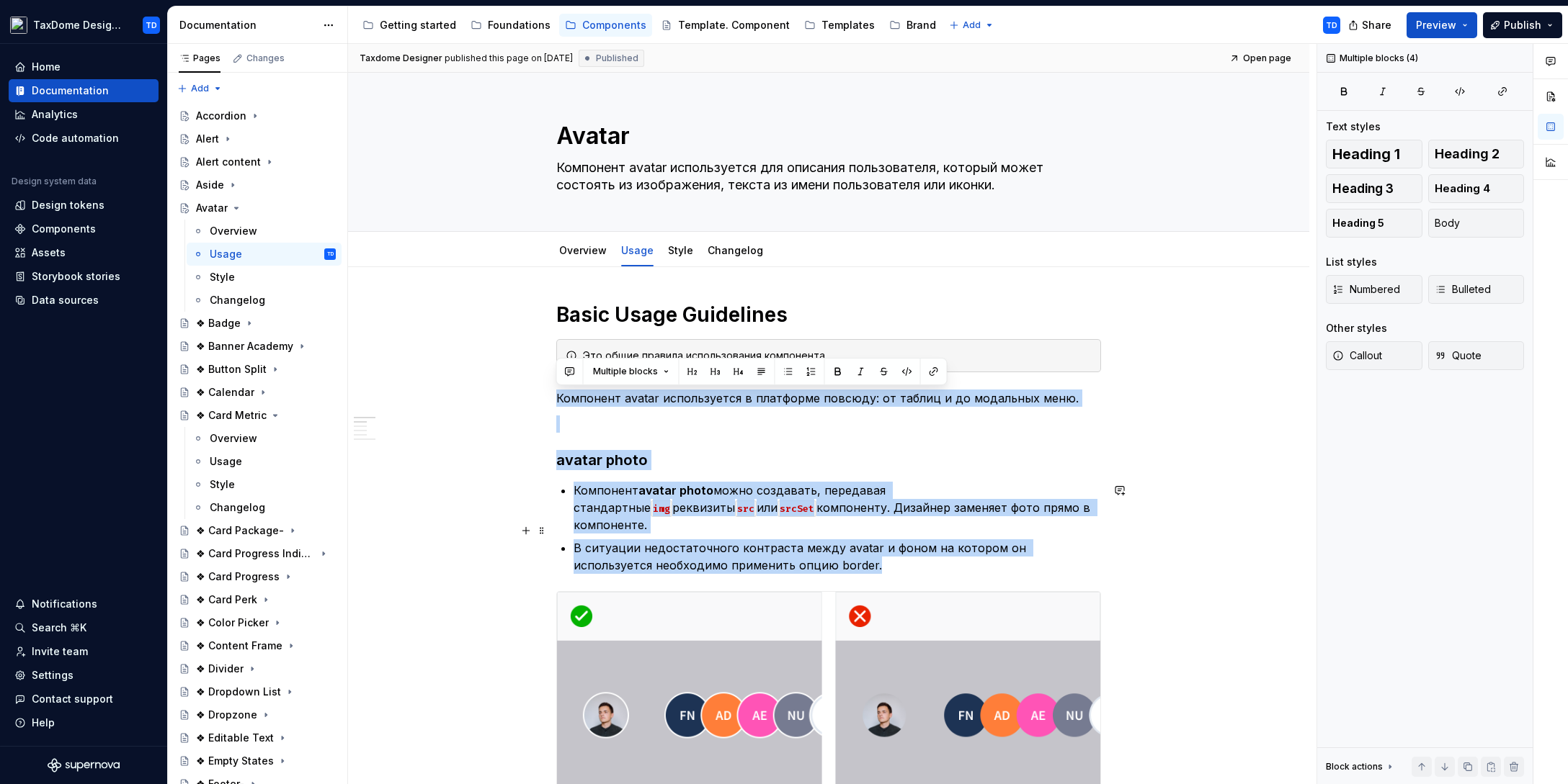
drag, startPoint x: 560, startPoint y: 399, endPoint x: 876, endPoint y: 539, distance: 345.6
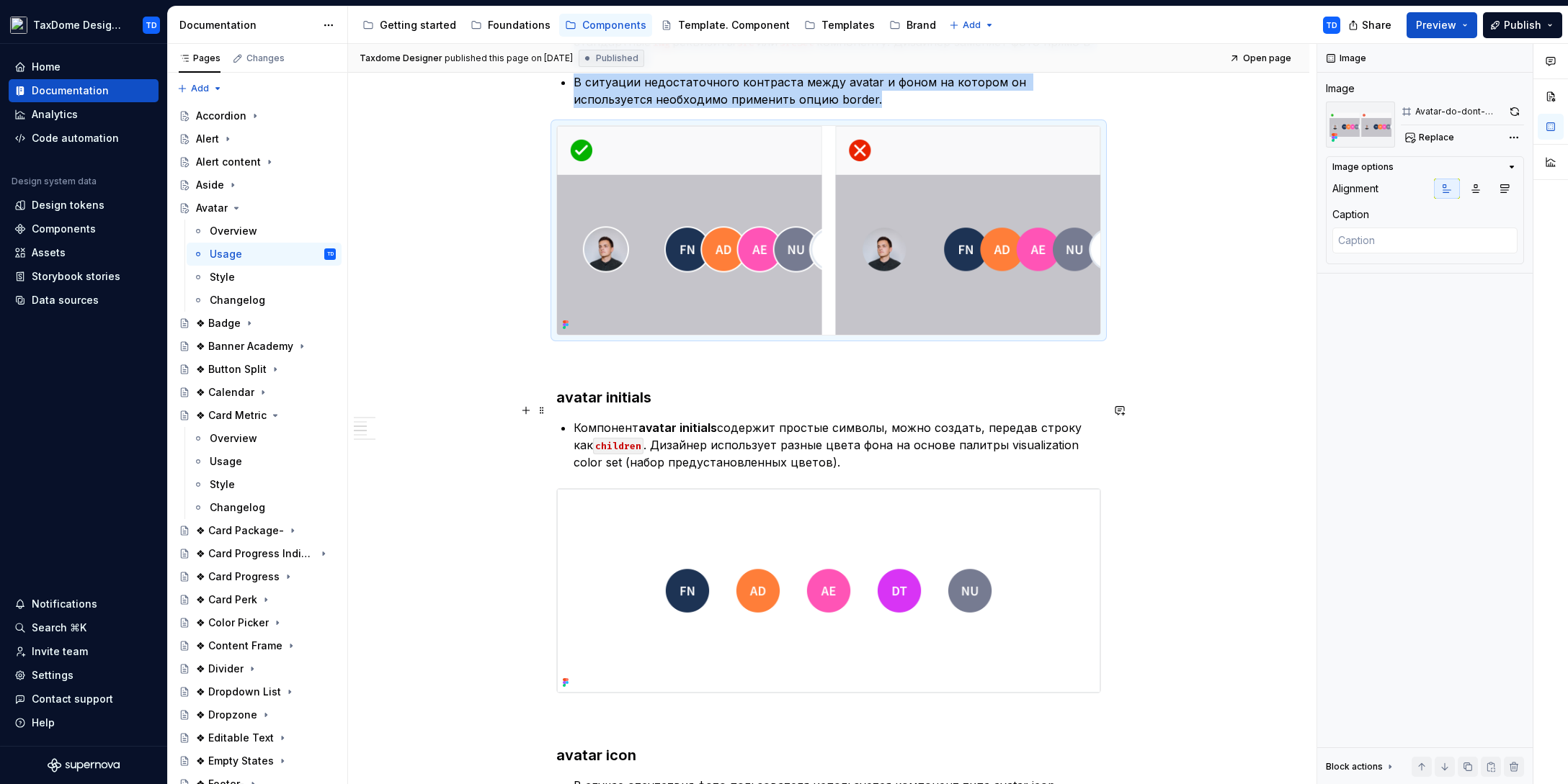
scroll to position [518, 0]
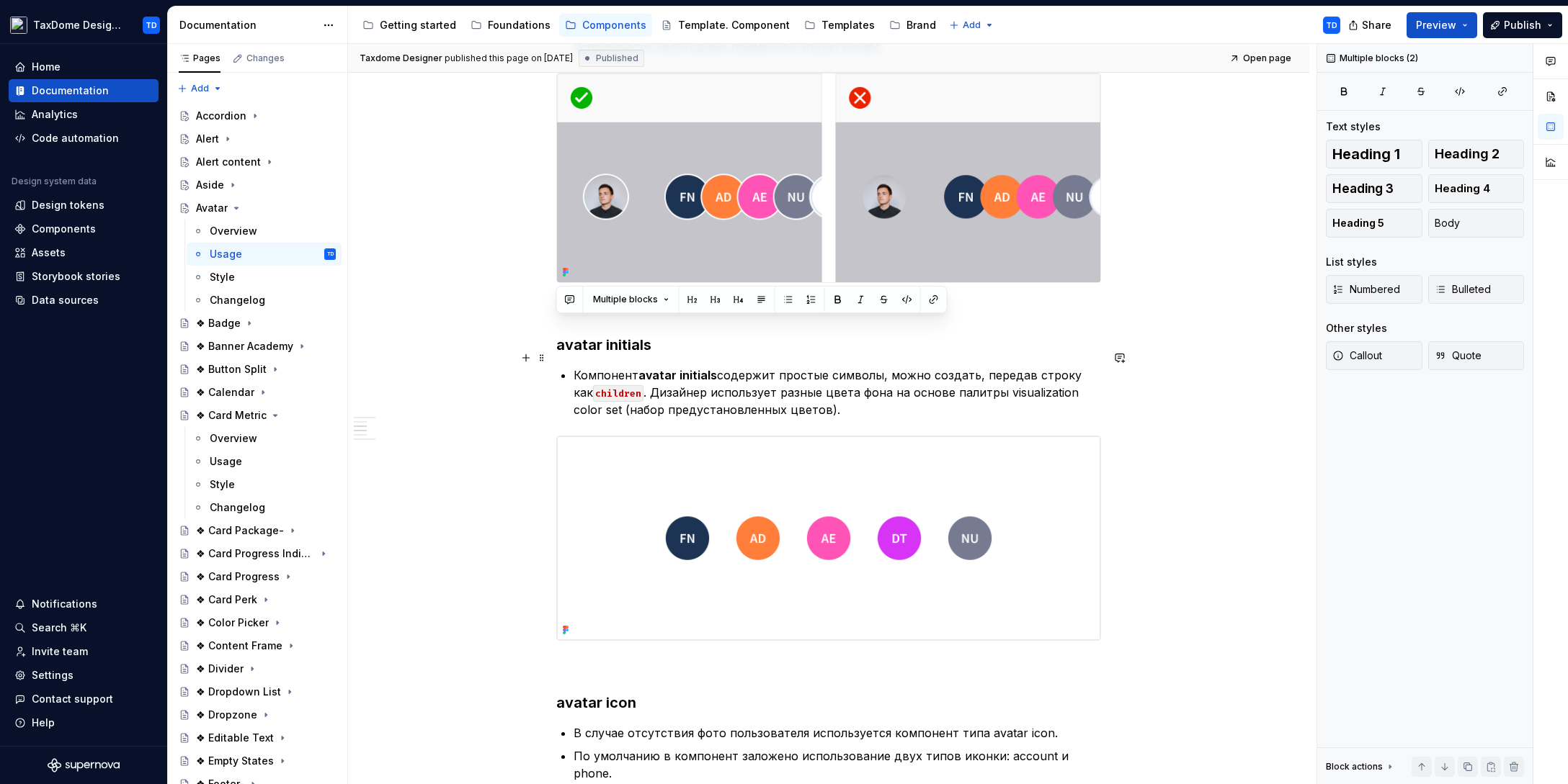
drag, startPoint x: 558, startPoint y: 329, endPoint x: 823, endPoint y: 391, distance: 272.2
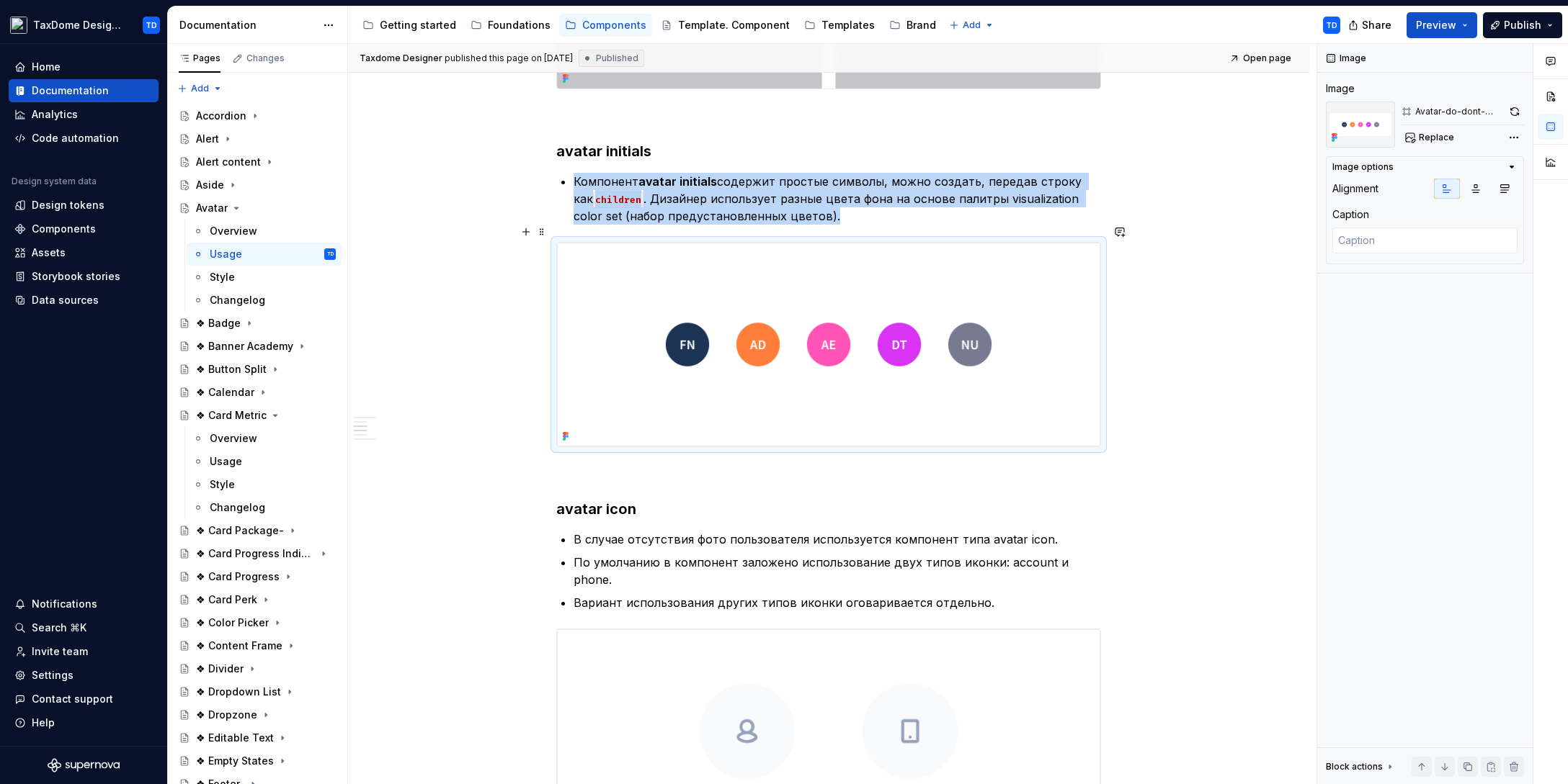
scroll to position [737, 0]
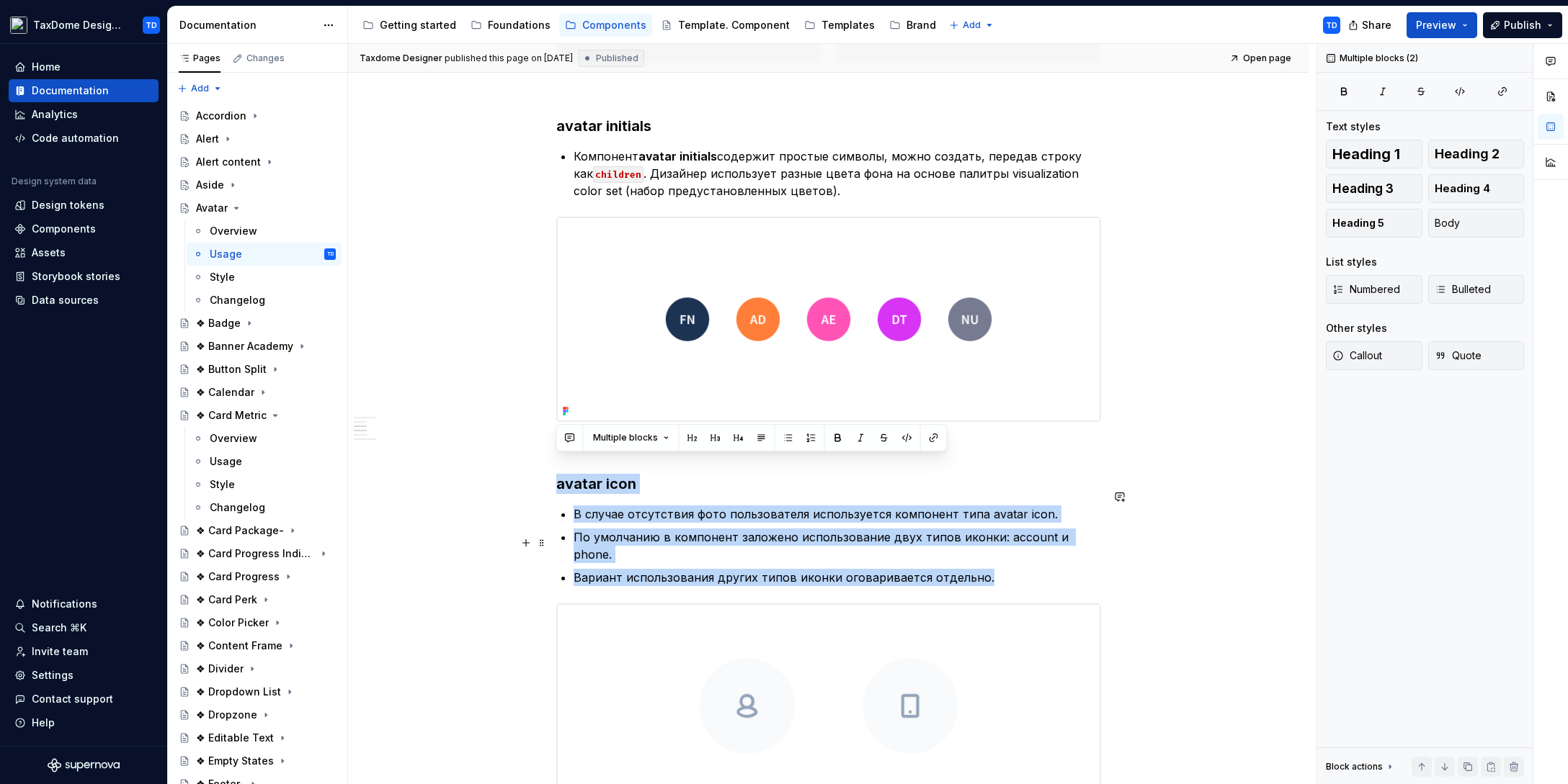
drag, startPoint x: 557, startPoint y: 466, endPoint x: 982, endPoint y: 534, distance: 430.4
click at [982, 534] on div "Basic Usage Guidelines Это общие правила использования компонента. Компонент av…" at bounding box center [829, 623] width 545 height 2119
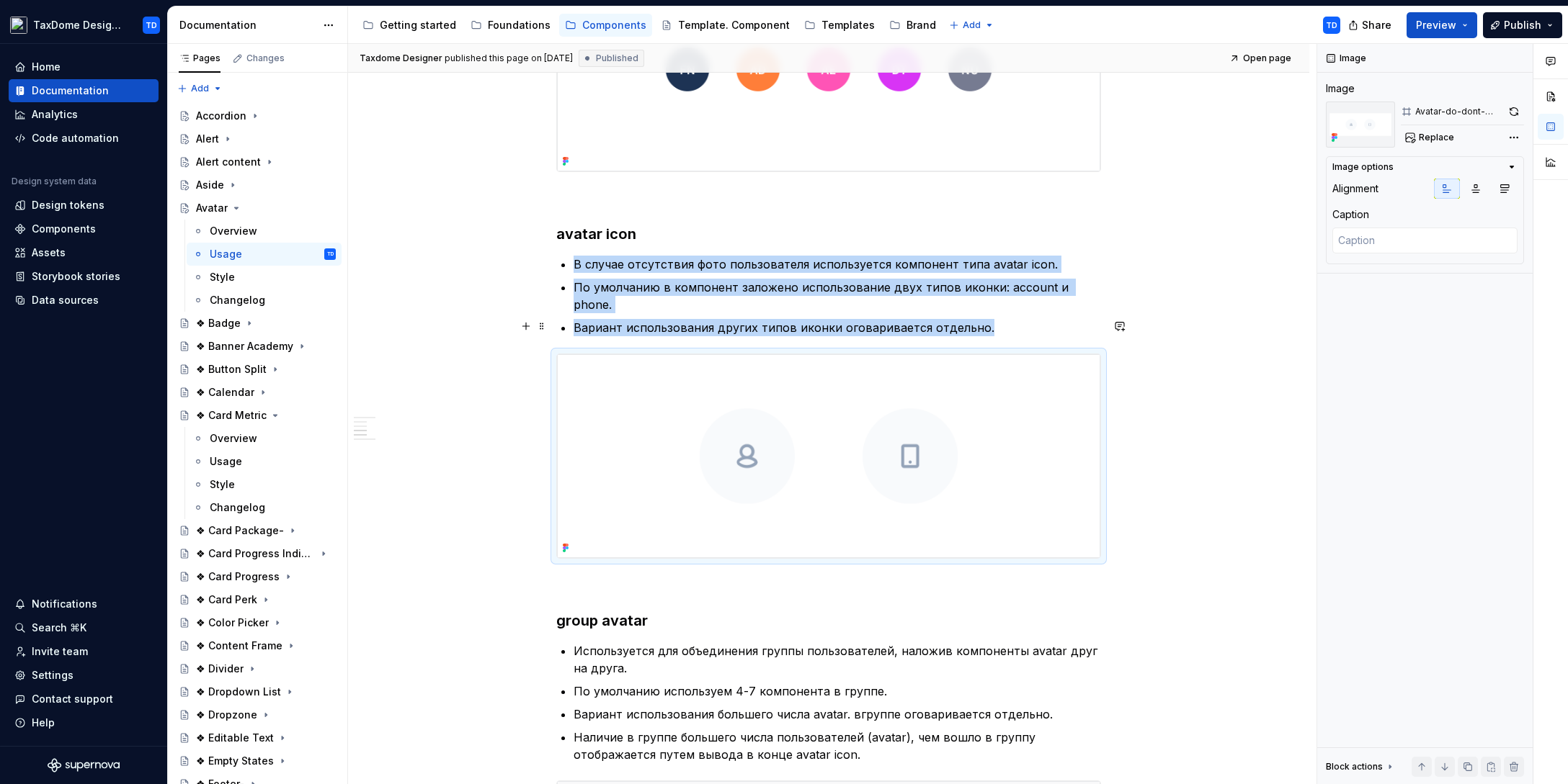
scroll to position [1233, 0]
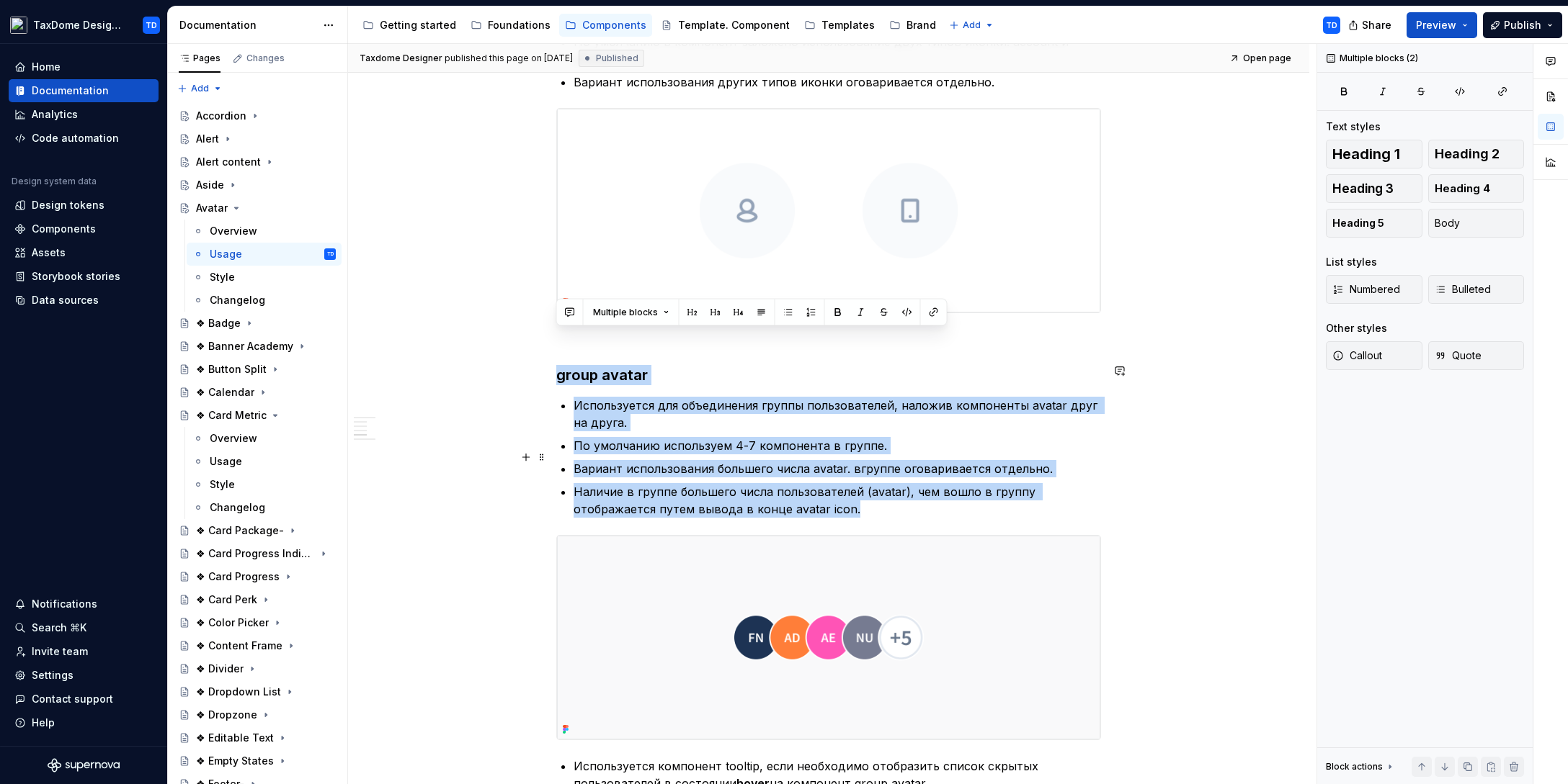
drag, startPoint x: 555, startPoint y: 344, endPoint x: 907, endPoint y: 479, distance: 377.0
click at [907, 479] on div "Basic Usage Guidelines Это общие правила использования компонента. Компонент av…" at bounding box center [829, 128] width 545 height 2119
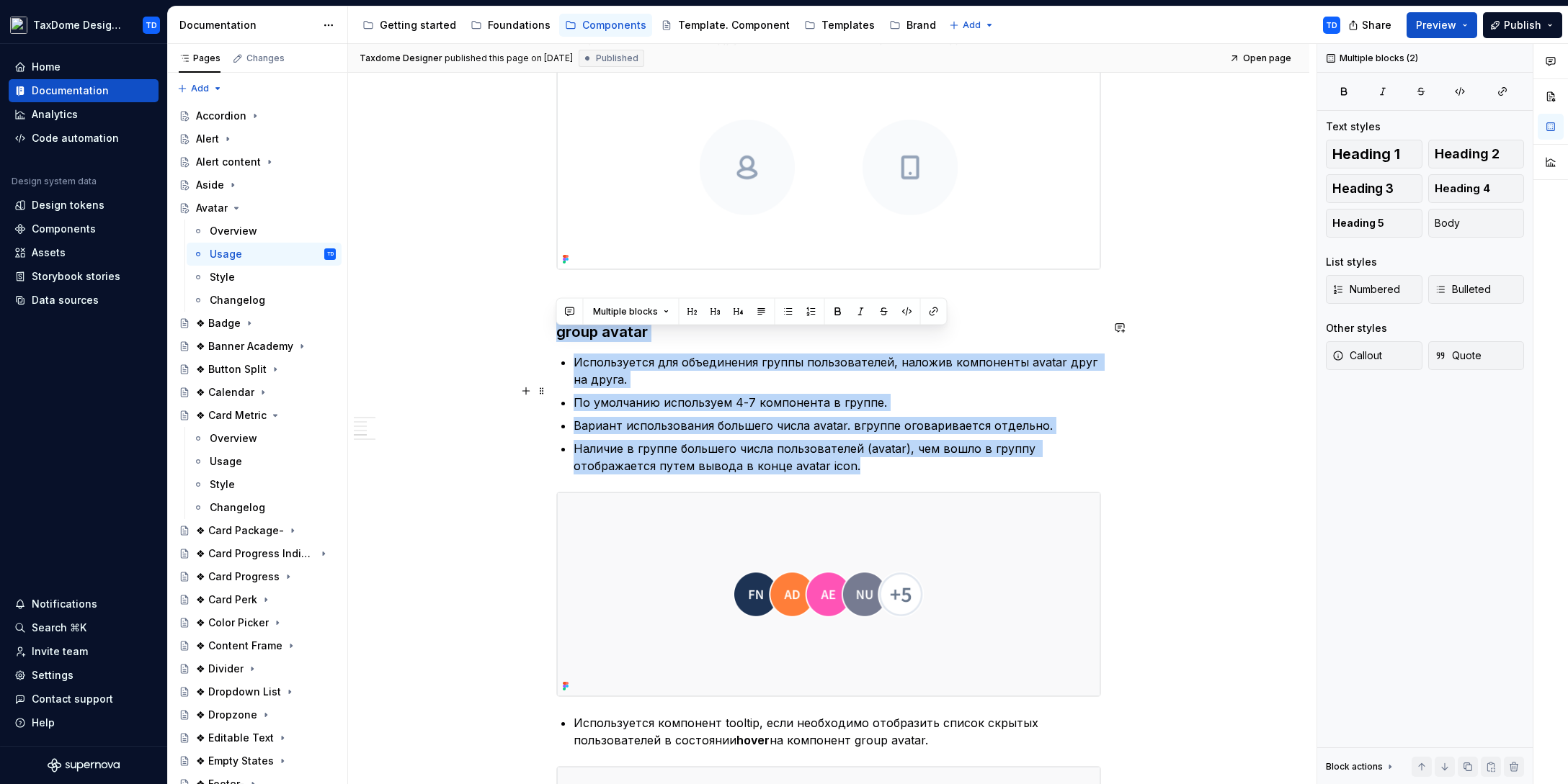
scroll to position [1471, 0]
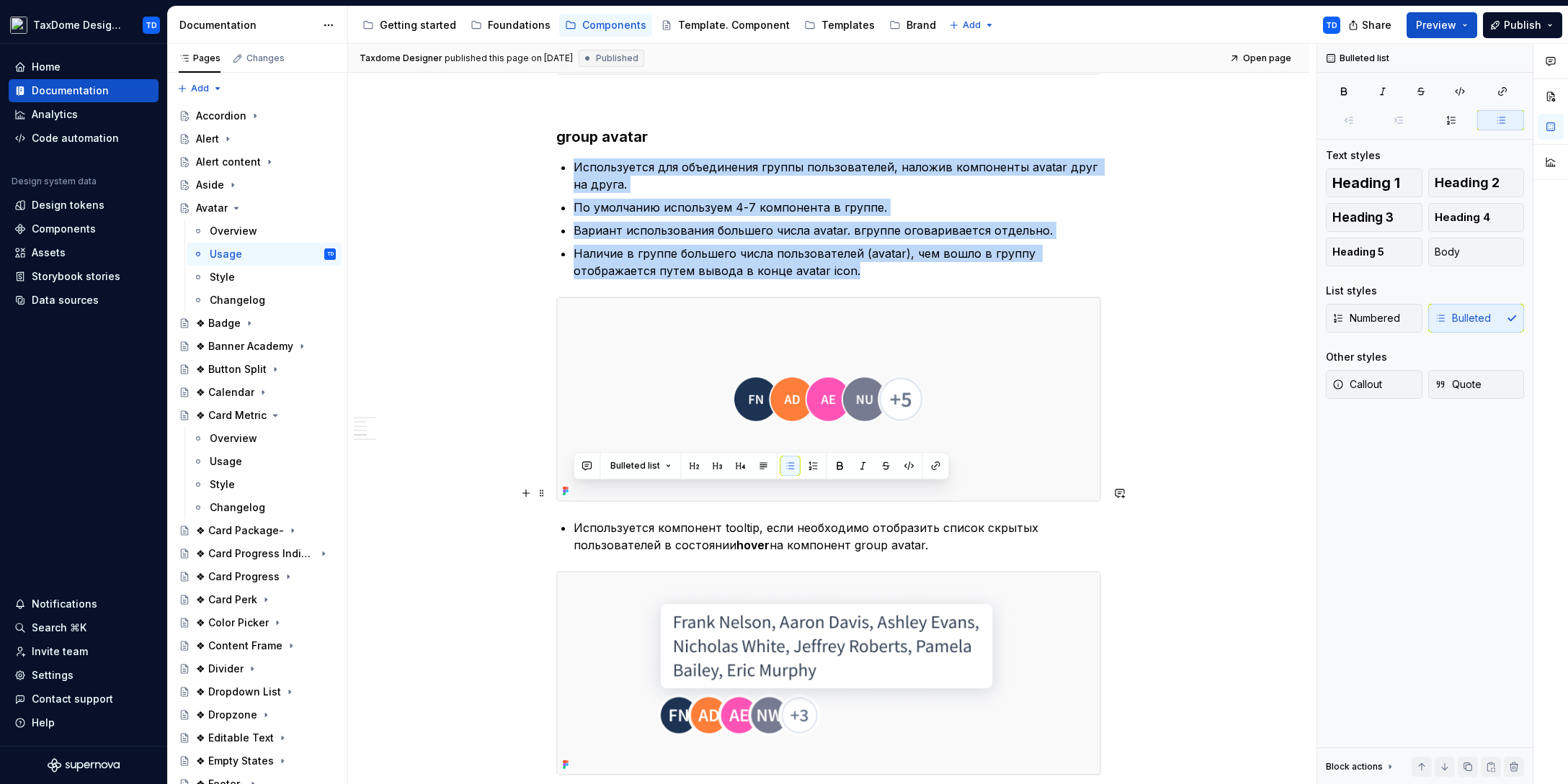
drag, startPoint x: 936, startPoint y: 509, endPoint x: 566, endPoint y: 493, distance: 370.3
click at [573, 519] on li "Используется компонент tooltip, если необходимо отобразить список скрытых польз…" at bounding box center [836, 536] width 527 height 35
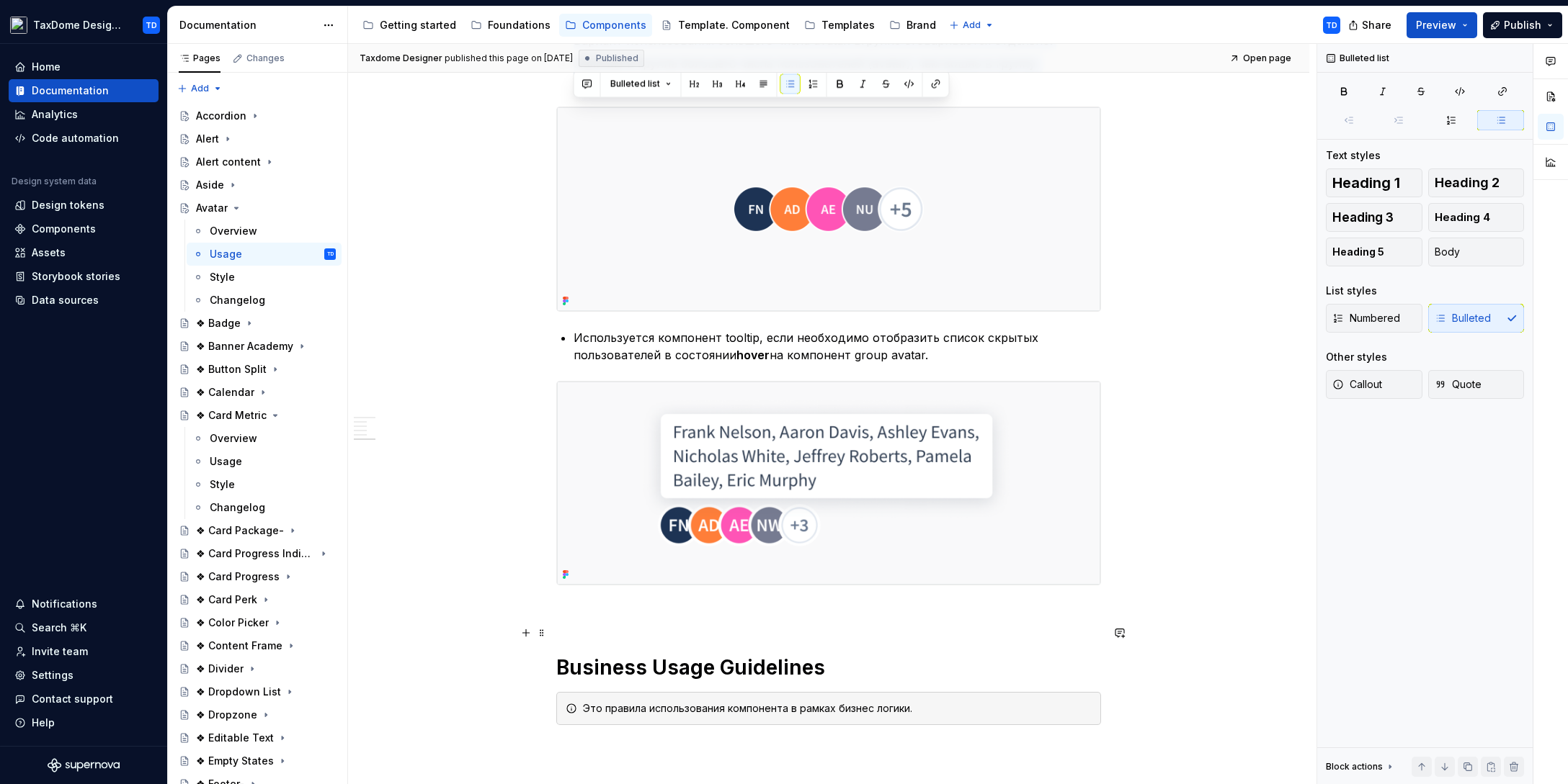
scroll to position [1854, 0]
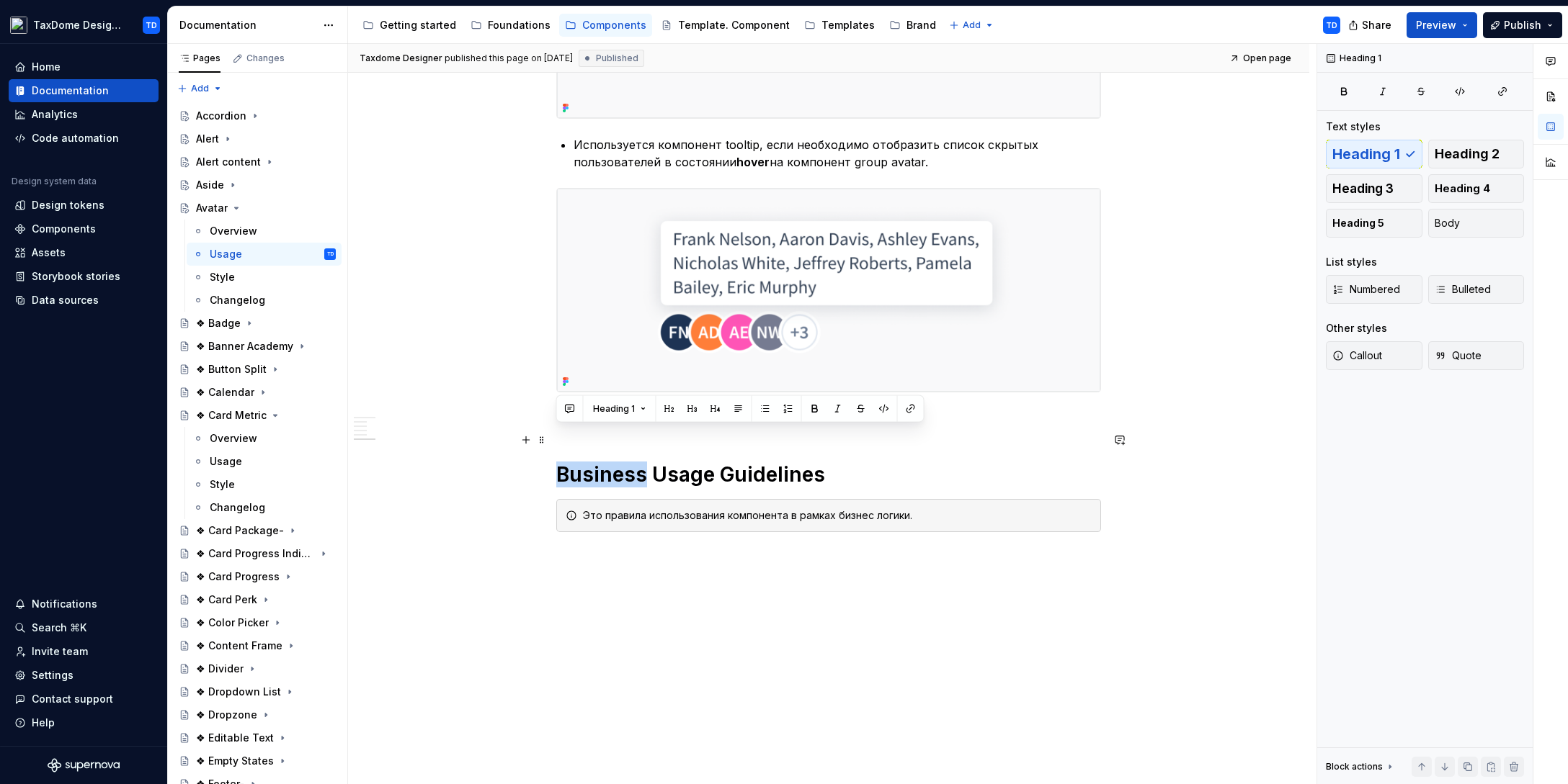
drag, startPoint x: 558, startPoint y: 438, endPoint x: 616, endPoint y: 428, distance: 58.9
click at [640, 462] on h1 "Business Usage Guidelines" at bounding box center [829, 475] width 545 height 26
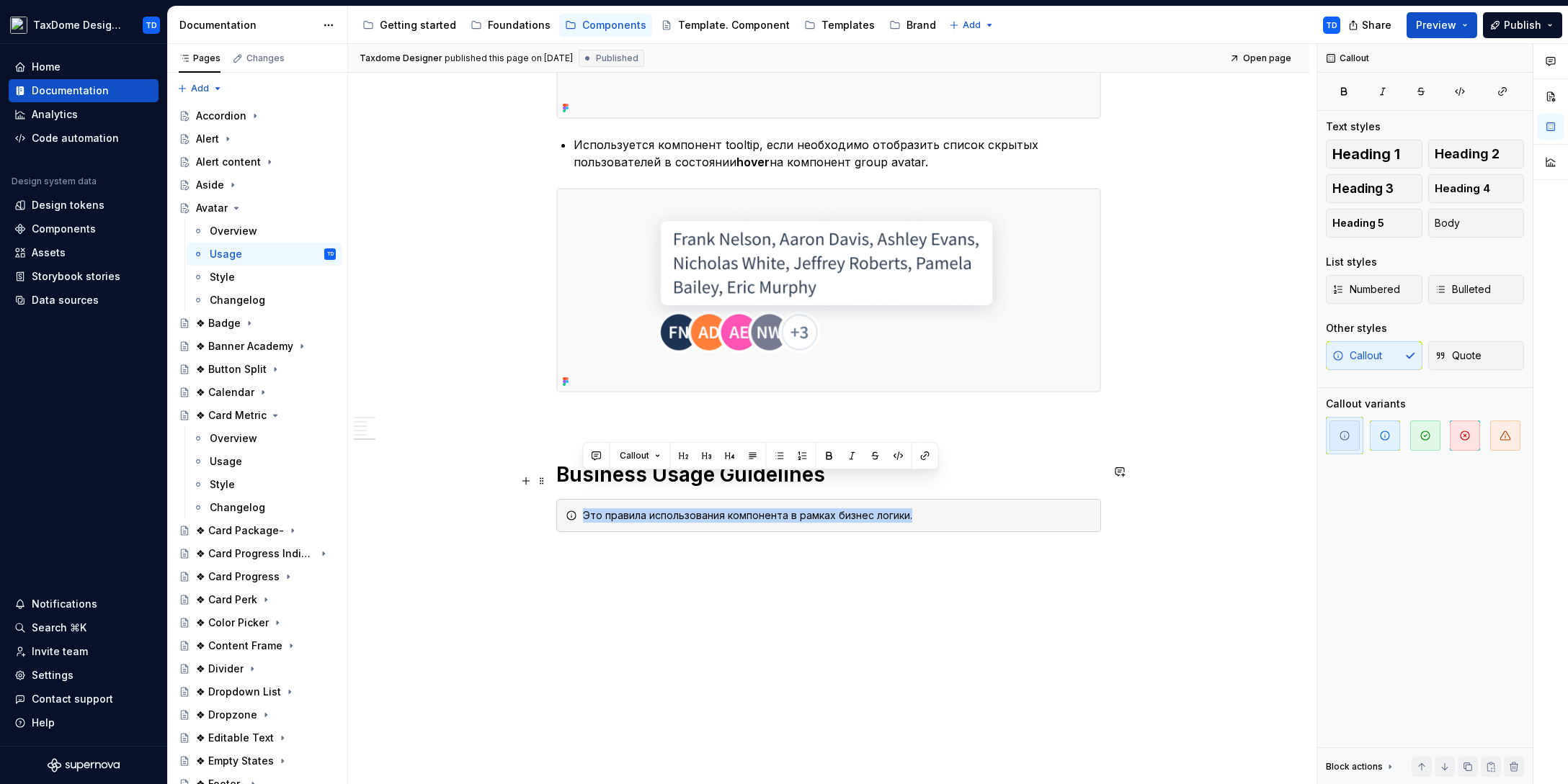
drag, startPoint x: 910, startPoint y: 488, endPoint x: 585, endPoint y: 486, distance: 325.0
click at [585, 508] on div "Это правила использования компонента в рамках бизнес логики." at bounding box center [836, 515] width 508 height 14
click at [229, 276] on div "Style" at bounding box center [222, 277] width 25 height 14
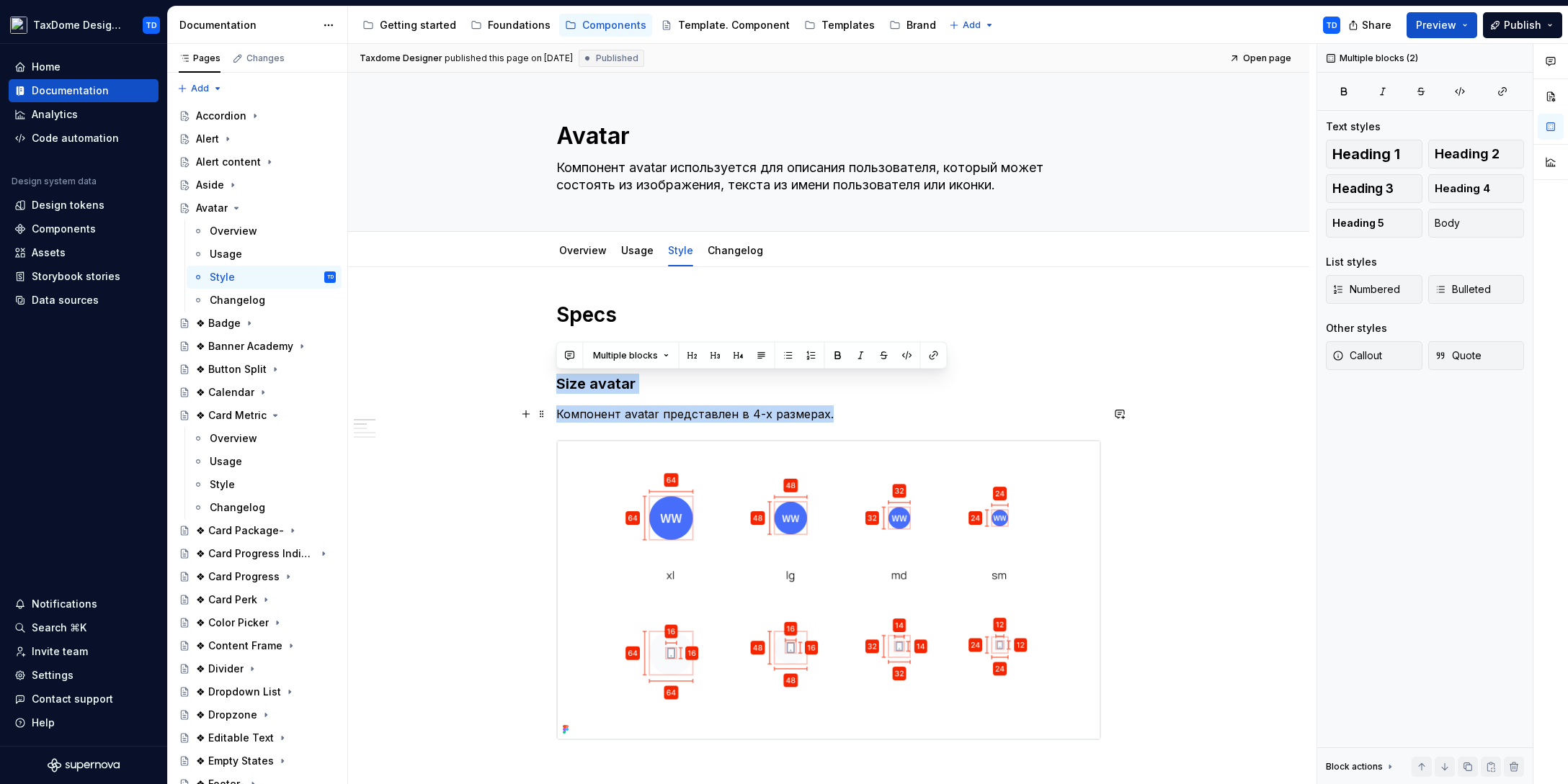
drag, startPoint x: 564, startPoint y: 385, endPoint x: 846, endPoint y: 412, distance: 283.3
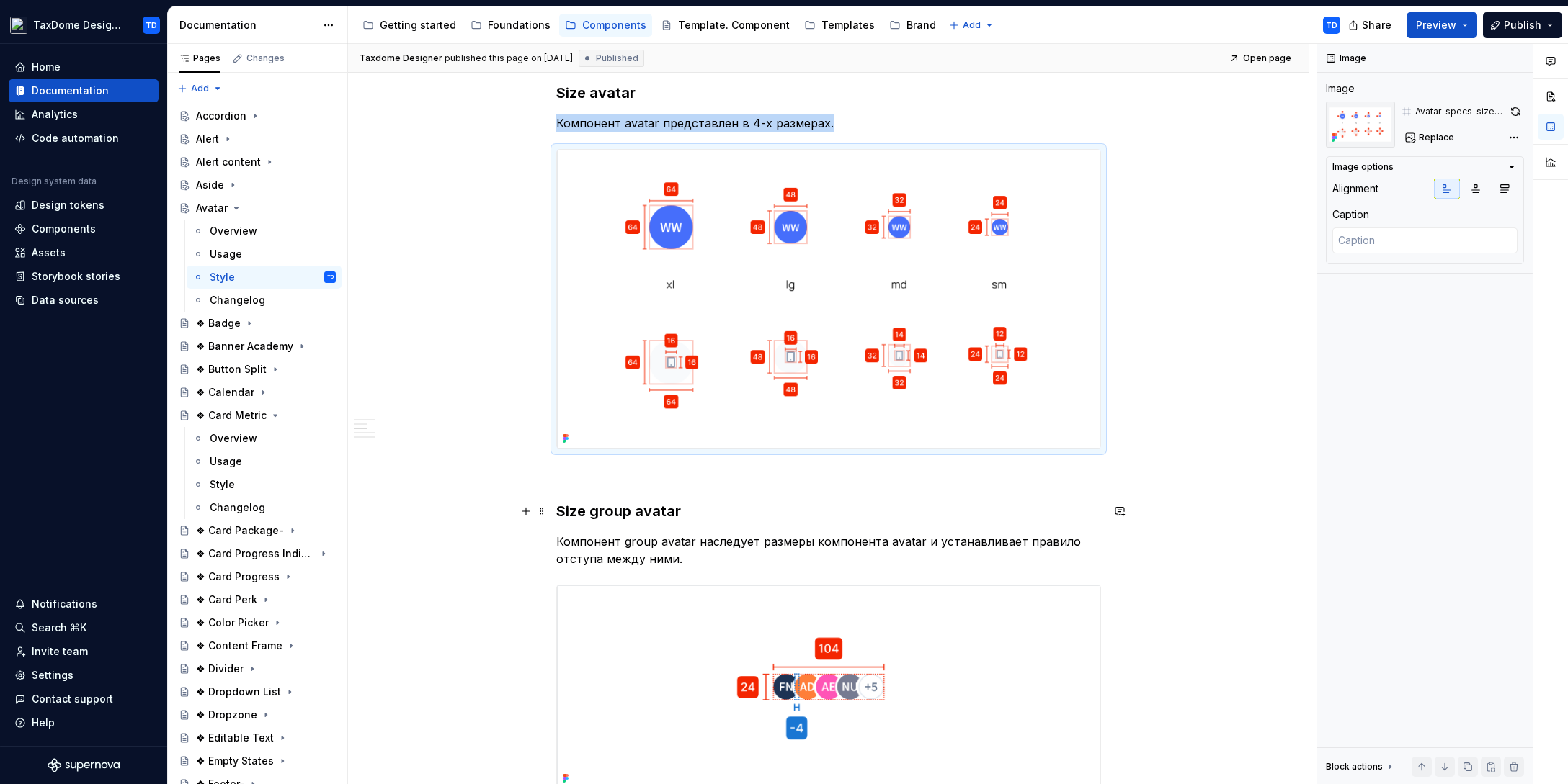
scroll to position [351, 0]
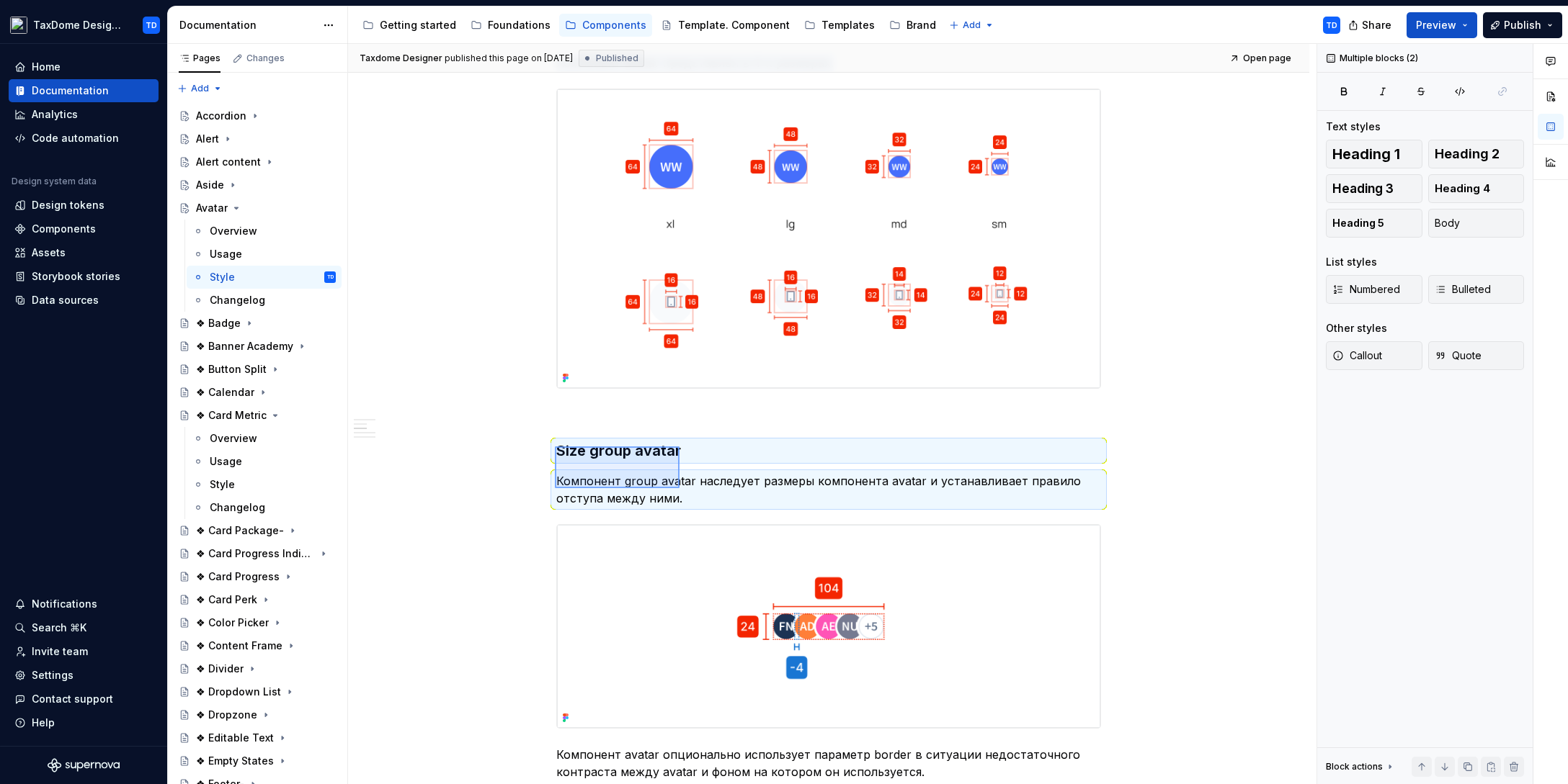
drag, startPoint x: 557, startPoint y: 446, endPoint x: 679, endPoint y: 488, distance: 129.0
click at [680, 488] on div "Taxdome Designer published this page on March 6, 2025 Published Open page Avata…" at bounding box center [831, 414] width 969 height 741
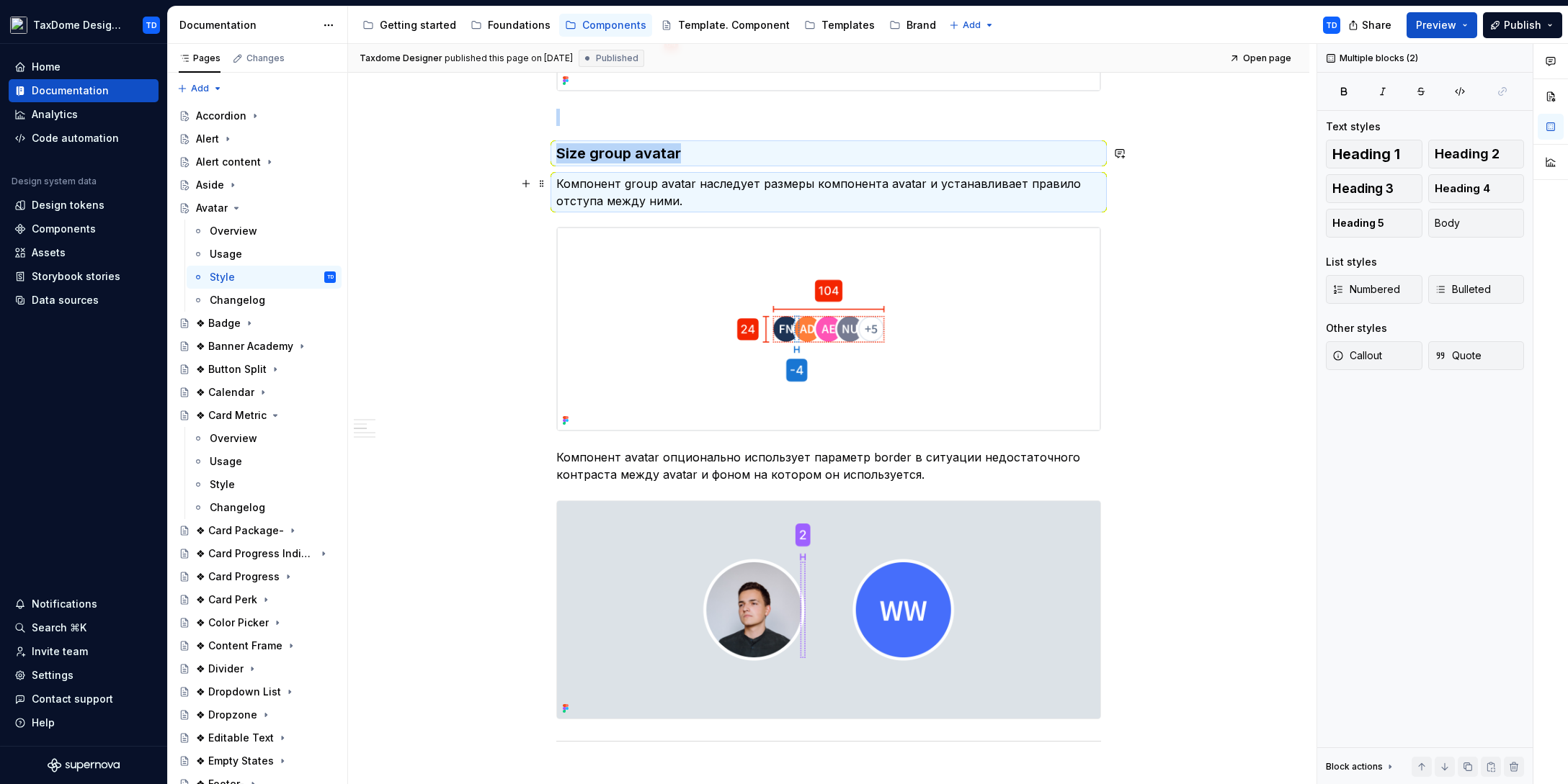
scroll to position [744, 0]
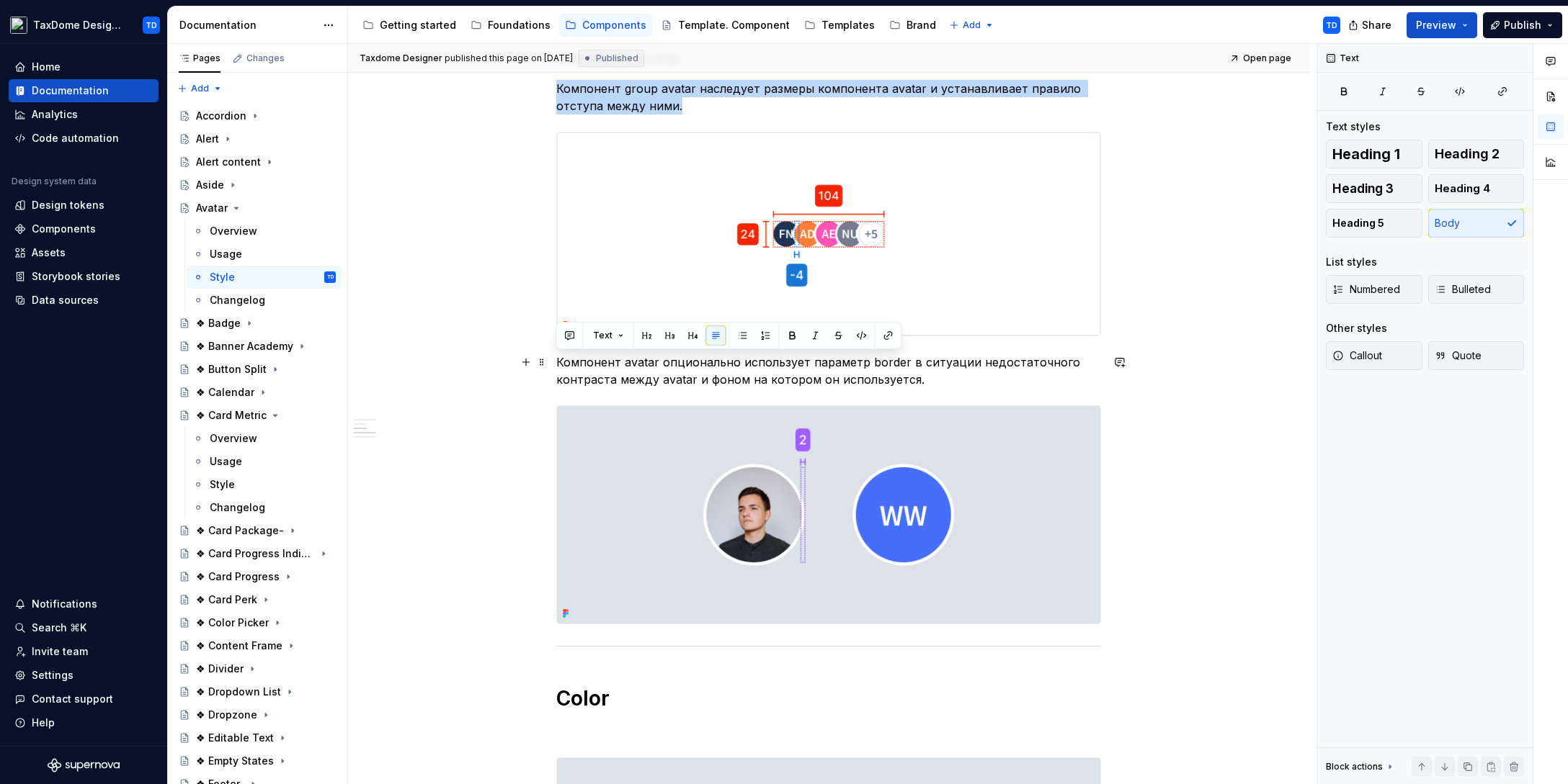
drag, startPoint x: 558, startPoint y: 359, endPoint x: 916, endPoint y: 378, distance: 358.5
click at [916, 377] on p "Компонент avatar опционально использует параметр border в ситуации недостаточно…" at bounding box center [829, 371] width 545 height 35
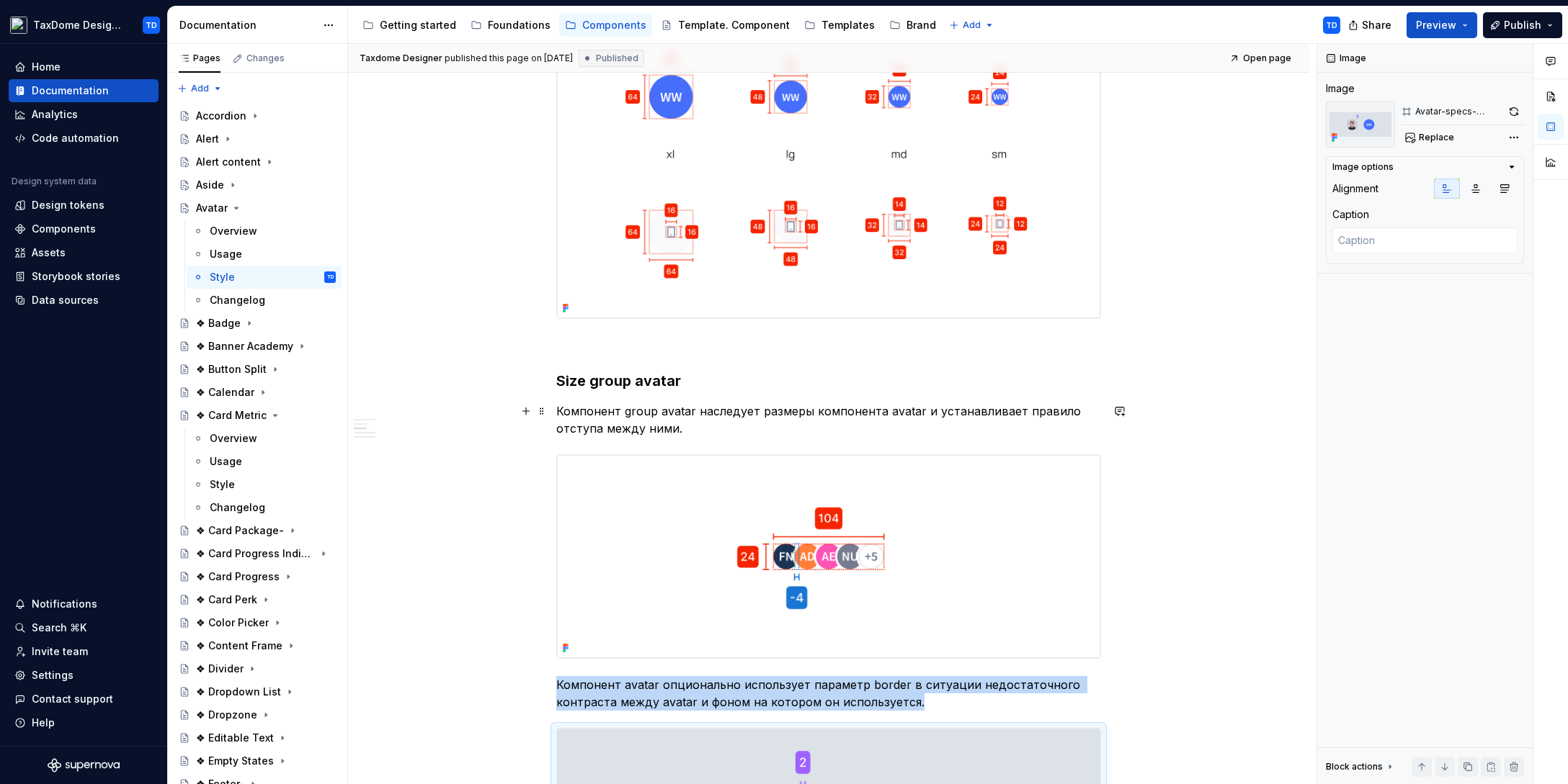
scroll to position [392, 0]
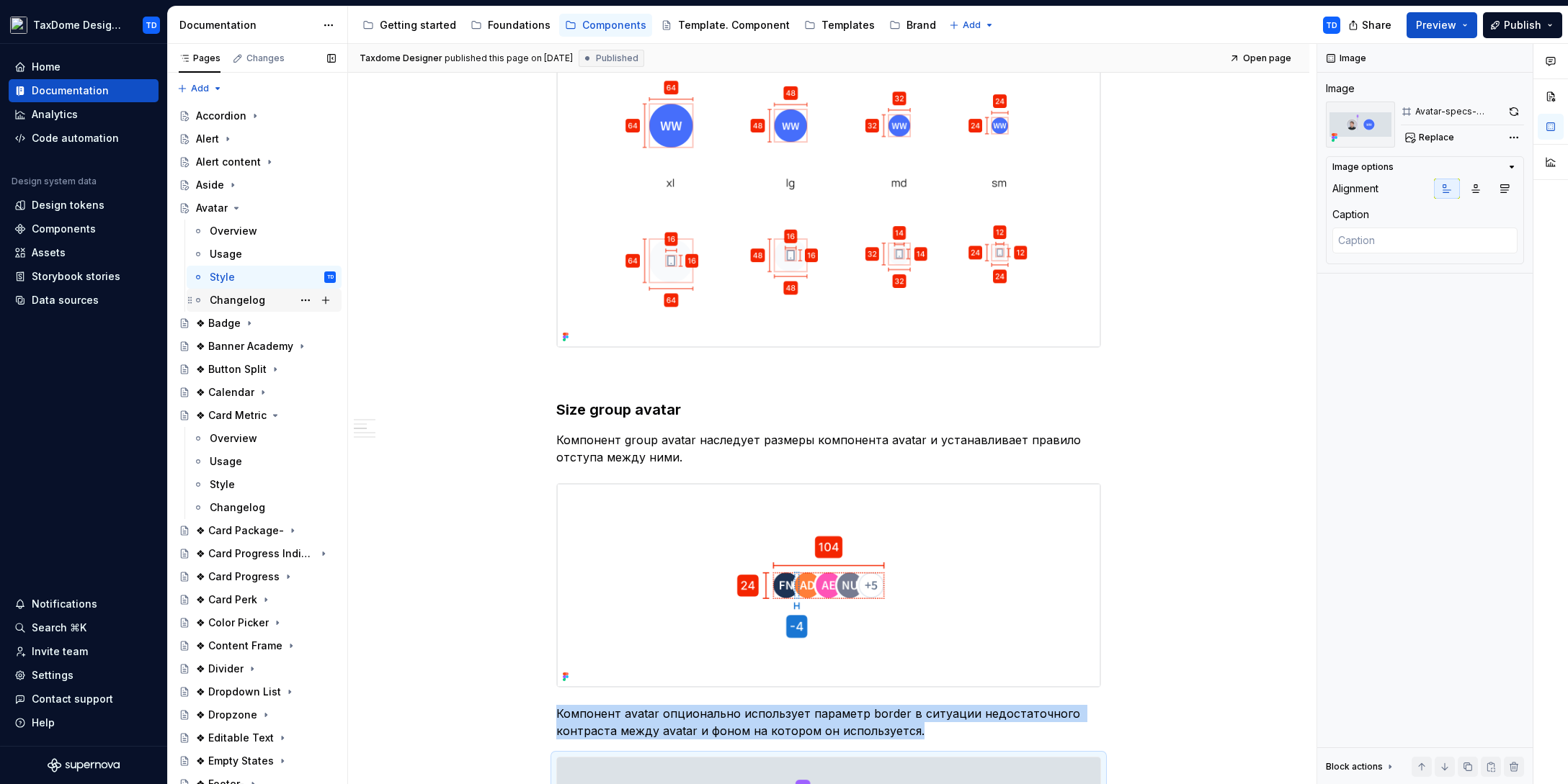
click at [244, 297] on div "Changelog" at bounding box center [237, 300] width 55 height 14
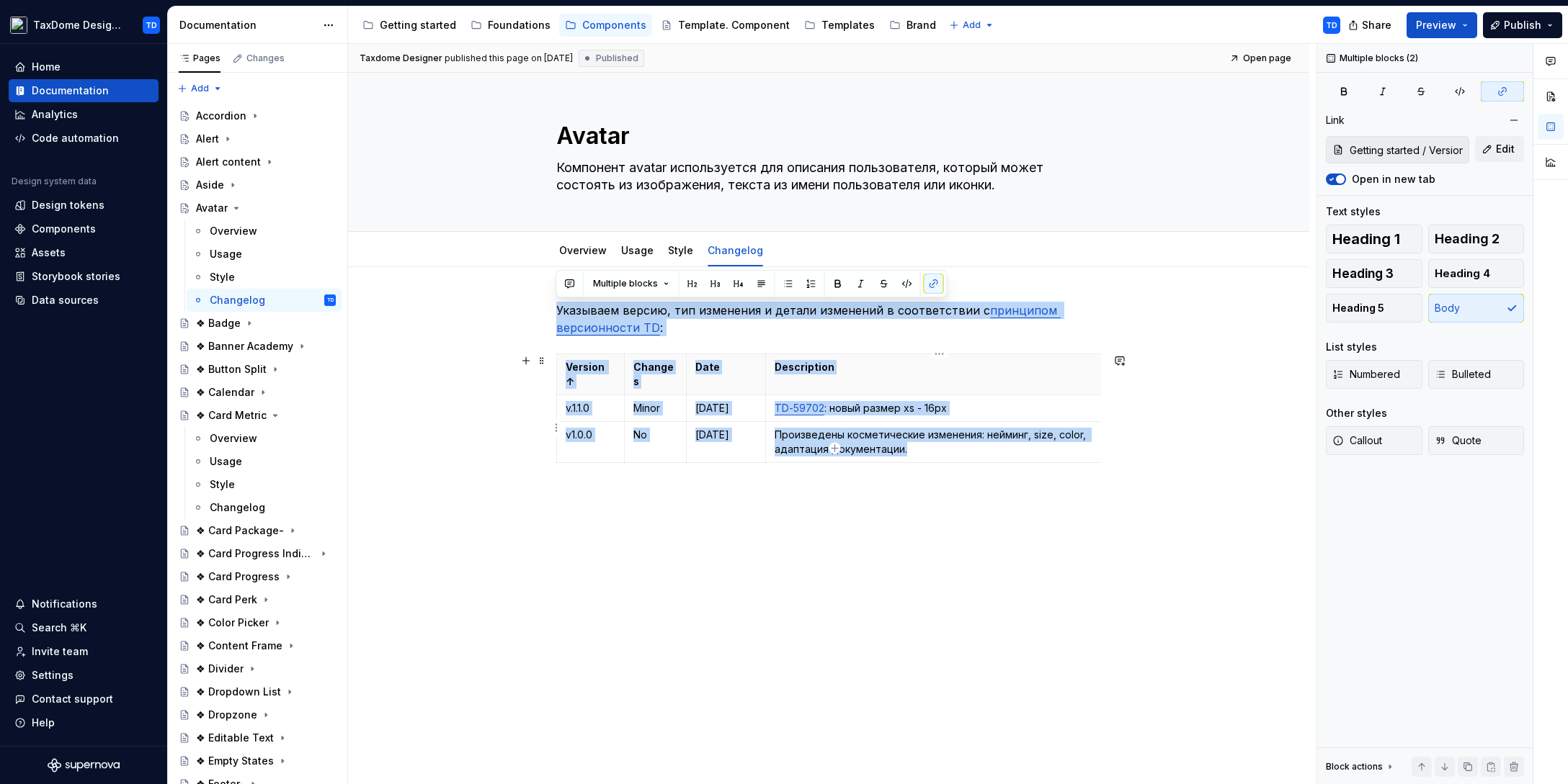
drag, startPoint x: 561, startPoint y: 308, endPoint x: 966, endPoint y: 429, distance: 422.7
click at [966, 430] on div "Указываем версию, тип изменения и детали изменений в соответствии с принципом в…" at bounding box center [829, 402] width 545 height 202
click at [236, 208] on icon "Page tree" at bounding box center [237, 208] width 4 height 2
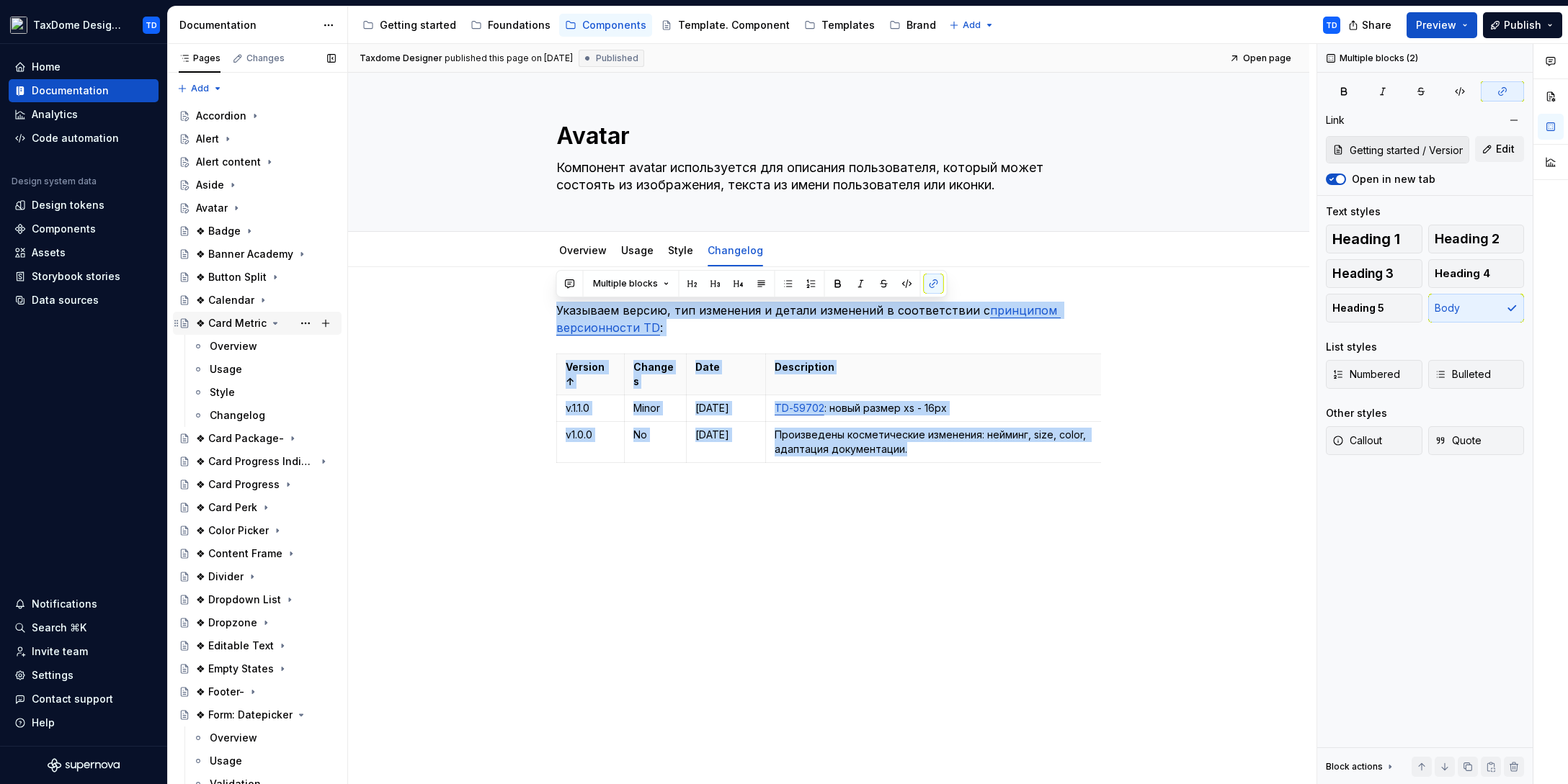
click at [270, 317] on icon "Page tree" at bounding box center [275, 323] width 11 height 11
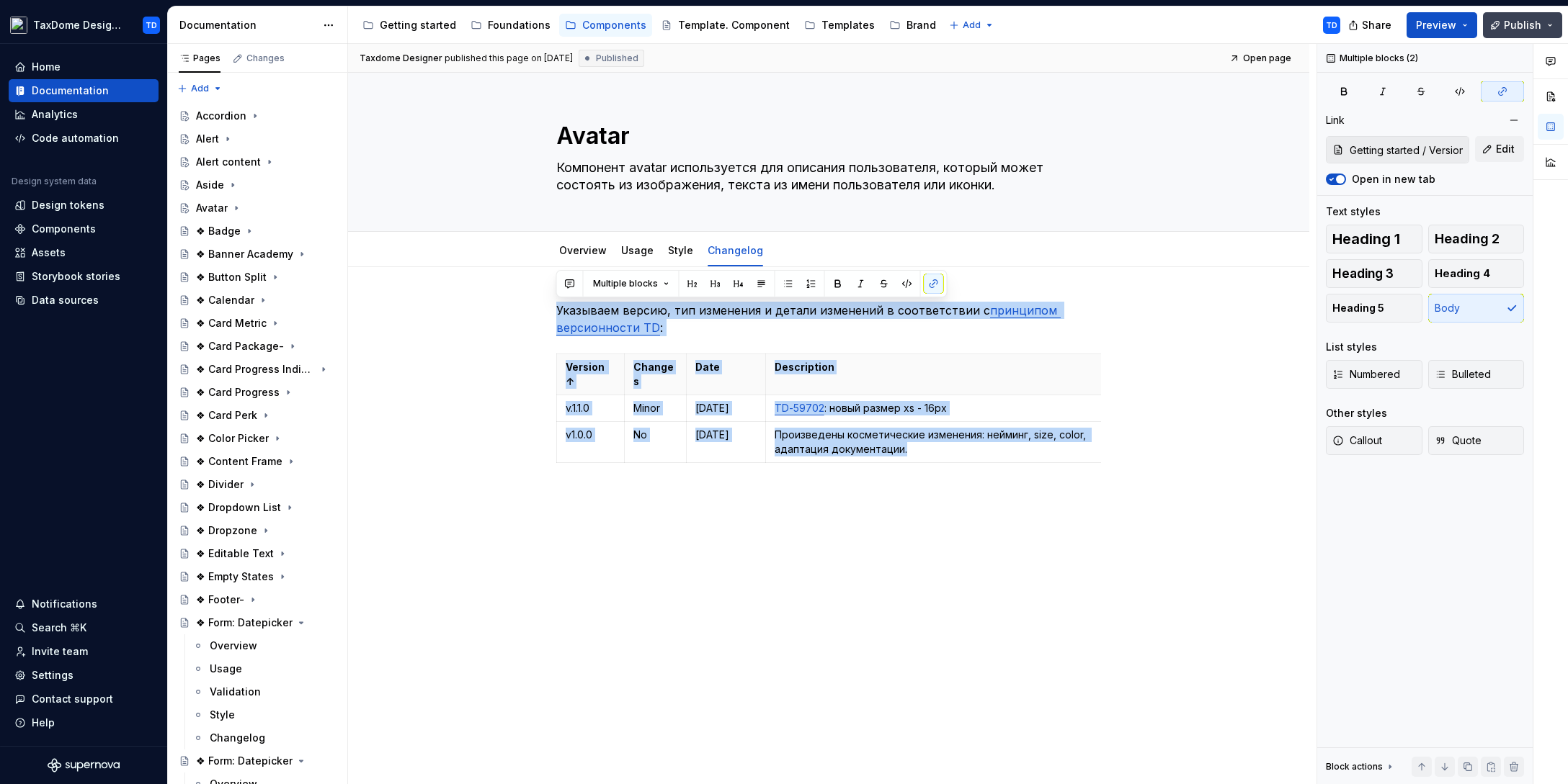
click at [1253, 14] on button "Publish" at bounding box center [1522, 25] width 79 height 26
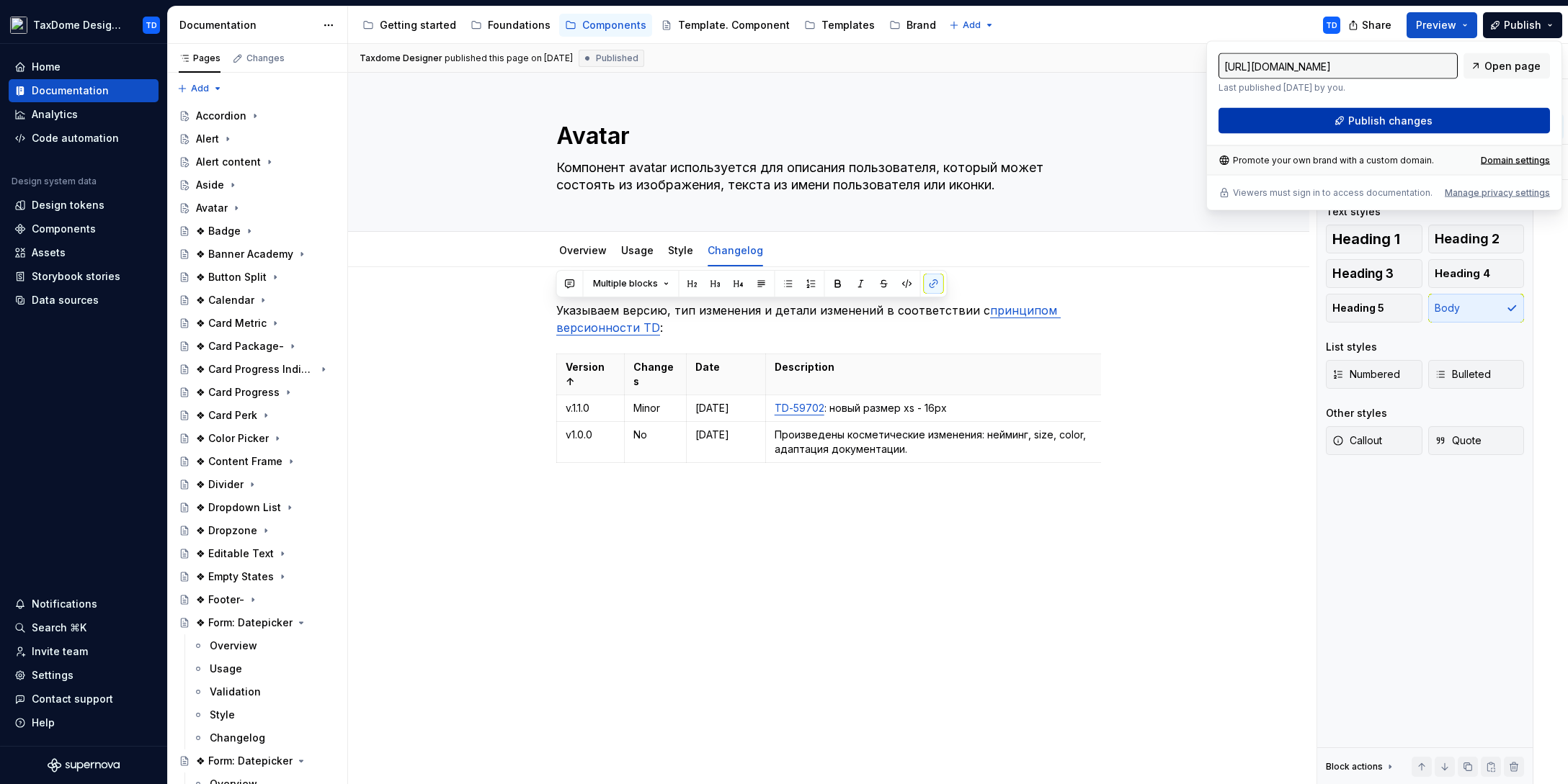
click at [1253, 122] on span "Publish changes" at bounding box center [1390, 120] width 85 height 14
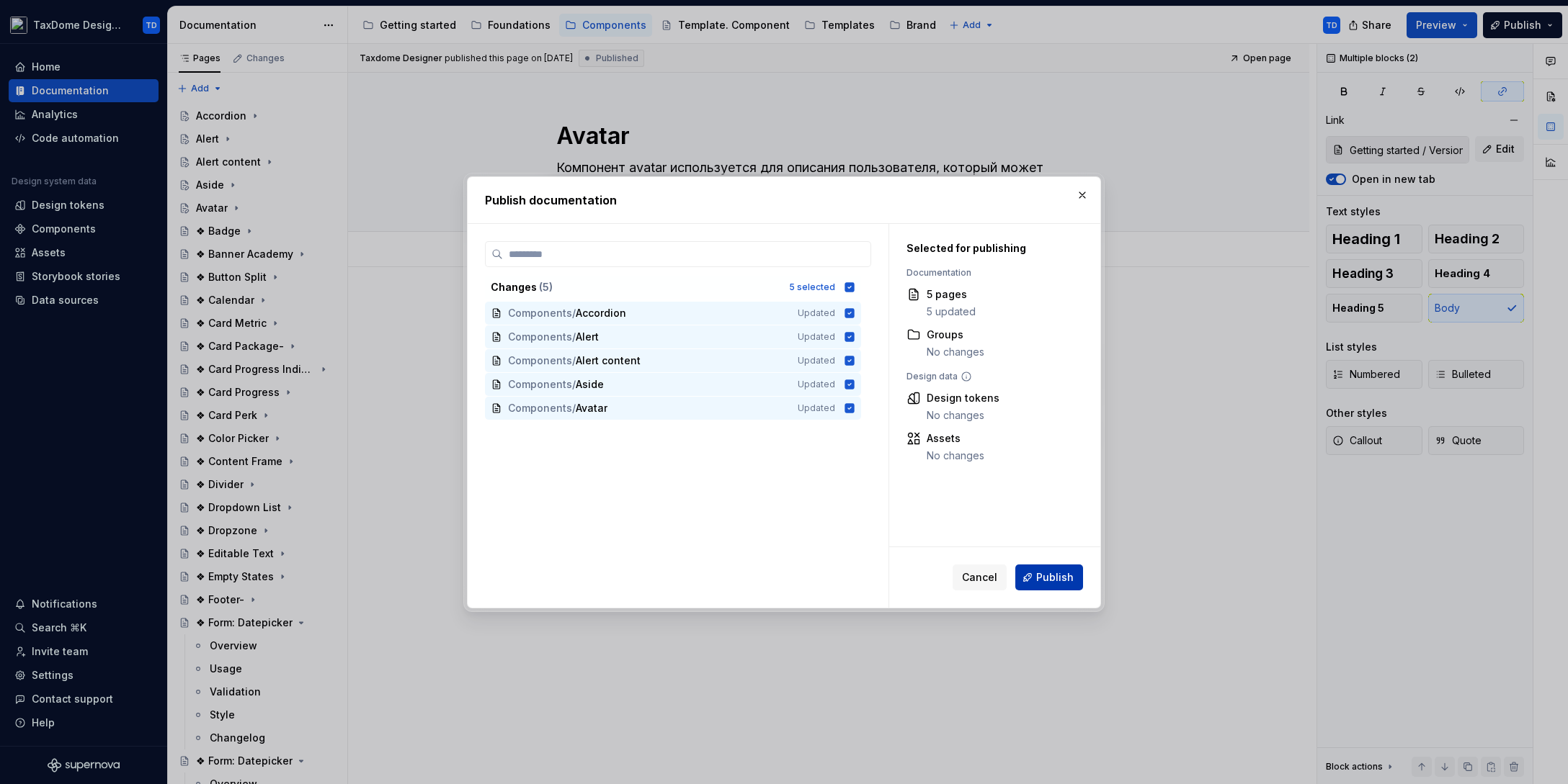
click at [1045, 577] on span "Publish" at bounding box center [1055, 576] width 38 height 14
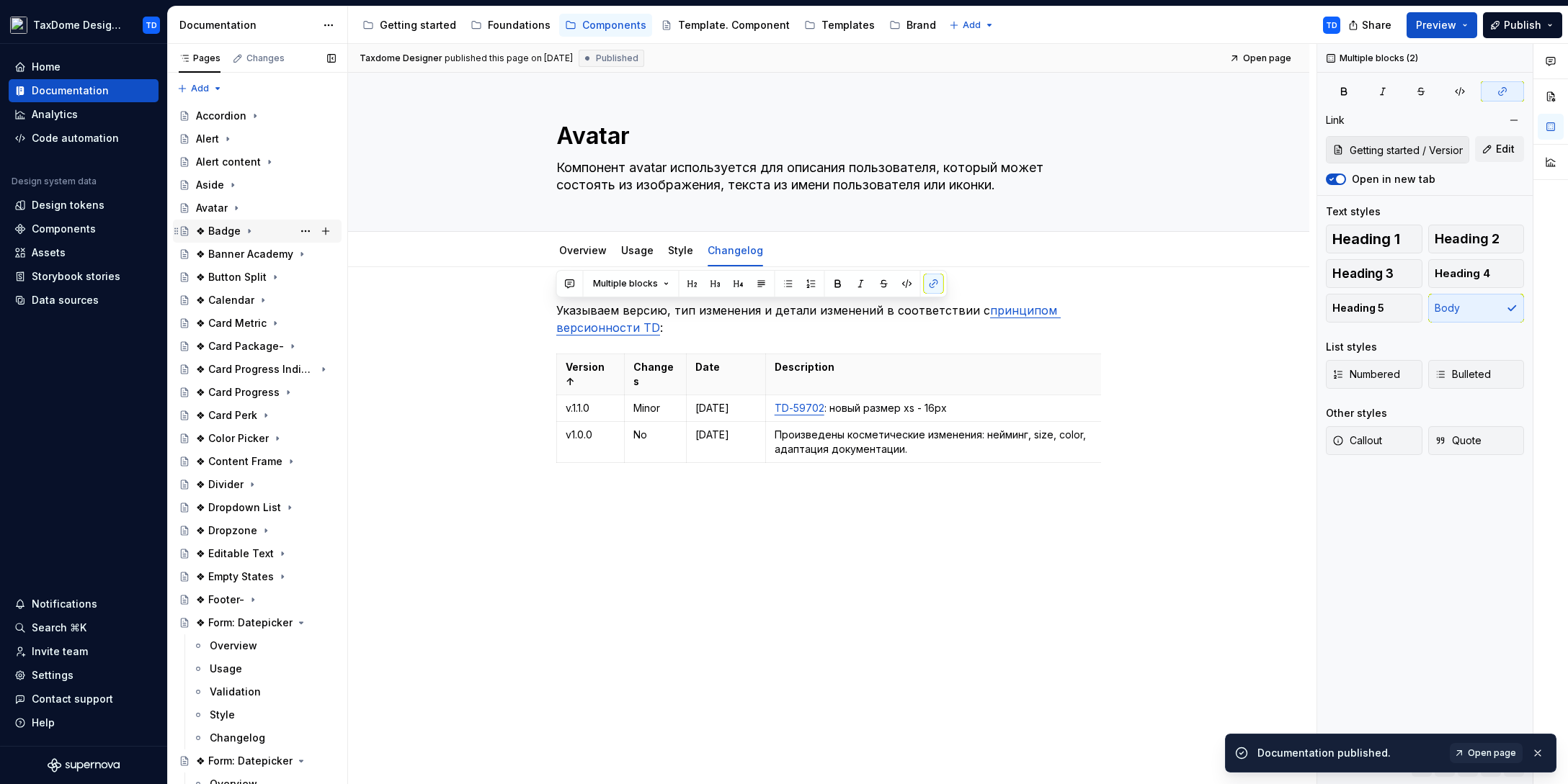
click at [230, 230] on div "❖ Badge" at bounding box center [219, 230] width 45 height 14
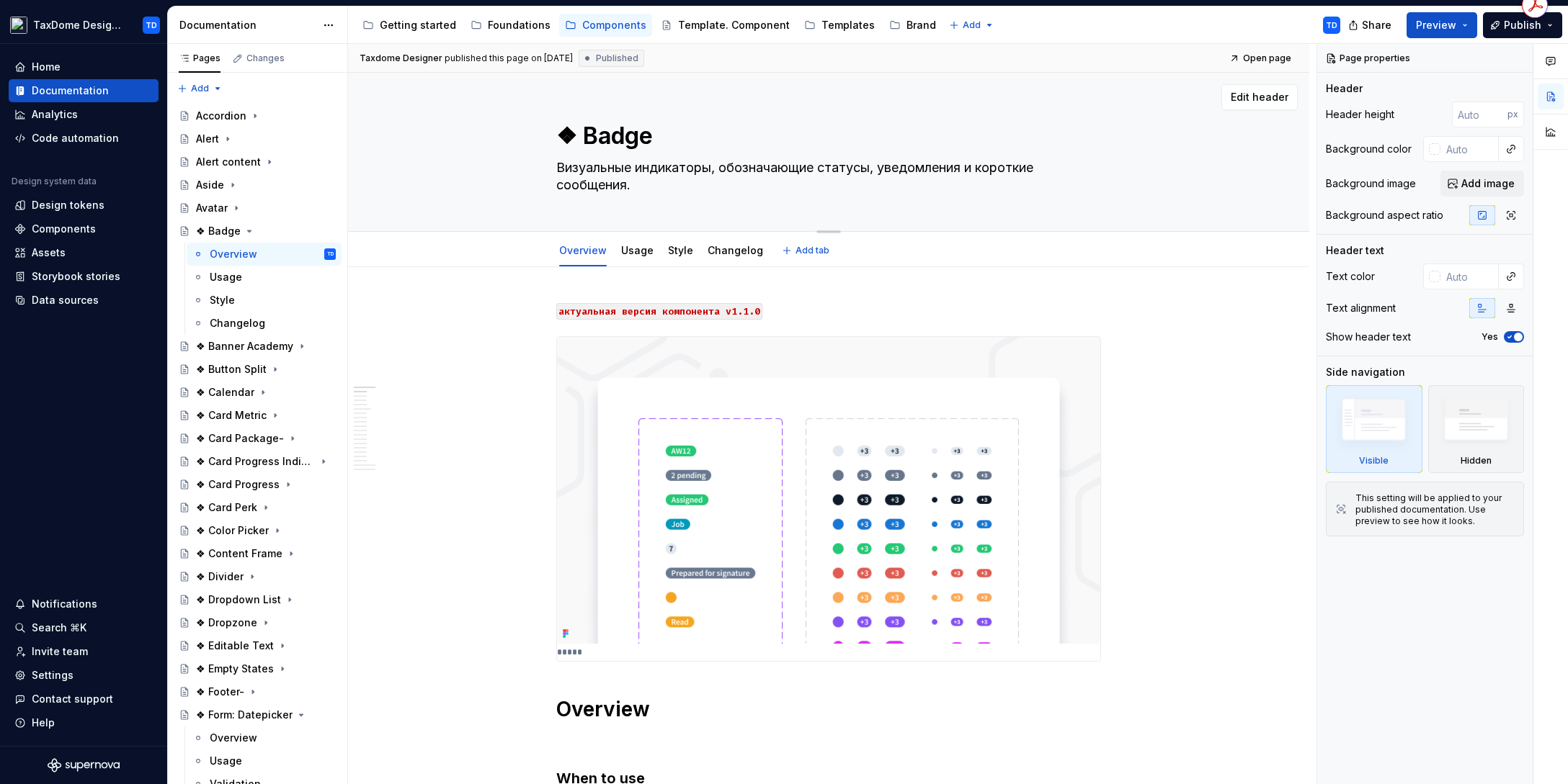
drag, startPoint x: 584, startPoint y: 138, endPoint x: 650, endPoint y: 140, distance: 66.0
click at [650, 140] on textarea "❖ Badge" at bounding box center [826, 136] width 545 height 35
drag, startPoint x: 654, startPoint y: 139, endPoint x: 642, endPoint y: 137, distance: 12.2
click at [653, 139] on textarea "❖ Badge" at bounding box center [826, 136] width 545 height 35
drag, startPoint x: 582, startPoint y: 137, endPoint x: 650, endPoint y: 136, distance: 68.0
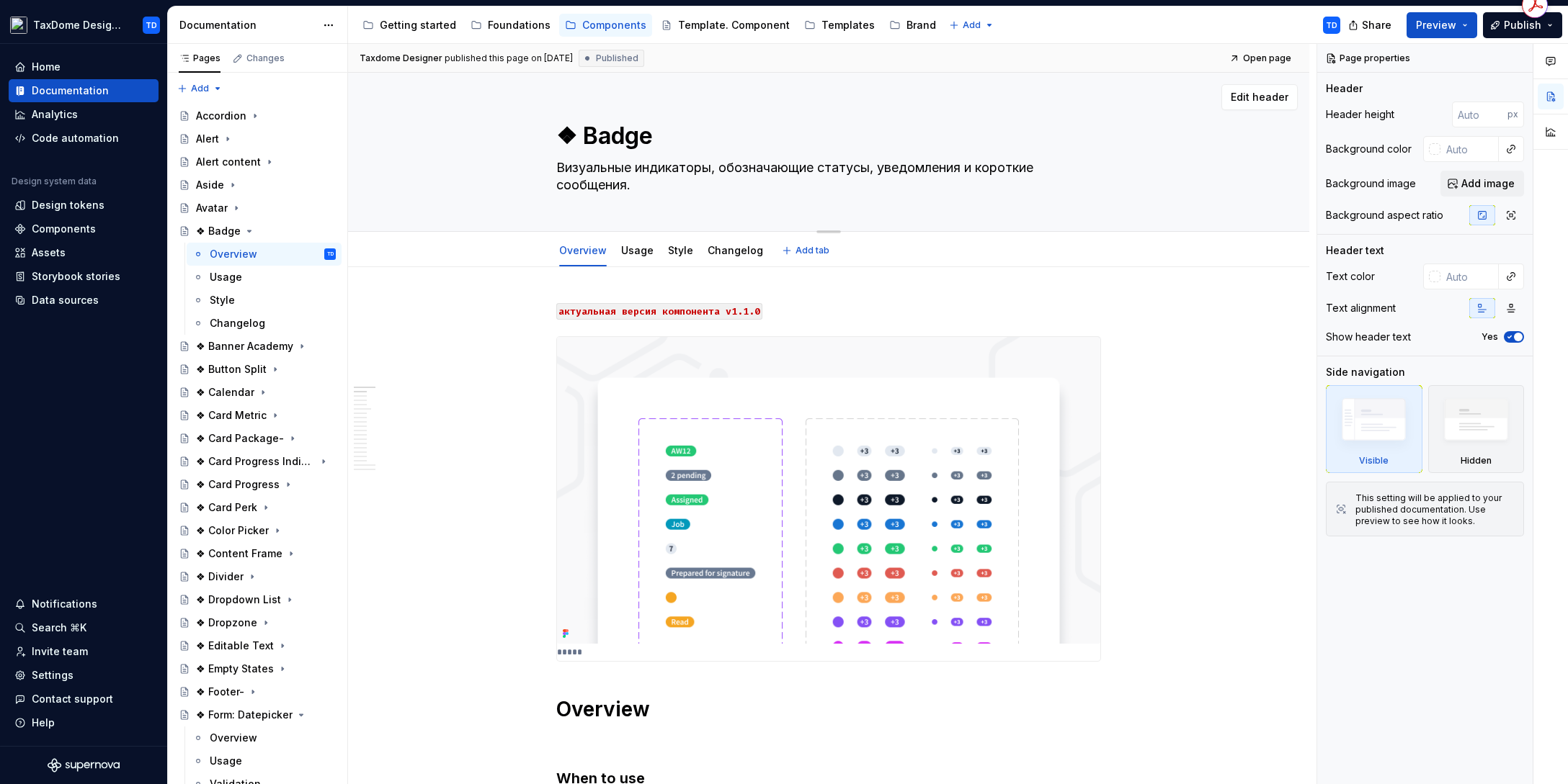
click at [650, 136] on textarea "❖ Badge" at bounding box center [826, 136] width 545 height 35
click at [650, 141] on textarea "❖ Badge" at bounding box center [826, 136] width 545 height 35
drag, startPoint x: 635, startPoint y: 137, endPoint x: 562, endPoint y: 138, distance: 73.0
click at [562, 138] on textarea "❖ Badge" at bounding box center [826, 136] width 545 height 35
drag, startPoint x: 555, startPoint y: 164, endPoint x: 649, endPoint y: 177, distance: 94.9
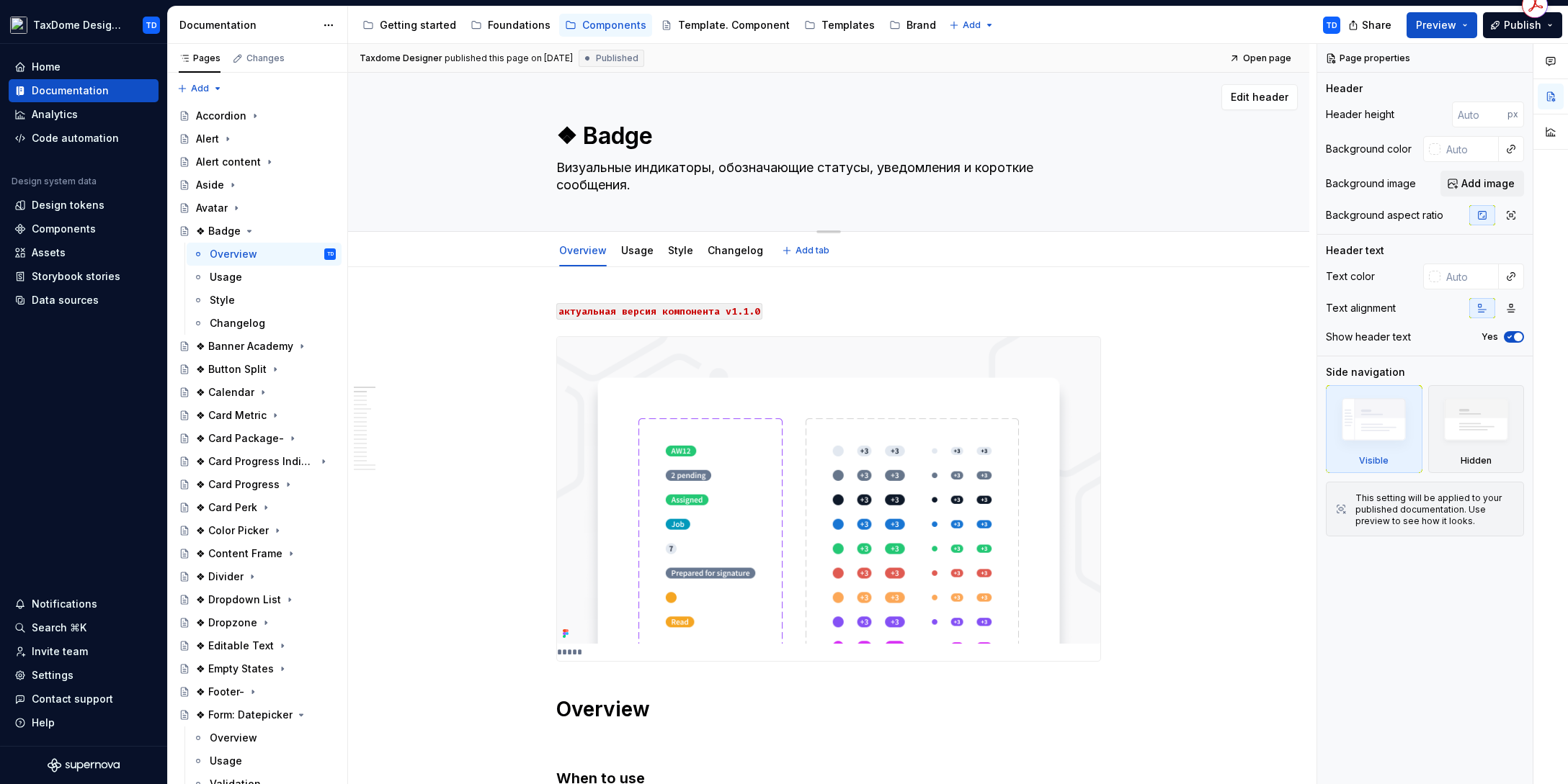
click at [651, 177] on textarea "Визуальные индикаторы, обозначающие статусы, уведомления и короткие сообщения." at bounding box center [826, 176] width 545 height 40
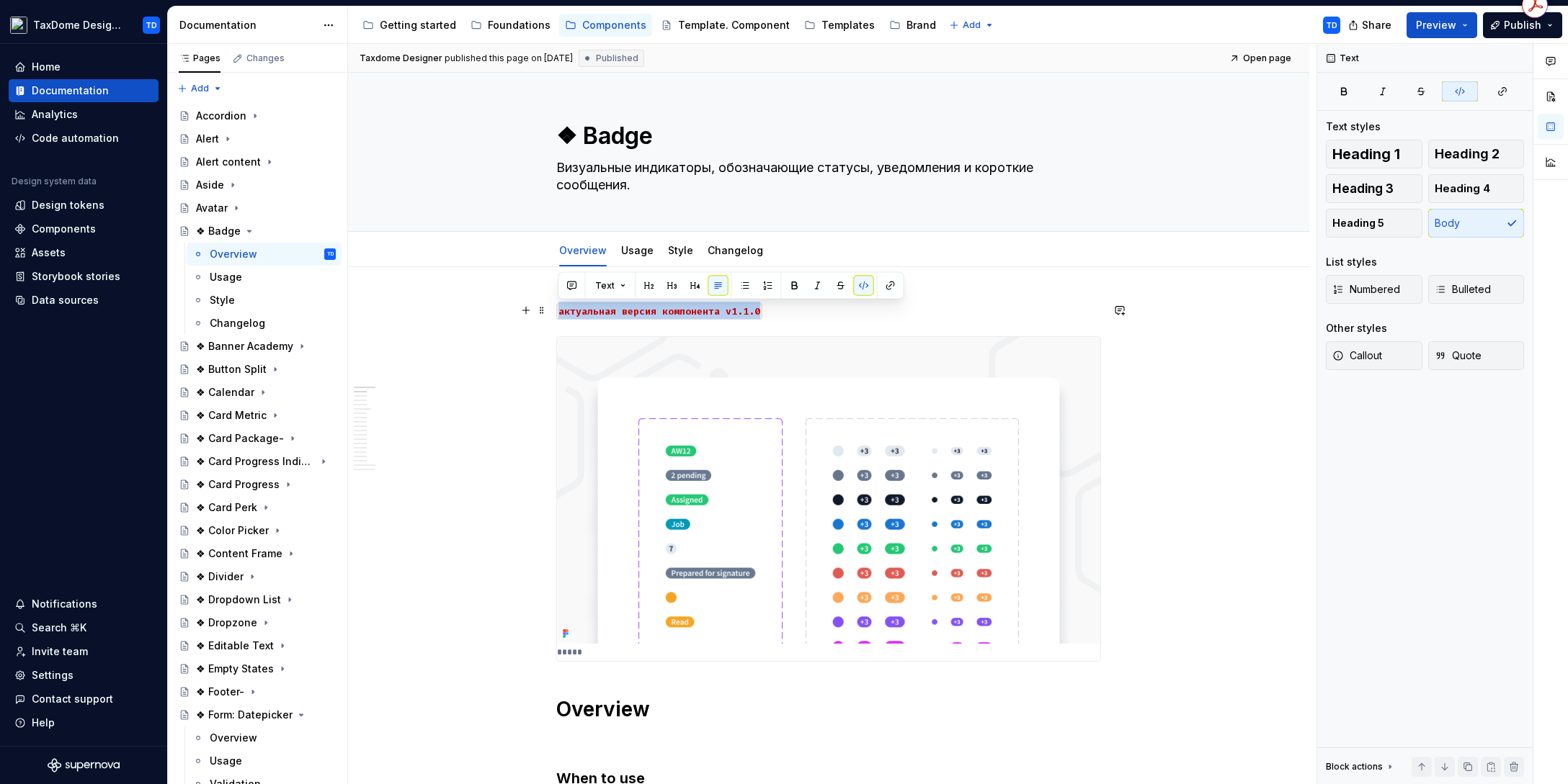
drag, startPoint x: 768, startPoint y: 312, endPoint x: 558, endPoint y: 311, distance: 210.0
click at [558, 311] on p "актуальная версия компонента v1.1.0" at bounding box center [829, 310] width 545 height 17
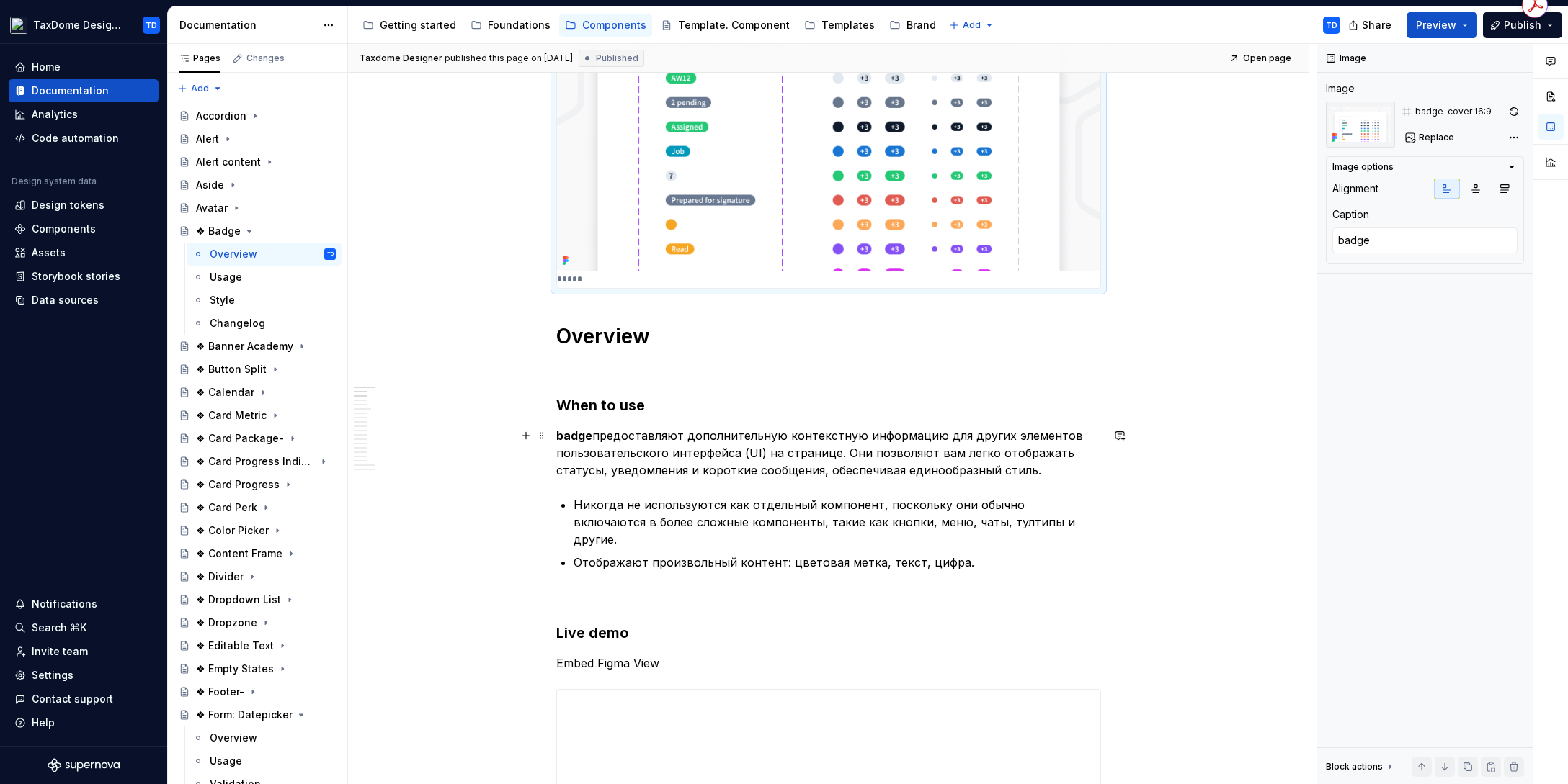
scroll to position [438, 0]
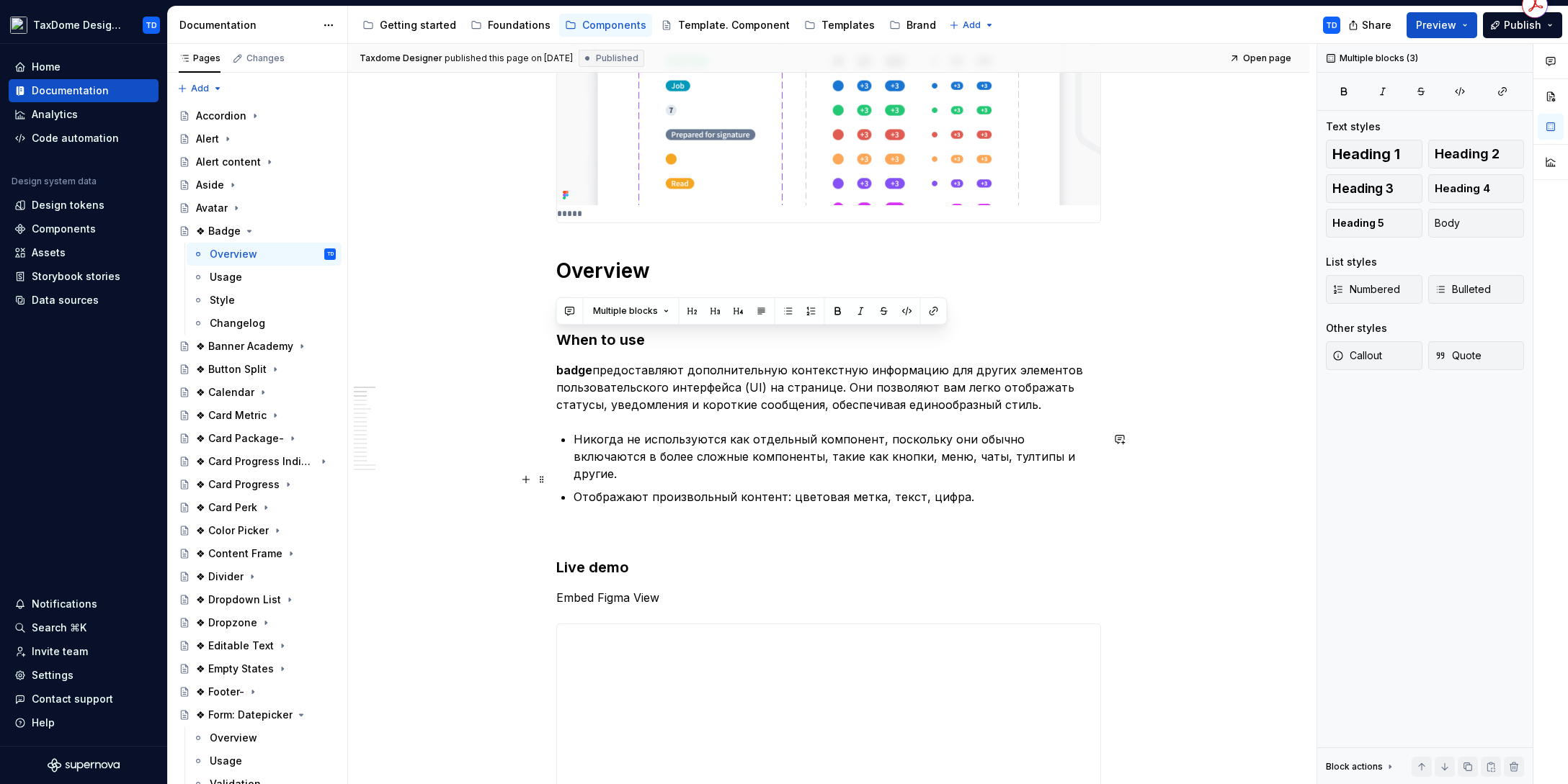
drag, startPoint x: 561, startPoint y: 340, endPoint x: 954, endPoint y: 472, distance: 414.6
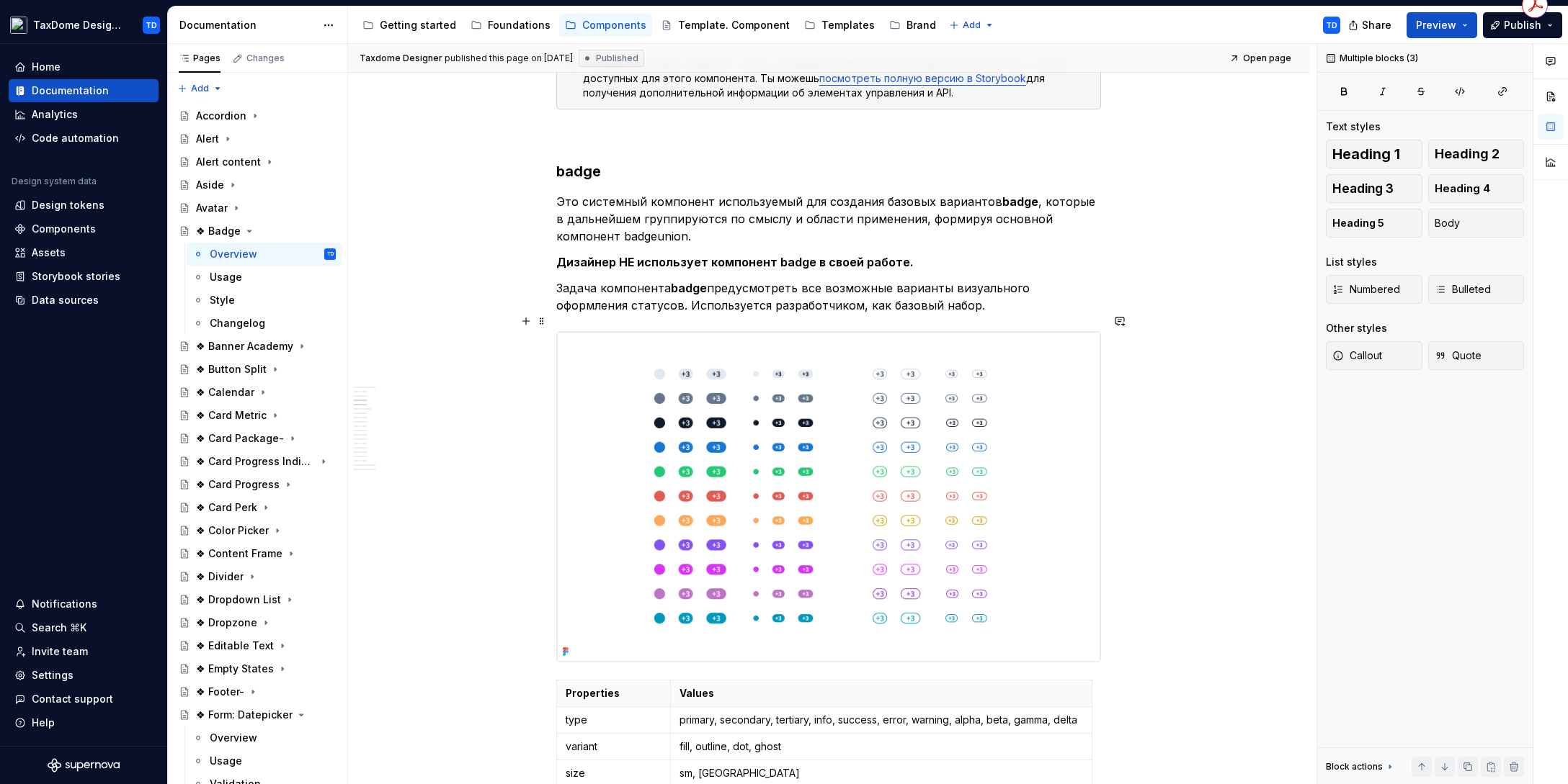
scroll to position [1289, 0]
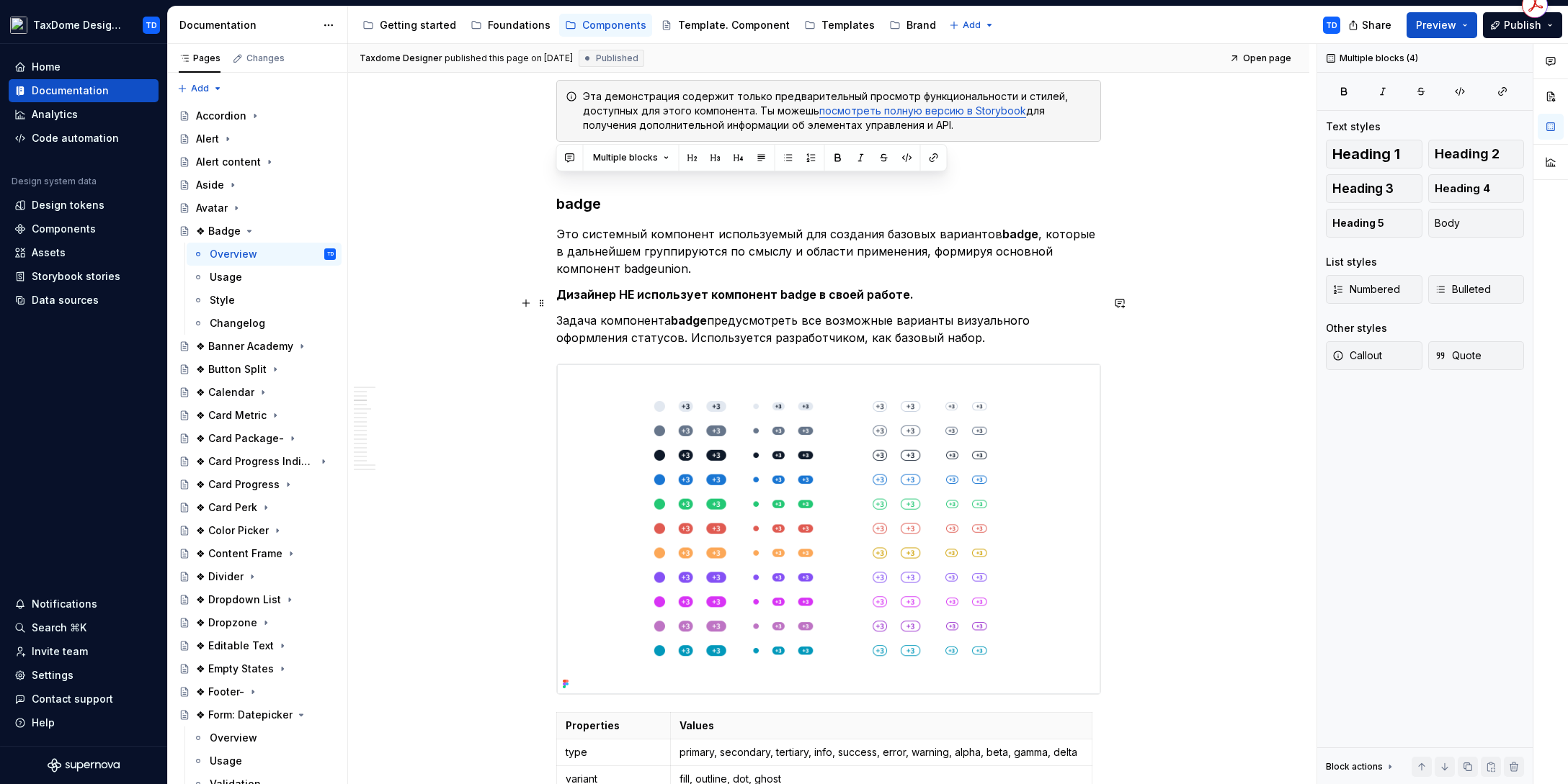
drag, startPoint x: 556, startPoint y: 180, endPoint x: 918, endPoint y: 326, distance: 390.3
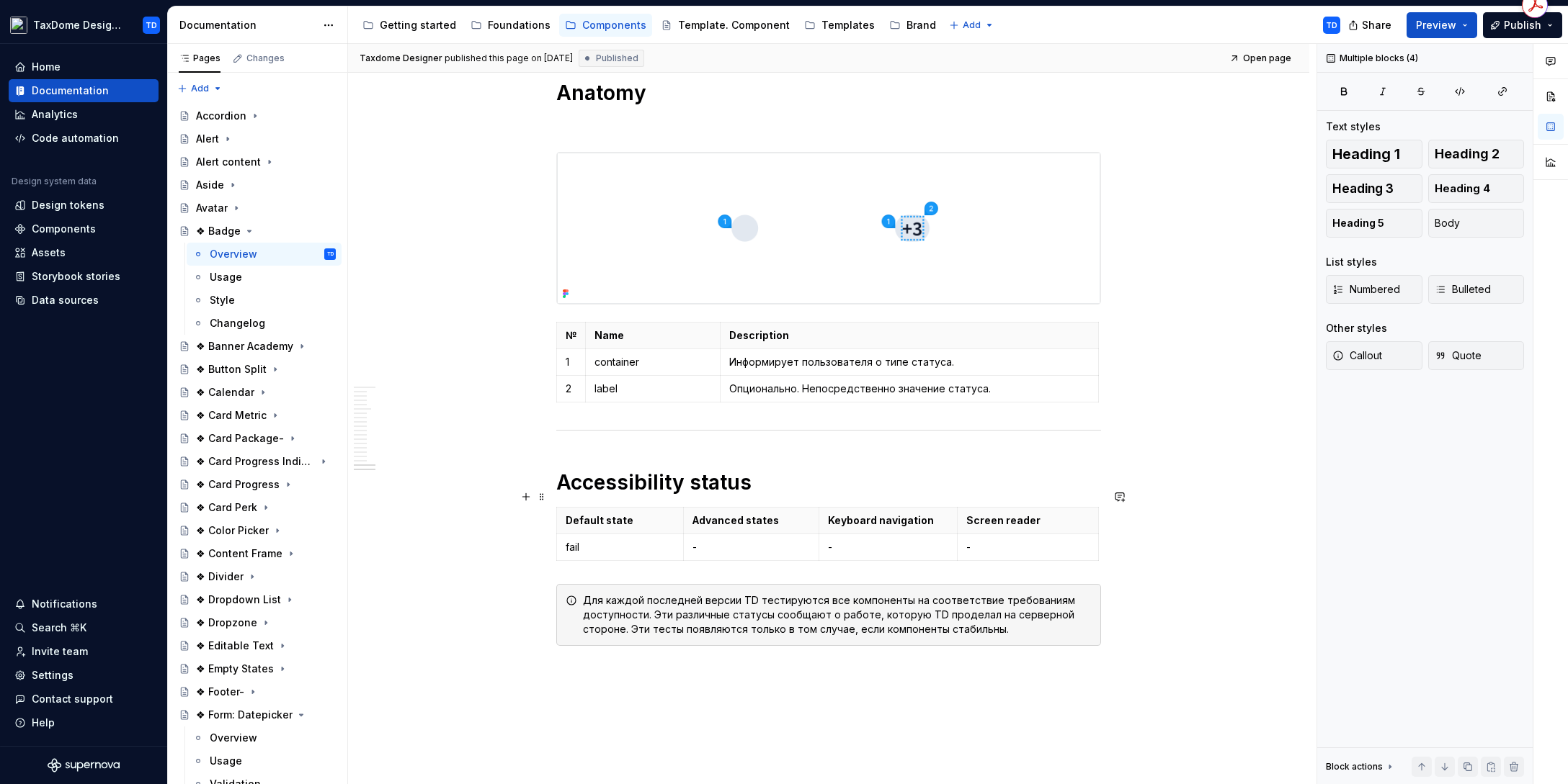
scroll to position [7594, 0]
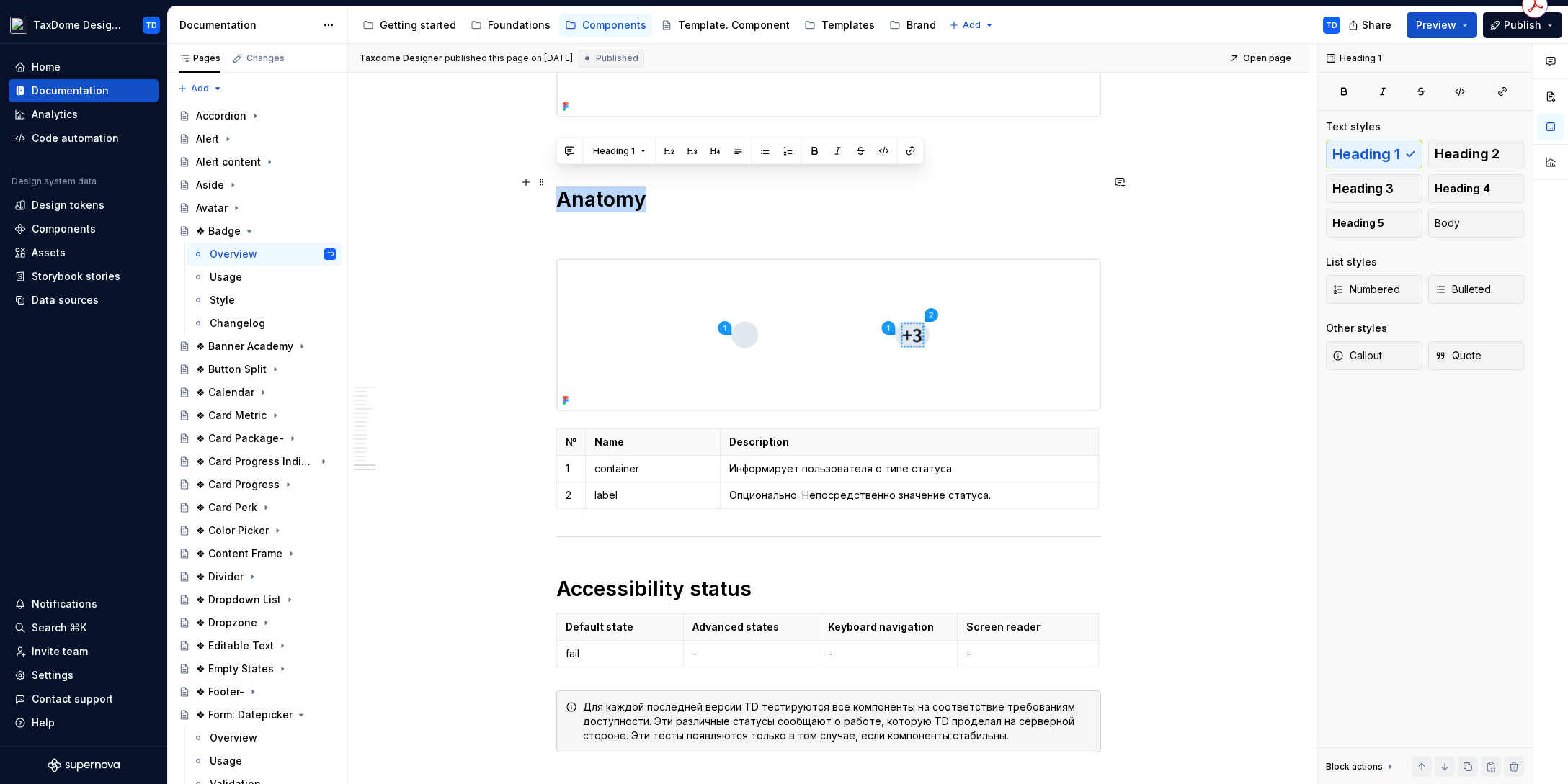
drag, startPoint x: 563, startPoint y: 183, endPoint x: 659, endPoint y: 184, distance: 96.0
click at [666, 187] on h1 "Anatomy" at bounding box center [829, 200] width 545 height 26
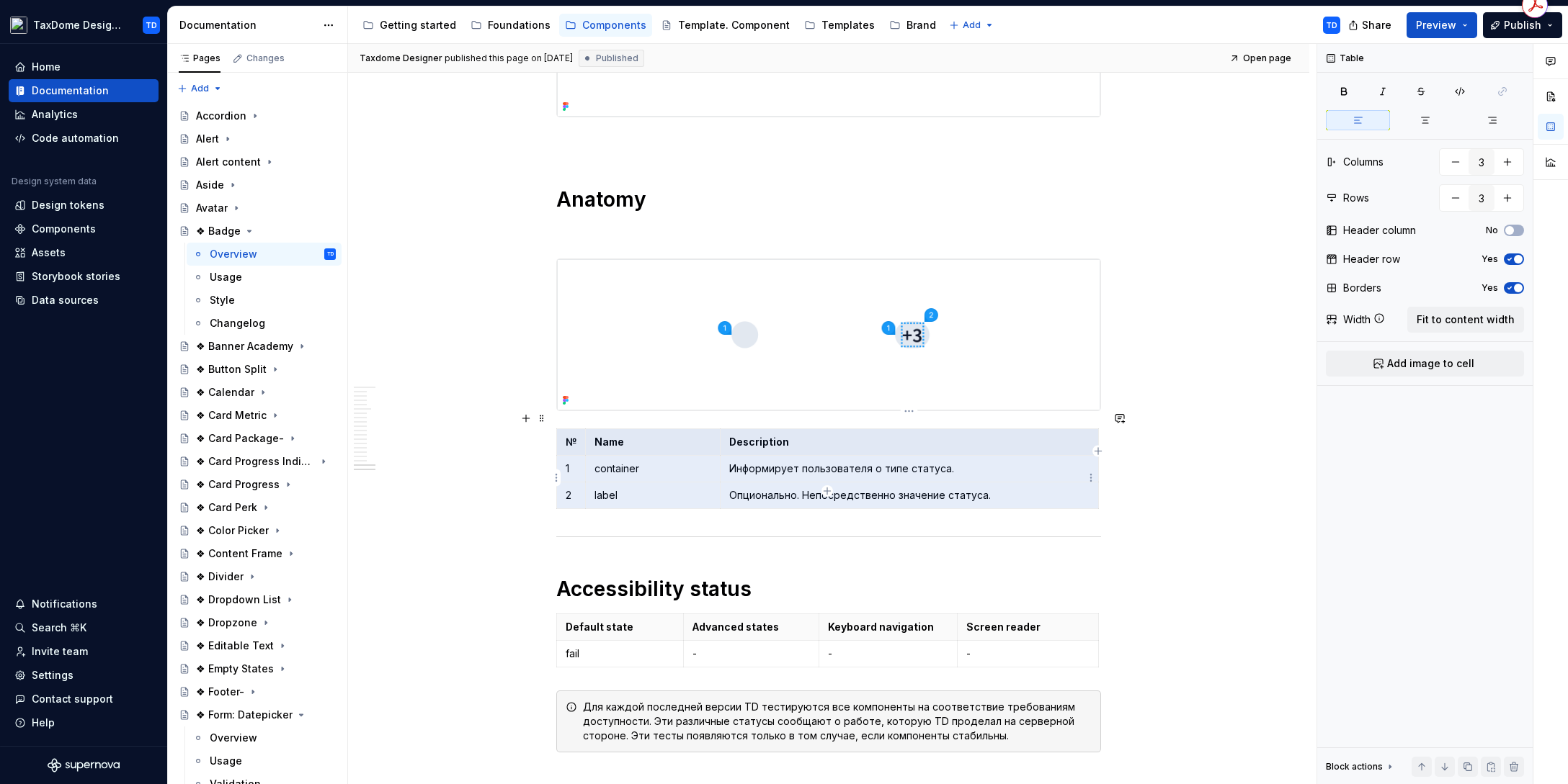
drag, startPoint x: 564, startPoint y: 425, endPoint x: 981, endPoint y: 478, distance: 420.4
click at [992, 482] on tbody "№ Name Description 1 container Информирует пользователя о типе статуса. 2 label…" at bounding box center [828, 468] width 542 height 80
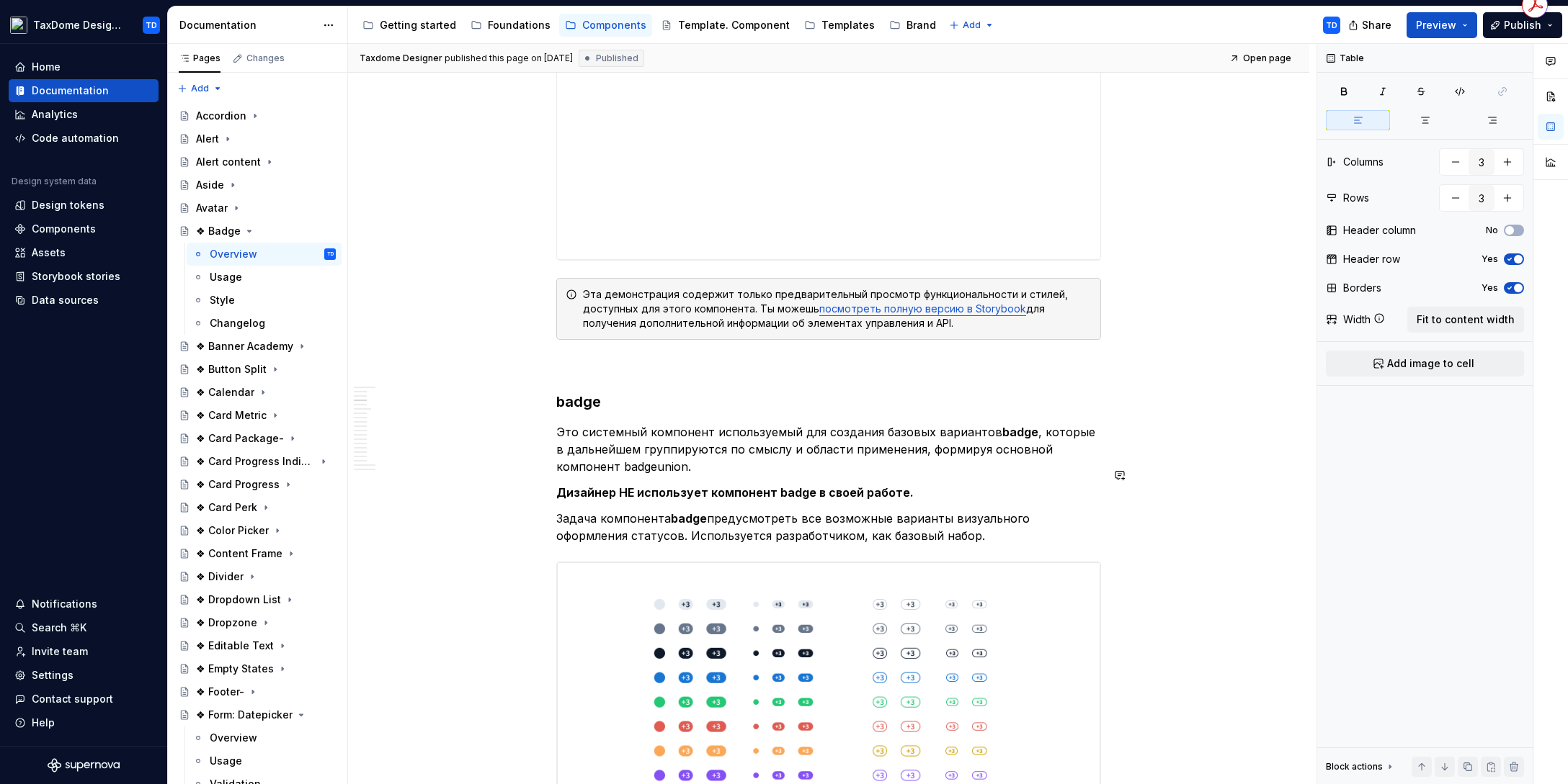
scroll to position [1133, 0]
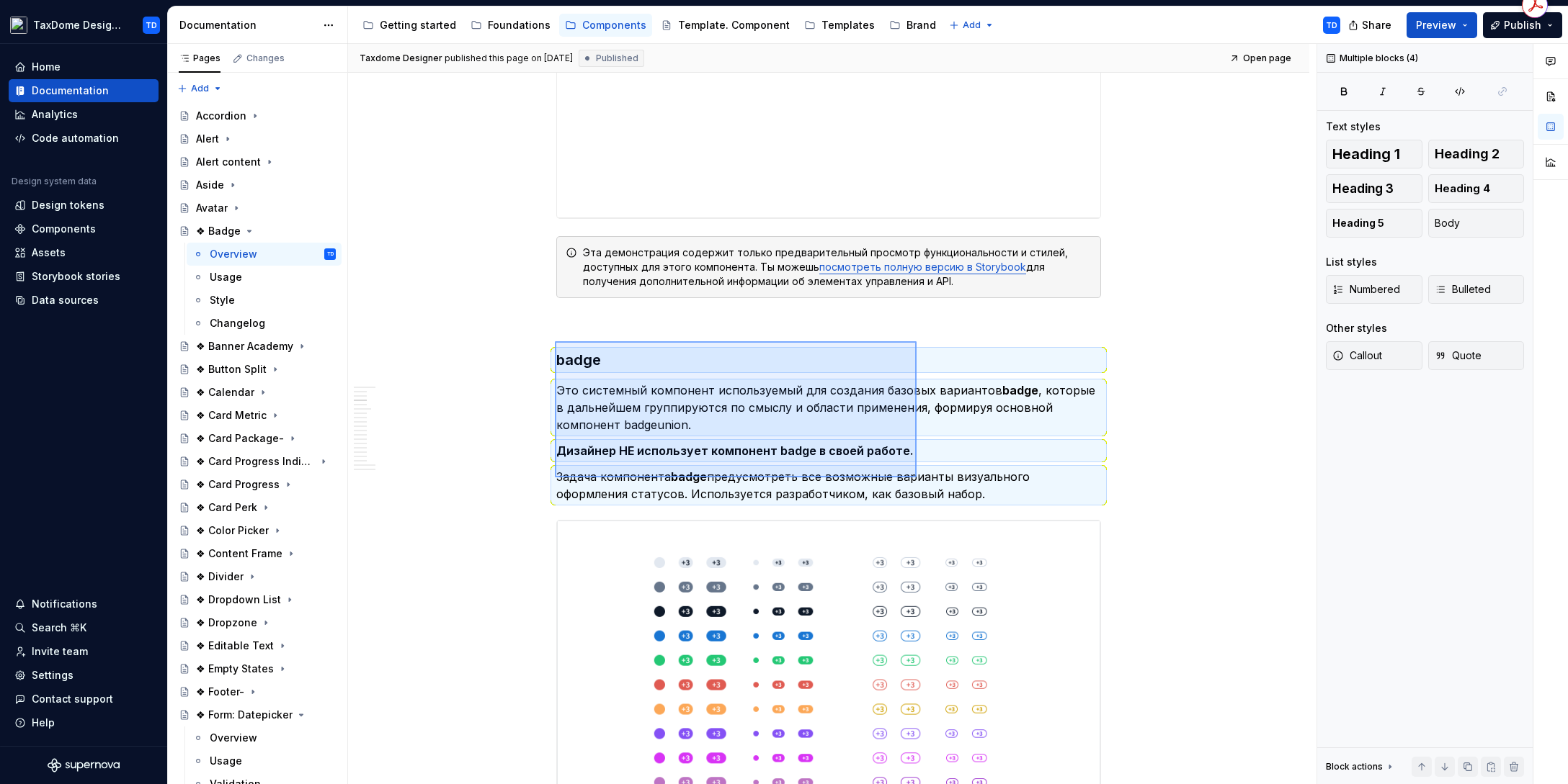
drag, startPoint x: 561, startPoint y: 341, endPoint x: 915, endPoint y: 477, distance: 379.2
click at [916, 477] on div "Taxdome Designer published this page on July 29, 2025 Published Open page ❖ Bad…" at bounding box center [831, 414] width 969 height 741
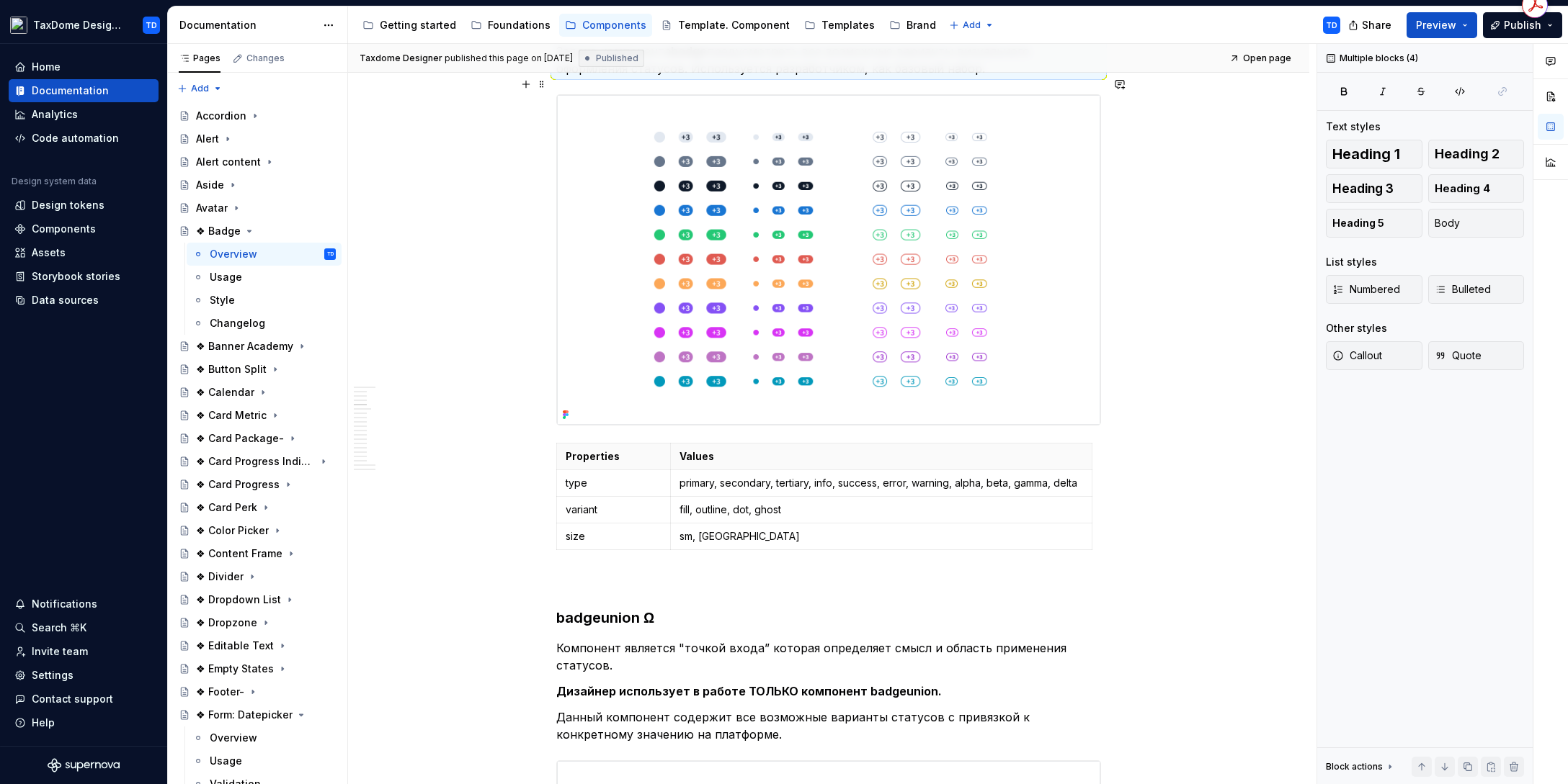
scroll to position [1198, 0]
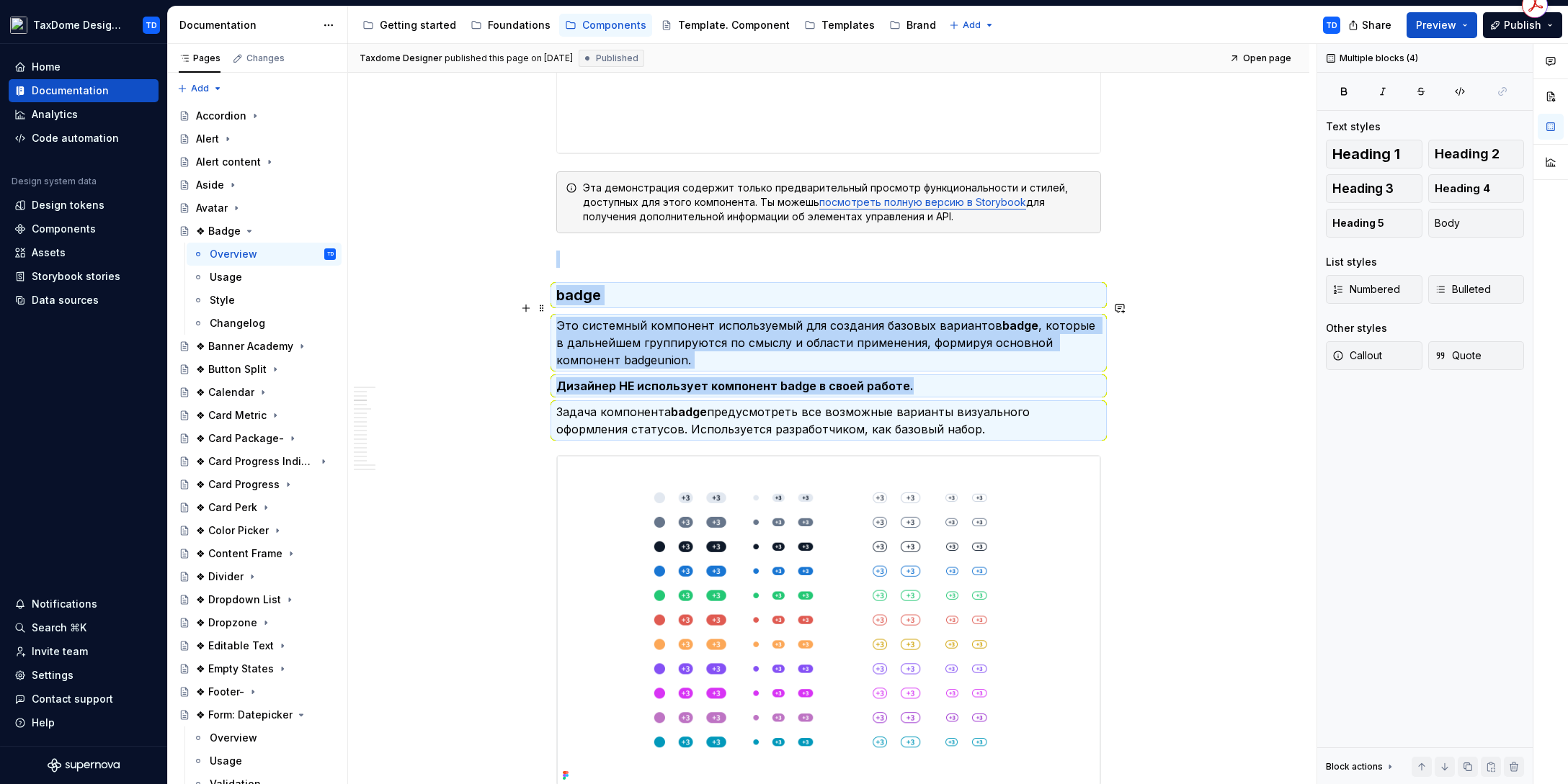
click at [583, 331] on p "Это системный компонент используемый для создания базовых вариантов badge , кот…" at bounding box center [829, 342] width 545 height 52
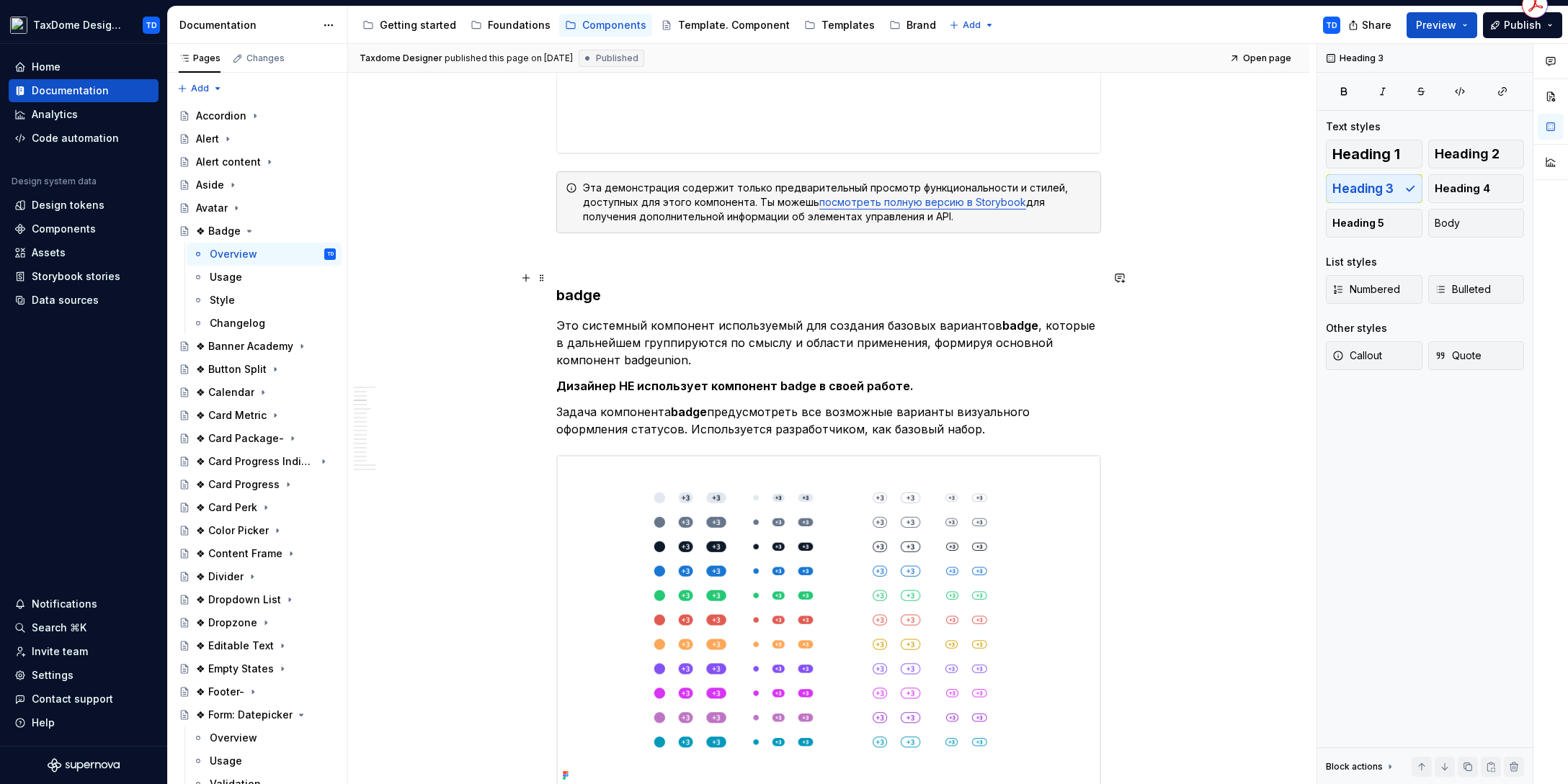
drag, startPoint x: 573, startPoint y: 281, endPoint x: 622, endPoint y: 289, distance: 49.6
drag, startPoint x: 557, startPoint y: 280, endPoint x: 577, endPoint y: 281, distance: 20.0
click at [577, 285] on h3 "badge" at bounding box center [829, 295] width 545 height 20
drag, startPoint x: 573, startPoint y: 311, endPoint x: 564, endPoint y: 304, distance: 11.4
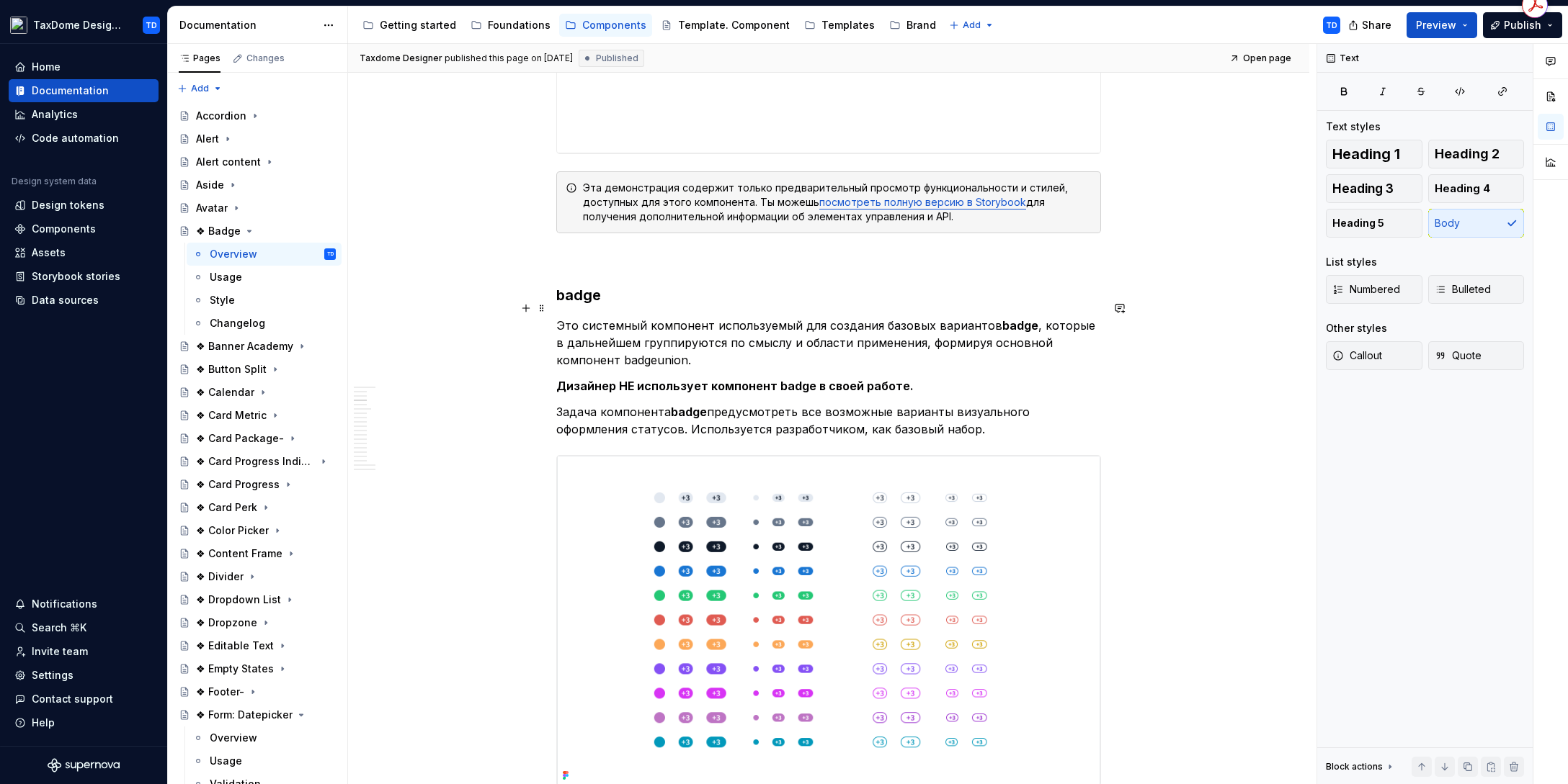
click at [573, 316] on p "Это системный компонент используемый для создания базовых вариантов badge , кот…" at bounding box center [829, 342] width 545 height 52
drag, startPoint x: 558, startPoint y: 278, endPoint x: 900, endPoint y: 409, distance: 366.2
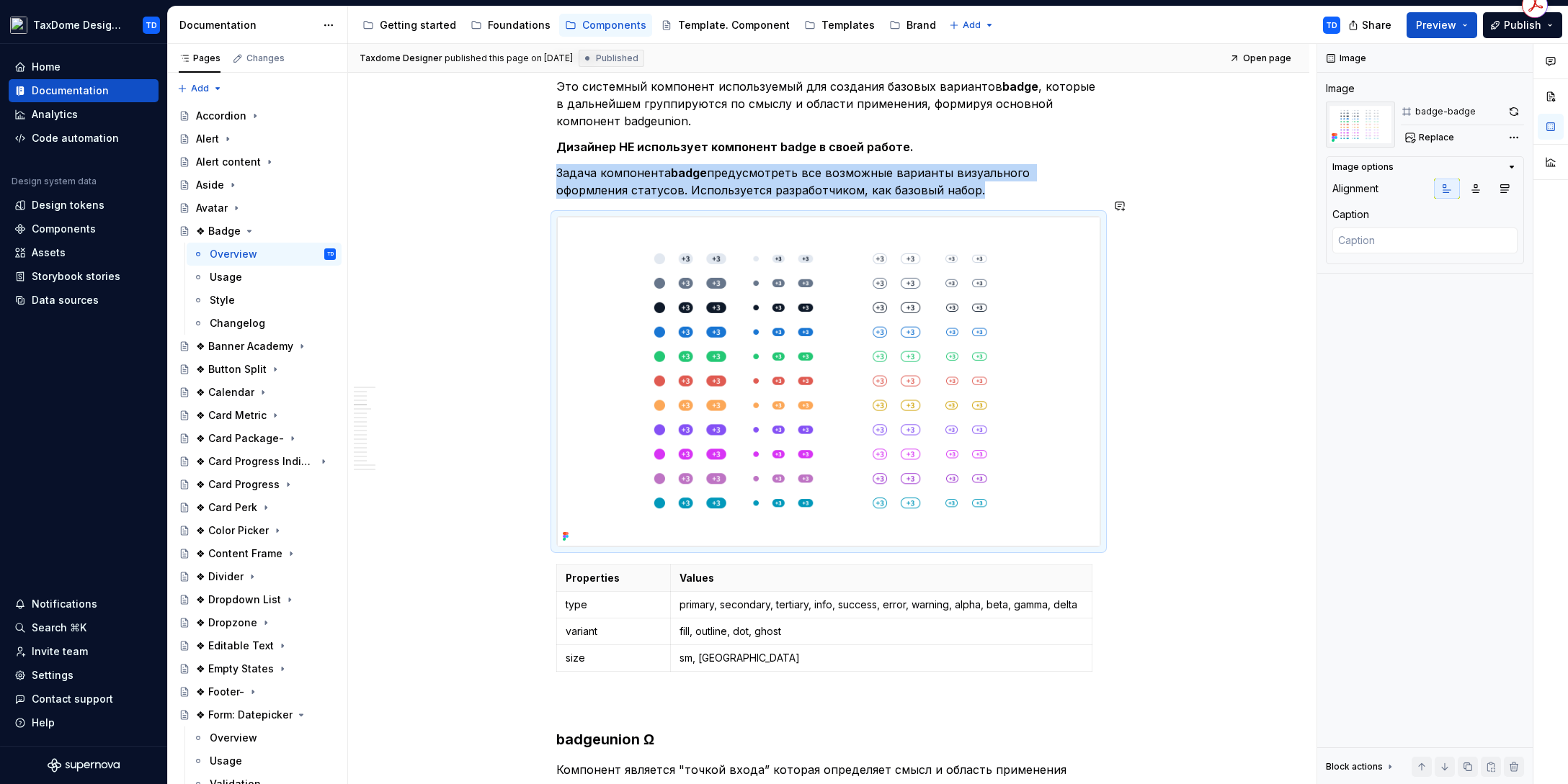
scroll to position [1449, 0]
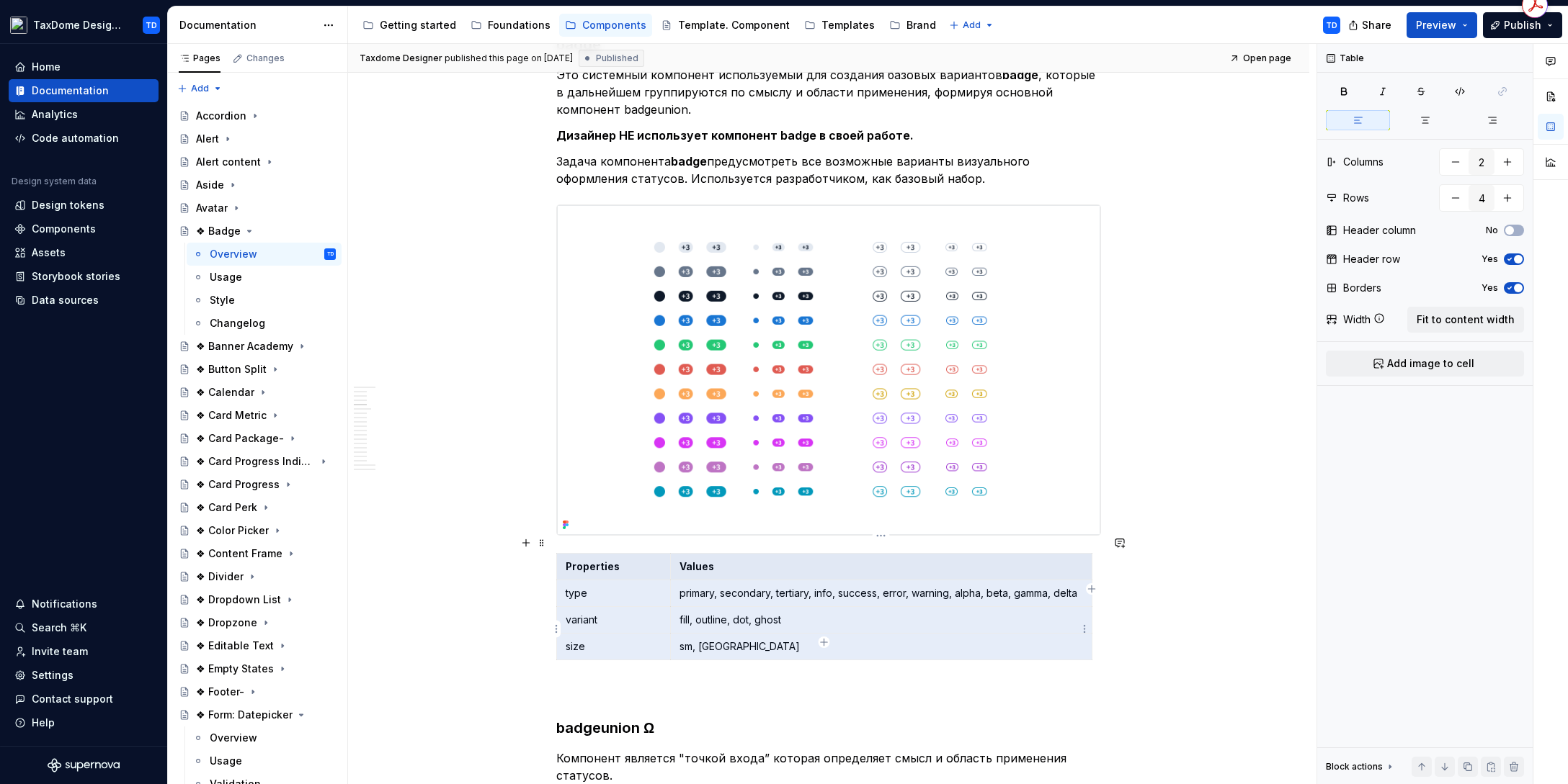
drag, startPoint x: 567, startPoint y: 549, endPoint x: 728, endPoint y: 625, distance: 178.0
click at [729, 623] on tbody "Properties Values type primary, secondary, tertiary, info, success, error, warn…" at bounding box center [825, 607] width 536 height 106
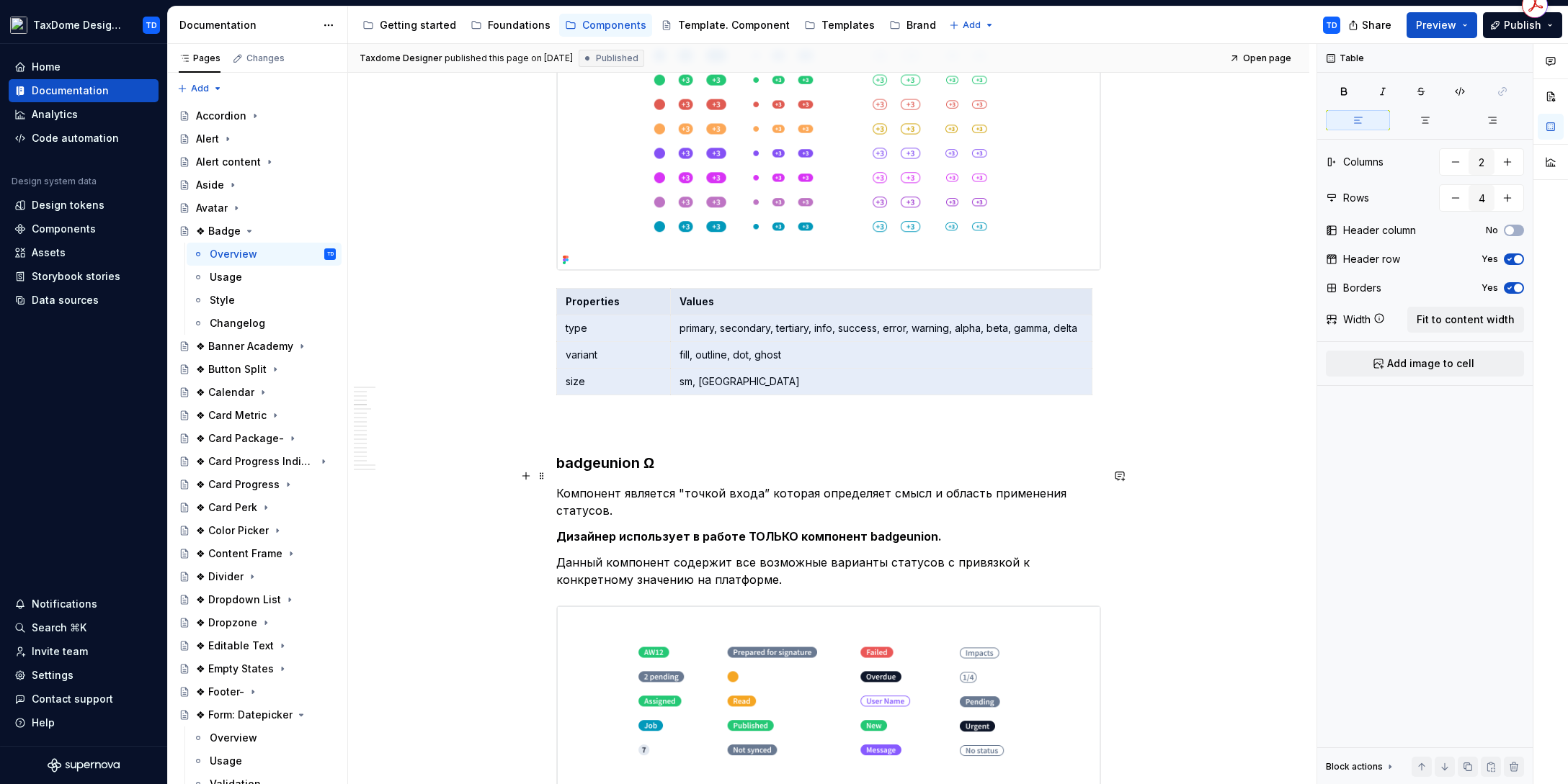
scroll to position [1714, 0]
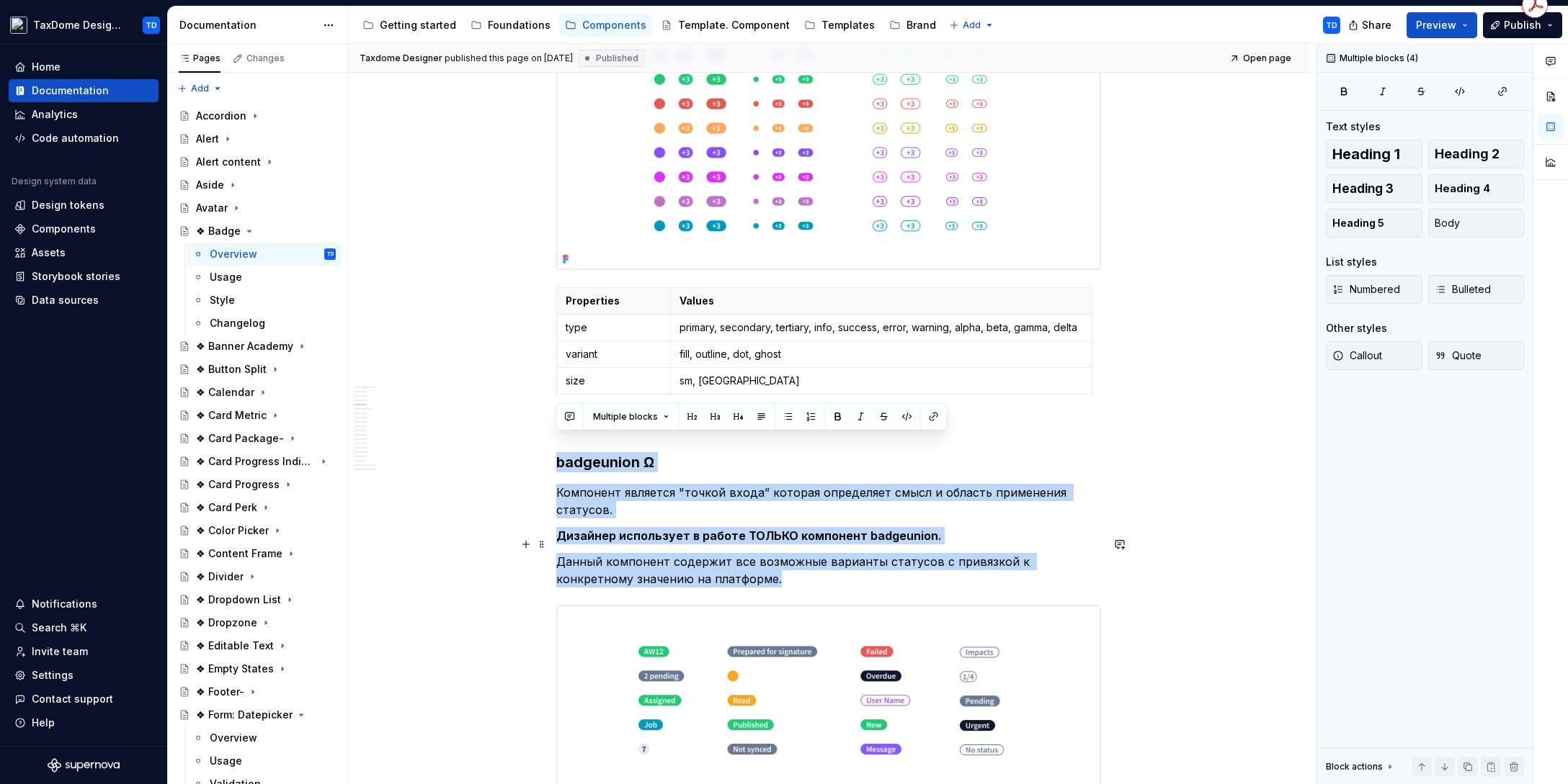
drag, startPoint x: 555, startPoint y: 447, endPoint x: 706, endPoint y: 557, distance: 186.8
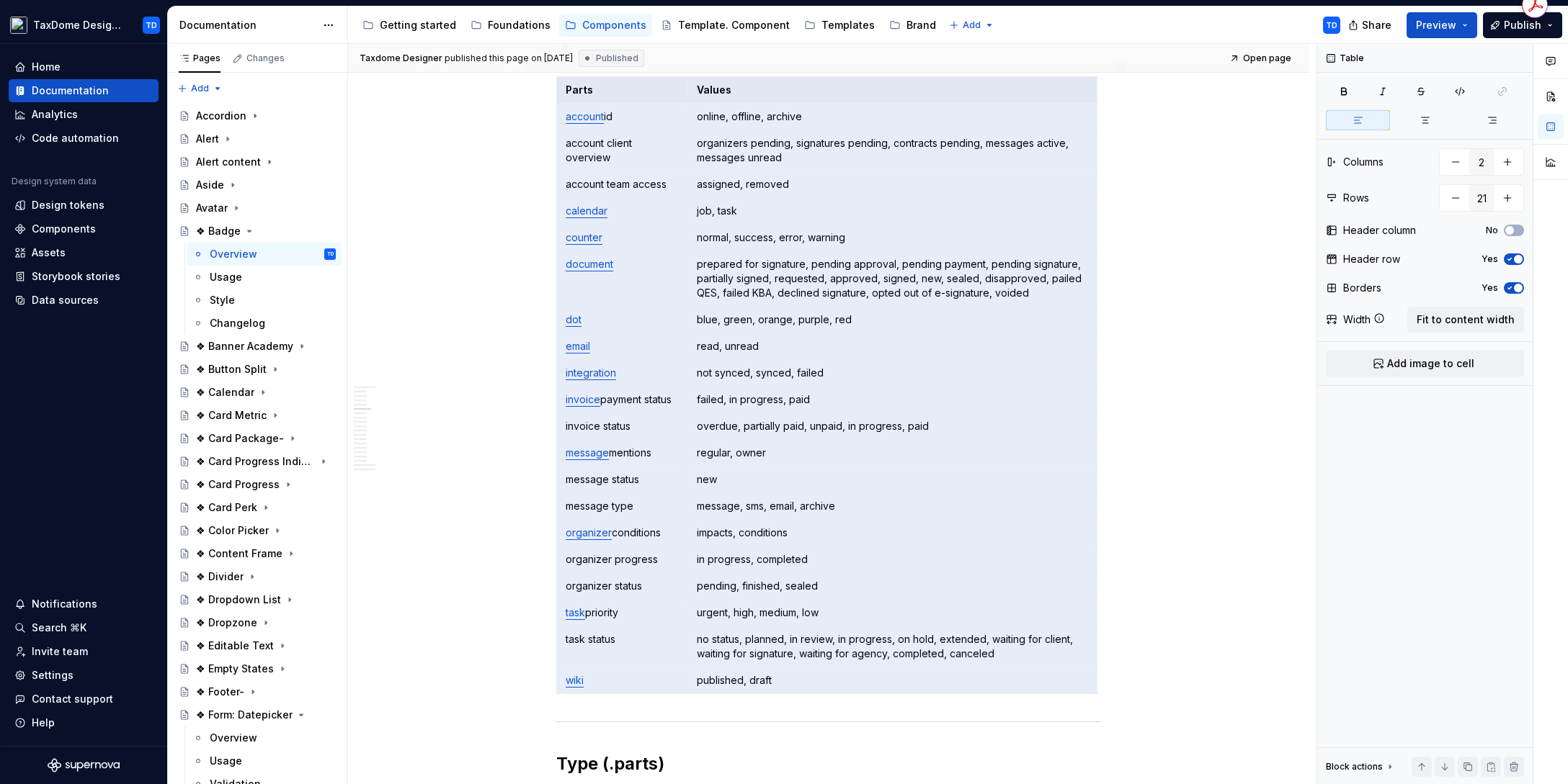
scroll to position [2490, 0]
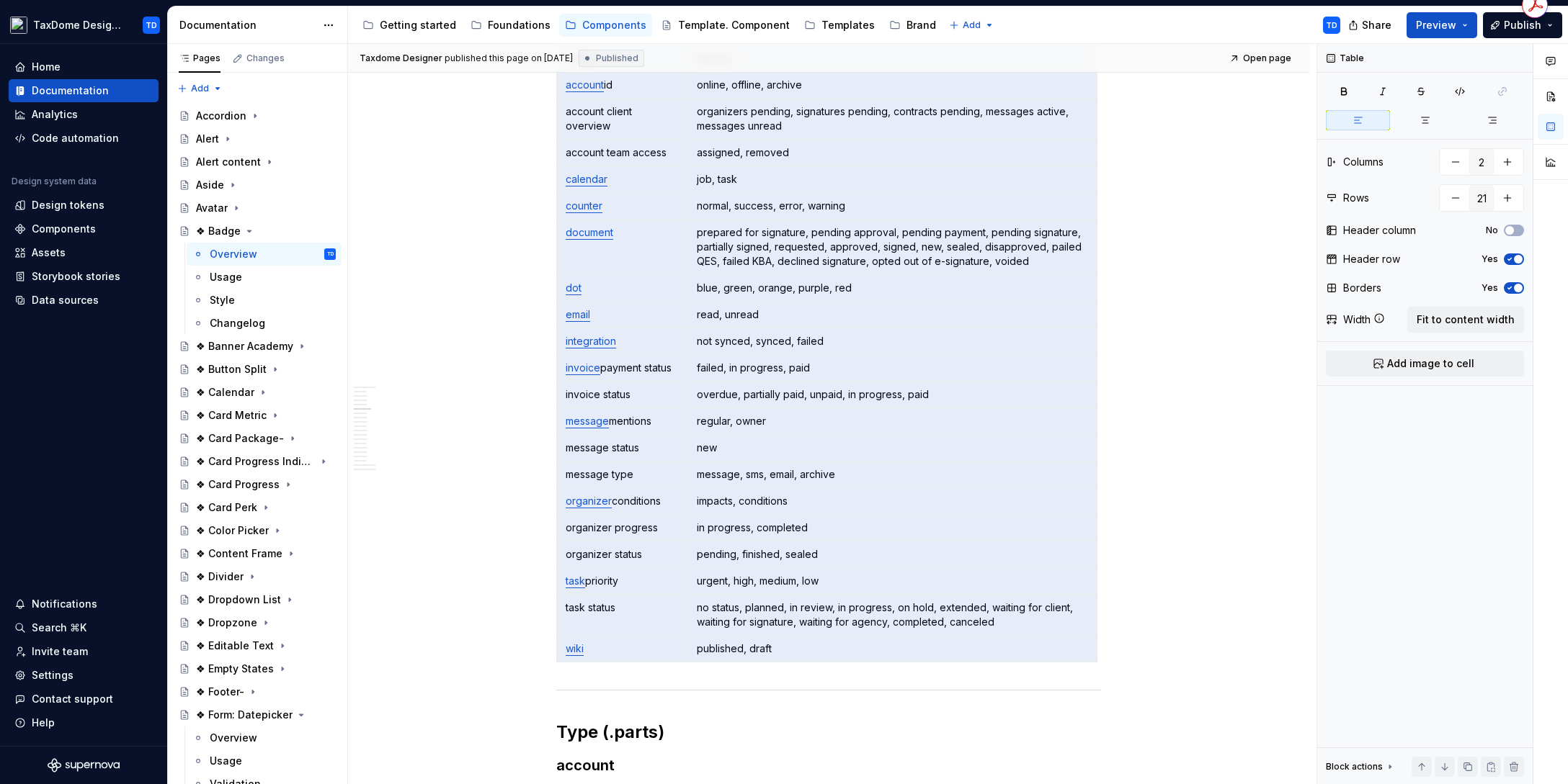
drag, startPoint x: 565, startPoint y: 127, endPoint x: 792, endPoint y: 717, distance: 632.2
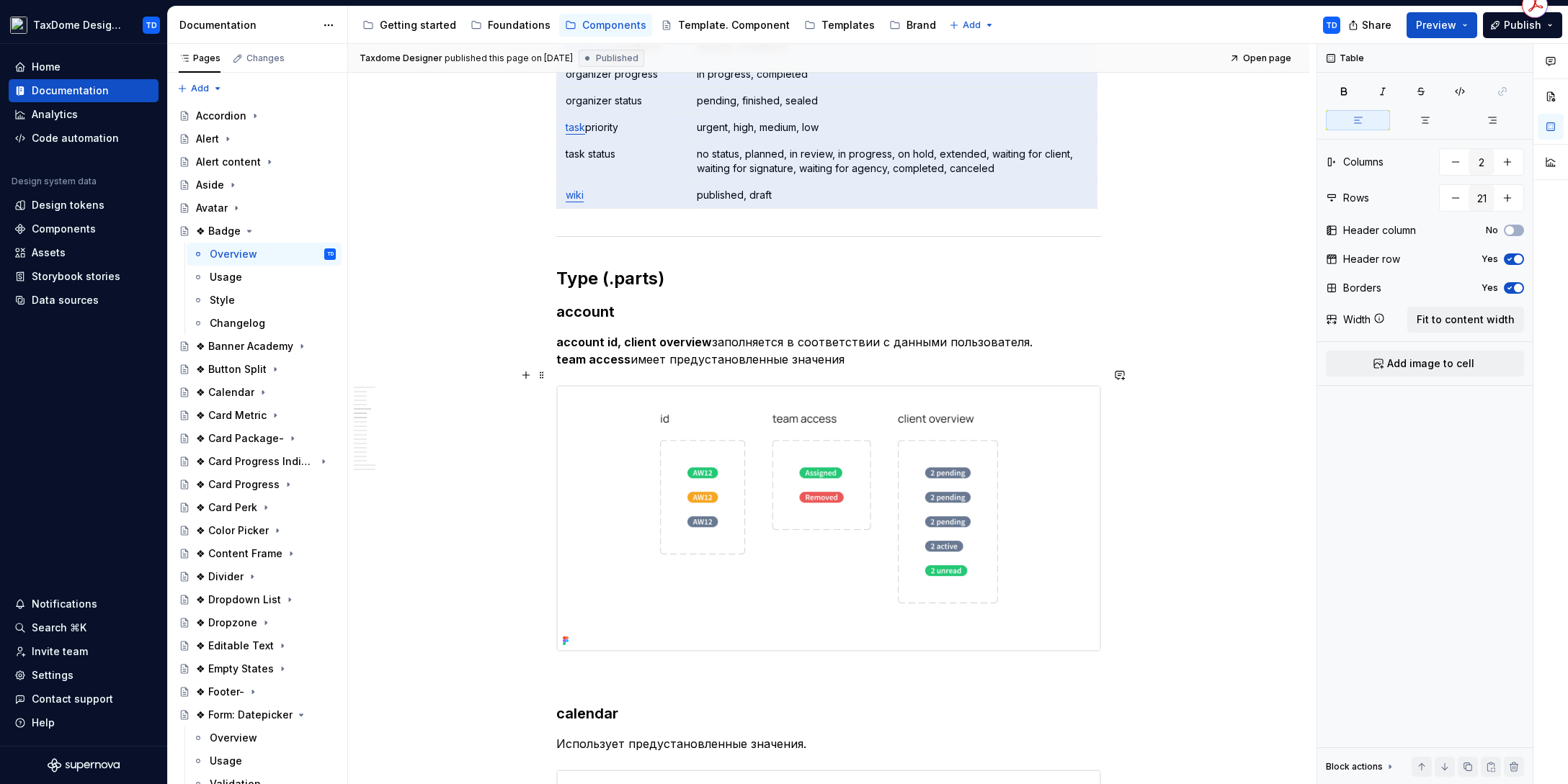
scroll to position [3090, 0]
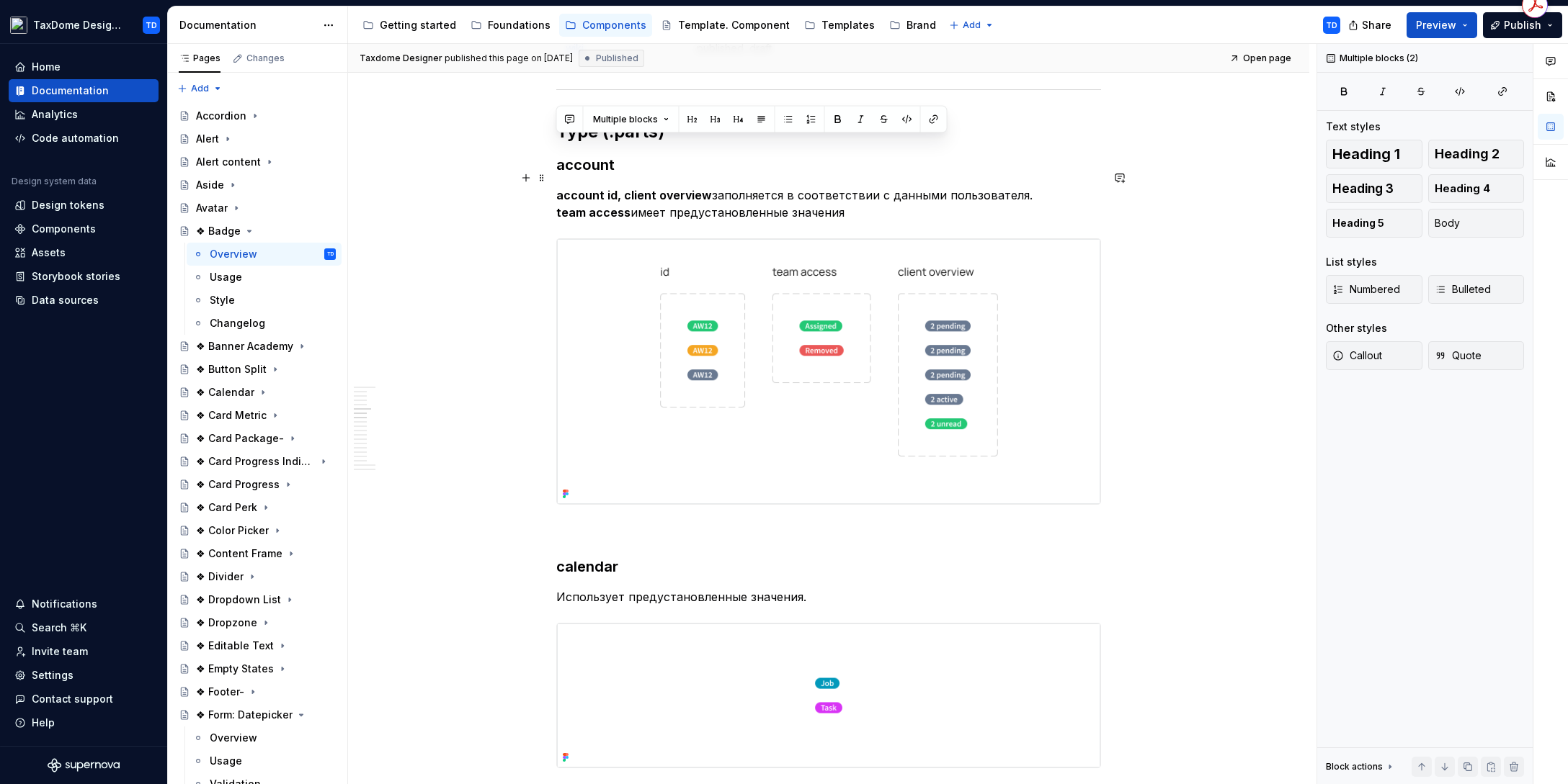
drag, startPoint x: 559, startPoint y: 149, endPoint x: 851, endPoint y: 189, distance: 294.7
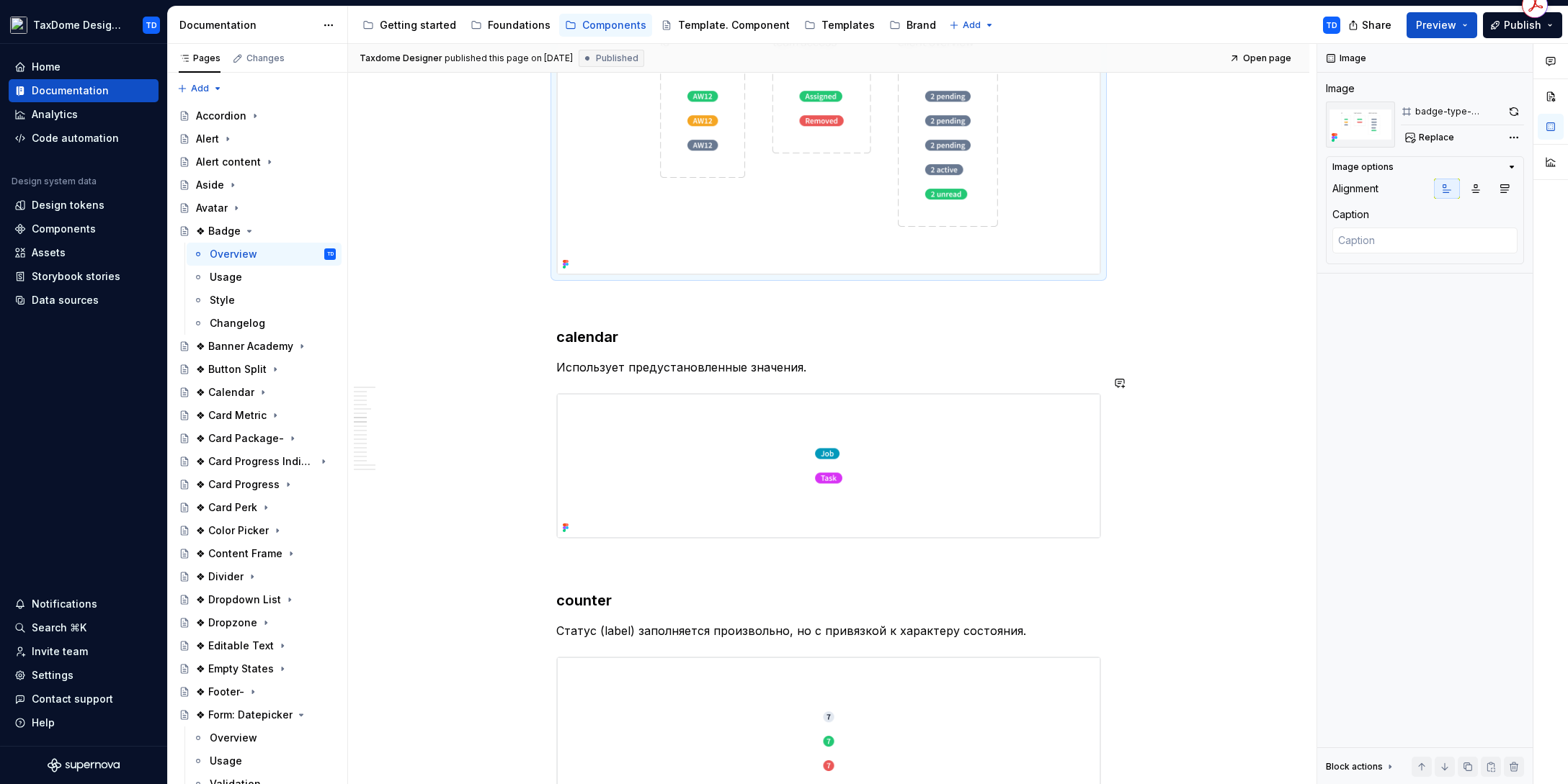
scroll to position [3321, 0]
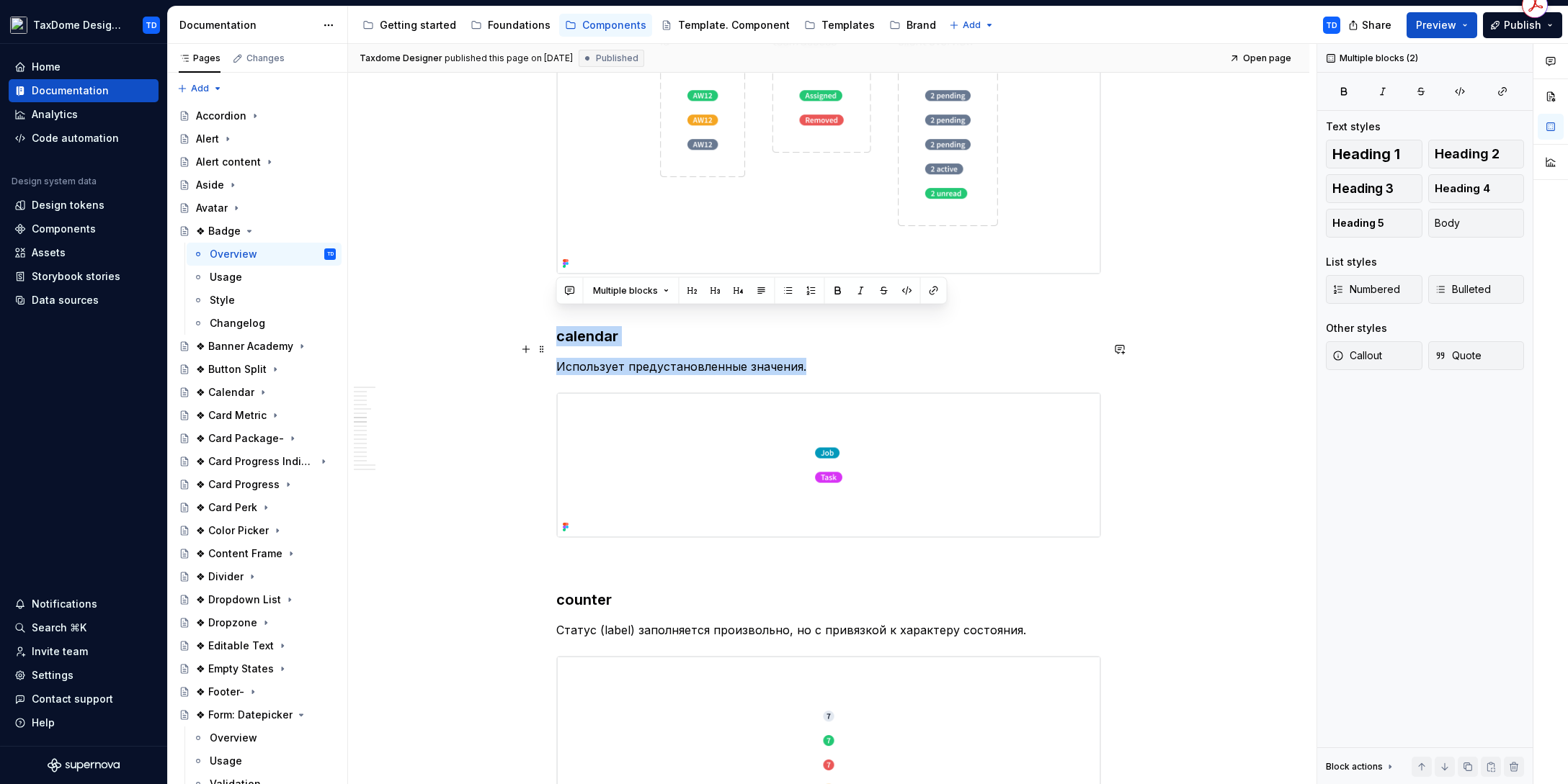
drag, startPoint x: 557, startPoint y: 319, endPoint x: 802, endPoint y: 346, distance: 246.5
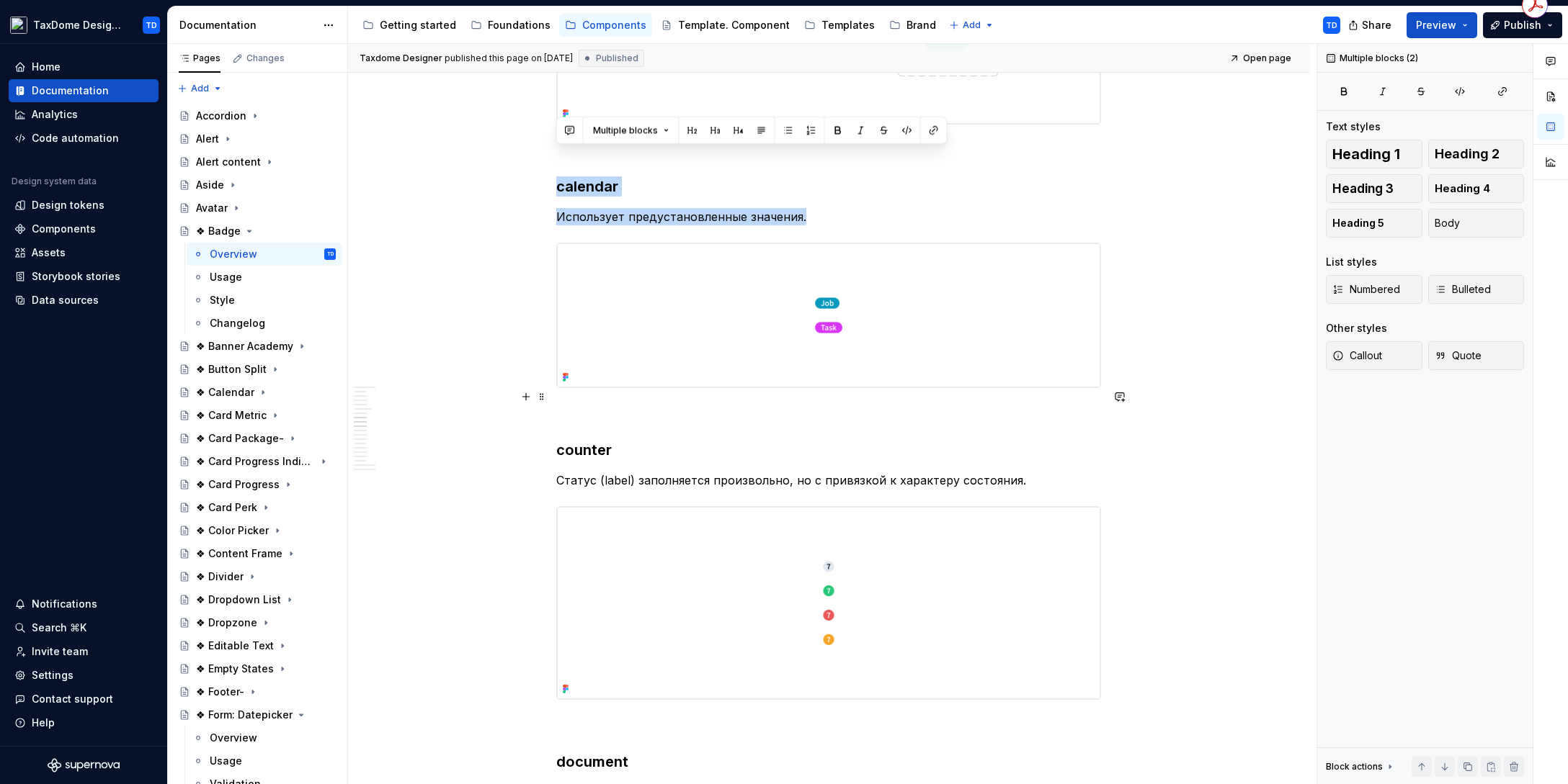
scroll to position [3487, 0]
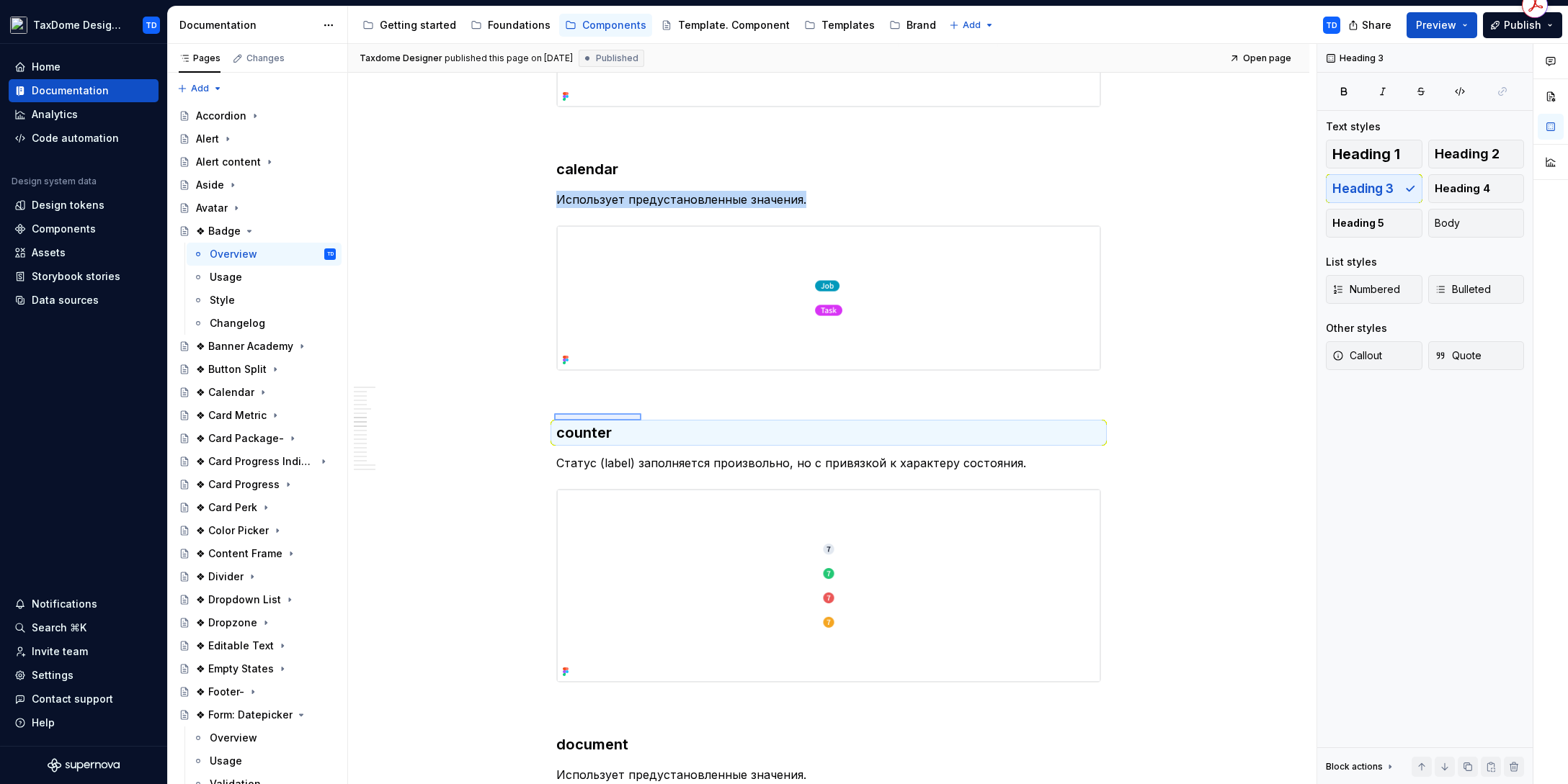
drag, startPoint x: 558, startPoint y: 413, endPoint x: 638, endPoint y: 420, distance: 80.3
click at [644, 420] on div "Taxdome Designer published this page on July 29, 2025 Published Open page ❖ Bad…" at bounding box center [831, 414] width 969 height 741
click at [632, 423] on h3 "counter" at bounding box center [829, 432] width 545 height 20
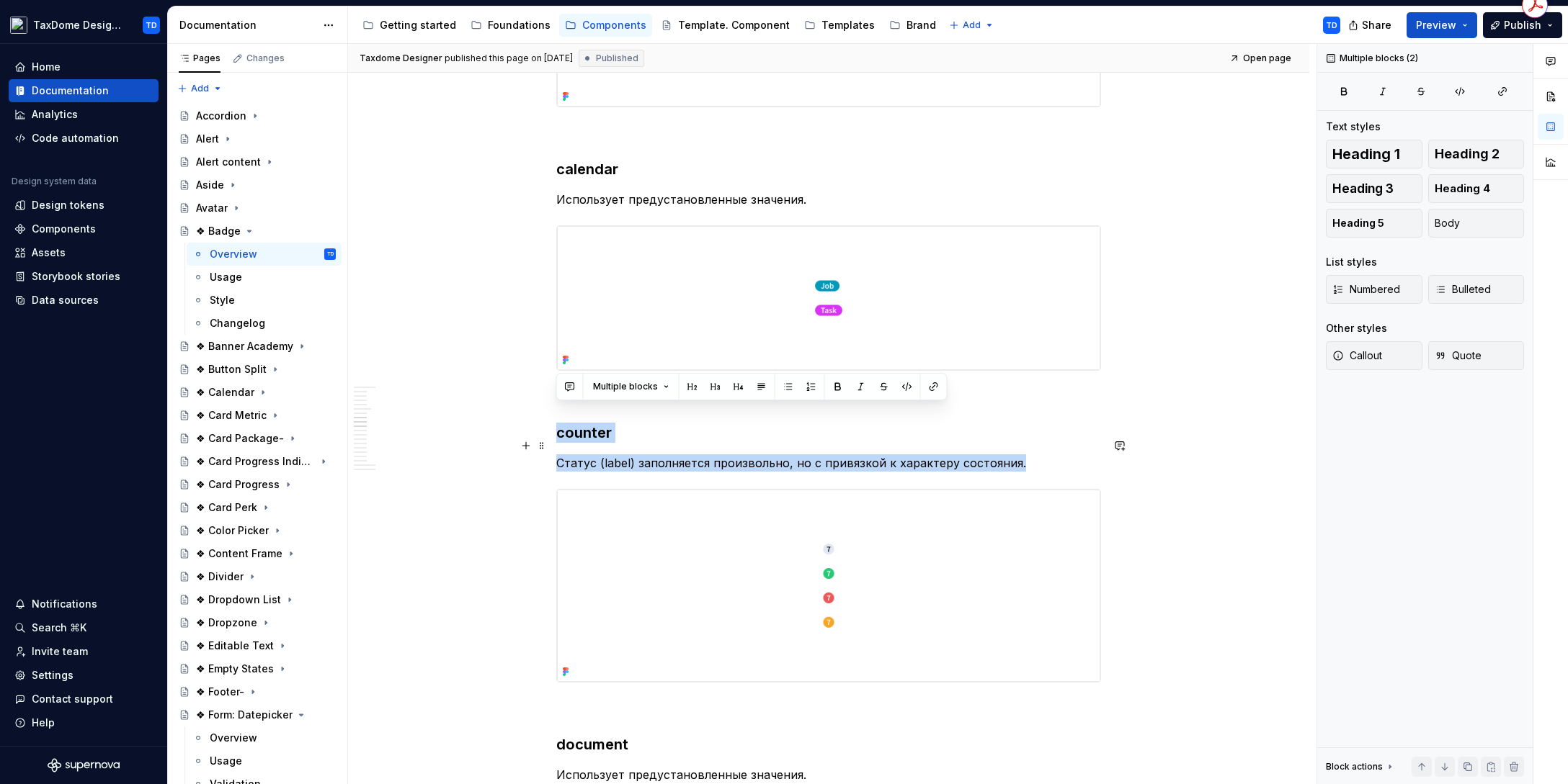
drag, startPoint x: 557, startPoint y: 416, endPoint x: 1016, endPoint y: 442, distance: 459.7
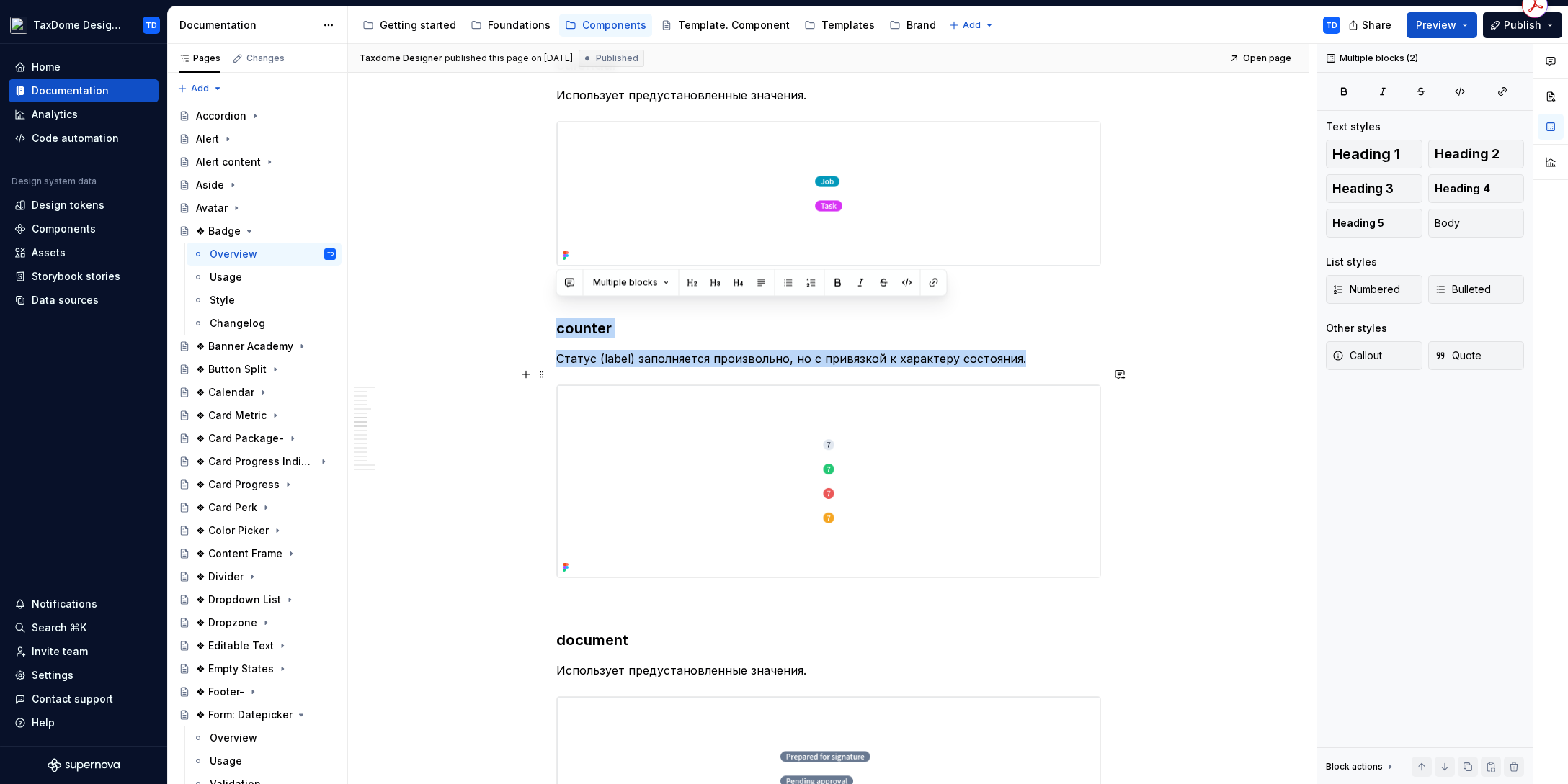
type textarea "*"
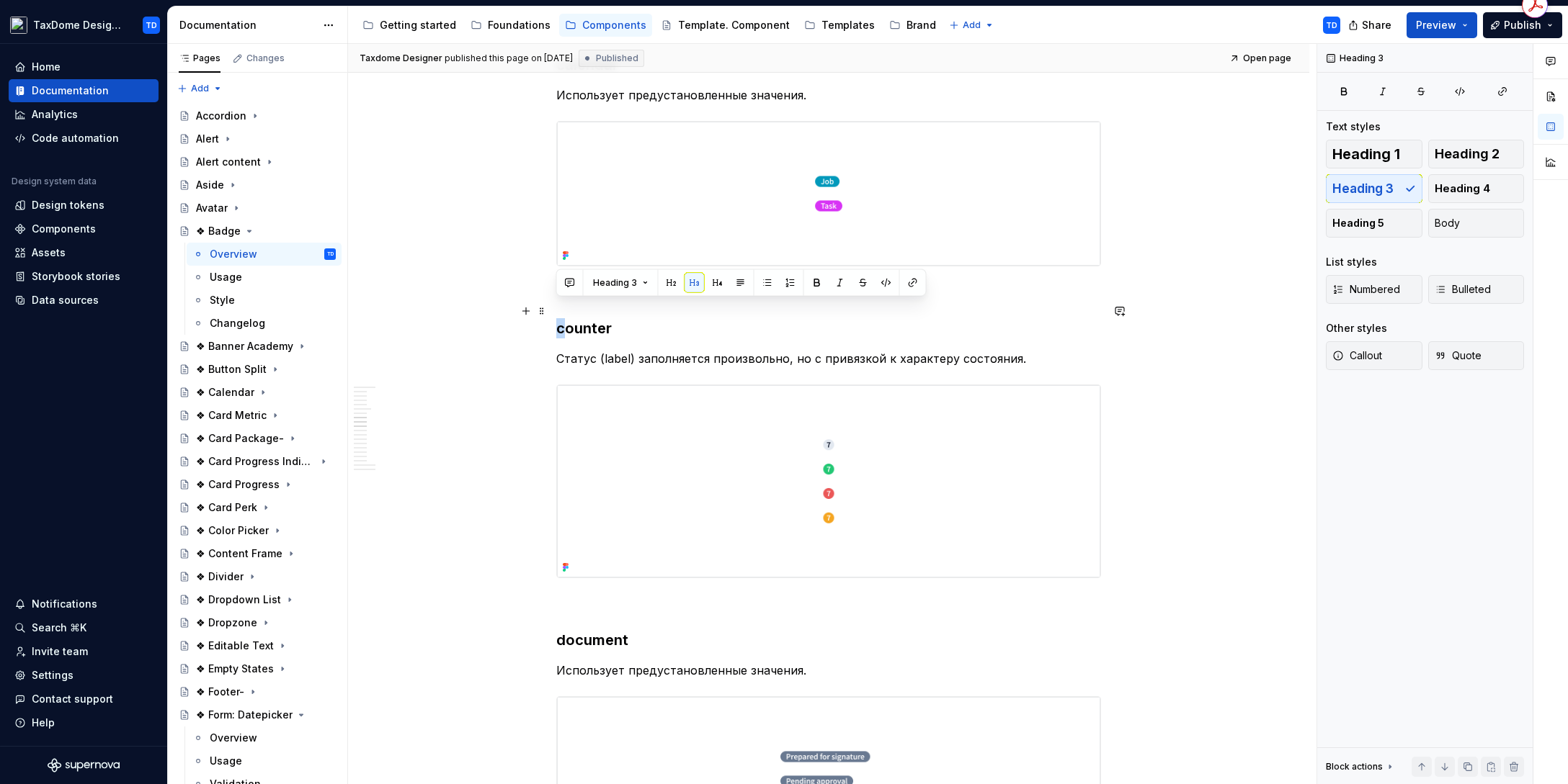
drag, startPoint x: 562, startPoint y: 313, endPoint x: 554, endPoint y: 312, distance: 8.1
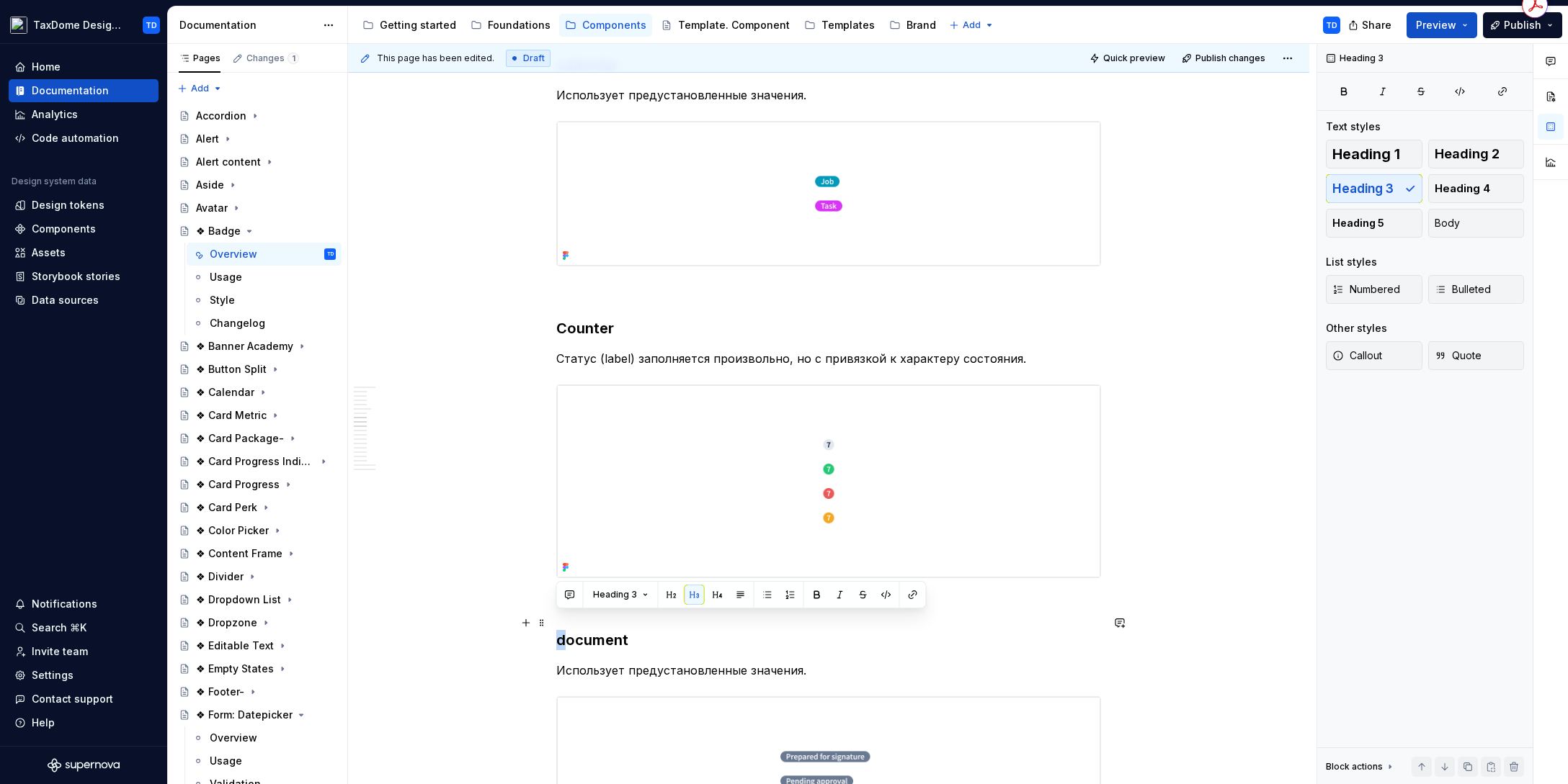
click at [558, 626] on h3 "document" at bounding box center [829, 639] width 545 height 20
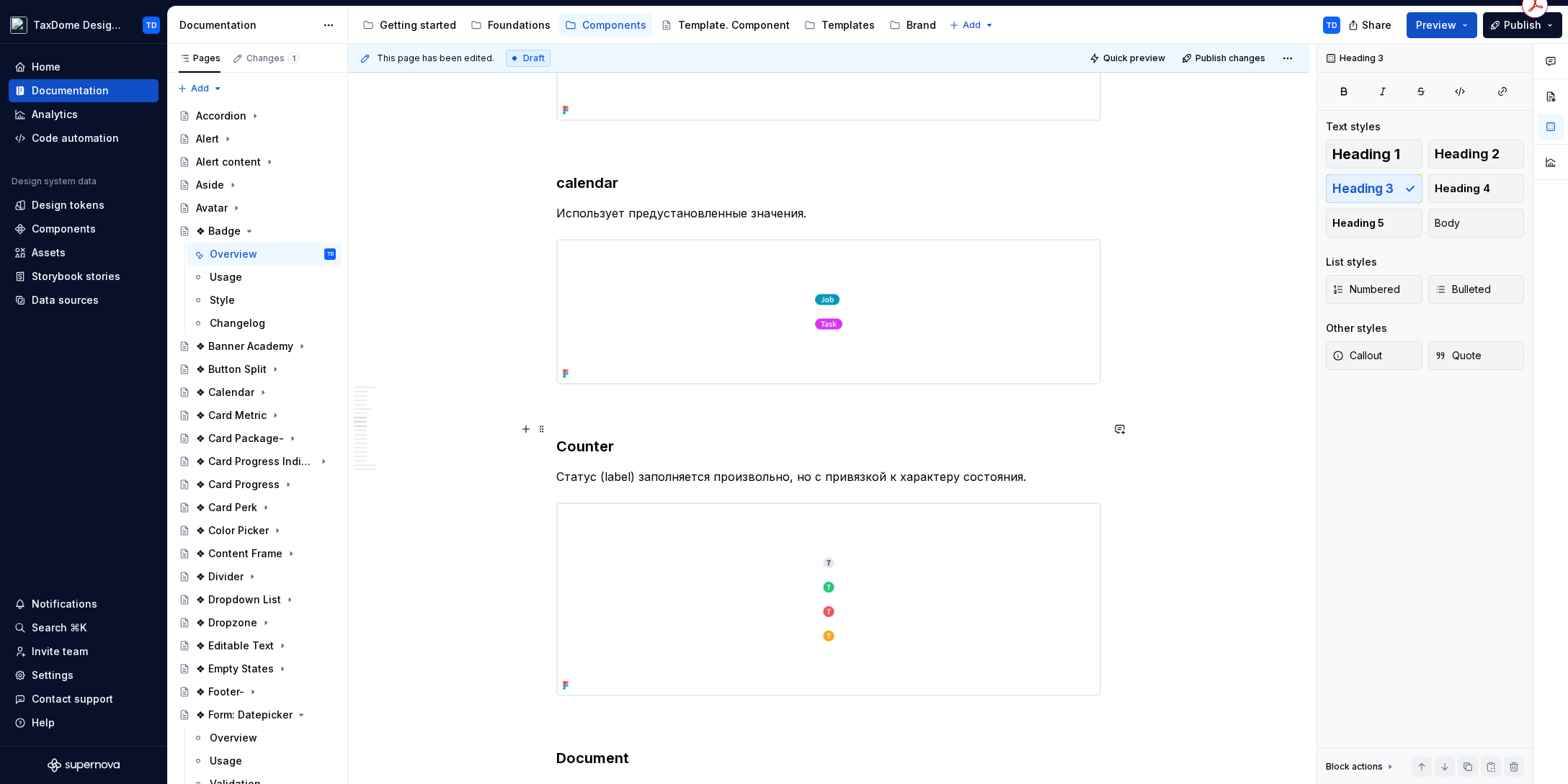
scroll to position [3409, 0]
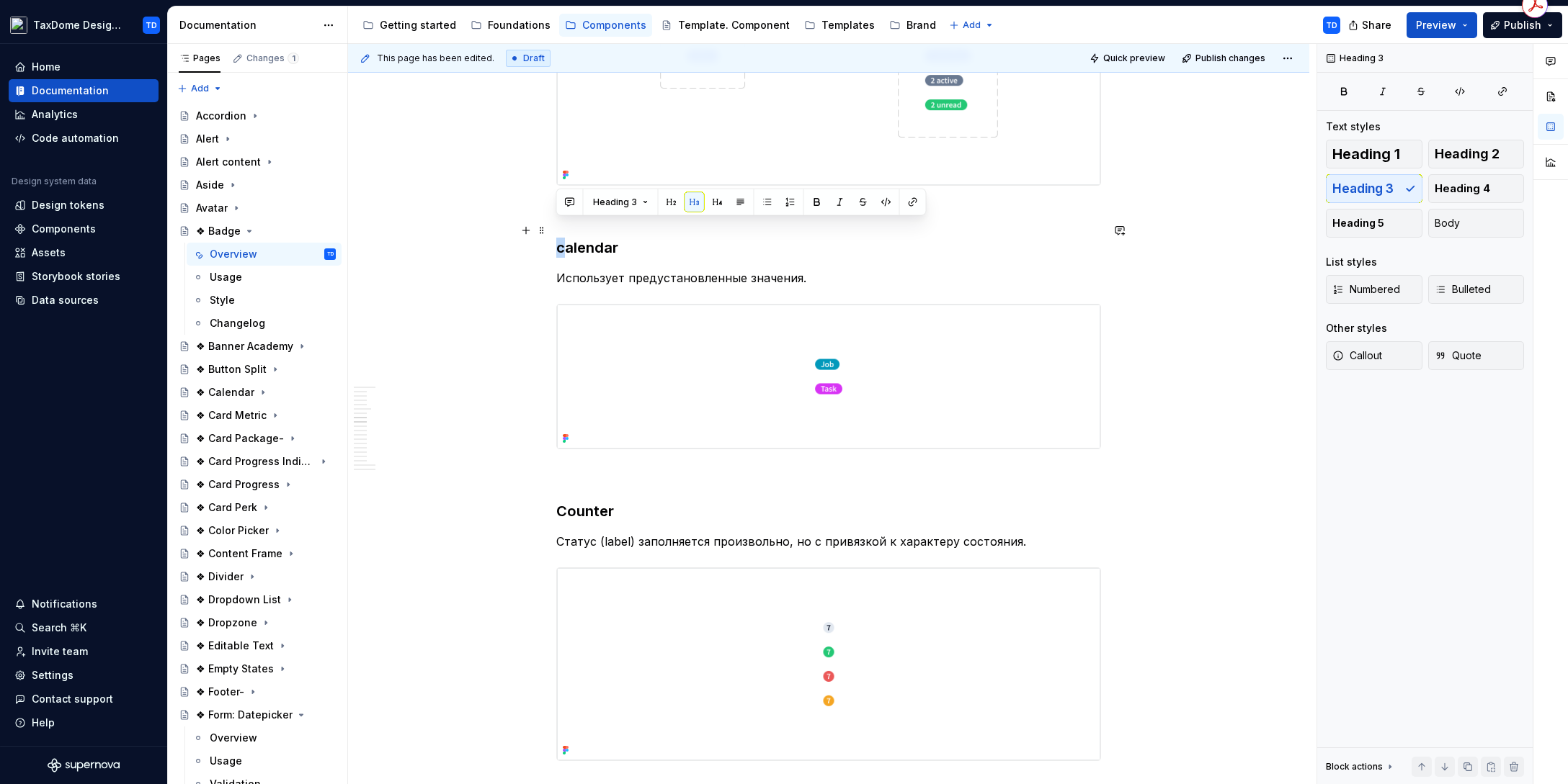
click at [557, 238] on h3 "calendar" at bounding box center [829, 247] width 545 height 20
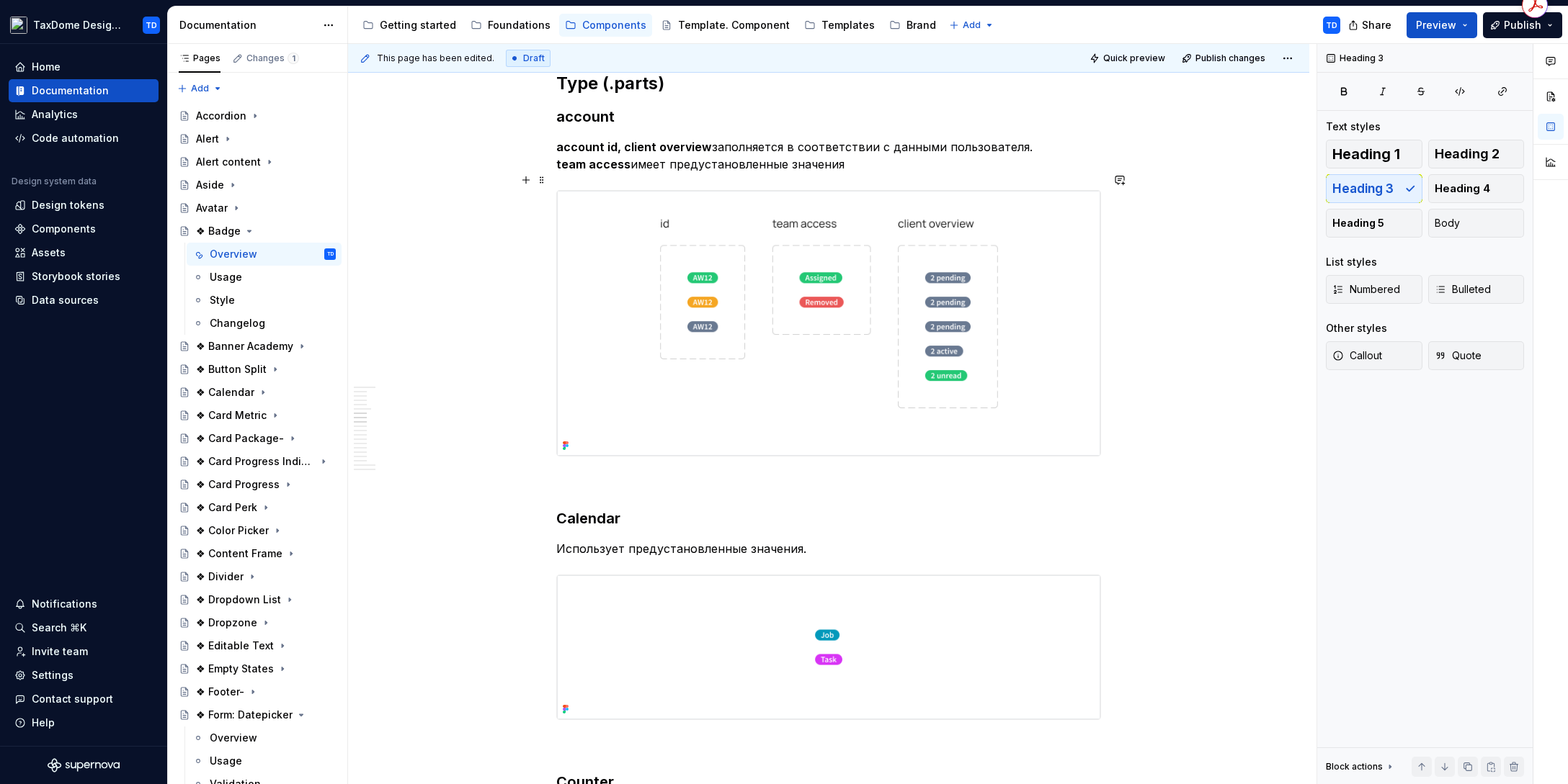
scroll to position [3097, 0]
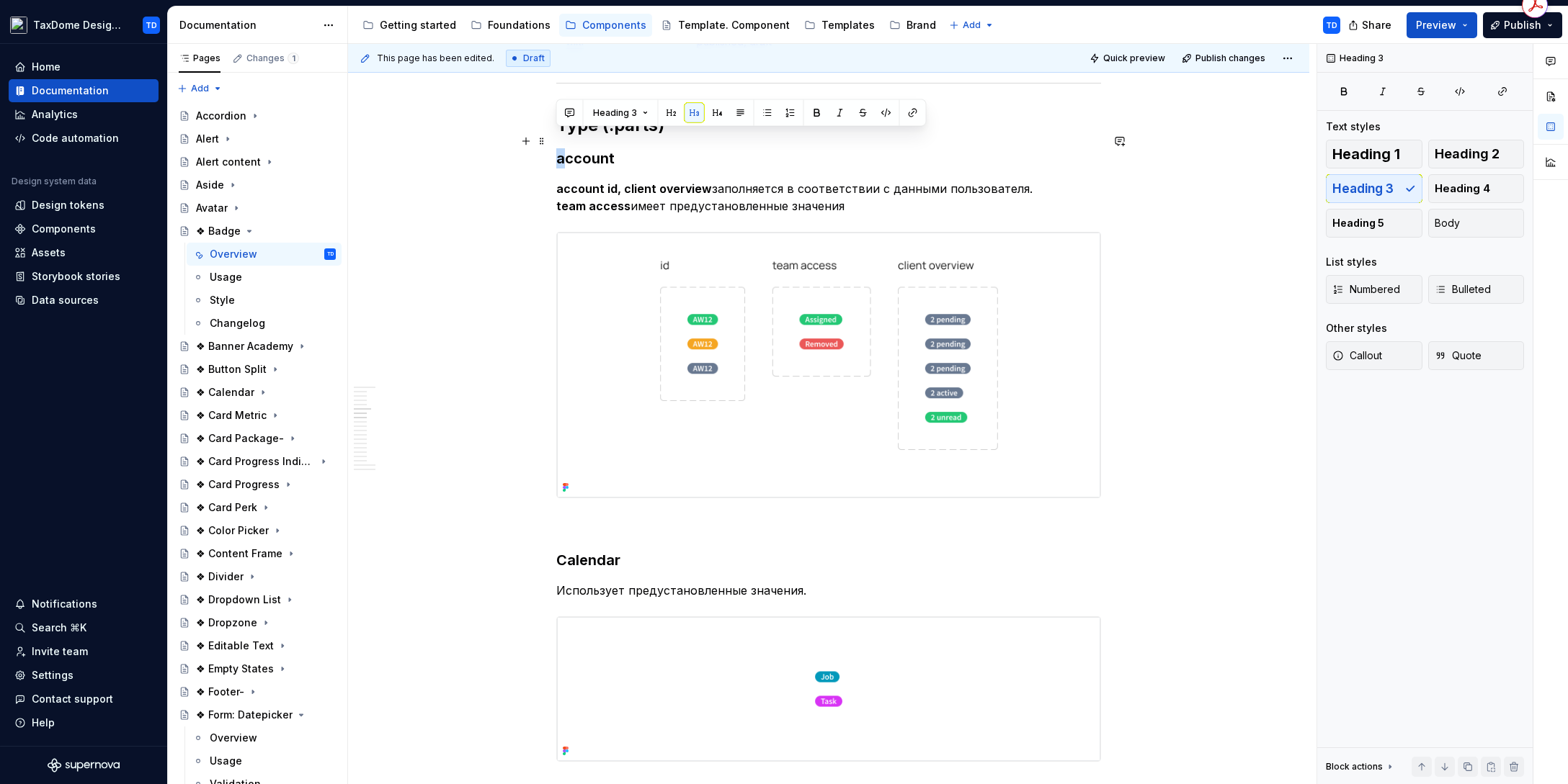
click at [559, 148] on h3 "account" at bounding box center [829, 158] width 545 height 20
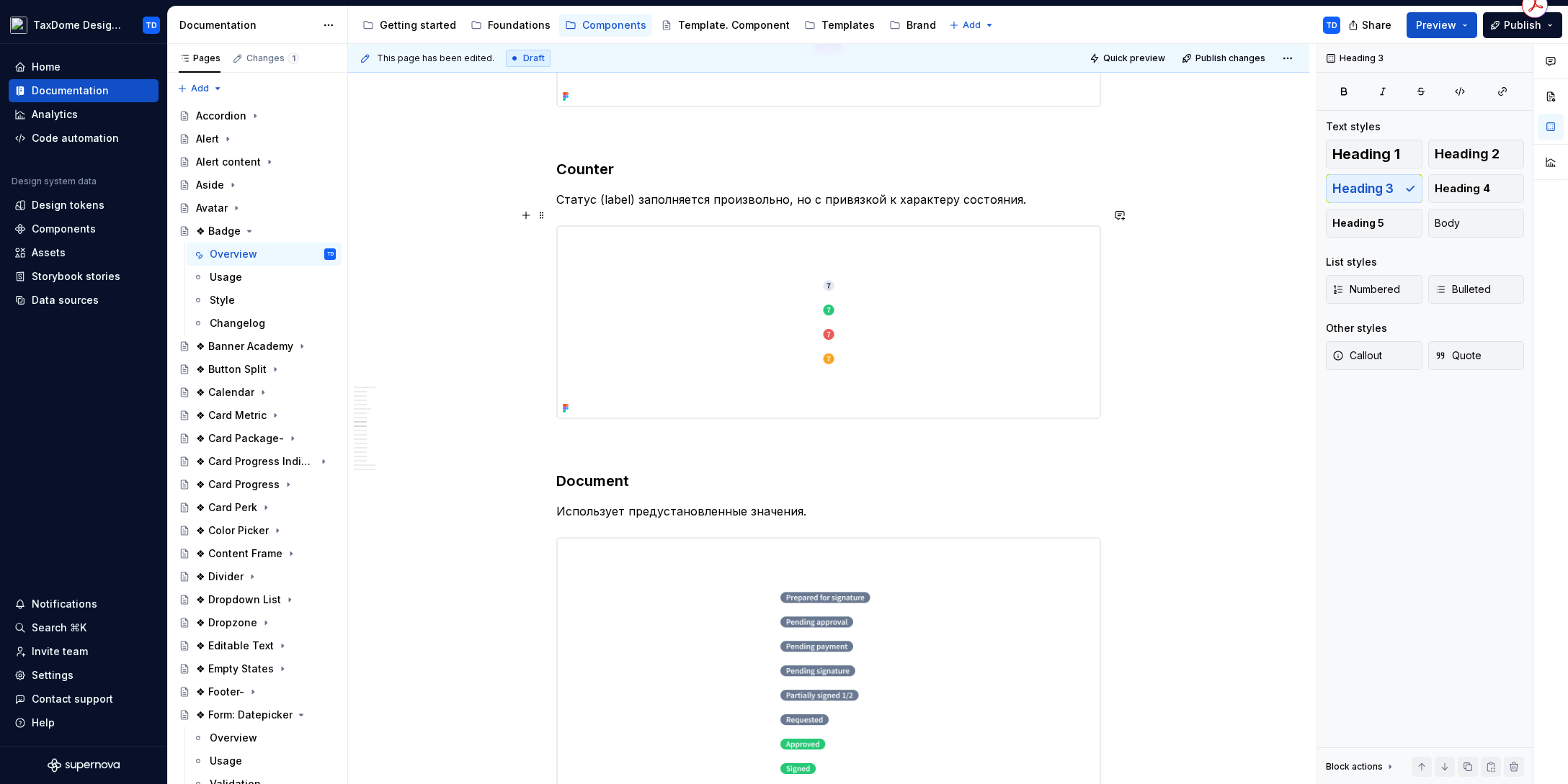
scroll to position [3810, 0]
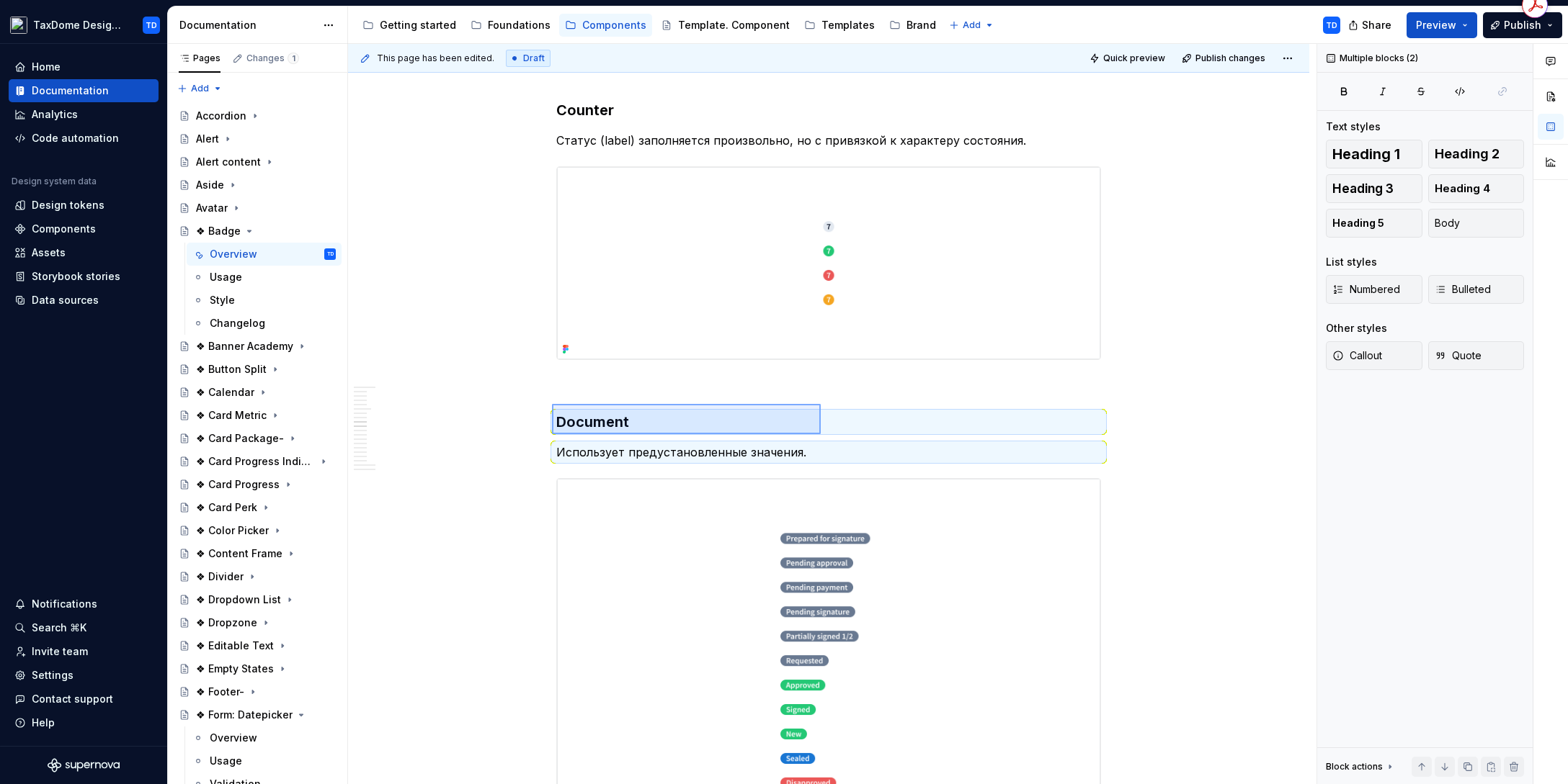
drag, startPoint x: 558, startPoint y: 403, endPoint x: 821, endPoint y: 434, distance: 264.8
click at [821, 433] on div "This page has been edited. Draft Quick preview Publish changes ❖ Badge Визуальн…" at bounding box center [831, 414] width 969 height 741
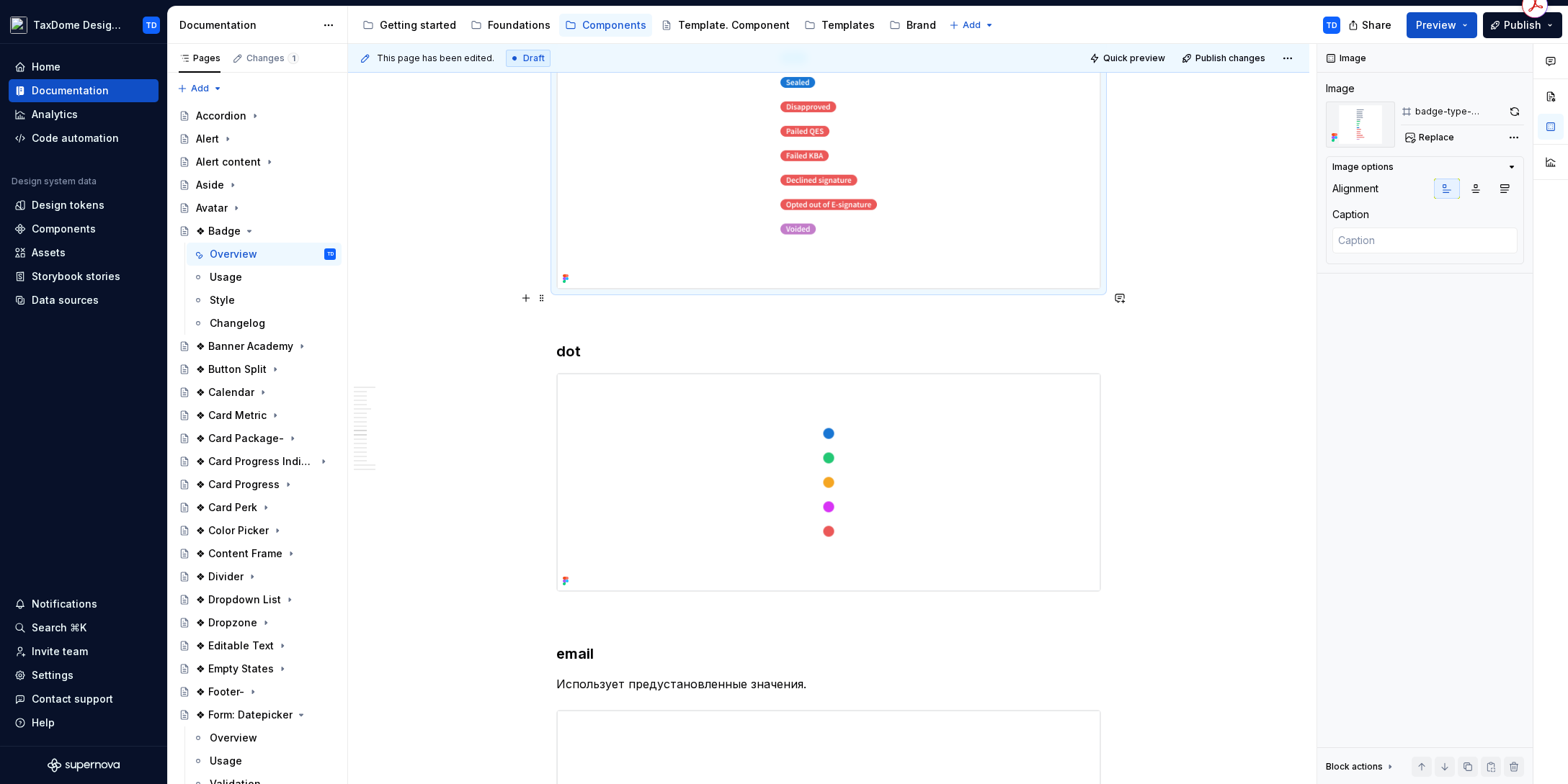
scroll to position [4662, 0]
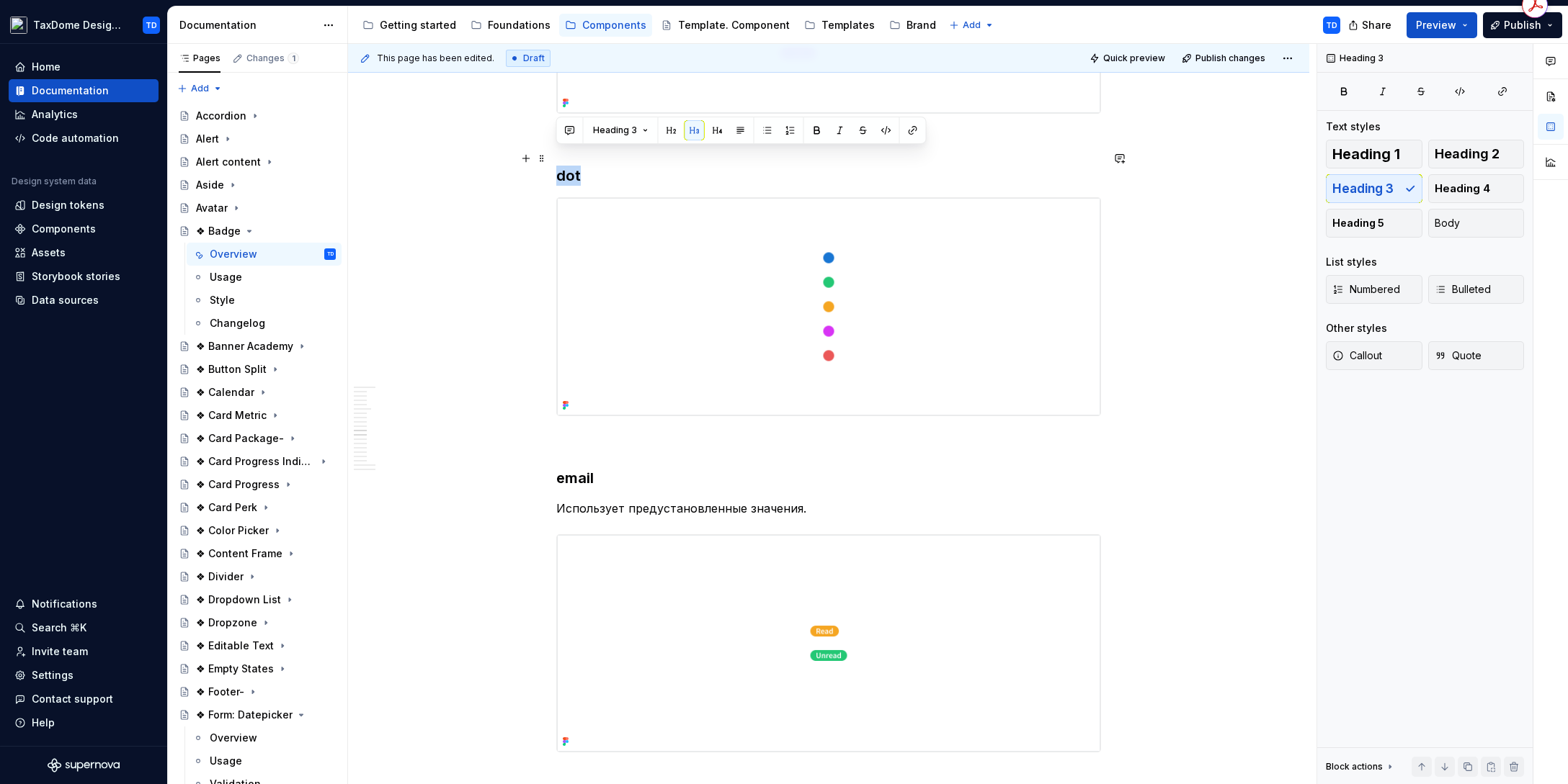
drag, startPoint x: 582, startPoint y: 160, endPoint x: 558, endPoint y: 159, distance: 24.0
click at [558, 165] on h3 "dot" at bounding box center [829, 175] width 545 height 20
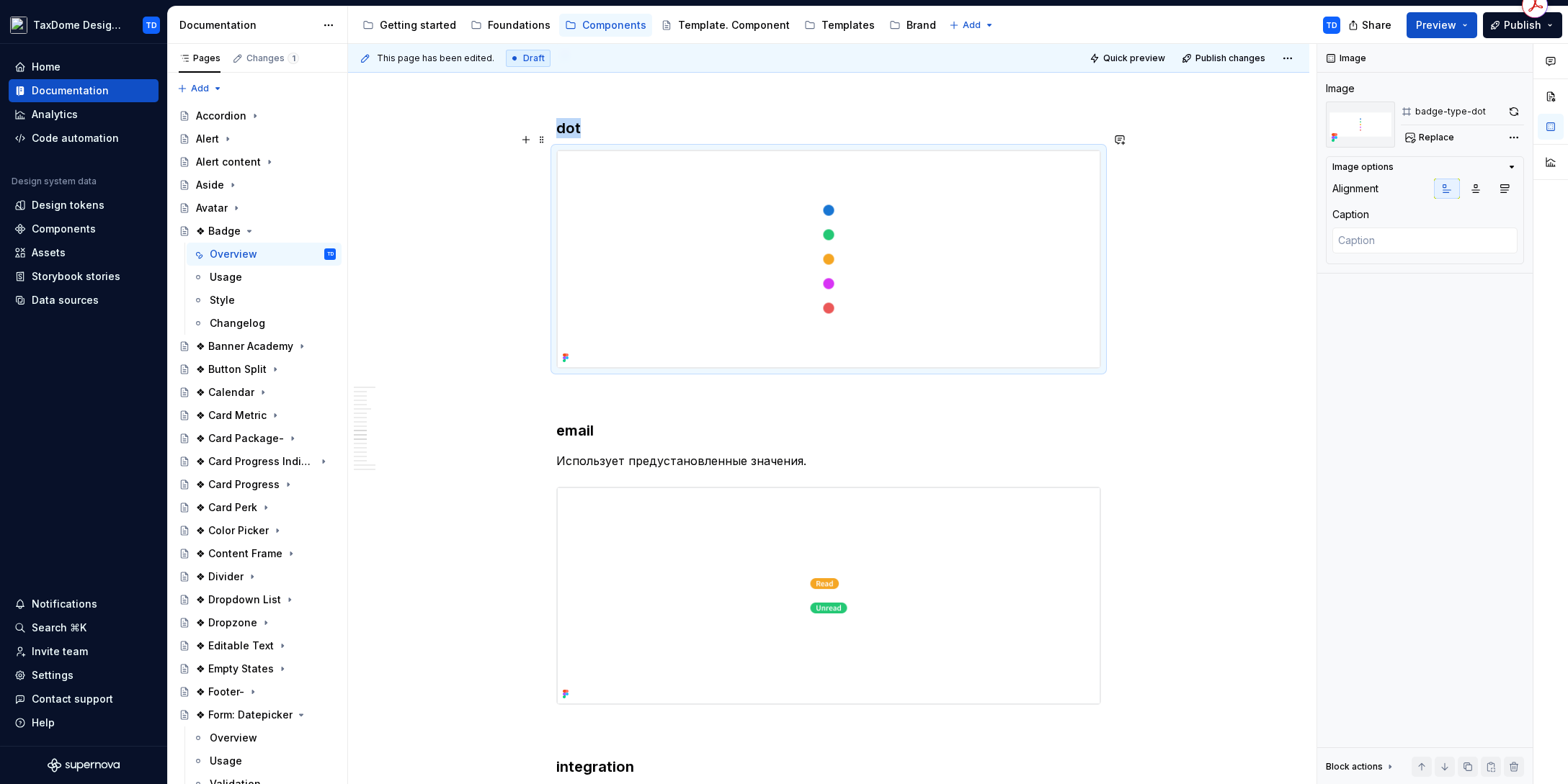
scroll to position [4869, 0]
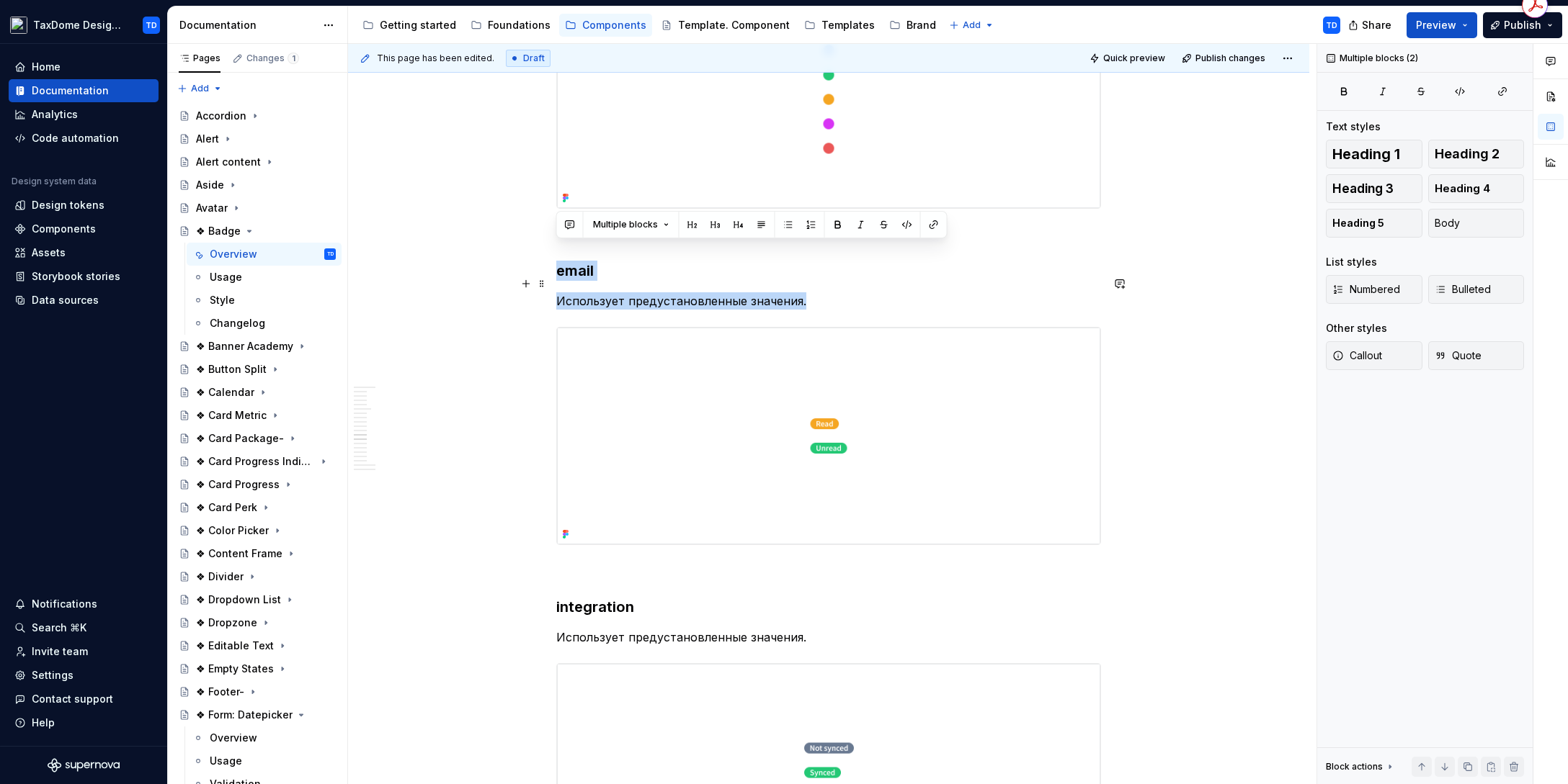
drag, startPoint x: 559, startPoint y: 255, endPoint x: 811, endPoint y: 285, distance: 253.8
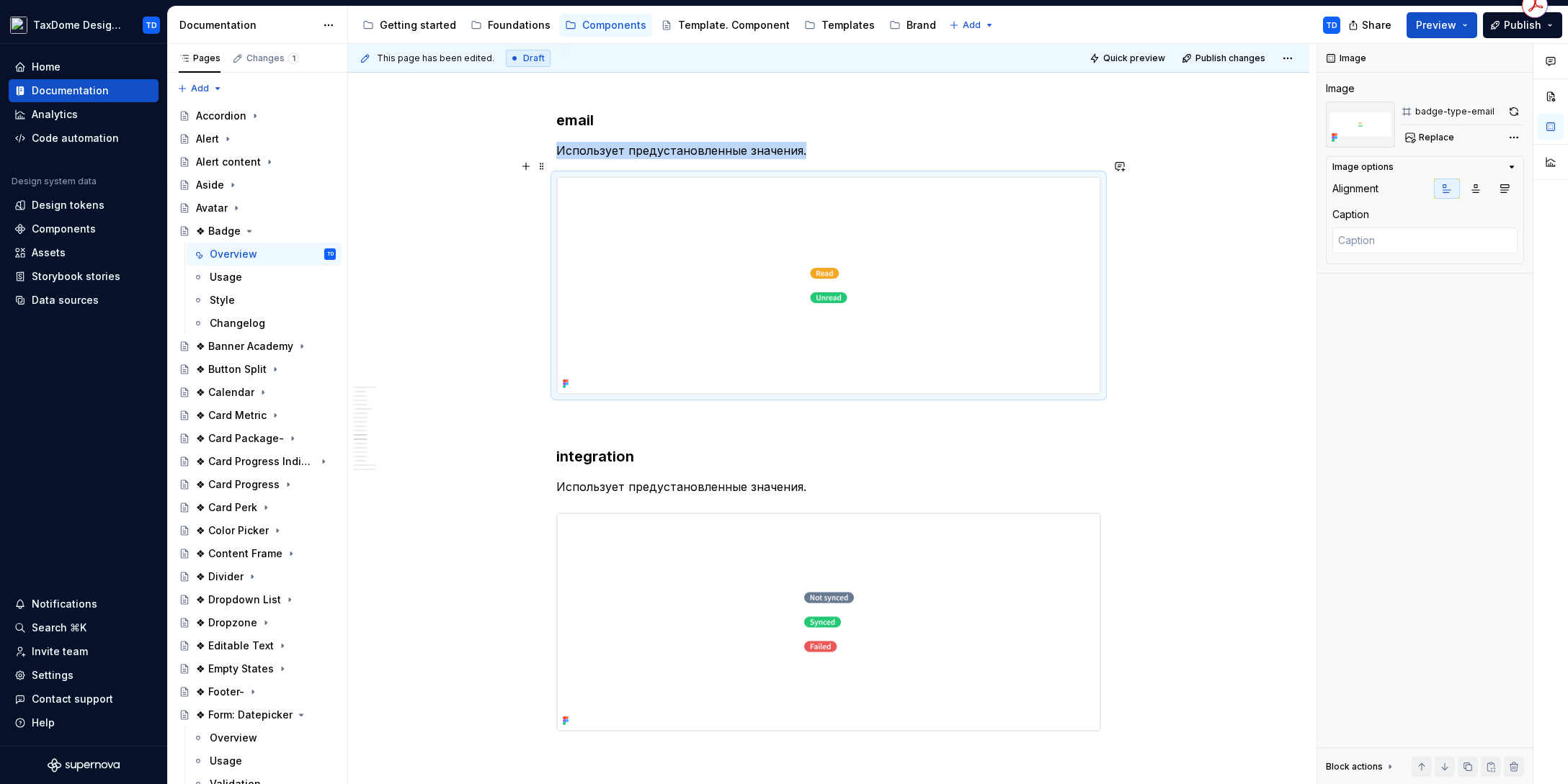
scroll to position [5111, 0]
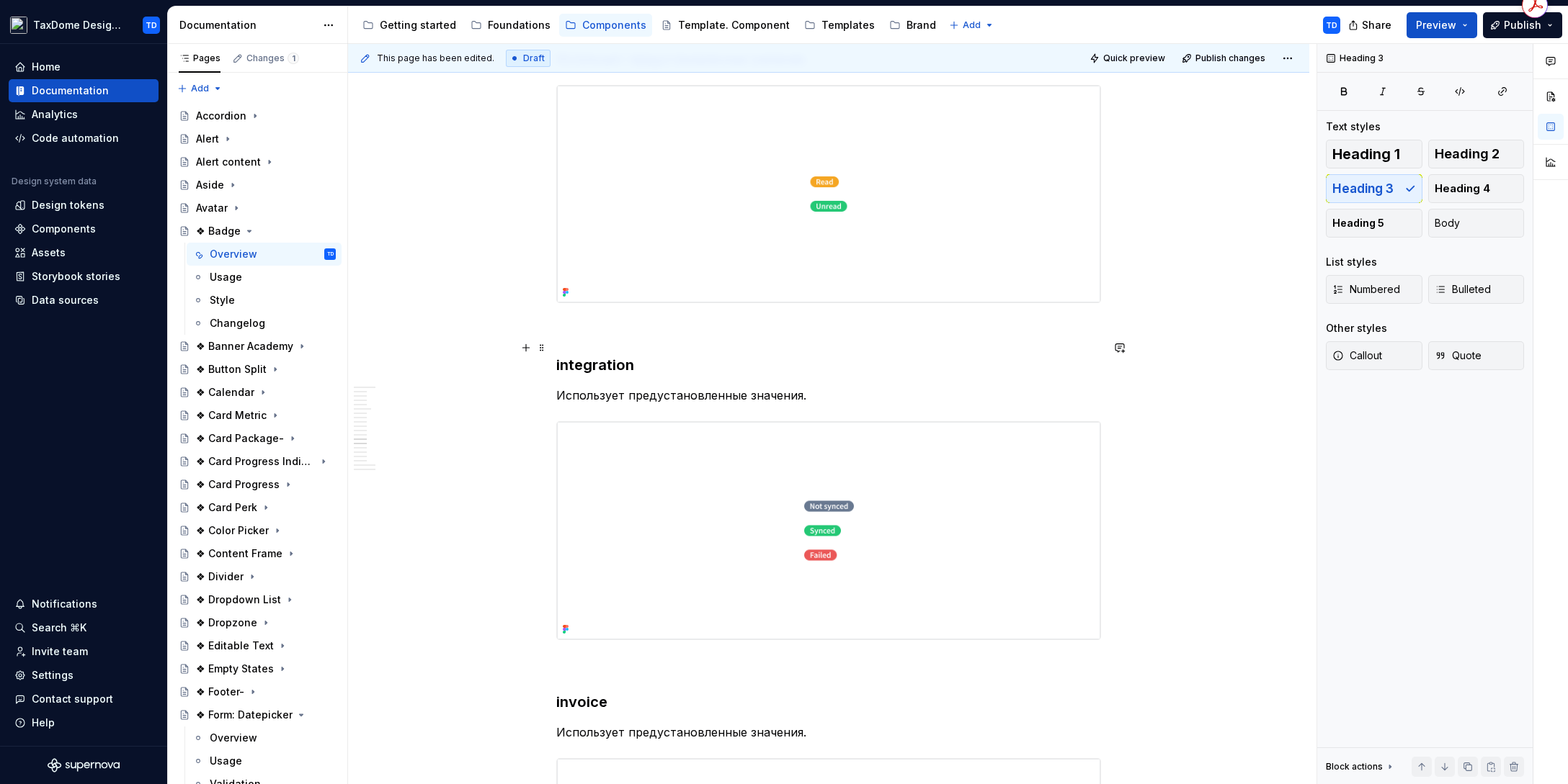
drag, startPoint x: 570, startPoint y: 347, endPoint x: 656, endPoint y: 357, distance: 86.6
click at [656, 357] on h3 "integration" at bounding box center [829, 364] width 545 height 20
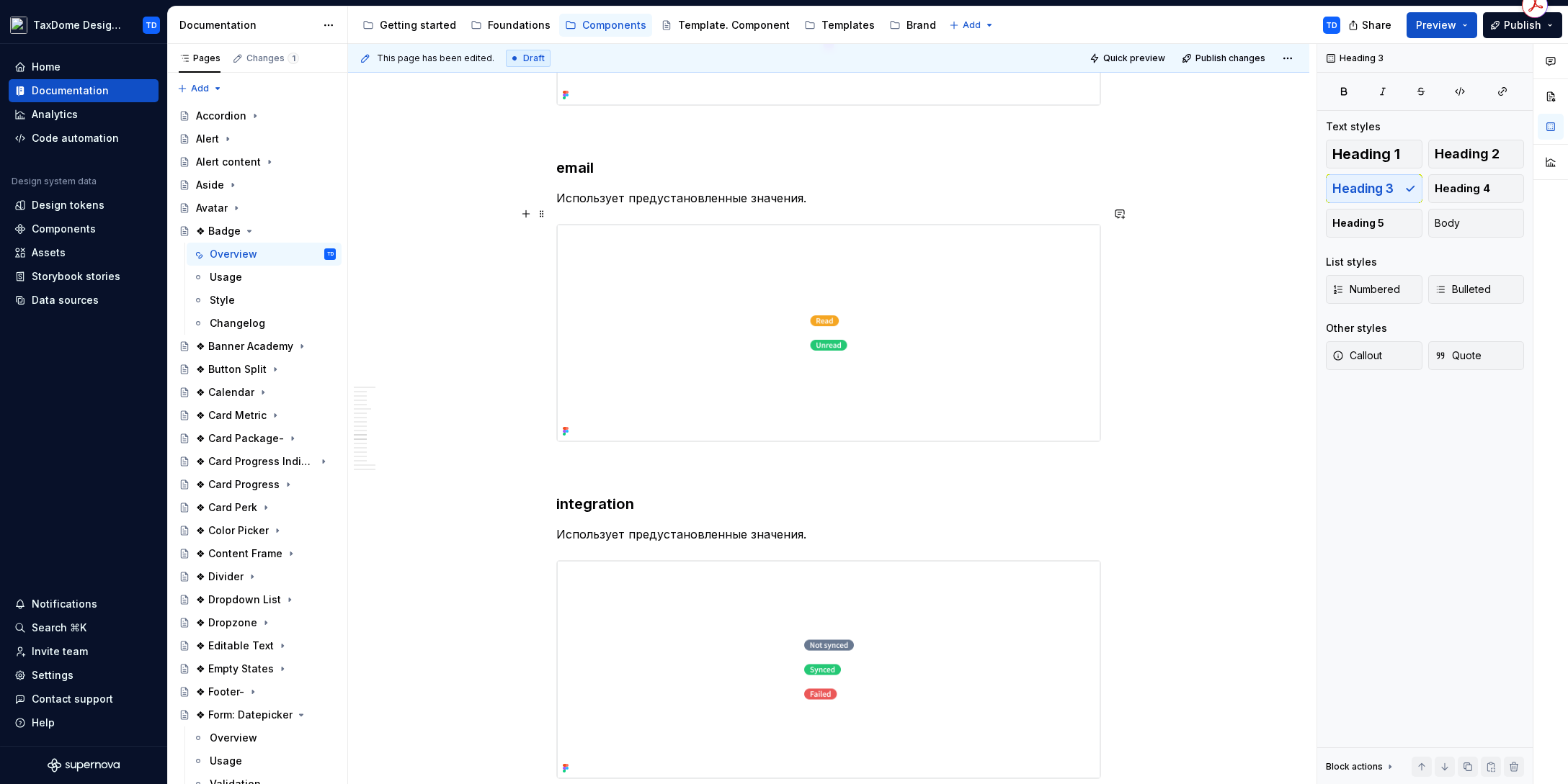
scroll to position [4885, 0]
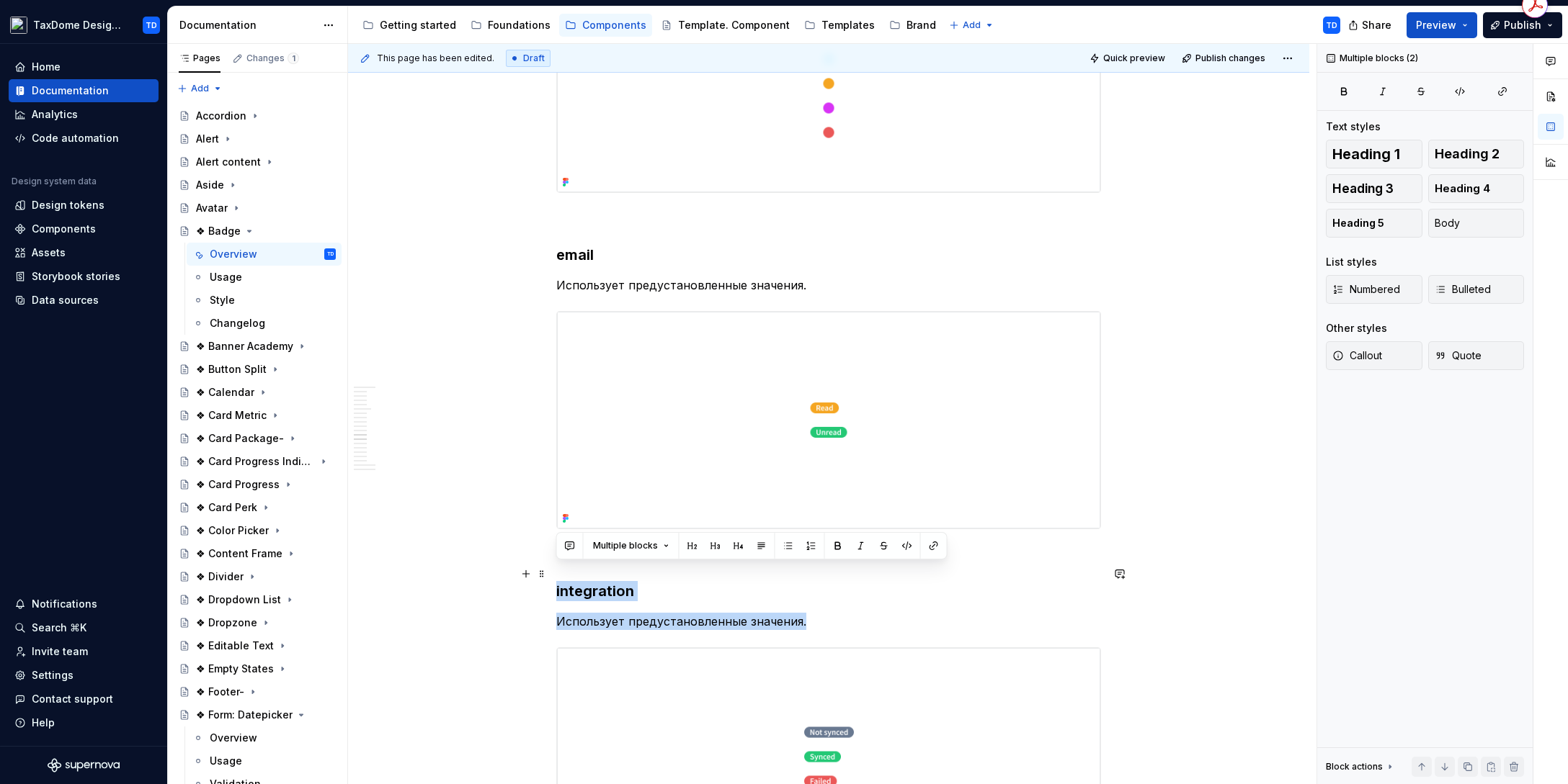
drag, startPoint x: 805, startPoint y: 606, endPoint x: 551, endPoint y: 573, distance: 256.1
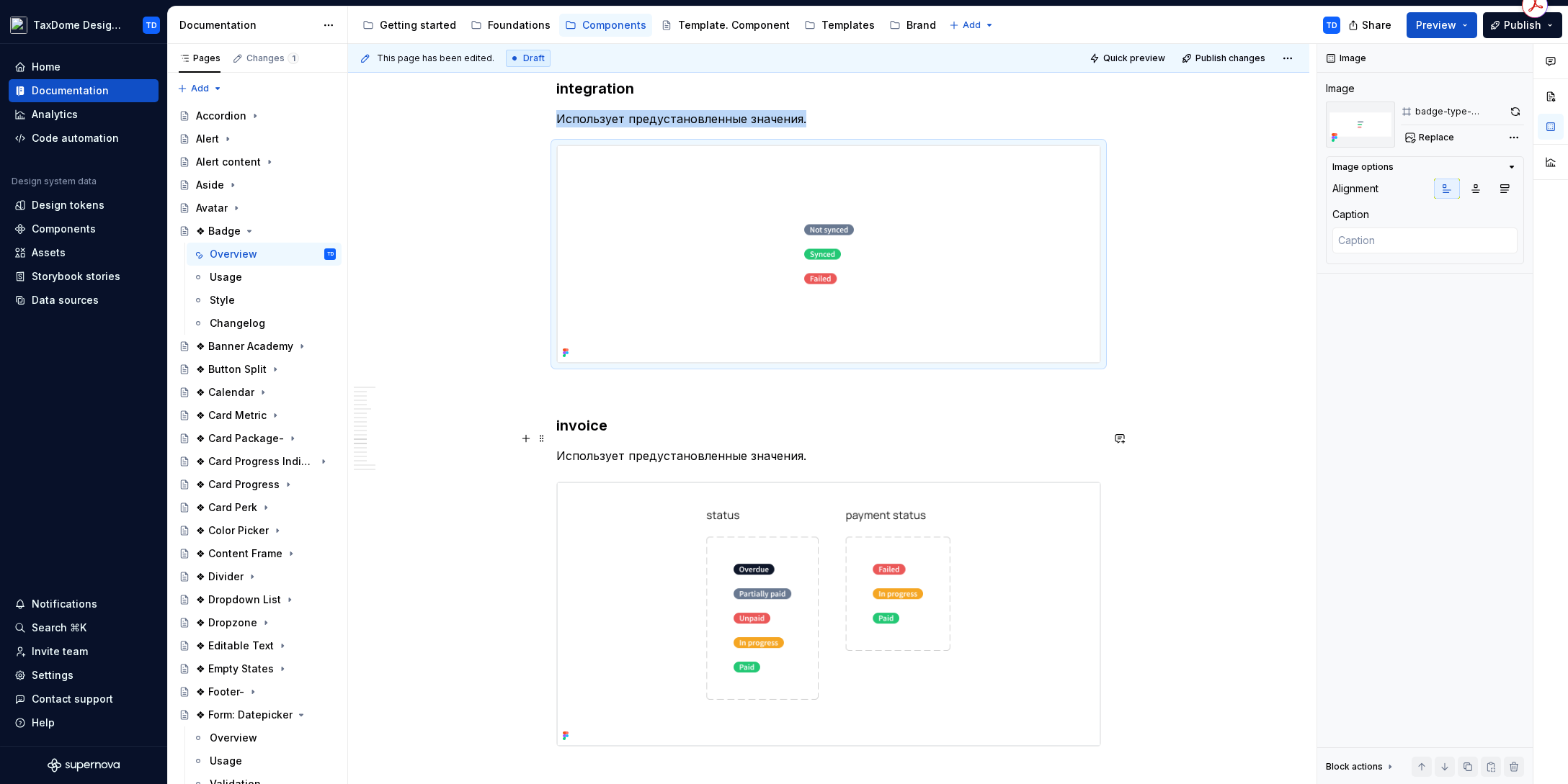
scroll to position [5440, 0]
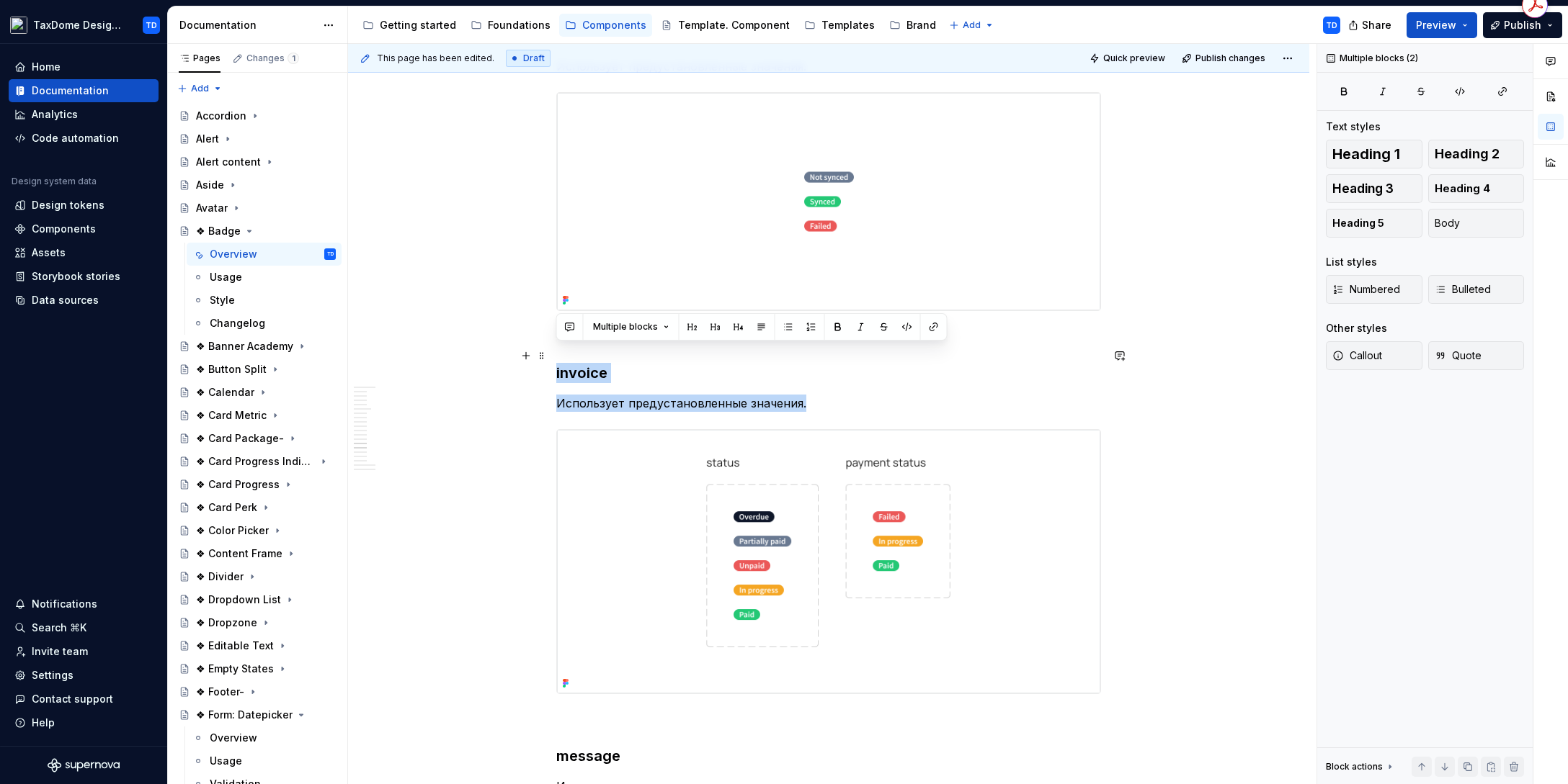
drag, startPoint x: 800, startPoint y: 386, endPoint x: 552, endPoint y: 357, distance: 249.7
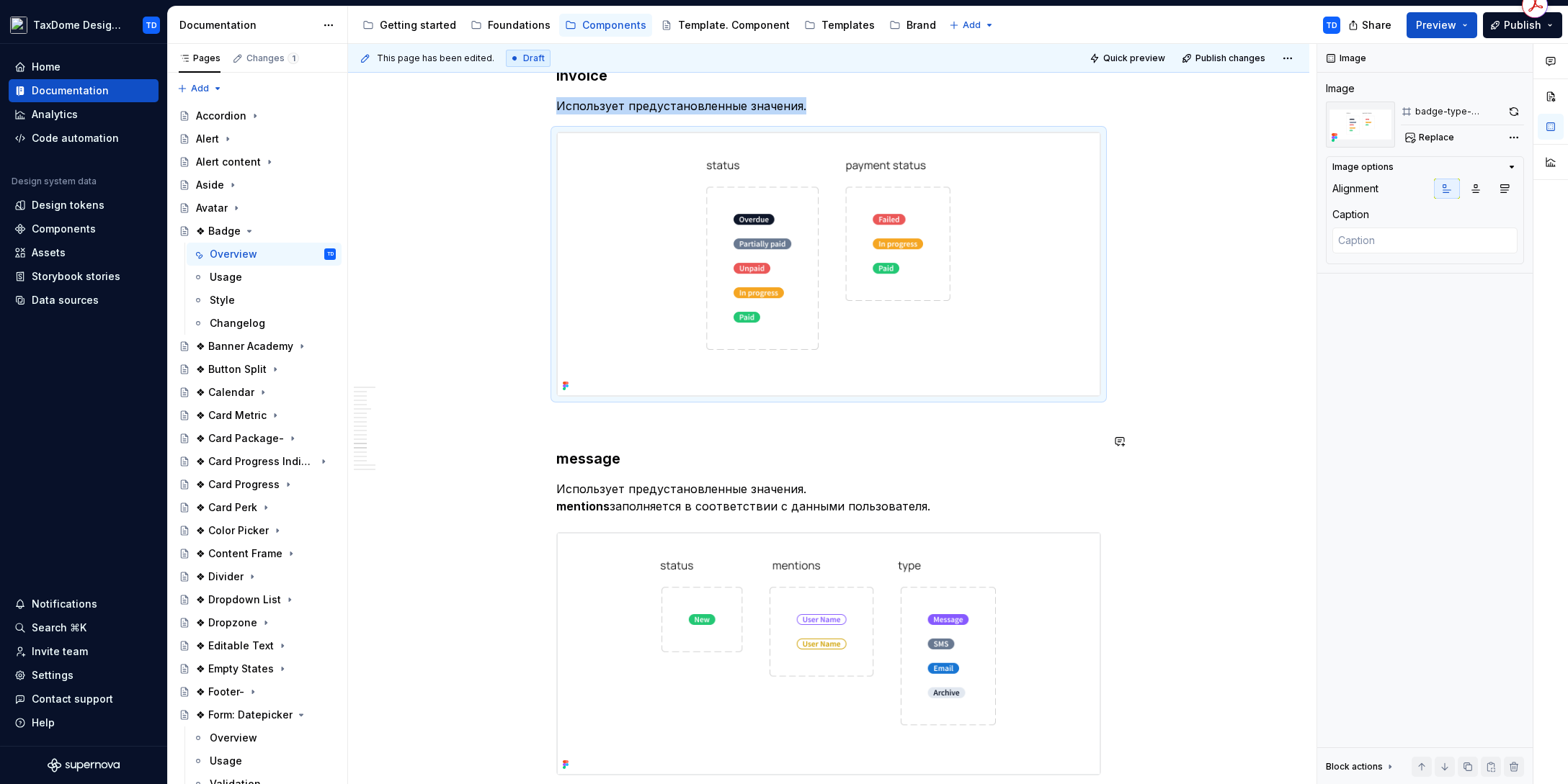
scroll to position [5748, 0]
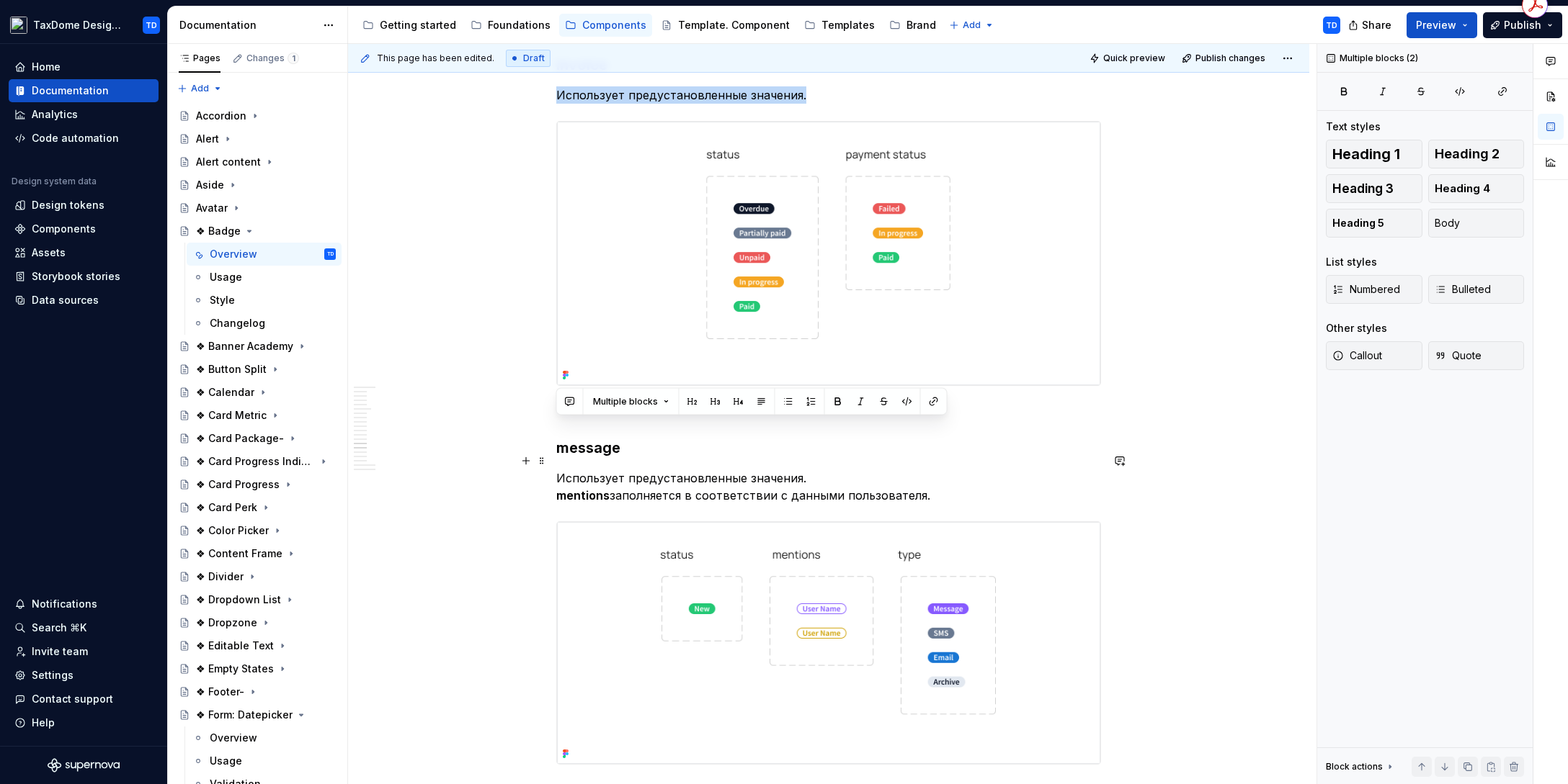
drag, startPoint x: 558, startPoint y: 432, endPoint x: 919, endPoint y: 477, distance: 363.8
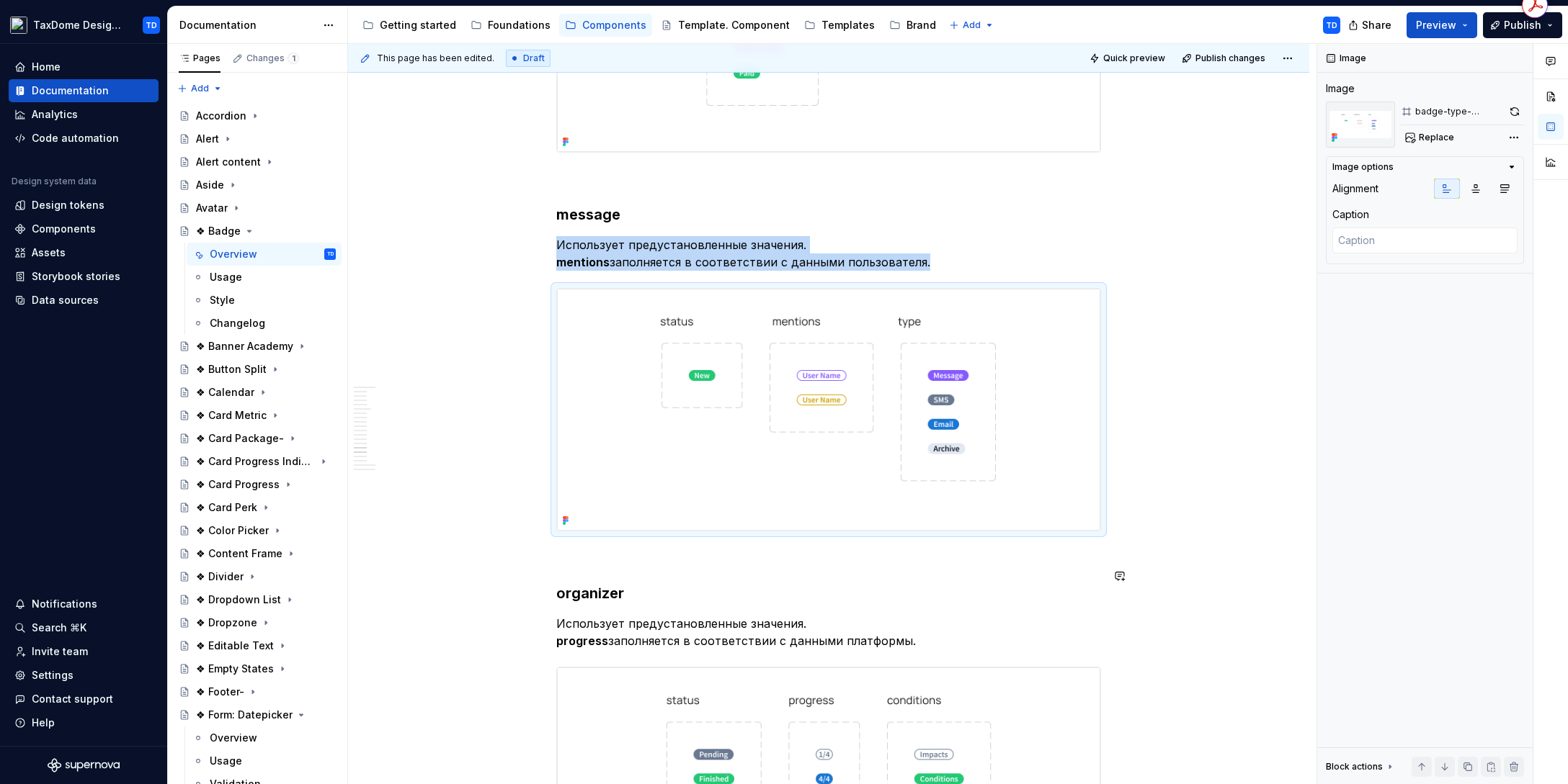
scroll to position [6086, 0]
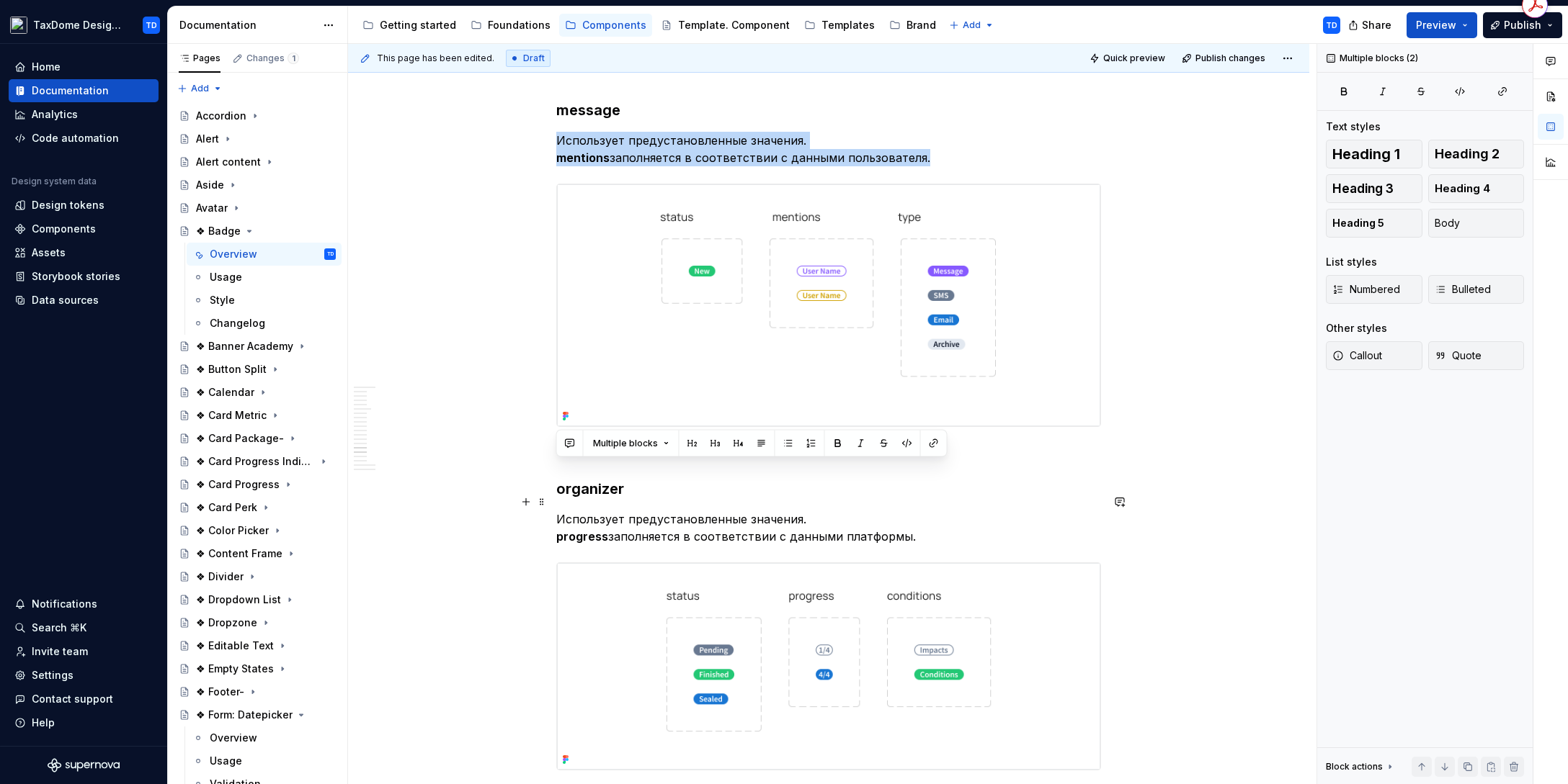
drag, startPoint x: 556, startPoint y: 471, endPoint x: 941, endPoint y: 522, distance: 388.4
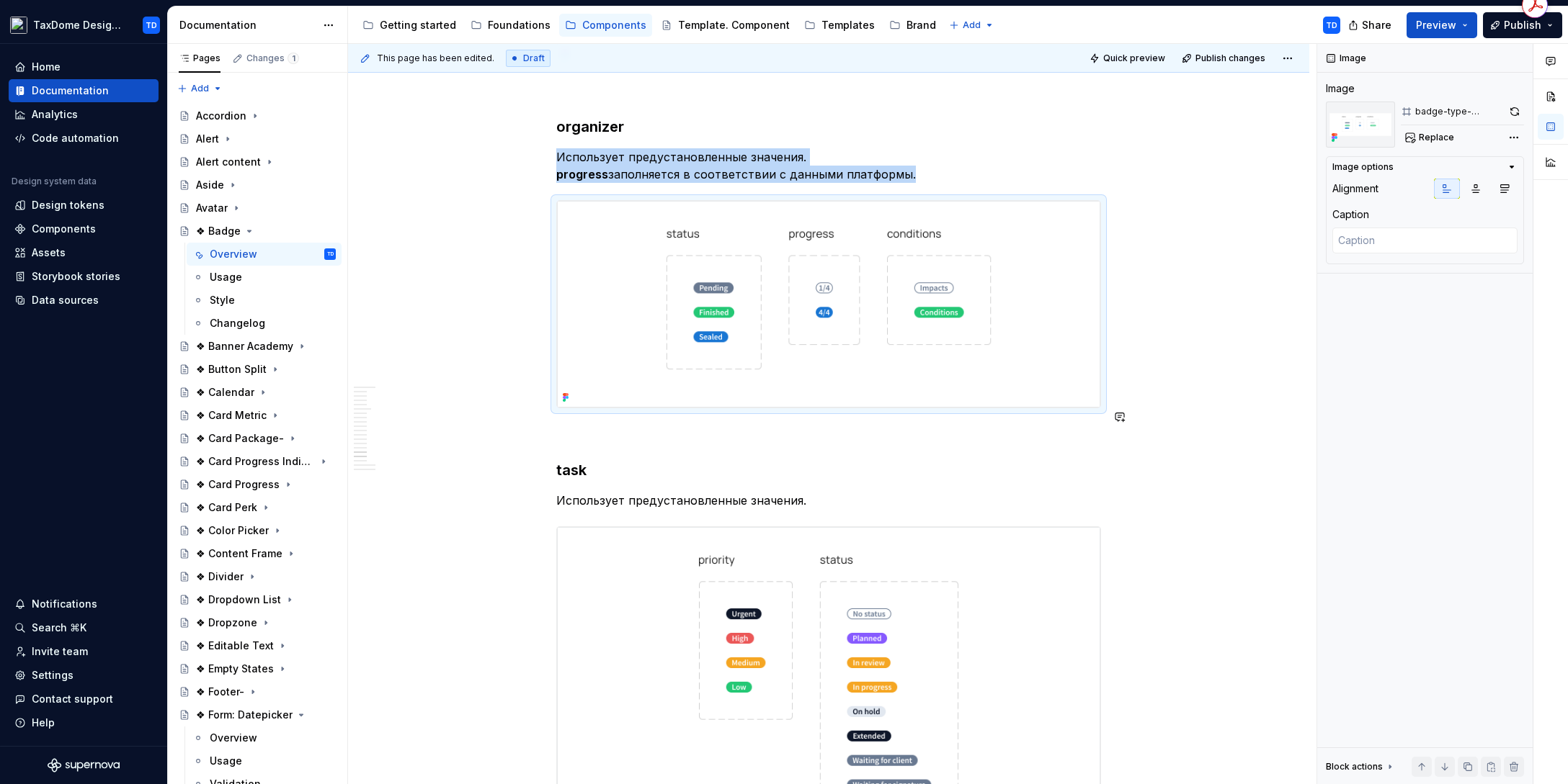
scroll to position [6495, 0]
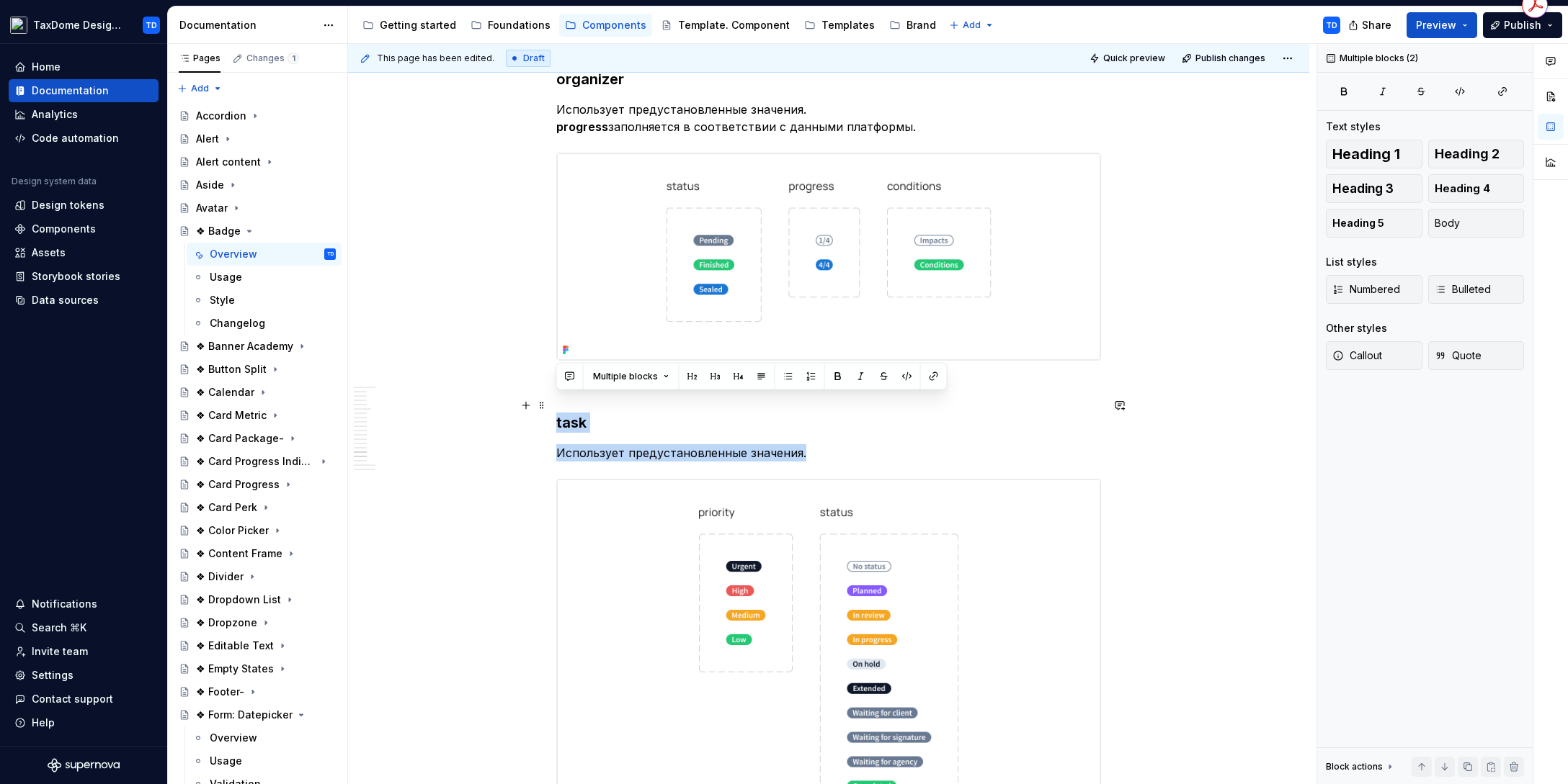
drag, startPoint x: 815, startPoint y: 431, endPoint x: 558, endPoint y: 406, distance: 258.2
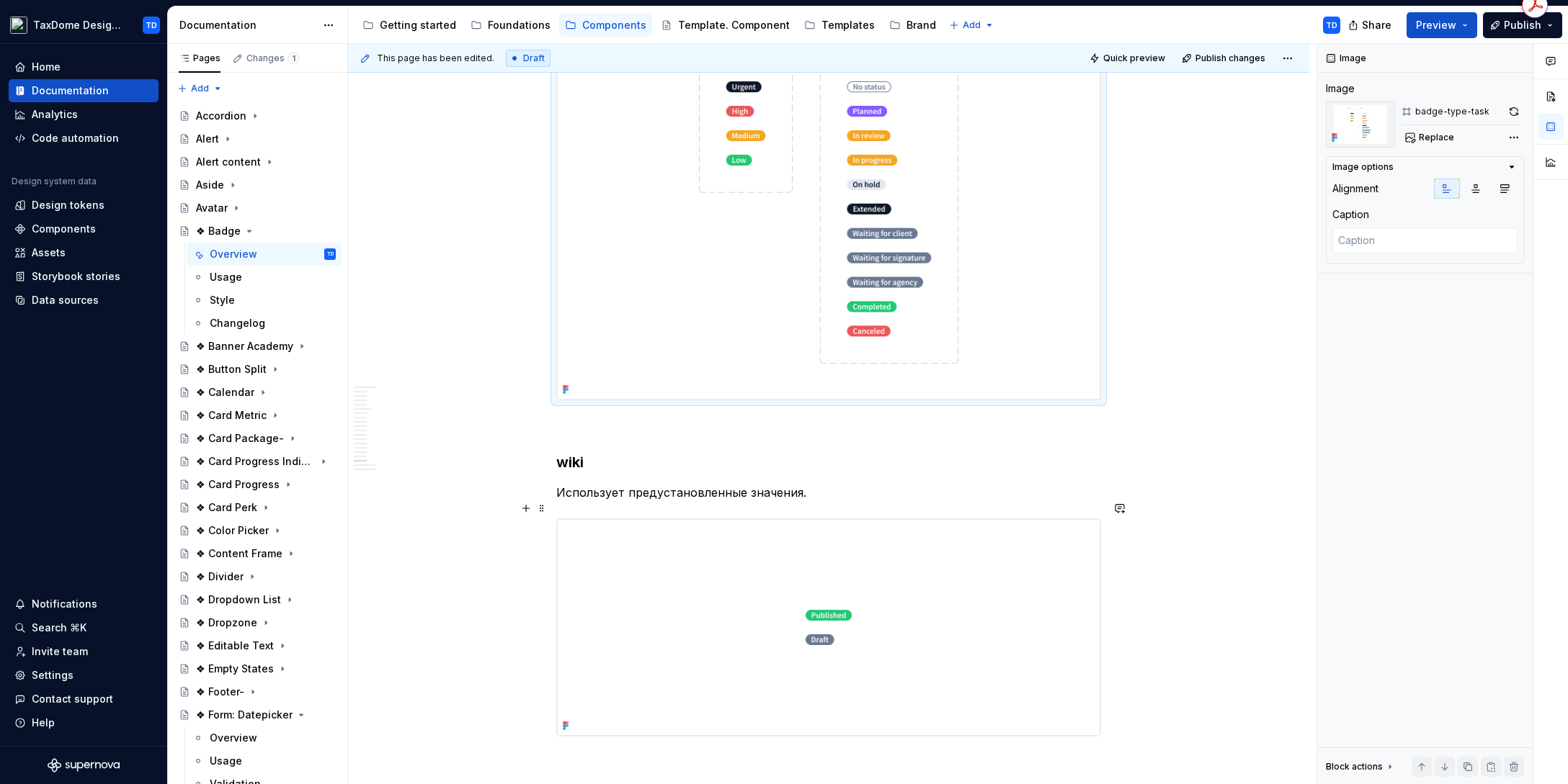
scroll to position [6978, 0]
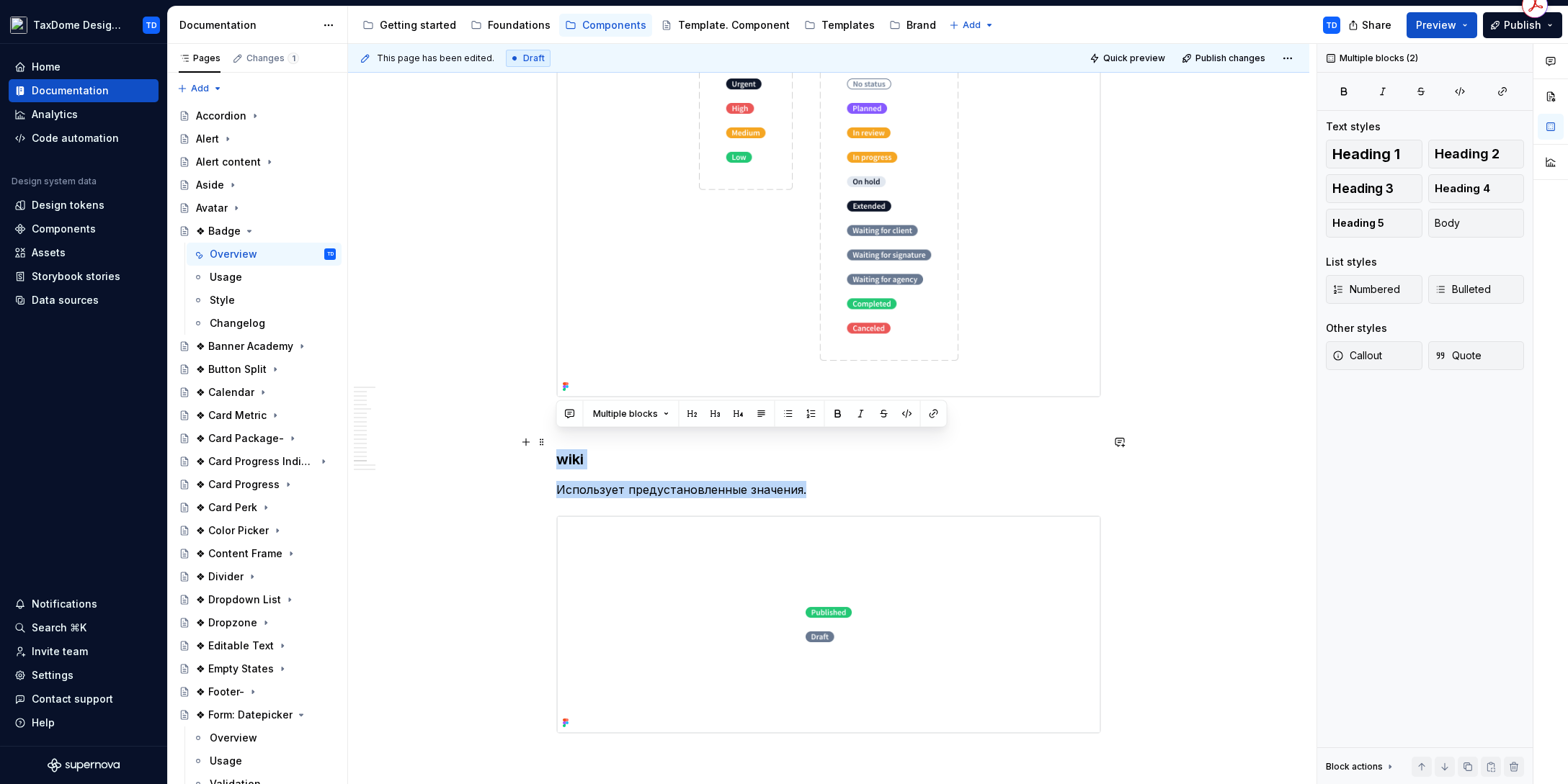
drag, startPoint x: 805, startPoint y: 471, endPoint x: 551, endPoint y: 444, distance: 255.4
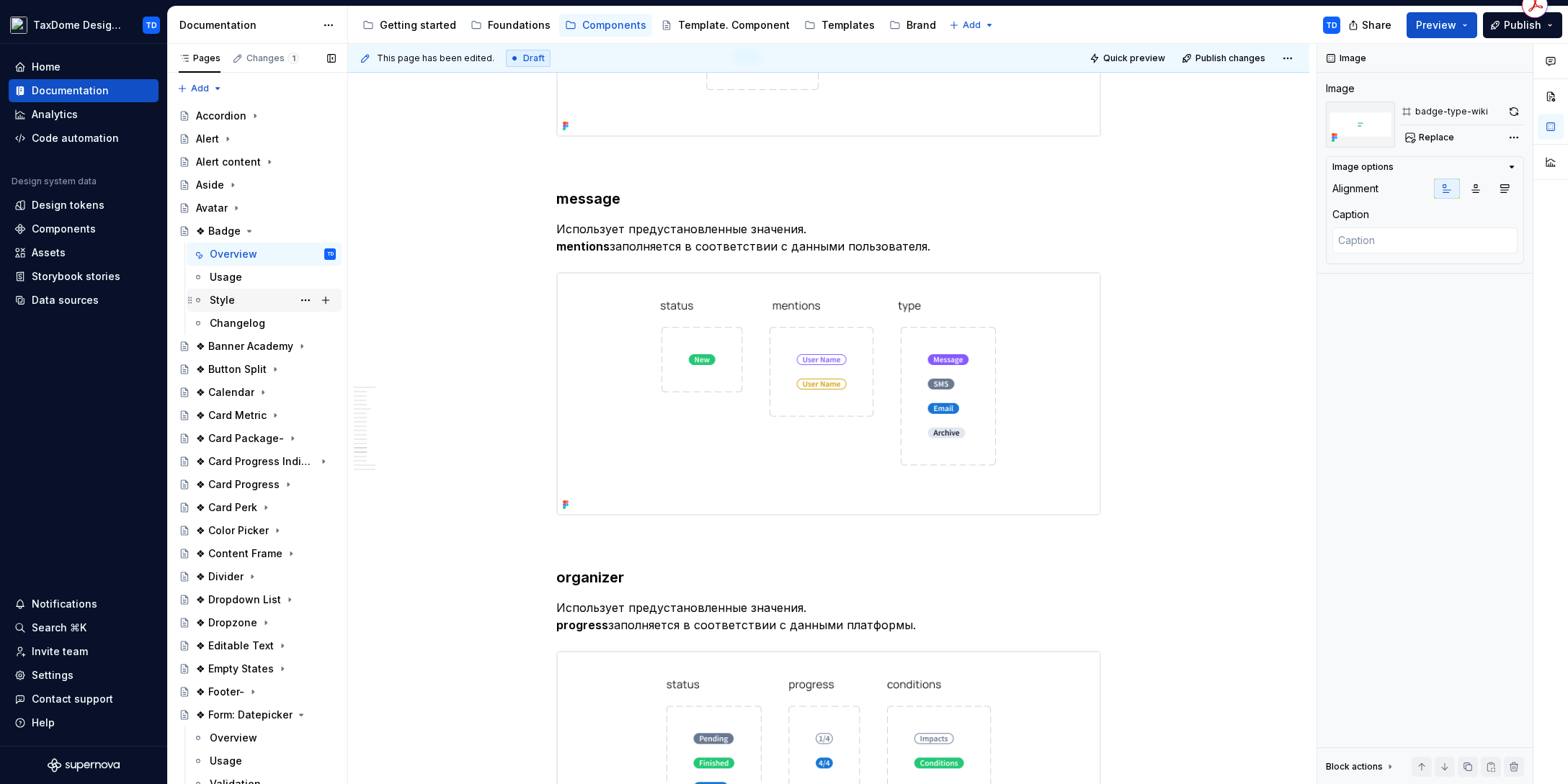
scroll to position [5988, 0]
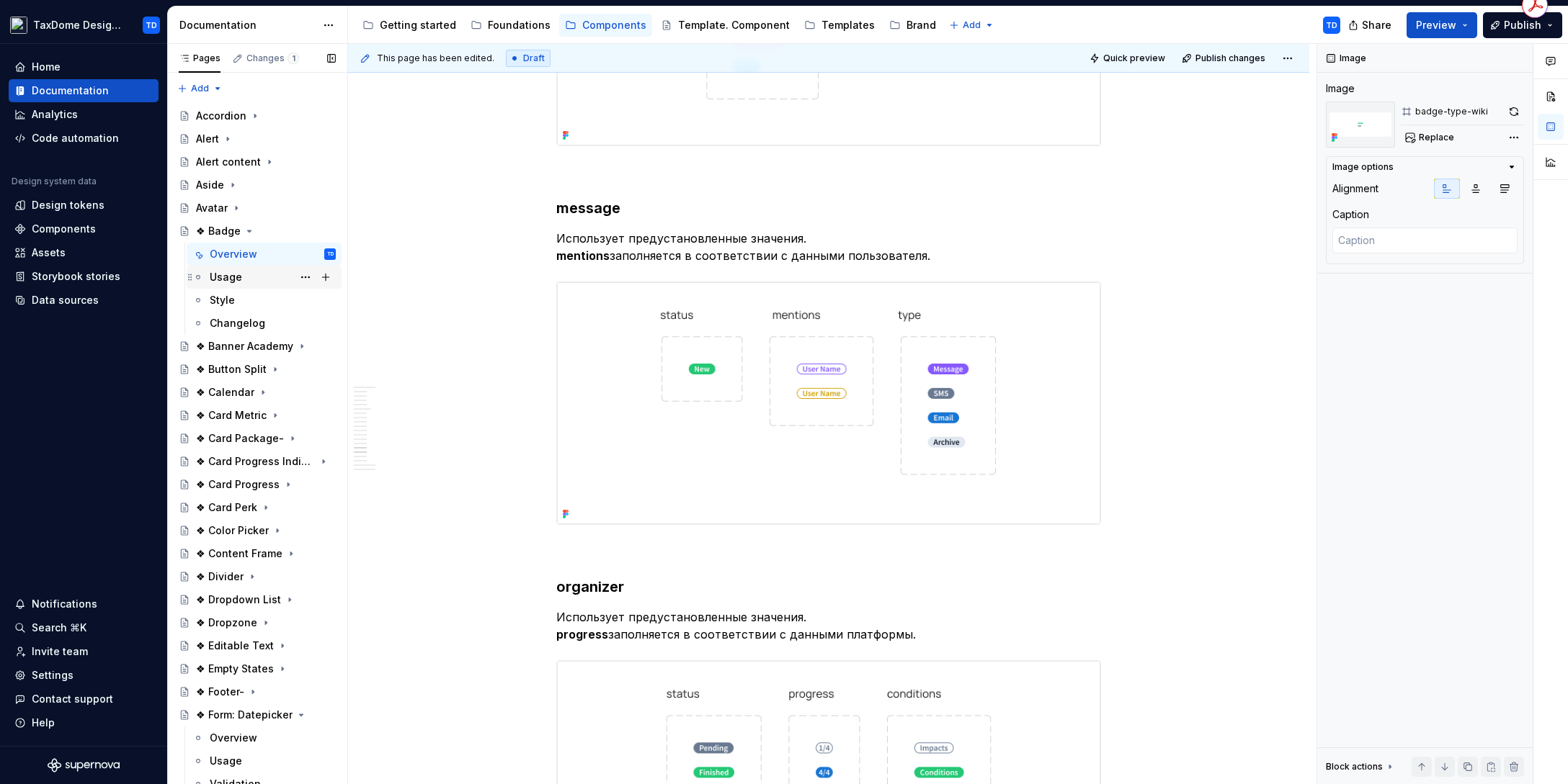
click at [218, 277] on div "Usage" at bounding box center [225, 277] width 33 height 14
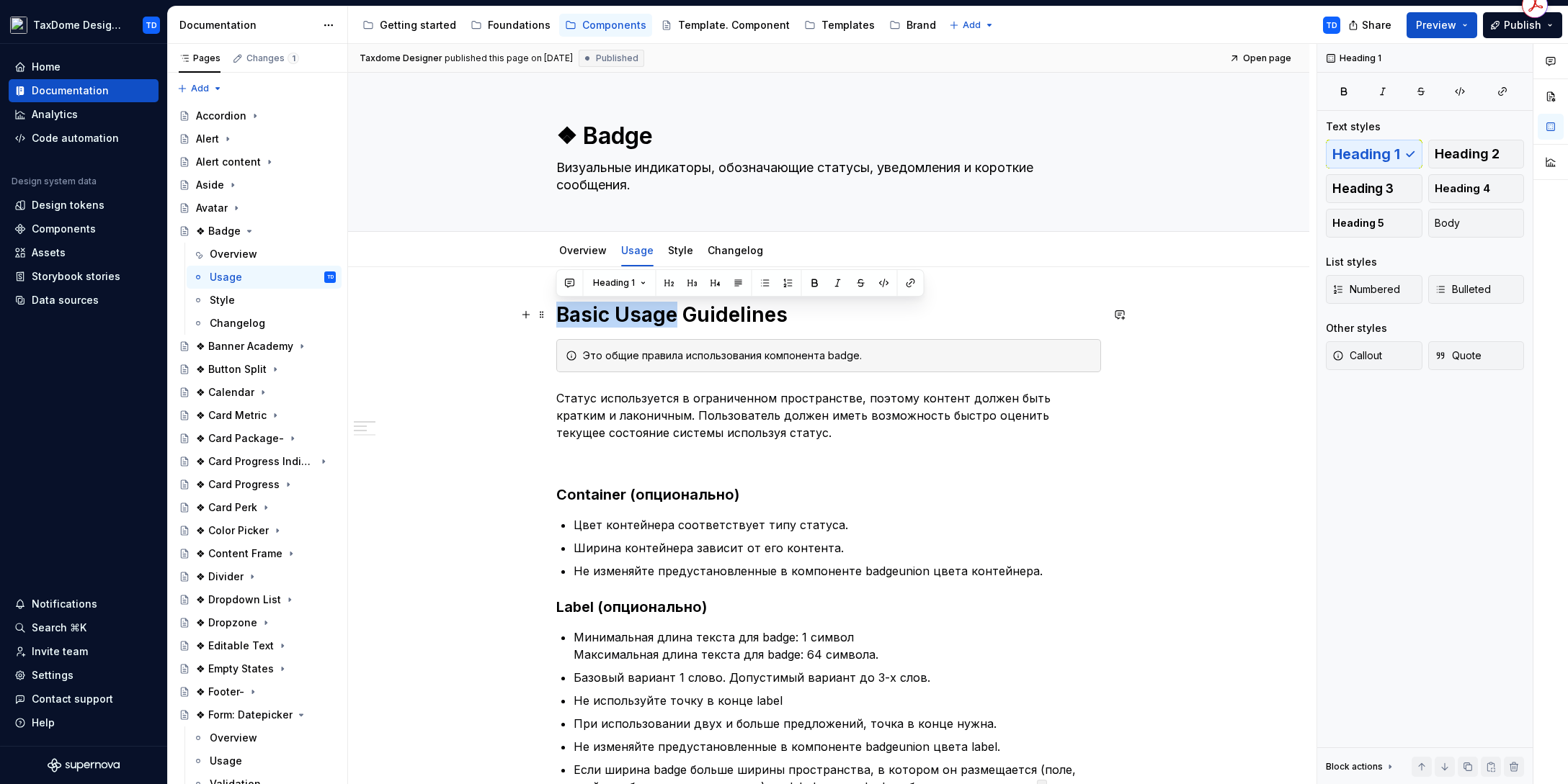
drag, startPoint x: 561, startPoint y: 309, endPoint x: 672, endPoint y: 314, distance: 111.1
click at [672, 314] on h1 "Basic Usage Guidelines" at bounding box center [829, 315] width 545 height 26
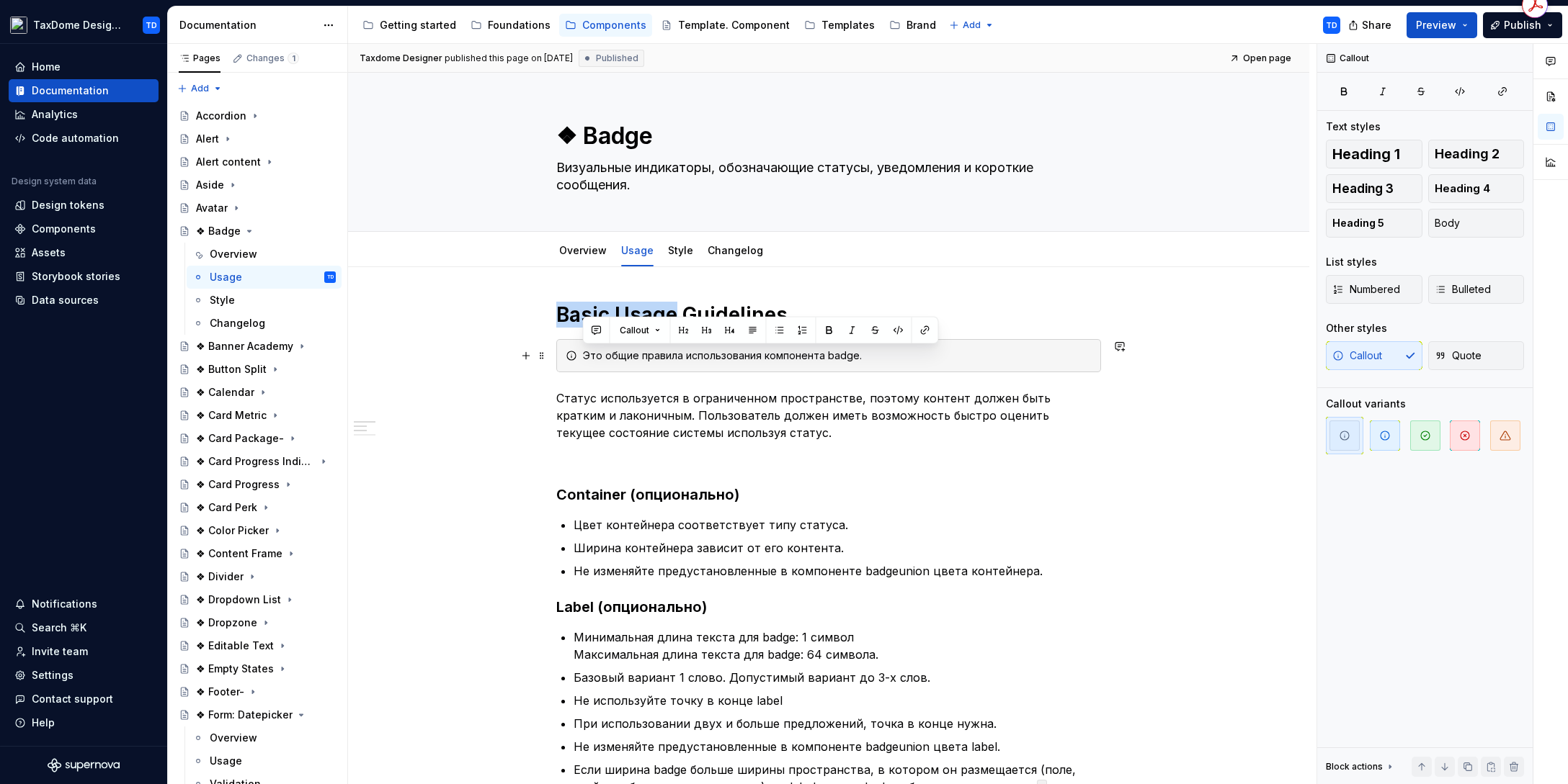
drag, startPoint x: 861, startPoint y: 354, endPoint x: 577, endPoint y: 350, distance: 284.0
click at [577, 350] on div "Это общие правила использования компонента badge." at bounding box center [829, 355] width 545 height 33
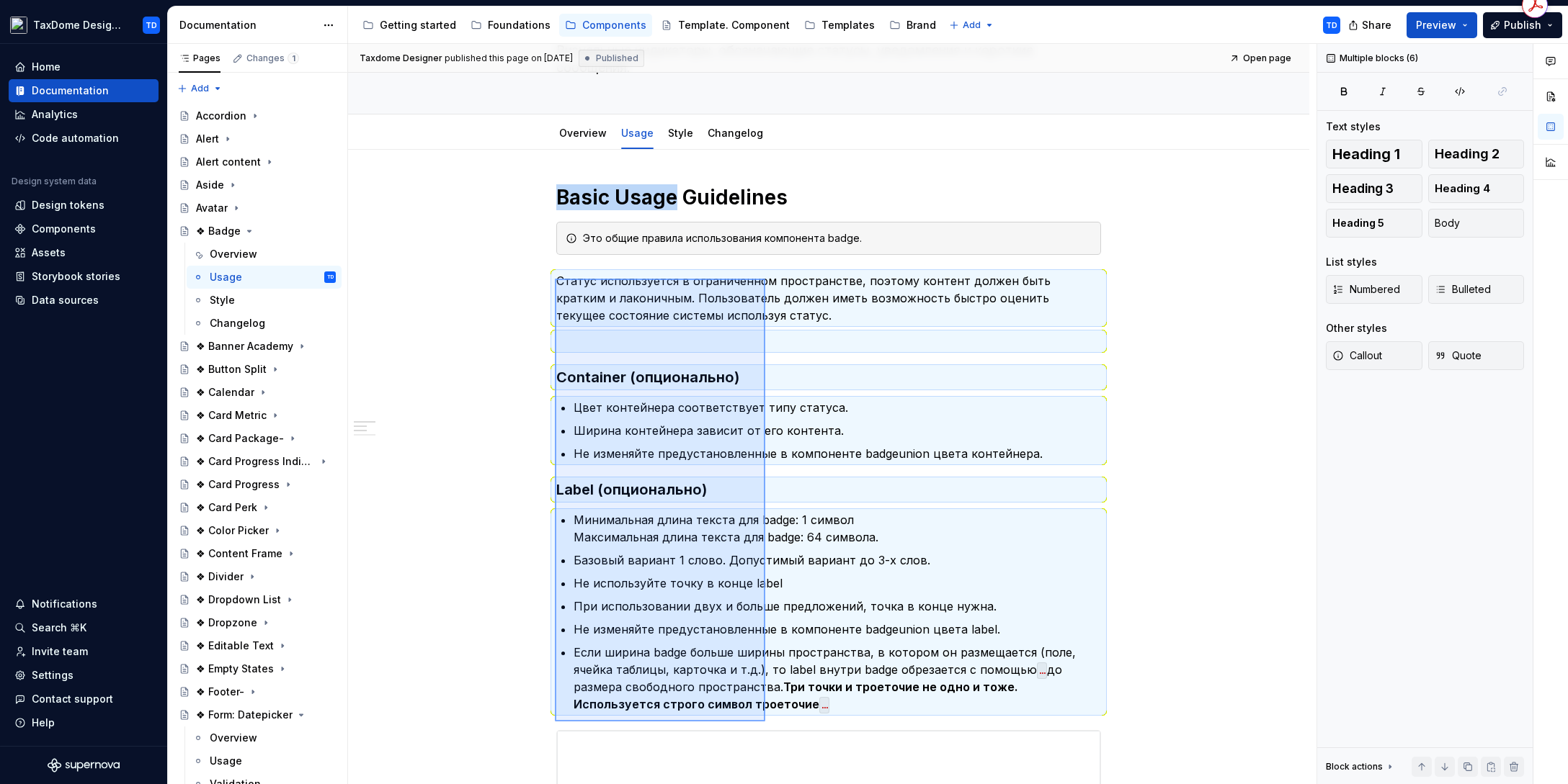
scroll to position [125, 0]
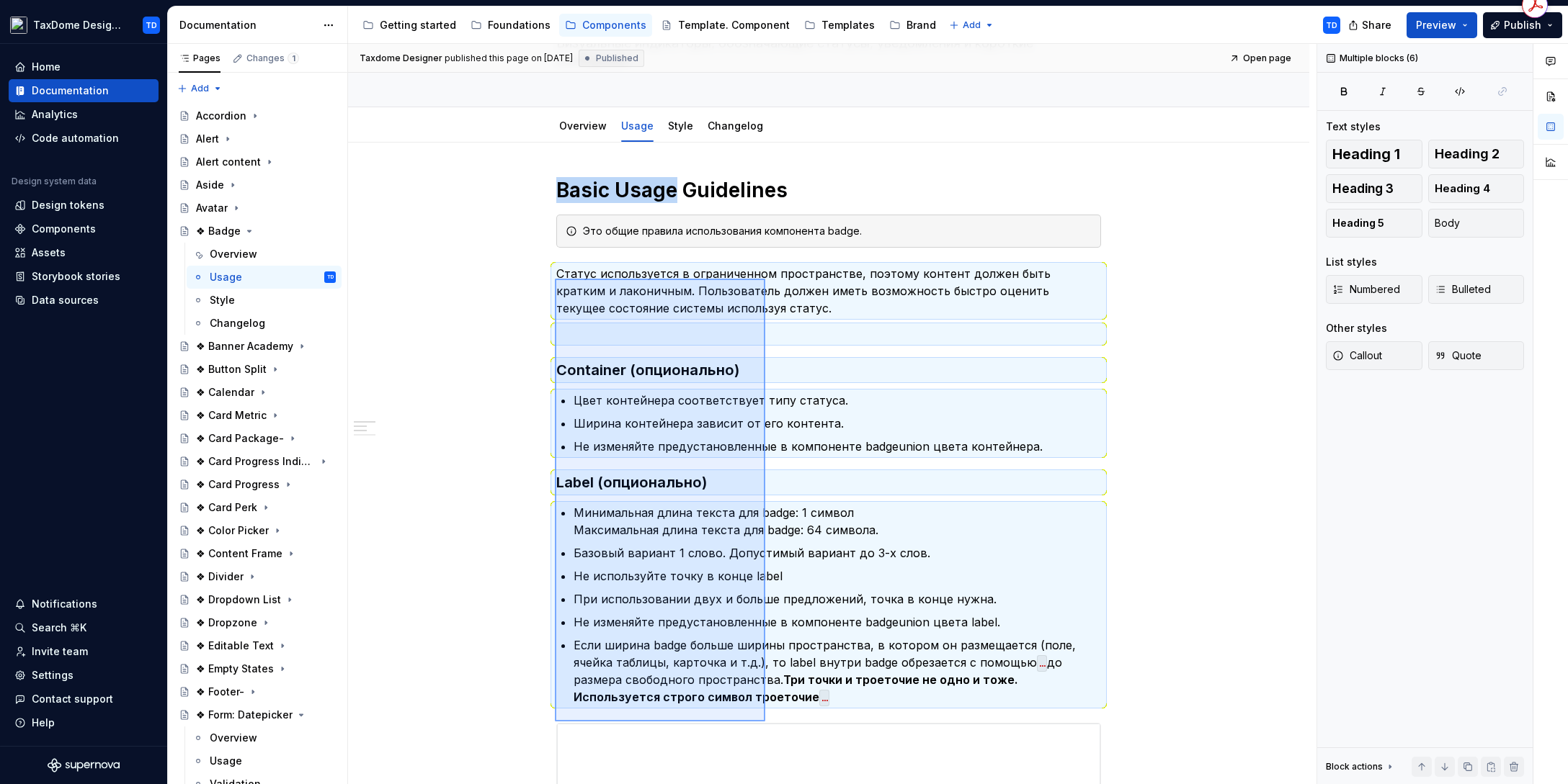
drag, startPoint x: 554, startPoint y: 299, endPoint x: 801, endPoint y: 673, distance: 448.2
click at [765, 626] on div "Taxdome Designer published this page on June 23, 2025 Published Open page ❖ Bad…" at bounding box center [831, 414] width 969 height 741
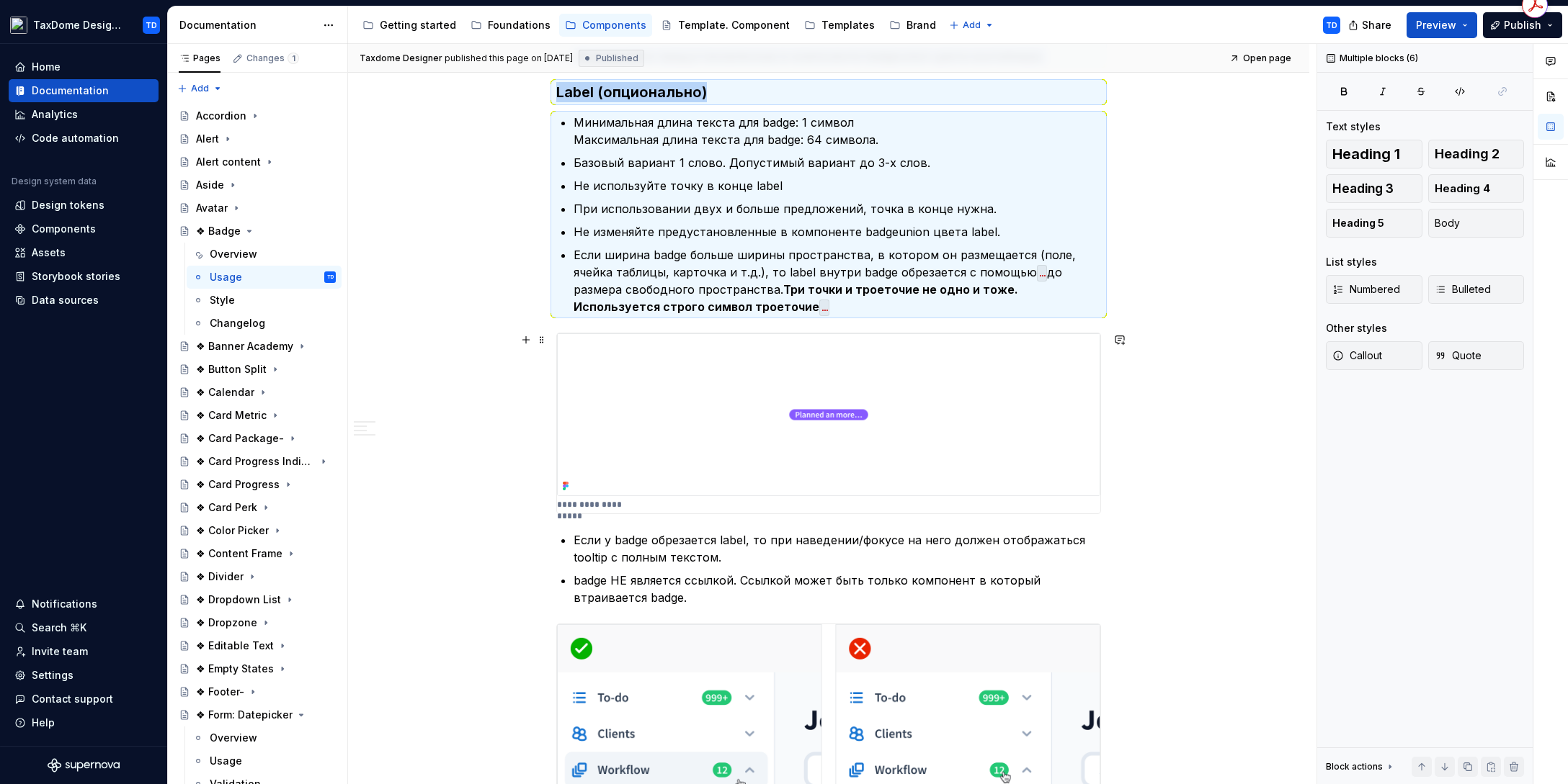
scroll to position [585, 0]
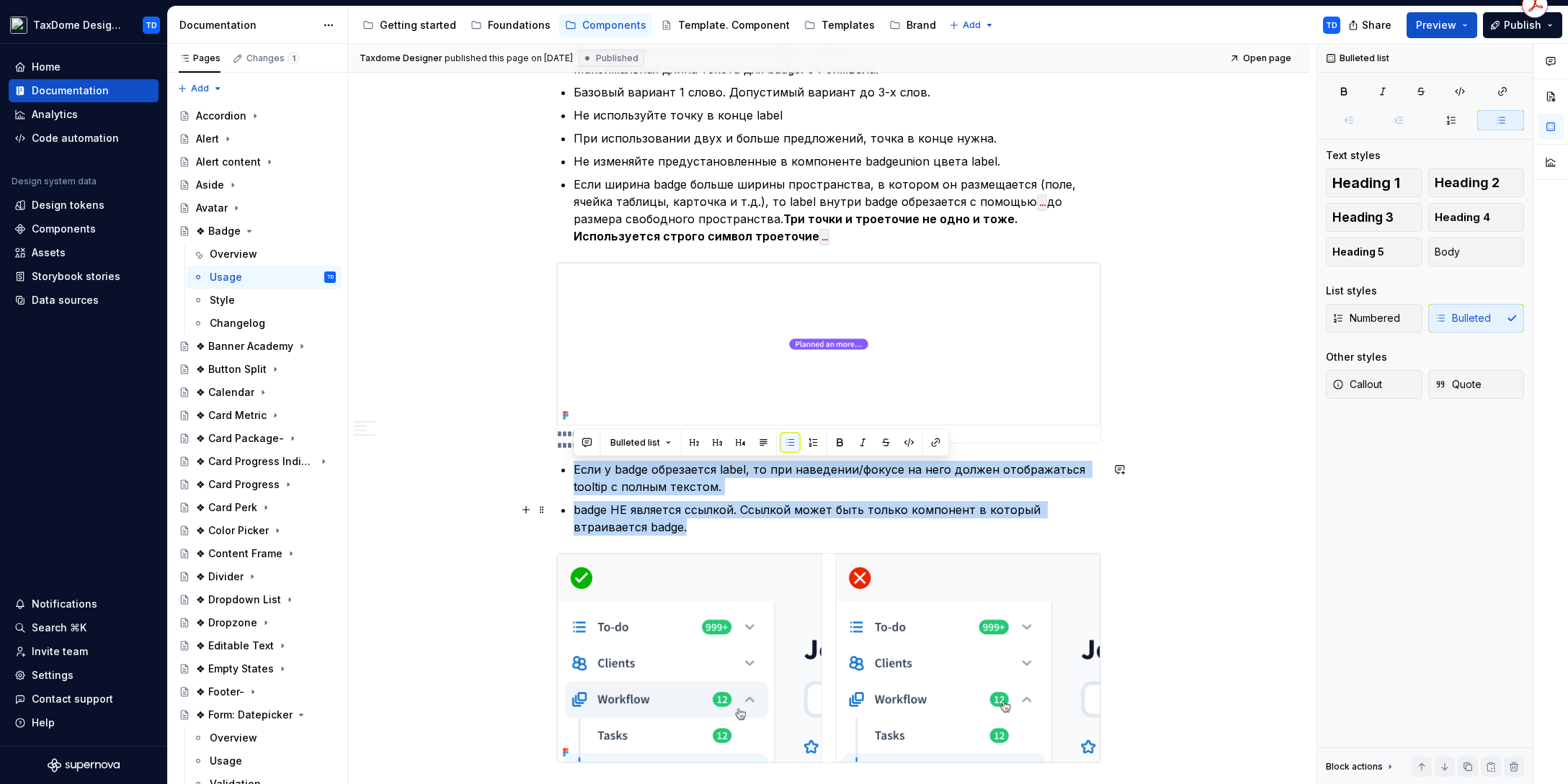
drag, startPoint x: 576, startPoint y: 468, endPoint x: 702, endPoint y: 533, distance: 141.8
click at [702, 532] on ul "Если у badge обрезается label, то при наведении/фокусе на него должен отображат…" at bounding box center [836, 499] width 527 height 75
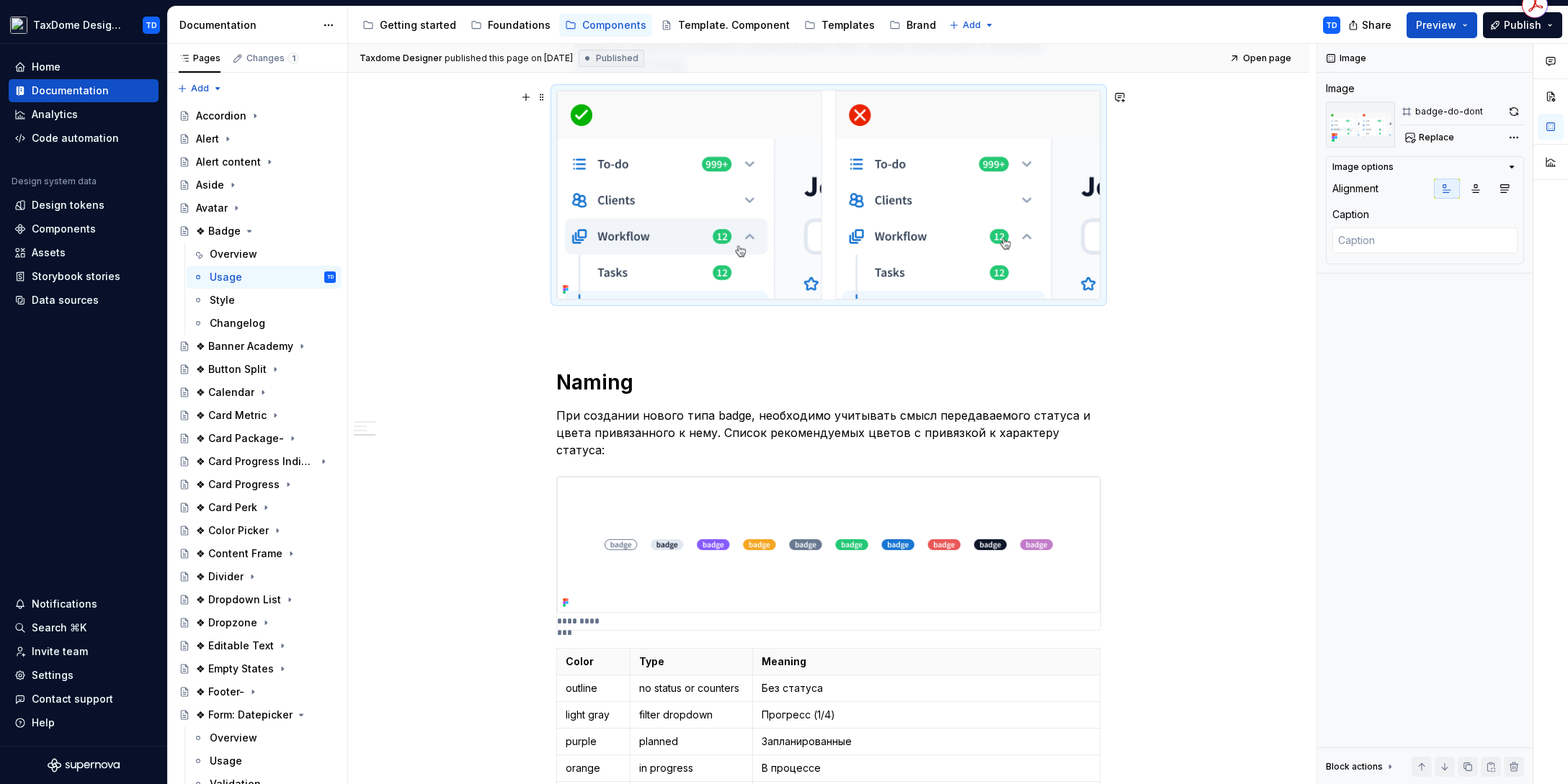
scroll to position [1193, 0]
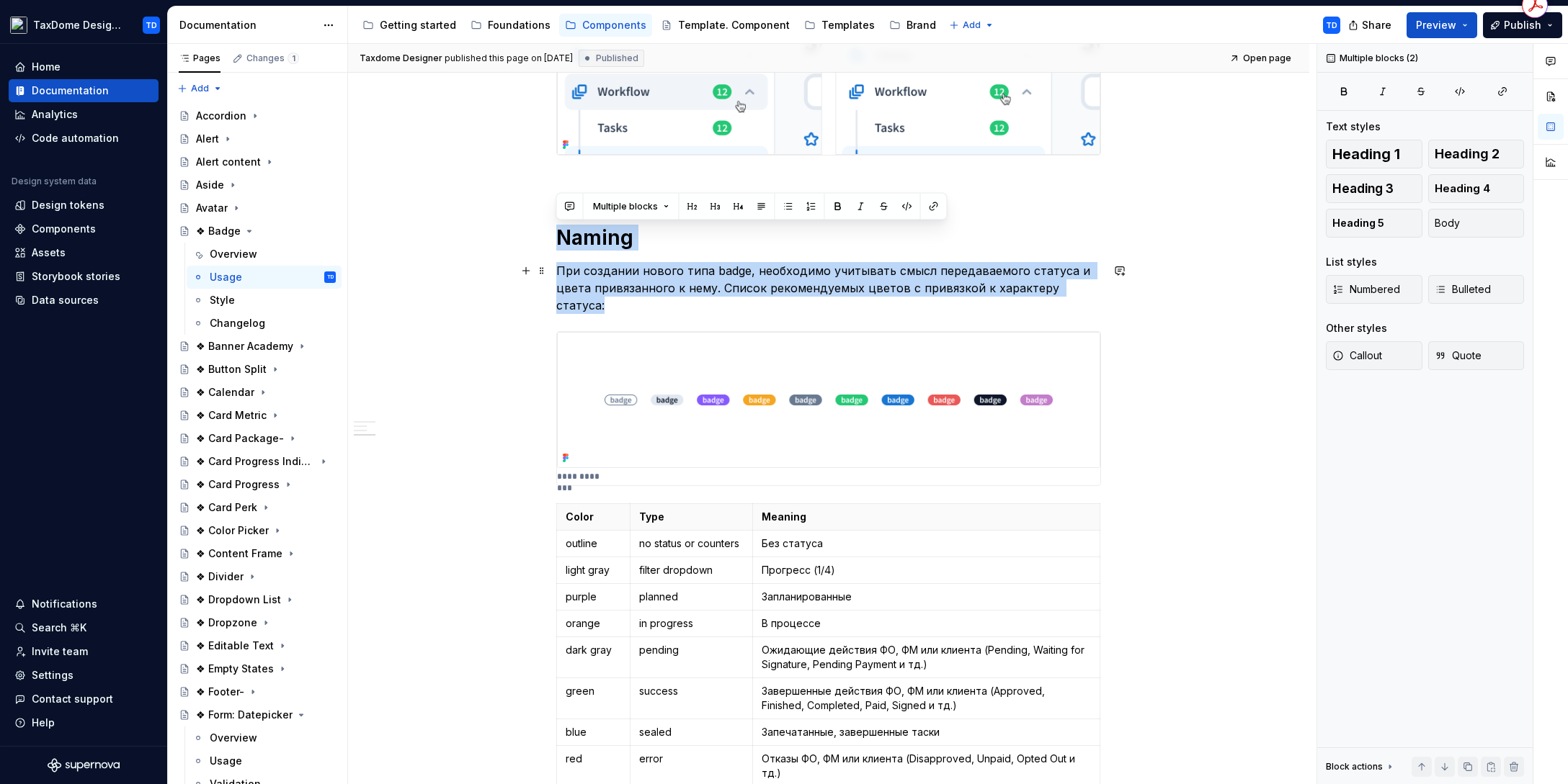
drag, startPoint x: 559, startPoint y: 233, endPoint x: 1089, endPoint y: 284, distance: 532.4
click at [1089, 284] on div "**********" at bounding box center [829, 29] width 545 height 1841
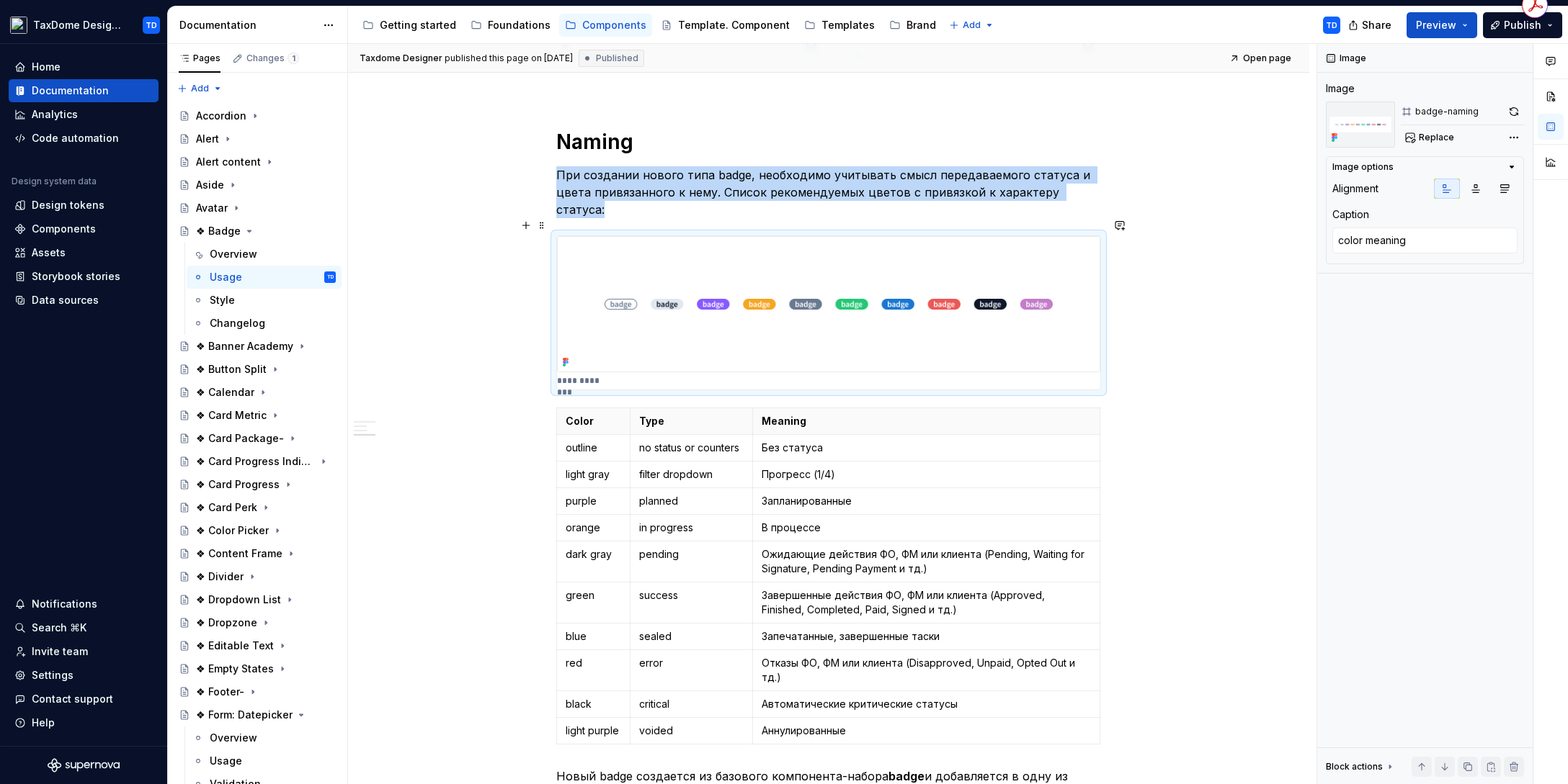
scroll to position [1518, 0]
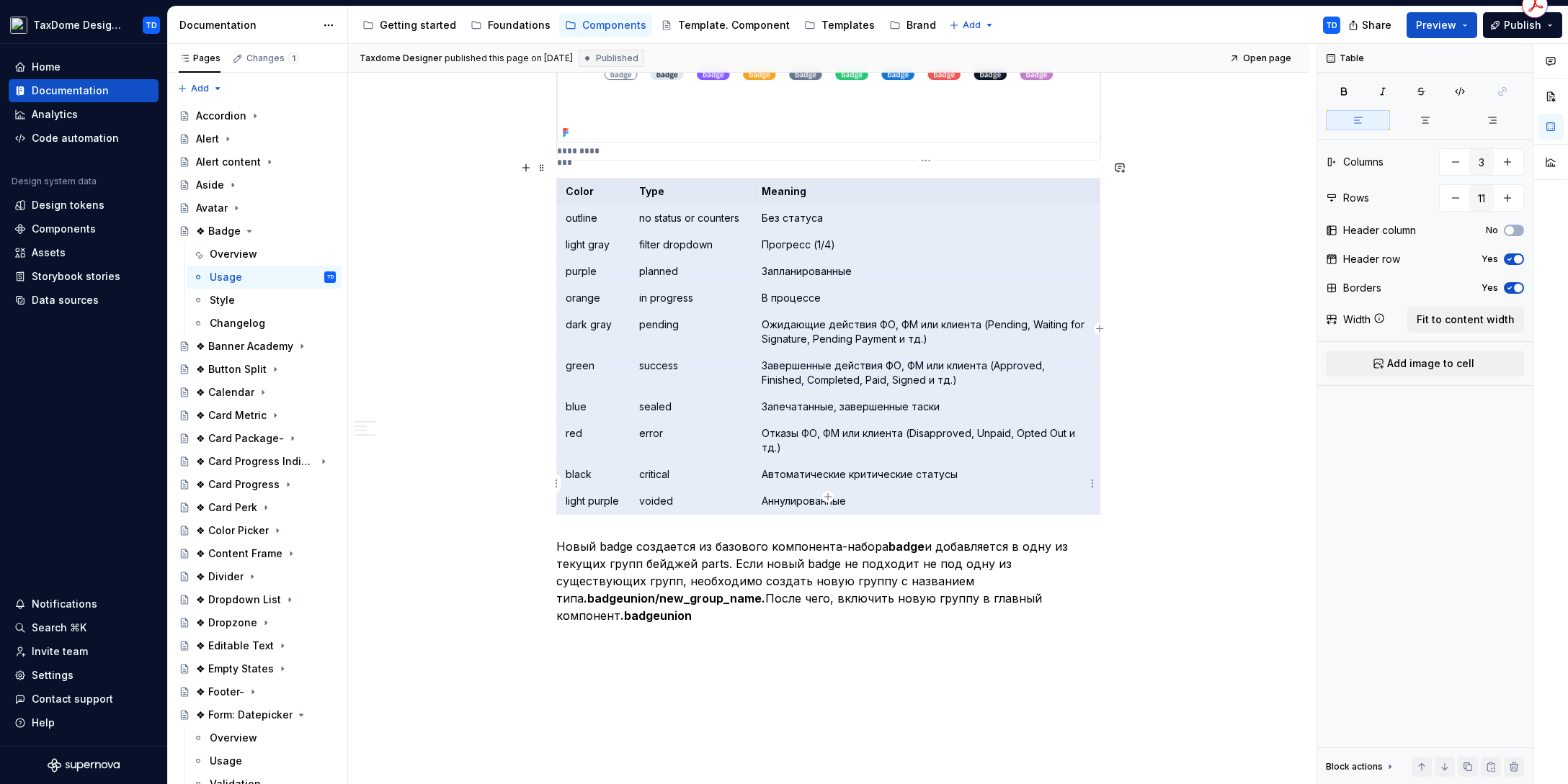
drag, startPoint x: 569, startPoint y: 176, endPoint x: 909, endPoint y: 476, distance: 453.4
click at [909, 476] on tbody "Color Type Meaning outline no status or counters Без статуса light gray filter …" at bounding box center [829, 346] width 543 height 336
click at [646, 284] on td "in progress" at bounding box center [691, 298] width 122 height 26
drag, startPoint x: 563, startPoint y: 175, endPoint x: 960, endPoint y: 530, distance: 532.6
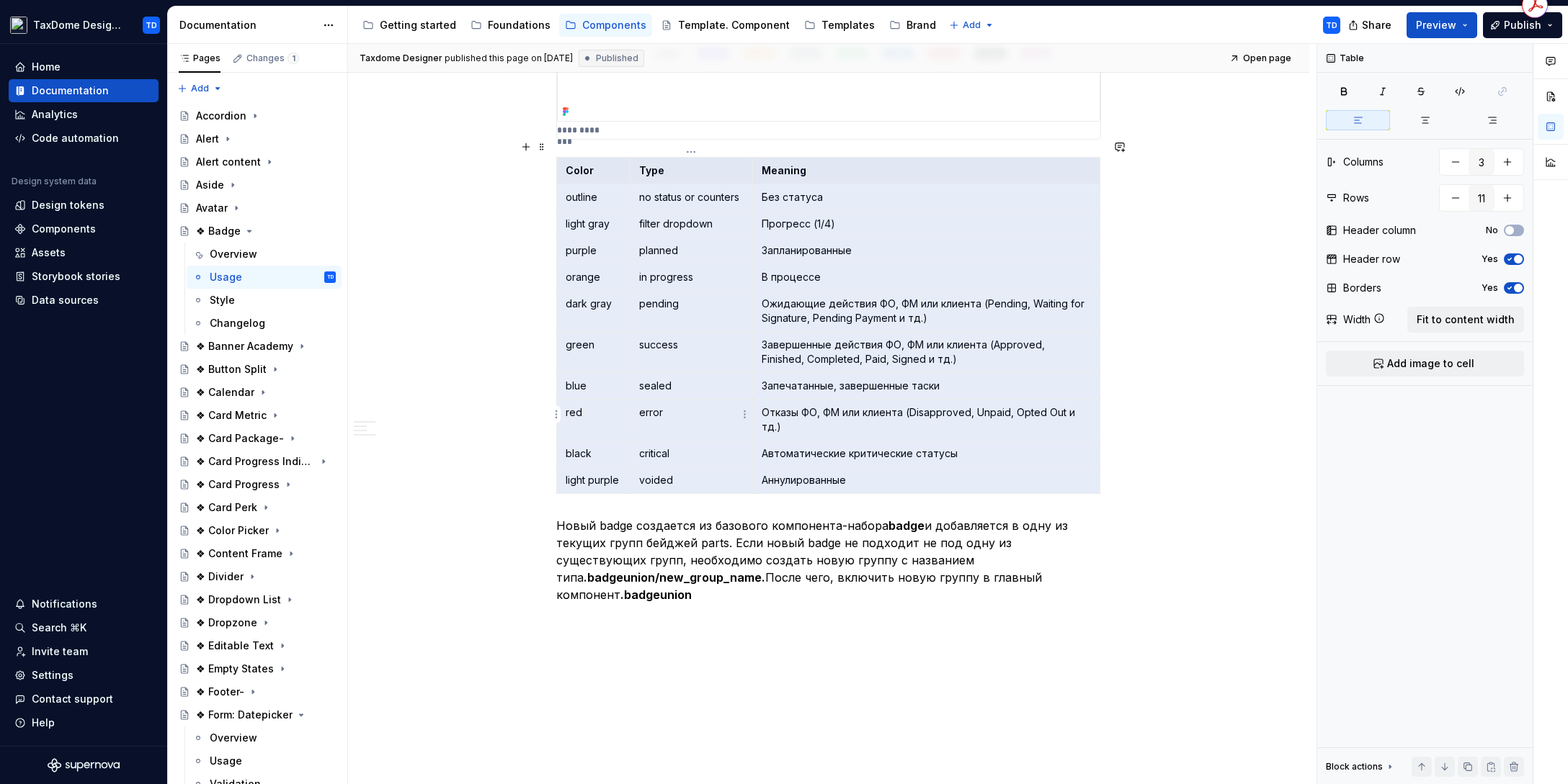
scroll to position [1576, 0]
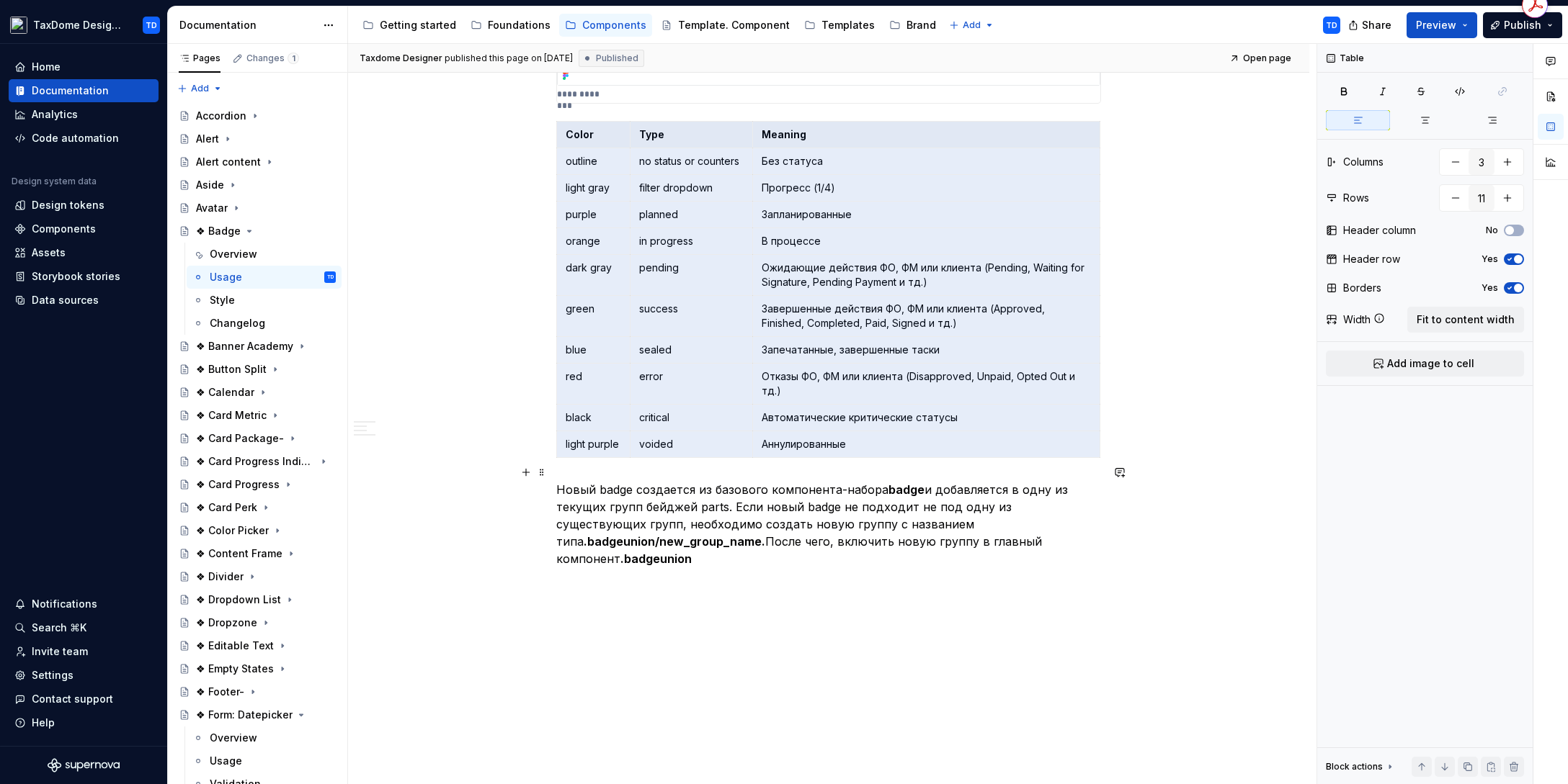
click at [604, 503] on p "Новый badge создается из базового компонента-набора badge и добавляется в одну …" at bounding box center [829, 524] width 545 height 86
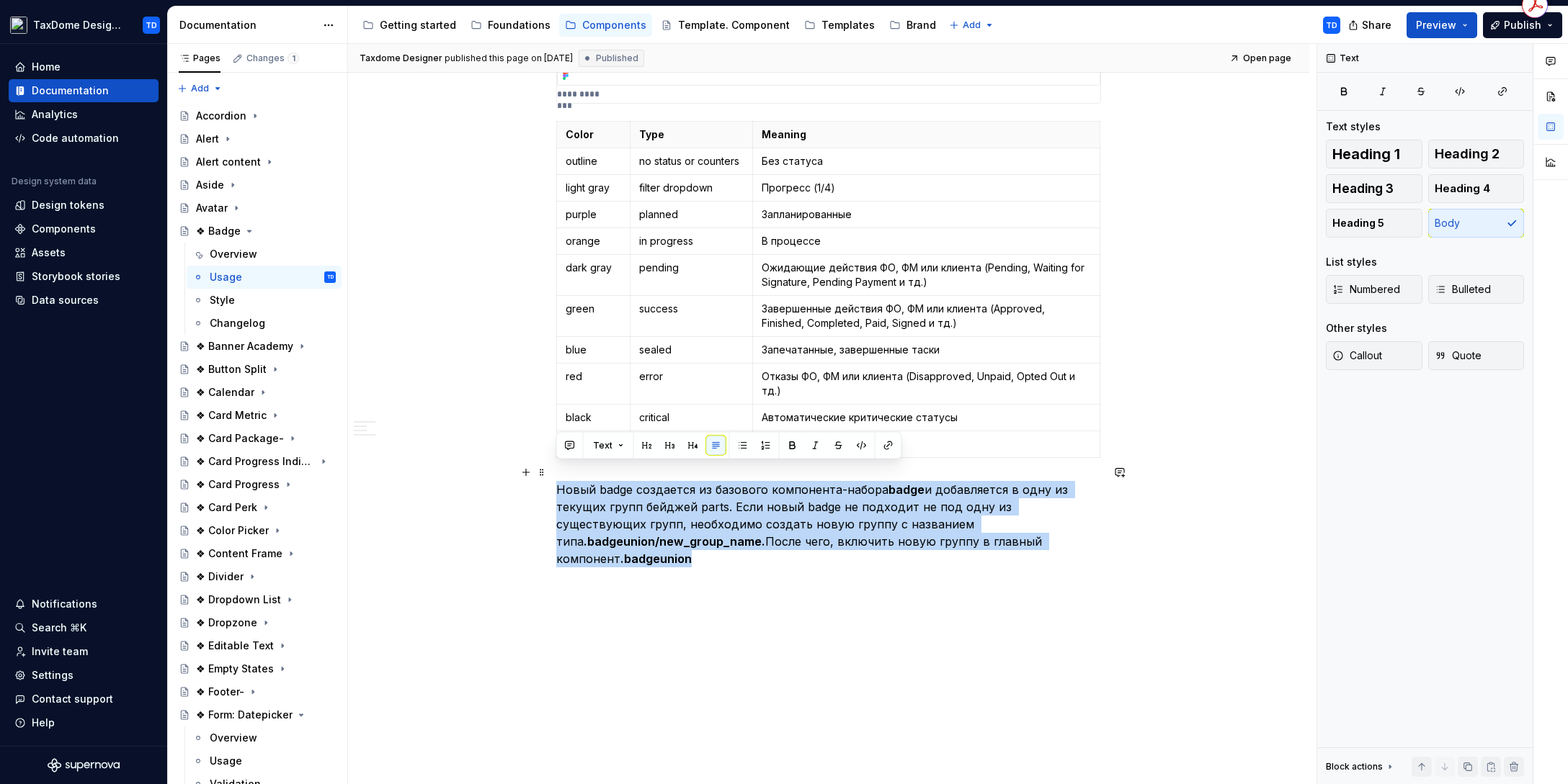
drag, startPoint x: 558, startPoint y: 469, endPoint x: 985, endPoint y: 518, distance: 429.8
click at [985, 518] on p "Новый badge создается из базового компонента-набора badge и добавляется в одну …" at bounding box center [829, 524] width 545 height 86
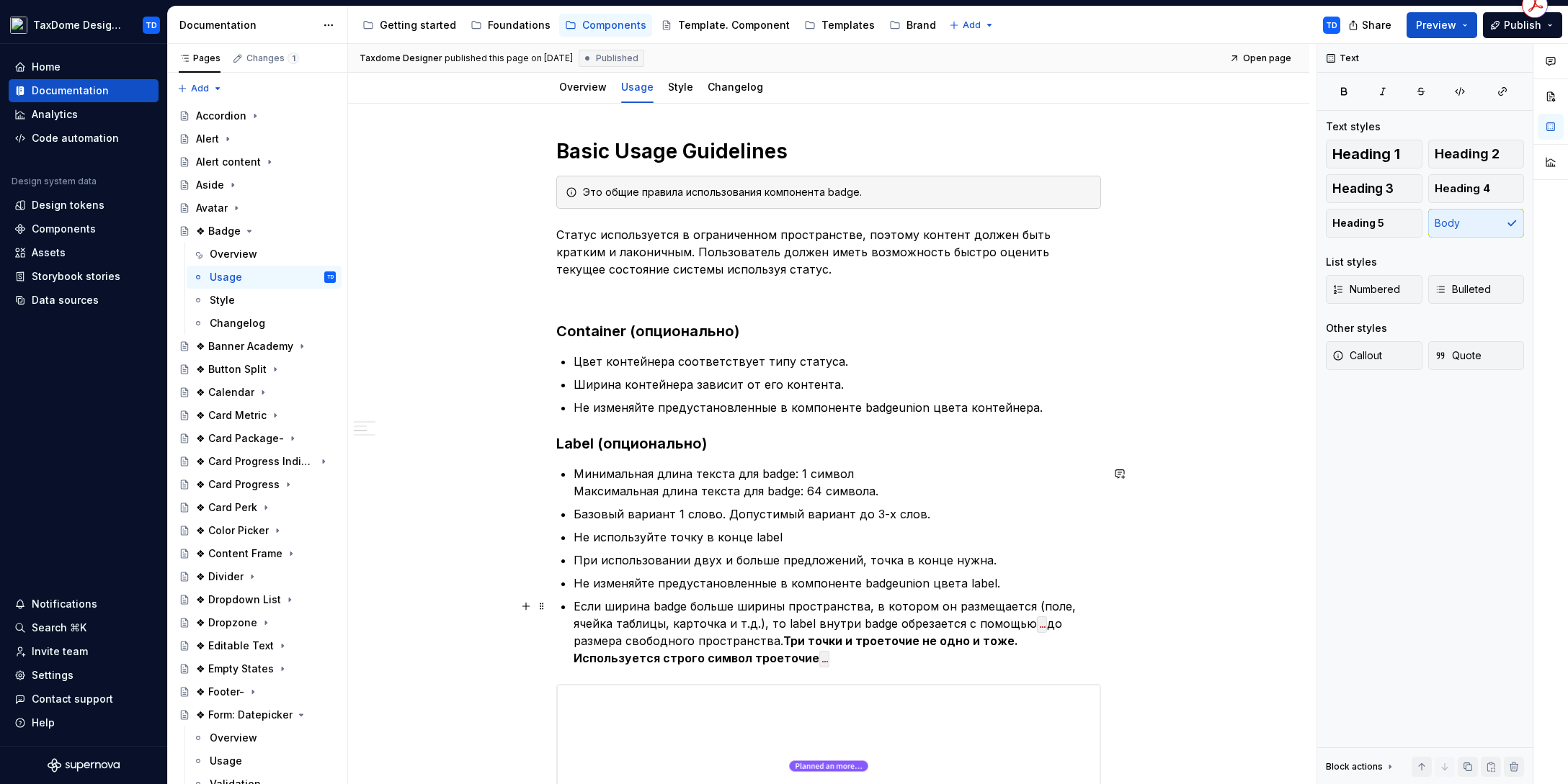
scroll to position [0, 0]
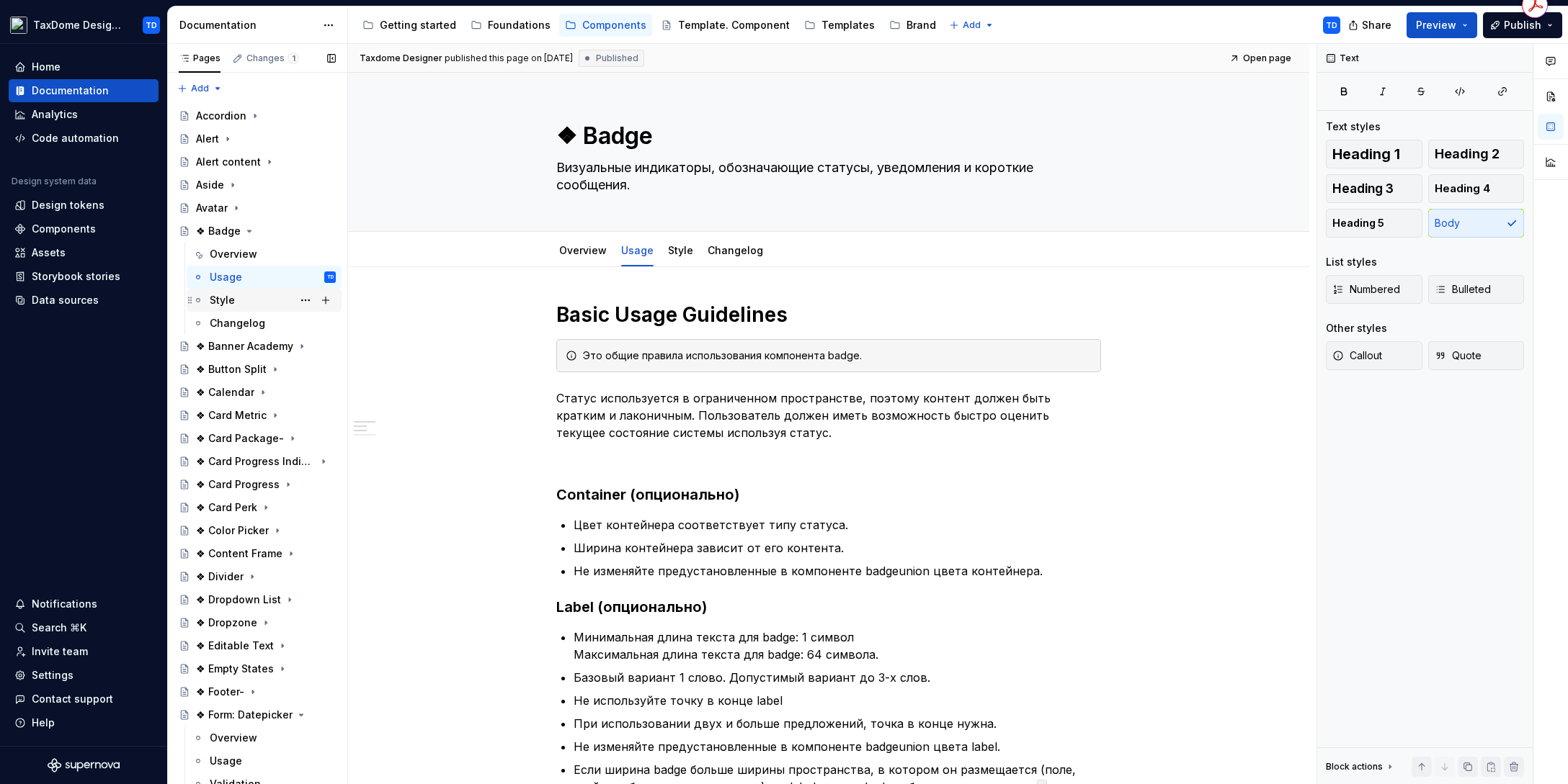
click at [236, 298] on div "Style" at bounding box center [272, 300] width 126 height 20
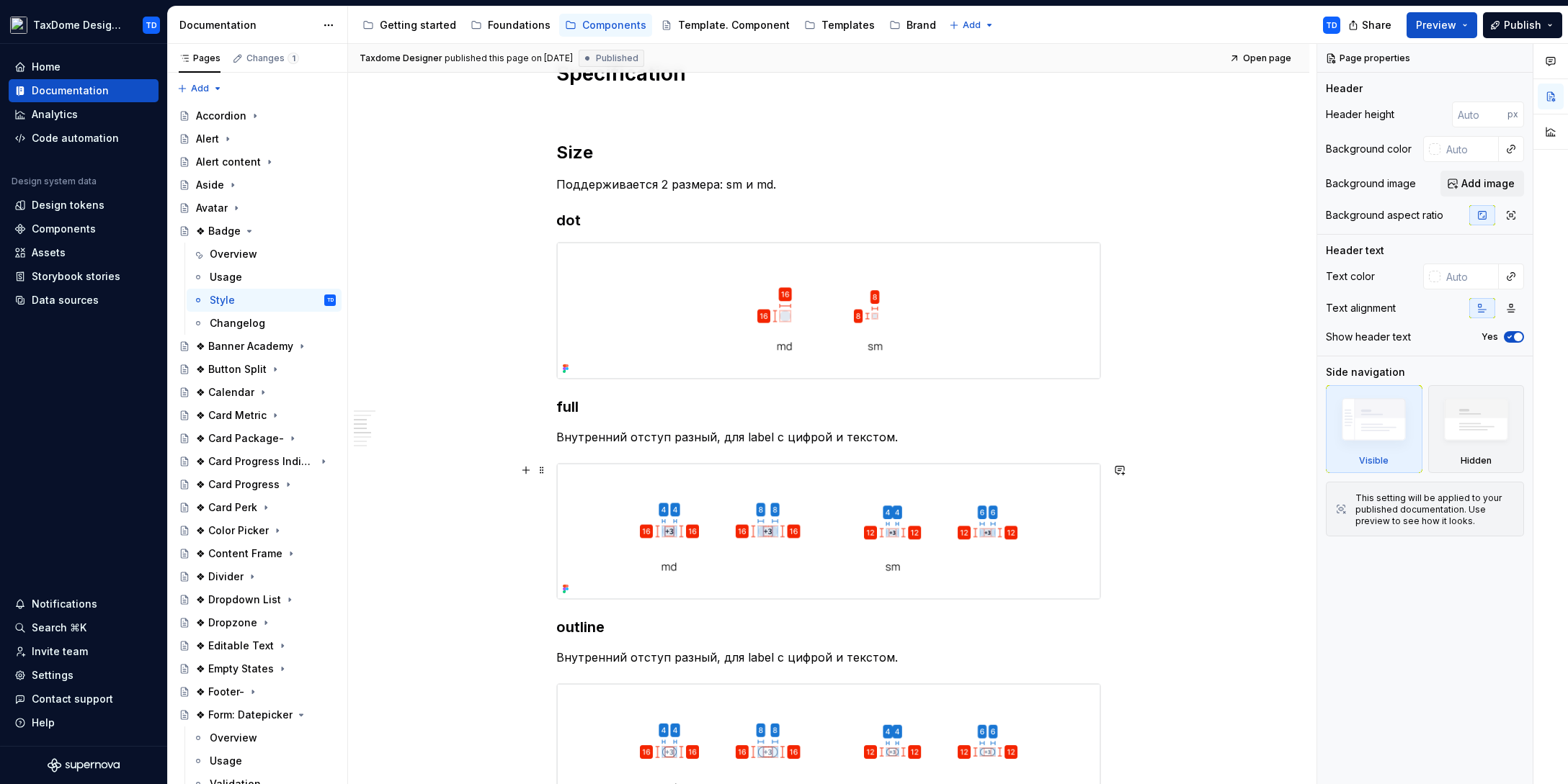
scroll to position [150, 0]
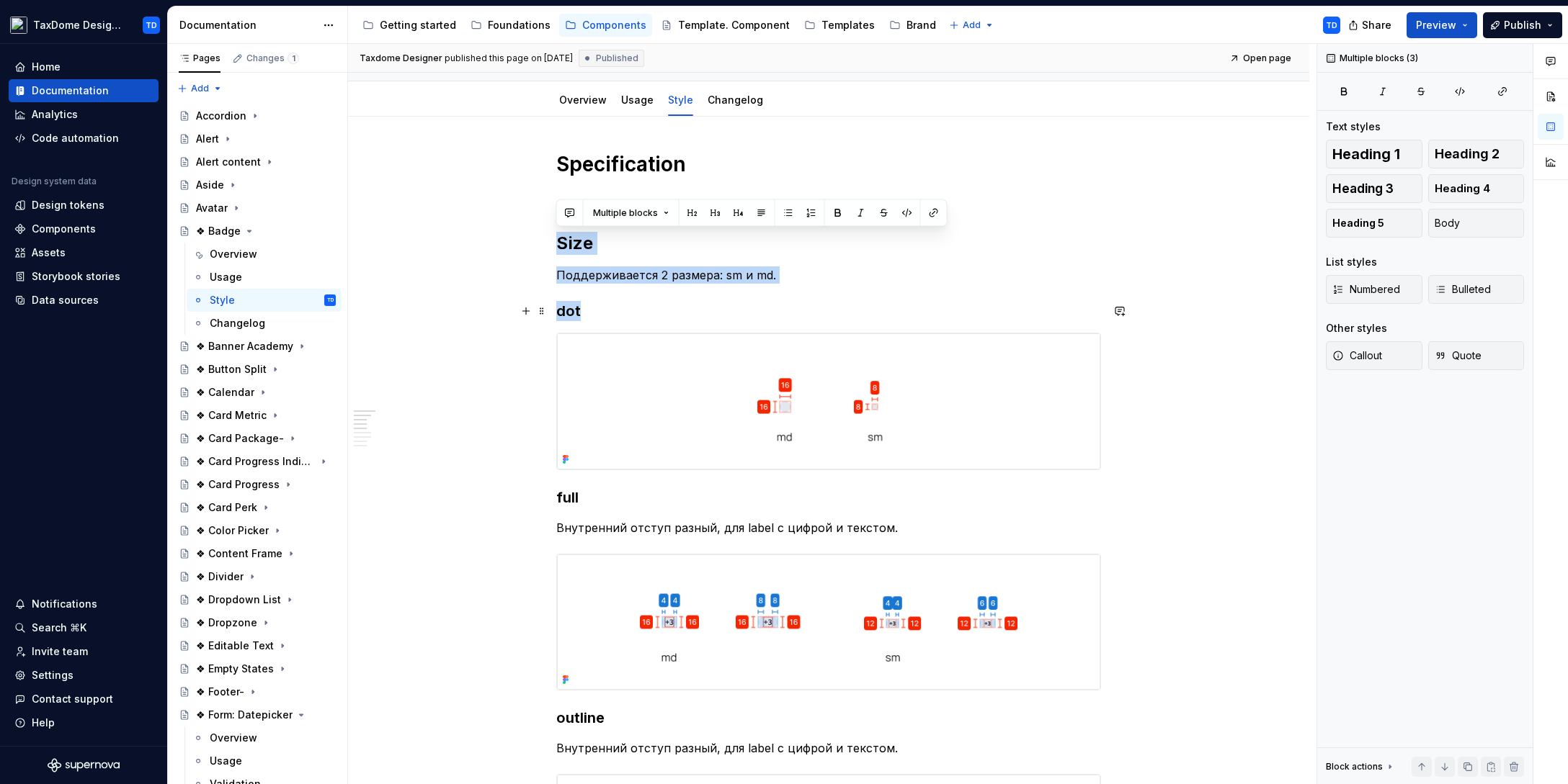
drag, startPoint x: 559, startPoint y: 242, endPoint x: 612, endPoint y: 312, distance: 87.8
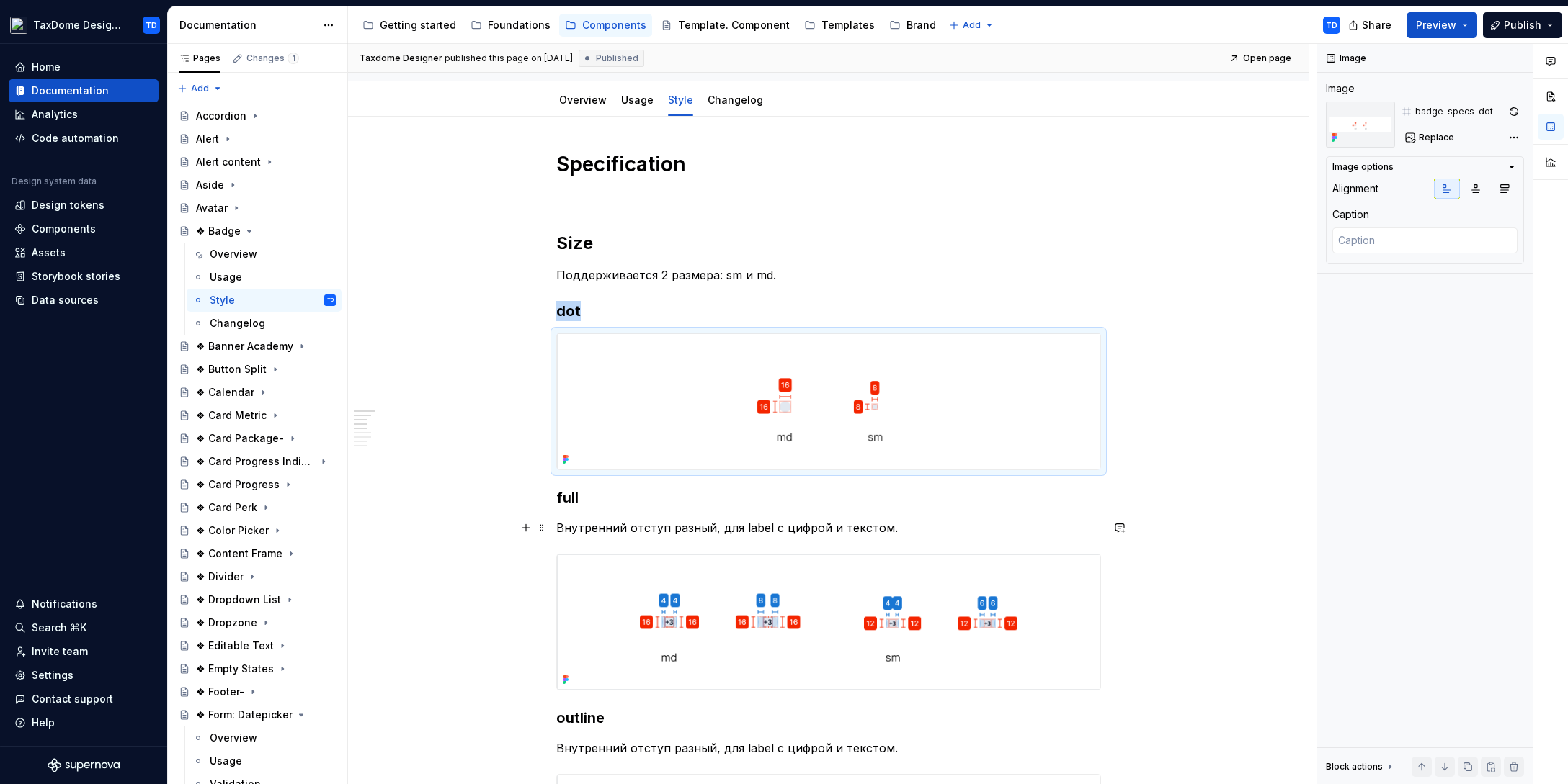
scroll to position [223, 0]
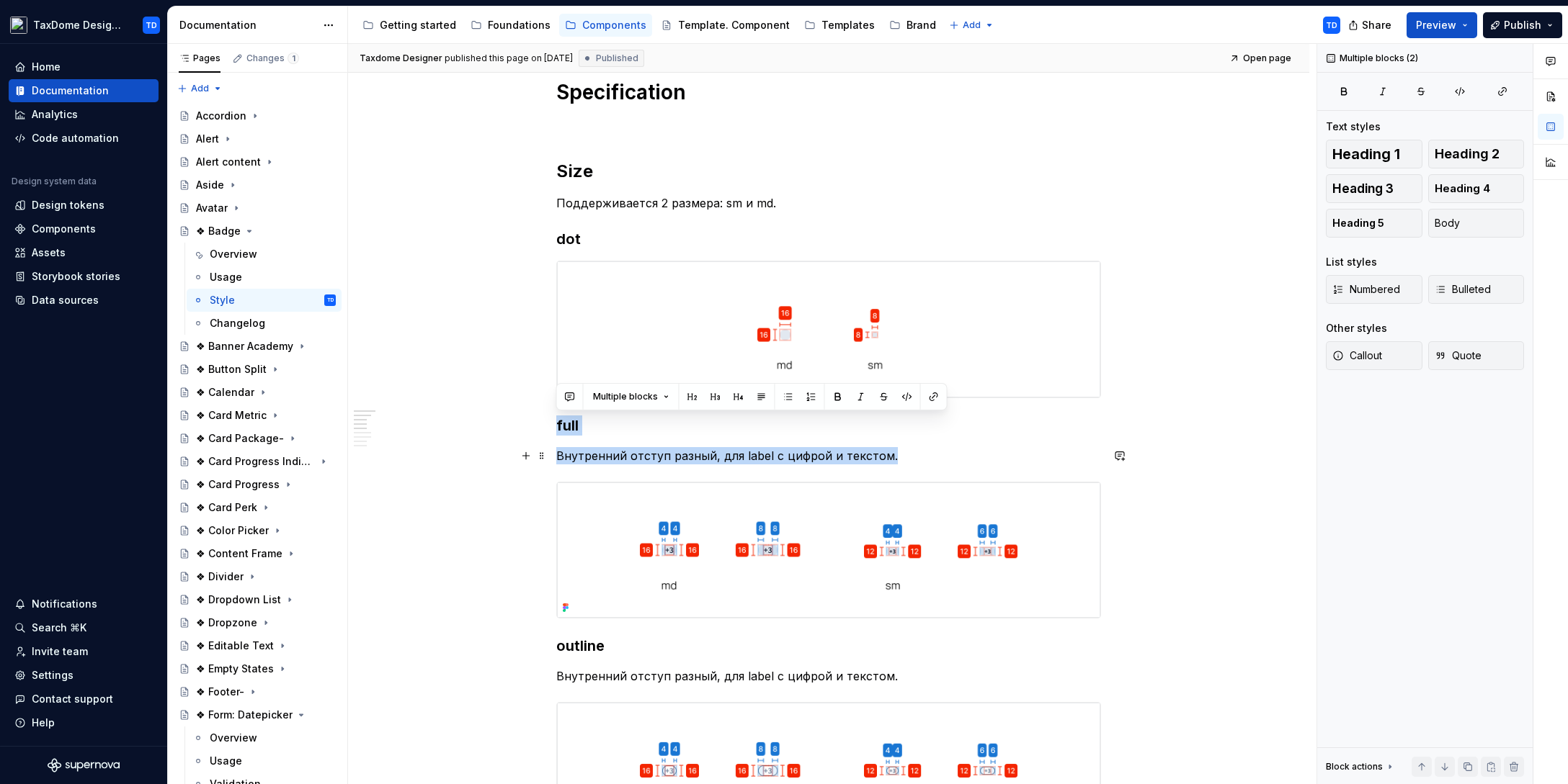
drag, startPoint x: 559, startPoint y: 423, endPoint x: 933, endPoint y: 457, distance: 375.5
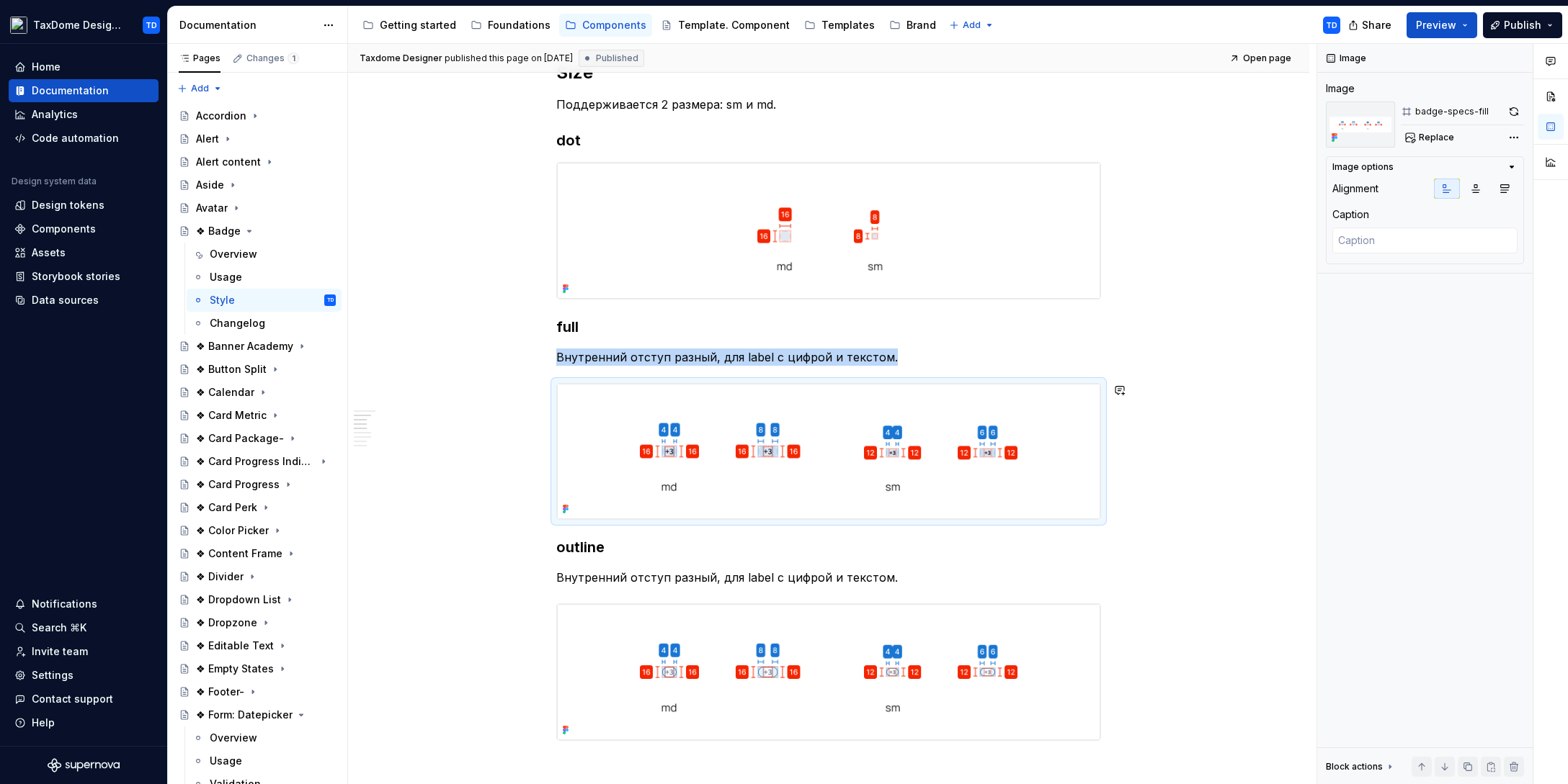
scroll to position [415, 0]
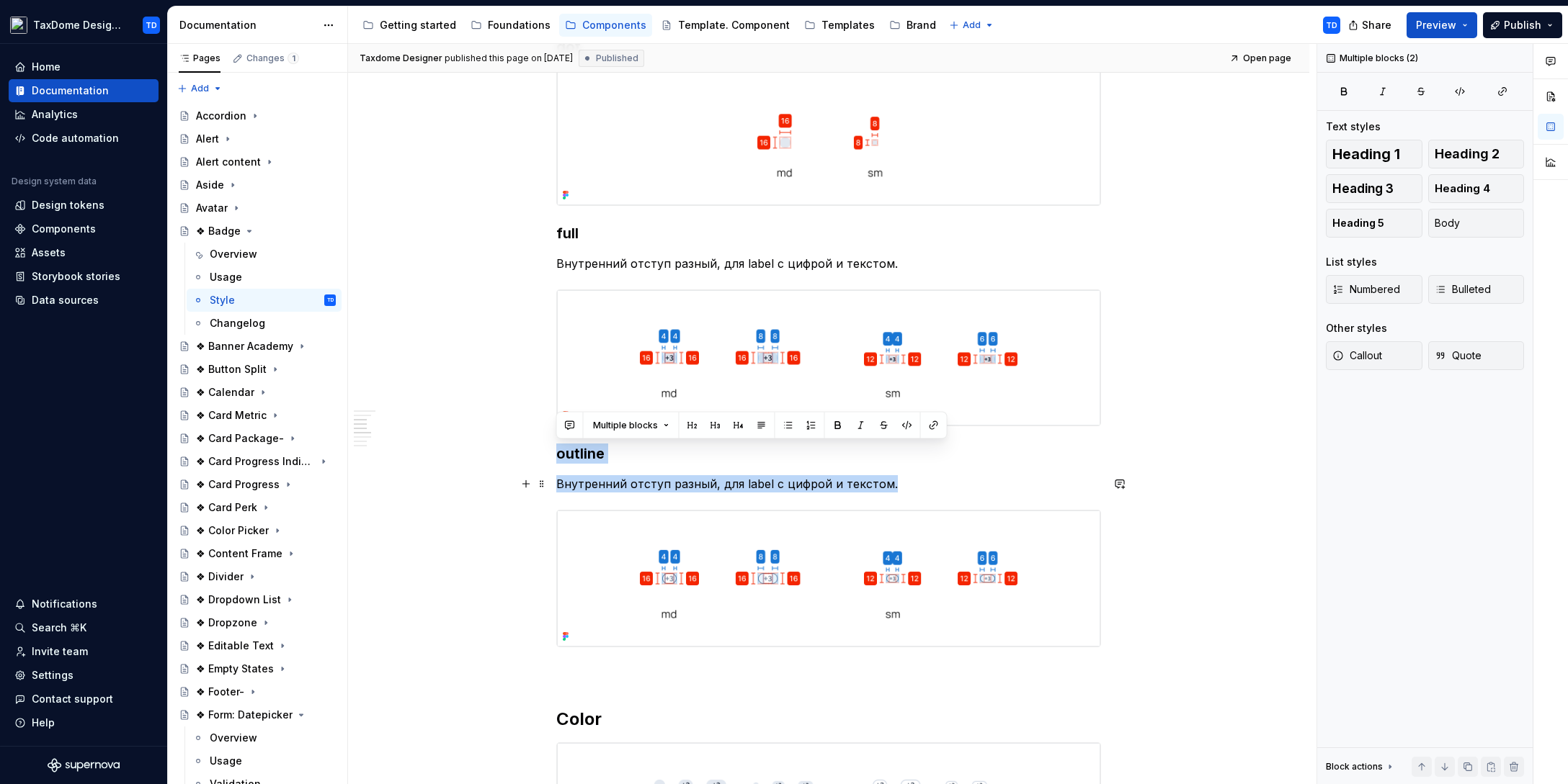
drag, startPoint x: 557, startPoint y: 455, endPoint x: 894, endPoint y: 484, distance: 338.2
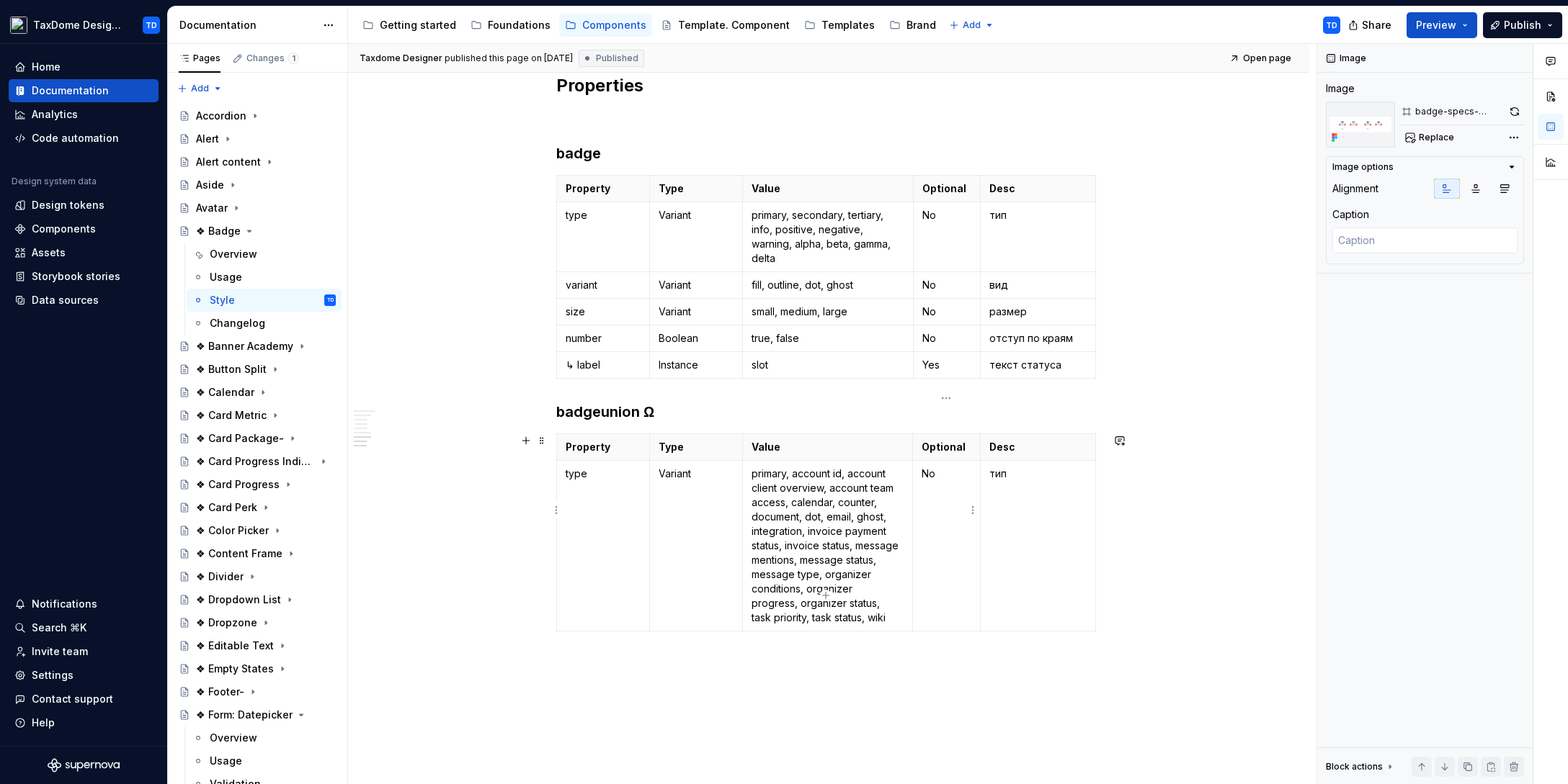
scroll to position [2950, 0]
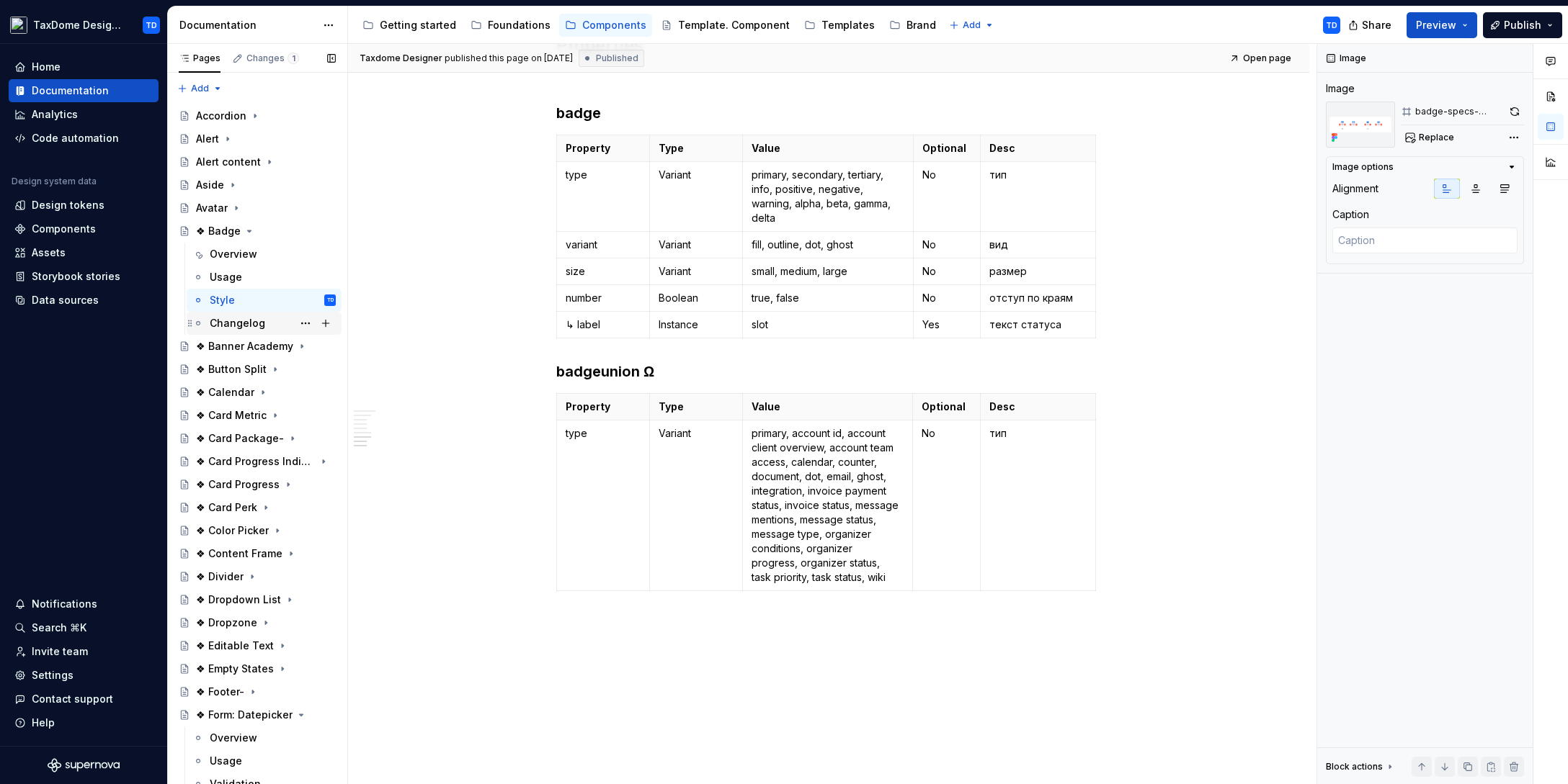
click at [242, 323] on div "Changelog" at bounding box center [237, 323] width 55 height 14
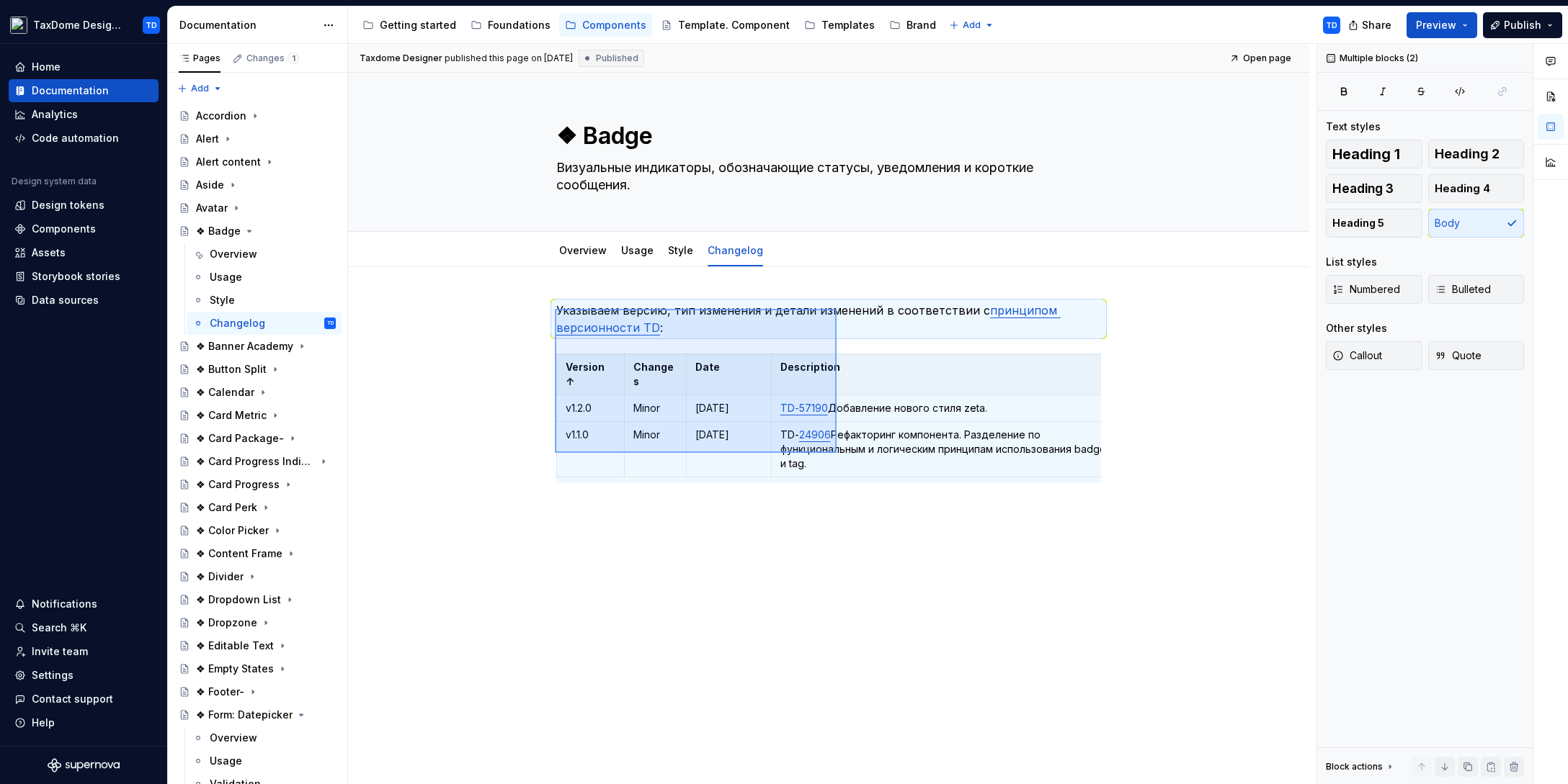
drag, startPoint x: 567, startPoint y: 313, endPoint x: 838, endPoint y: 453, distance: 305.0
click at [838, 453] on div "Taxdome Designer published this page on August 13, 2025 Published Open page ❖ B…" at bounding box center [831, 414] width 969 height 741
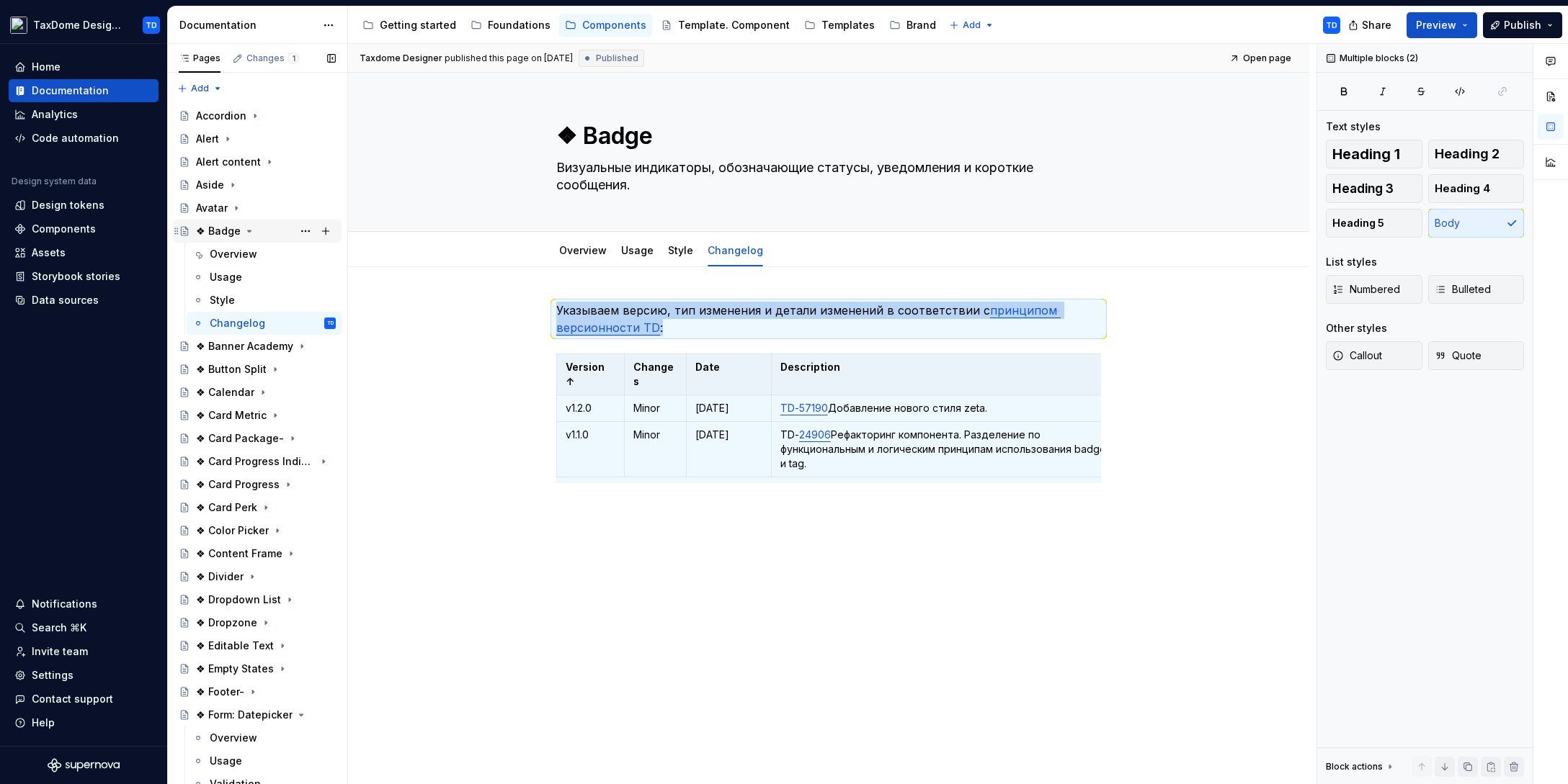
click at [219, 228] on div "❖ Badge" at bounding box center [219, 230] width 45 height 14
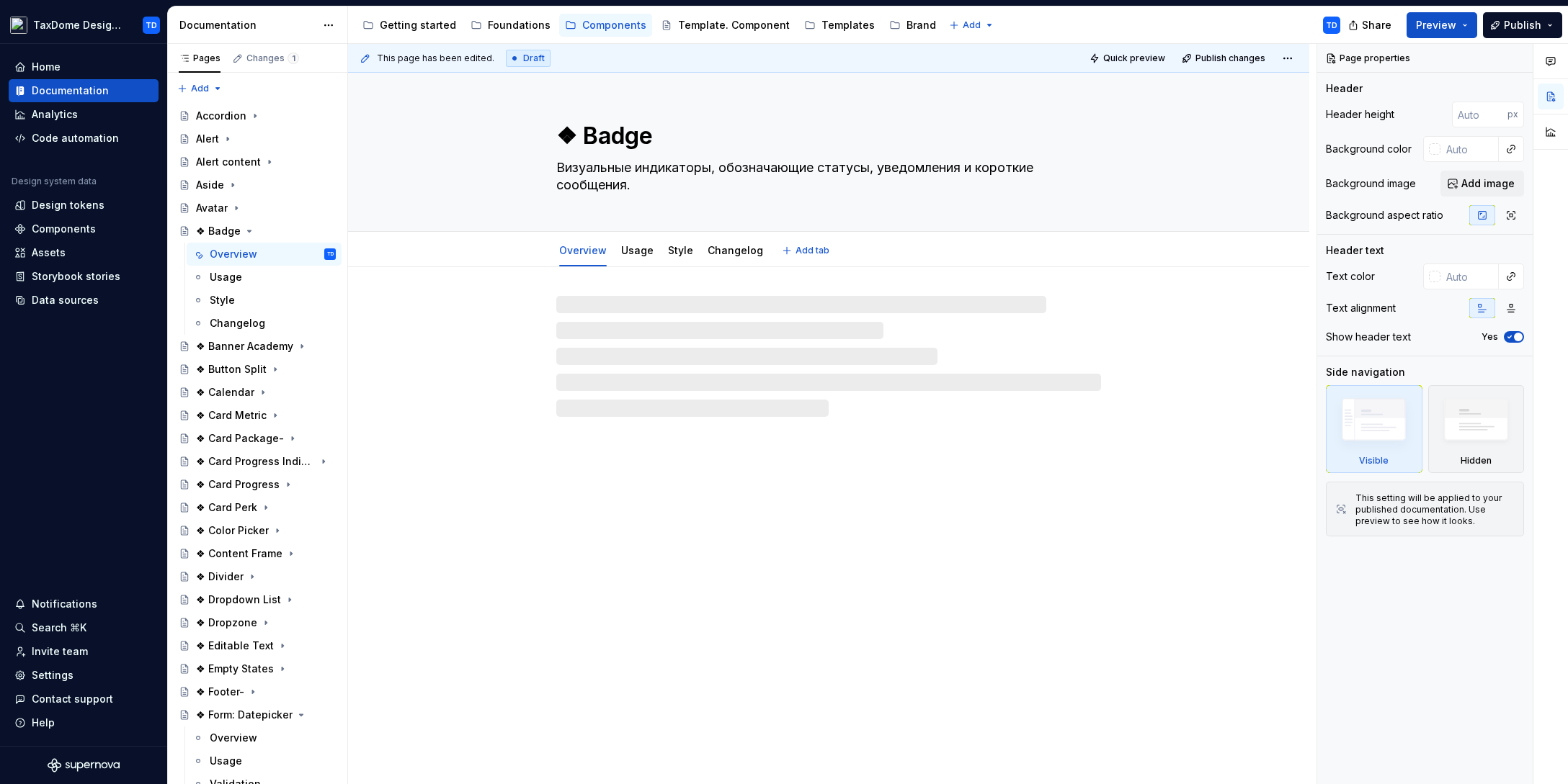
click at [598, 141] on textarea "❖ Badge" at bounding box center [826, 136] width 545 height 35
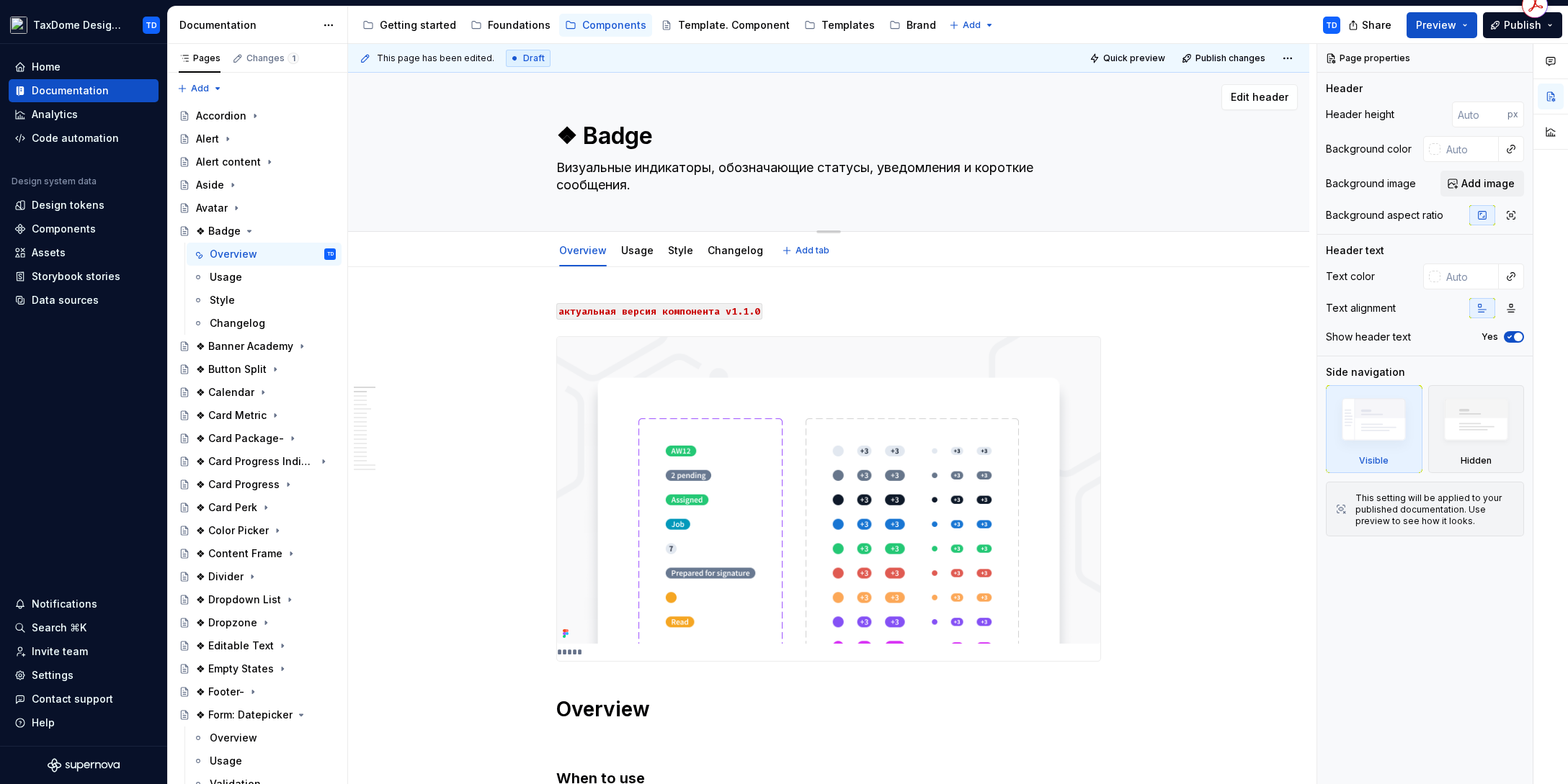
click at [582, 134] on textarea "❖ Badge" at bounding box center [826, 136] width 545 height 35
type textarea "*"
type textarea "❖Badge"
type textarea "*"
type textarea "Badge"
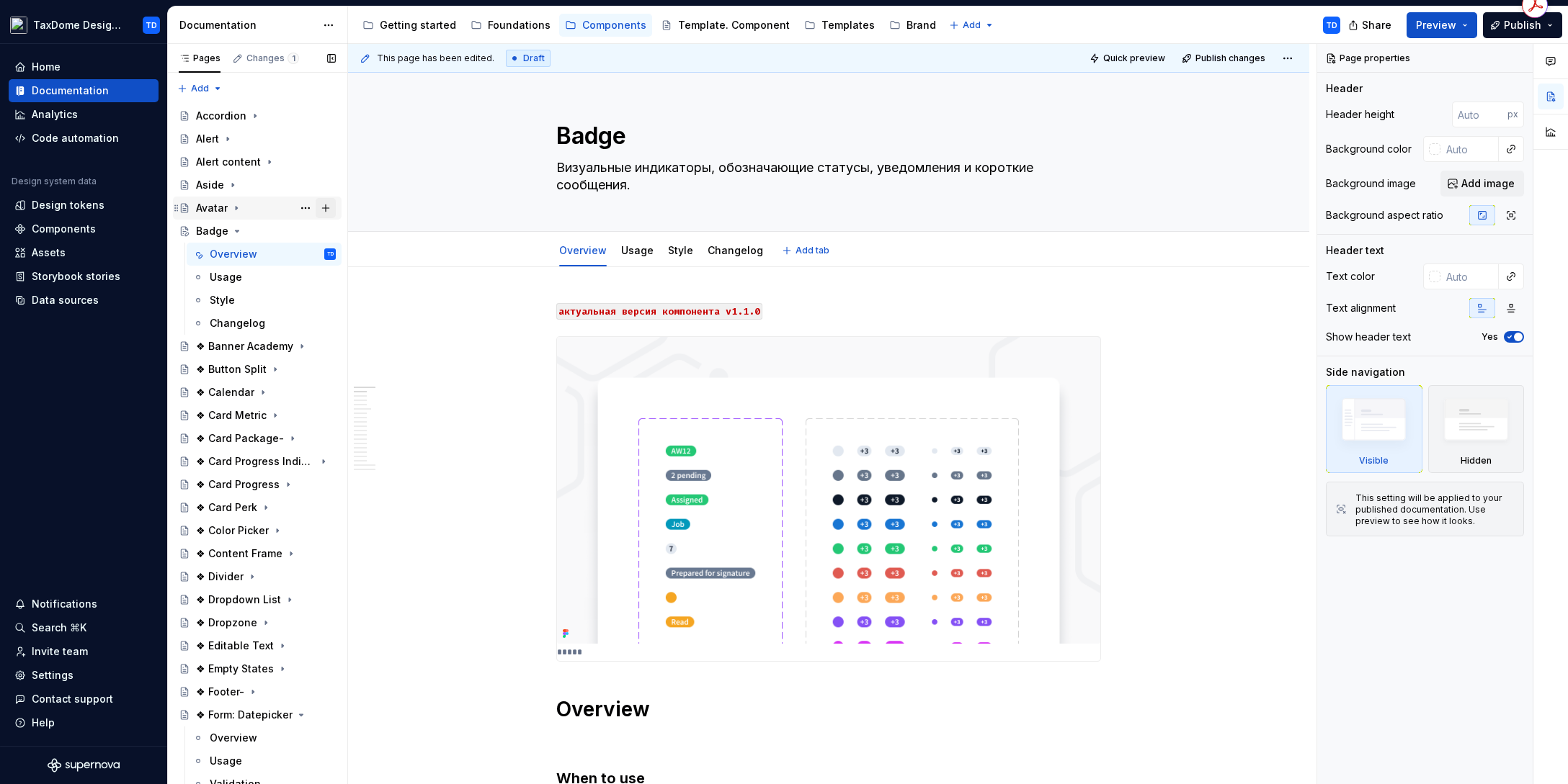
type textarea "*"
type textarea "Badge"
click at [232, 231] on icon "Page tree" at bounding box center [237, 231] width 11 height 11
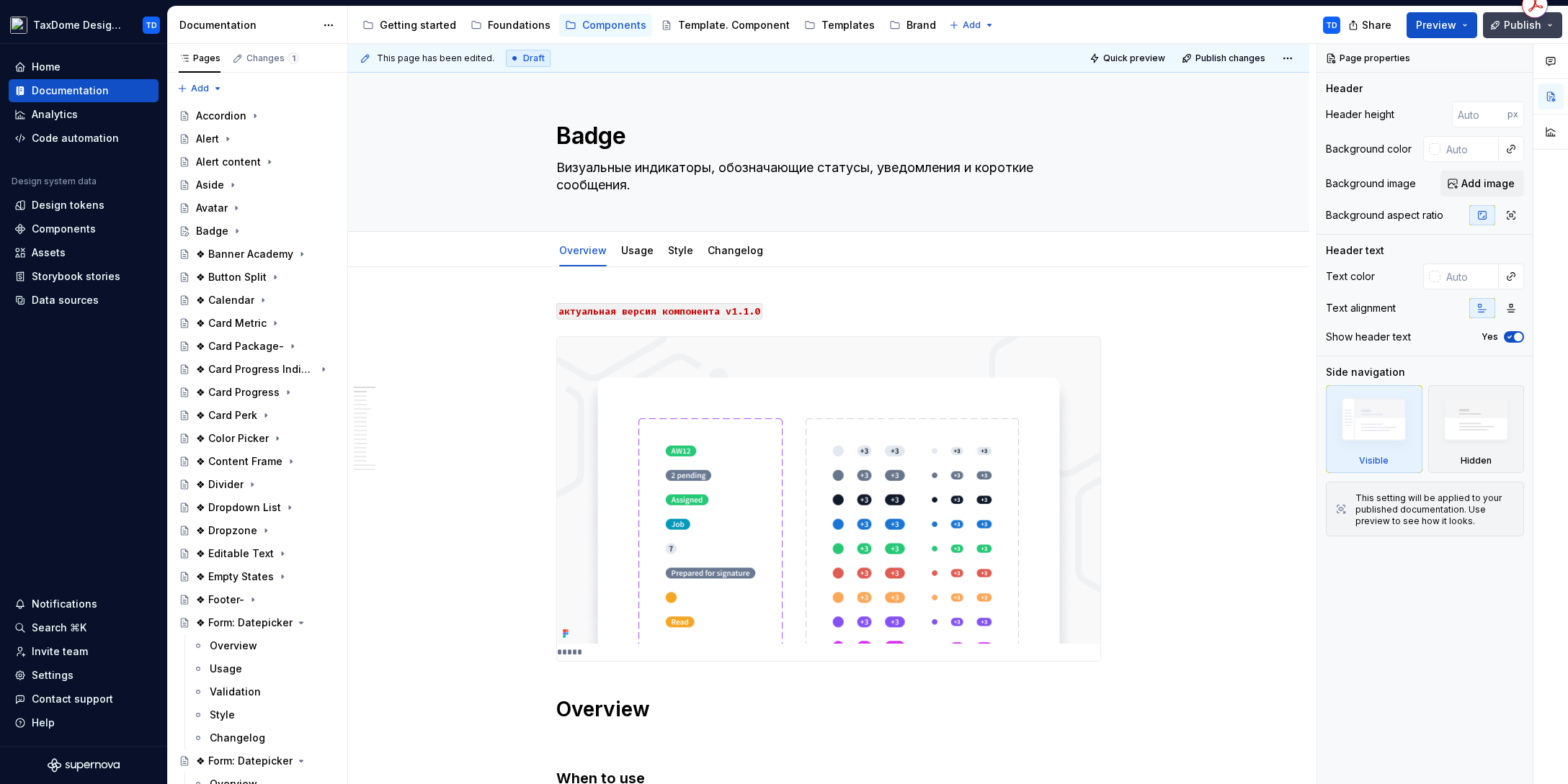
click at [1253, 25] on span "Publish" at bounding box center [1522, 24] width 38 height 14
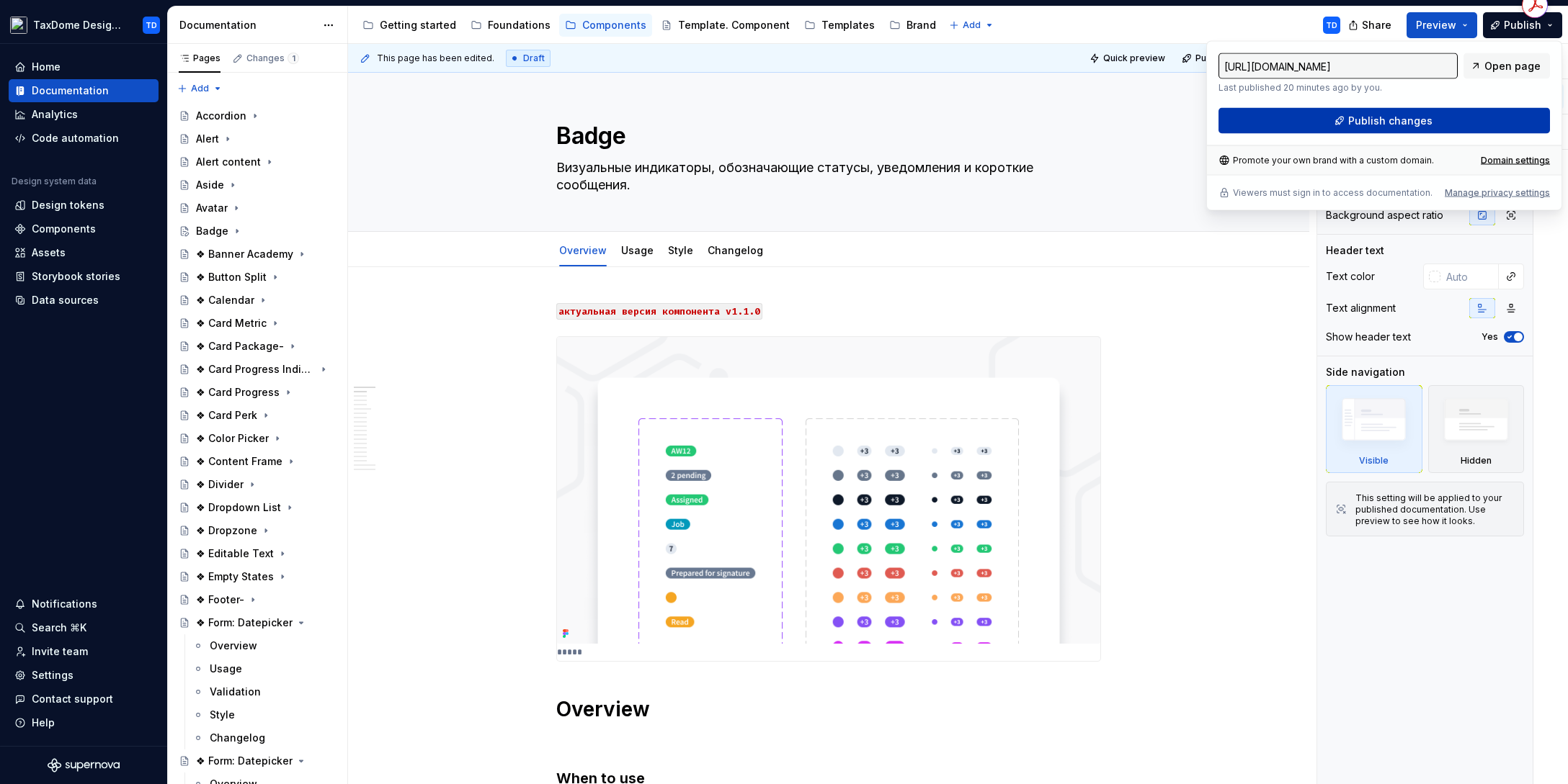
click at [1253, 118] on span "Publish changes" at bounding box center [1390, 120] width 85 height 14
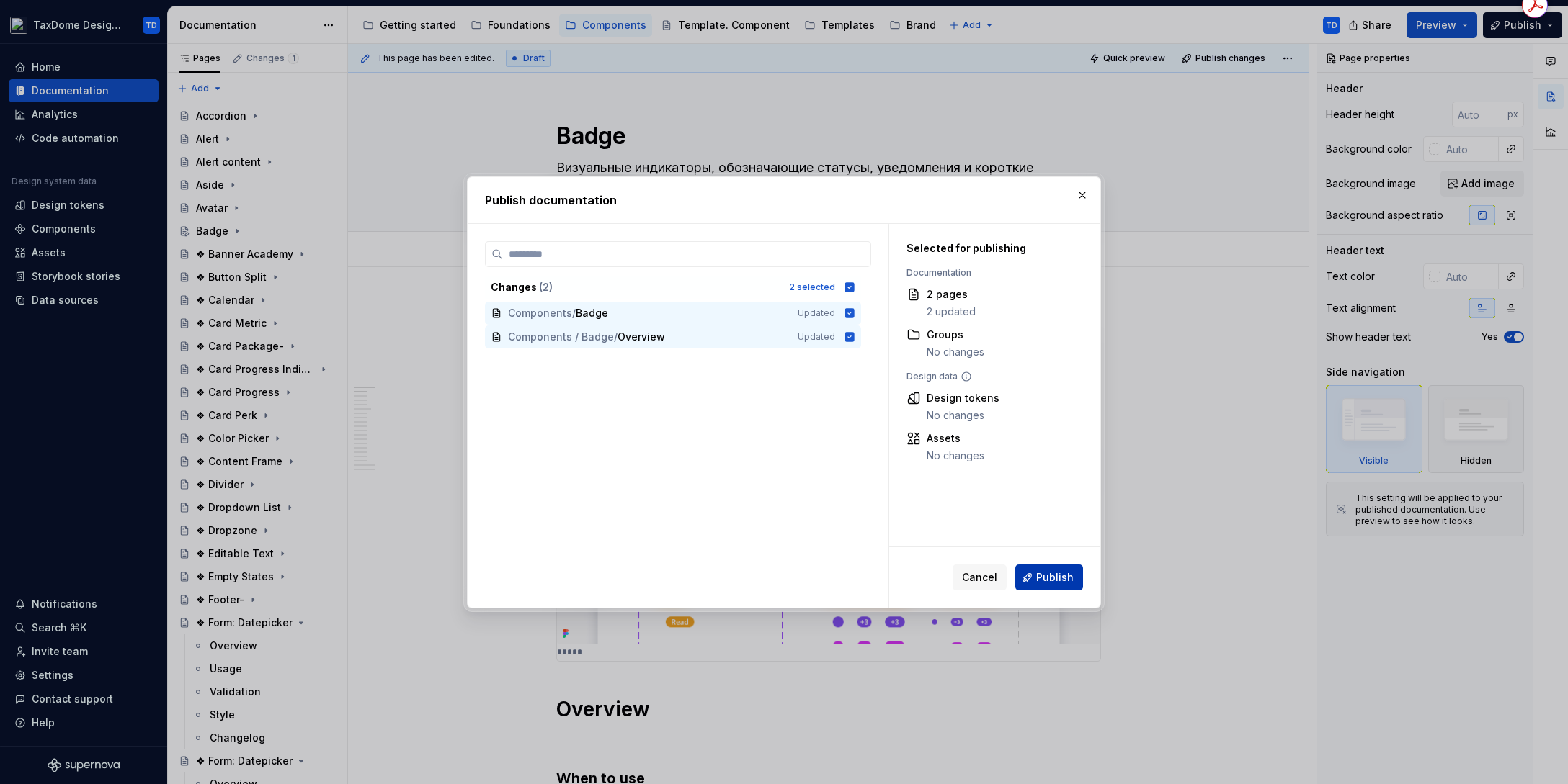
click at [1040, 579] on span "Publish" at bounding box center [1055, 576] width 38 height 14
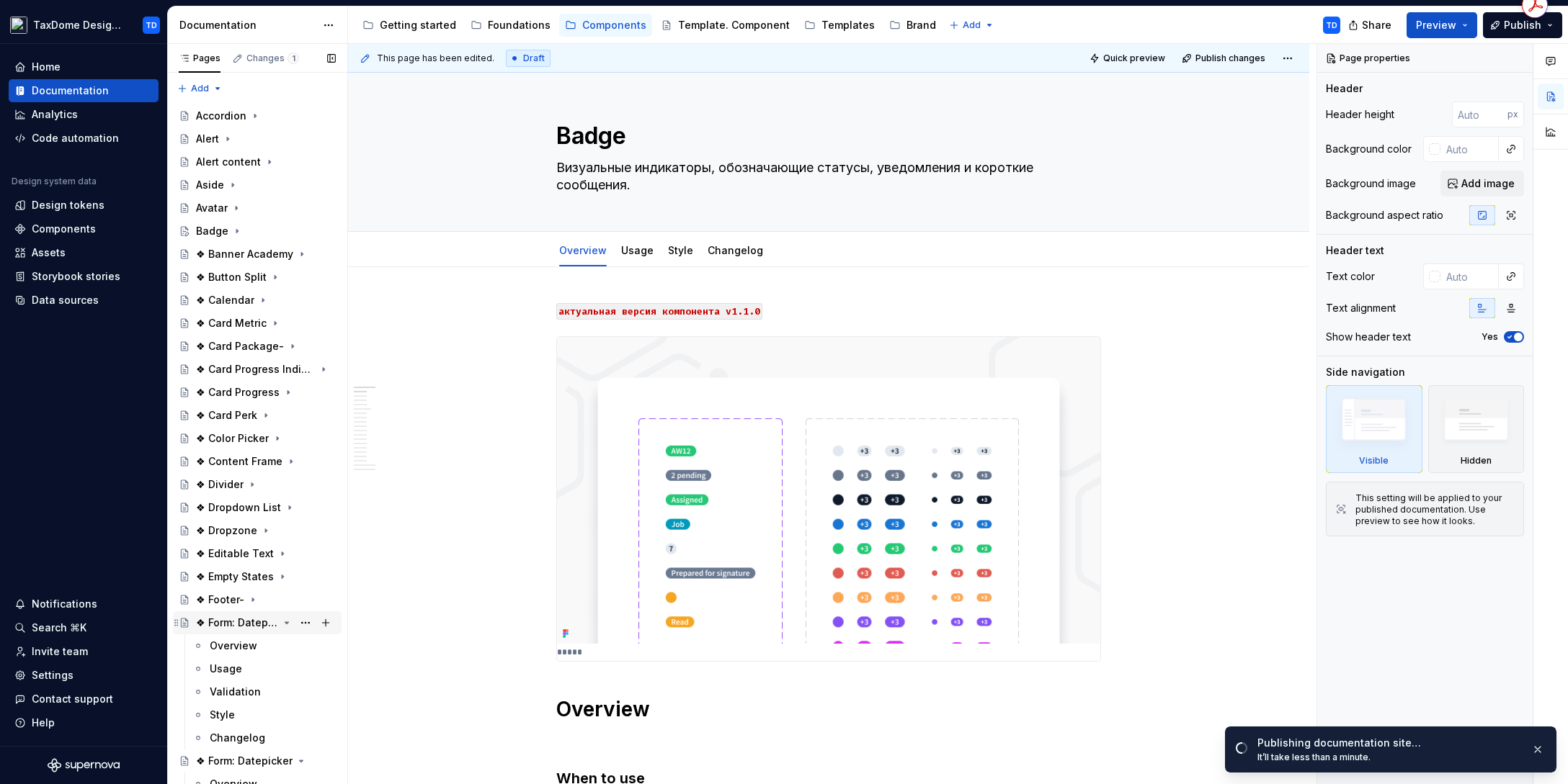
click at [283, 623] on icon "Page tree" at bounding box center [287, 623] width 11 height 11
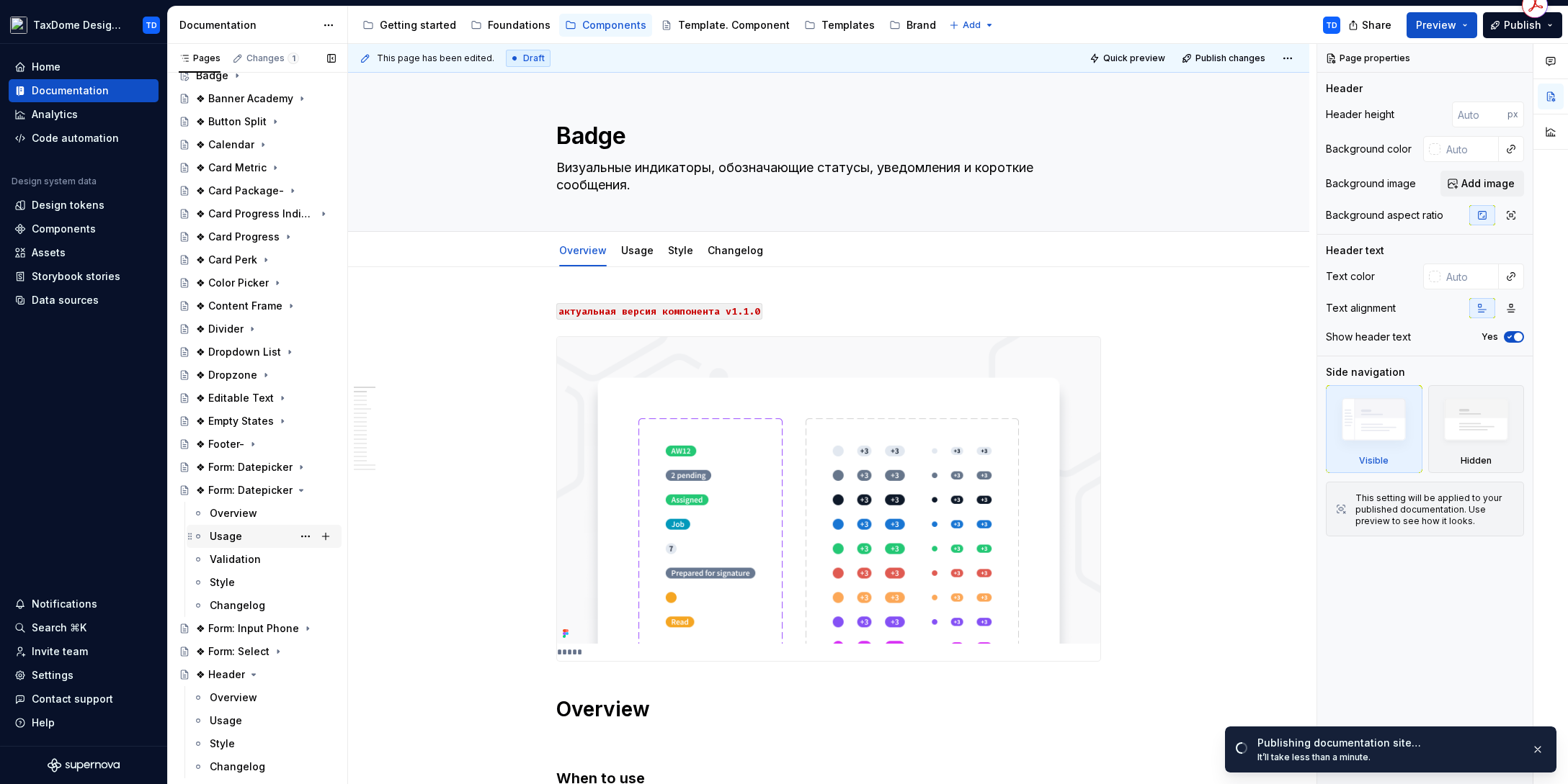
scroll to position [131, 0]
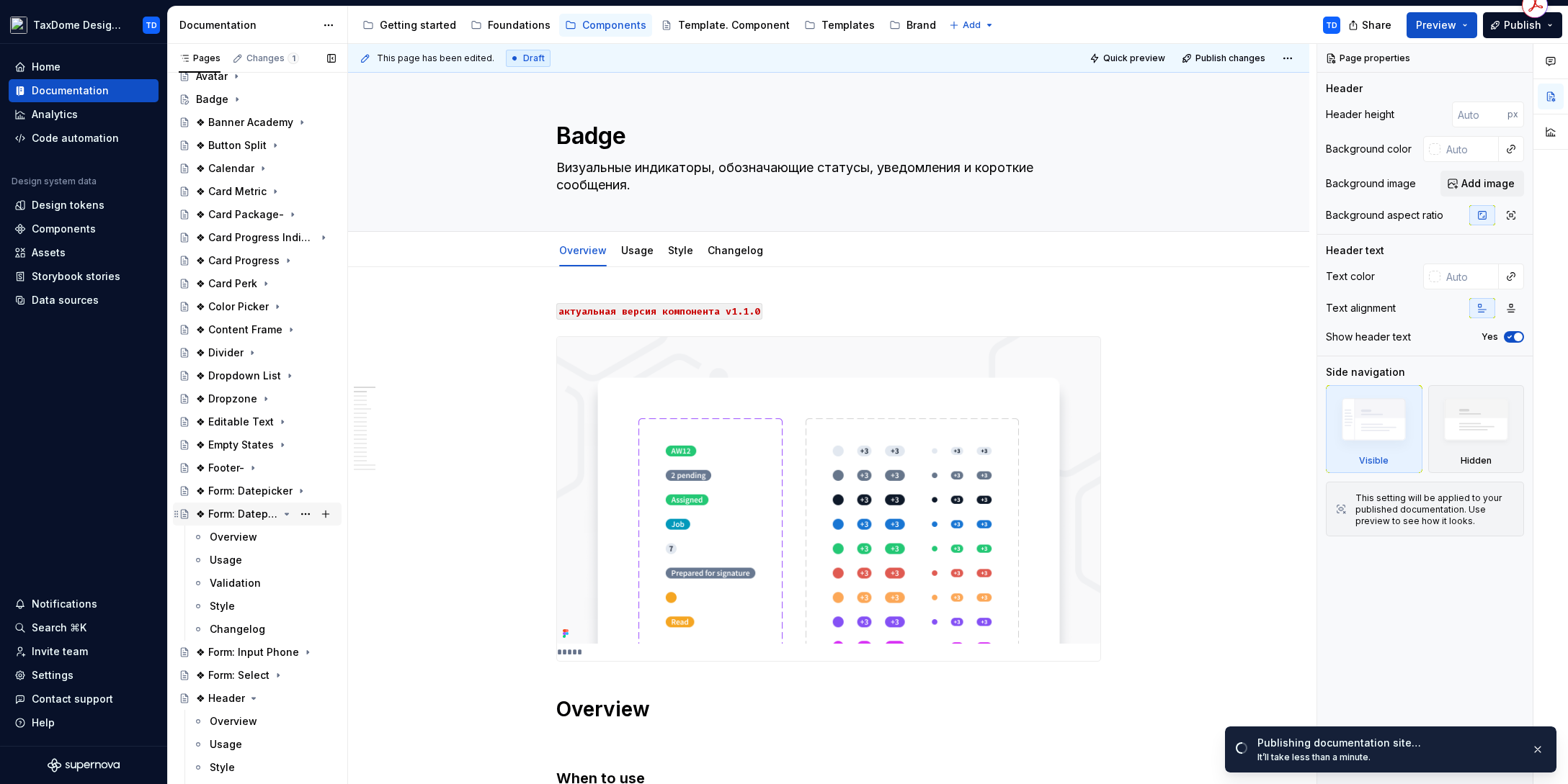
click at [286, 515] on icon "Page tree" at bounding box center [287, 515] width 4 height 2
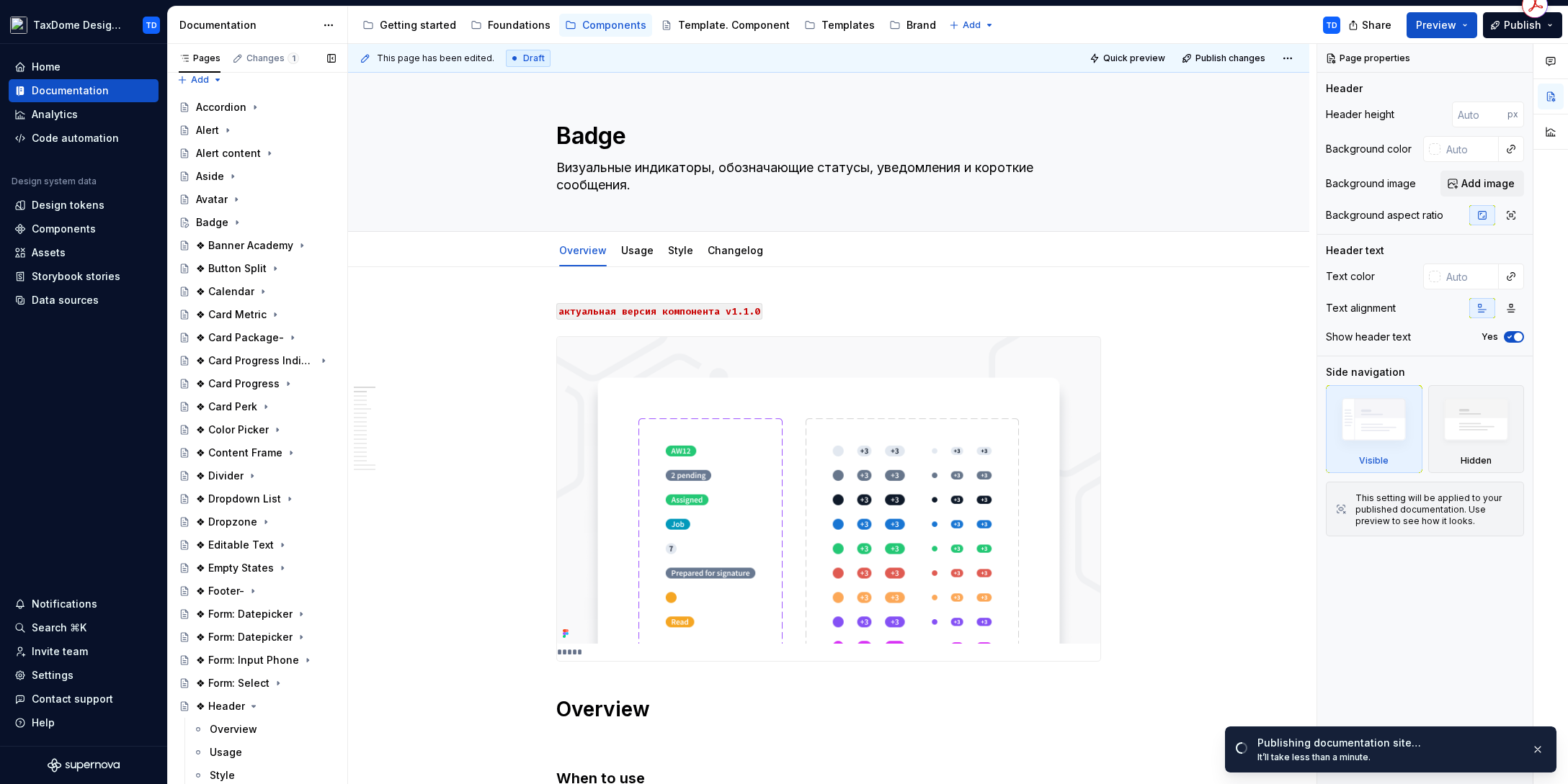
scroll to position [0, 0]
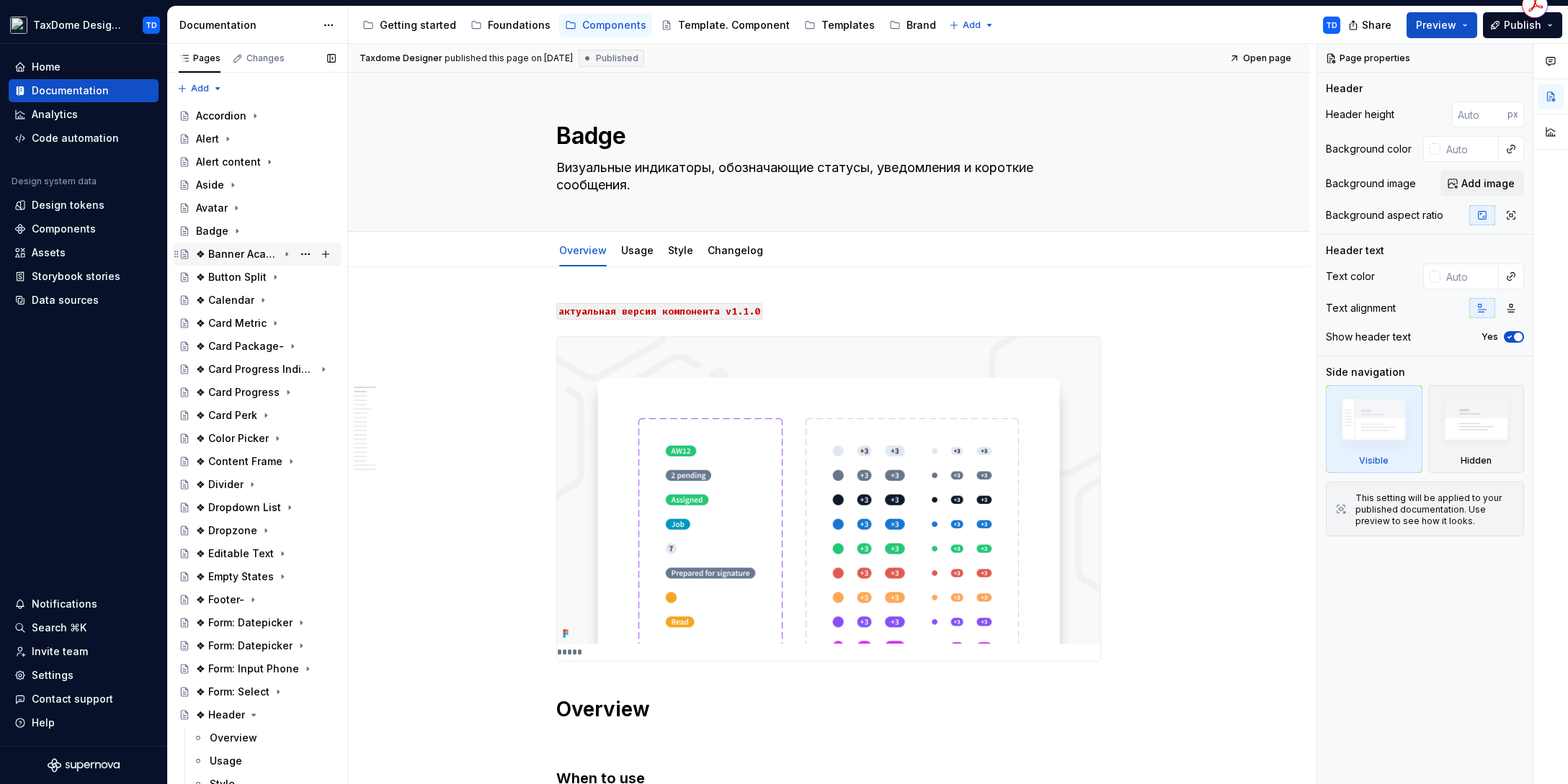
click at [219, 254] on div "❖ Banner Academy" at bounding box center [237, 254] width 82 height 14
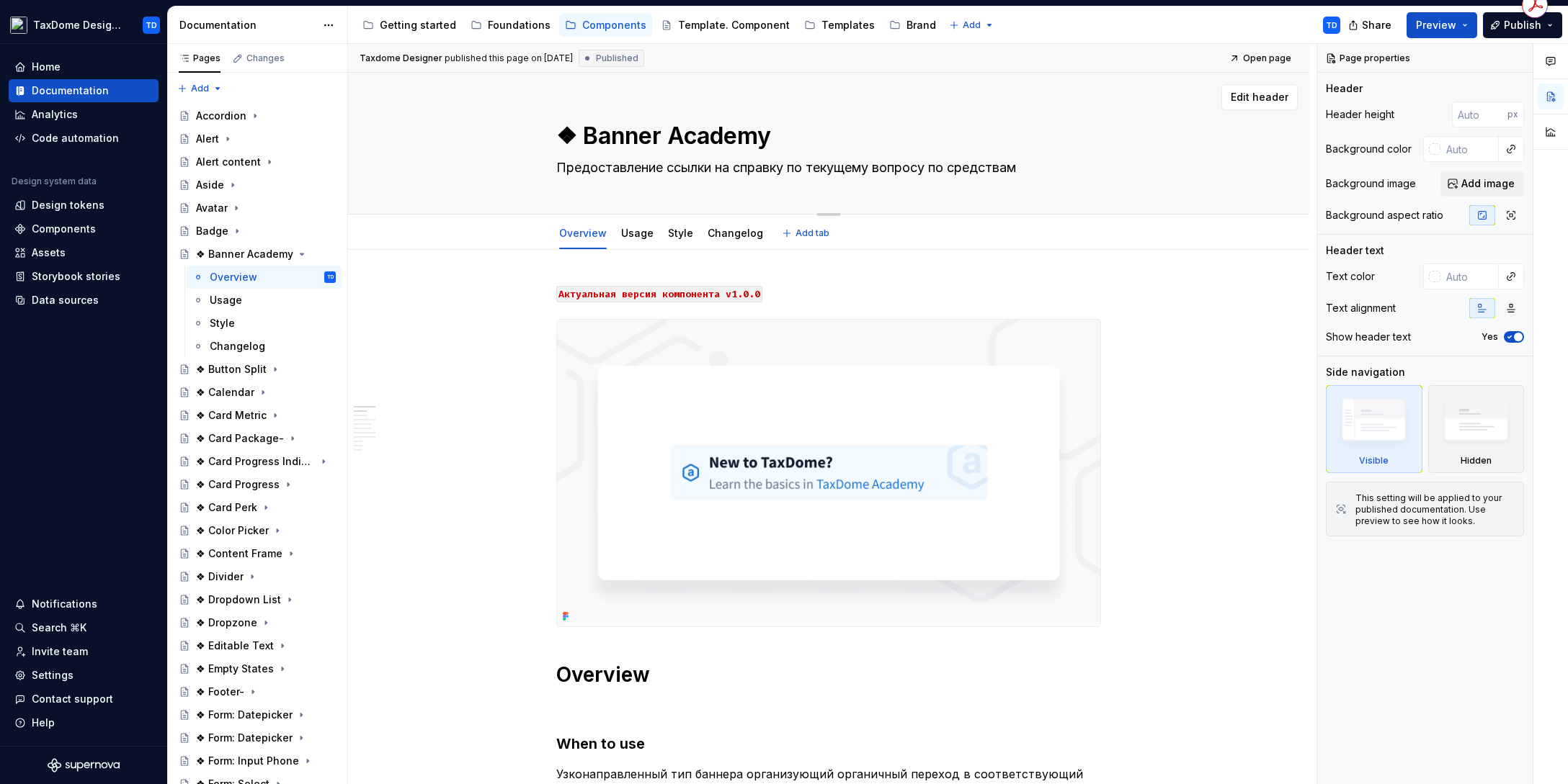
drag, startPoint x: 582, startPoint y: 134, endPoint x: 769, endPoint y: 146, distance: 187.4
click at [769, 146] on textarea "❖ Banner Academy" at bounding box center [826, 136] width 545 height 35
drag, startPoint x: 551, startPoint y: 166, endPoint x: 937, endPoint y: 161, distance: 386.0
click at [924, 161] on div "❖ Banner Academy Предоставление ссылки на справку по текущему вопросу по средст…" at bounding box center [829, 143] width 846 height 141
drag, startPoint x: 1094, startPoint y: 172, endPoint x: 1077, endPoint y: 172, distance: 17.0
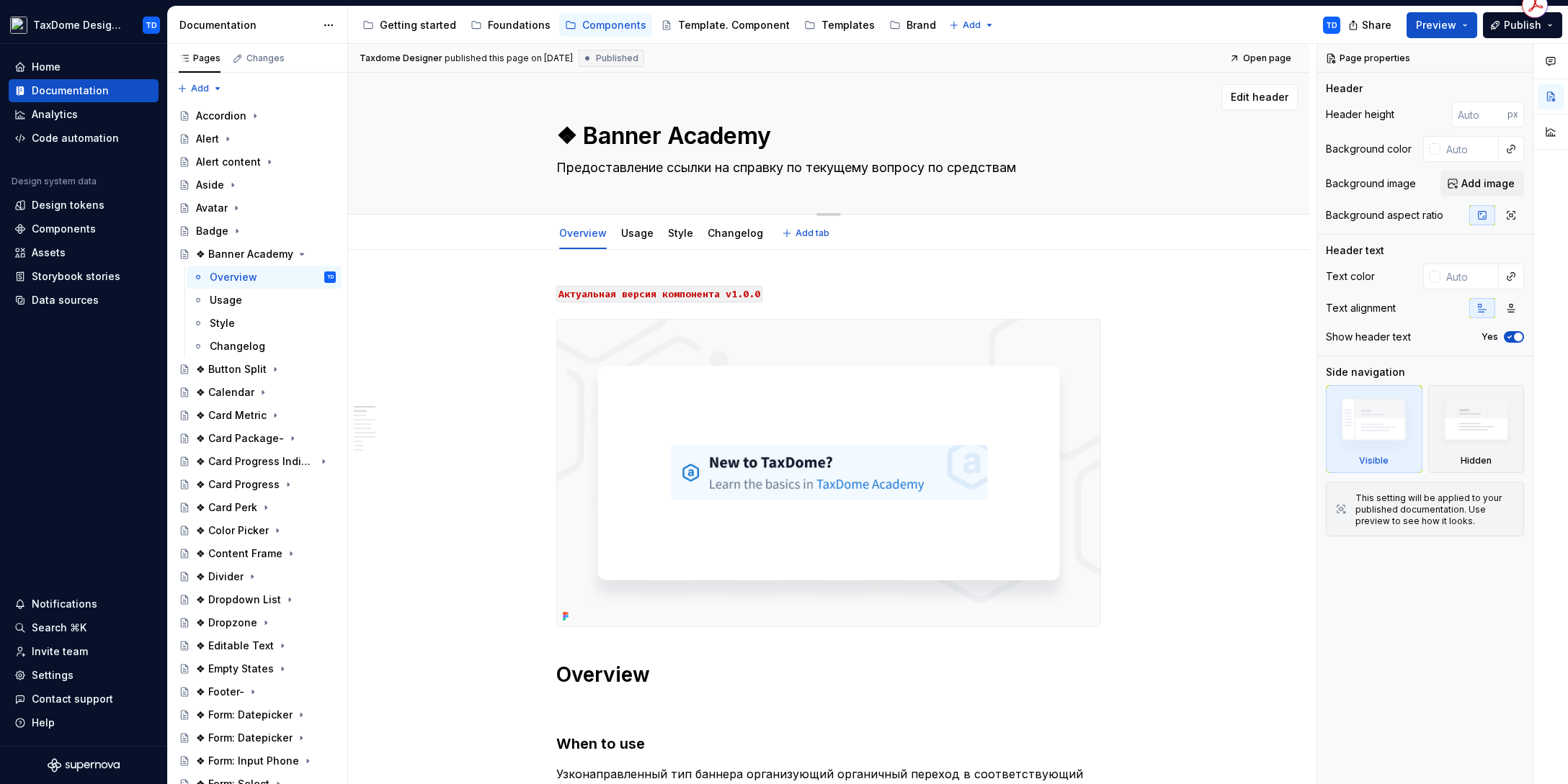
click at [1077, 172] on div "❖ Banner Academy Предоставление ссылки на справку по текущему вопросу по средст…" at bounding box center [829, 143] width 846 height 141
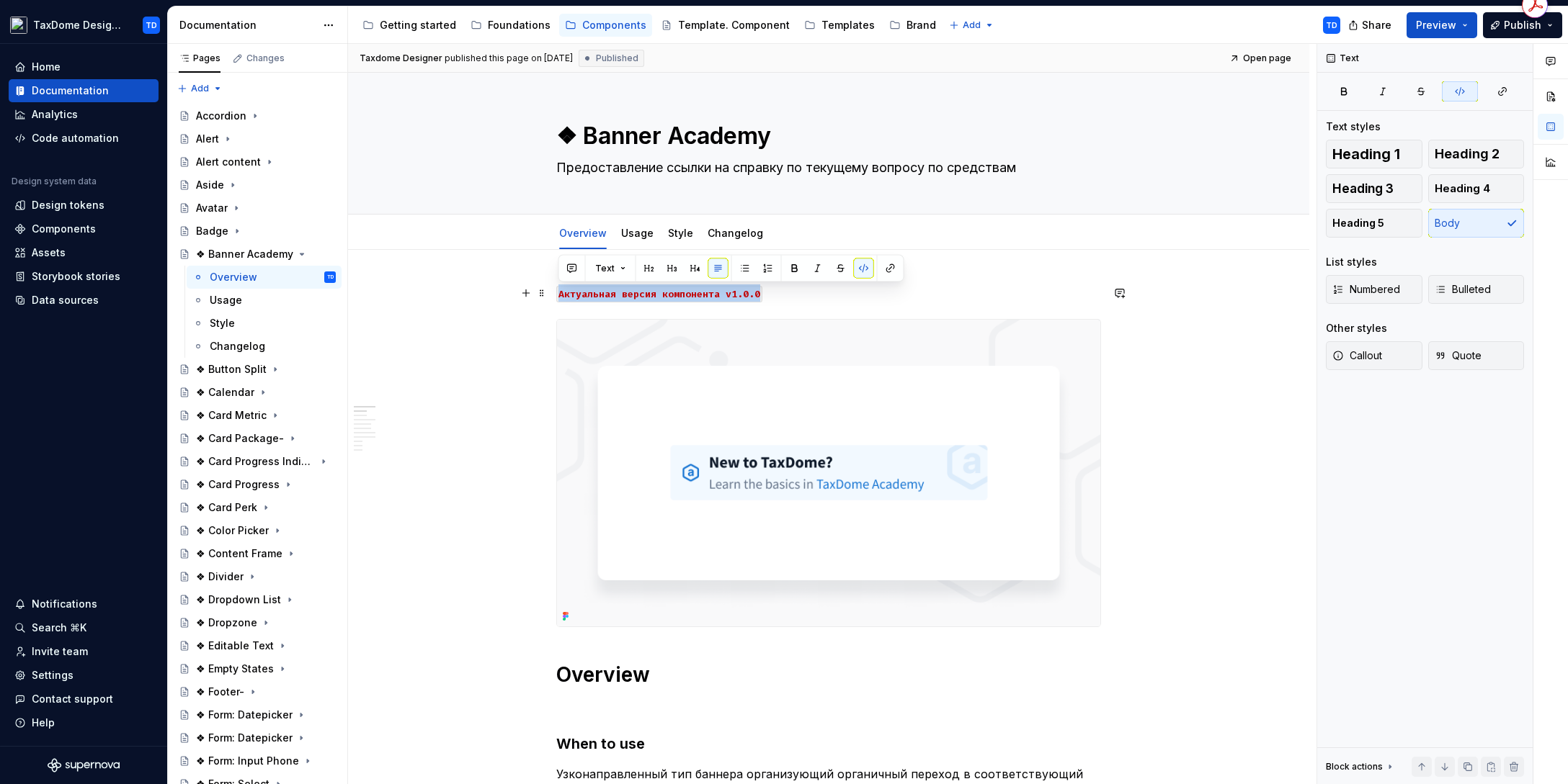
drag, startPoint x: 762, startPoint y: 292, endPoint x: 557, endPoint y: 282, distance: 205.2
click at [561, 291] on p "Актуальная версия компонента v1.0.0" at bounding box center [829, 293] width 545 height 17
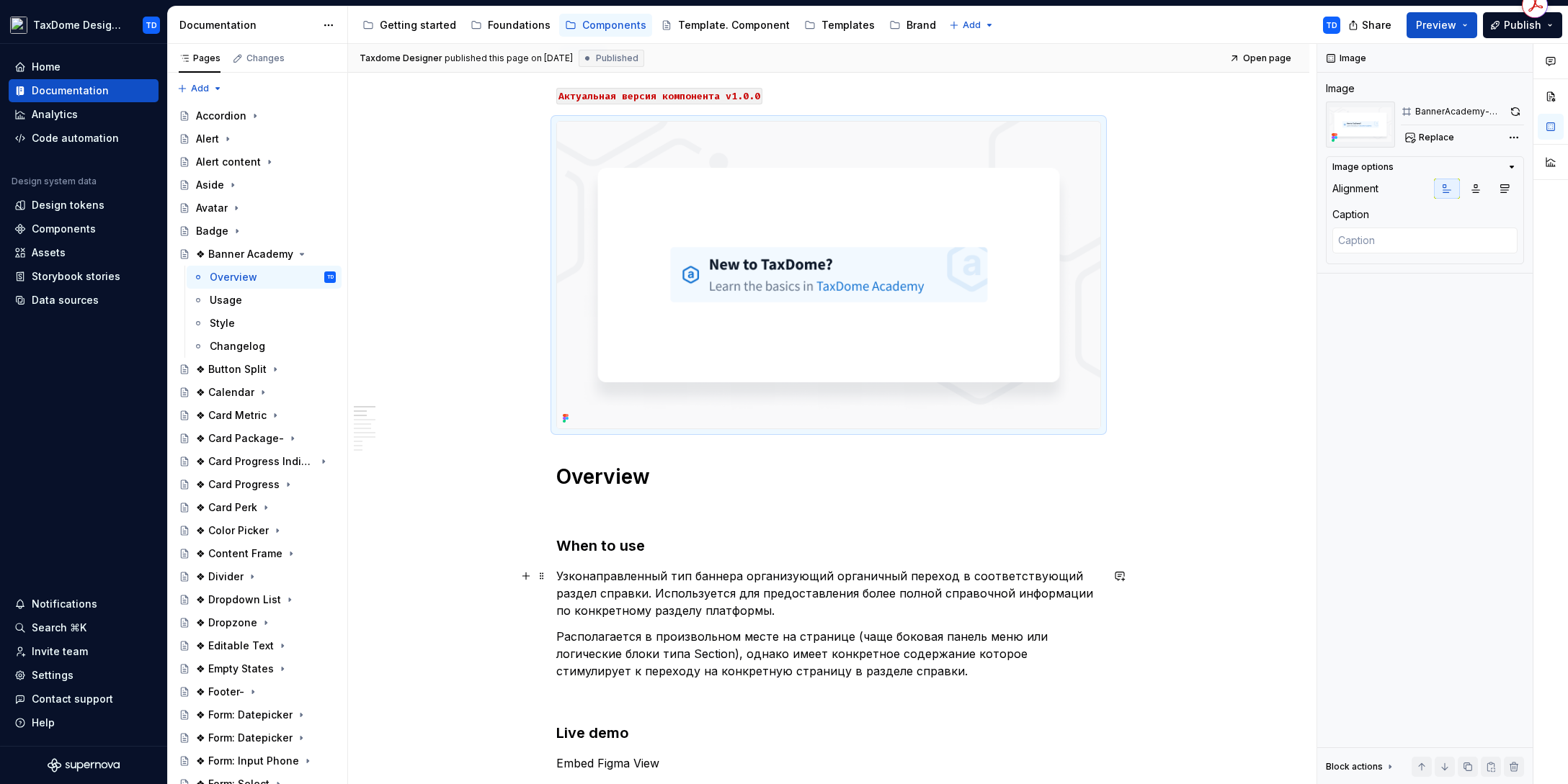
scroll to position [285, 0]
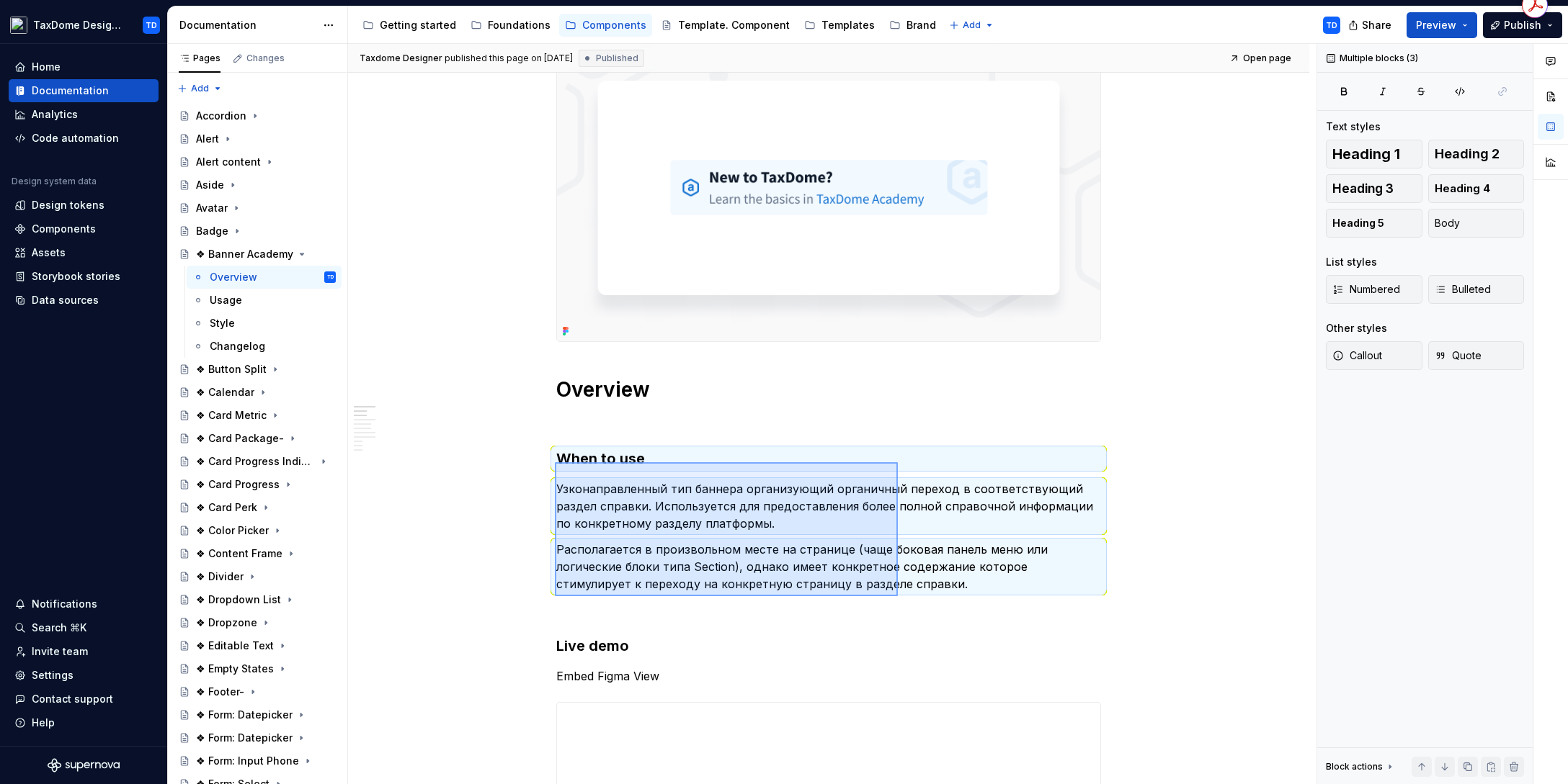
drag, startPoint x: 564, startPoint y: 463, endPoint x: 888, endPoint y: 576, distance: 343.1
click at [897, 595] on div "**********" at bounding box center [831, 414] width 969 height 741
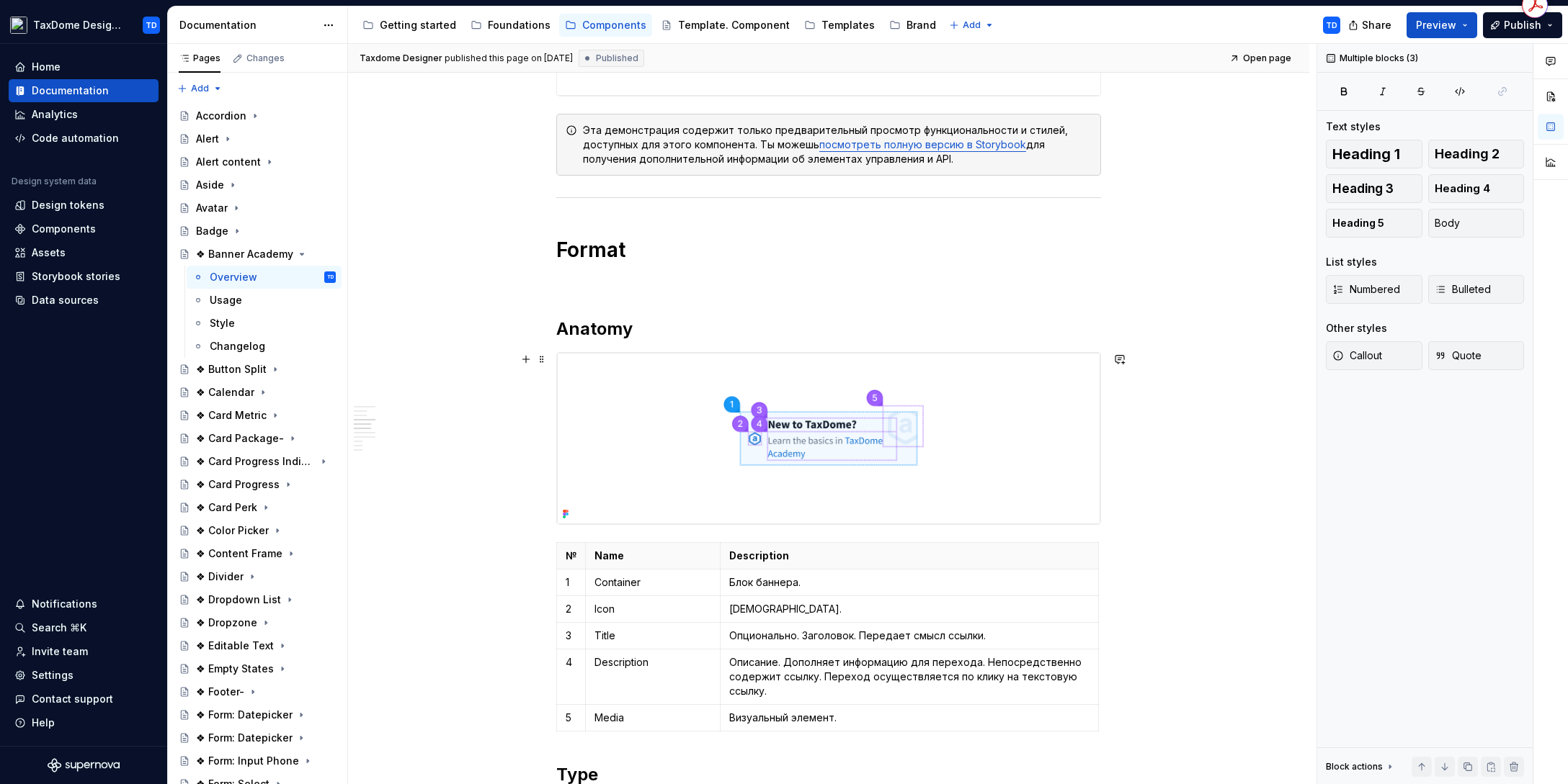
scroll to position [1276, 0]
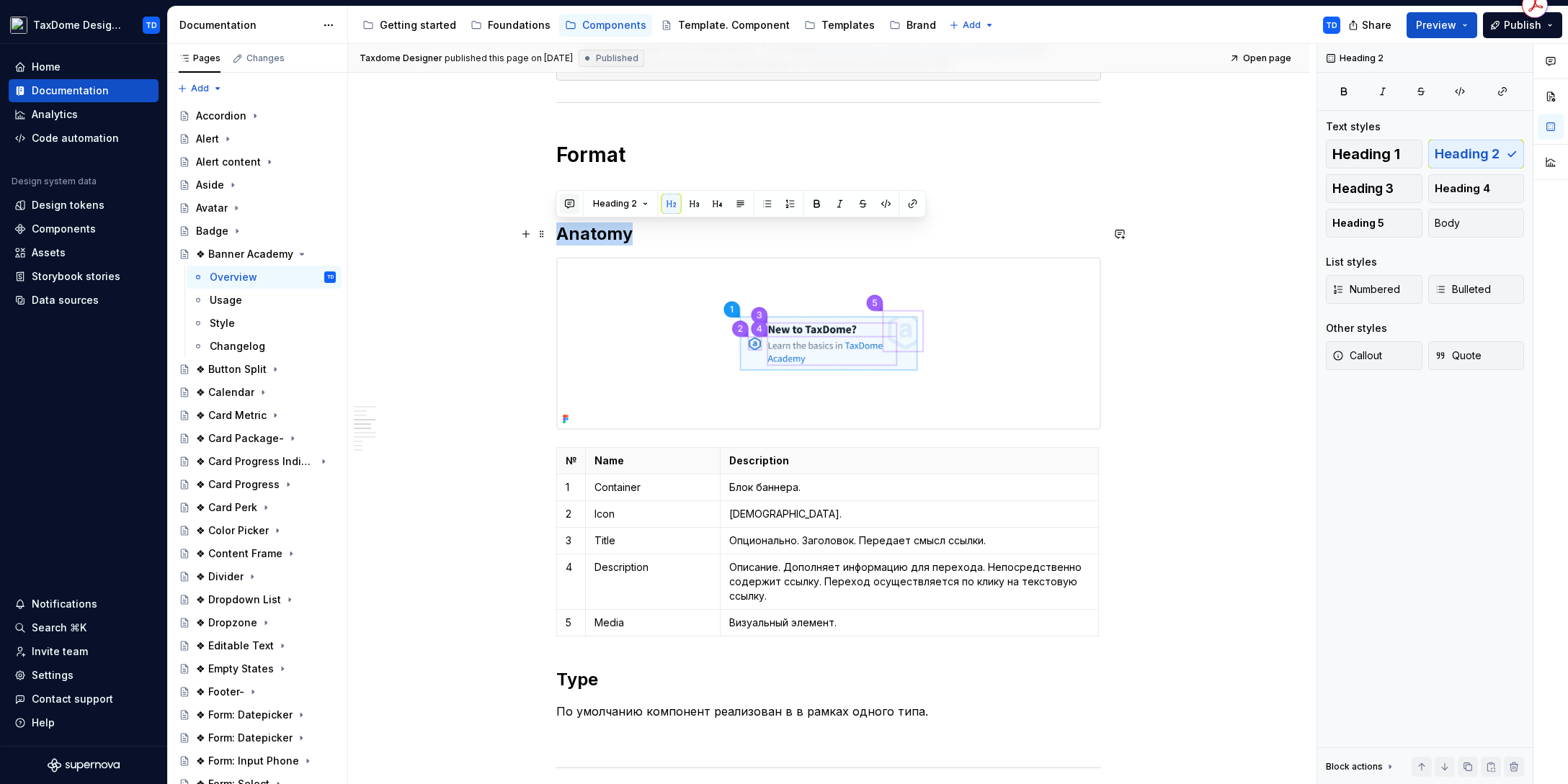
drag, startPoint x: 558, startPoint y: 233, endPoint x: 563, endPoint y: 201, distance: 32.4
click at [635, 237] on h2 "Anatomy" at bounding box center [829, 234] width 545 height 23
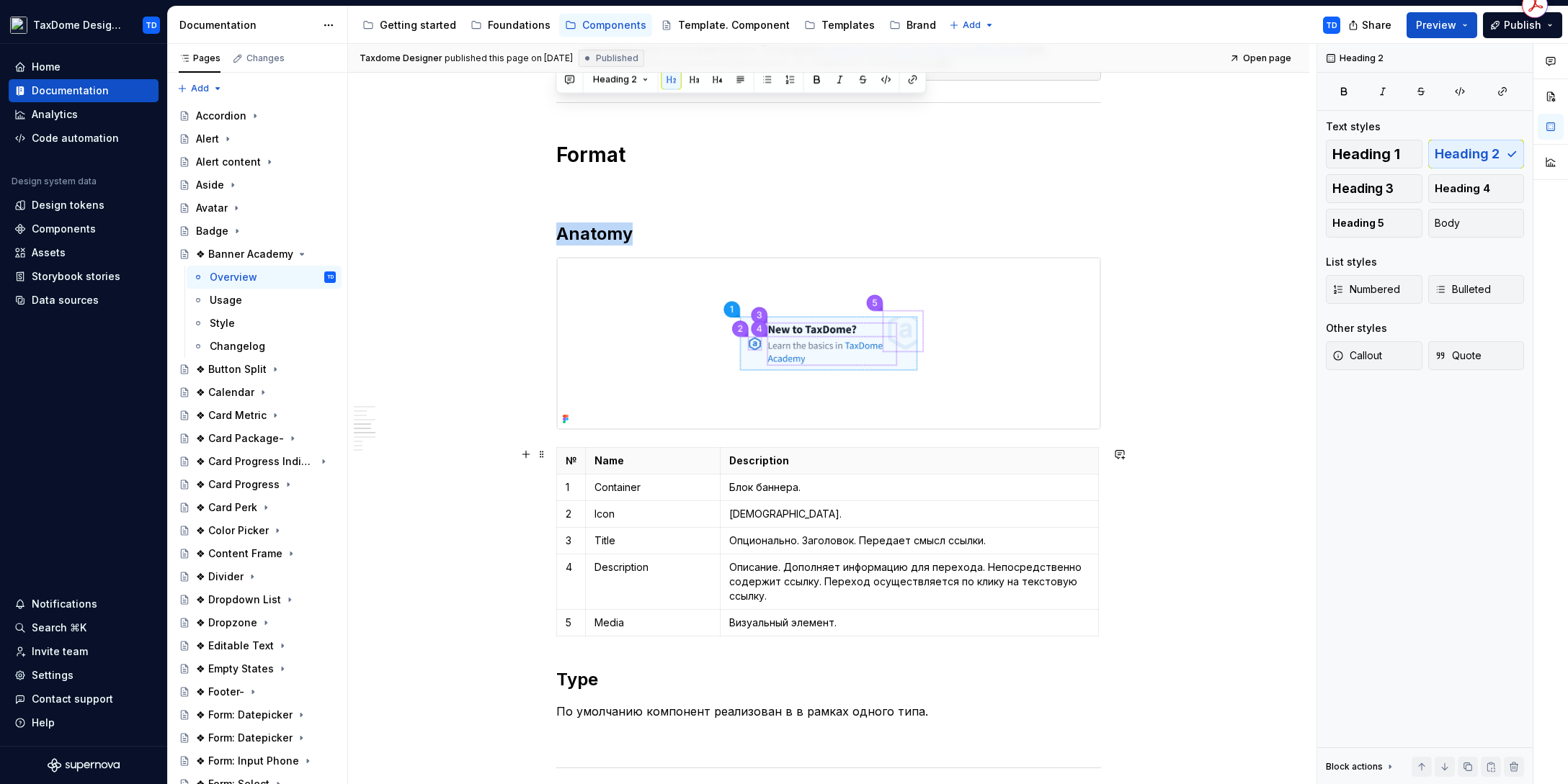
scroll to position [1510, 0]
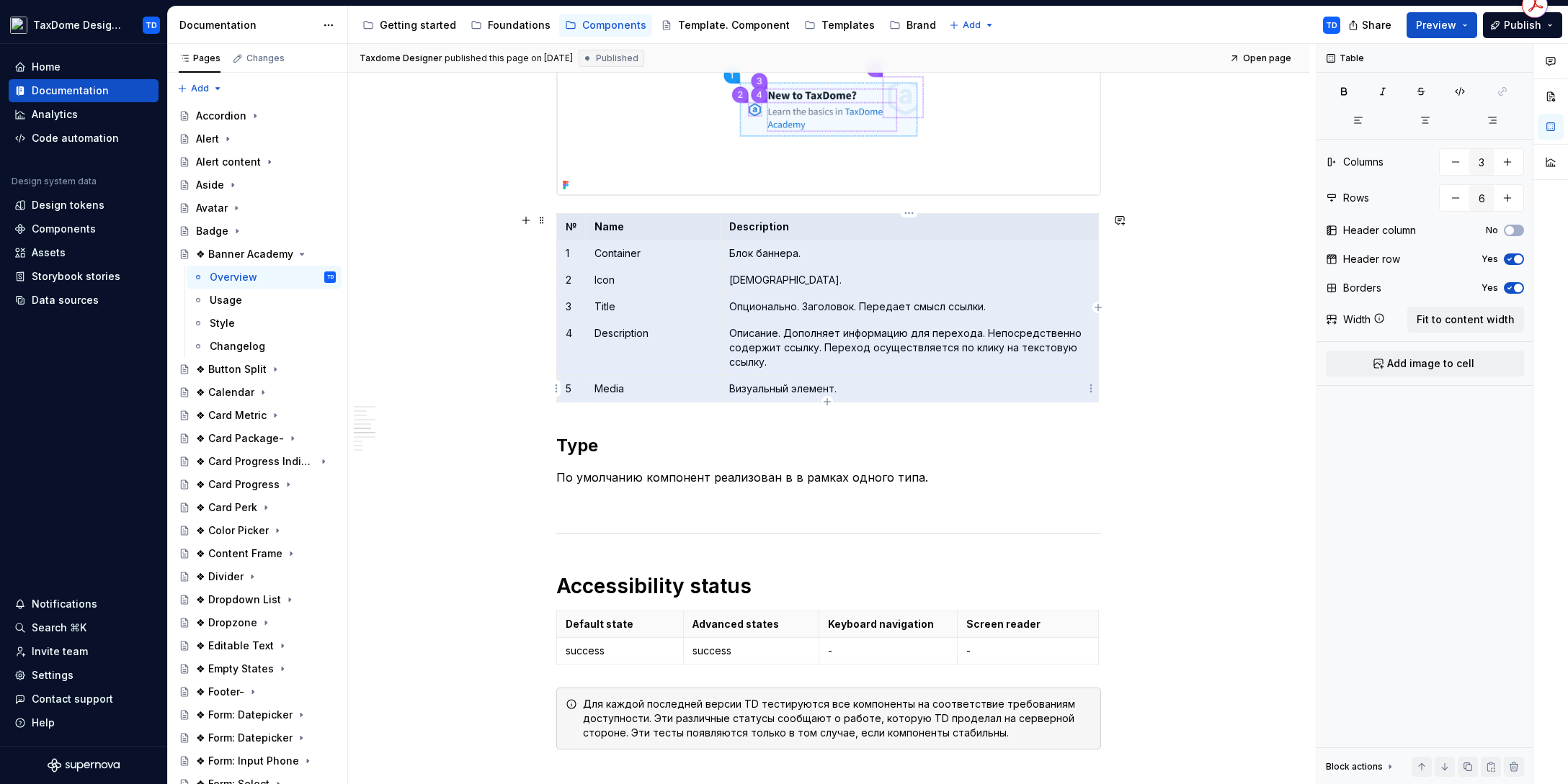
drag, startPoint x: 561, startPoint y: 225, endPoint x: 848, endPoint y: 386, distance: 329.1
click at [848, 386] on tbody "№ Name Description 1 Container Блок баннера. 2 Icon Иконка. 3 Title Опционально…" at bounding box center [828, 307] width 542 height 189
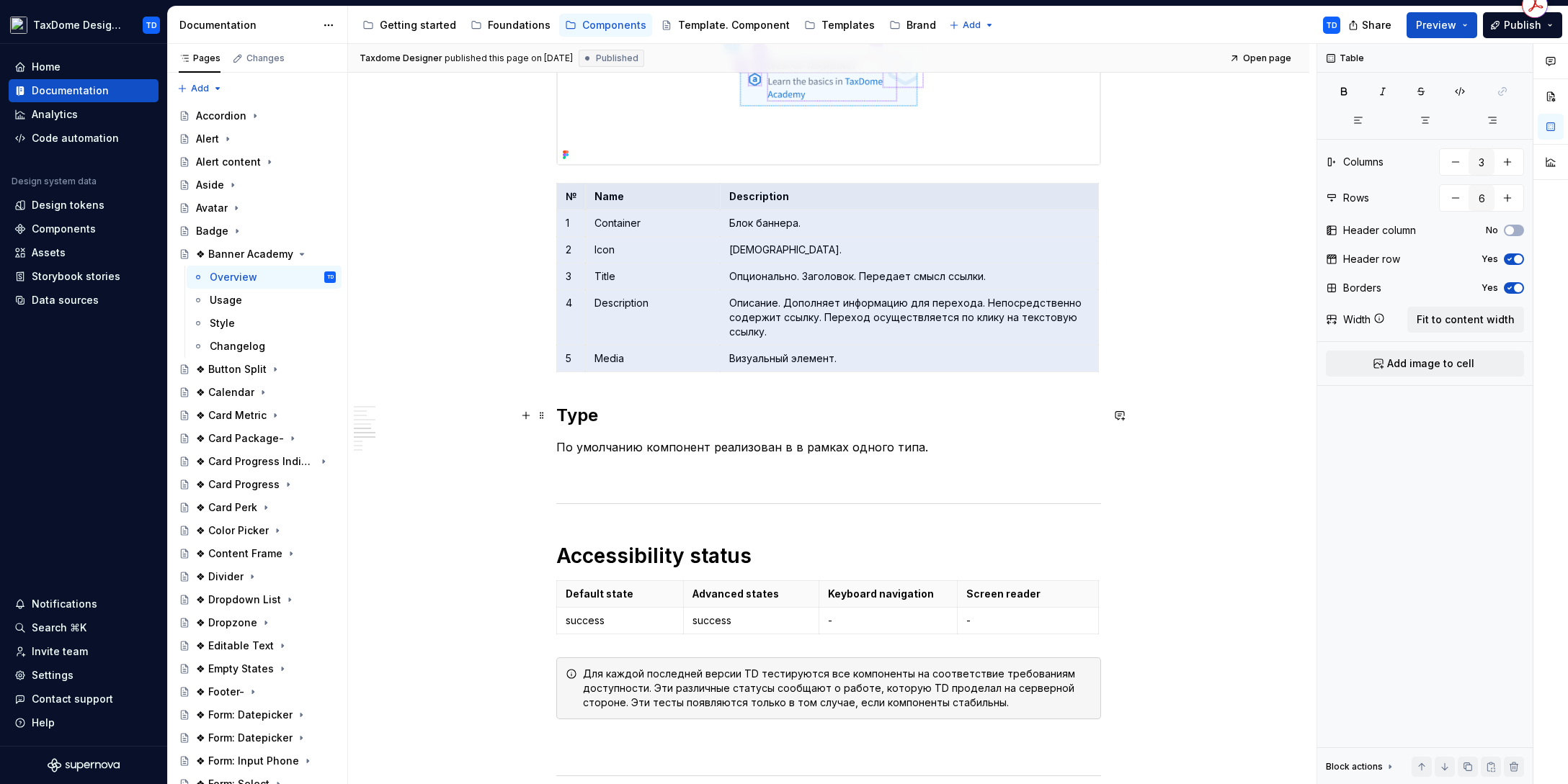
scroll to position [1714, 0]
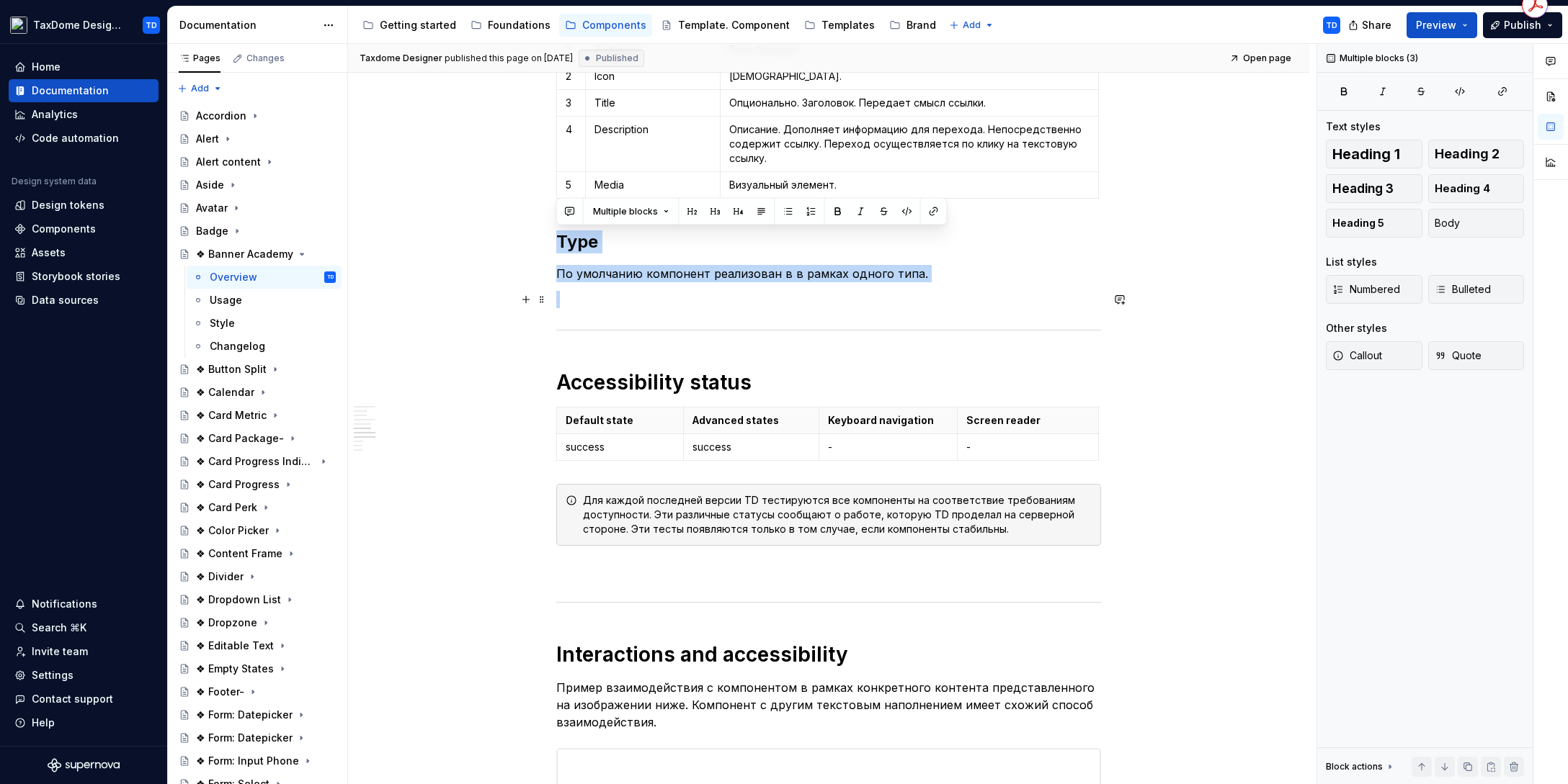
drag, startPoint x: 563, startPoint y: 249, endPoint x: 893, endPoint y: 292, distance: 332.8
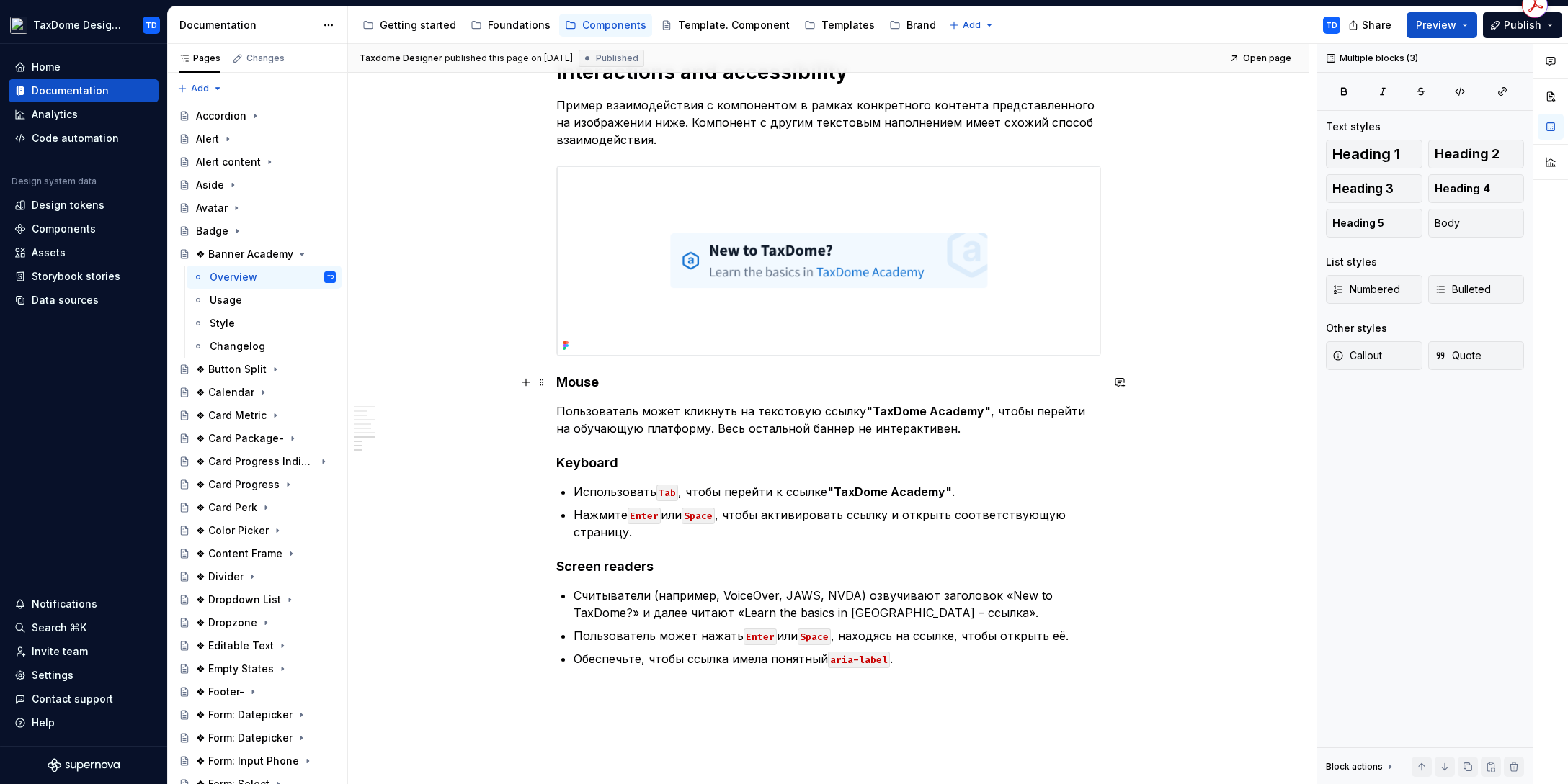
scroll to position [2286, 0]
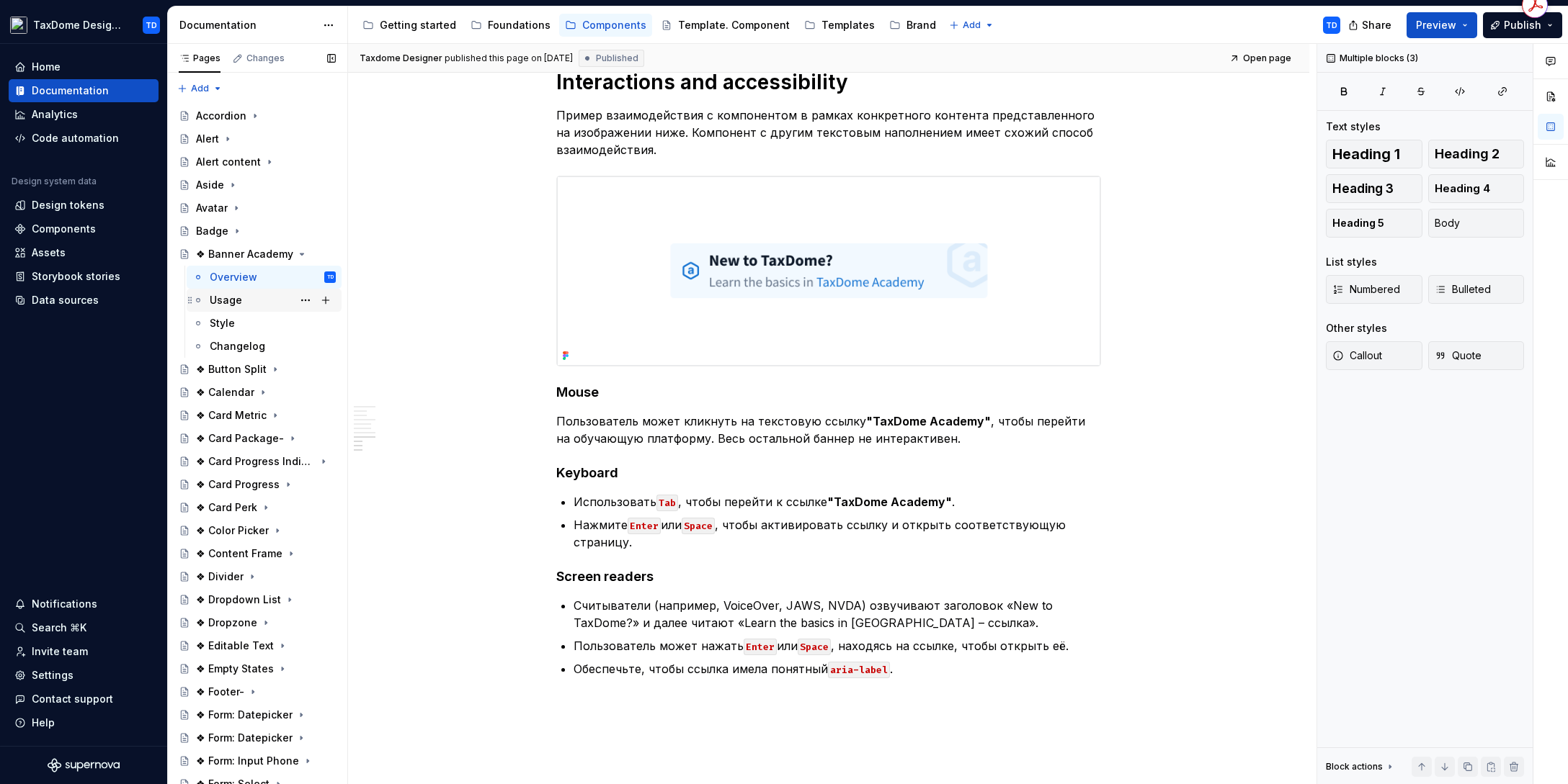
click at [249, 295] on div "Usage" at bounding box center [272, 300] width 126 height 20
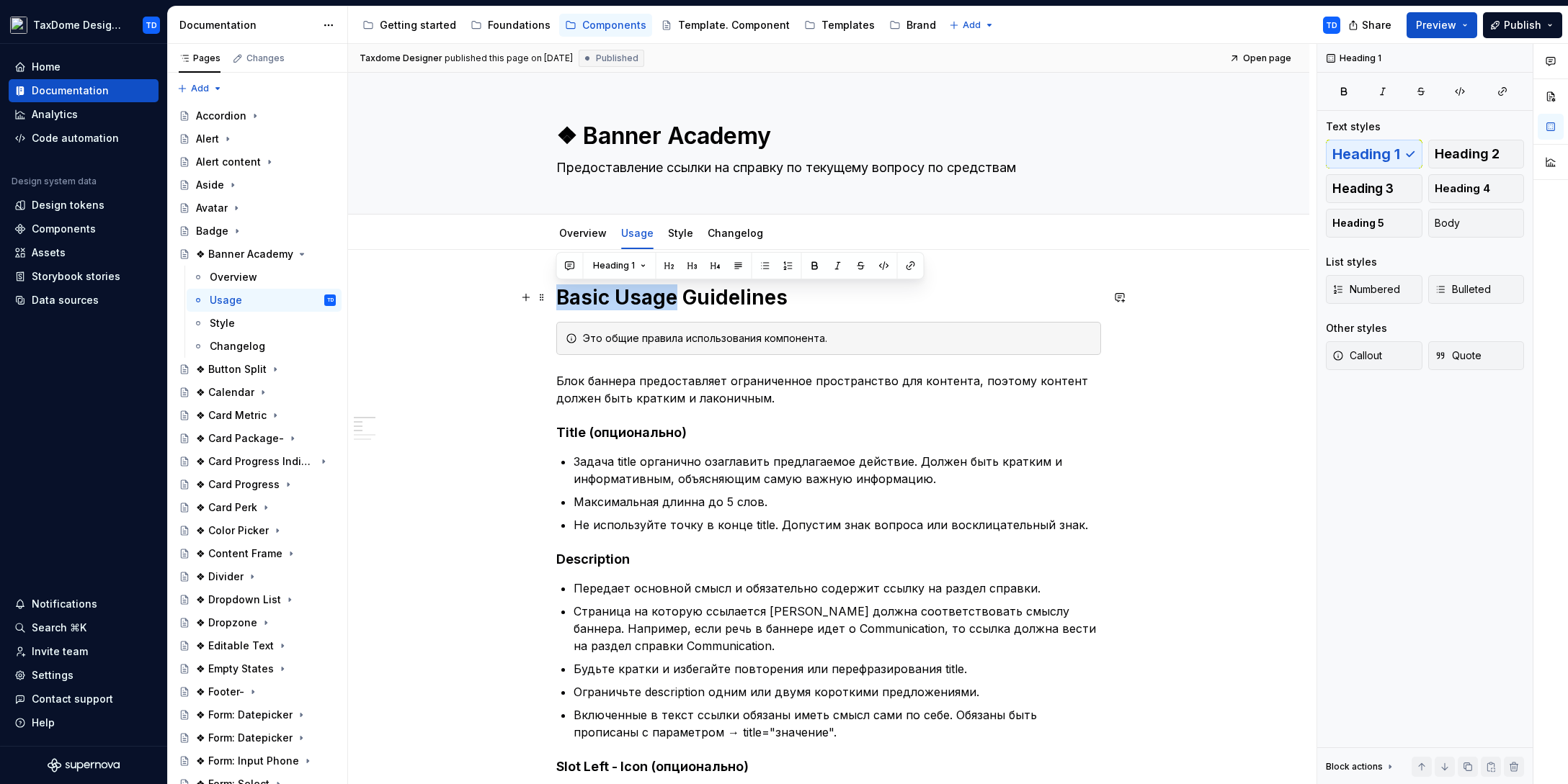
drag, startPoint x: 567, startPoint y: 298, endPoint x: 674, endPoint y: 293, distance: 107.1
click at [674, 293] on h1 "Basic Usage Guidelines" at bounding box center [829, 298] width 545 height 26
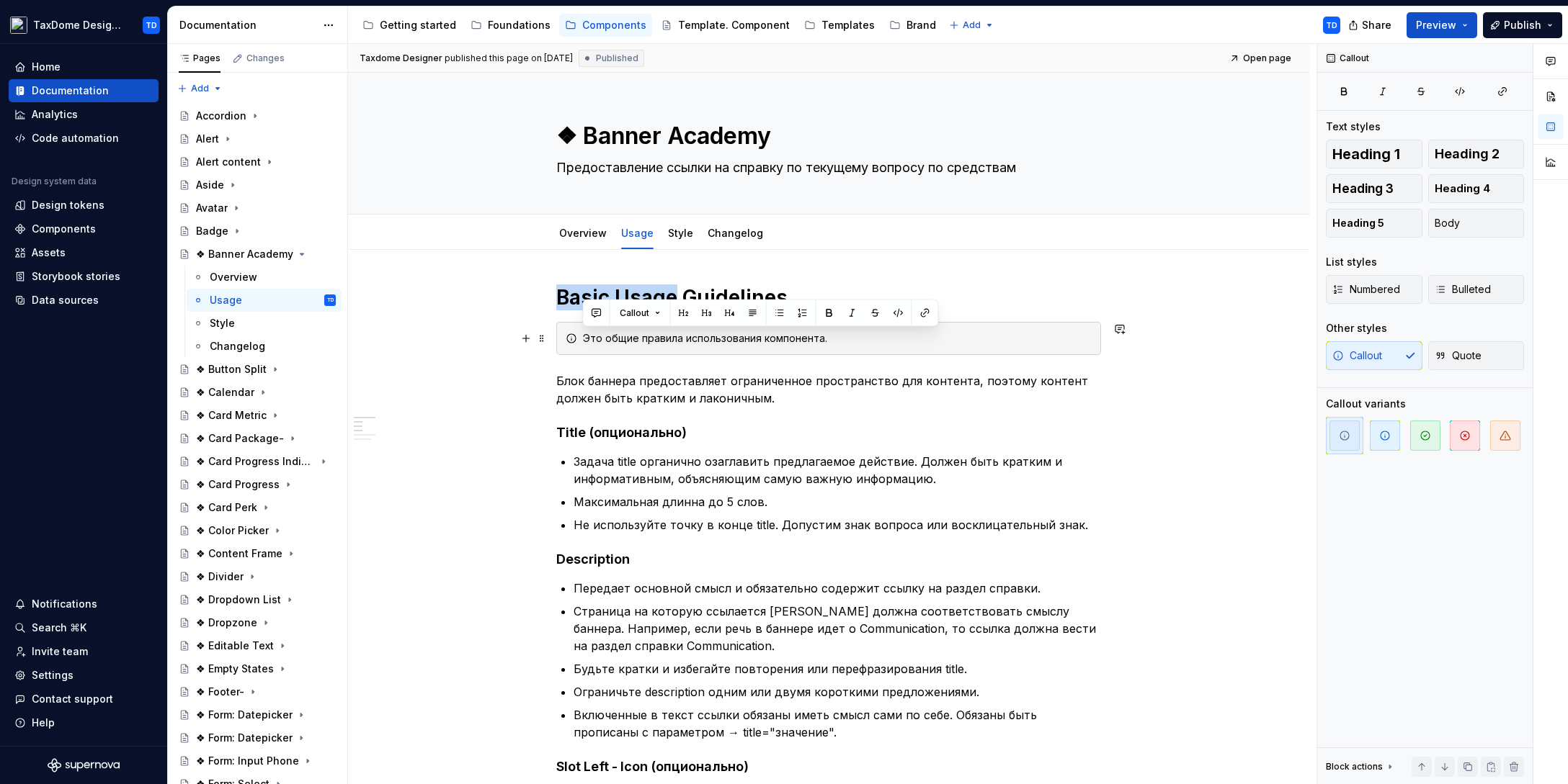
drag, startPoint x: 580, startPoint y: 338, endPoint x: 828, endPoint y: 335, distance: 248.0
click at [830, 335] on div "Это общие правила использования компонента." at bounding box center [829, 338] width 545 height 33
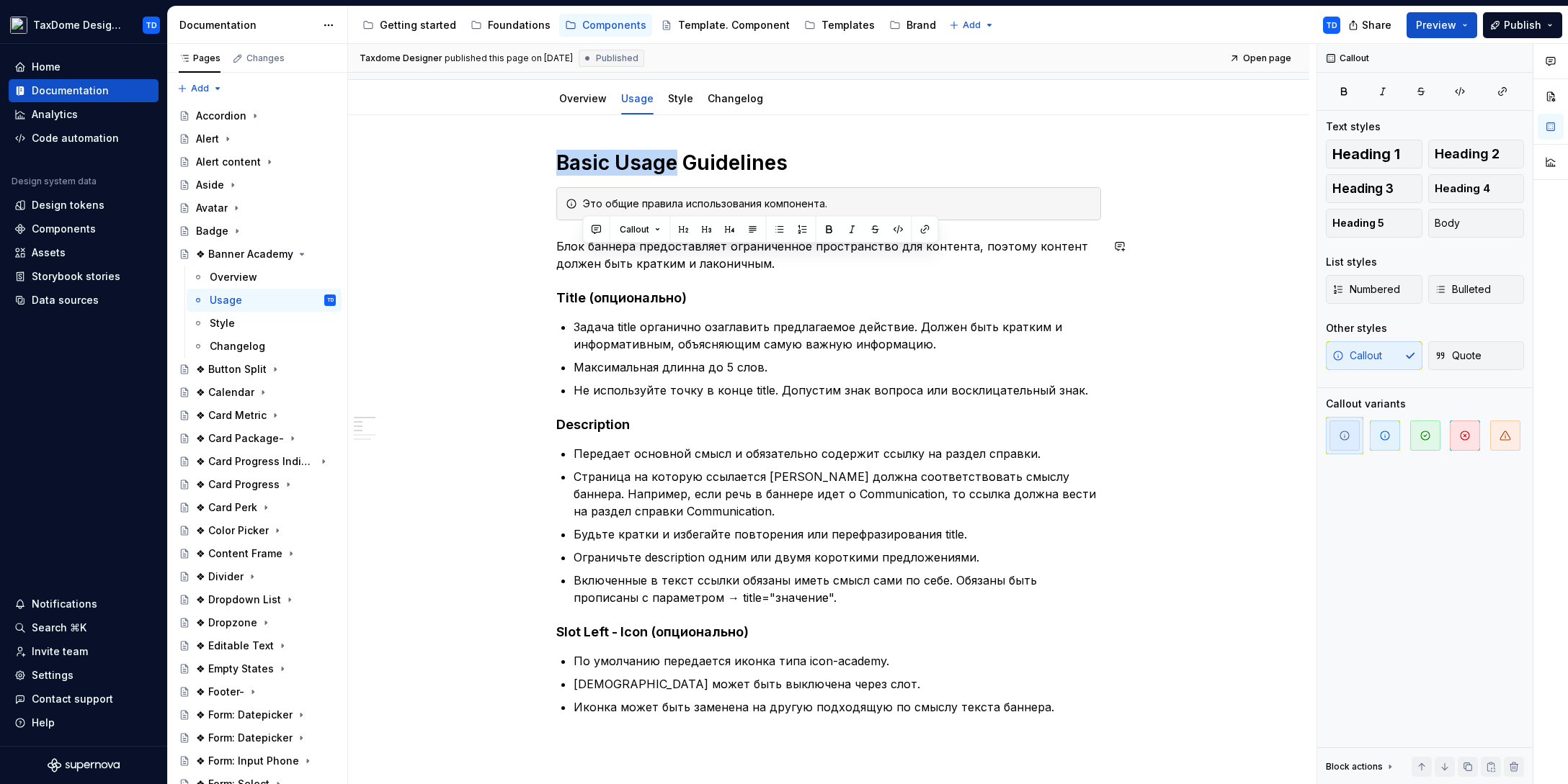
scroll to position [221, 0]
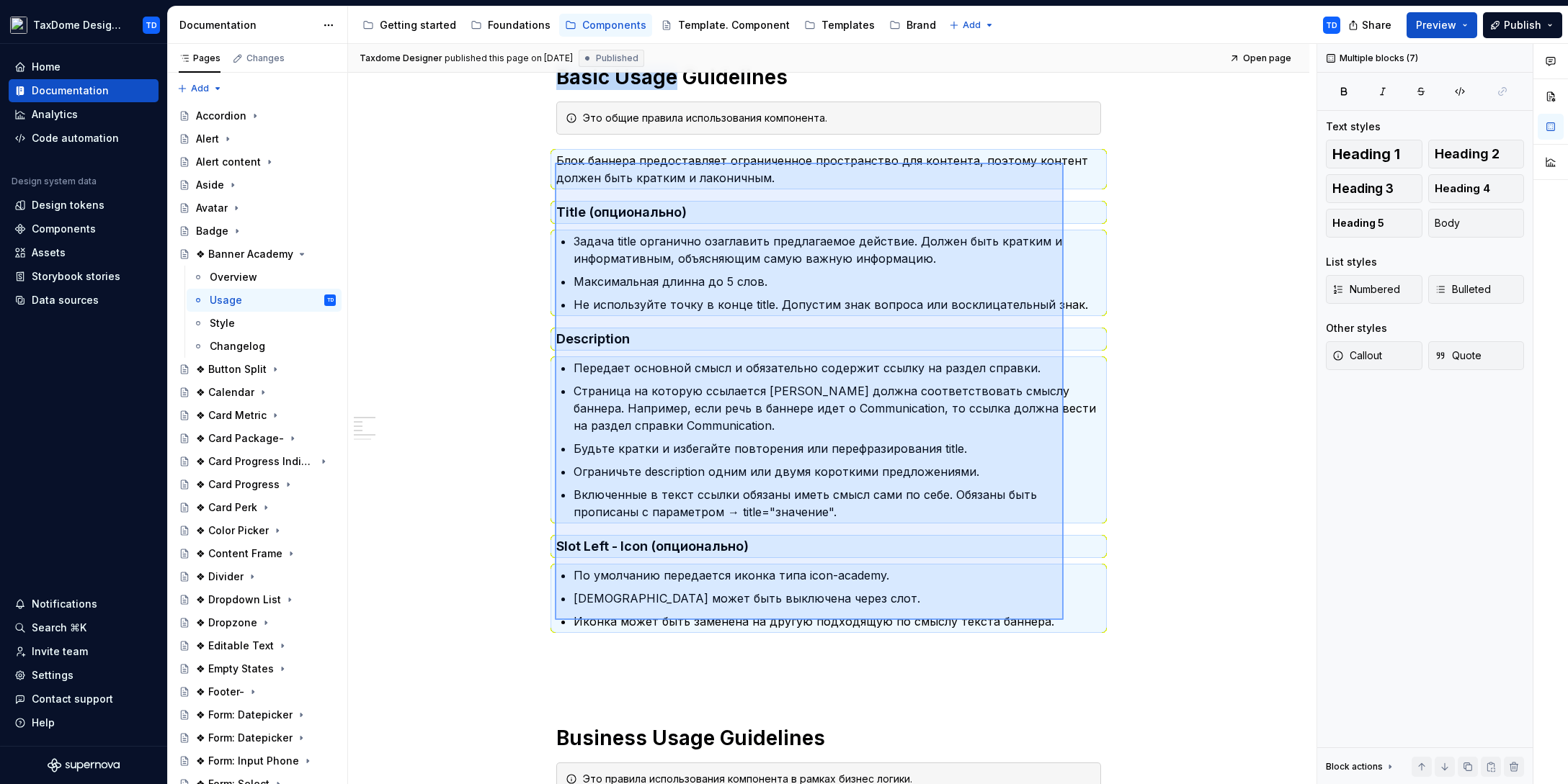
drag, startPoint x: 554, startPoint y: 162, endPoint x: 1067, endPoint y: 625, distance: 691.0
click at [1067, 625] on div "Taxdome Designer published this page on June 4, 2025 Published Open page ❖ Bann…" at bounding box center [831, 414] width 969 height 741
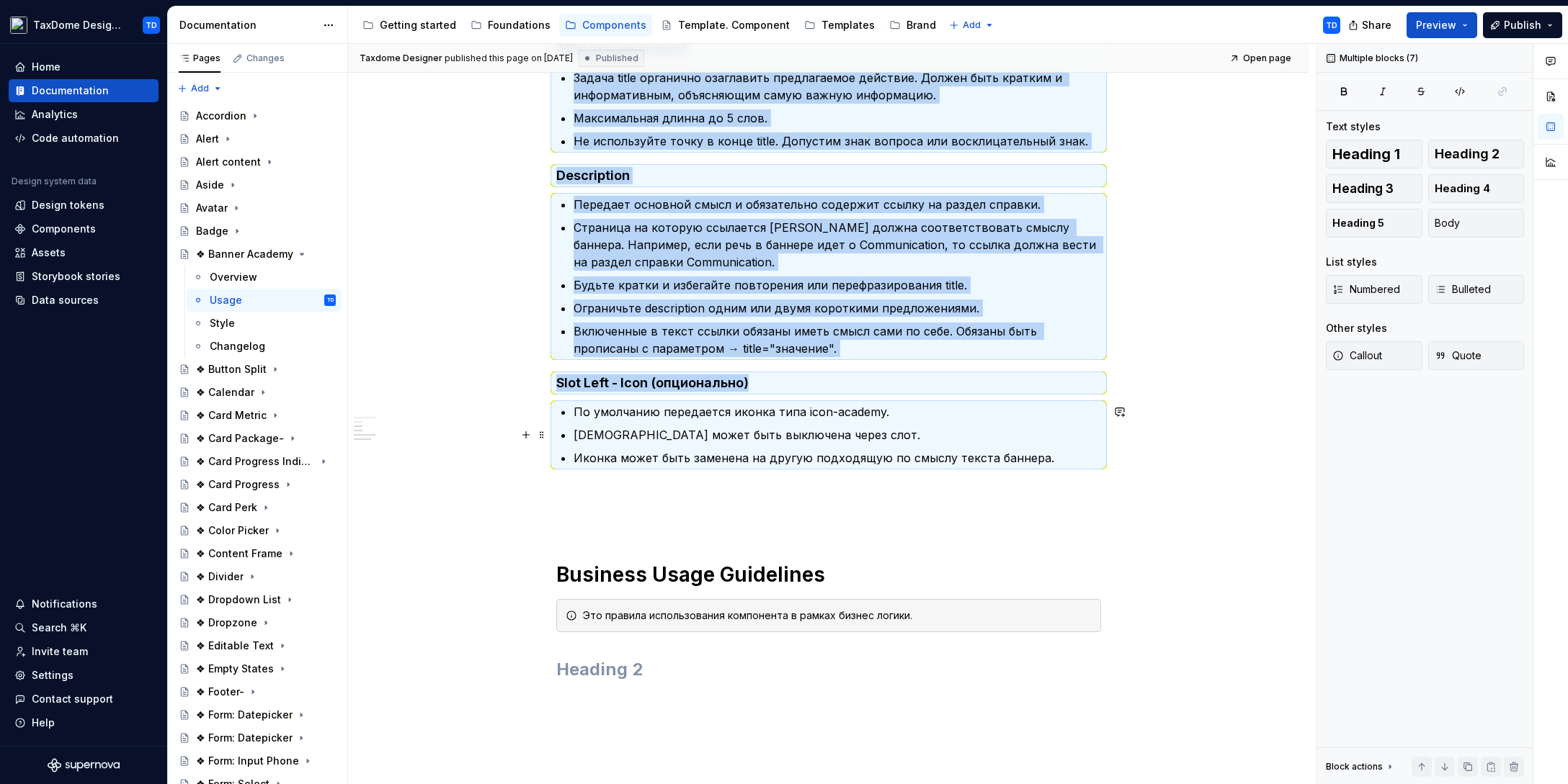
scroll to position [454, 0]
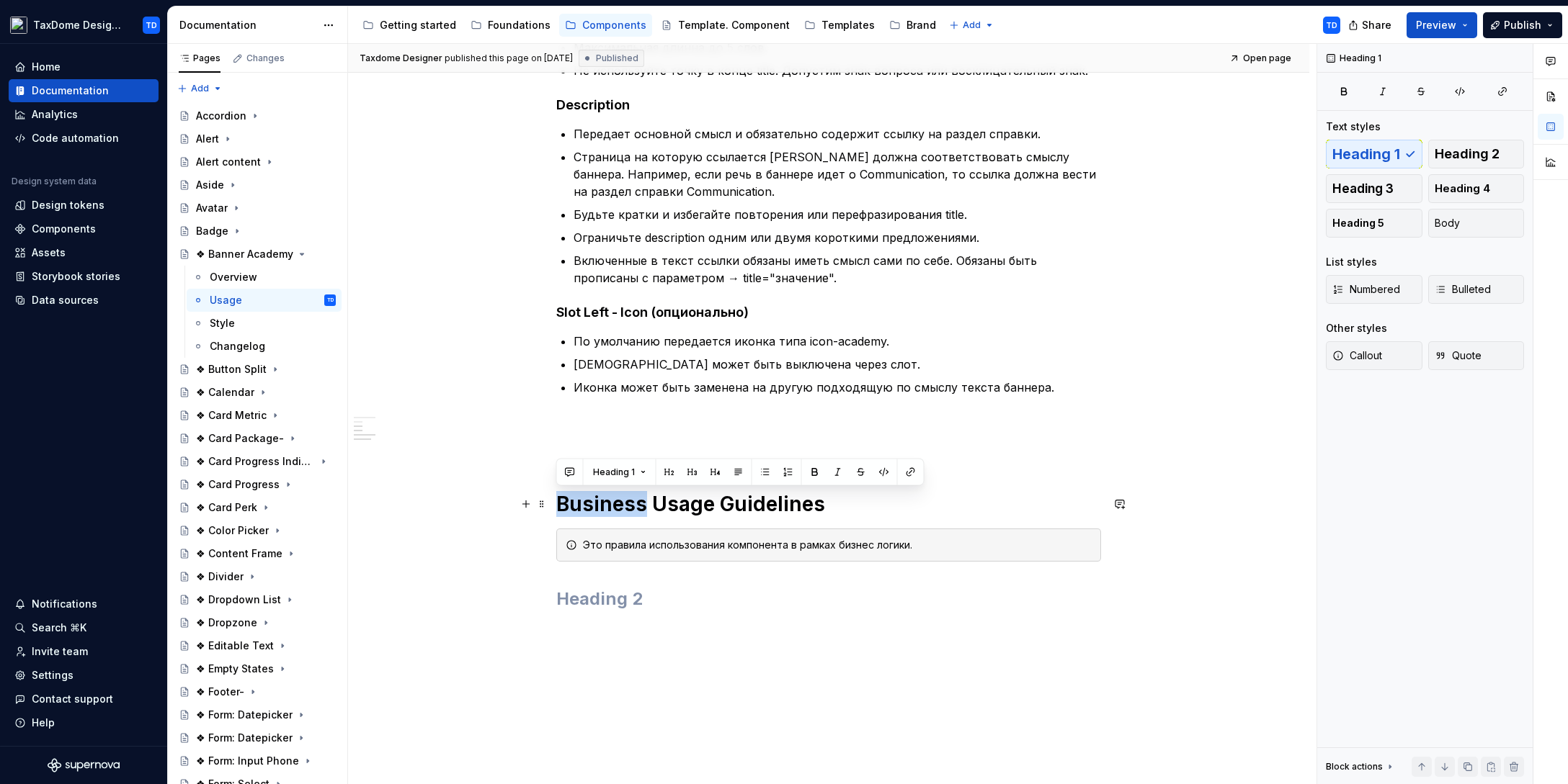
drag, startPoint x: 561, startPoint y: 502, endPoint x: 642, endPoint y: 498, distance: 81.1
click at [642, 498] on h1 "Business Usage Guidelines" at bounding box center [829, 504] width 545 height 26
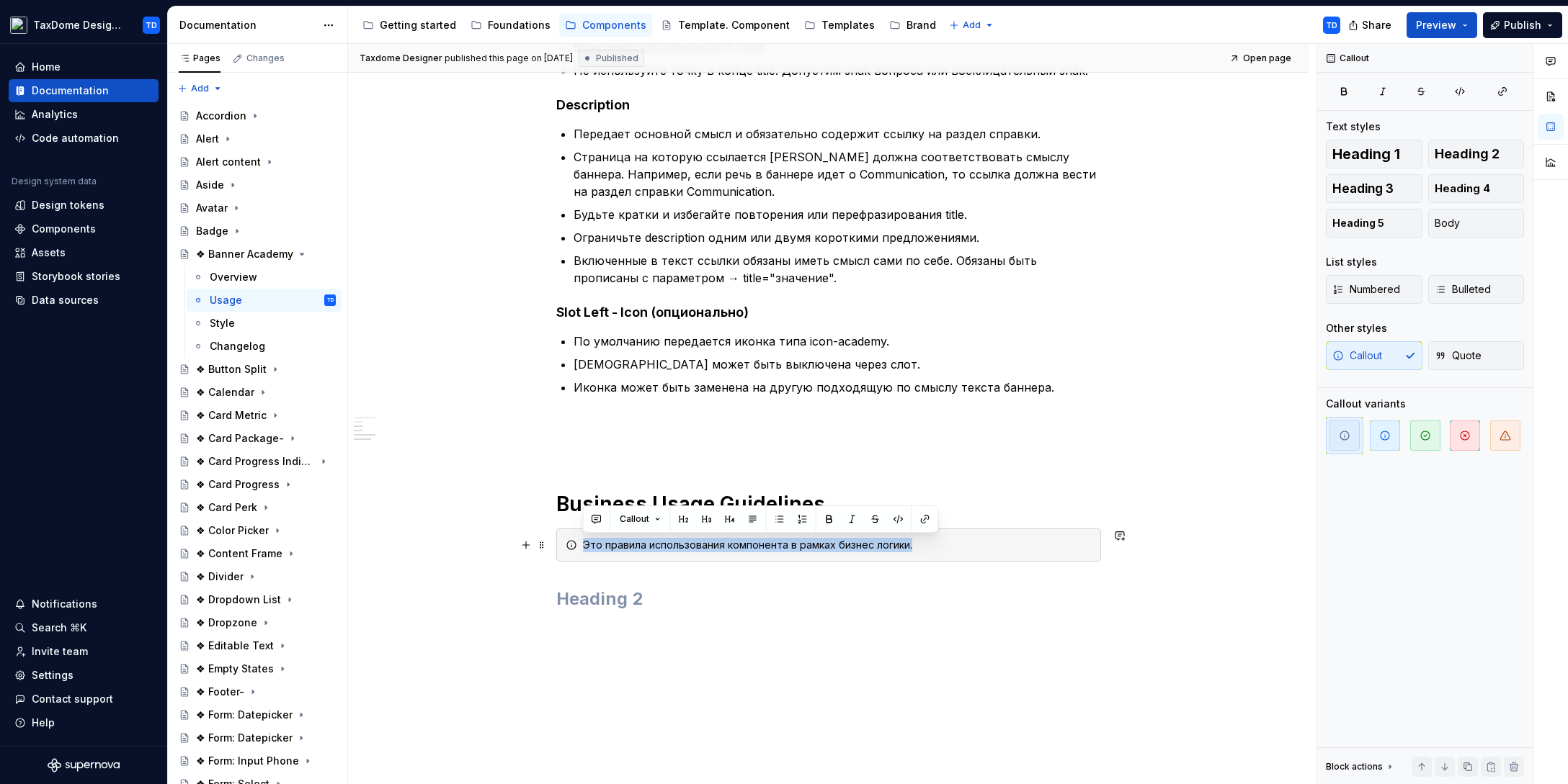
drag, startPoint x: 582, startPoint y: 545, endPoint x: 919, endPoint y: 546, distance: 337.0
click at [919, 546] on div "Это правила использования компонента в рамках бизнес логики." at bounding box center [836, 545] width 508 height 14
click at [228, 322] on div "Style" at bounding box center [222, 323] width 25 height 14
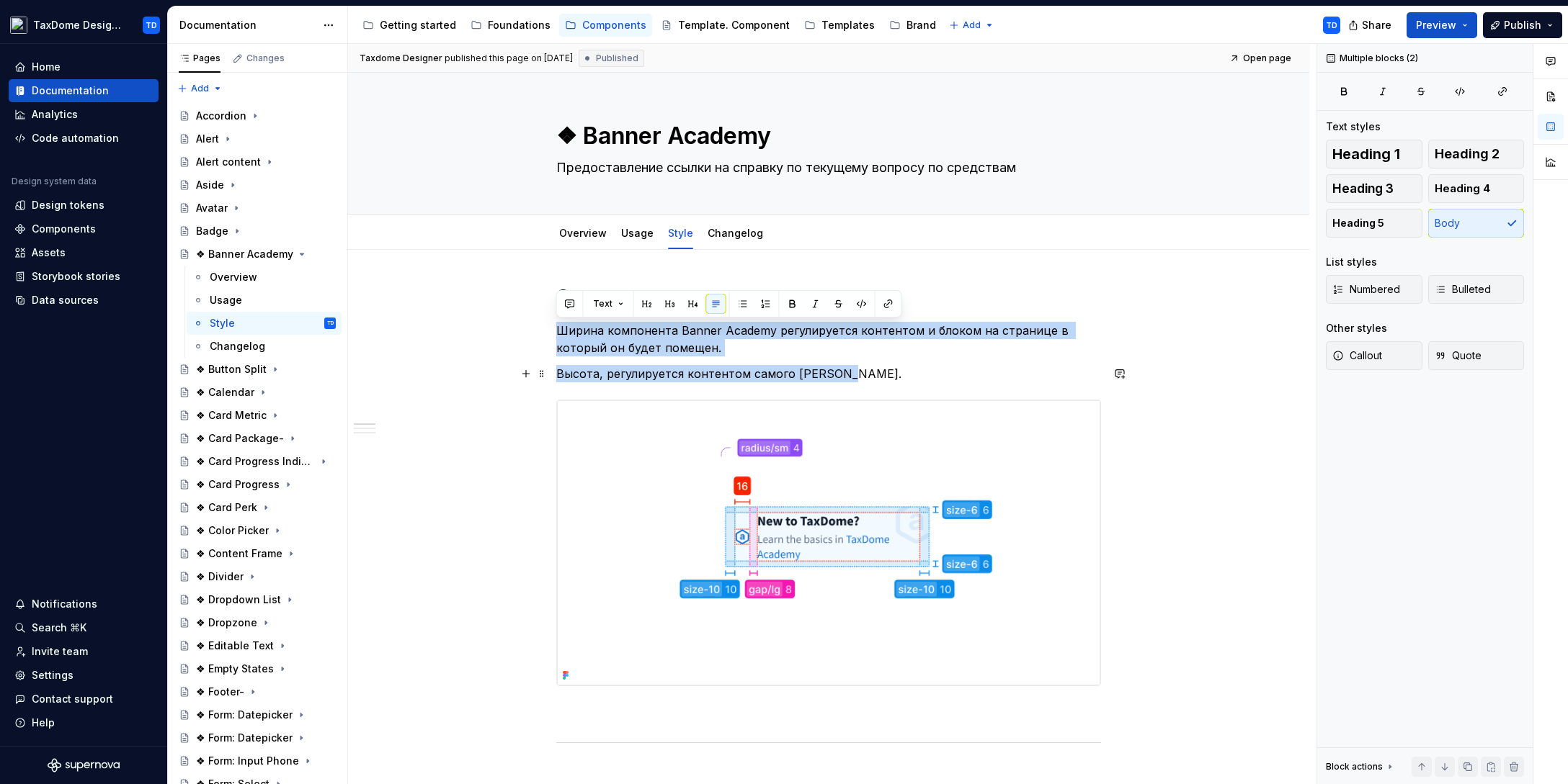
drag, startPoint x: 560, startPoint y: 326, endPoint x: 847, endPoint y: 370, distance: 290.4
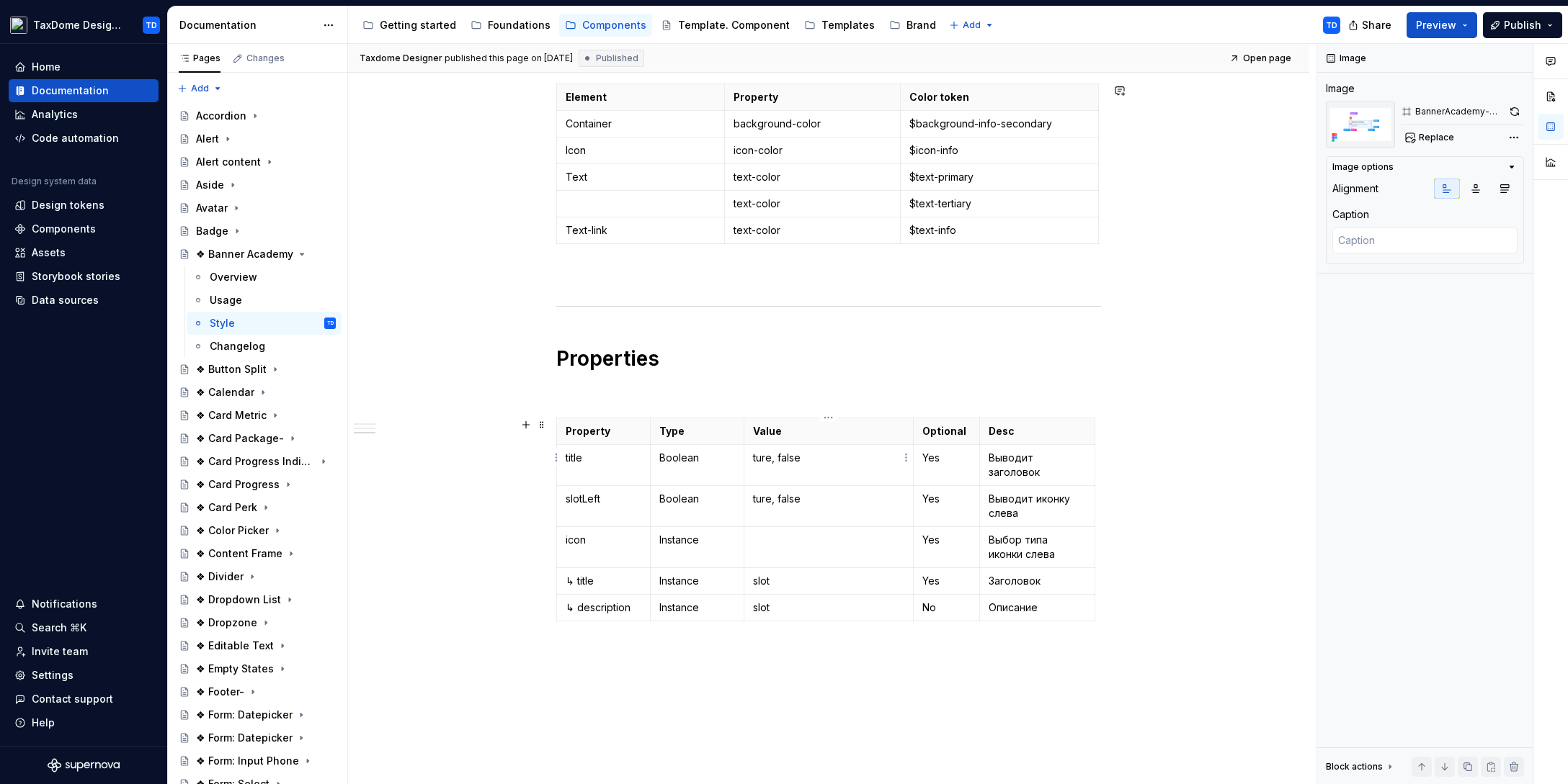
scroll to position [1059, 0]
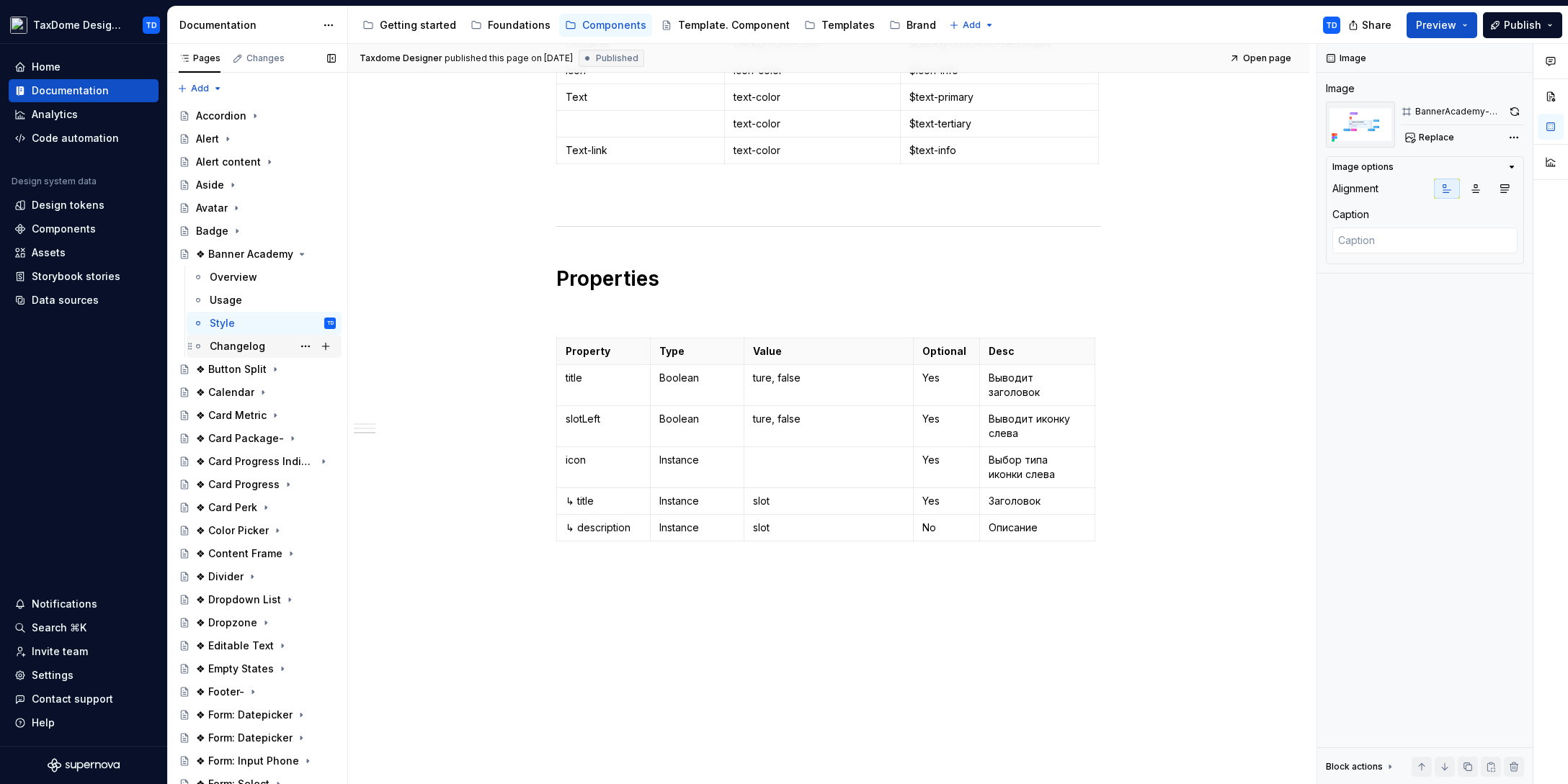
click at [242, 345] on div "Changelog" at bounding box center [237, 346] width 55 height 14
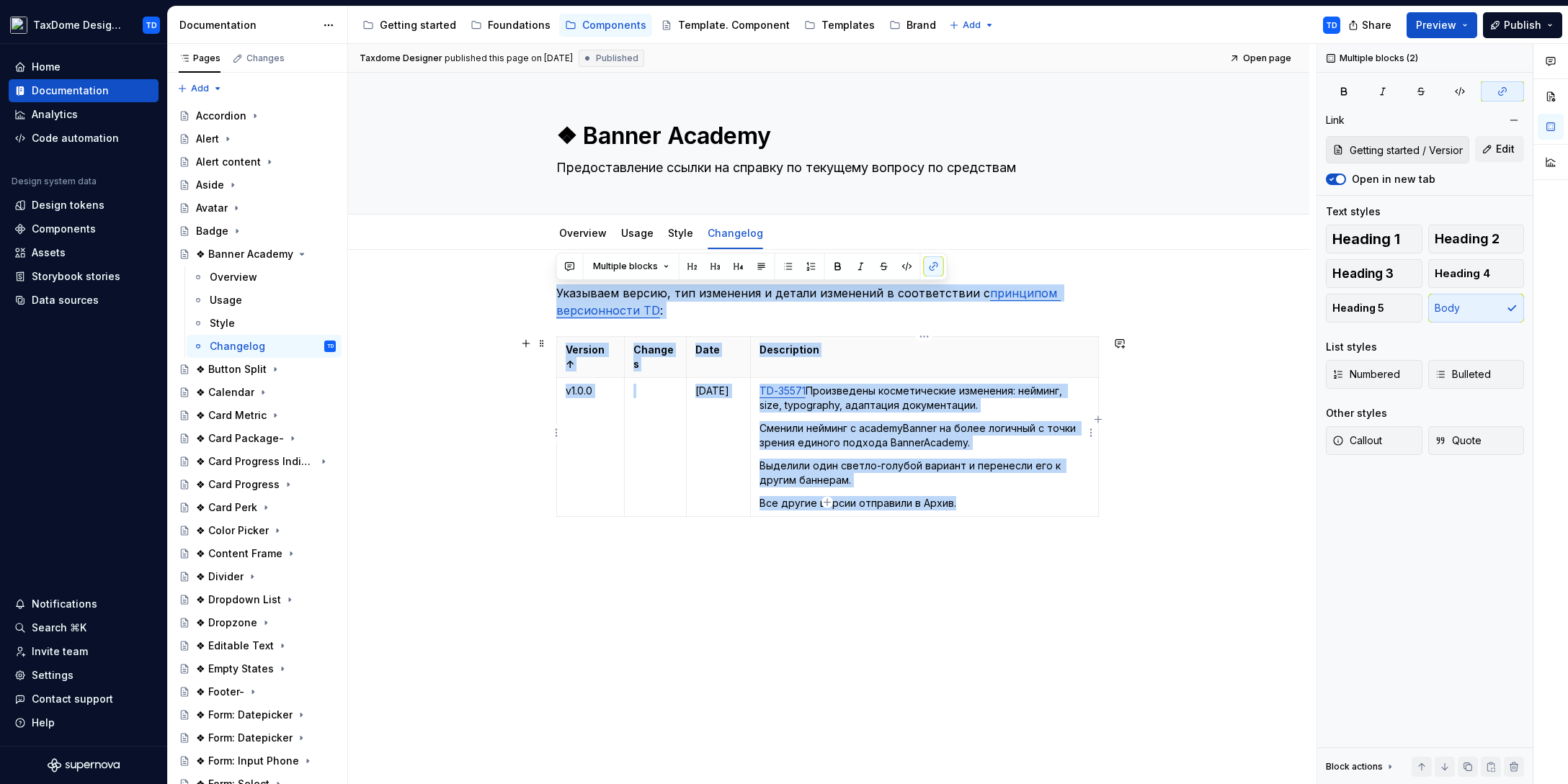
drag, startPoint x: 557, startPoint y: 294, endPoint x: 966, endPoint y: 494, distance: 455.3
click at [966, 494] on div "Указываем версию, тип изменения и детали изменений в соответствии с принципом в…" at bounding box center [829, 421] width 545 height 273
click at [240, 279] on div "Overview" at bounding box center [233, 277] width 48 height 14
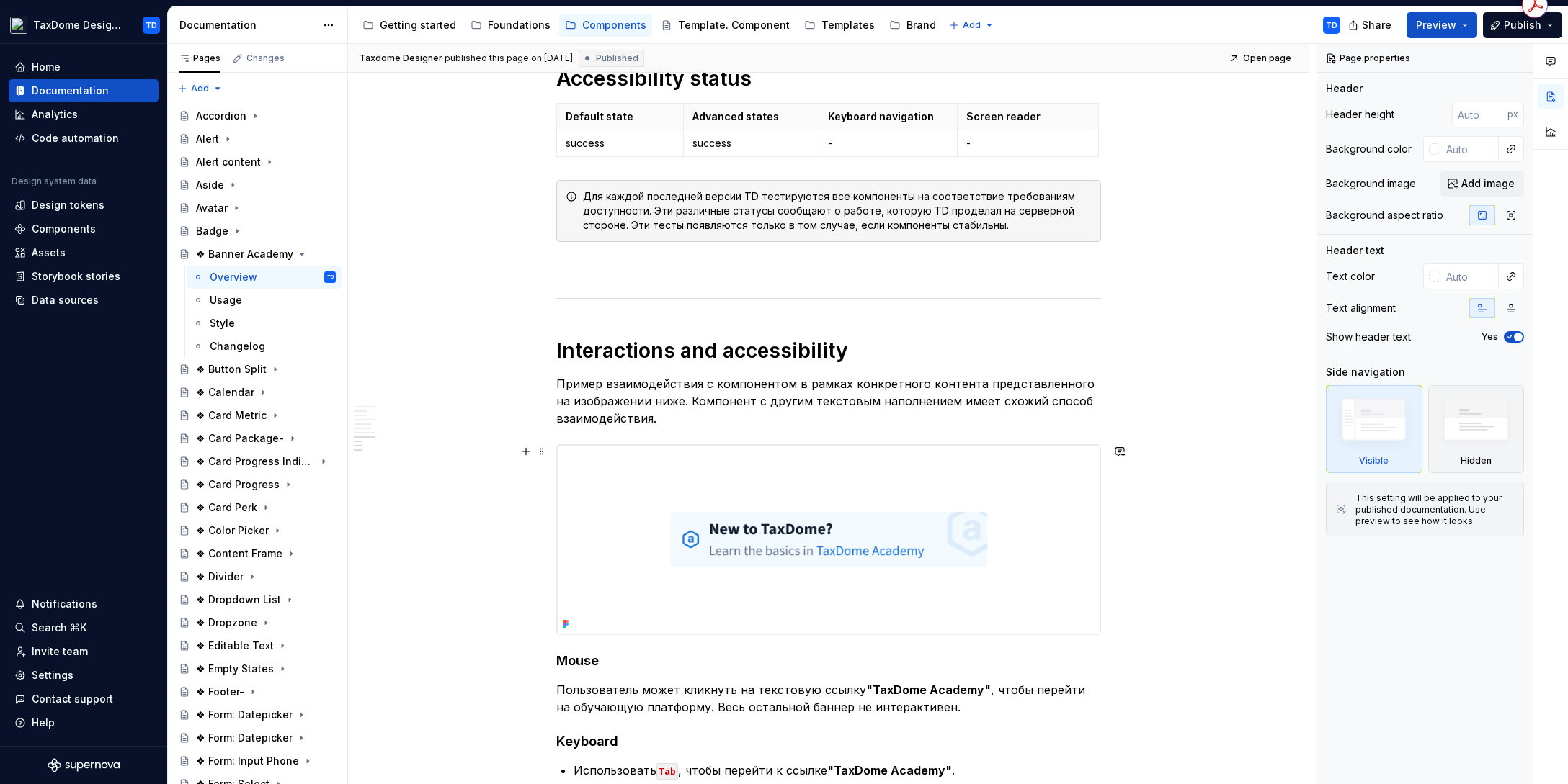
scroll to position [2107, 0]
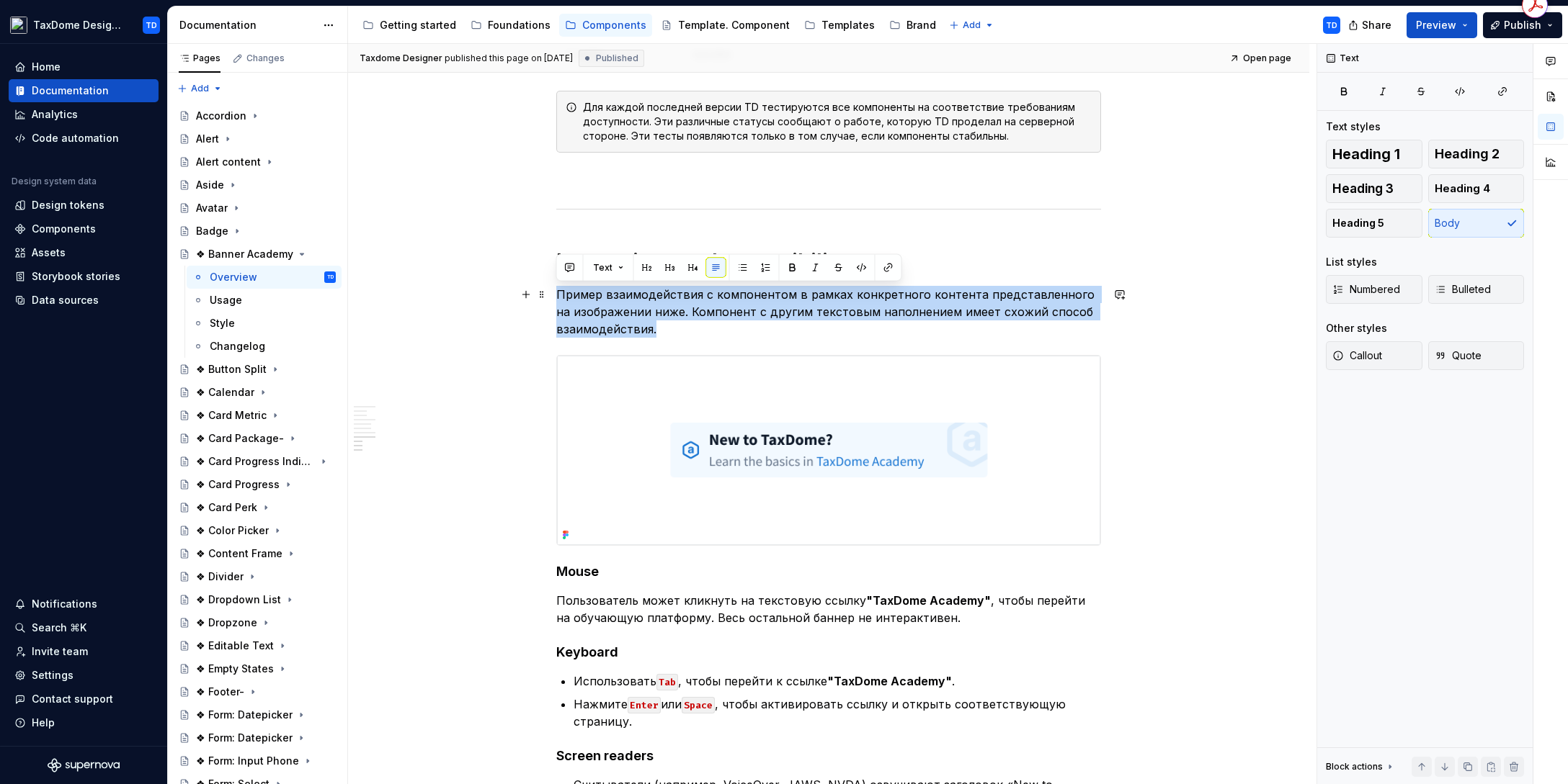
drag, startPoint x: 558, startPoint y: 292, endPoint x: 667, endPoint y: 331, distance: 115.8
click at [667, 331] on p "Пример взаимодействия с компонентом в рамках конкретного контента представленно…" at bounding box center [829, 311] width 545 height 52
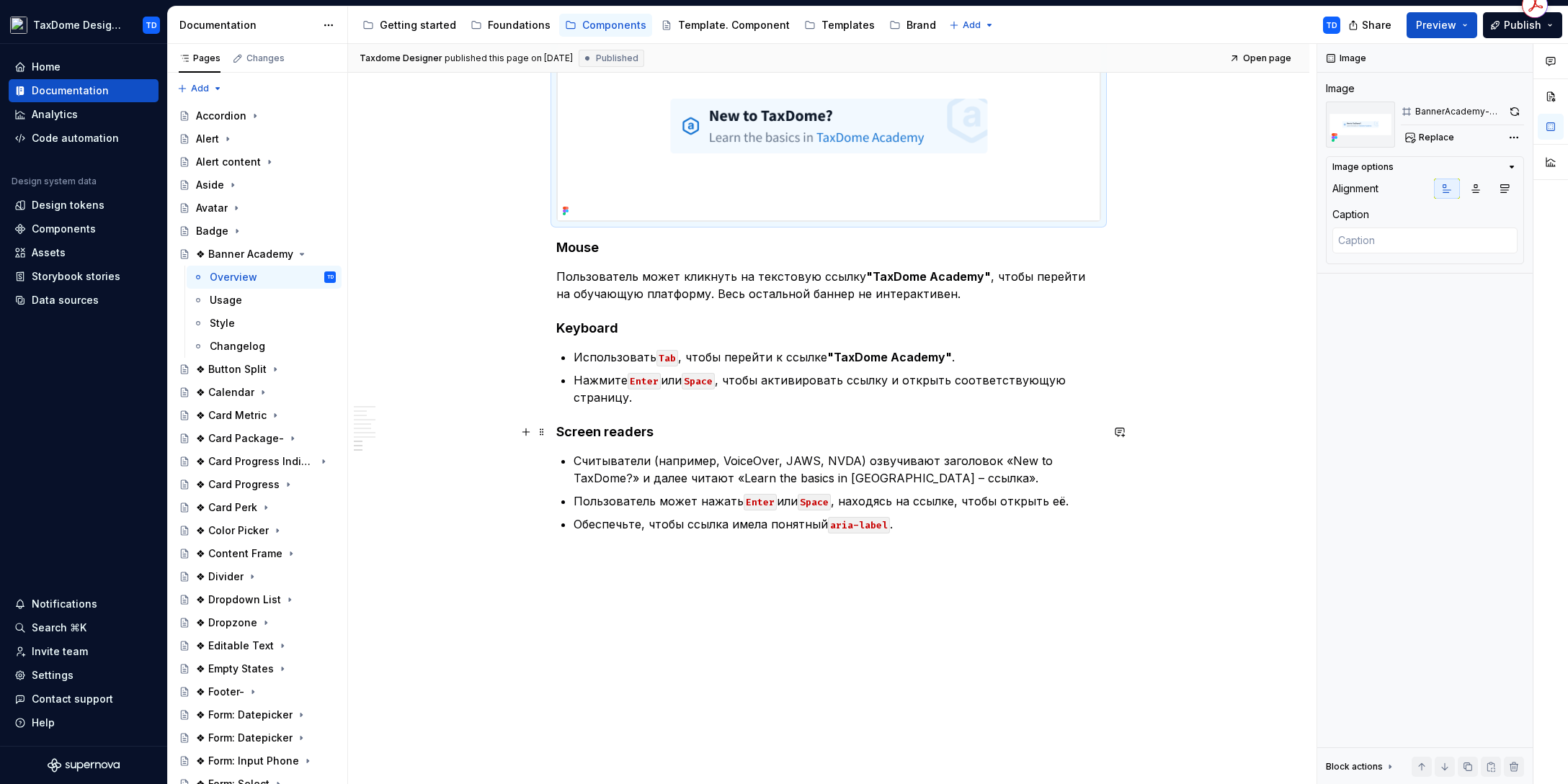
scroll to position [2432, 0]
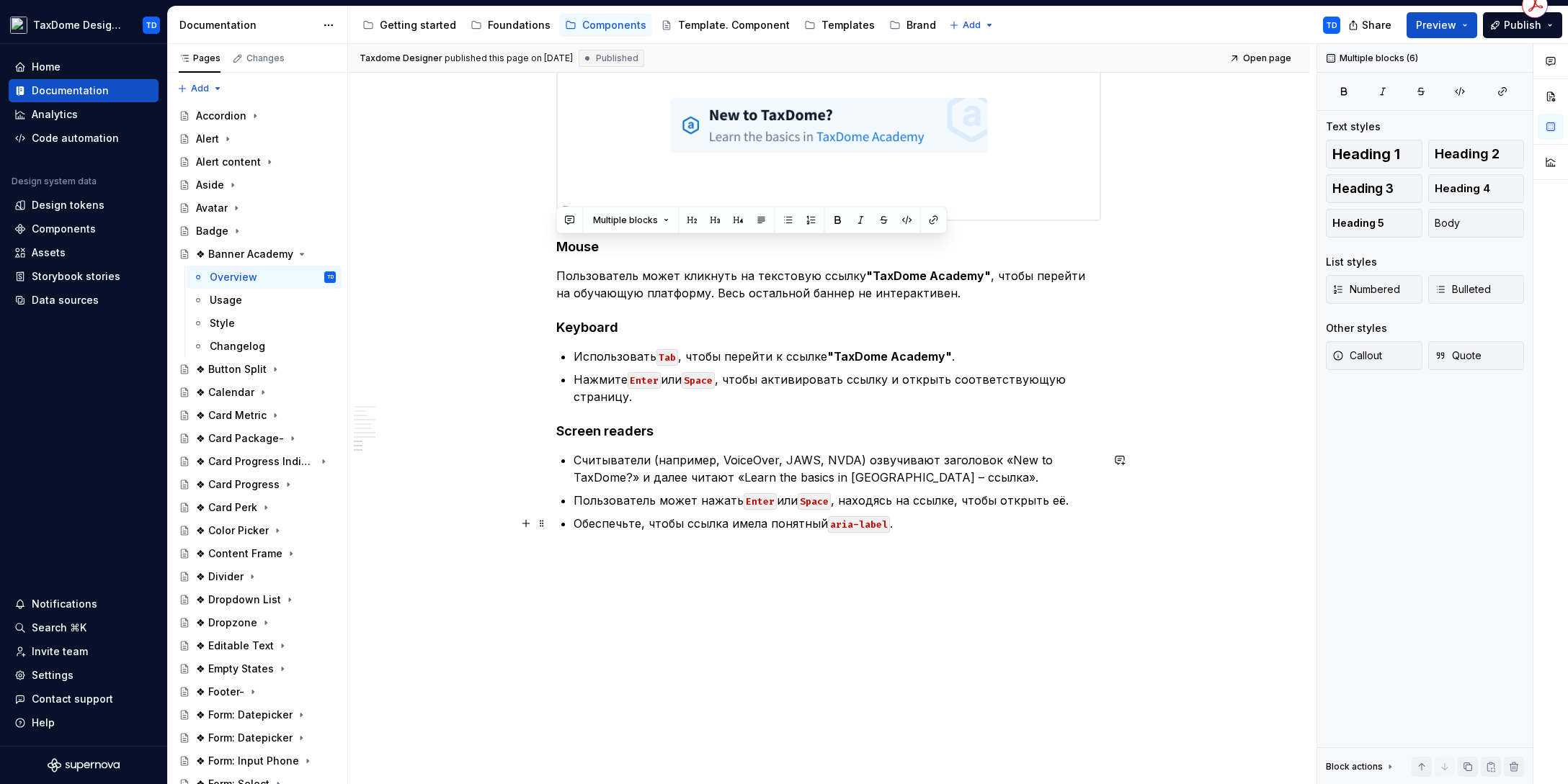
drag, startPoint x: 556, startPoint y: 251, endPoint x: 912, endPoint y: 537, distance: 456.7
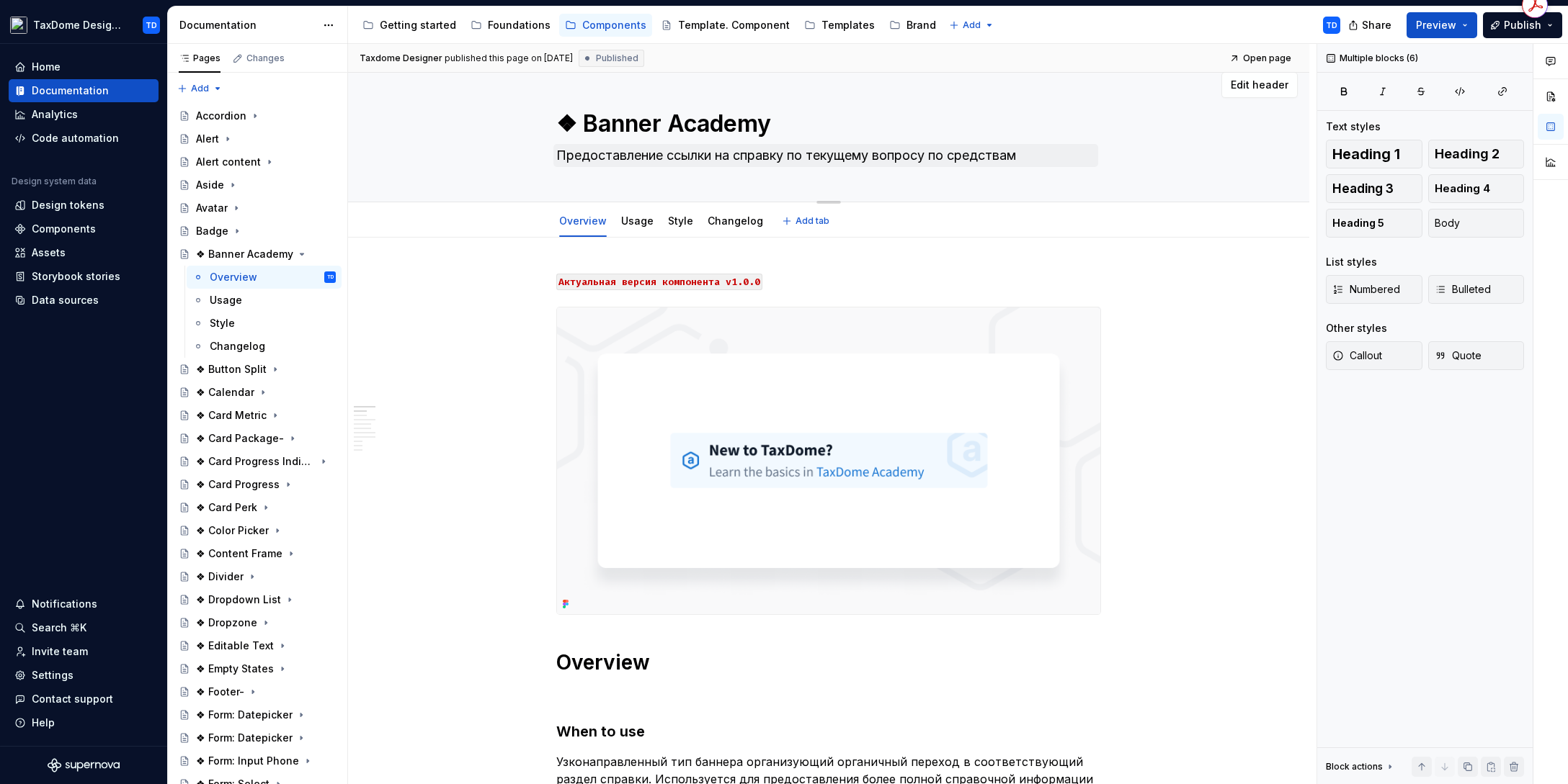
scroll to position [0, 0]
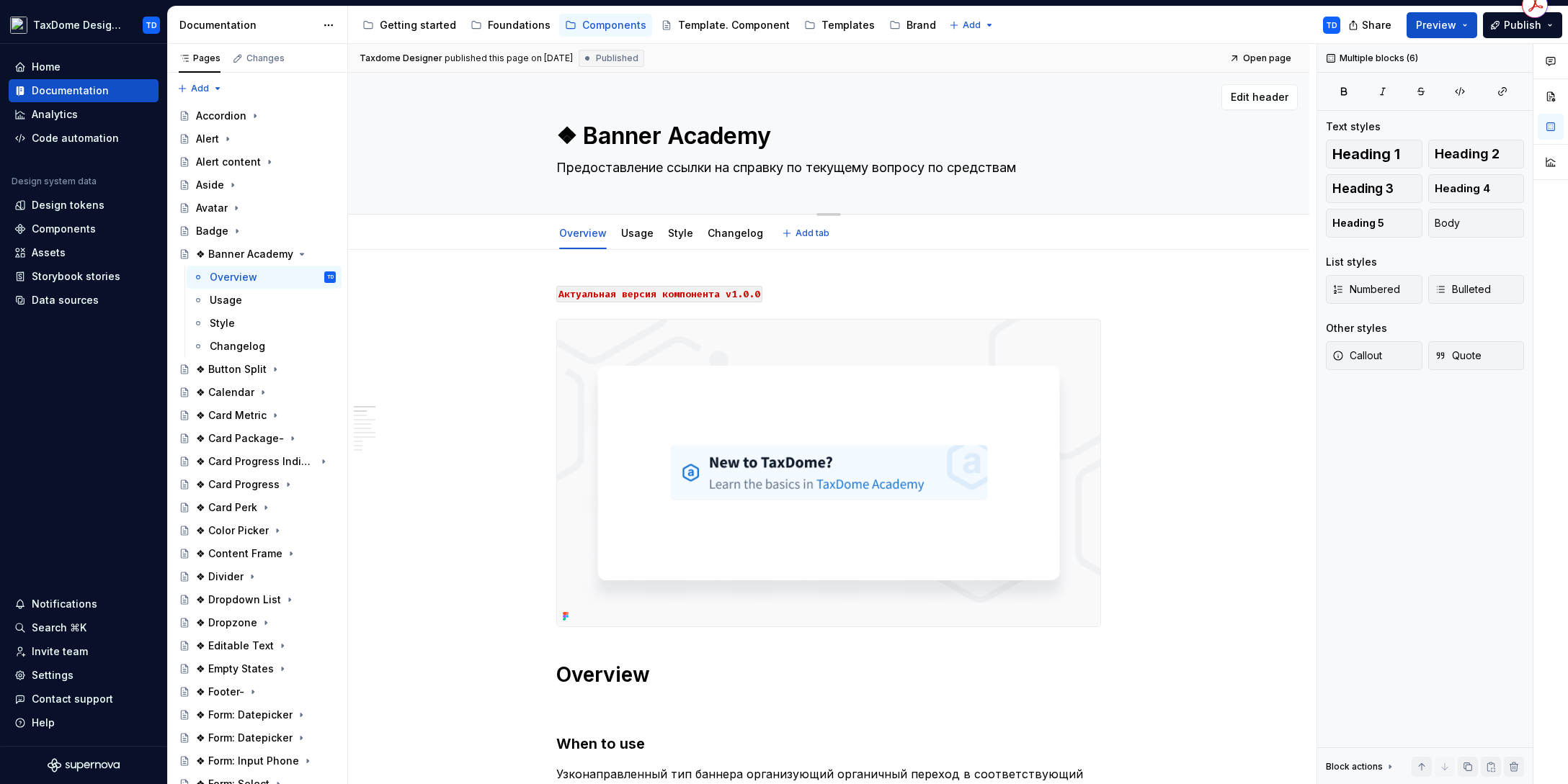
click at [603, 141] on textarea "❖ Banner Academy" at bounding box center [826, 136] width 545 height 35
click at [584, 137] on textarea "❖ Banner Academy" at bounding box center [826, 136] width 545 height 35
type textarea "*"
type textarea "❖Banner Academy"
type textarea "*"
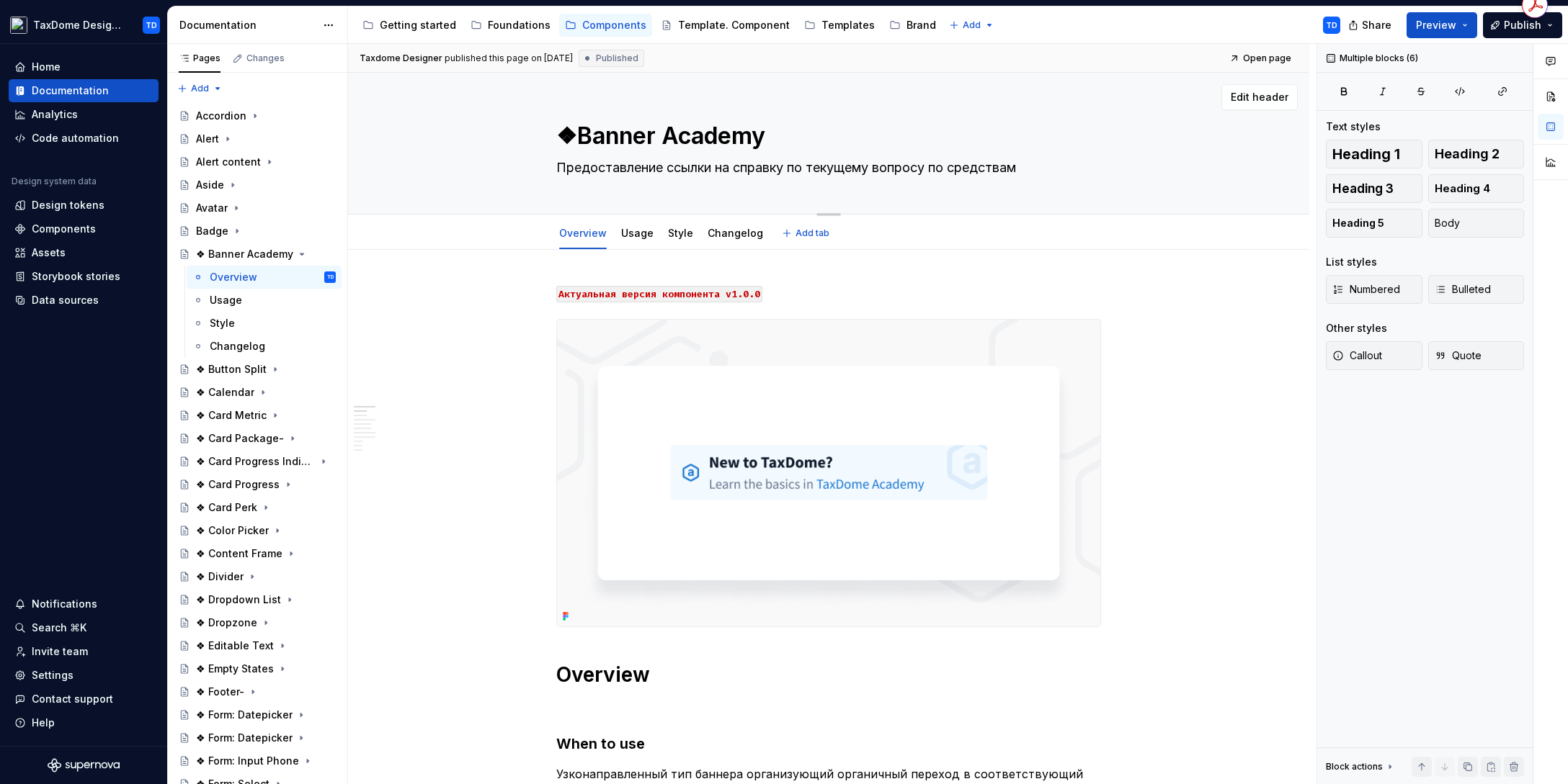
type textarea "Banner Academy"
type textarea "*"
type textarea "Banner Academy"
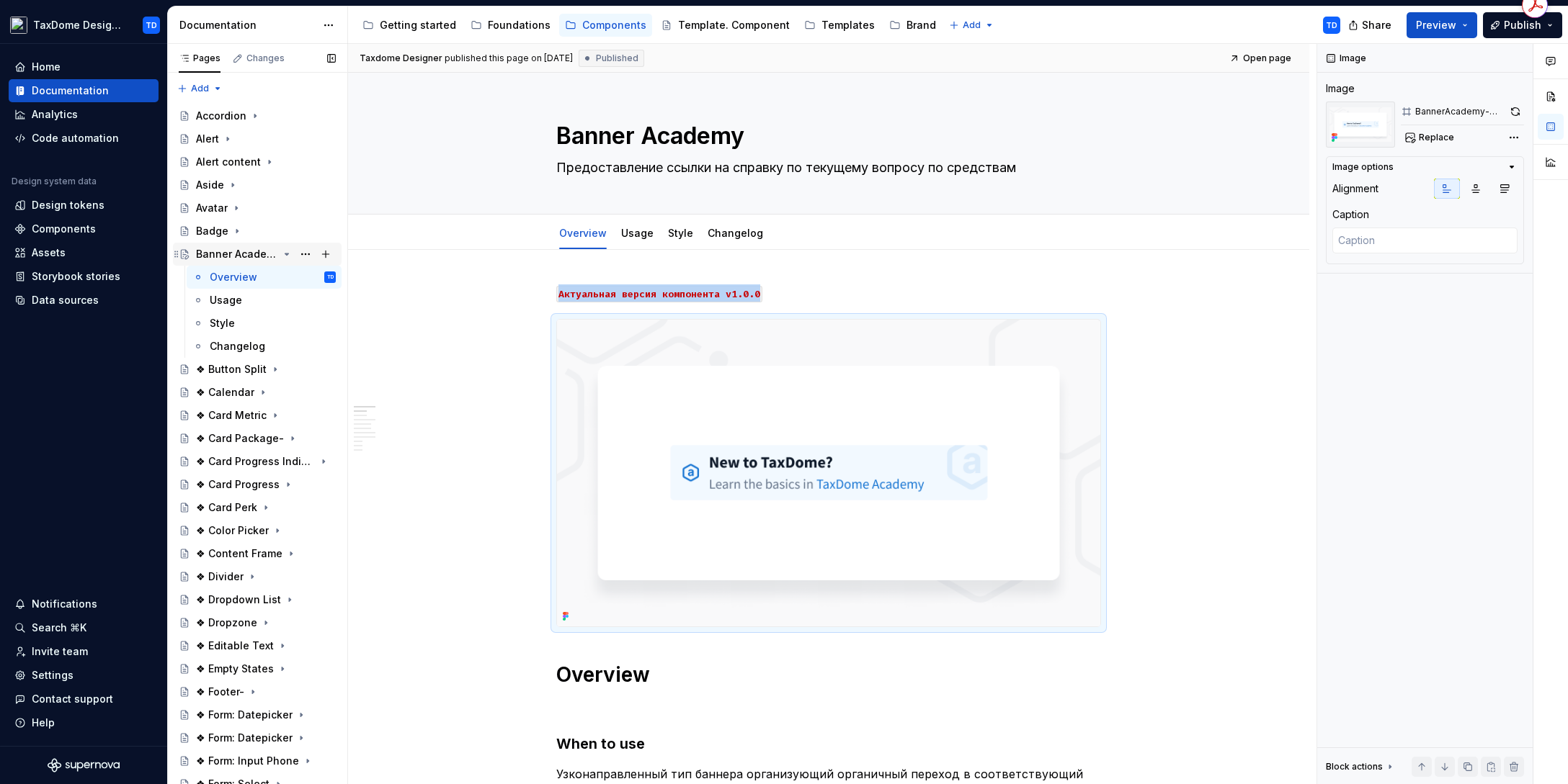
click at [281, 252] on icon "Page tree" at bounding box center [287, 254] width 11 height 11
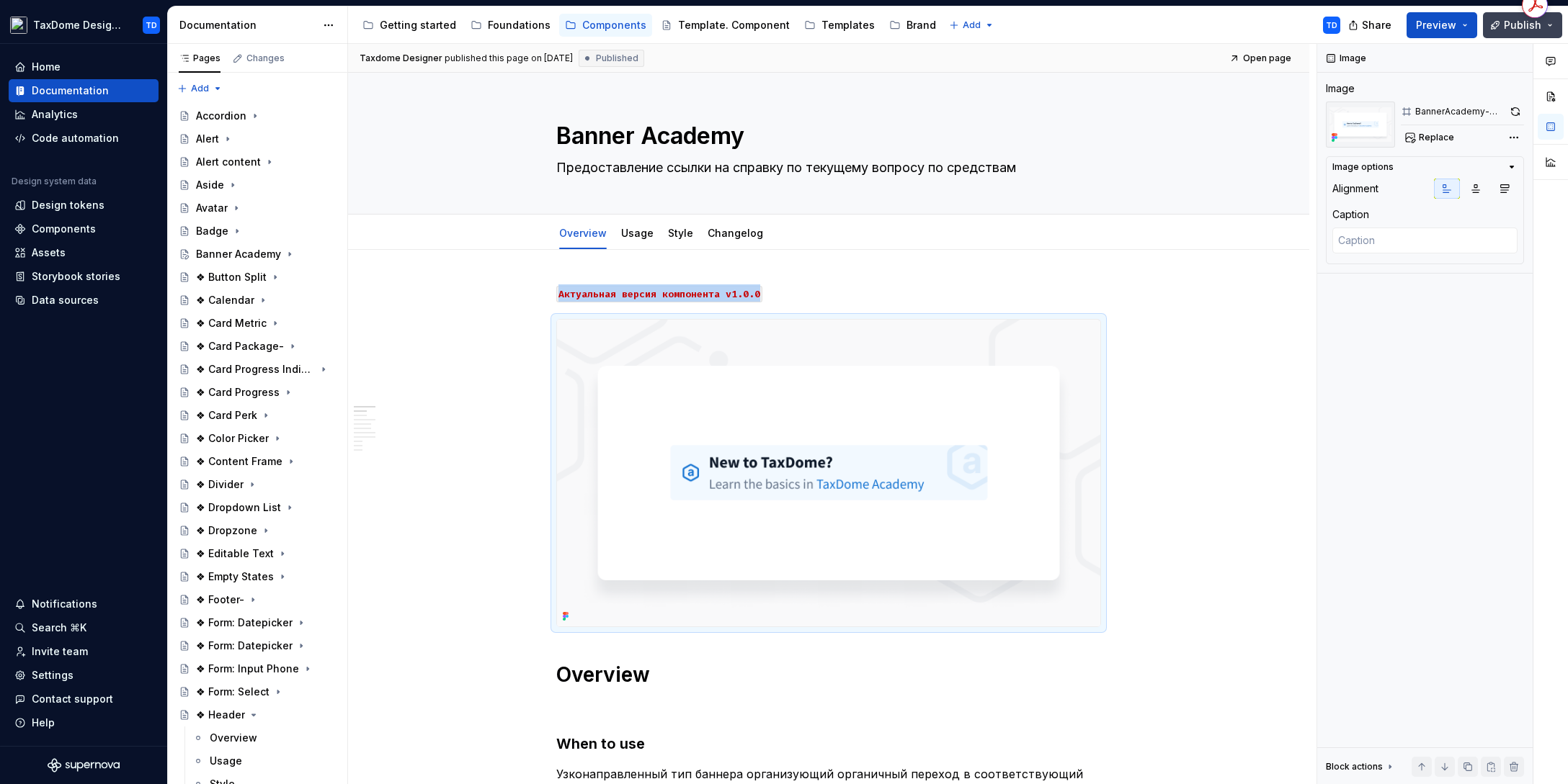
click at [1253, 29] on span "Publish" at bounding box center [1522, 24] width 38 height 14
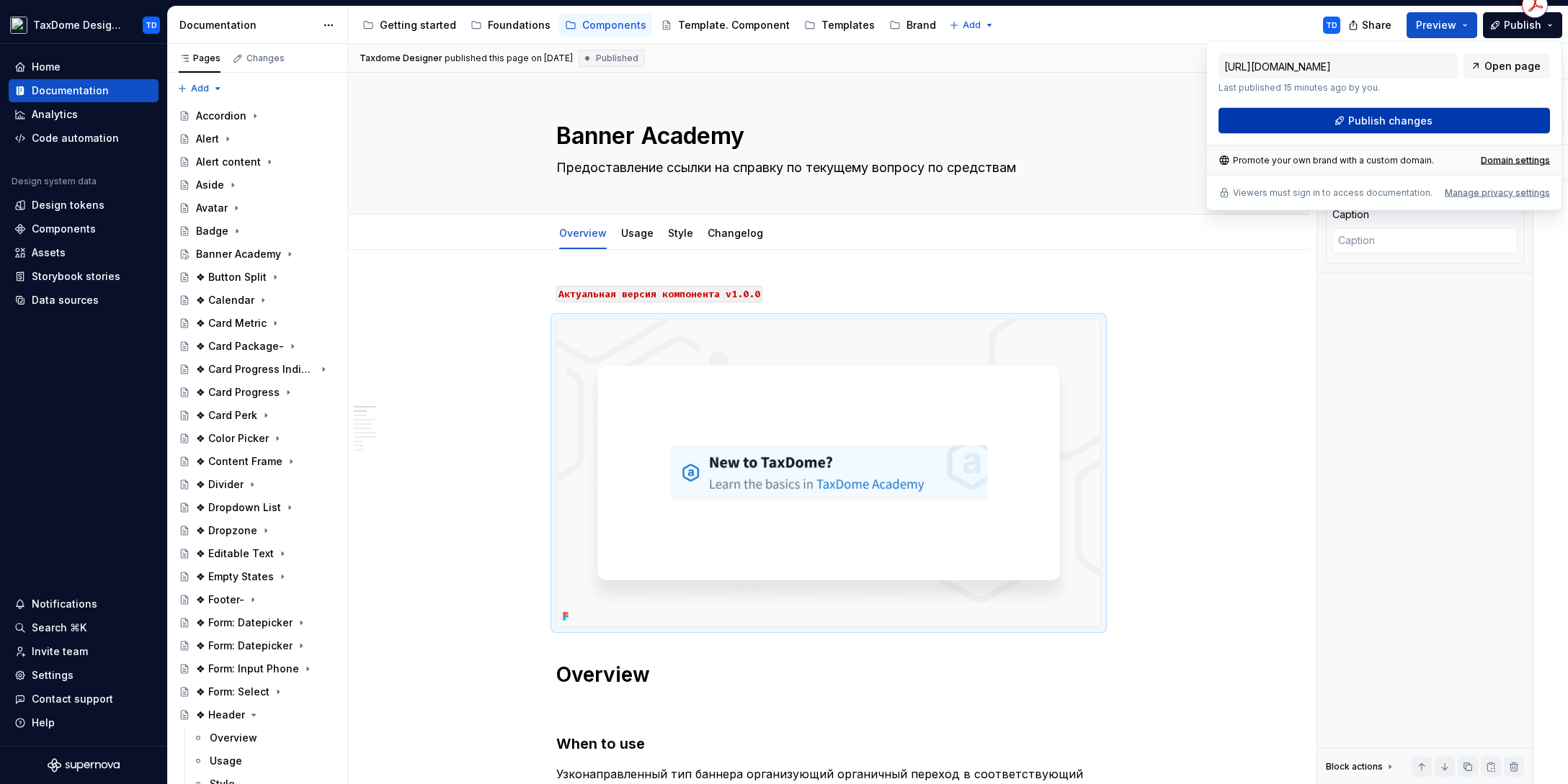
click at [1253, 129] on button "Publish changes" at bounding box center [1384, 121] width 332 height 26
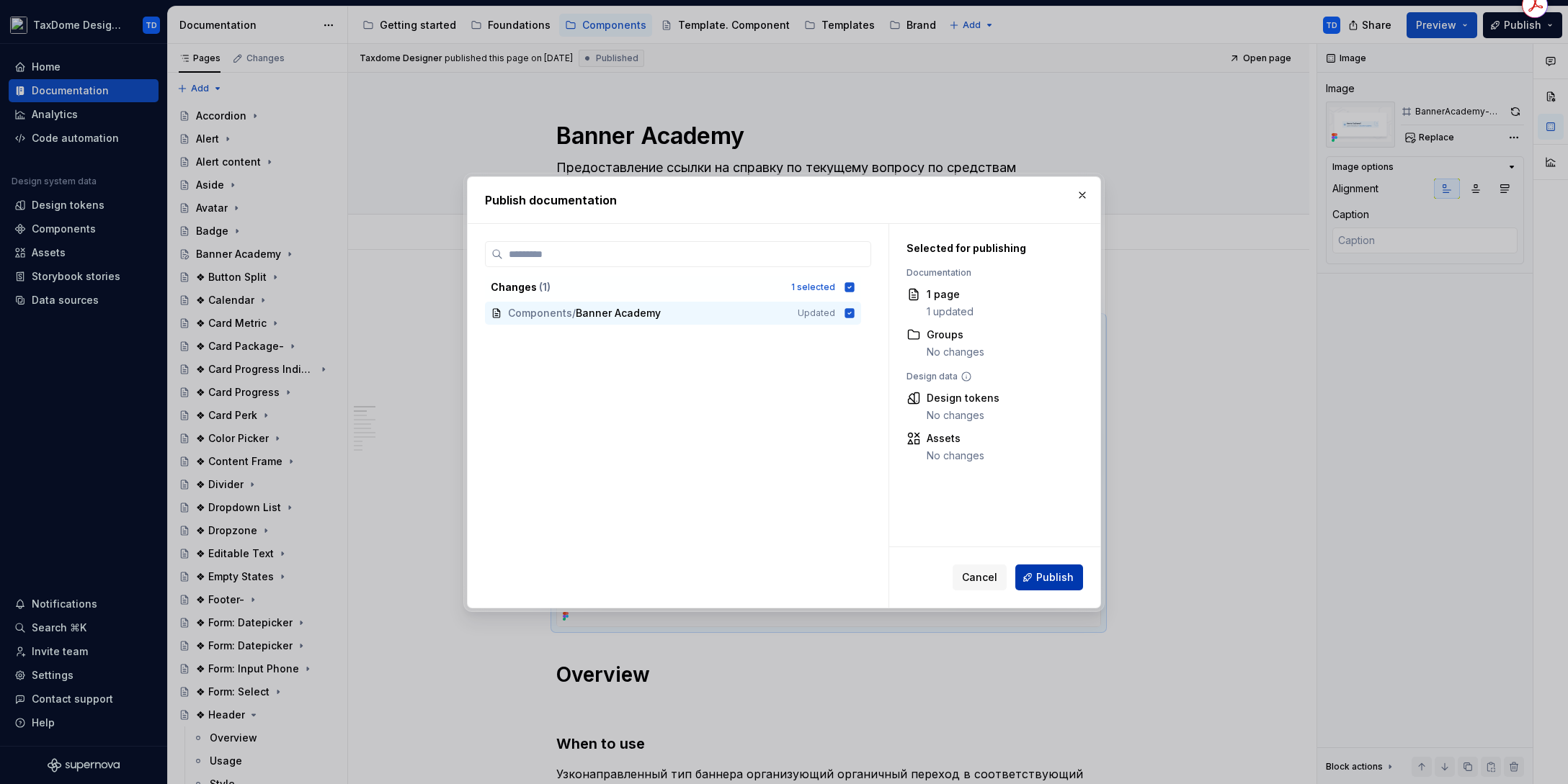
click at [1052, 582] on span "Publish" at bounding box center [1055, 576] width 38 height 14
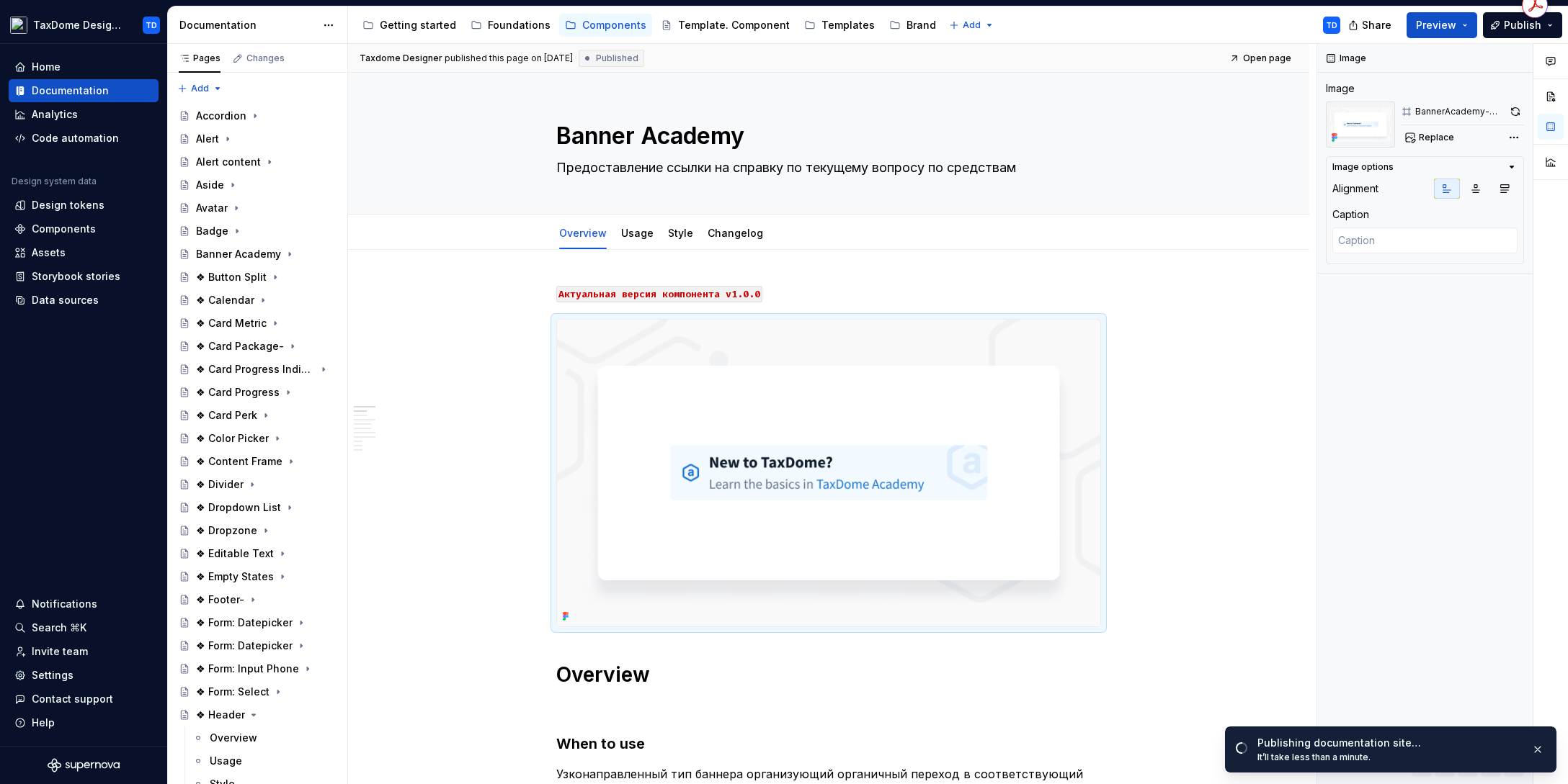
type textarea "*"
